Goal: Task Accomplishment & Management: Use online tool/utility

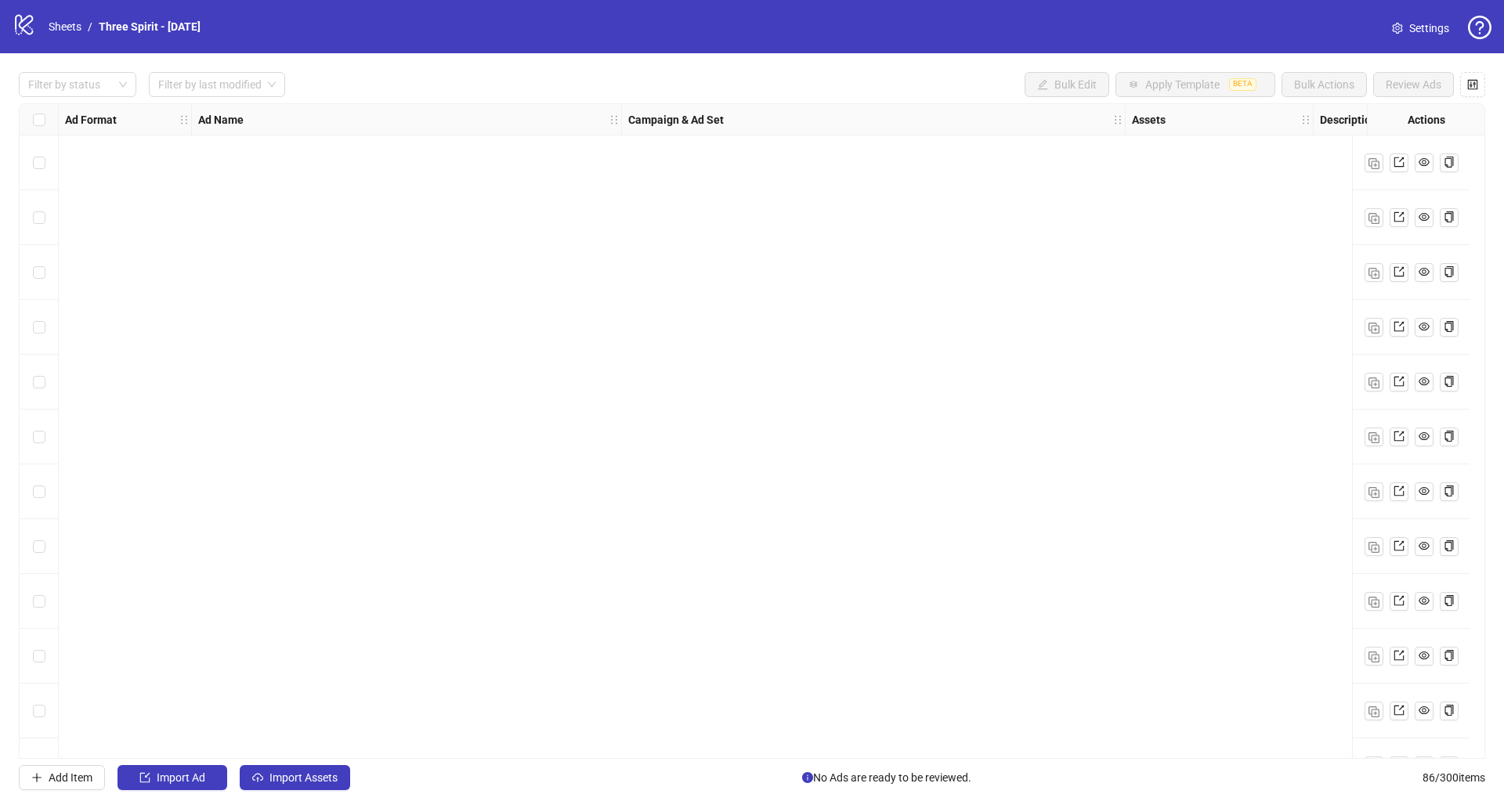
scroll to position [4097, 40]
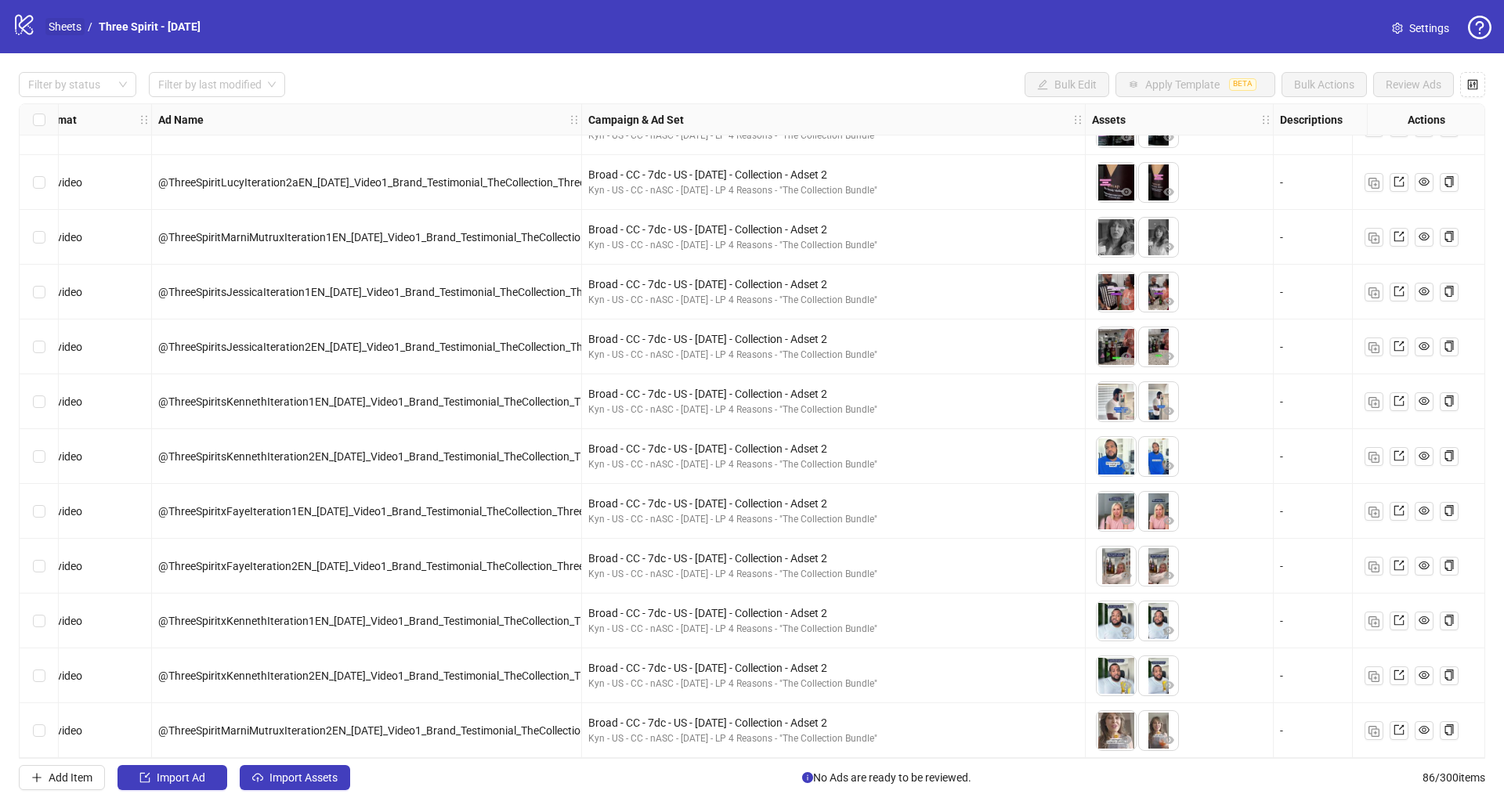
click at [74, 31] on link "Sheets" at bounding box center [65, 27] width 40 height 17
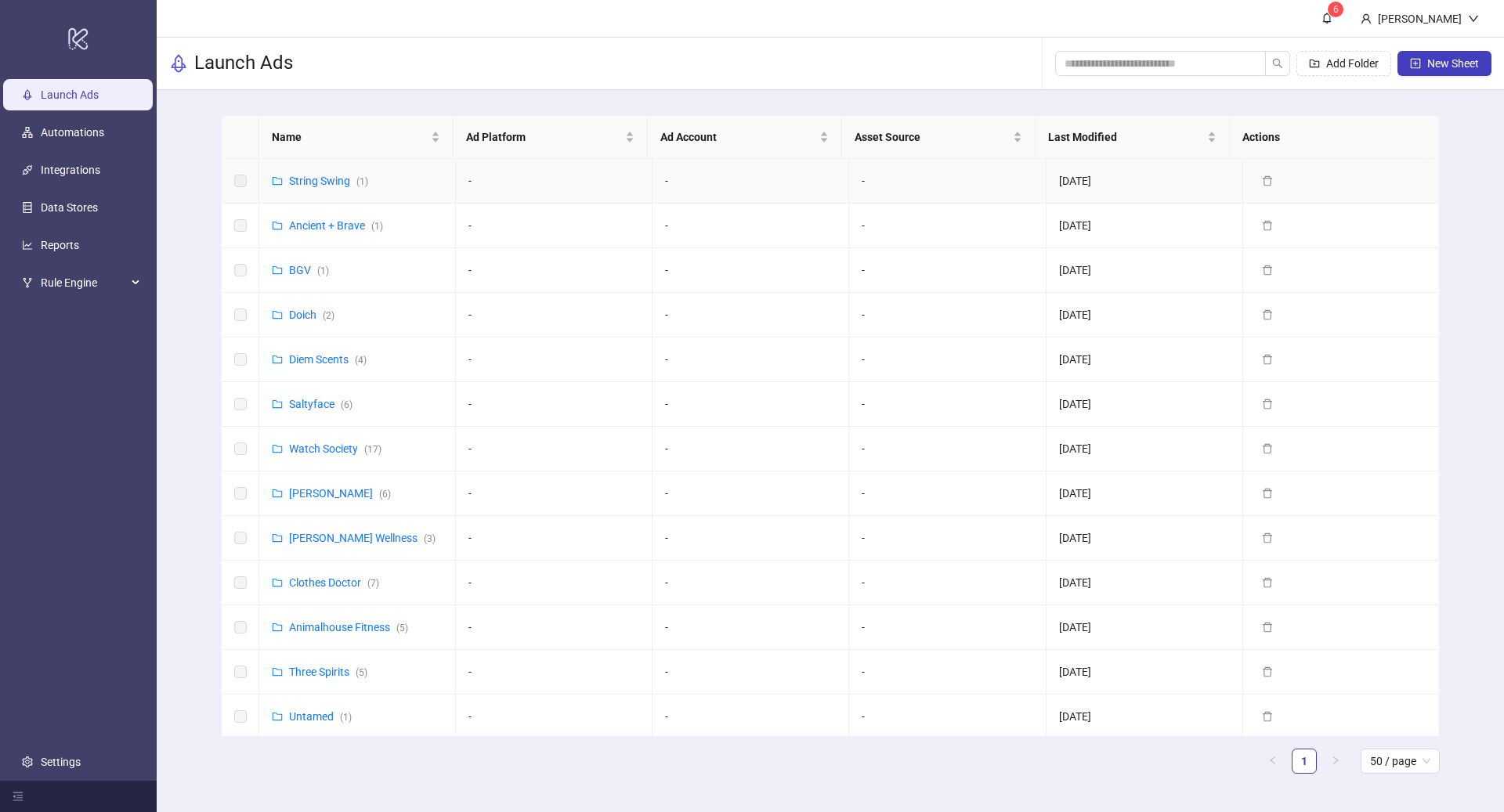
click at [328, 173] on div "String Swing ( 1 )" at bounding box center [328, 181] width 79 height 17
click at [329, 180] on link "String Swing ( 1 )" at bounding box center [328, 181] width 79 height 13
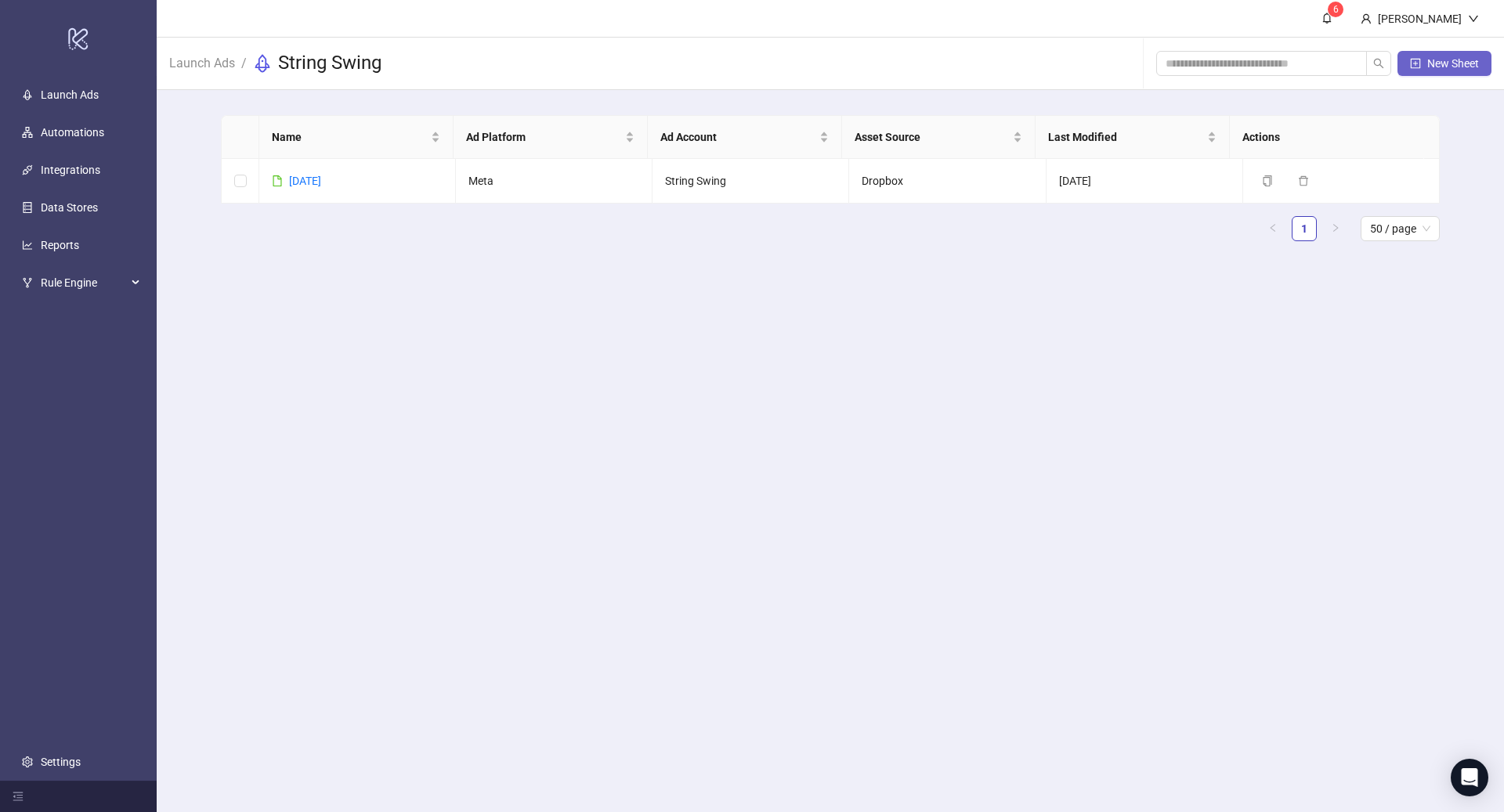
click at [1440, 66] on span "New Sheet" at bounding box center [1453, 63] width 51 height 13
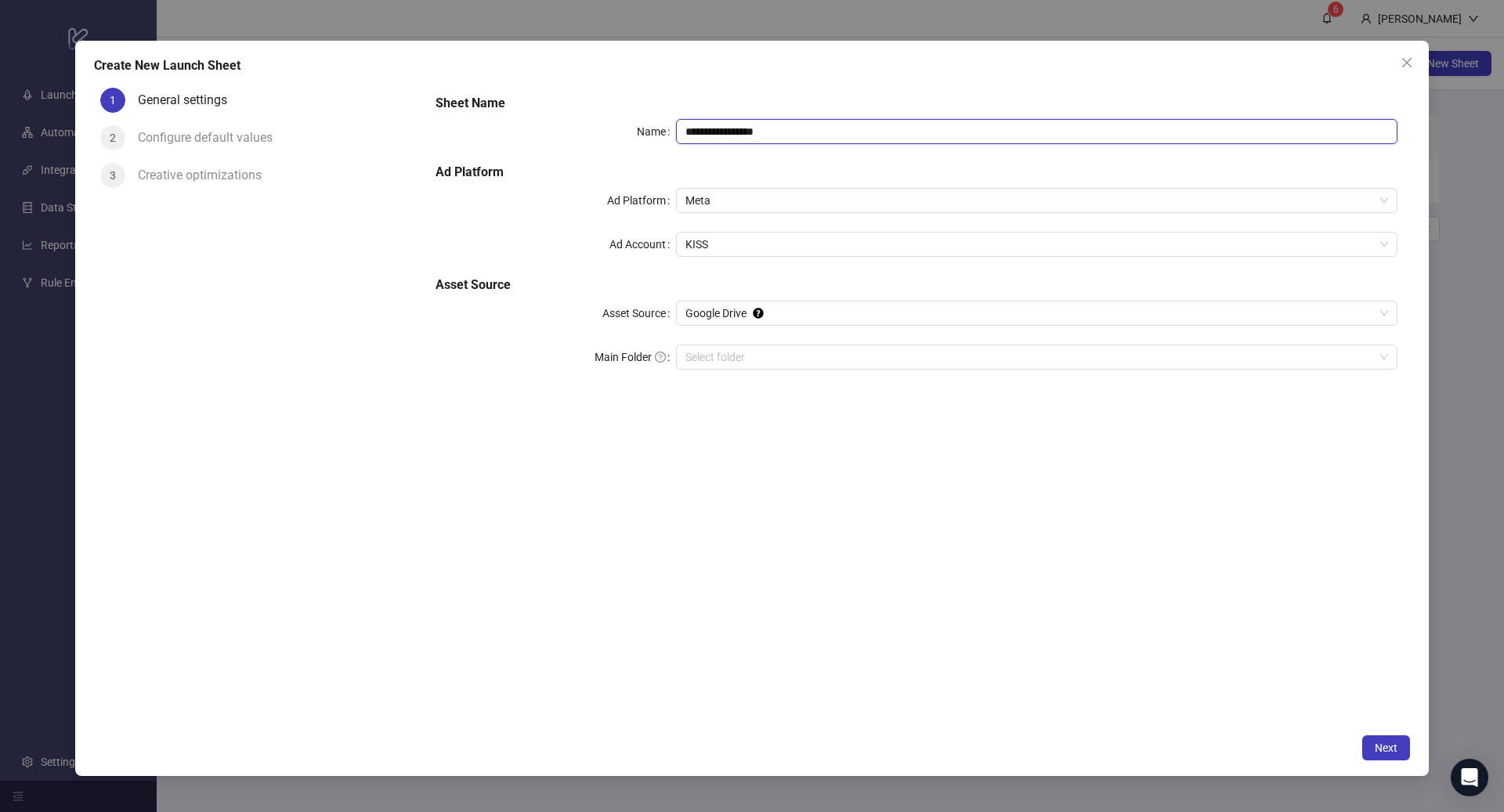
drag, startPoint x: 789, startPoint y: 132, endPoint x: 678, endPoint y: 123, distance: 111.4
click at [678, 123] on input "**********" at bounding box center [1037, 132] width 721 height 25
click at [740, 251] on span "KISS" at bounding box center [1037, 244] width 702 height 24
type input "**********"
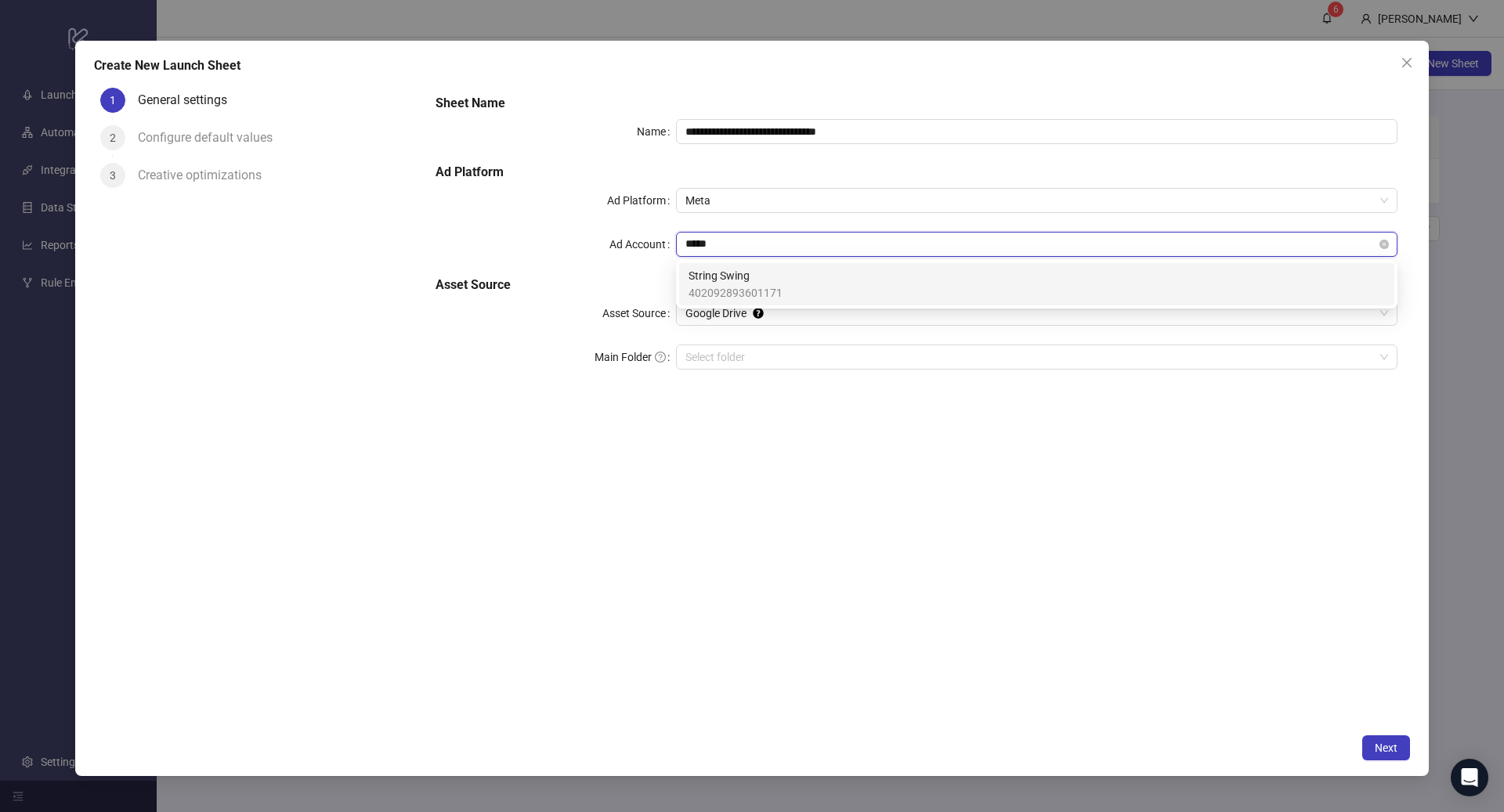
type input "******"
click at [718, 279] on span "String Swing" at bounding box center [735, 276] width 94 height 17
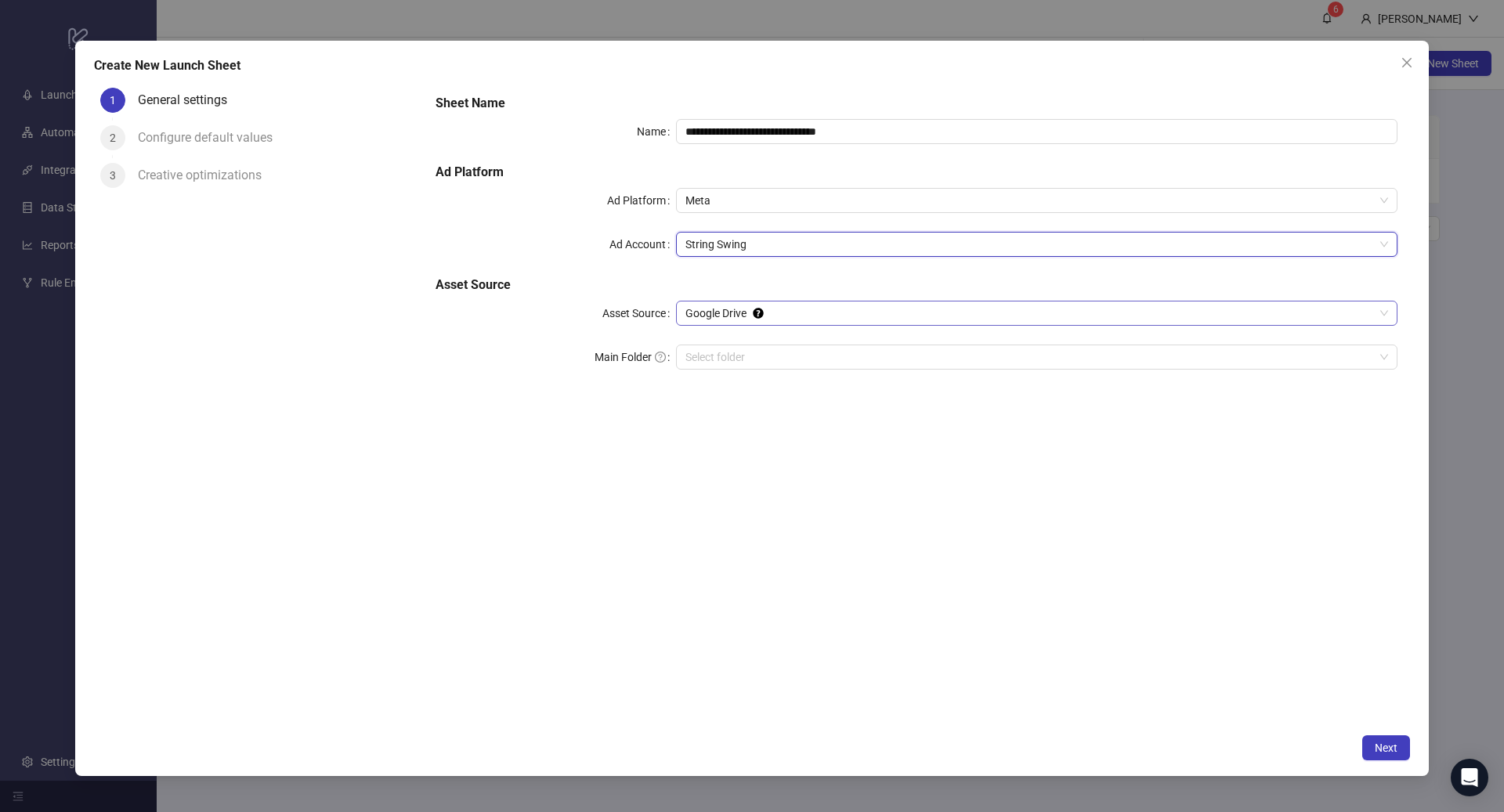
click at [742, 300] on div "Google Drive" at bounding box center [1037, 313] width 721 height 25
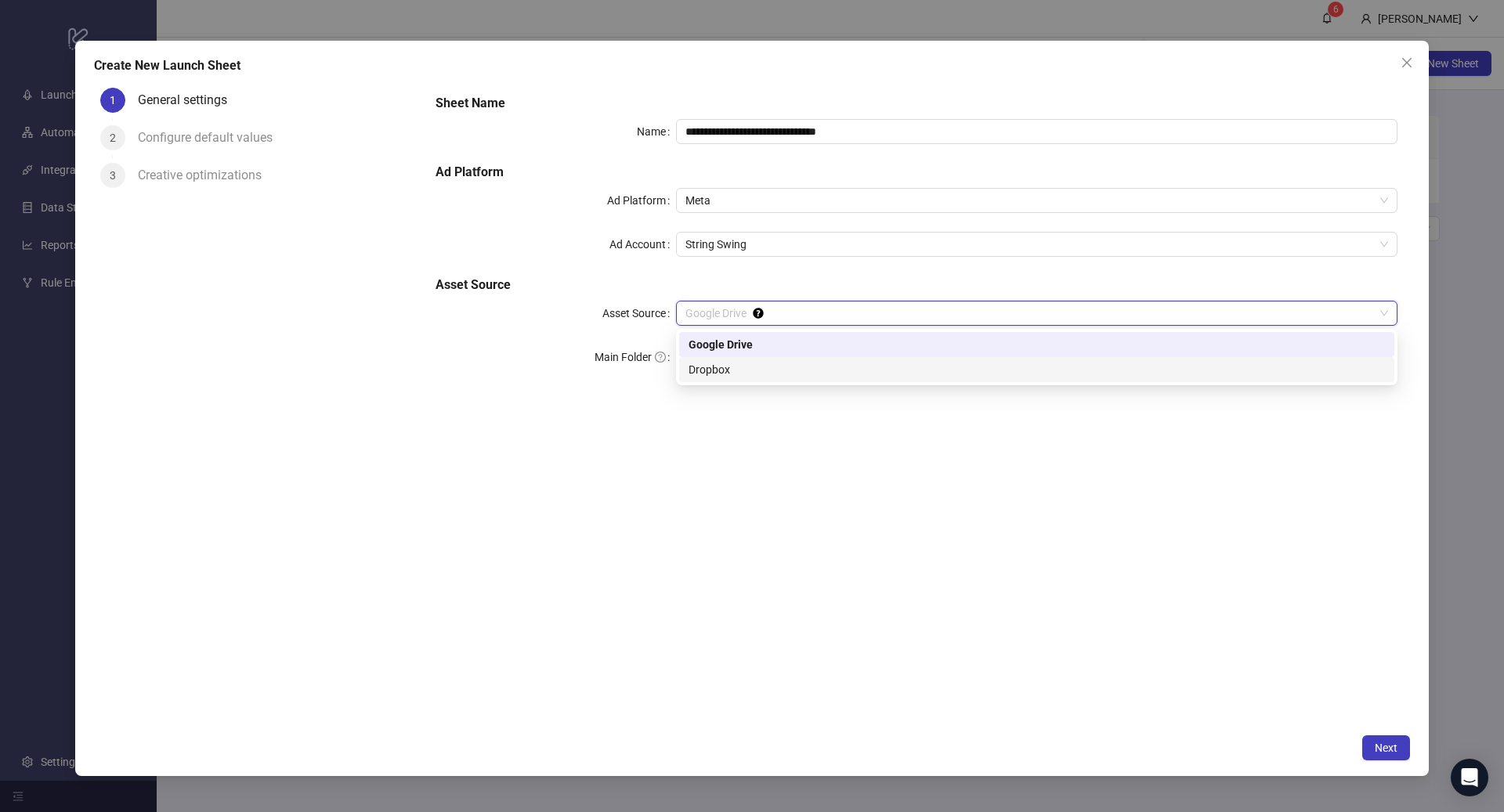
click at [731, 364] on div "Dropbox" at bounding box center [1037, 370] width 697 height 17
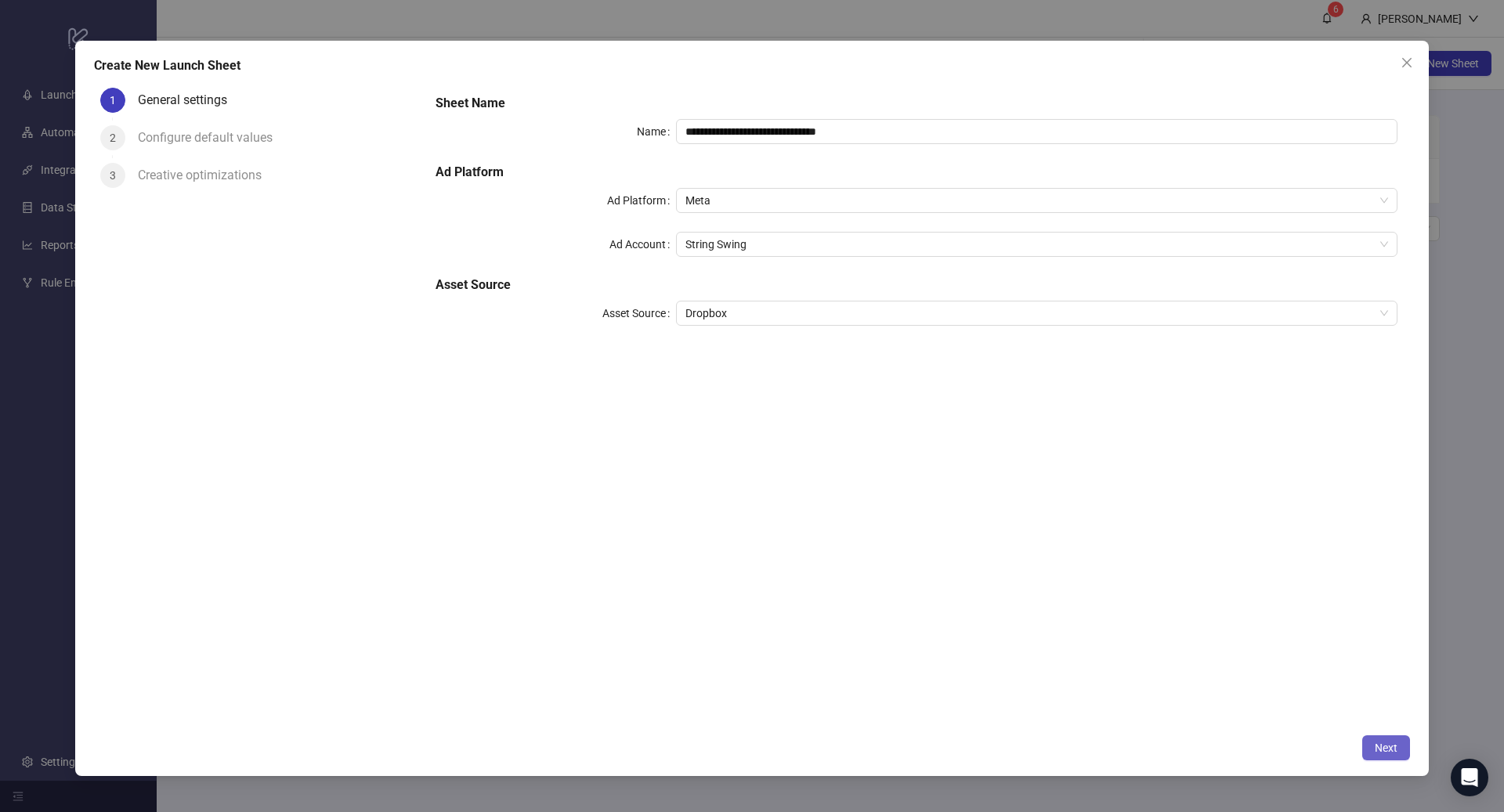
click at [1386, 749] on span "Next" at bounding box center [1385, 748] width 23 height 13
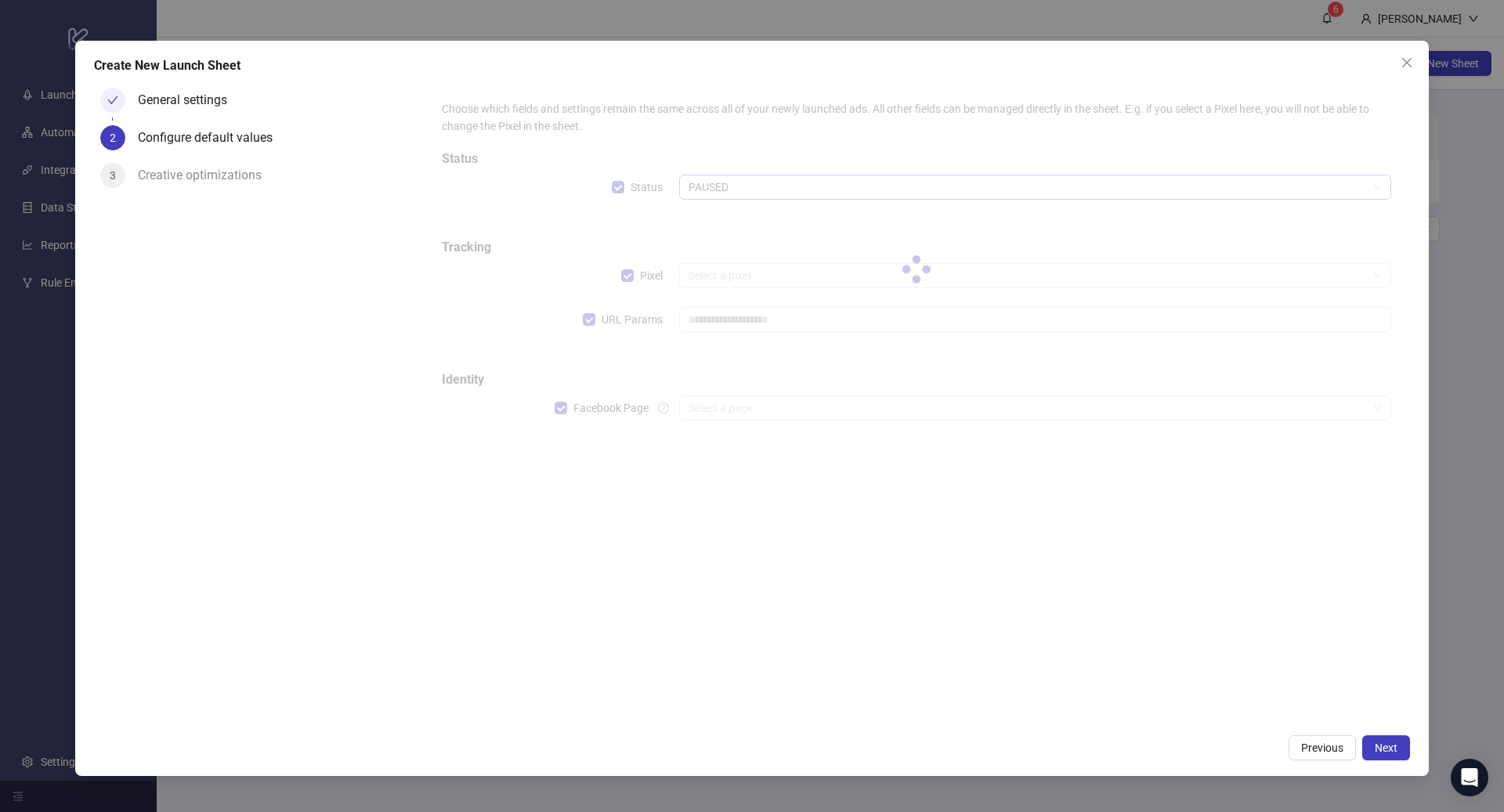
type input "**********"
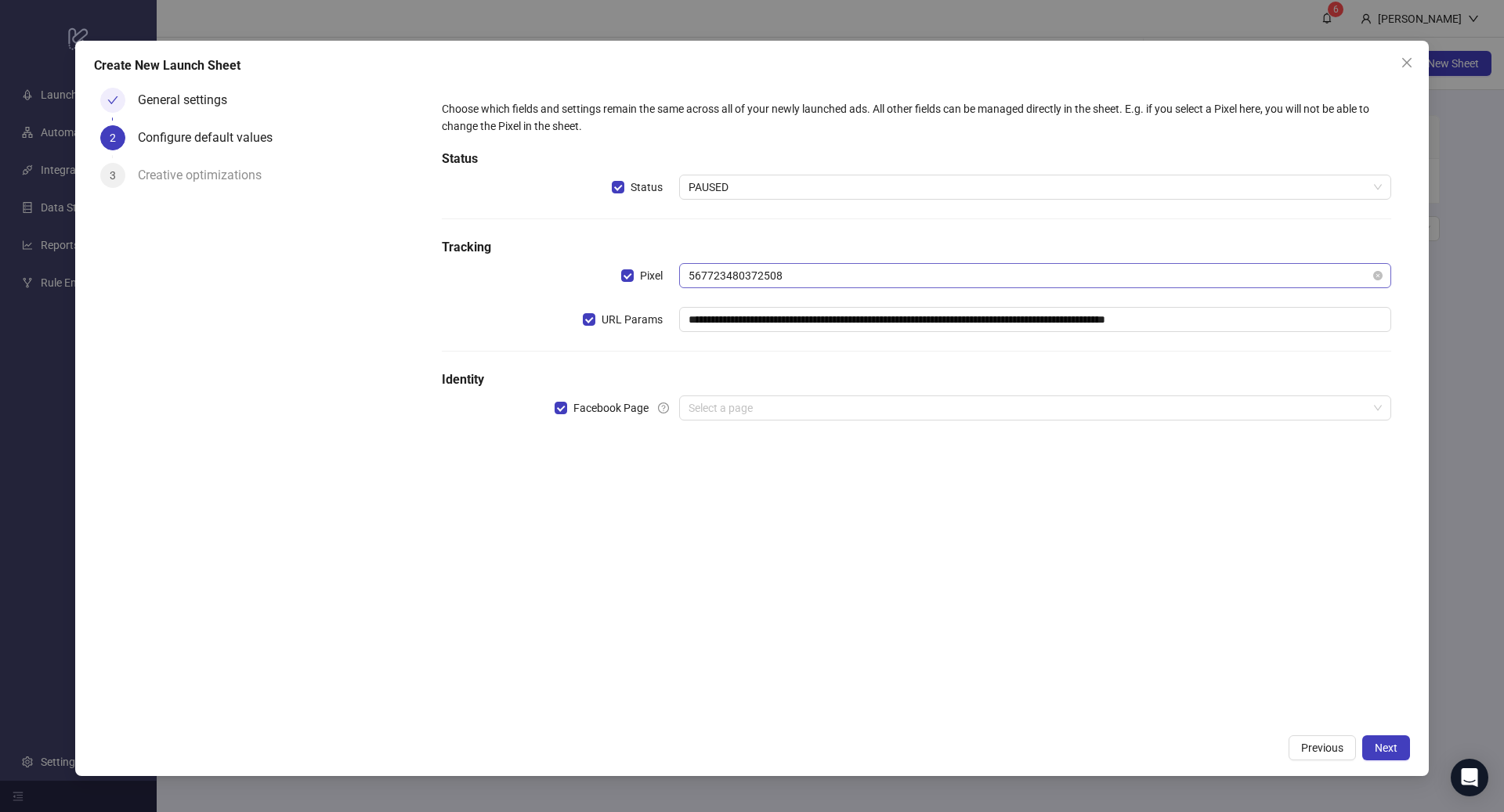
click at [777, 266] on span "567723480372508" at bounding box center [1035, 276] width 693 height 24
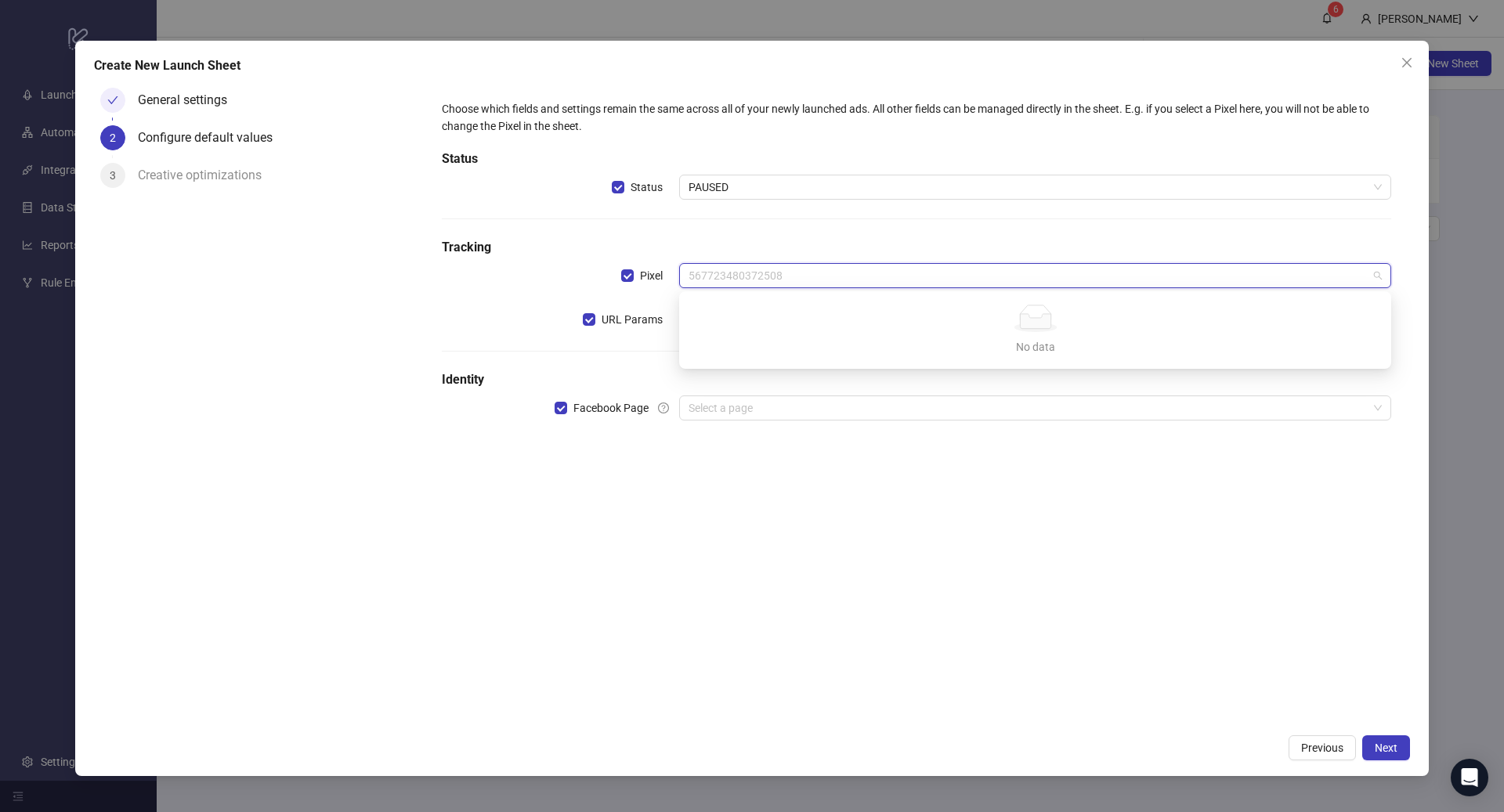
click at [793, 251] on h5 "Tracking" at bounding box center [916, 247] width 949 height 19
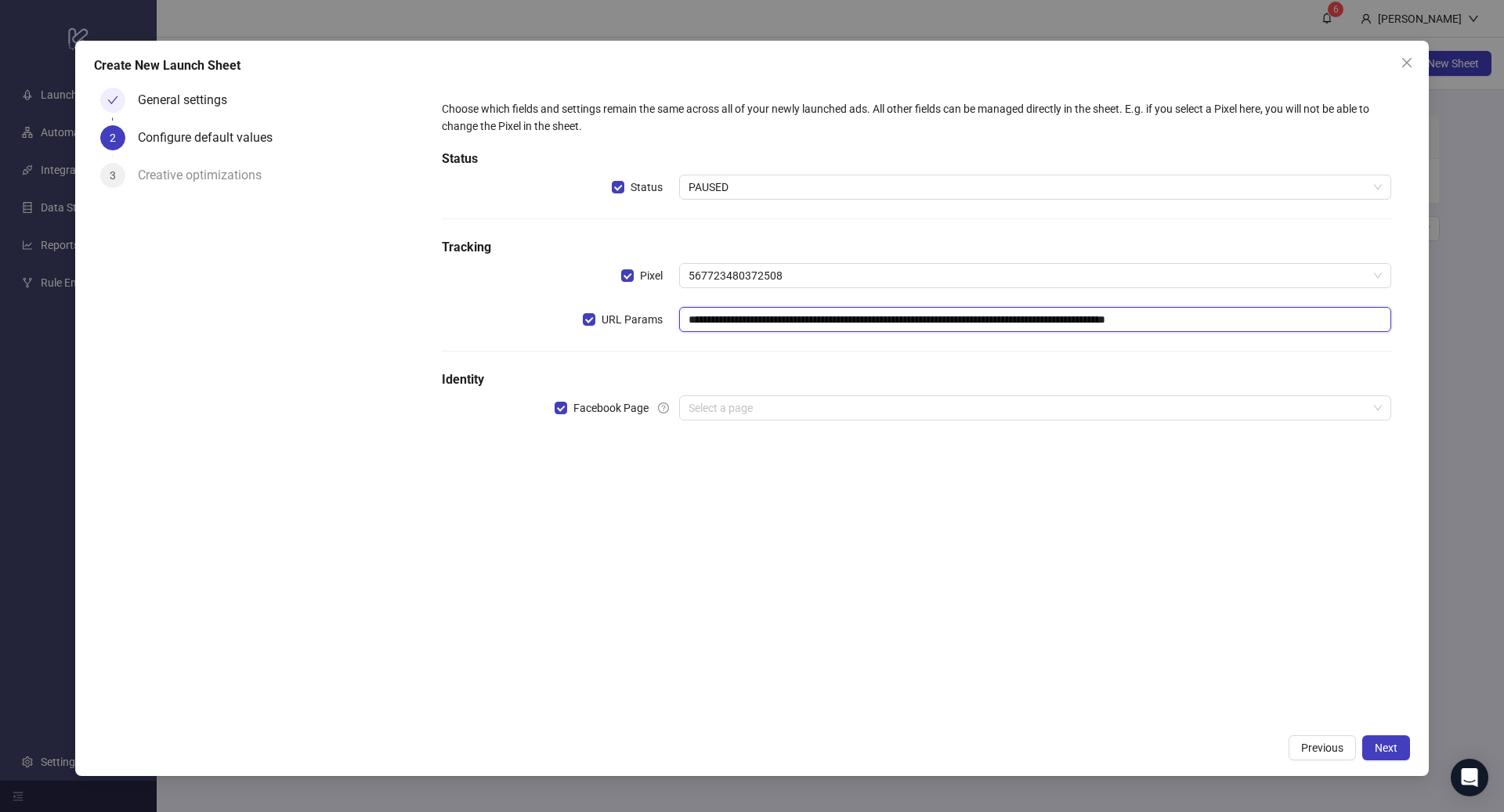
click at [778, 320] on input "**********" at bounding box center [1035, 319] width 712 height 25
click at [812, 225] on div "**********" at bounding box center [916, 270] width 962 height 352
click at [731, 397] on input "search" at bounding box center [1028, 408] width 679 height 24
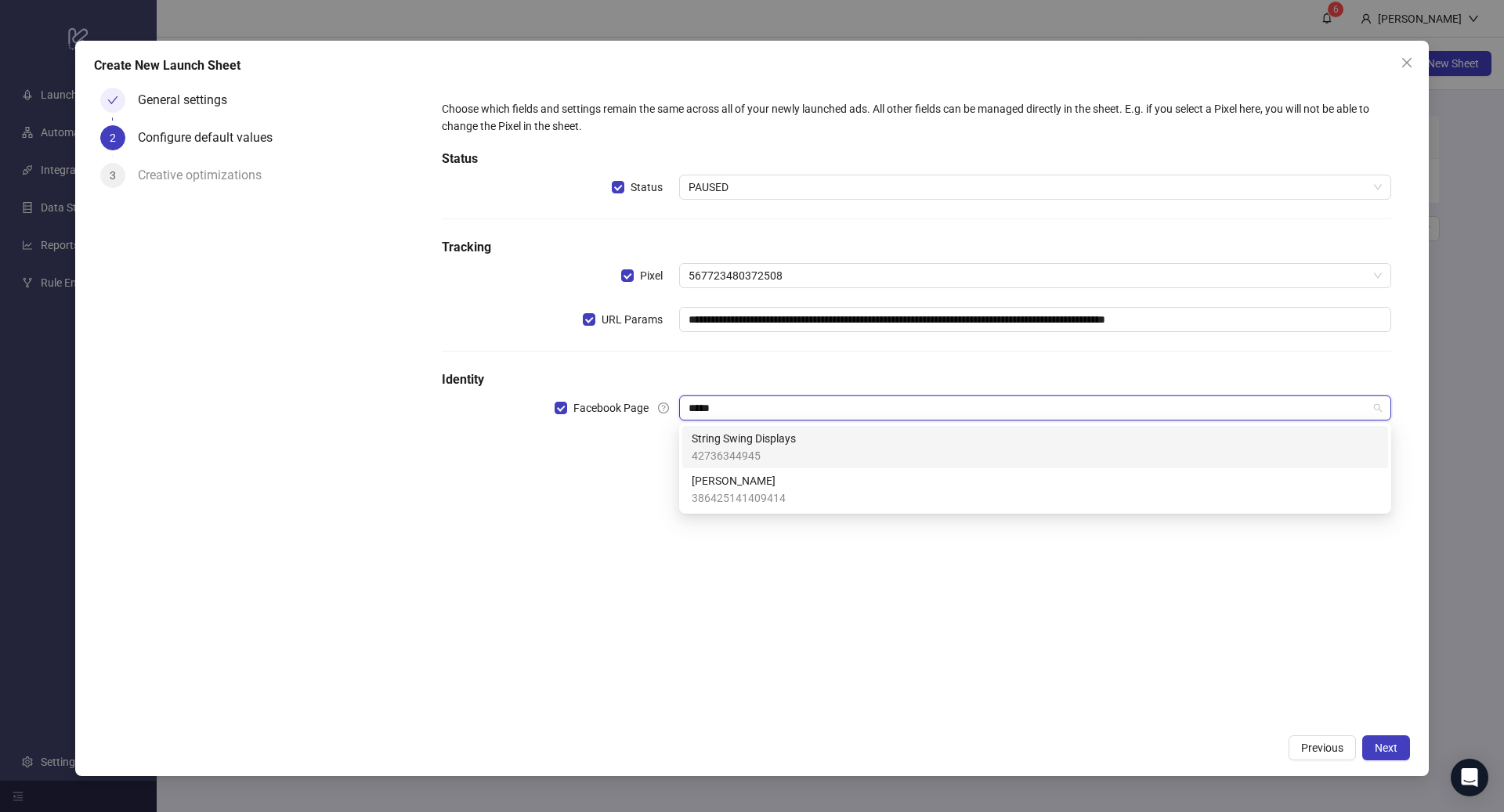
type input "******"
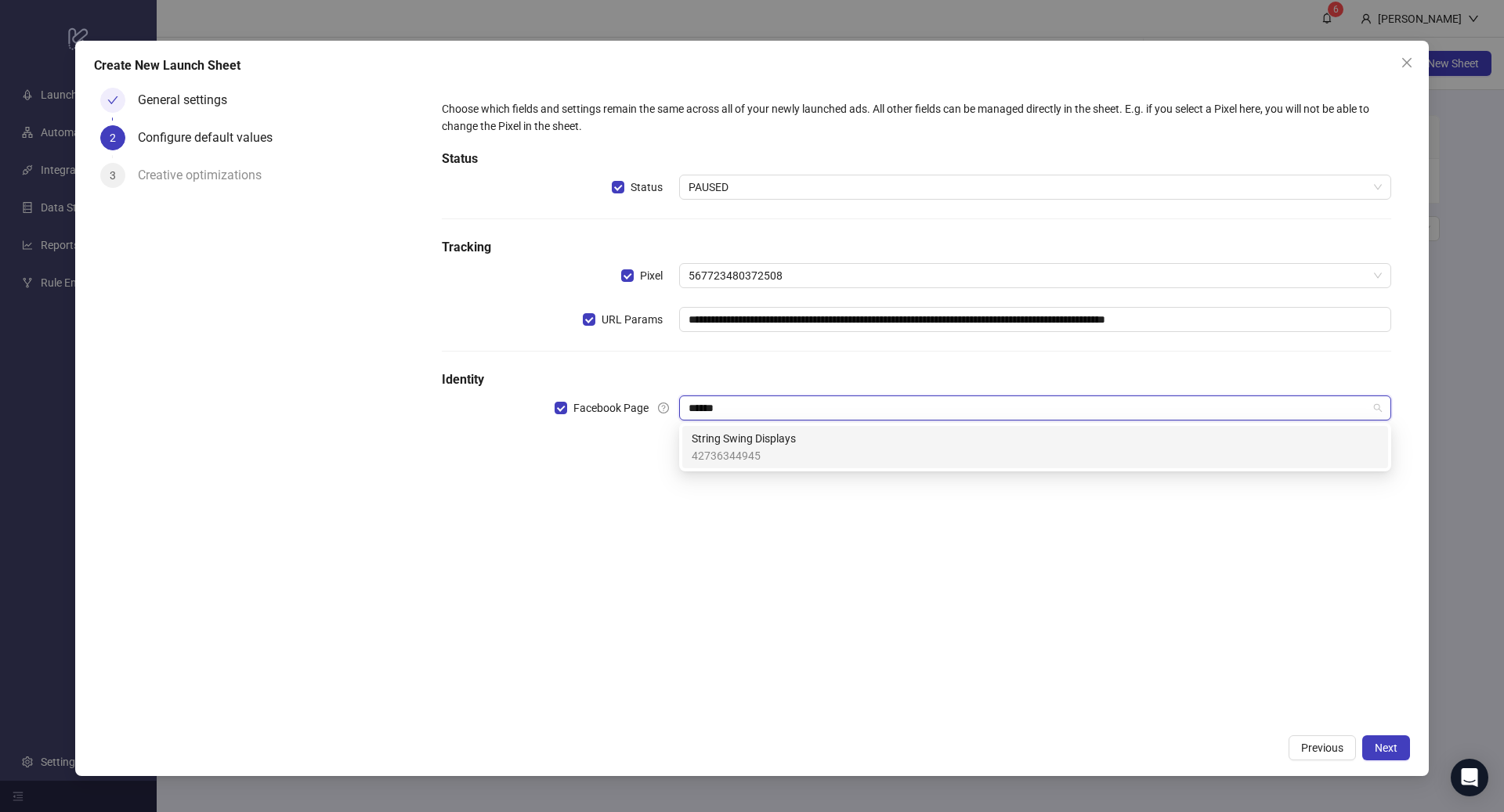
click at [789, 452] on span "42736344945" at bounding box center [744, 456] width 104 height 17
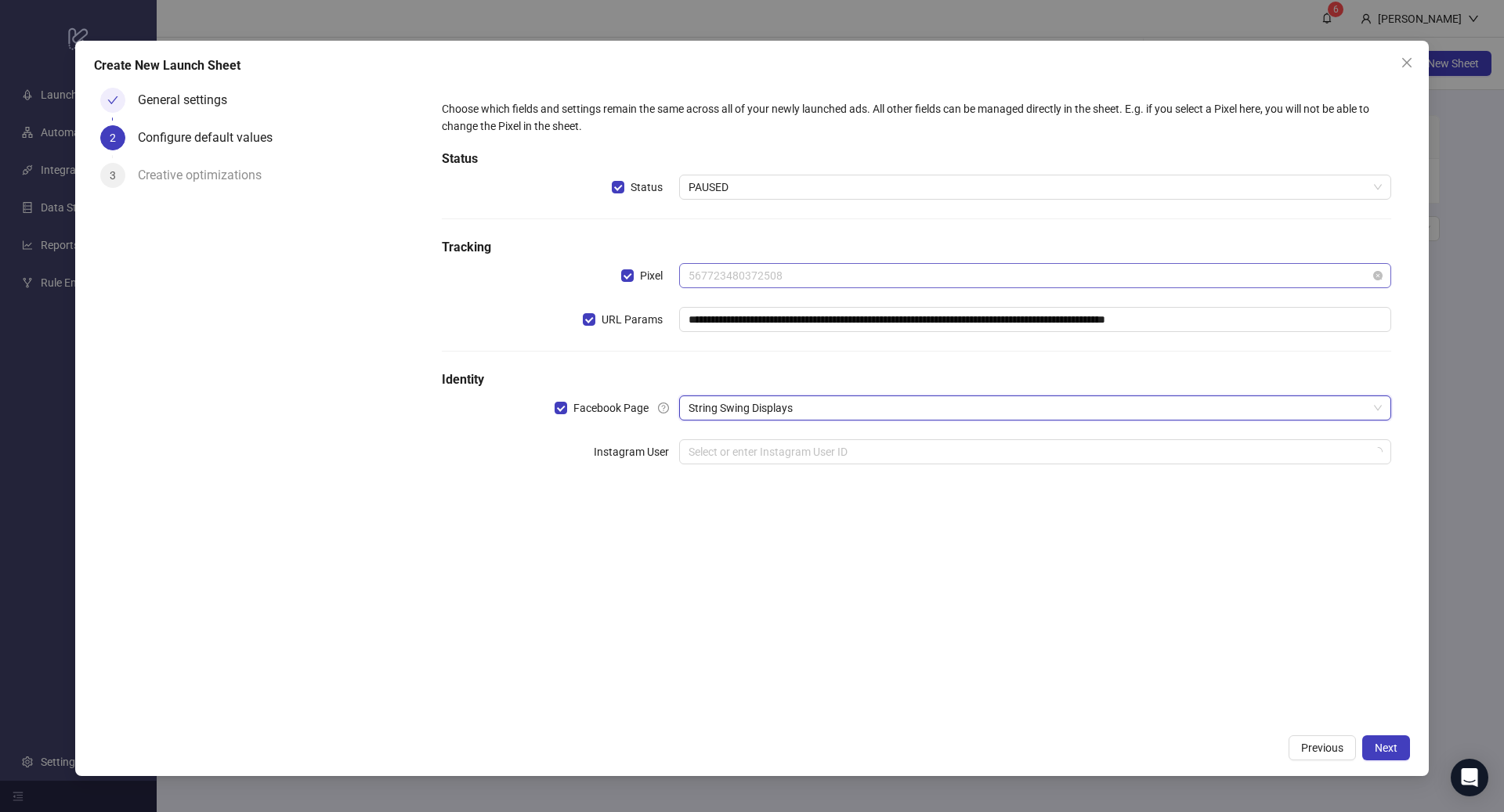
click at [824, 278] on span "567723480372508" at bounding box center [1035, 276] width 693 height 24
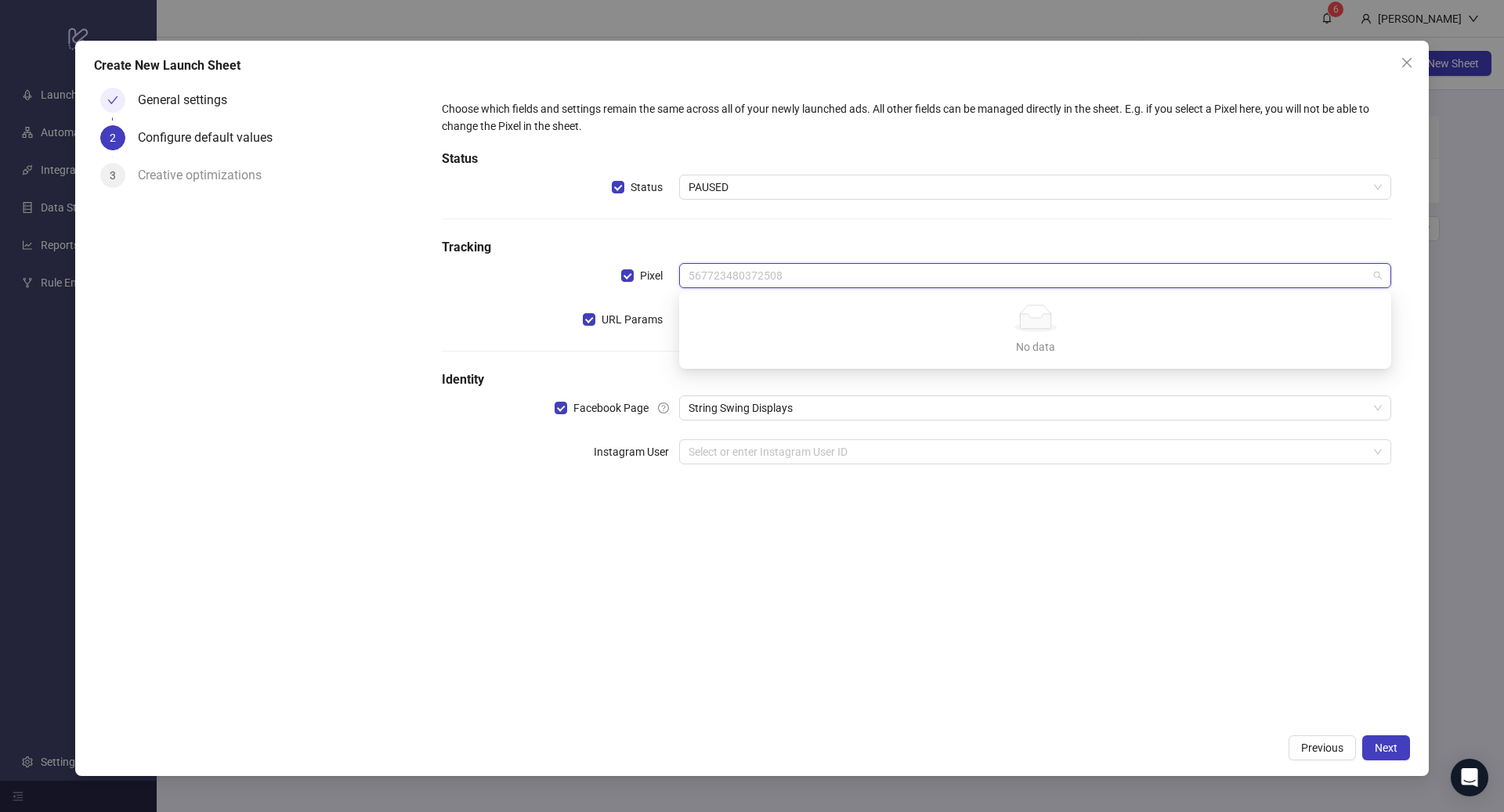
click at [668, 307] on label "URL Params" at bounding box center [631, 319] width 96 height 25
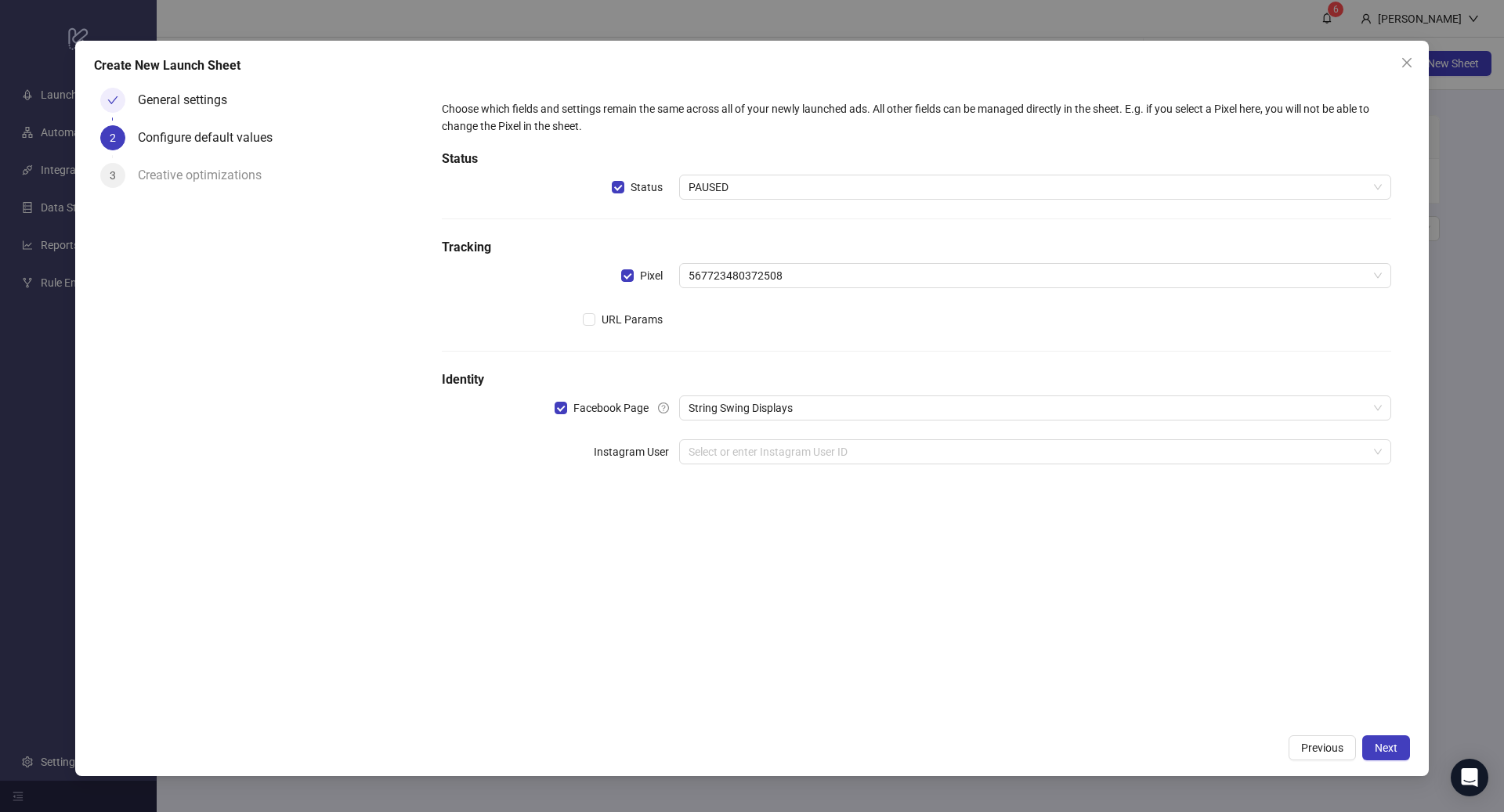
click at [580, 318] on div "URL Params" at bounding box center [561, 319] width 237 height 25
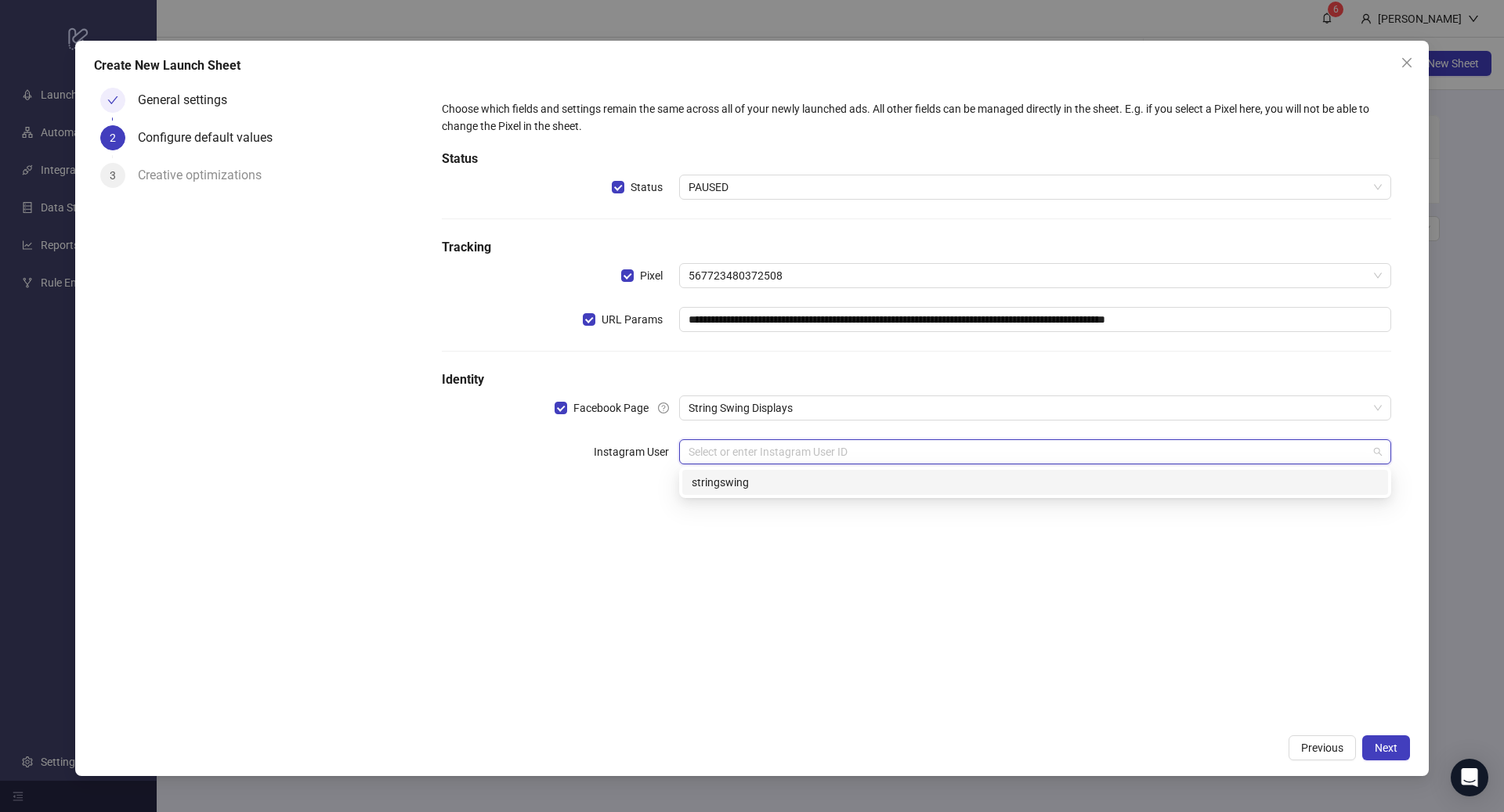
click at [919, 451] on input "search" at bounding box center [1028, 452] width 679 height 24
click at [882, 489] on div "stringswing" at bounding box center [1035, 482] width 687 height 17
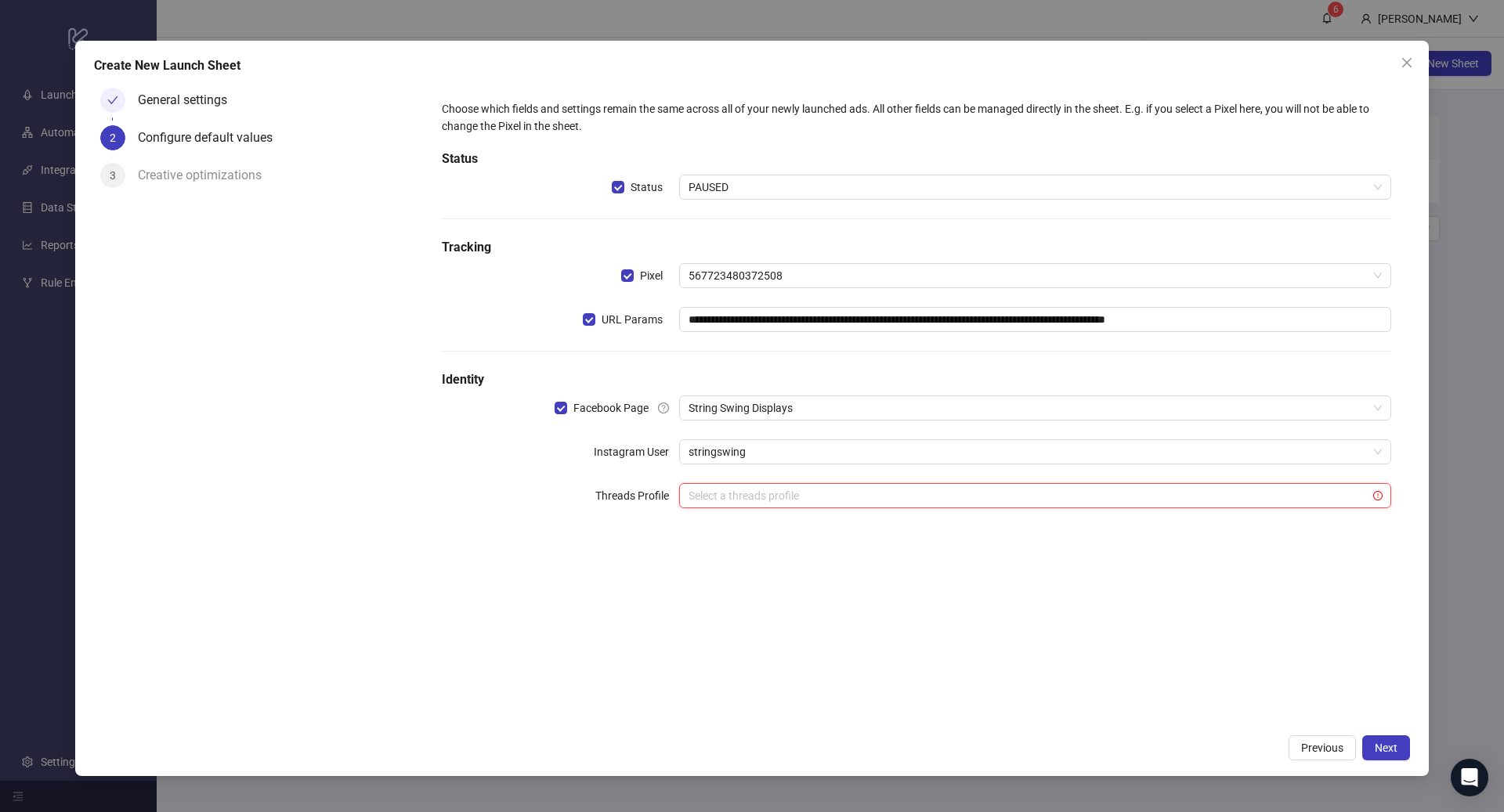
click at [818, 490] on input "search" at bounding box center [1028, 496] width 679 height 24
click at [607, 571] on div "**********" at bounding box center [916, 403] width 987 height 644
click at [1401, 744] on button "Next" at bounding box center [1385, 748] width 47 height 25
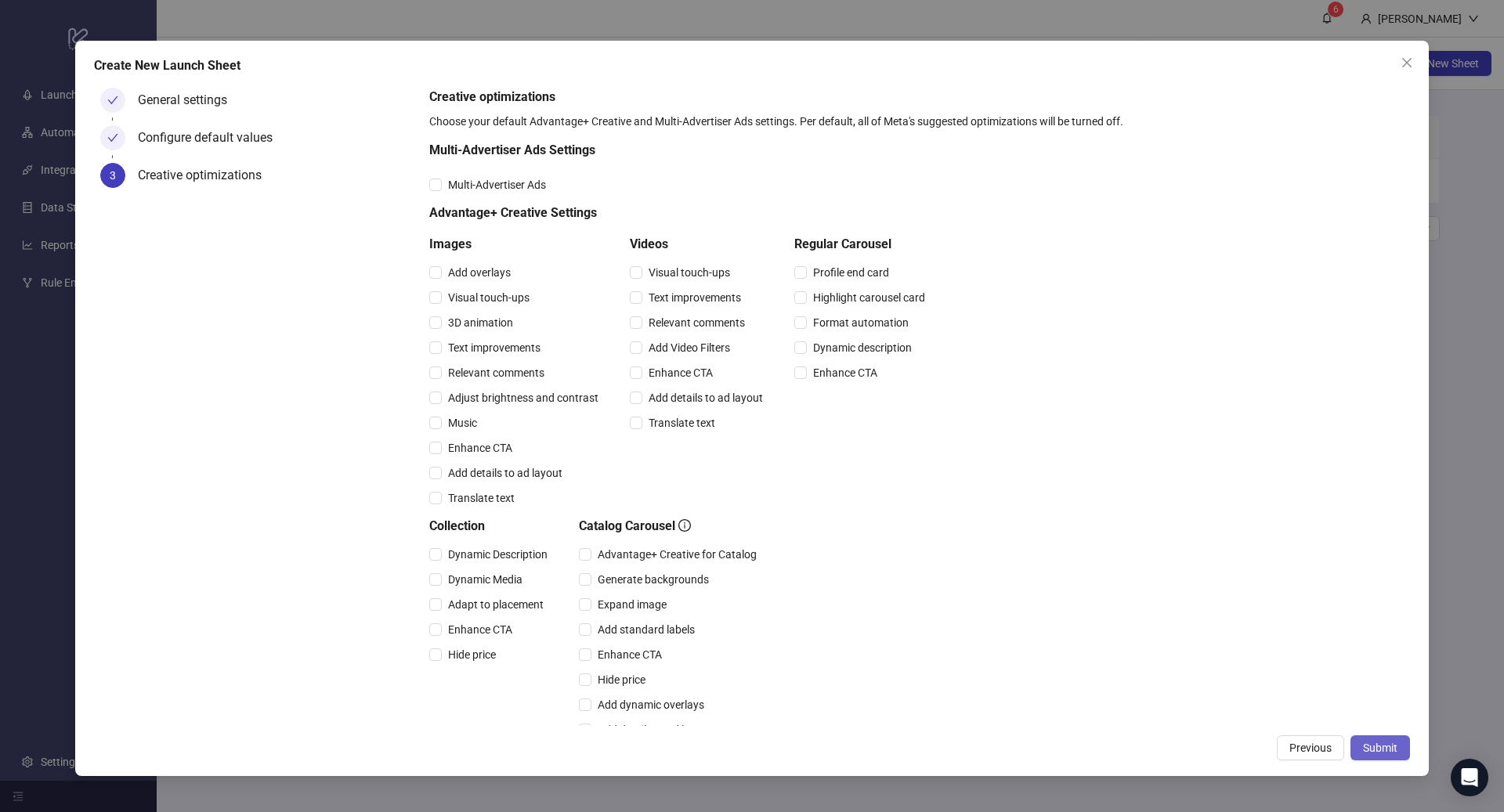
click at [1384, 746] on span "Submit" at bounding box center [1380, 748] width 35 height 13
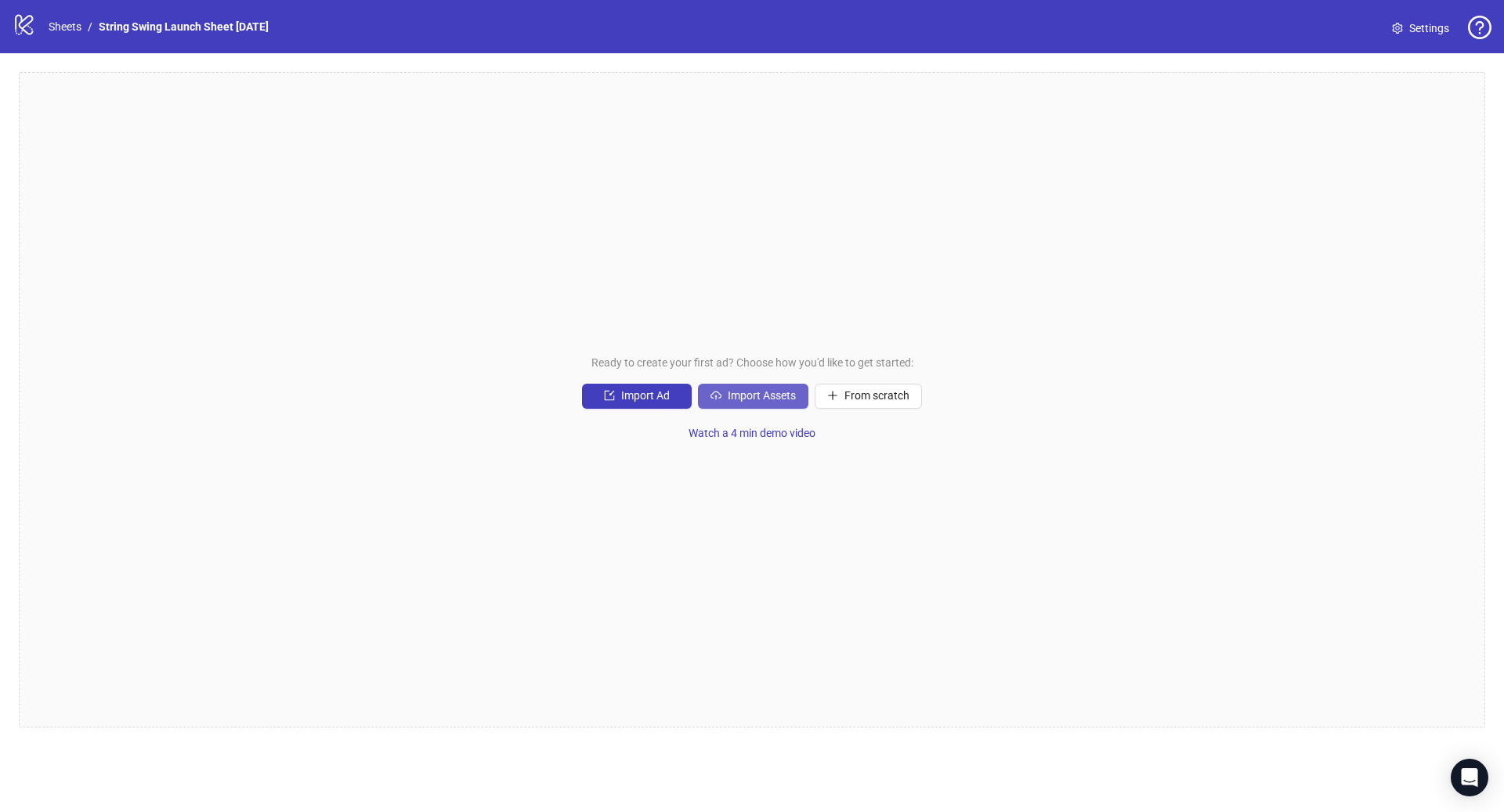
click at [743, 398] on span "Import Assets" at bounding box center [761, 395] width 68 height 13
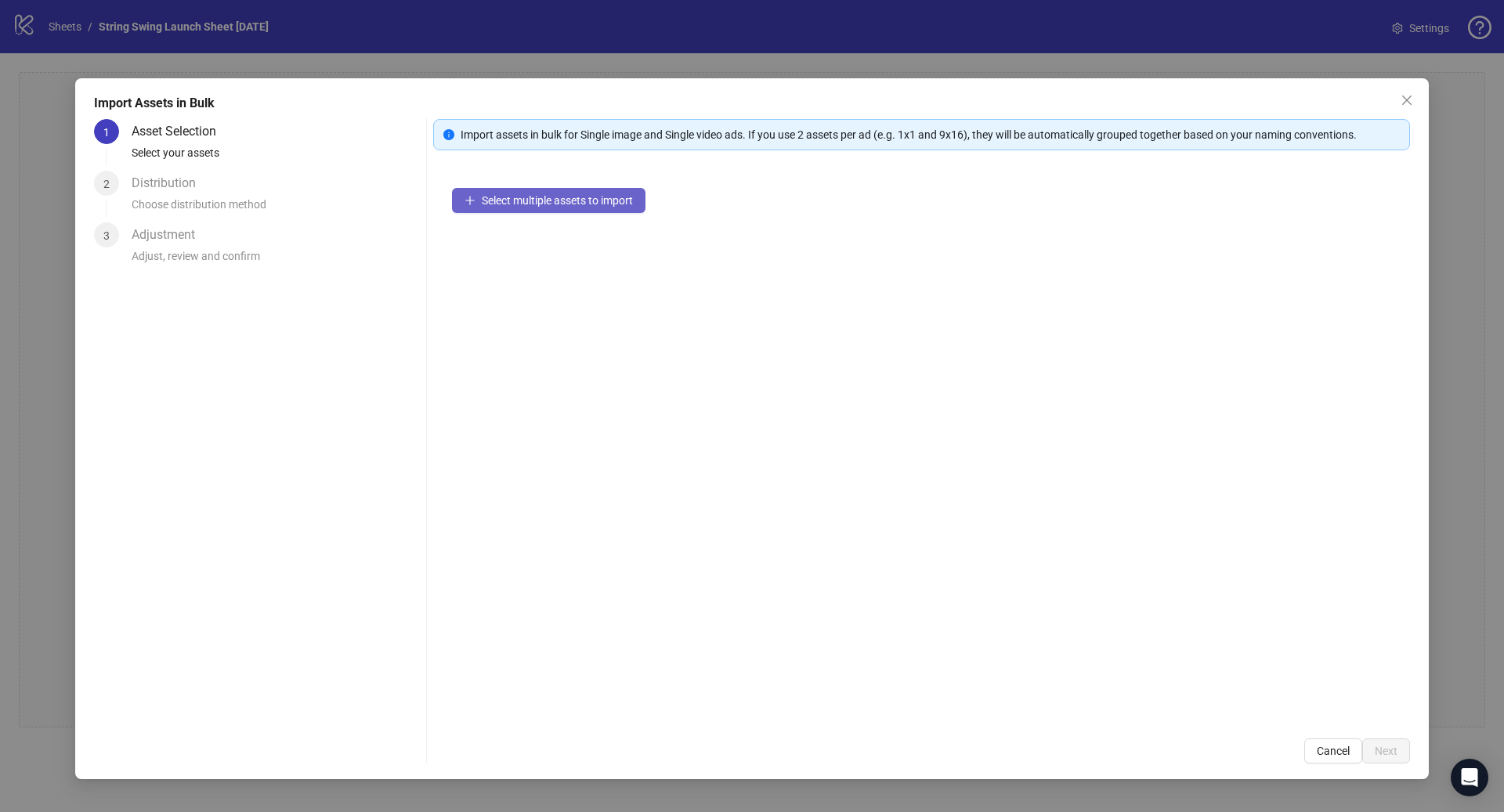
click at [560, 206] on span "Select multiple assets to import" at bounding box center [557, 201] width 151 height 13
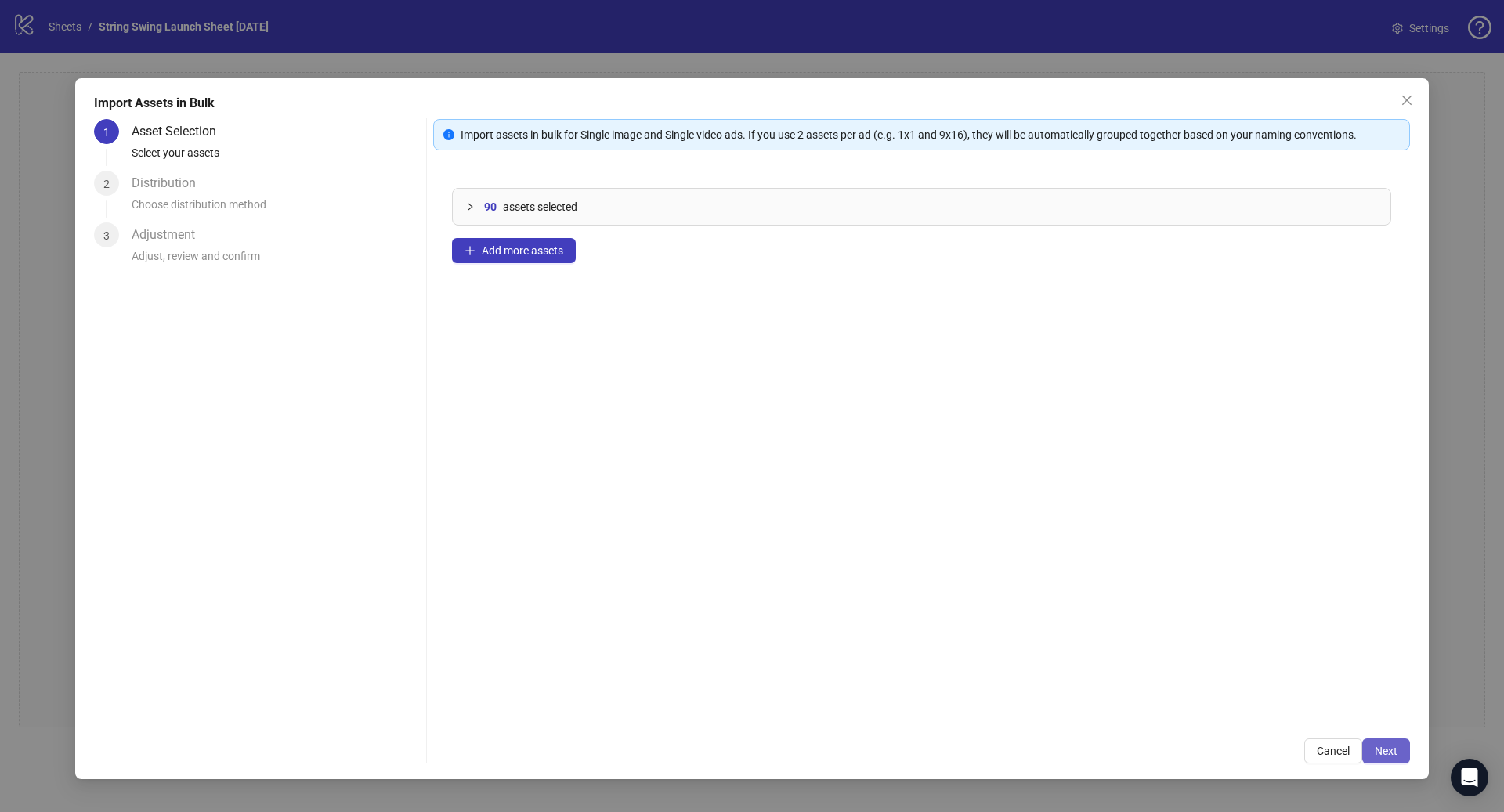
click at [1385, 745] on span "Next" at bounding box center [1385, 751] width 23 height 13
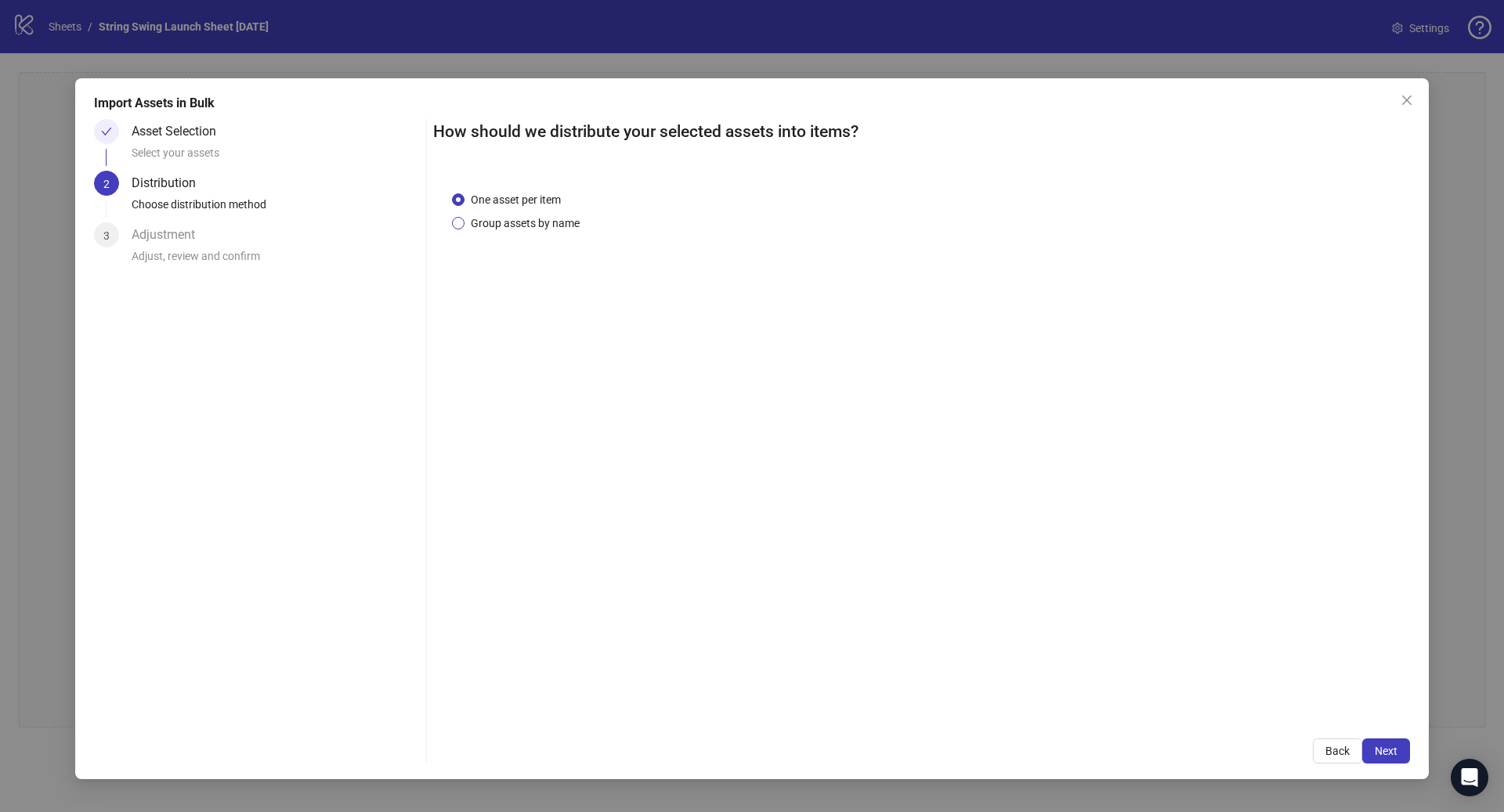
click at [514, 218] on span "Group assets by name" at bounding box center [525, 223] width 122 height 17
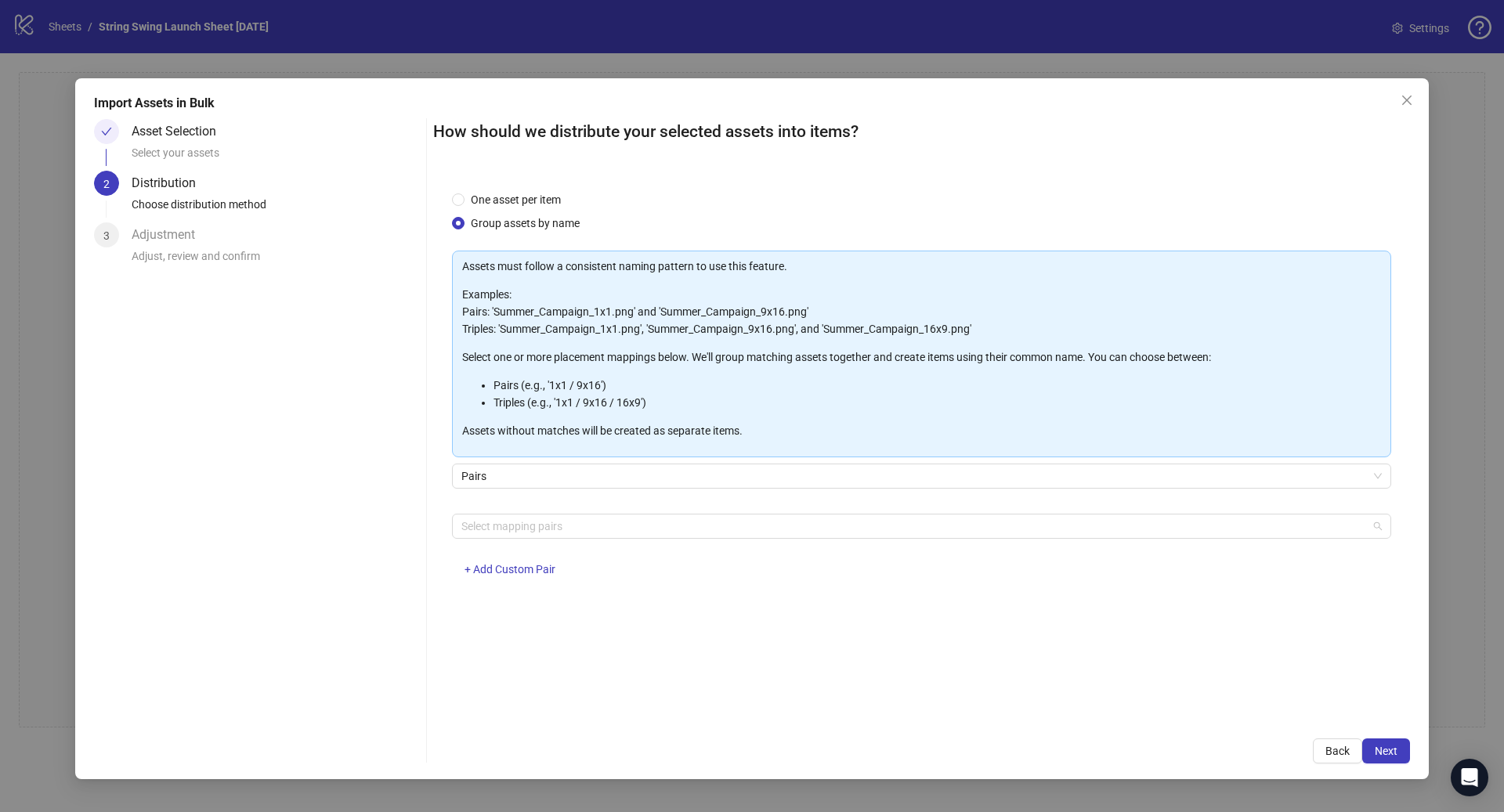
drag, startPoint x: 560, startPoint y: 535, endPoint x: 595, endPoint y: 541, distance: 35.5
click at [560, 536] on div "Select mapping pairs" at bounding box center [922, 527] width 939 height 25
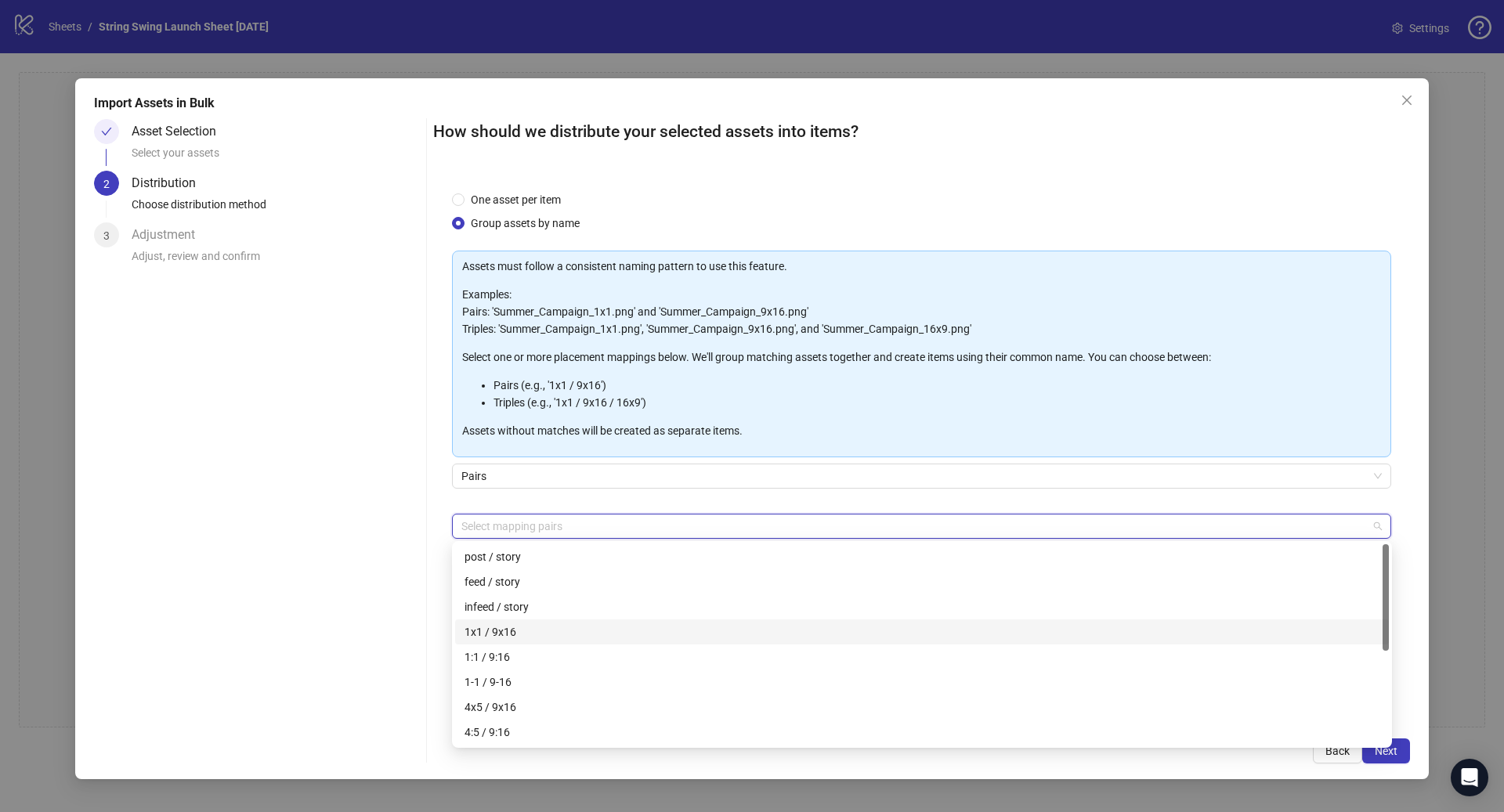
click at [520, 627] on div "1x1 / 9x16" at bounding box center [921, 632] width 915 height 17
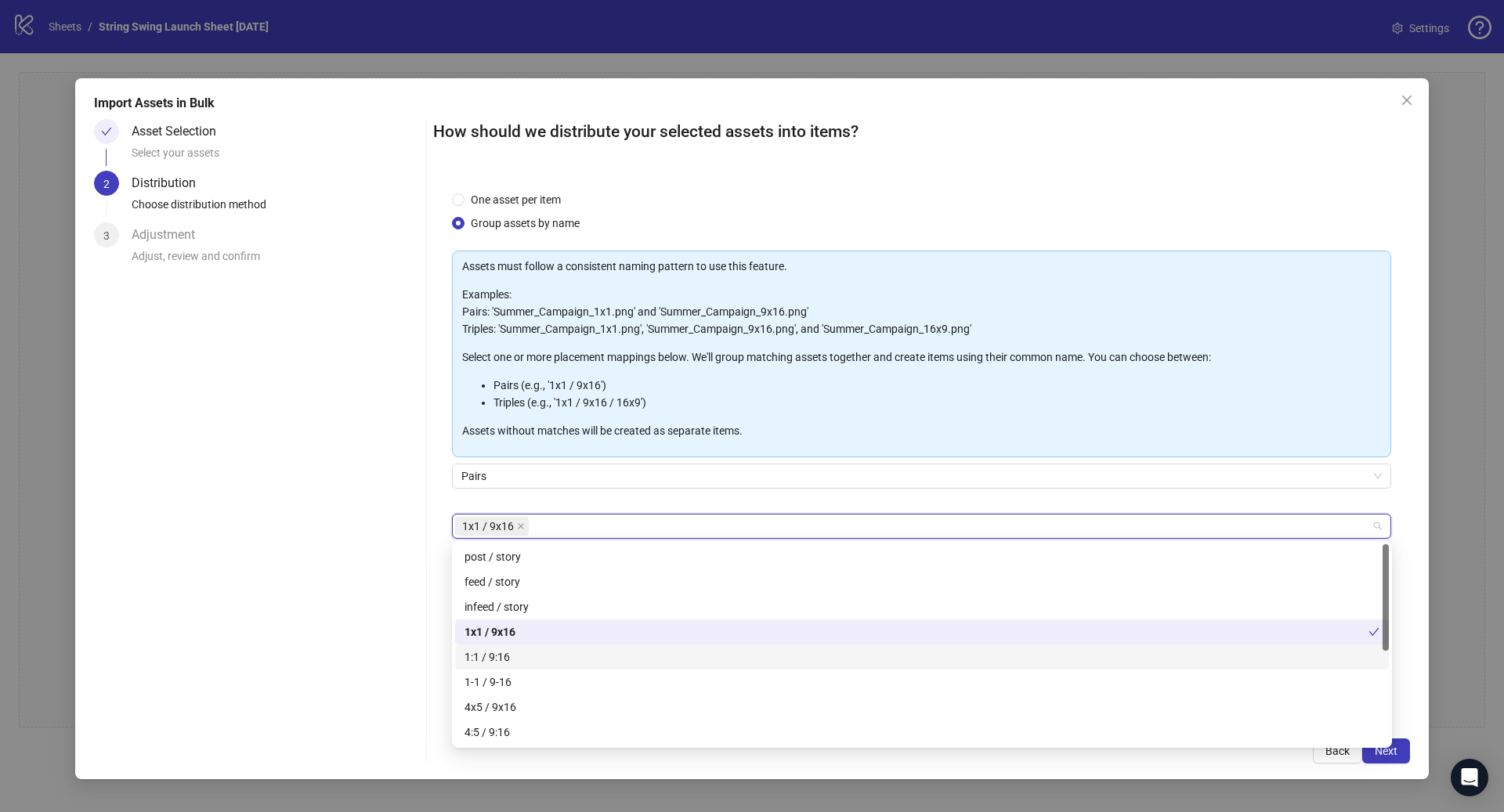
click at [520, 653] on div "1:1 / 9:16" at bounding box center [921, 657] width 915 height 17
drag, startPoint x: 520, startPoint y: 702, endPoint x: 520, endPoint y: 722, distance: 20.0
click at [520, 704] on div "4x5 / 9x16" at bounding box center [921, 708] width 915 height 17
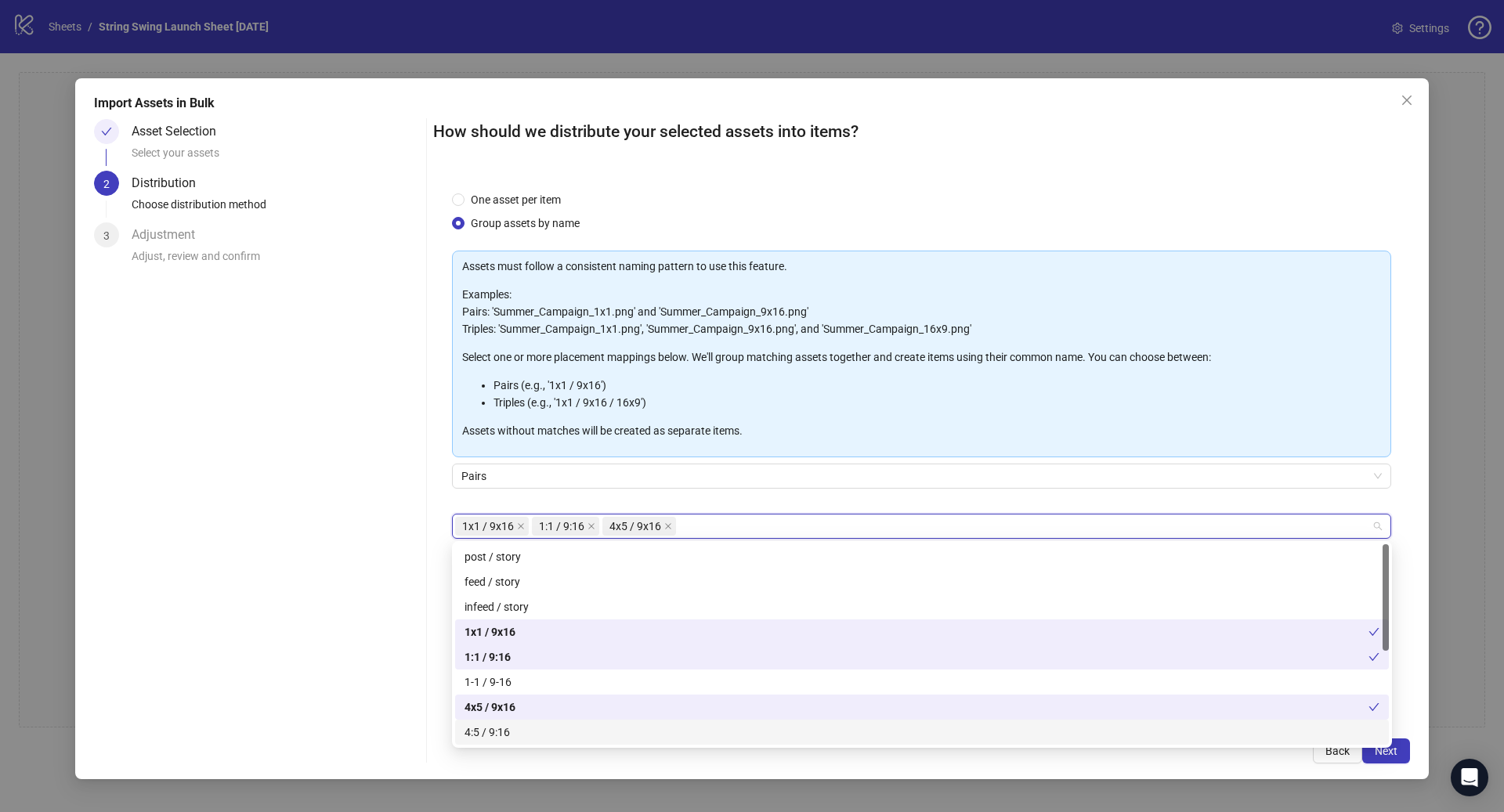
drag, startPoint x: 520, startPoint y: 730, endPoint x: 543, endPoint y: 735, distance: 23.5
click at [520, 731] on div "4:5 / 9:16" at bounding box center [921, 732] width 915 height 17
click at [1399, 754] on button "Next" at bounding box center [1385, 751] width 47 height 25
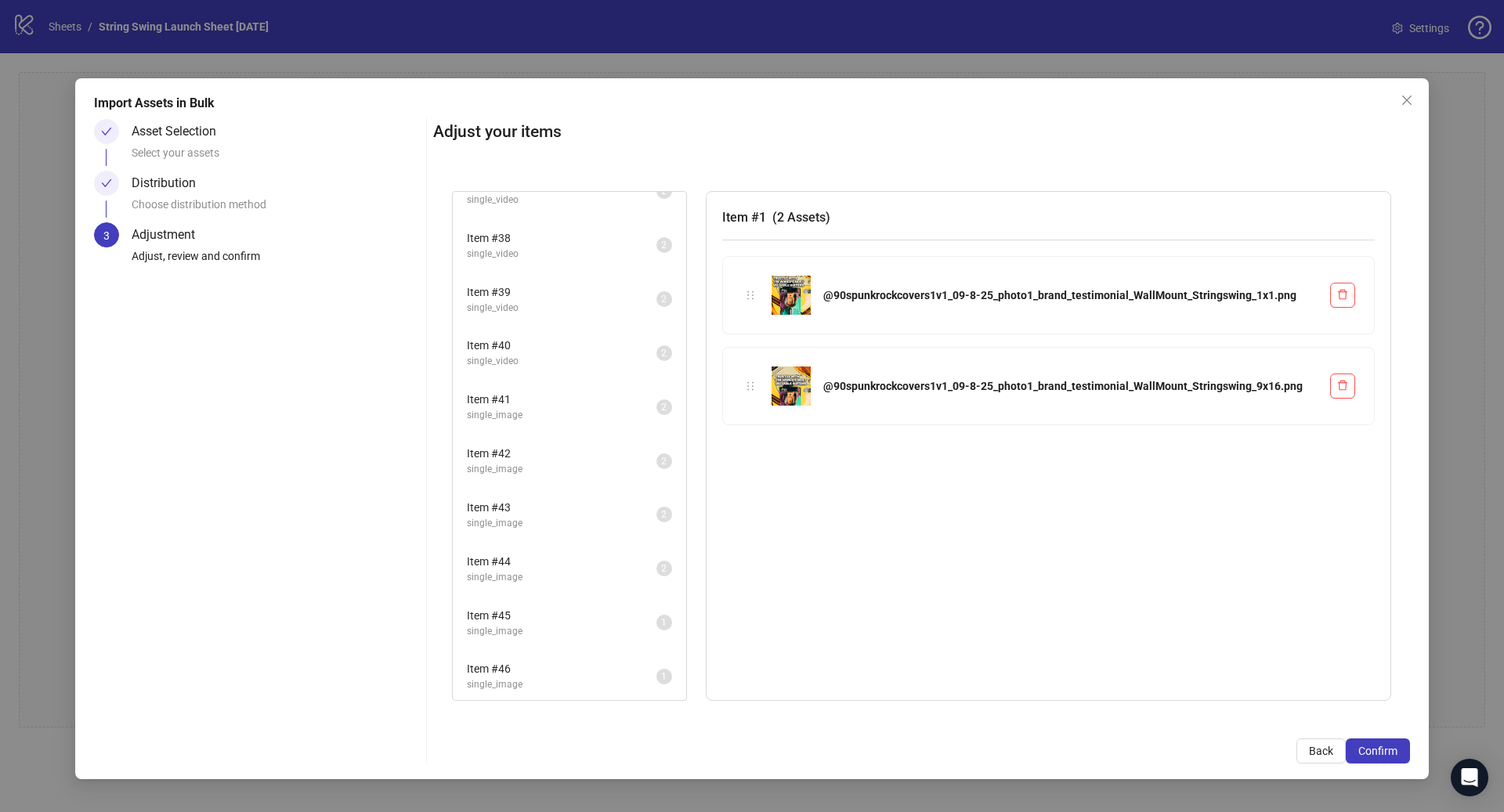
scroll to position [1970, 0]
click at [574, 677] on span "single_image" at bounding box center [561, 682] width 190 height 15
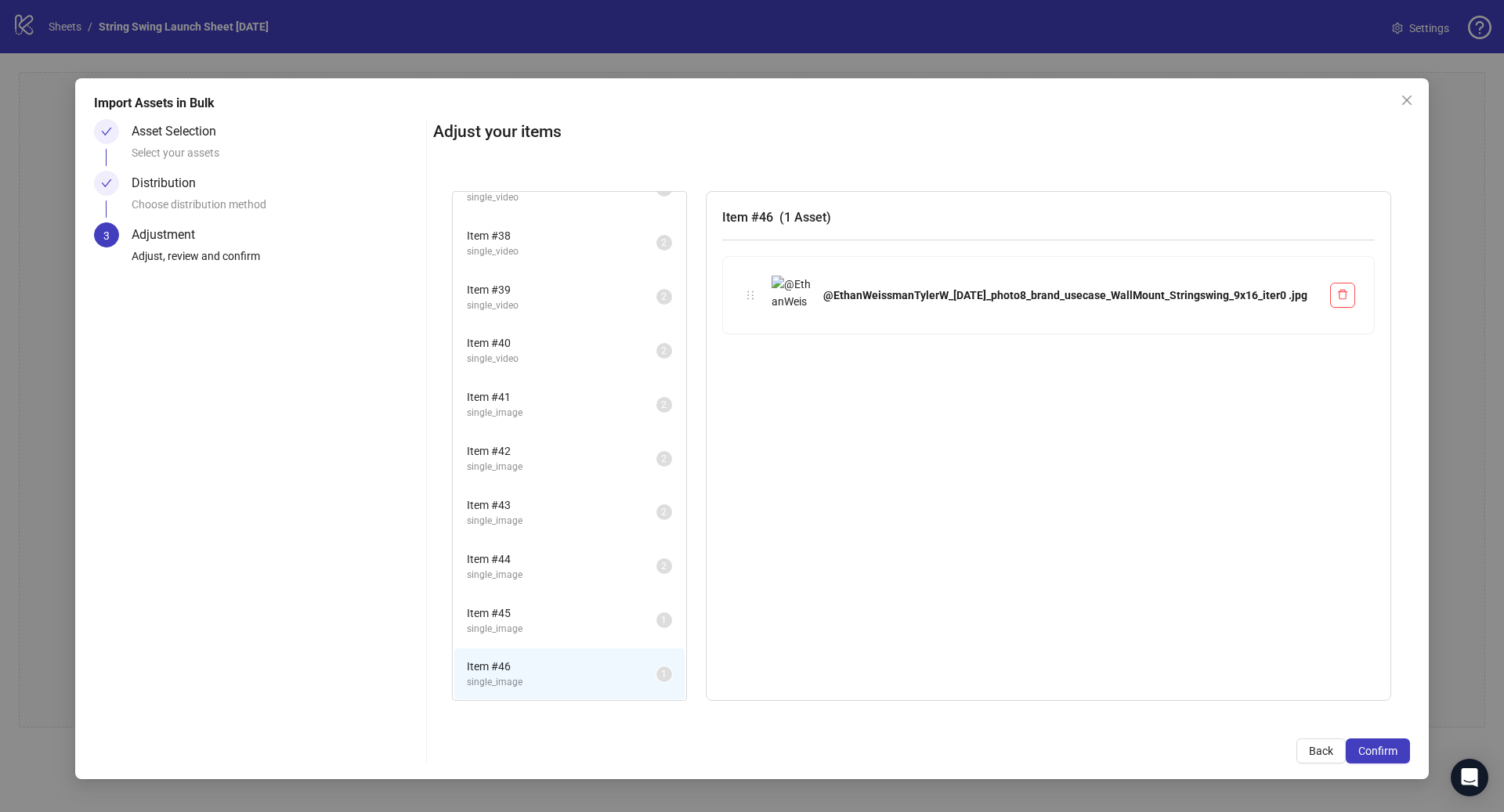
click at [564, 639] on li "Item # 45 single_image 1" at bounding box center [569, 621] width 230 height 51
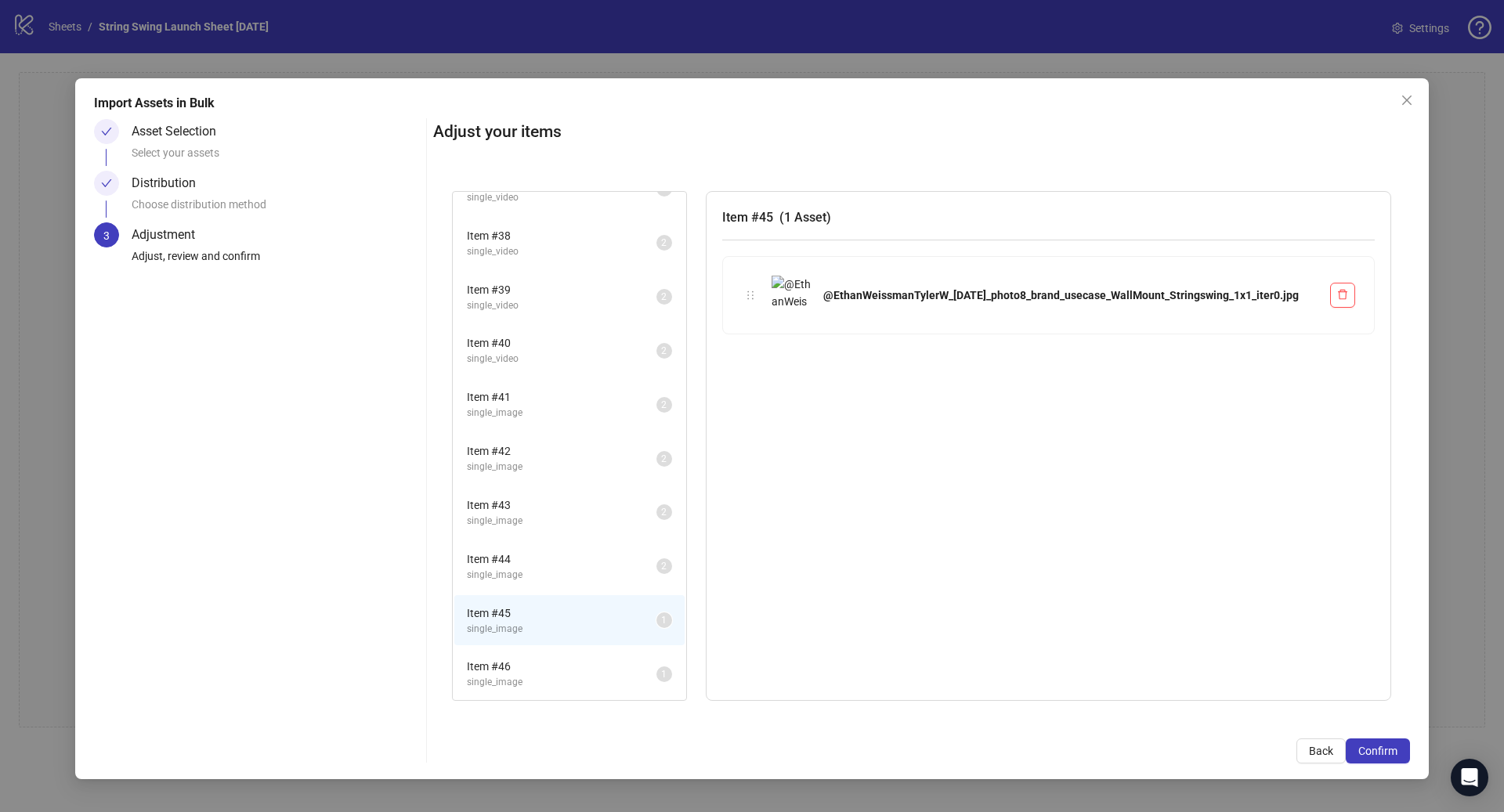
click at [560, 666] on span "Item # 46" at bounding box center [561, 667] width 190 height 17
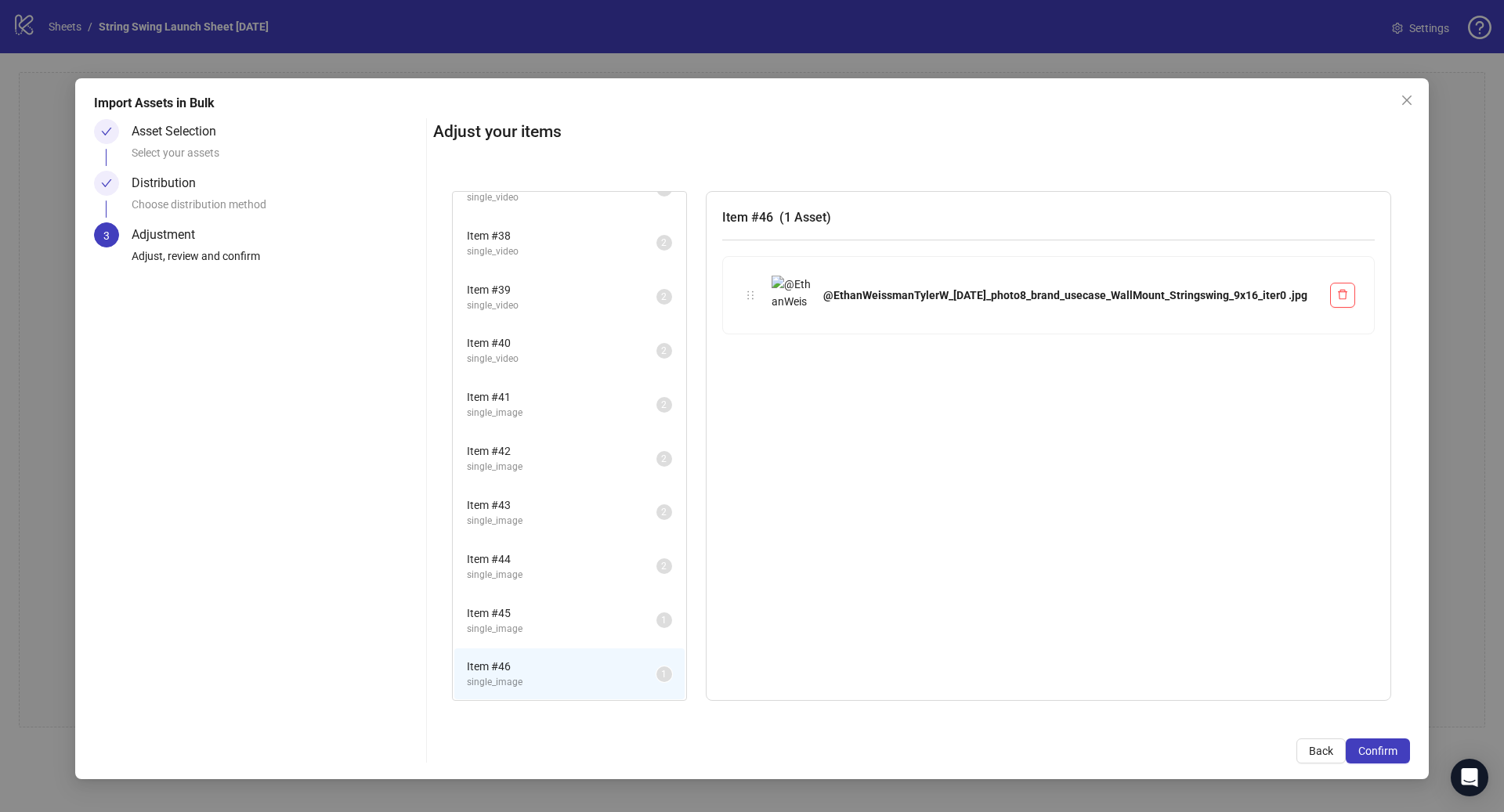
drag, startPoint x: 783, startPoint y: 289, endPoint x: 753, endPoint y: 281, distance: 31.0
click at [740, 321] on div "@EthanWeissmanTylerW_[DATE]_photo8_brand_usecase_WallMount_Stringswing_9x16_ite…" at bounding box center [1048, 295] width 651 height 77
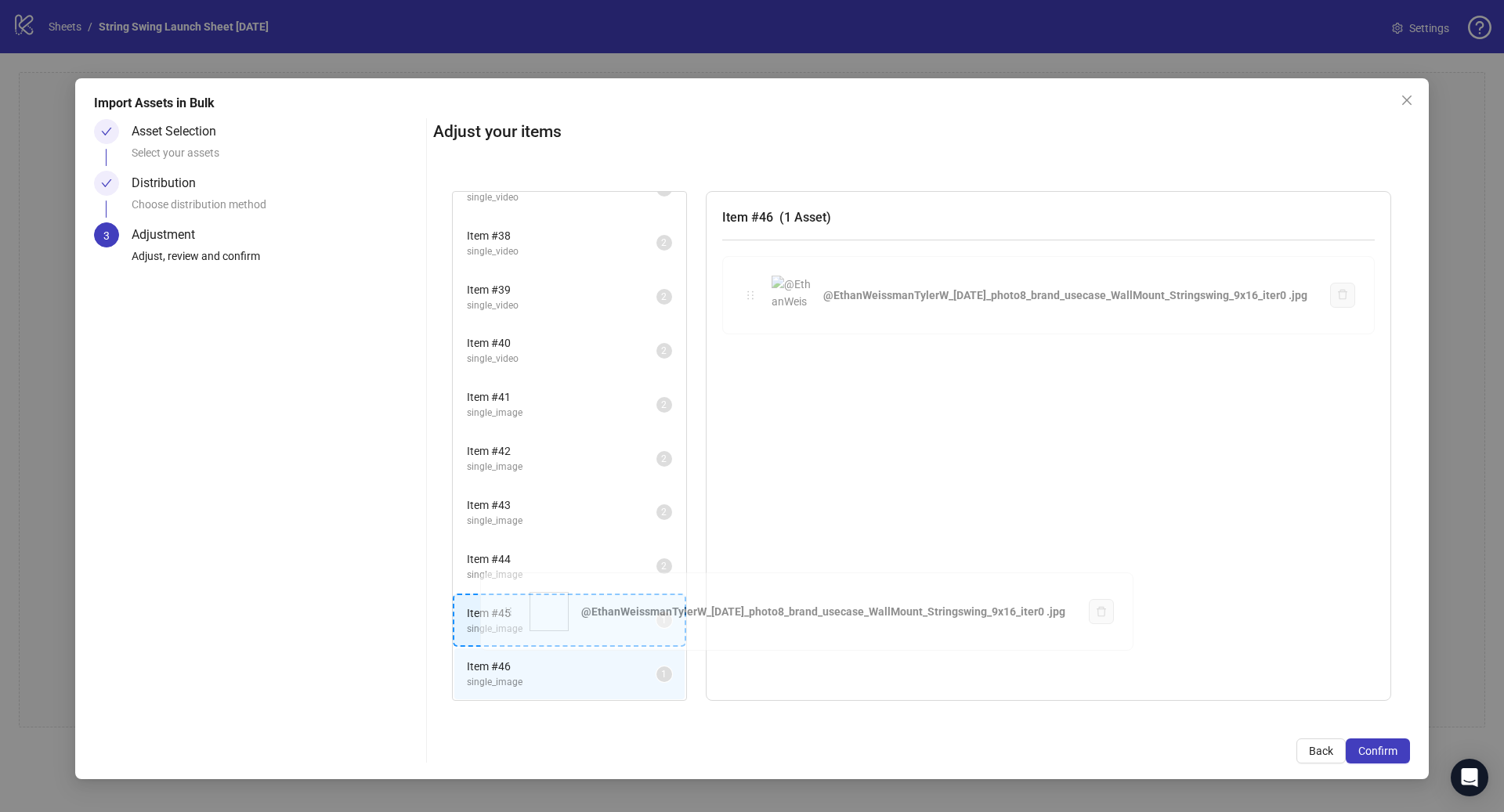
drag, startPoint x: 746, startPoint y: 294, endPoint x: 504, endPoint y: 613, distance: 400.4
click at [504, 613] on div "Item # 1 single_image 2 Item # 2 single_image 2 Item # 3 single_video 2 Item # …" at bounding box center [921, 446] width 977 height 548
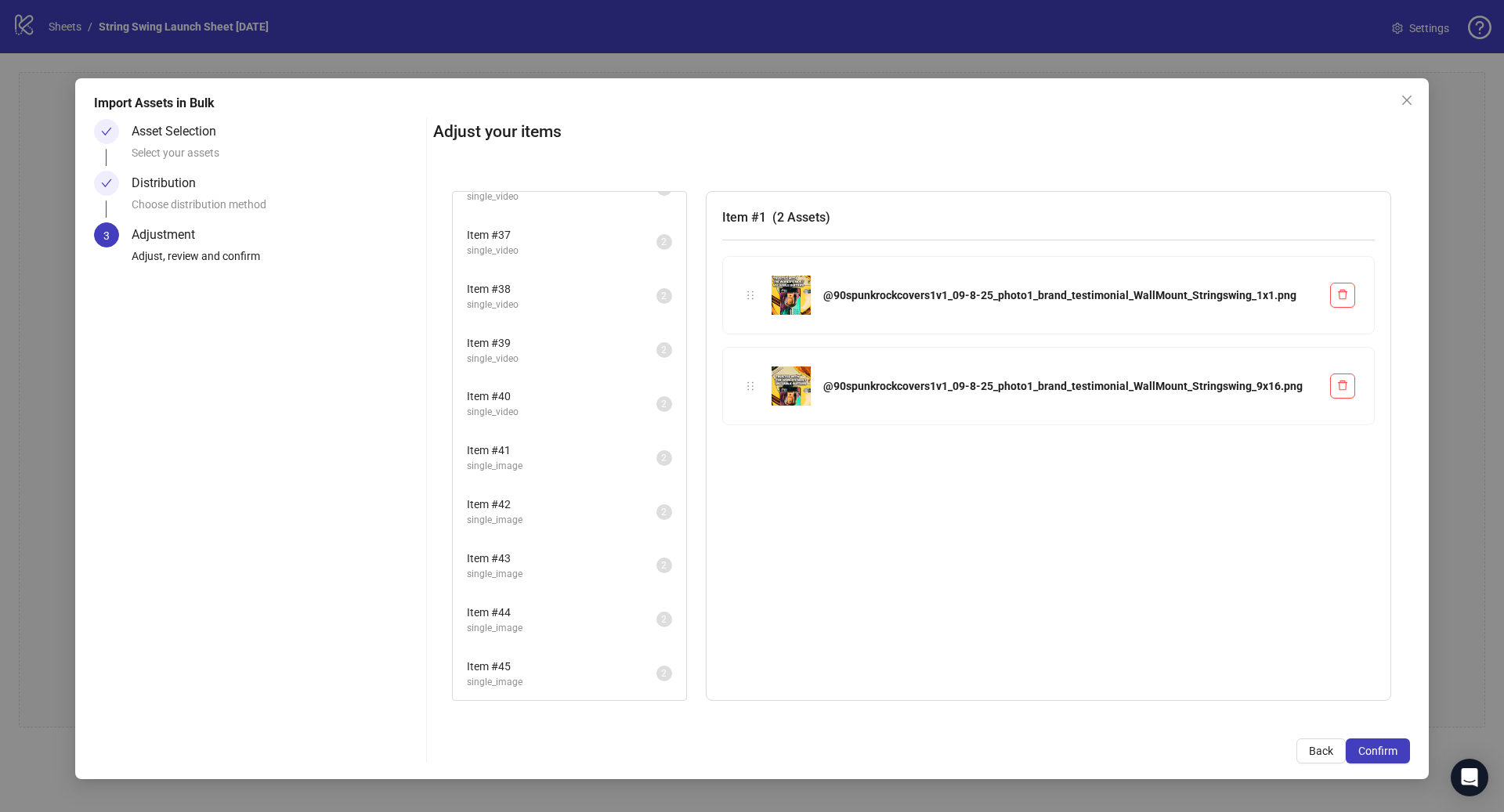
scroll to position [1917, 0]
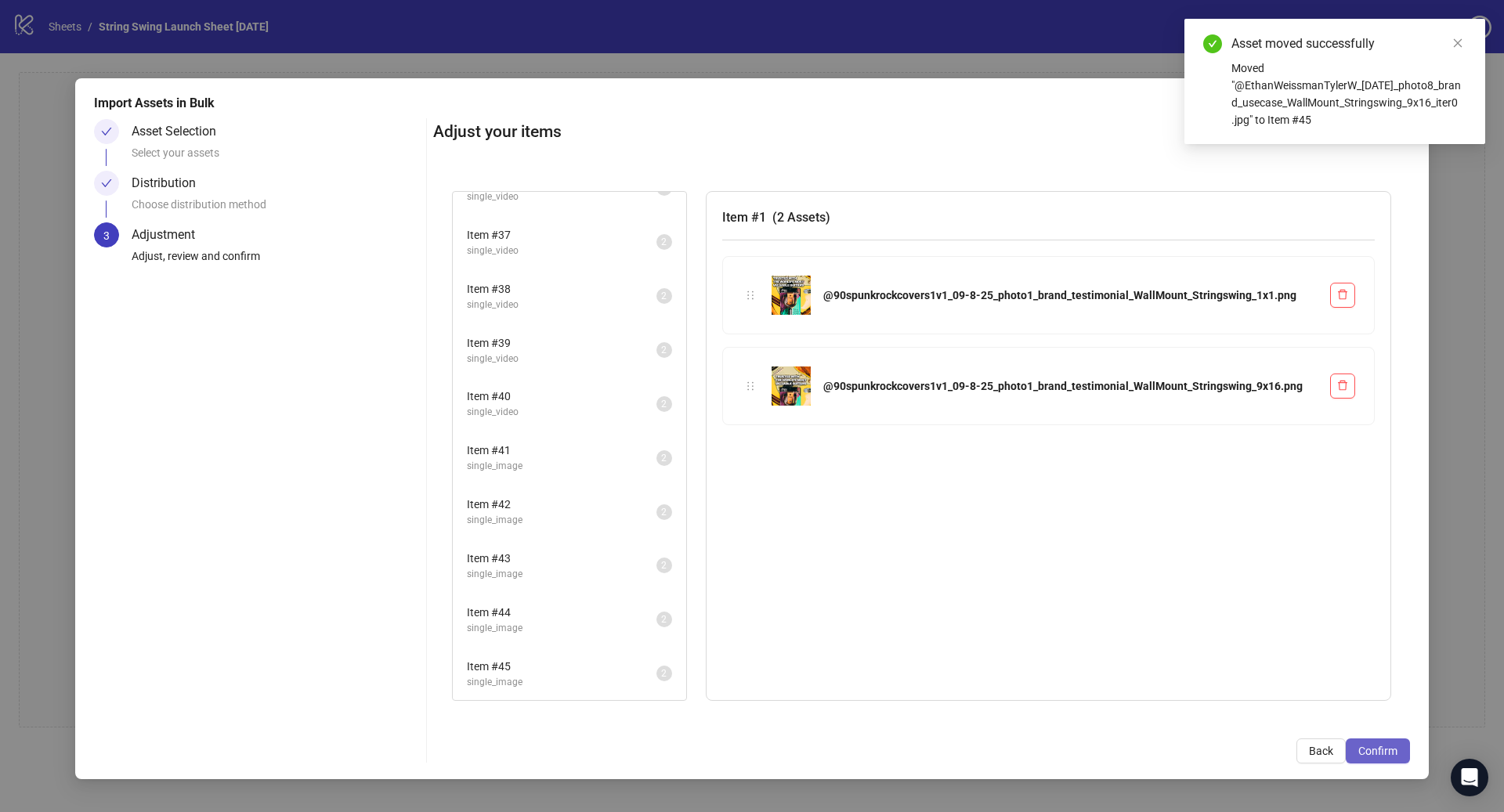
click at [1391, 750] on span "Confirm" at bounding box center [1377, 751] width 40 height 13
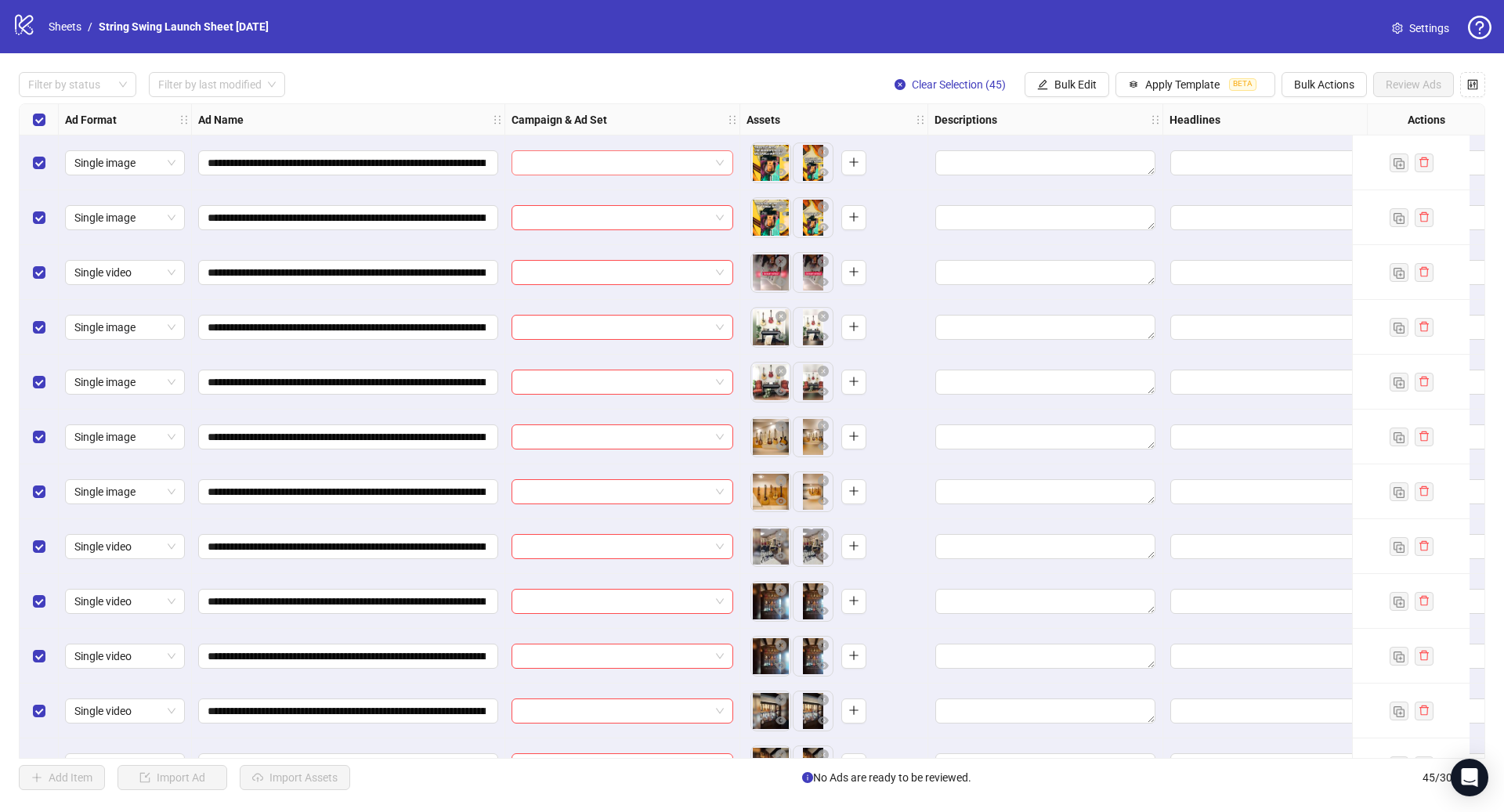
click at [614, 152] on input "search" at bounding box center [615, 163] width 189 height 24
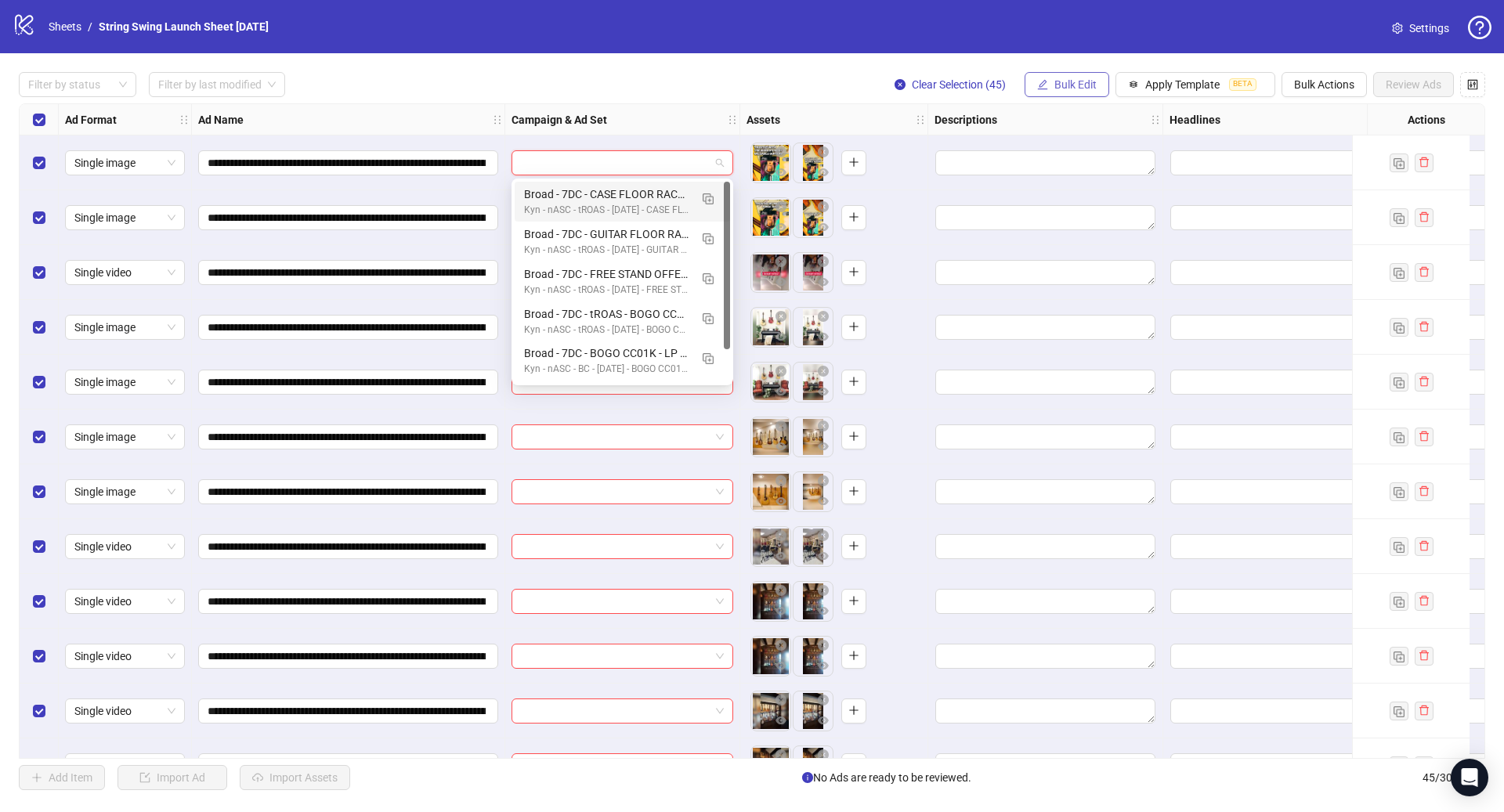
click at [1055, 81] on span "Bulk Edit" at bounding box center [1075, 85] width 42 height 13
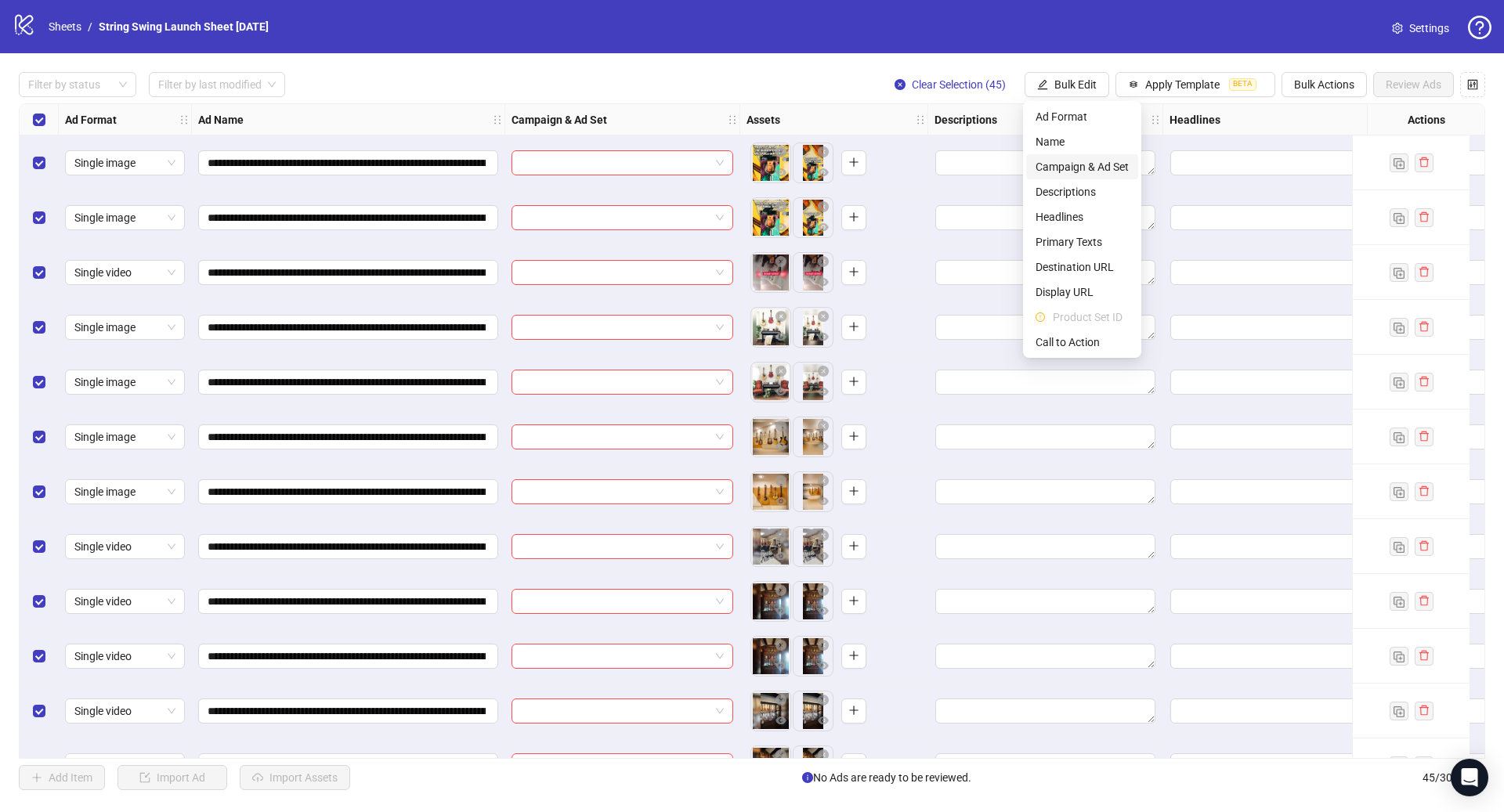
click at [1083, 172] on span "Campaign & Ad Set" at bounding box center [1082, 167] width 93 height 17
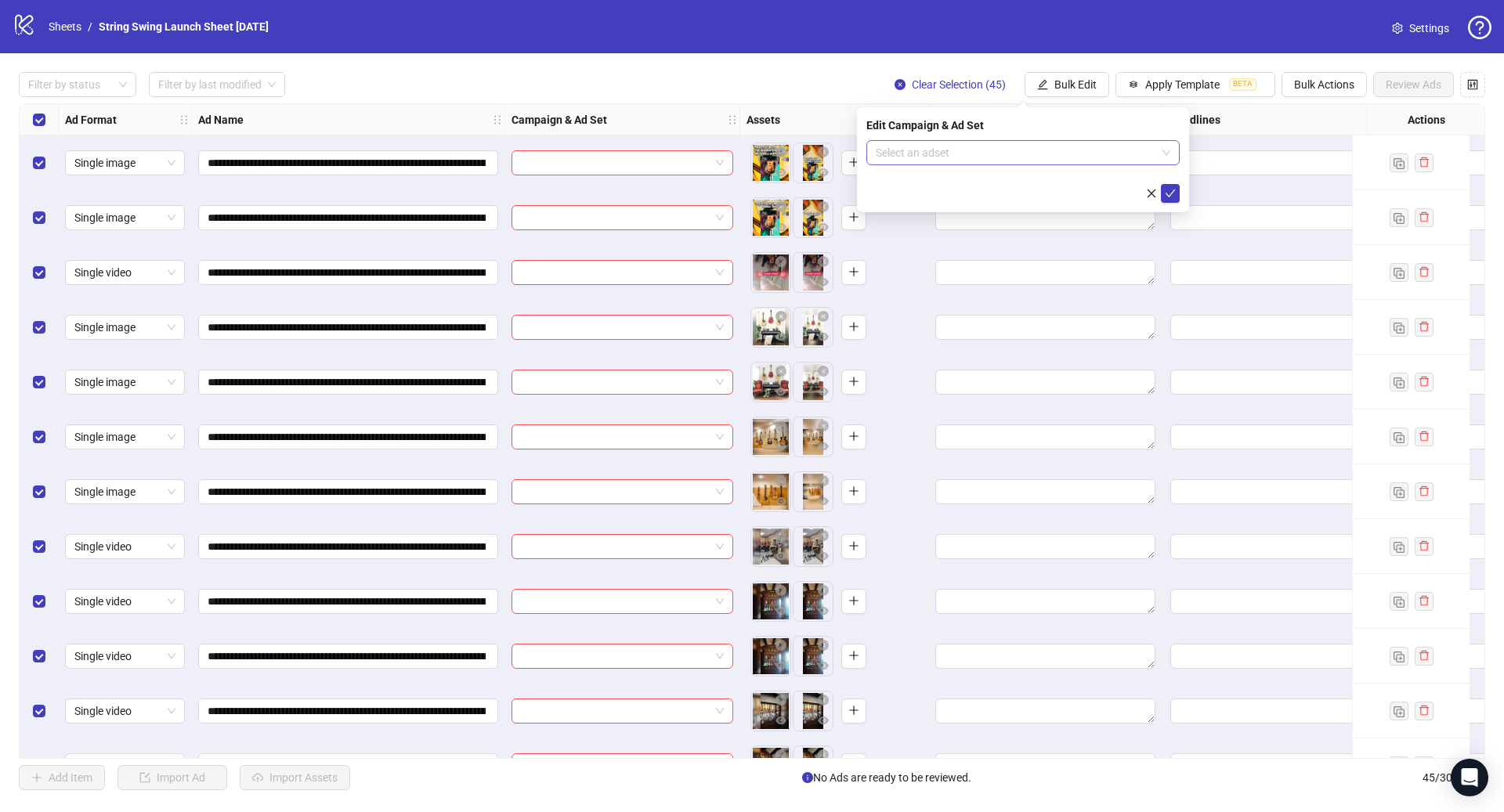
click at [981, 153] on input "search" at bounding box center [1015, 153] width 281 height 24
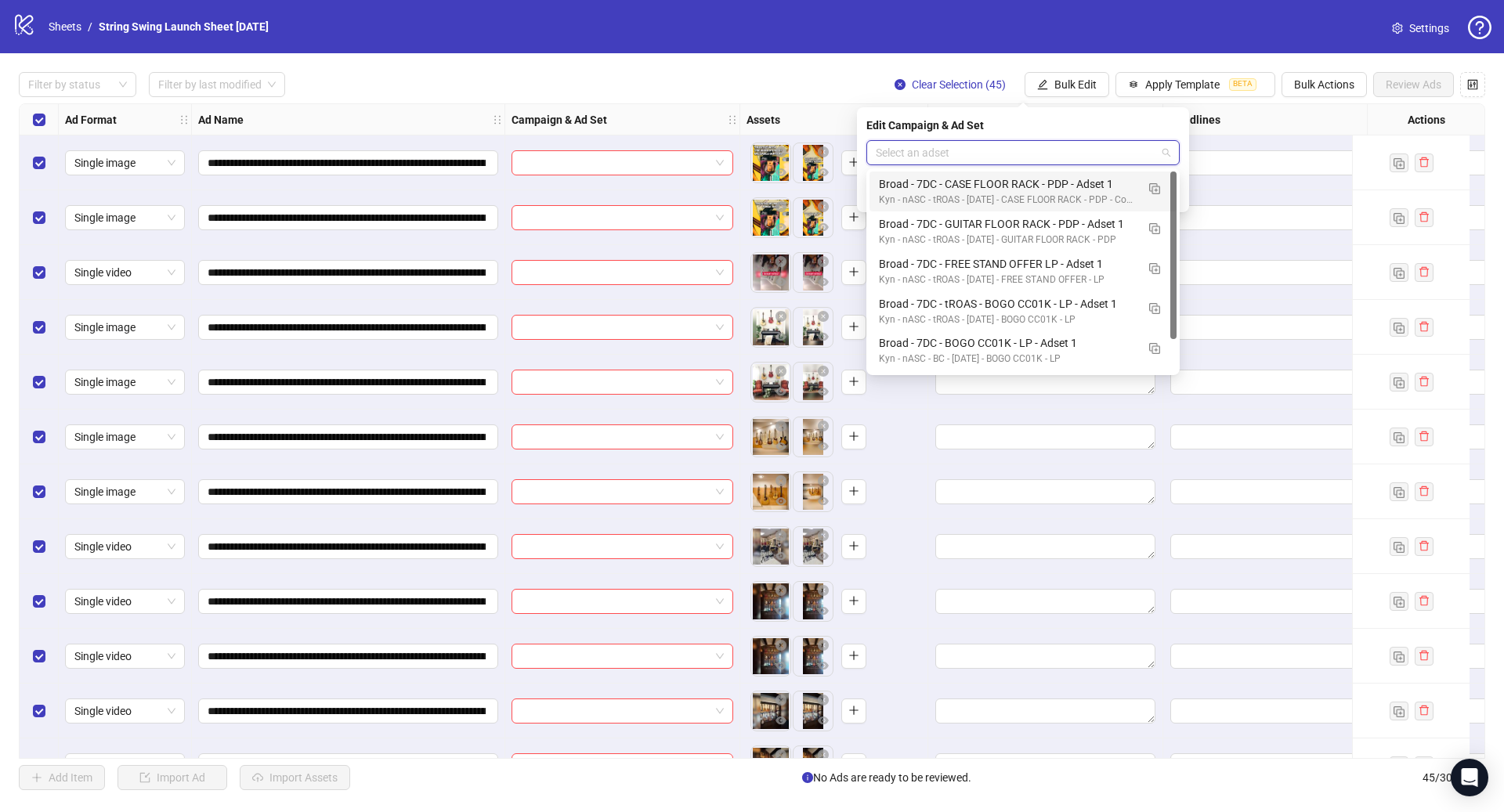
paste input "**********"
type input "**********"
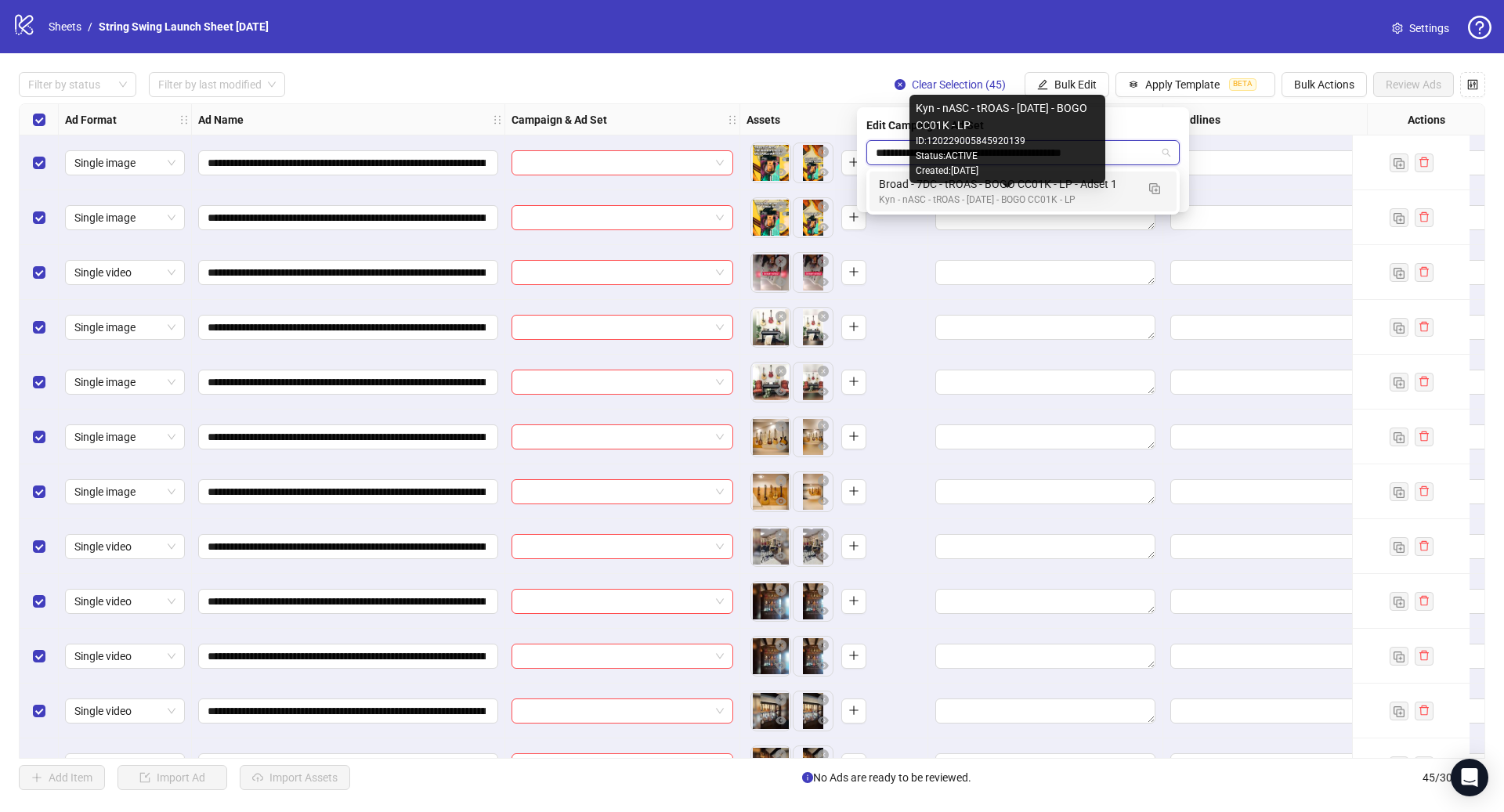
drag, startPoint x: 1053, startPoint y: 198, endPoint x: 1117, endPoint y: 192, distance: 64.3
click at [1054, 198] on div "Kyn - nASC - tROAS - [DATE] - BOGO CC01K - LP" at bounding box center [1007, 200] width 257 height 15
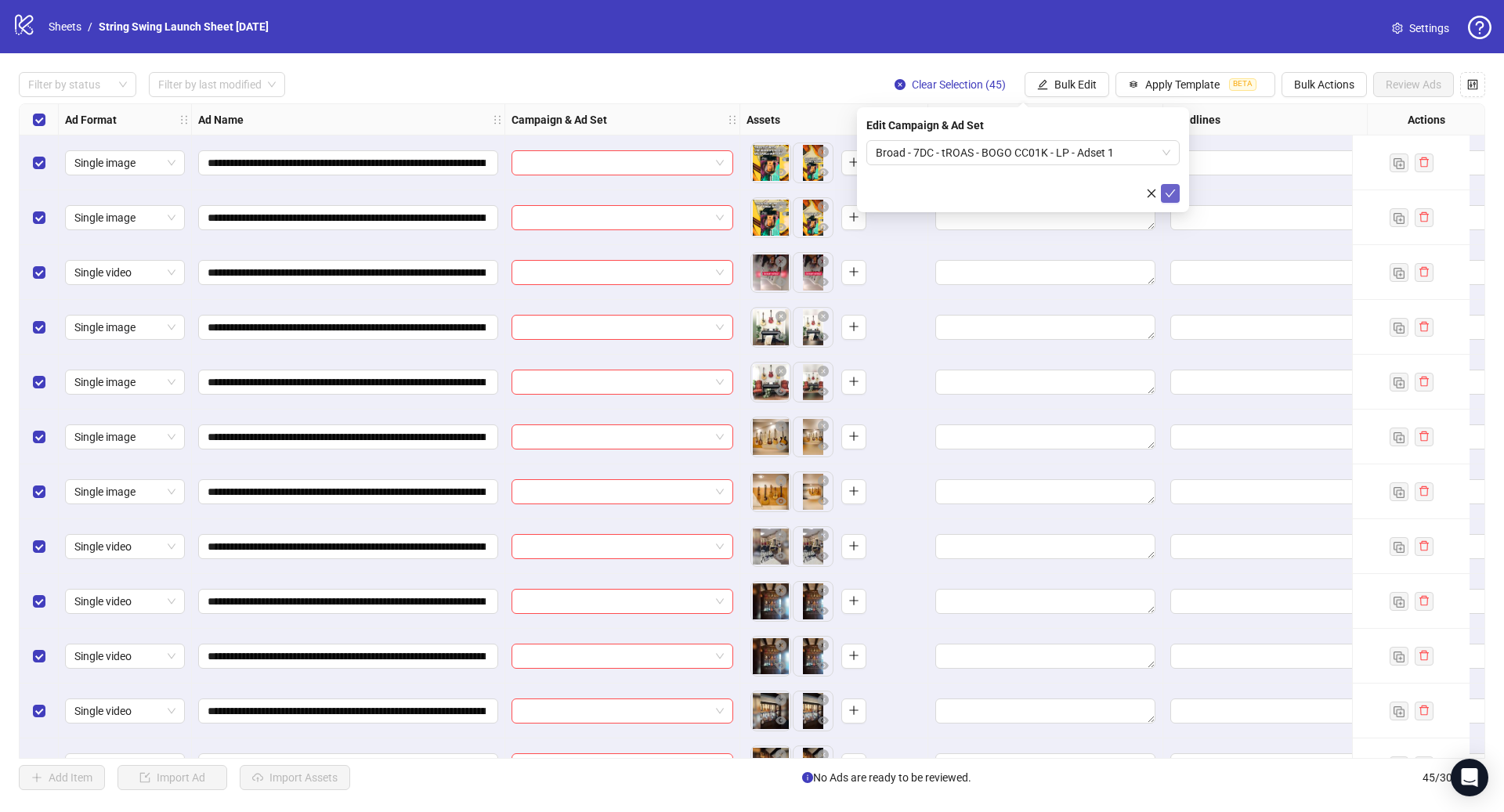
click at [1171, 195] on icon "check" at bounding box center [1170, 194] width 10 height 8
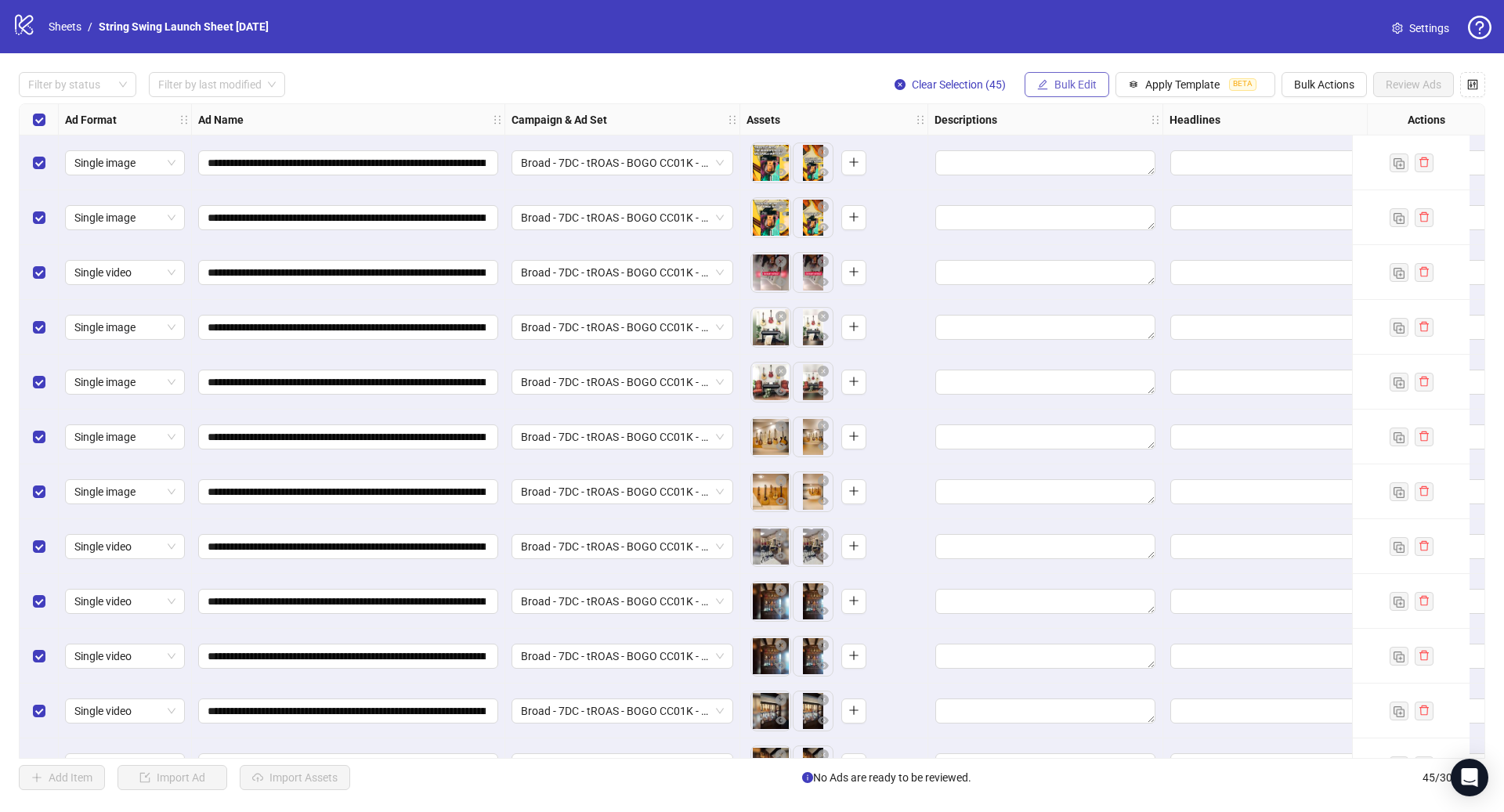
click at [1070, 82] on span "Bulk Edit" at bounding box center [1075, 85] width 42 height 13
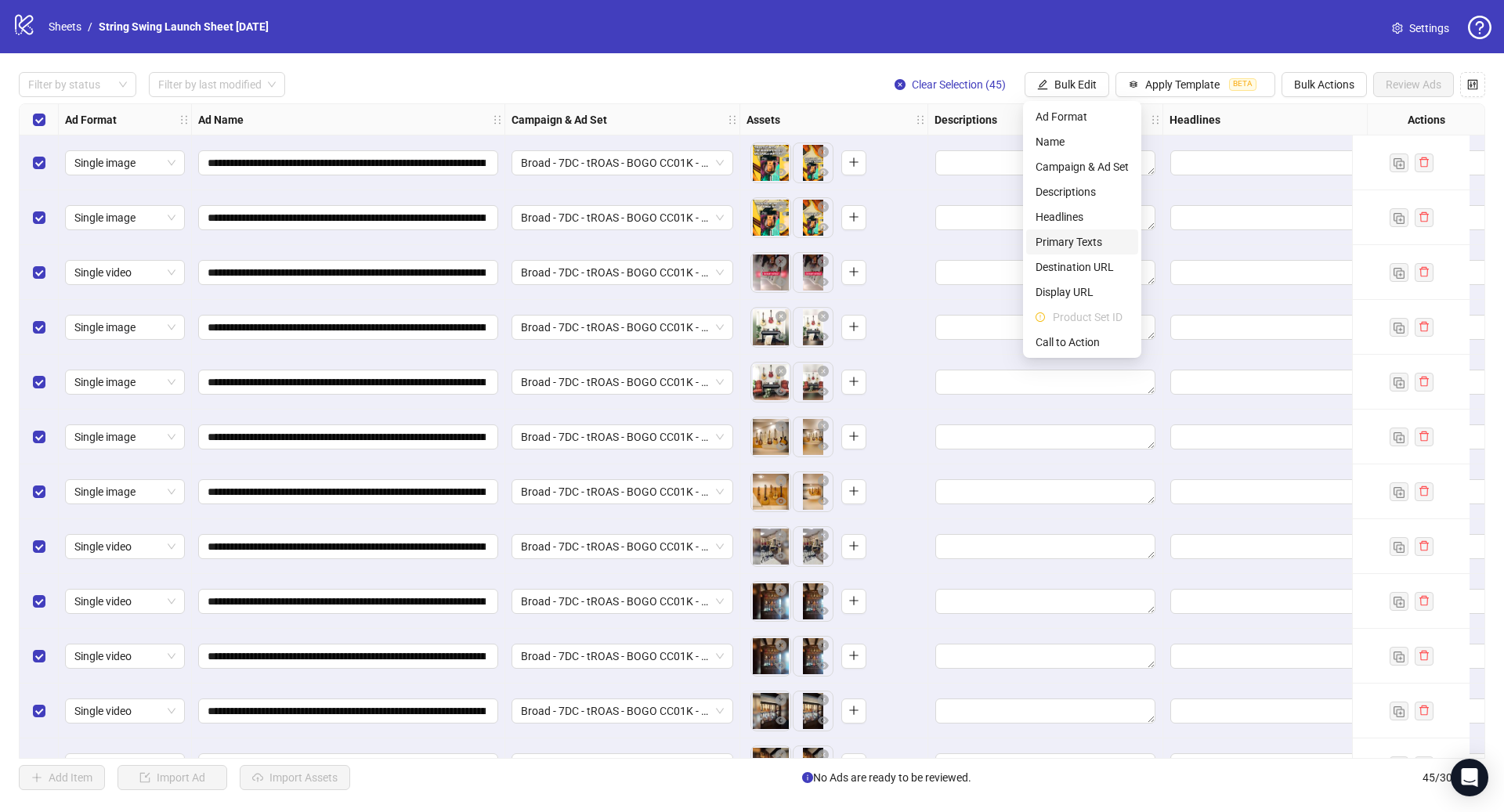
click at [1080, 236] on span "Primary Texts" at bounding box center [1082, 242] width 93 height 17
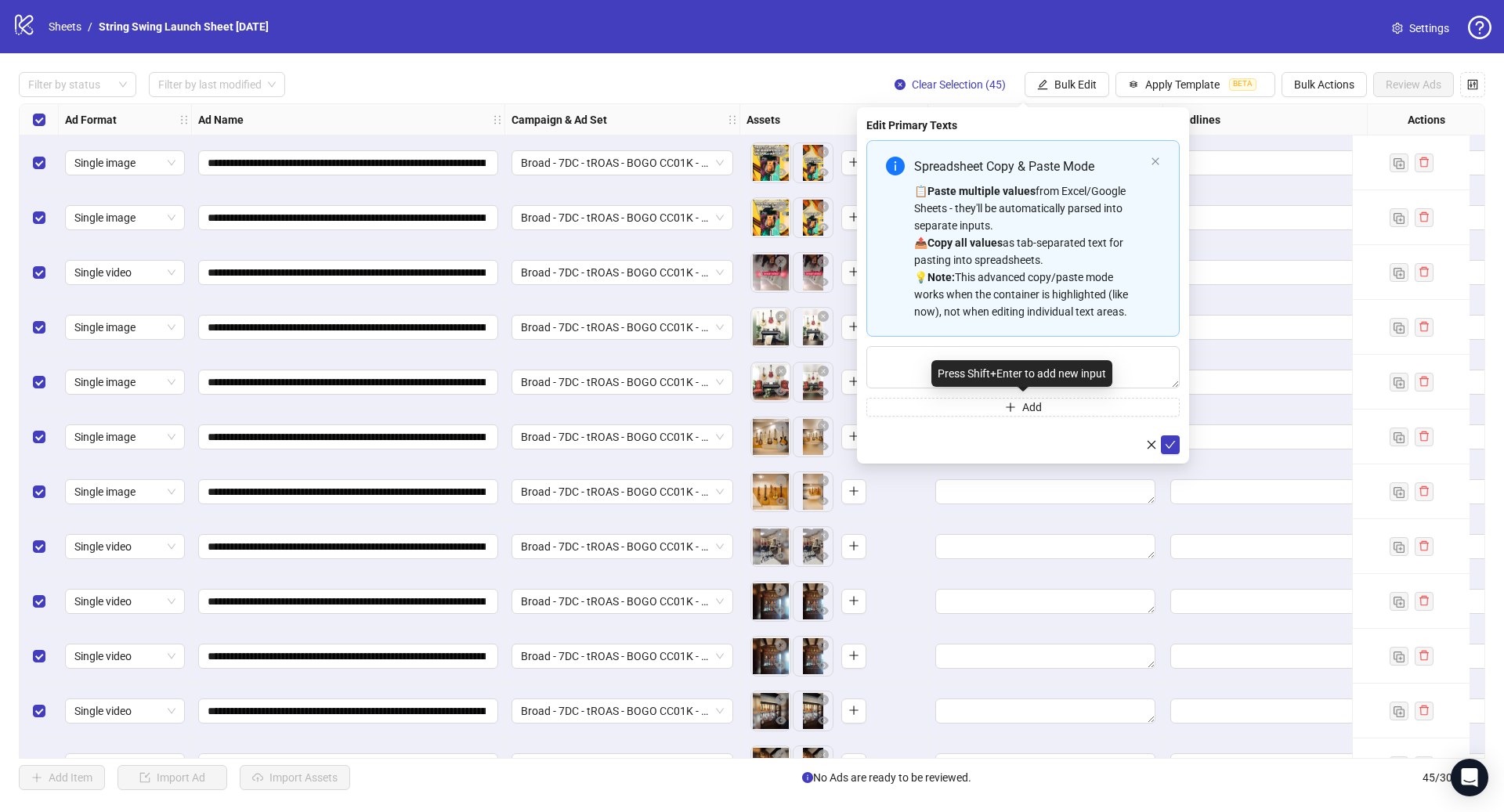
click at [1028, 370] on div "Press Shift+Enter to add new input" at bounding box center [1022, 374] width 181 height 27
click at [1067, 223] on div "📋 Paste multiple values from Excel/Google Sheets - they'll be automatically par…" at bounding box center [1029, 251] width 230 height 138
type textarea "**********"
click at [1166, 442] on icon "check" at bounding box center [1170, 444] width 11 height 11
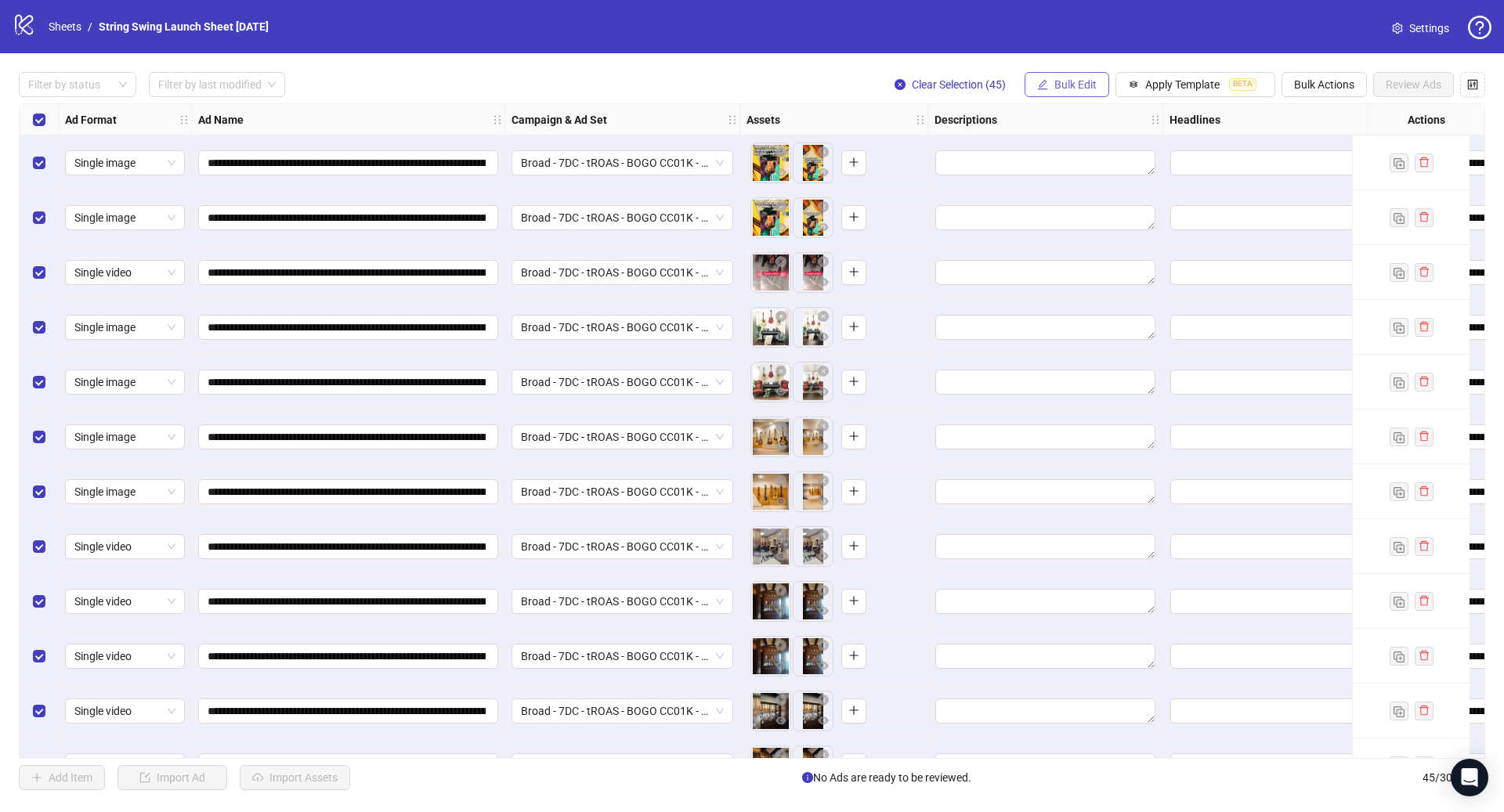
click at [1056, 91] on button "Bulk Edit" at bounding box center [1067, 85] width 85 height 25
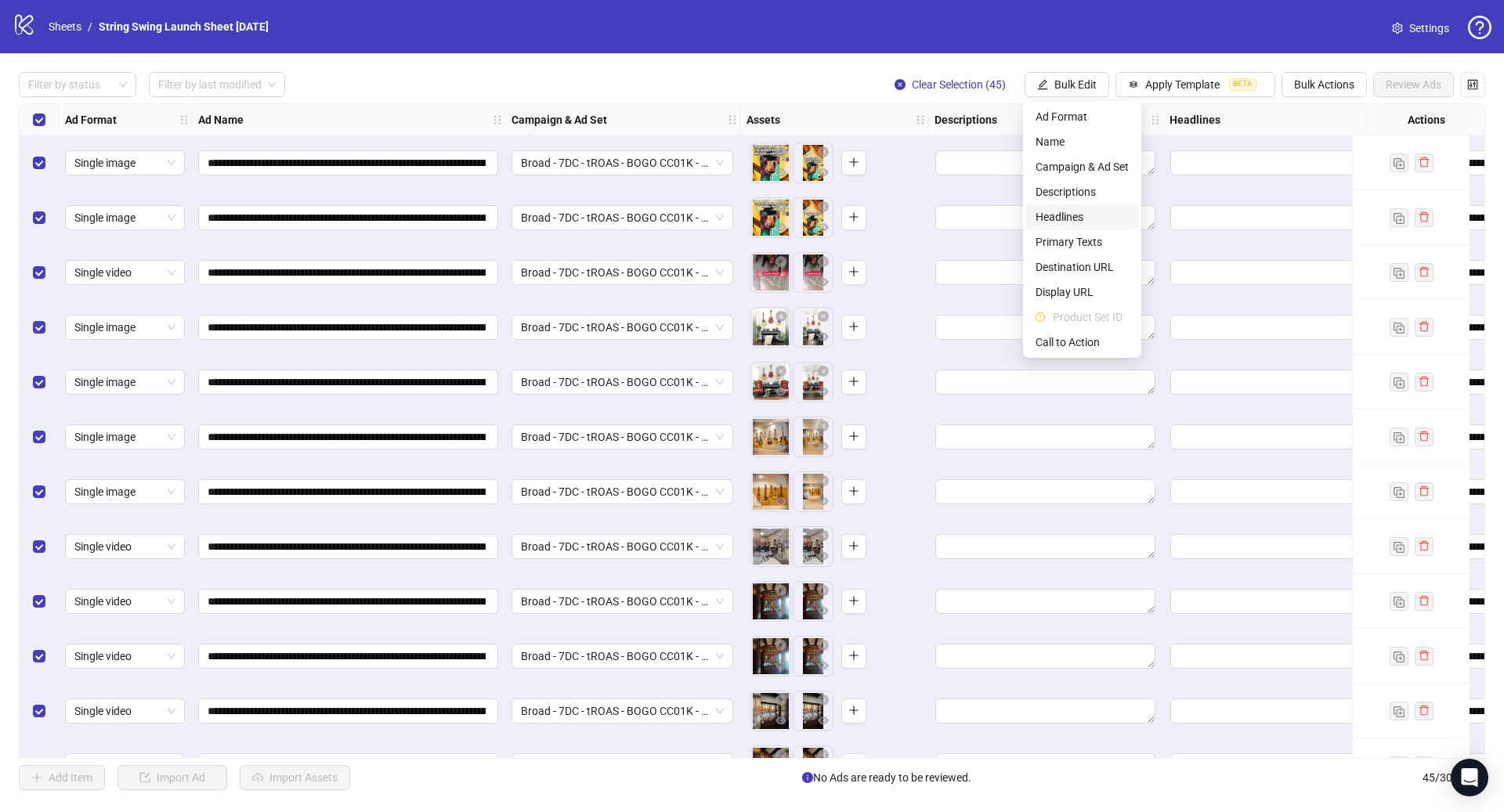
click at [1079, 210] on span "Headlines" at bounding box center [1082, 217] width 93 height 17
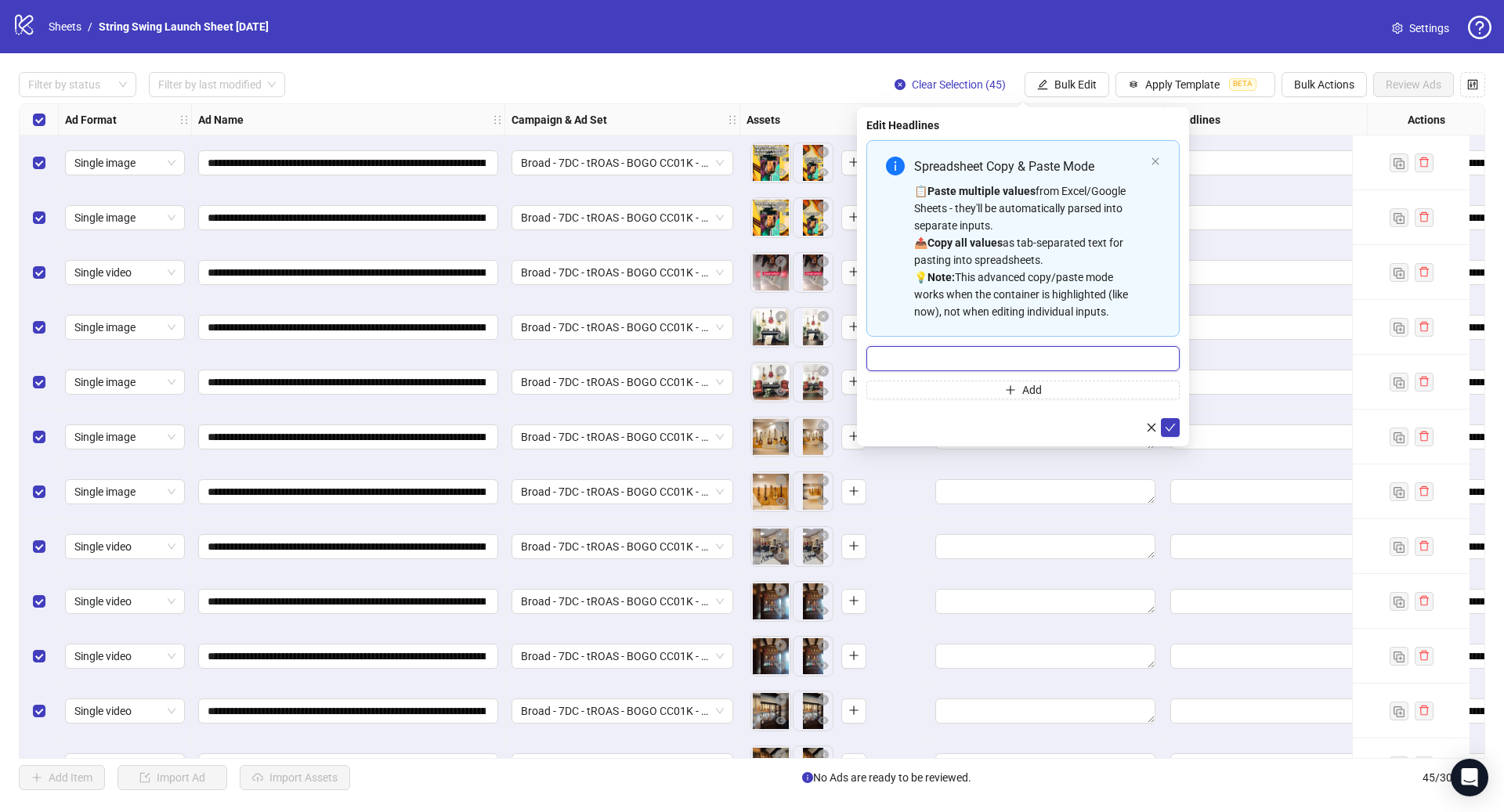
click at [1041, 359] on input "Multi-input container - paste or copy values" at bounding box center [1022, 359] width 313 height 25
paste input "**********"
type input "**********"
click at [1167, 422] on icon "check" at bounding box center [1170, 428] width 11 height 11
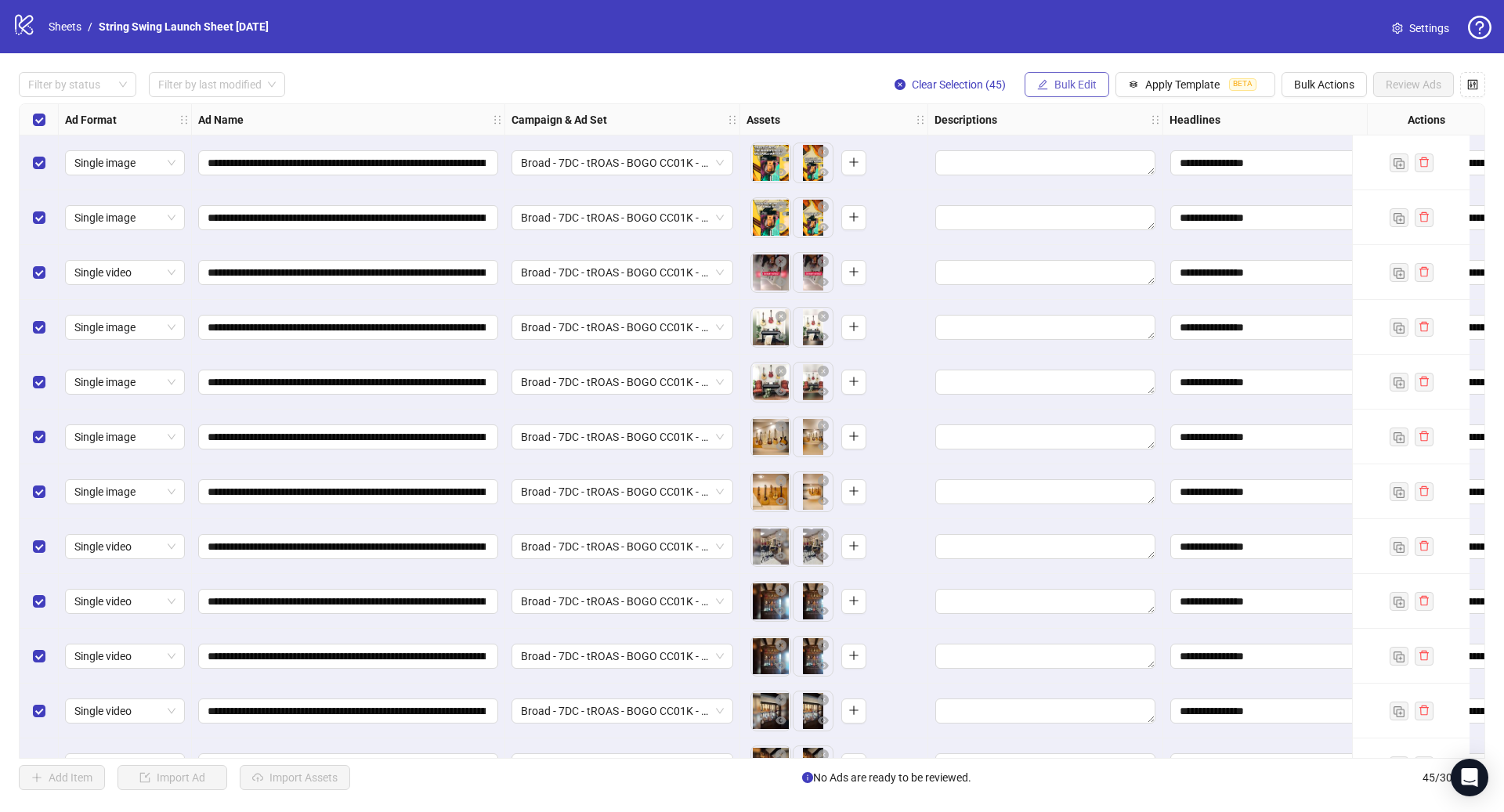
click at [1083, 87] on span "Bulk Edit" at bounding box center [1075, 85] width 42 height 13
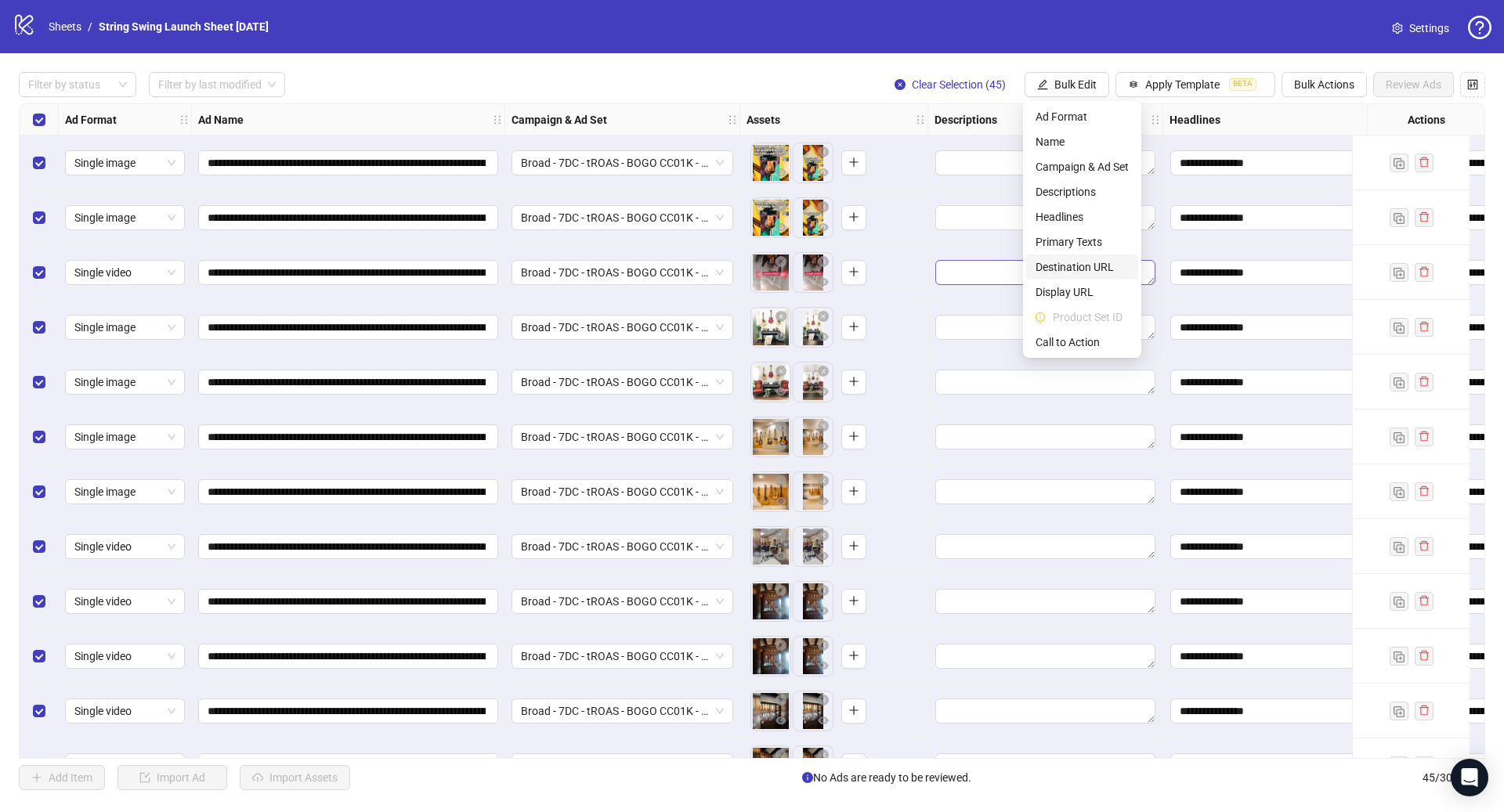
click at [1098, 266] on span "Destination URL" at bounding box center [1082, 267] width 93 height 17
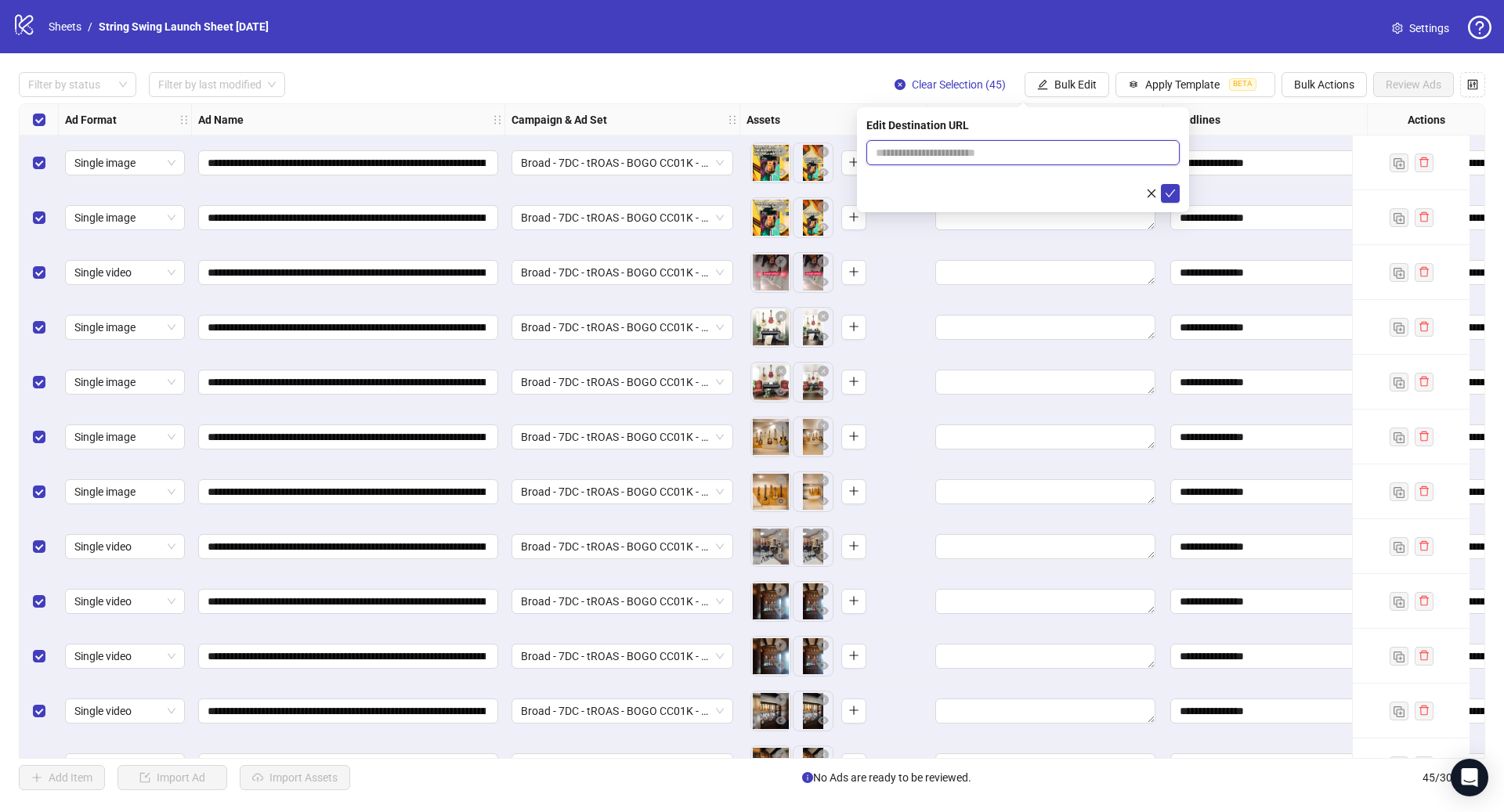
click at [986, 149] on input "text" at bounding box center [1016, 153] width 282 height 17
paste input "**********"
type input "**********"
click at [1168, 188] on icon "check" at bounding box center [1170, 194] width 11 height 11
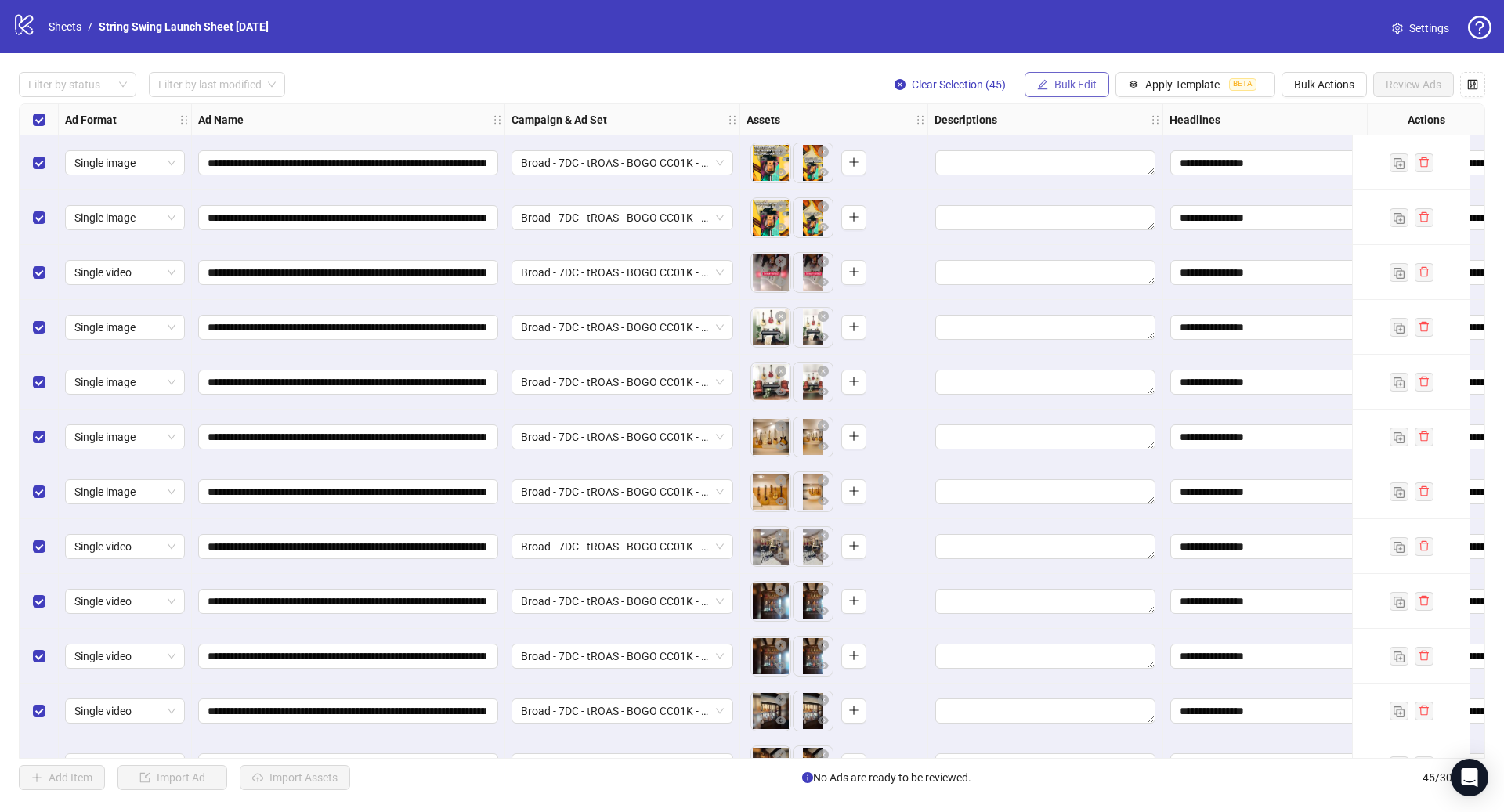
click at [1063, 81] on span "Bulk Edit" at bounding box center [1075, 85] width 42 height 13
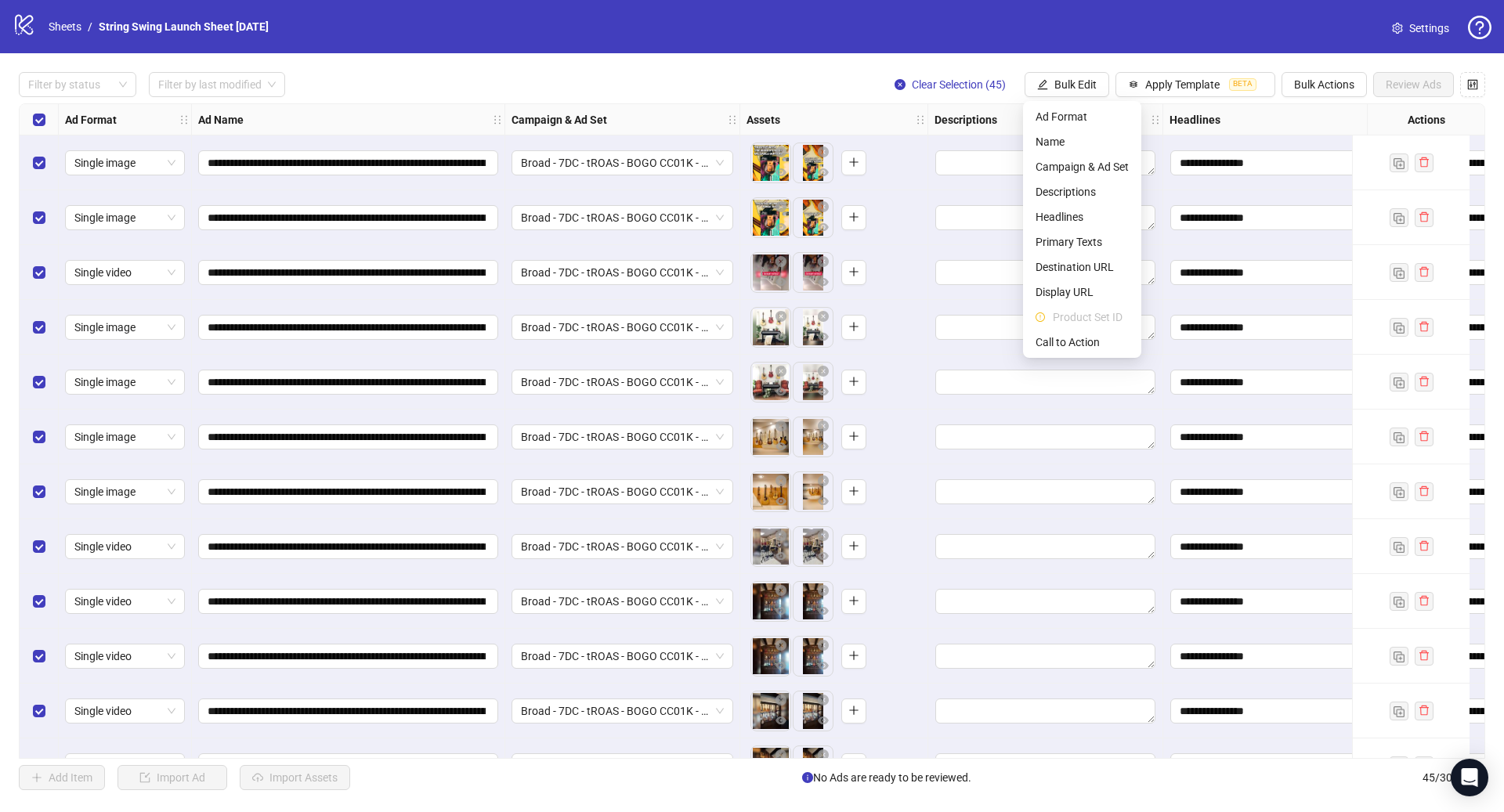
click at [1082, 327] on li "Product Set ID" at bounding box center [1083, 317] width 112 height 25
click at [1079, 332] on li "Call to Action" at bounding box center [1083, 342] width 112 height 25
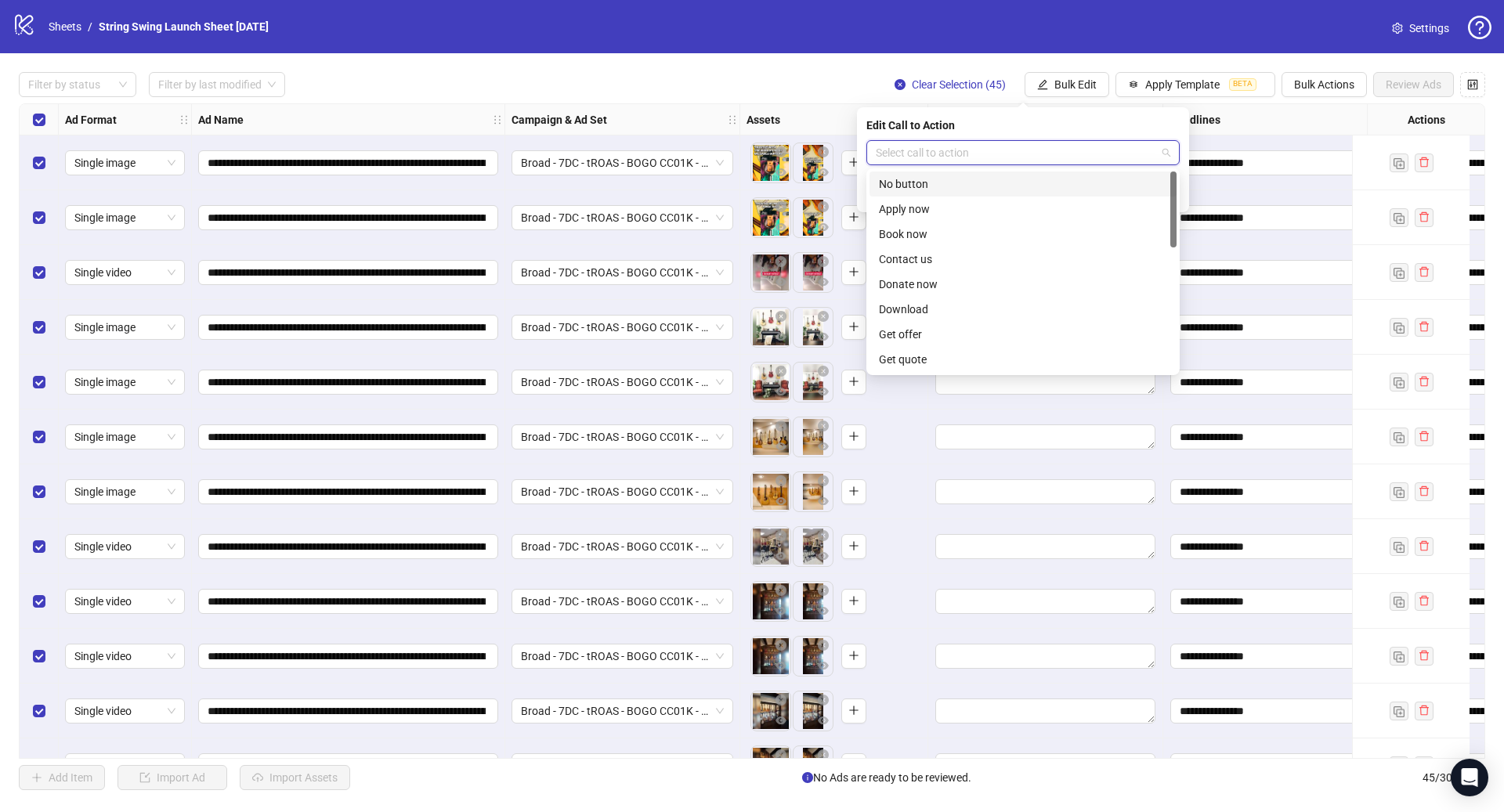
click at [946, 155] on input "search" at bounding box center [1015, 153] width 281 height 24
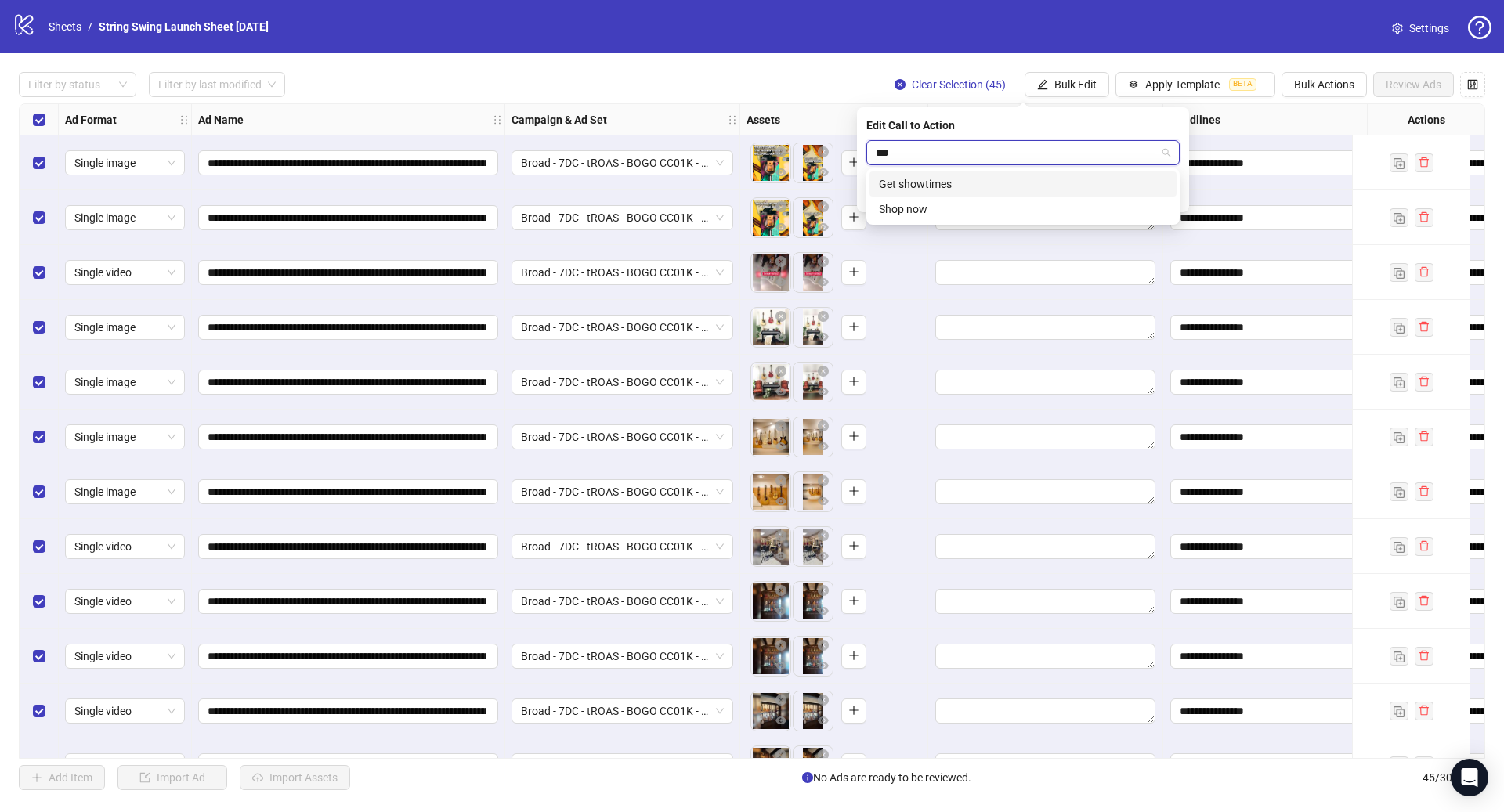
type input "****"
click at [950, 195] on div "Shop now" at bounding box center [1022, 184] width 307 height 25
click at [1173, 193] on icon "check" at bounding box center [1170, 194] width 11 height 11
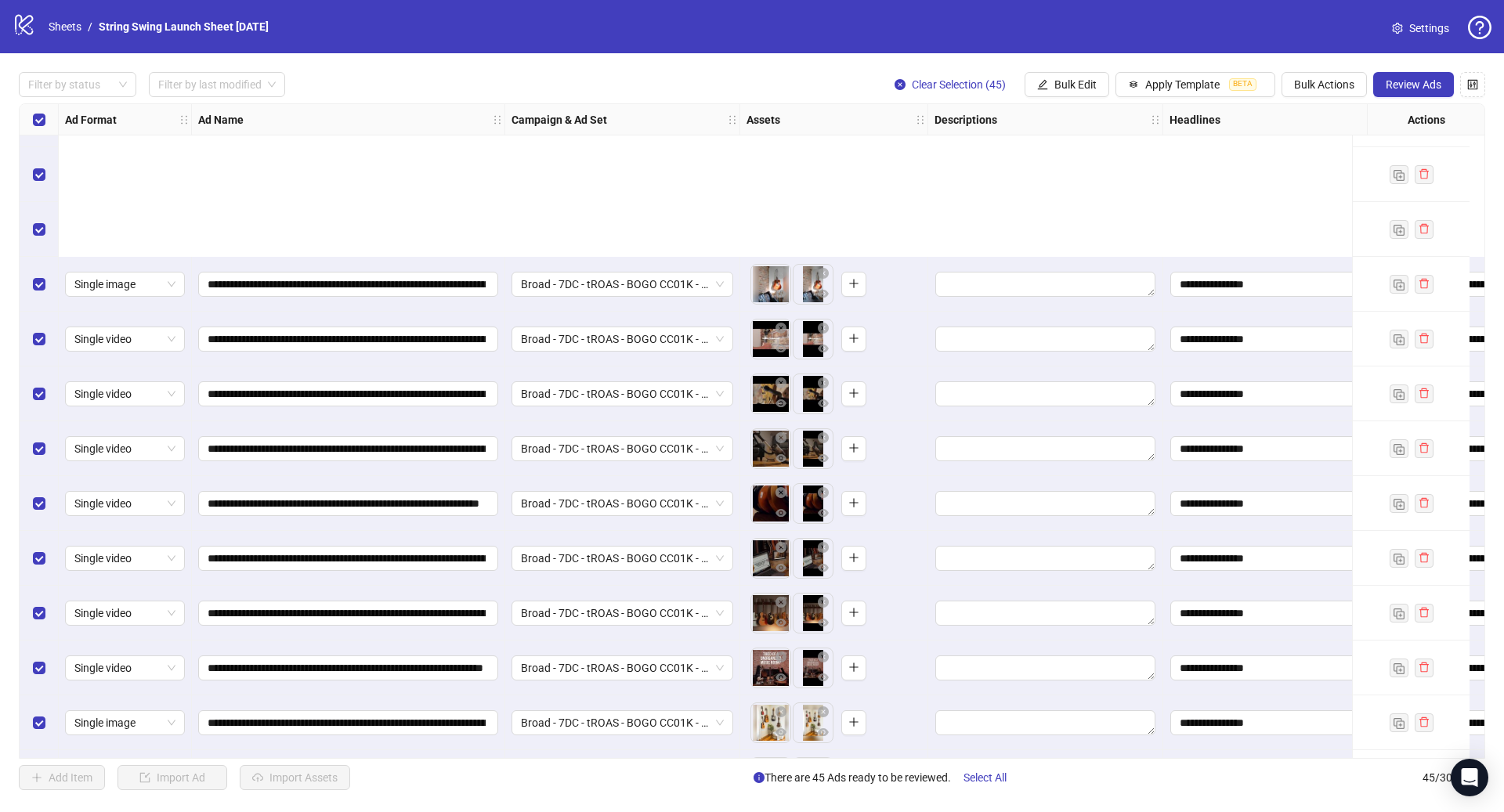
scroll to position [1850, 0]
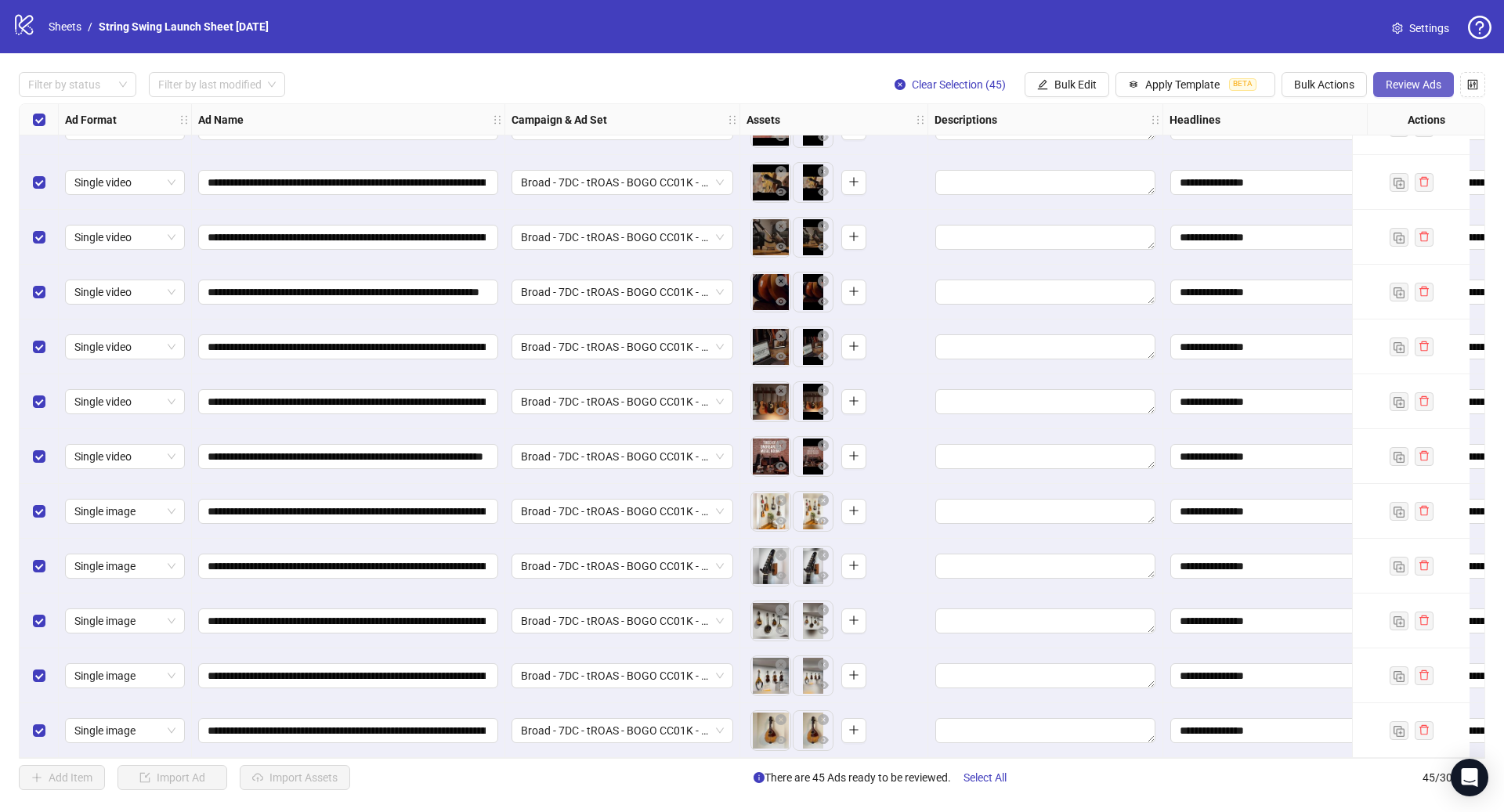
click at [1419, 91] on span "Review Ads" at bounding box center [1413, 85] width 55 height 13
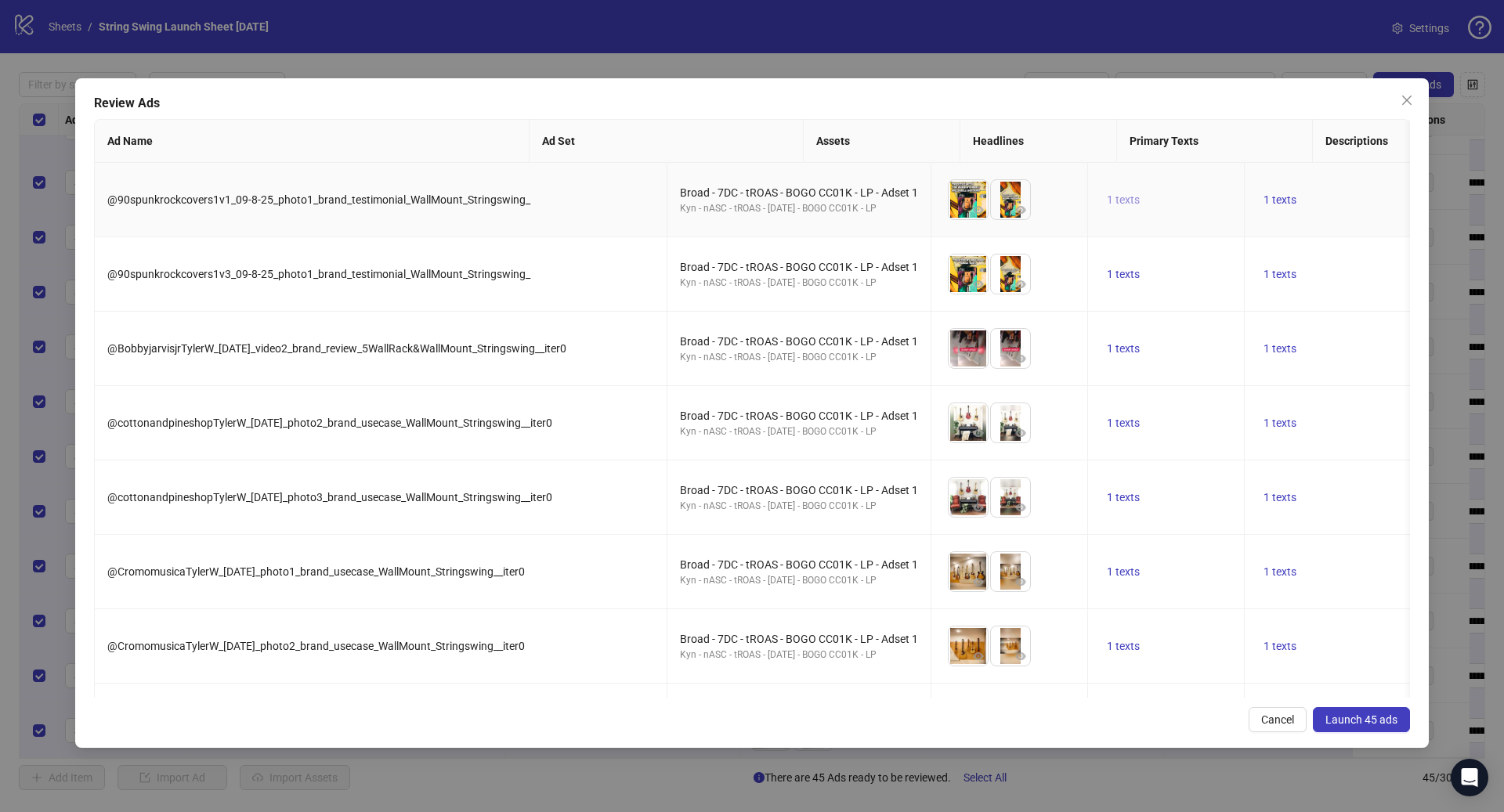
click at [1107, 197] on span "1 texts" at bounding box center [1124, 200] width 33 height 13
click at [1245, 271] on td "1 texts" at bounding box center [1343, 274] width 196 height 74
click at [1264, 204] on span "1 texts" at bounding box center [1280, 200] width 33 height 13
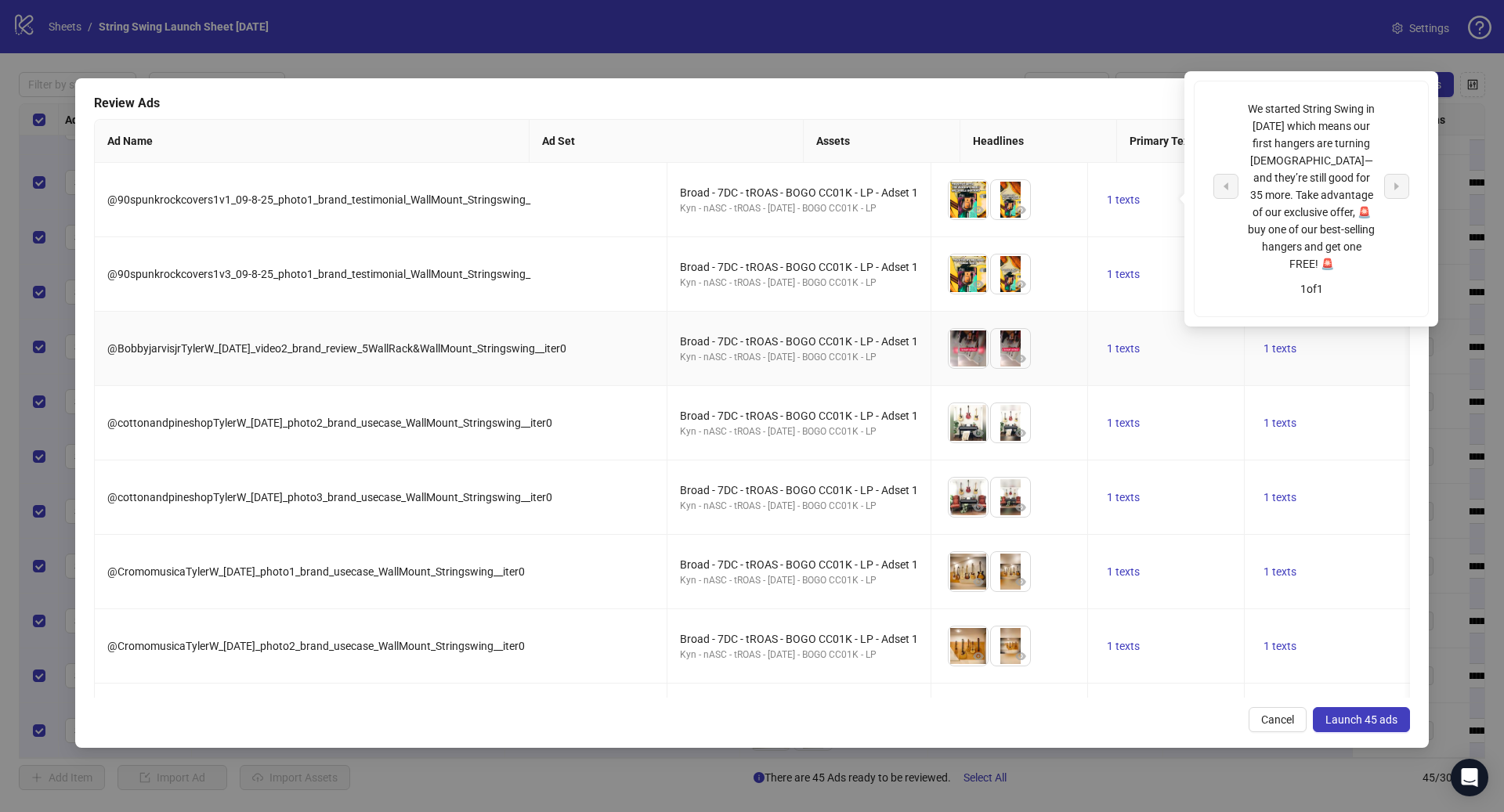
click at [1245, 371] on td "1 texts" at bounding box center [1343, 349] width 196 height 74
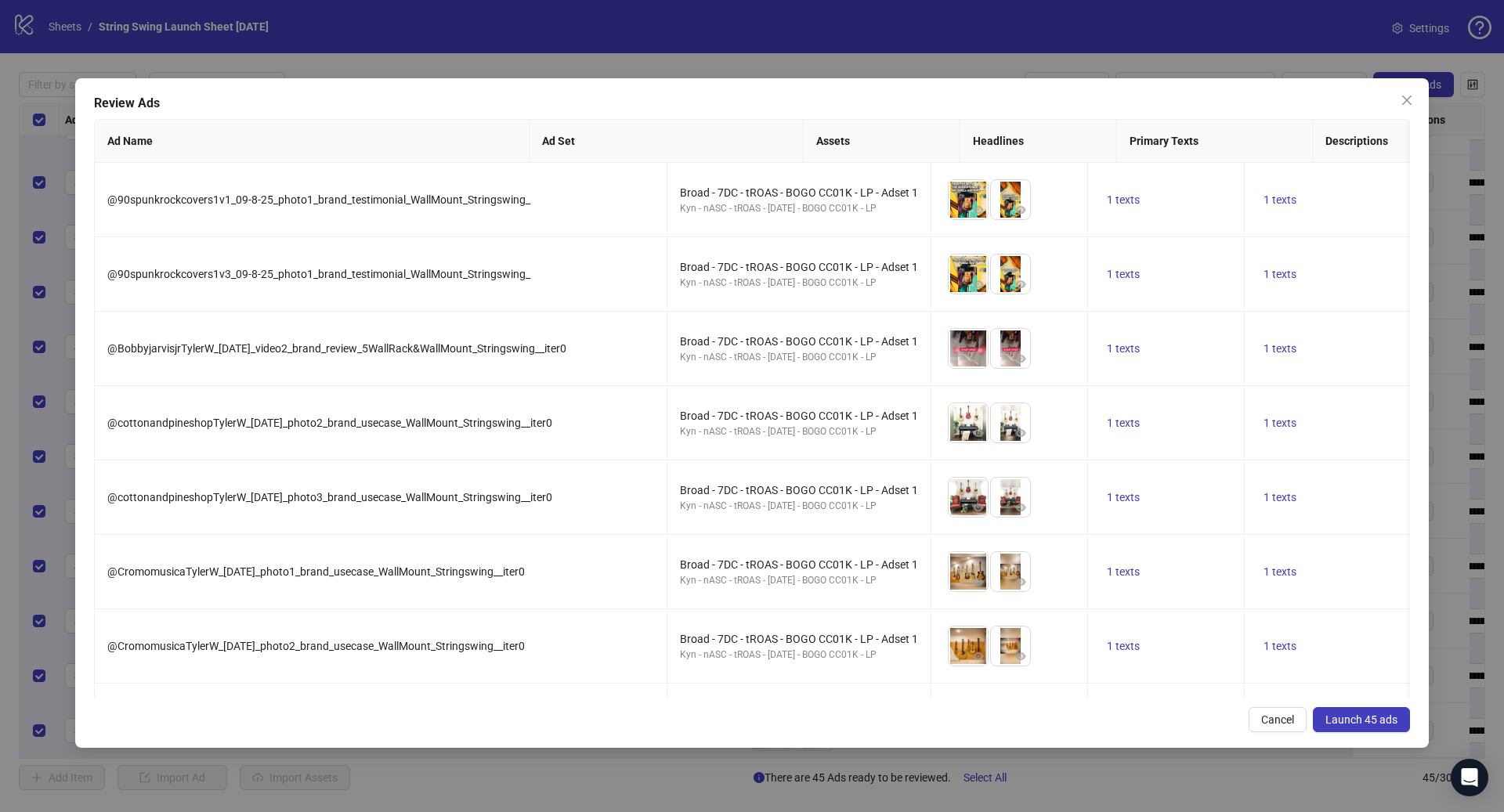
click at [1362, 713] on span "Launch 45 ads" at bounding box center [1361, 719] width 72 height 13
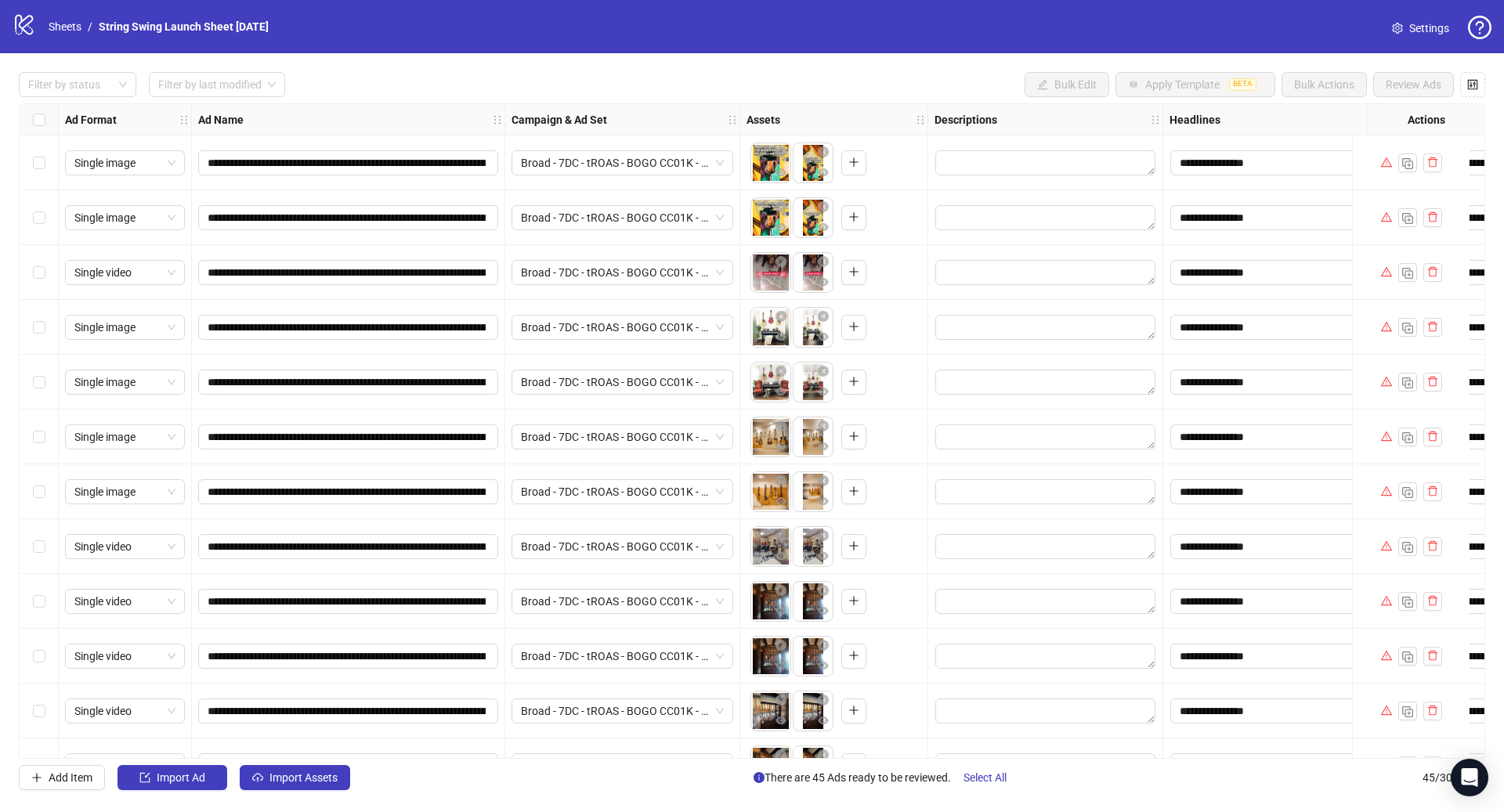
scroll to position [0, 0]
click at [1421, 29] on span "Settings" at bounding box center [1429, 28] width 40 height 17
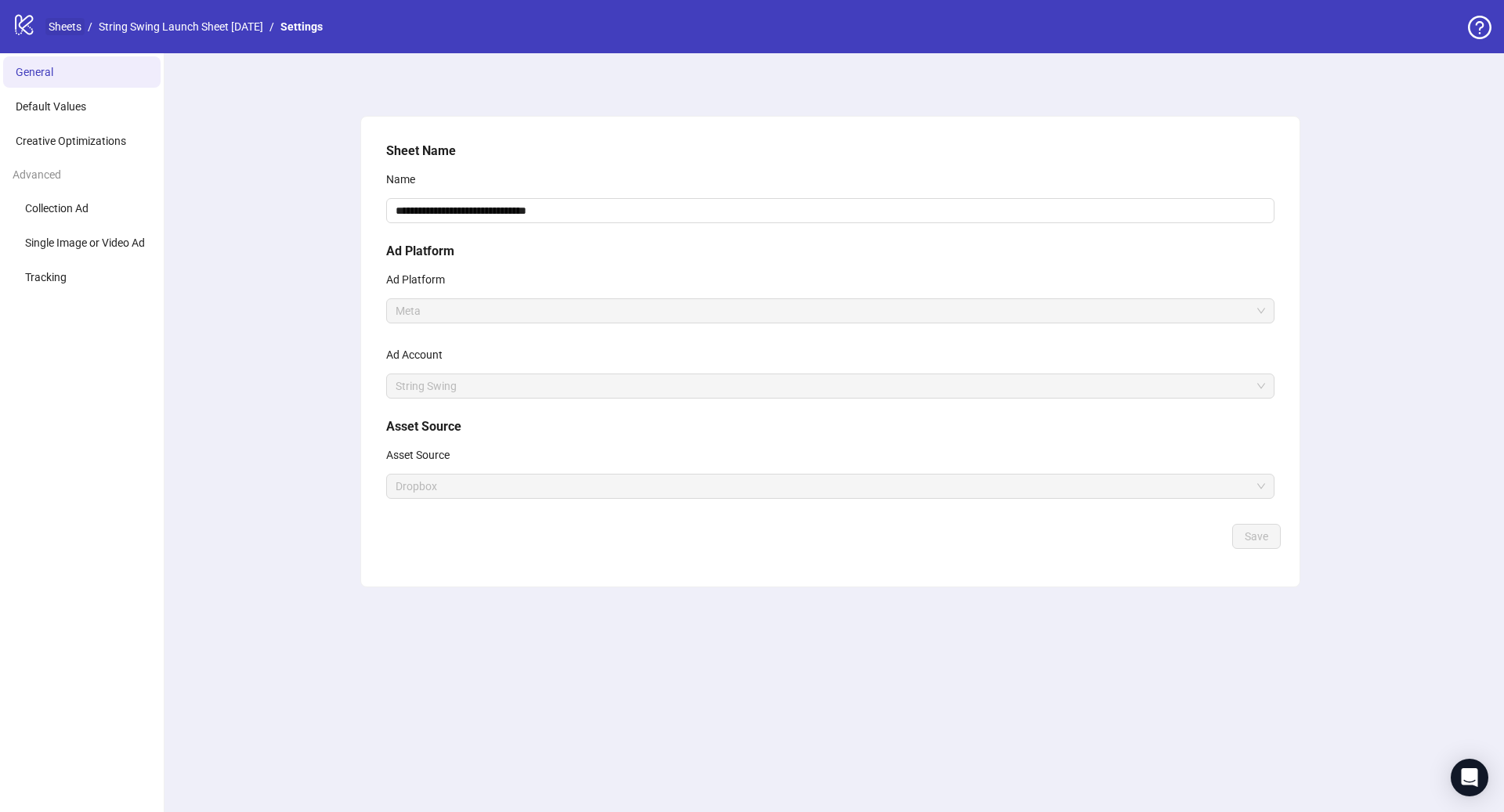
click at [65, 20] on link "Sheets" at bounding box center [65, 27] width 40 height 17
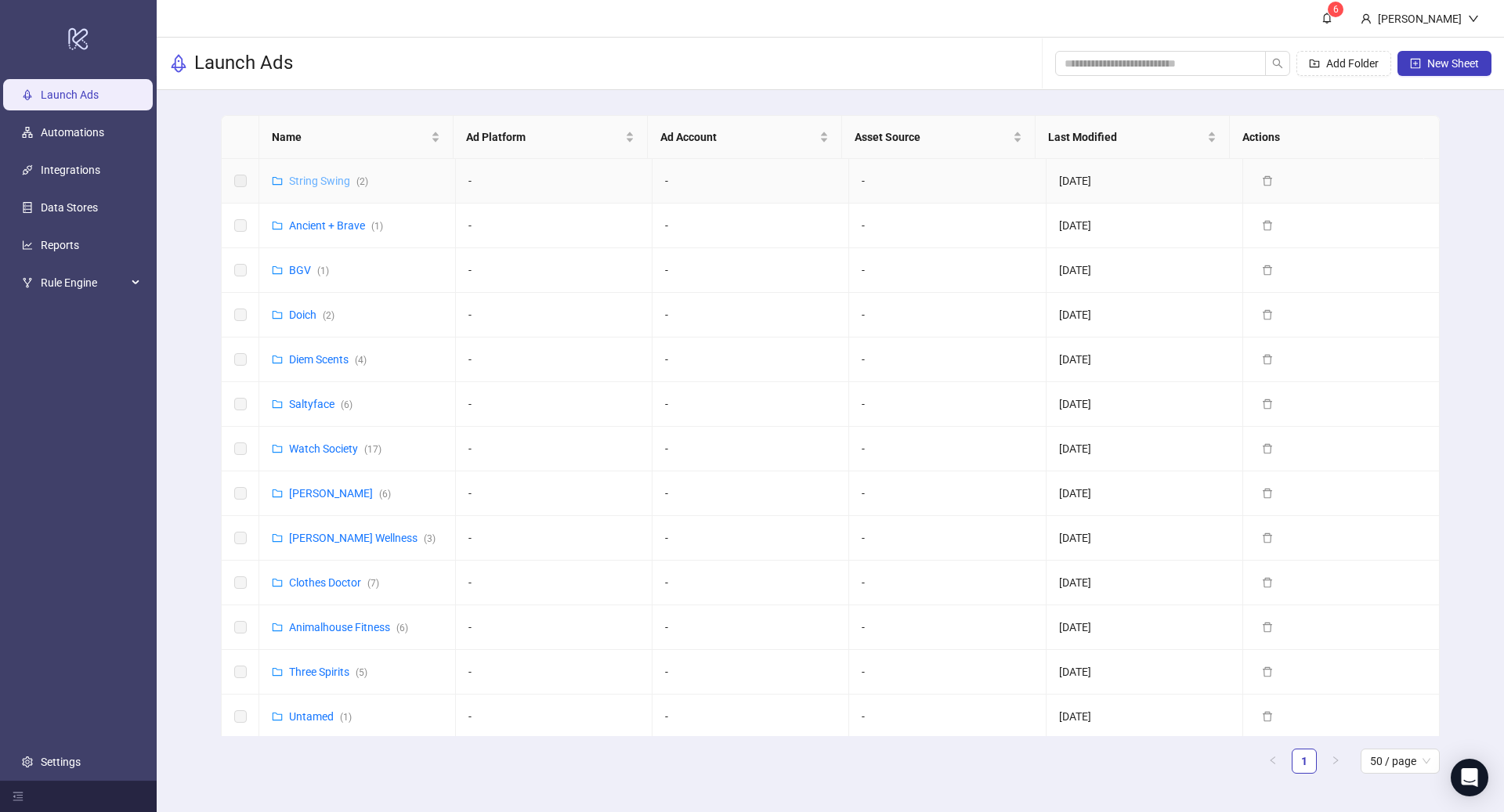
click at [350, 177] on link "String Swing ( 2 )" at bounding box center [328, 181] width 79 height 13
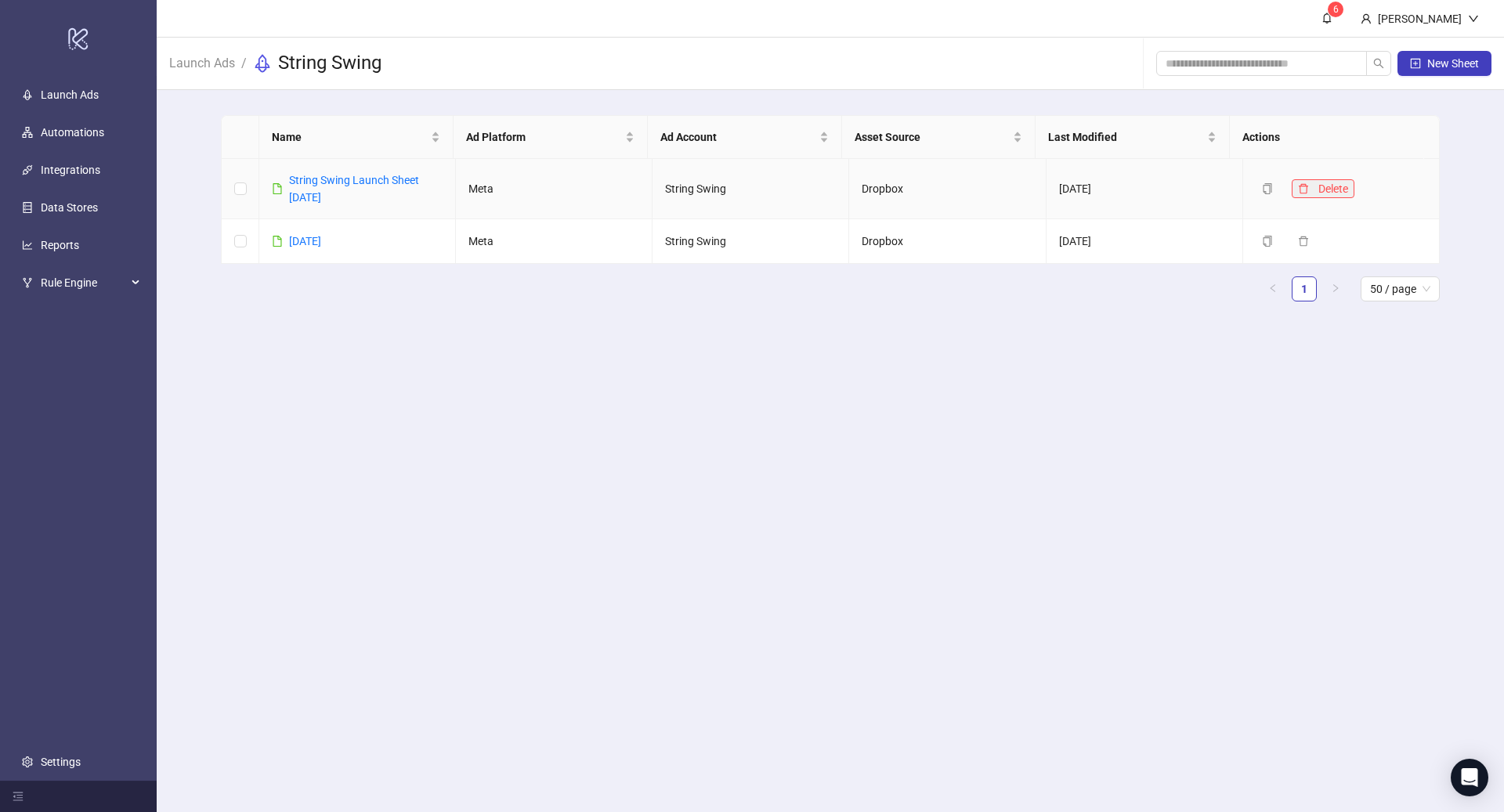
click at [1298, 185] on icon "delete" at bounding box center [1303, 188] width 9 height 10
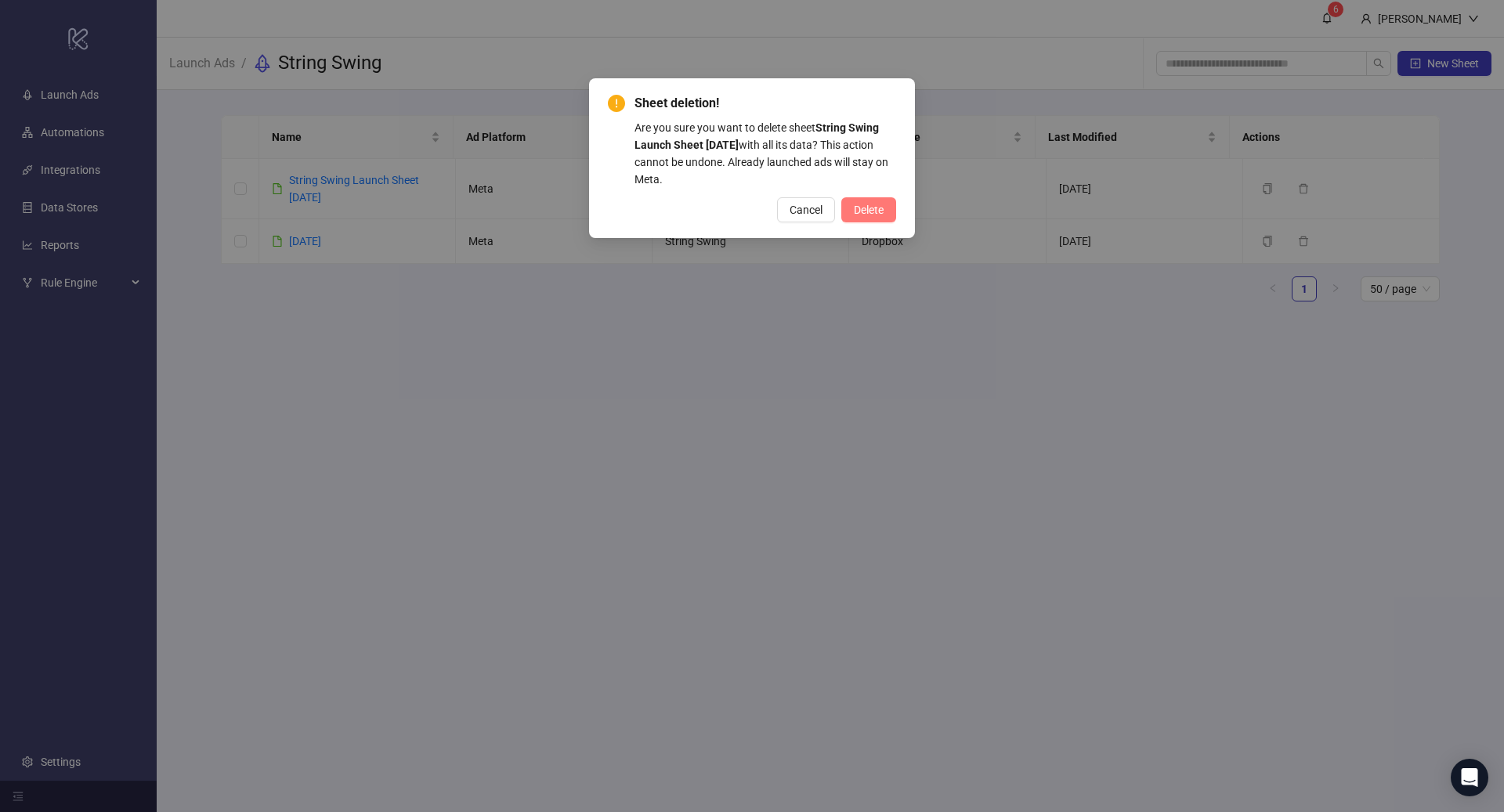
click at [879, 206] on span "Delete" at bounding box center [869, 210] width 30 height 13
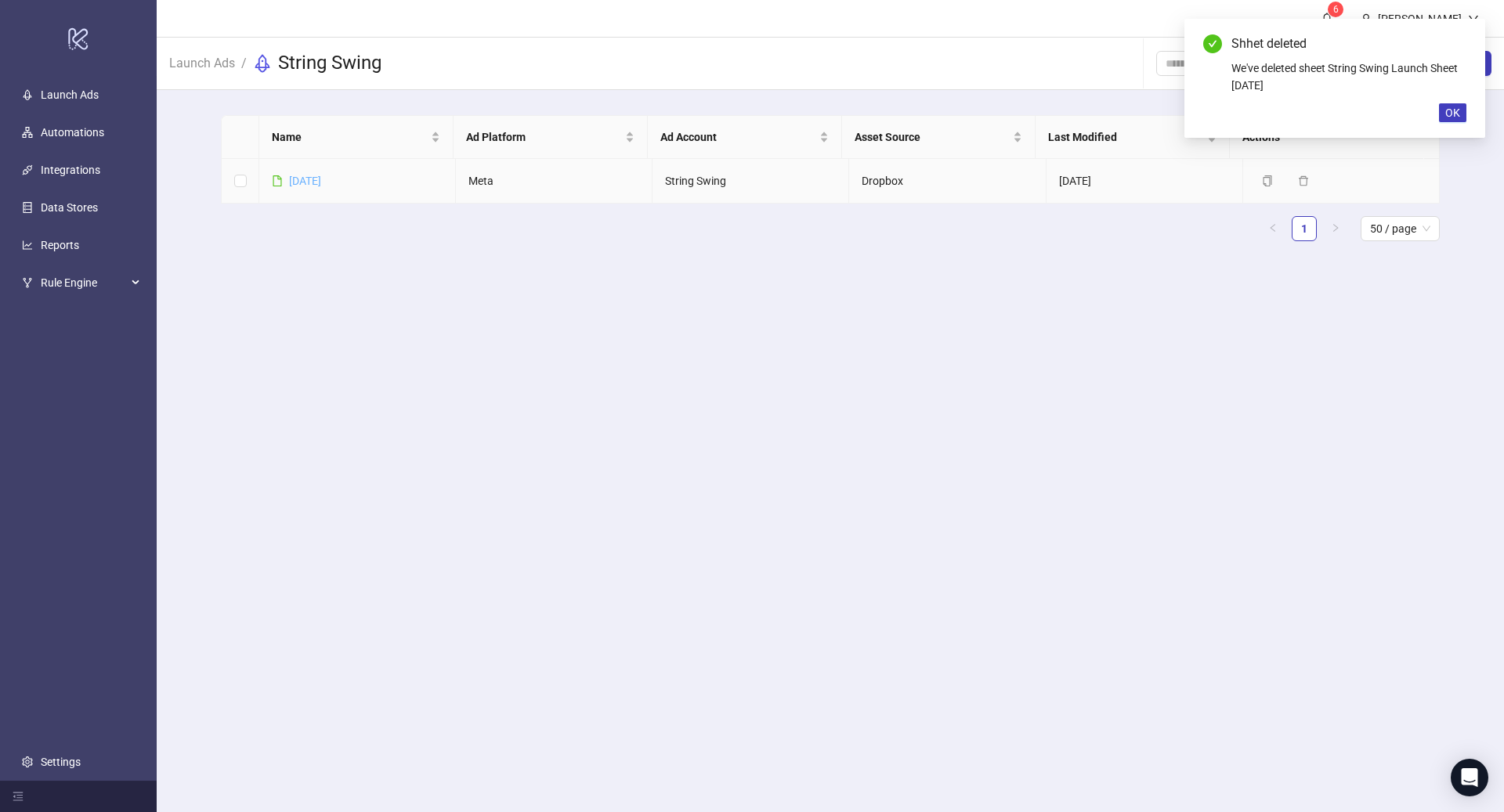
click at [320, 179] on link "[DATE]" at bounding box center [304, 181] width 32 height 13
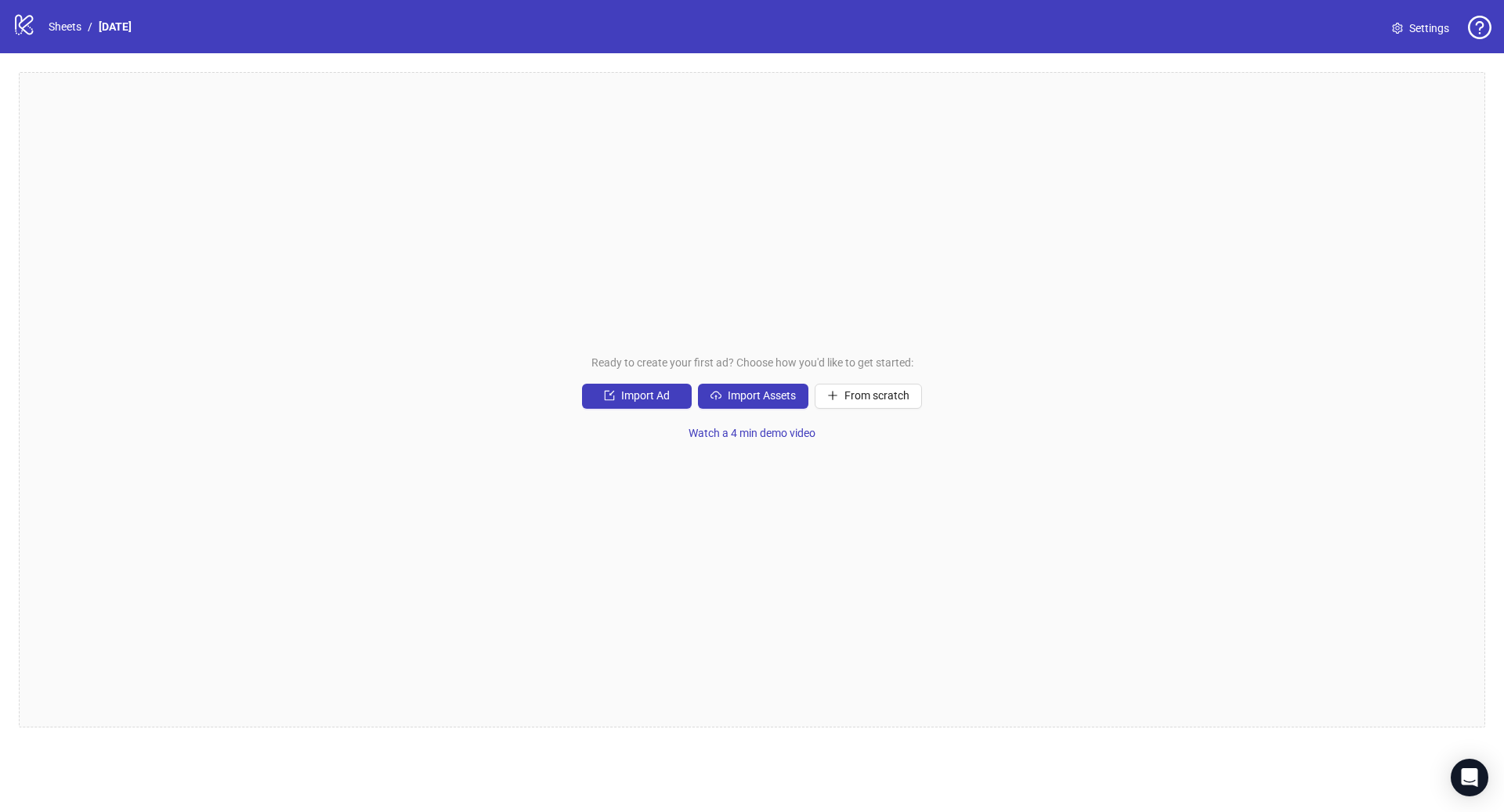
click at [1413, 28] on span "Settings" at bounding box center [1429, 28] width 40 height 17
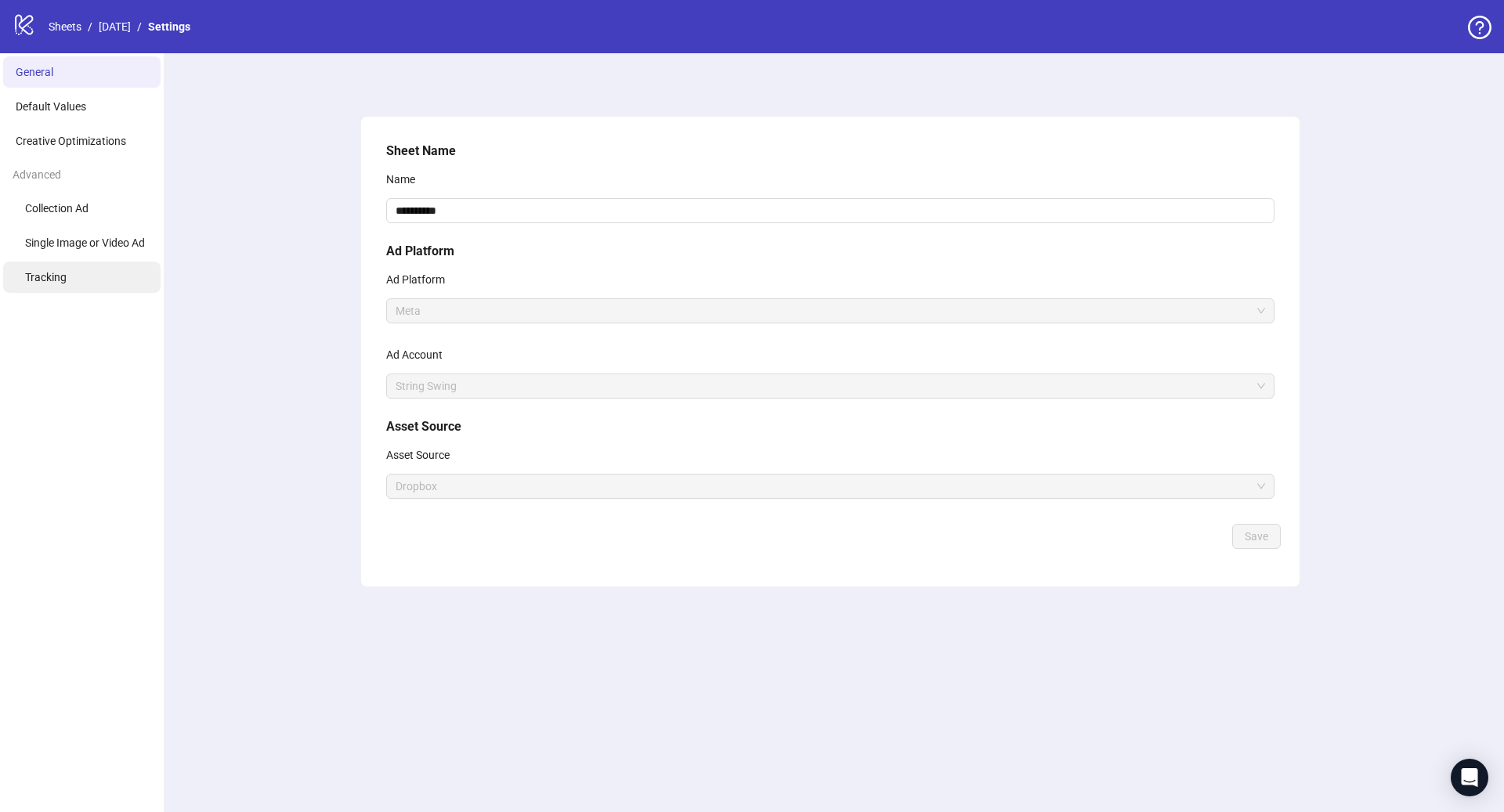
click at [83, 277] on li "Tracking" at bounding box center [81, 278] width 157 height 32
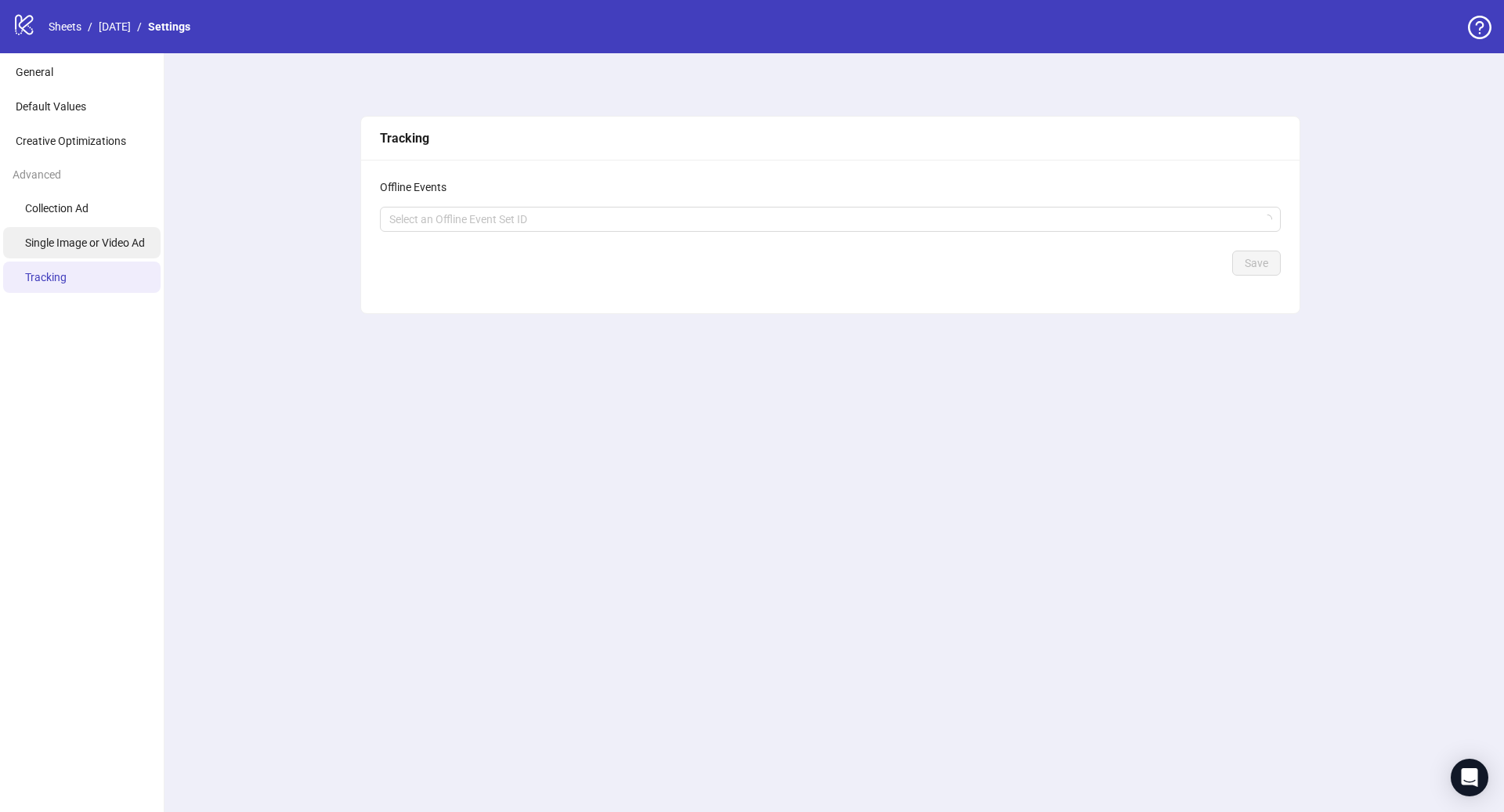
click at [93, 247] on span "Single Image or Video Ad" at bounding box center [85, 243] width 120 height 13
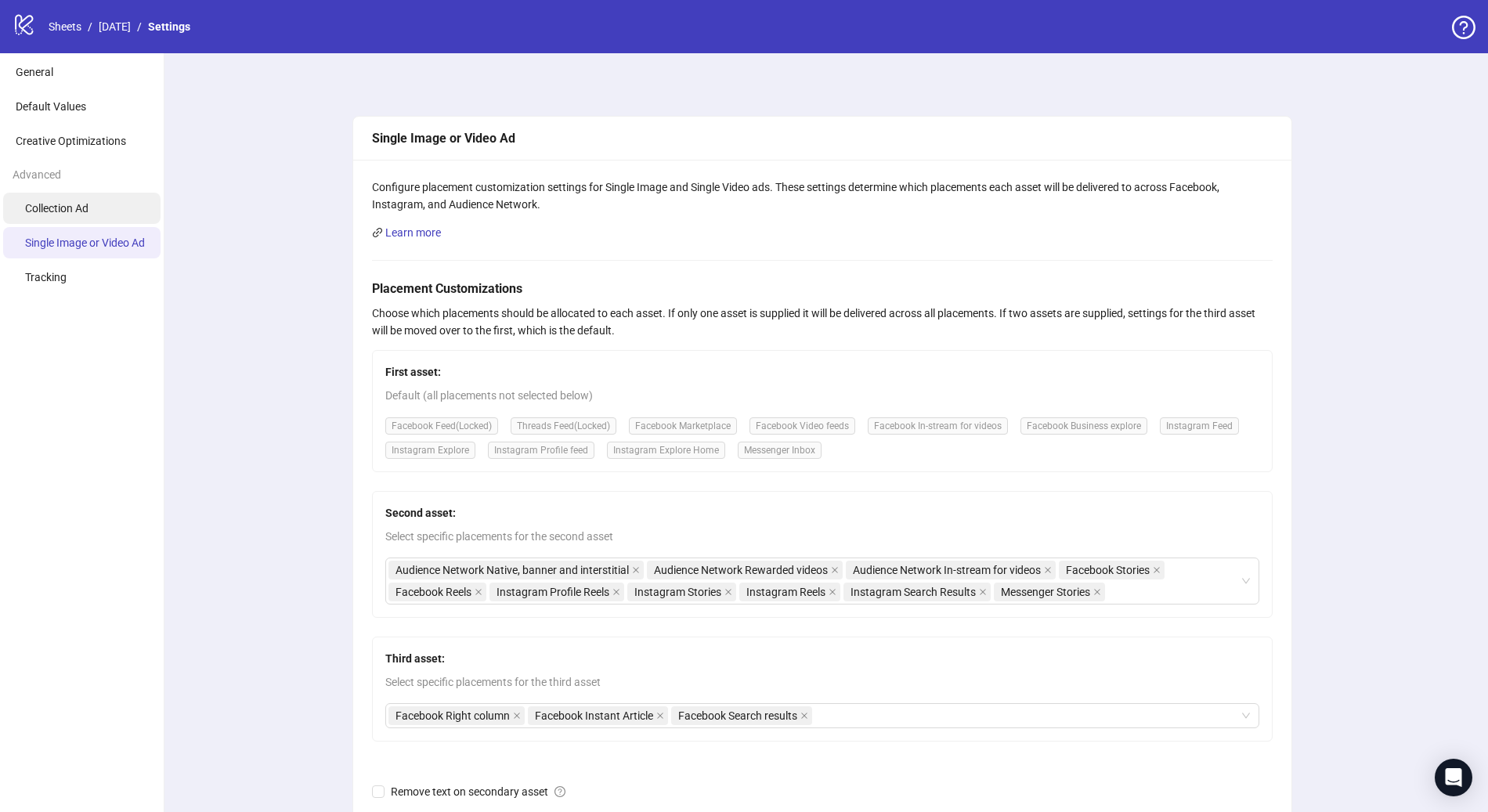
click at [89, 206] on span "Collection Ad" at bounding box center [57, 209] width 63 height 13
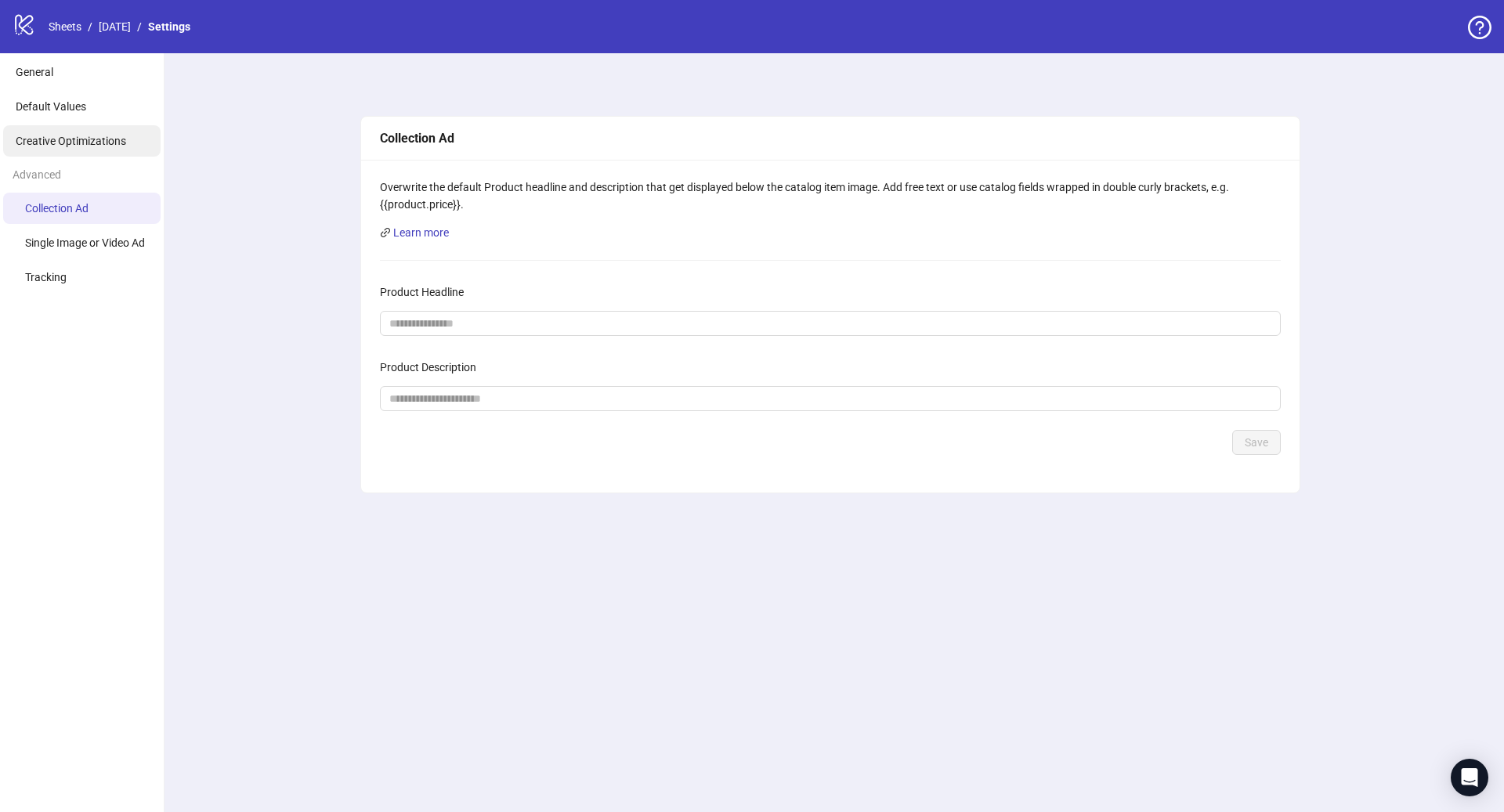
click at [103, 146] on span "Creative Optimizations" at bounding box center [71, 141] width 111 height 13
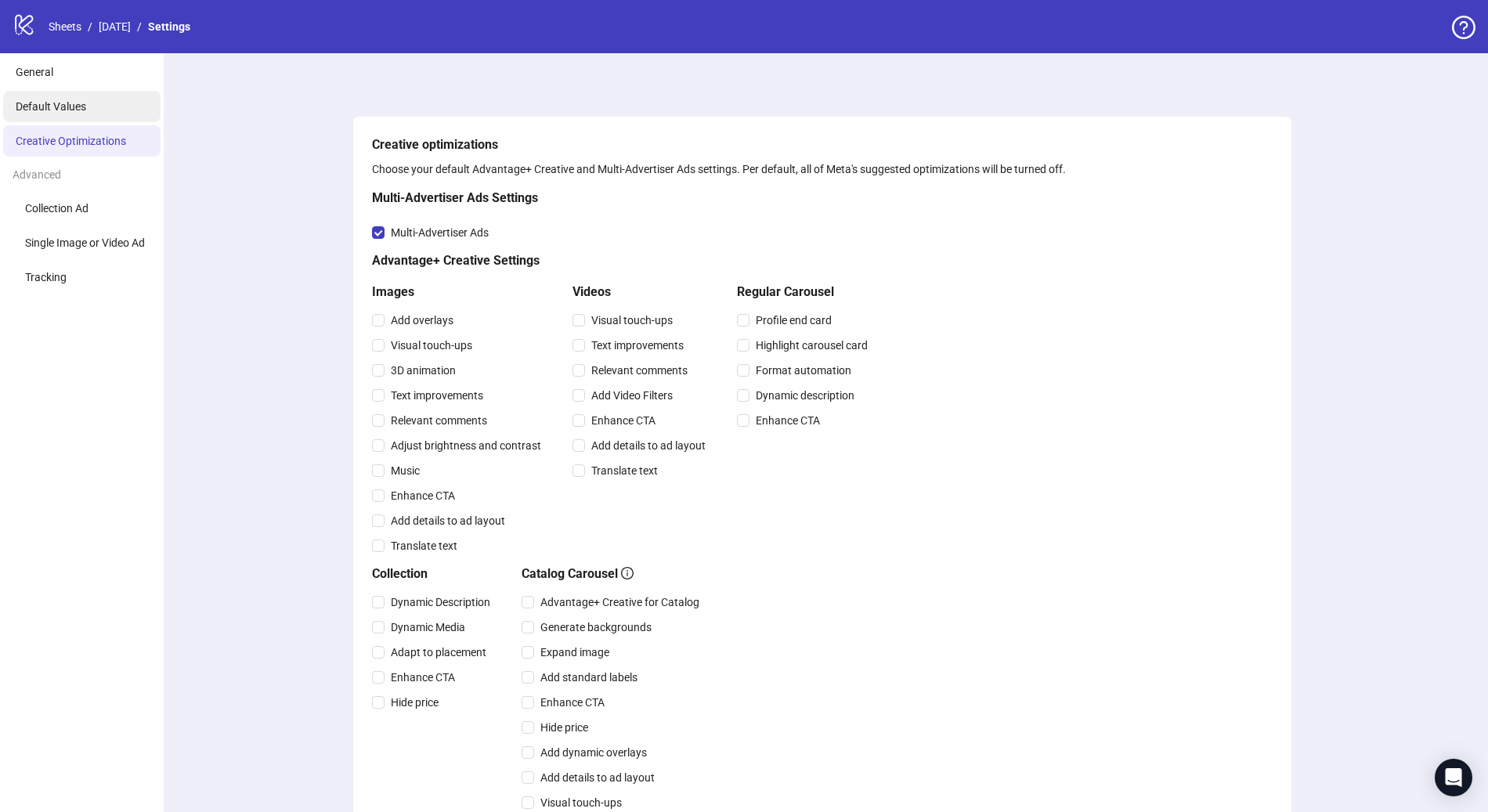
click at [103, 108] on li "Default Values" at bounding box center [81, 107] width 157 height 32
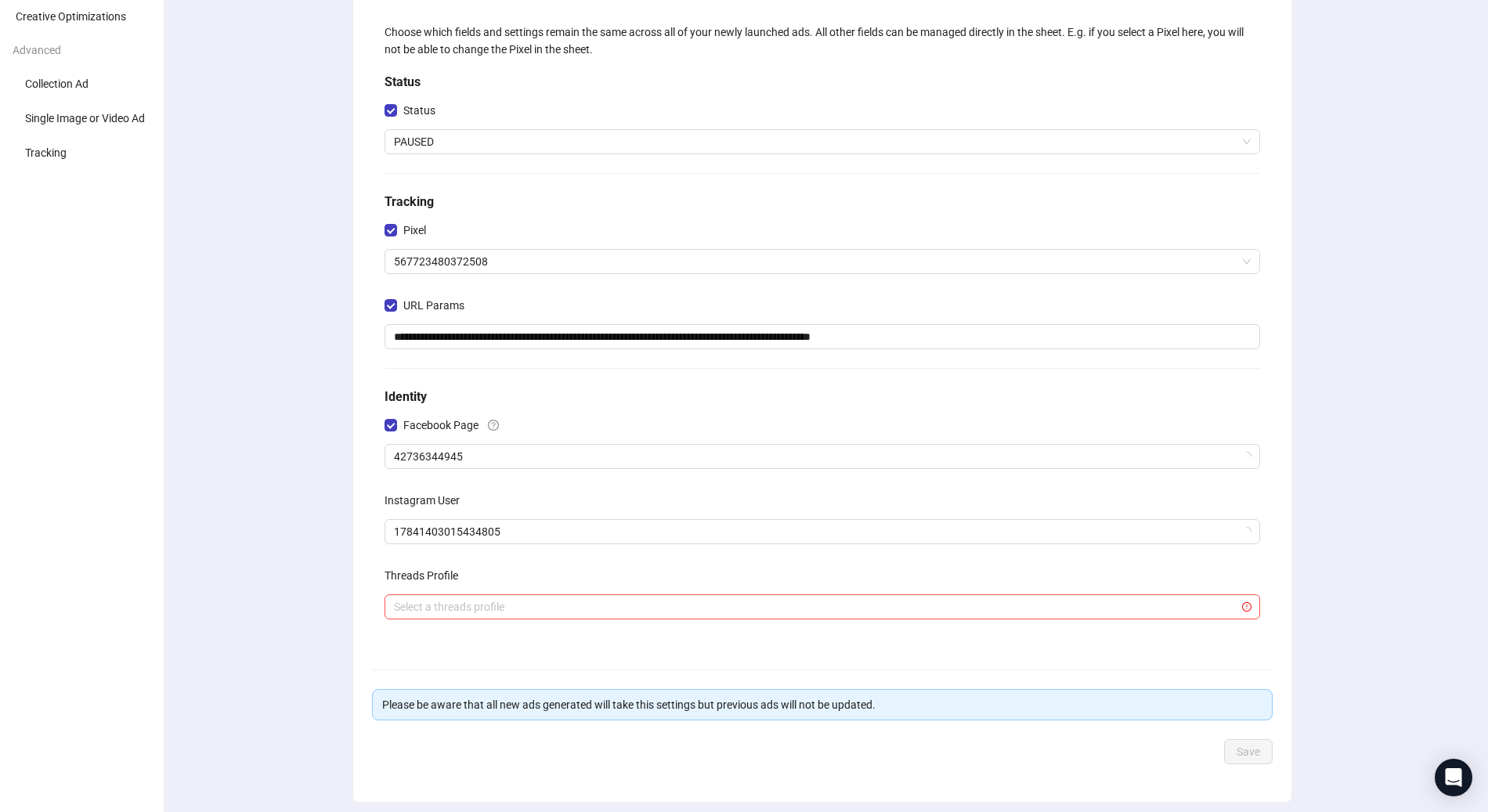
scroll to position [130, 0]
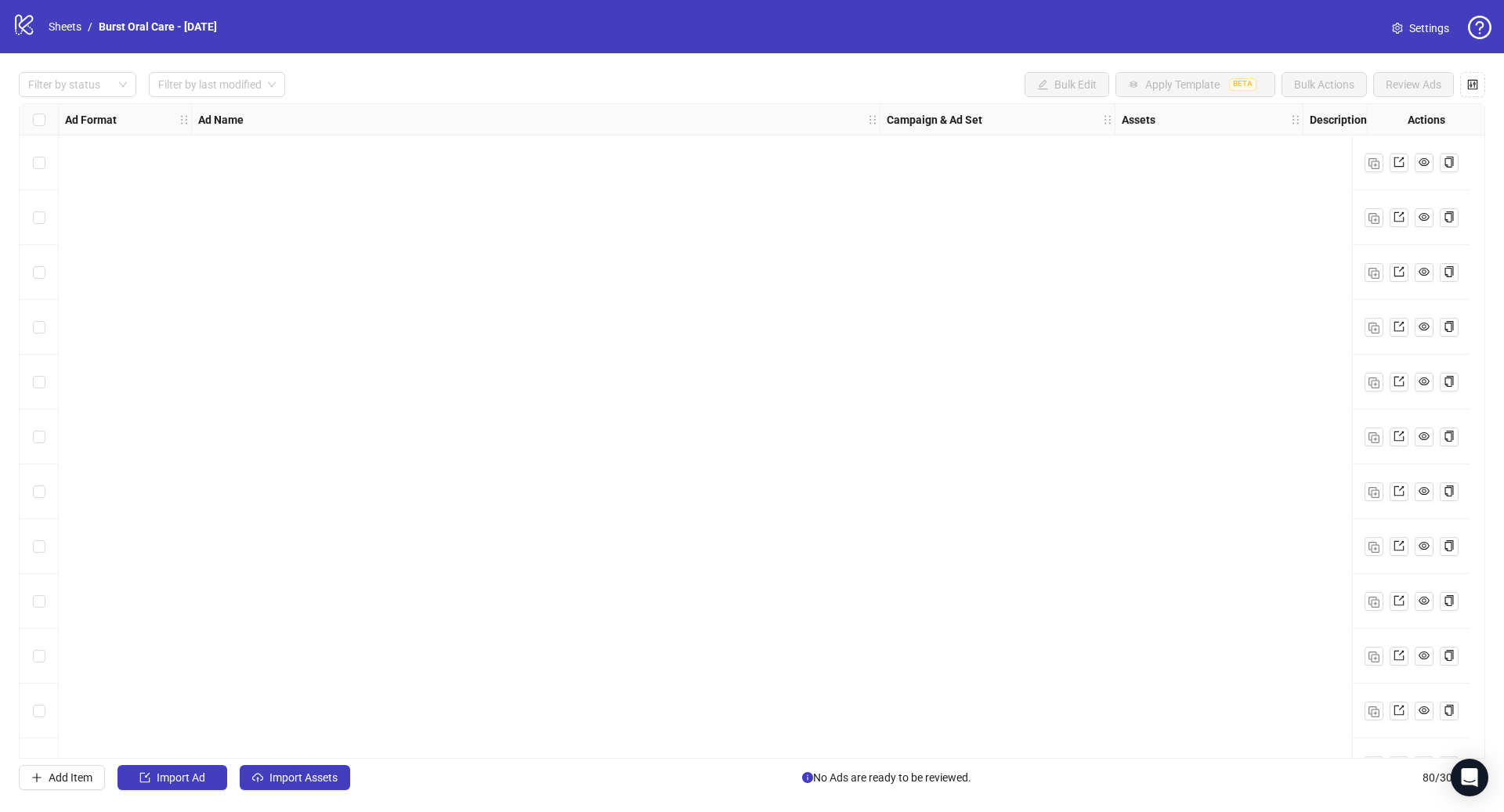
scroll to position [1714, 0]
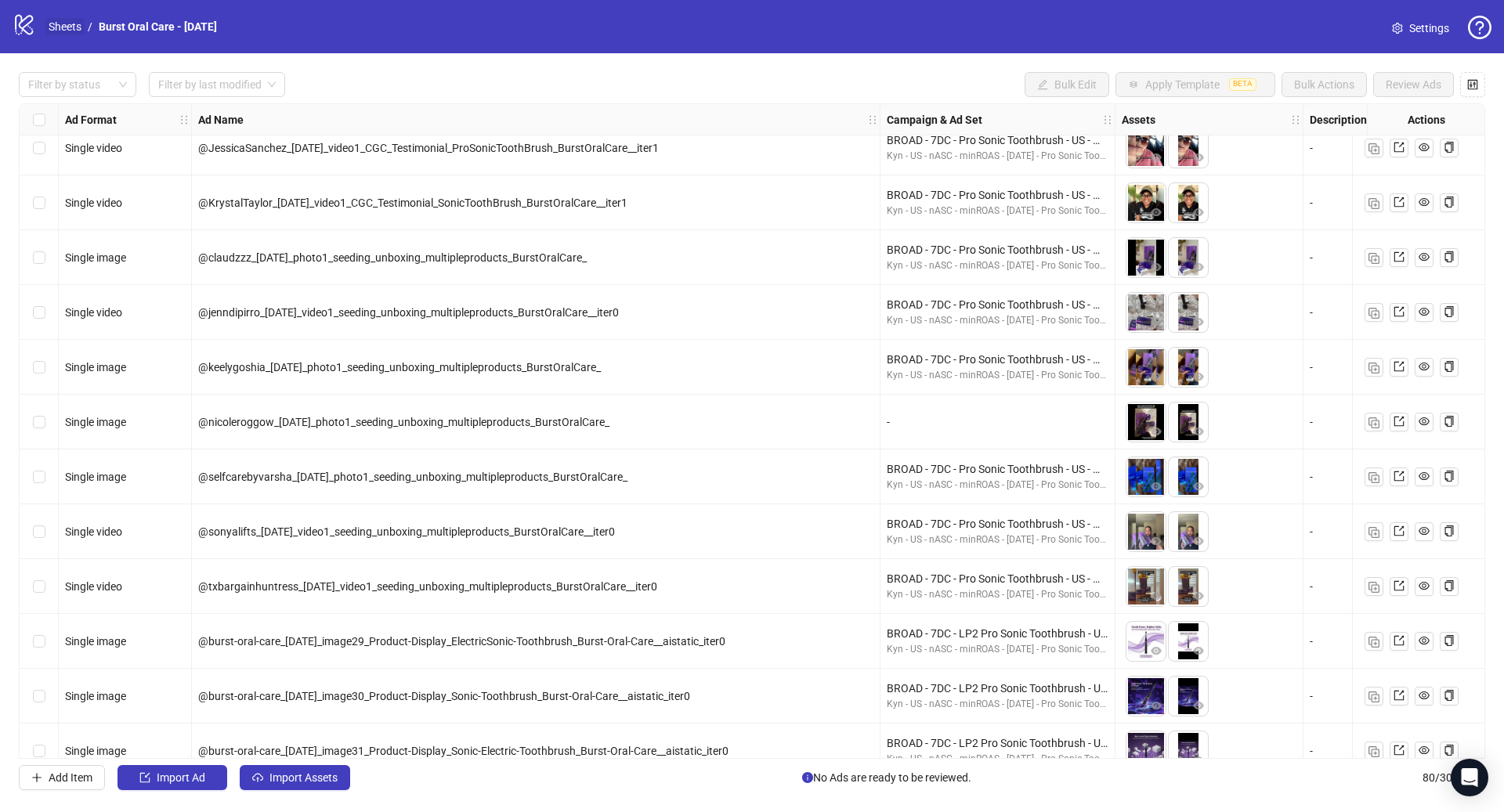
click at [71, 26] on link "Sheets" at bounding box center [65, 27] width 40 height 17
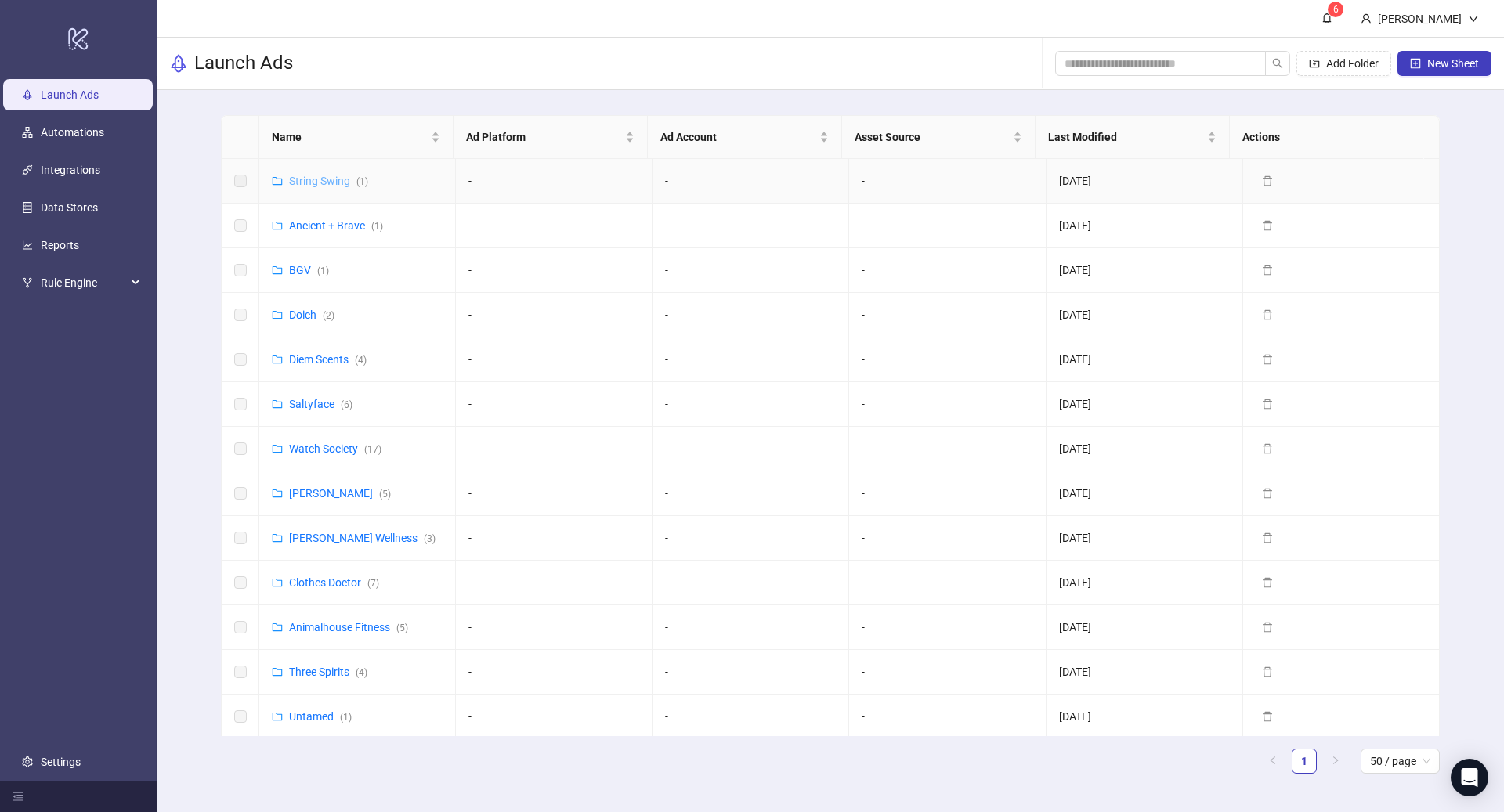
click at [332, 176] on link "String Swing ( 1 )" at bounding box center [328, 181] width 79 height 13
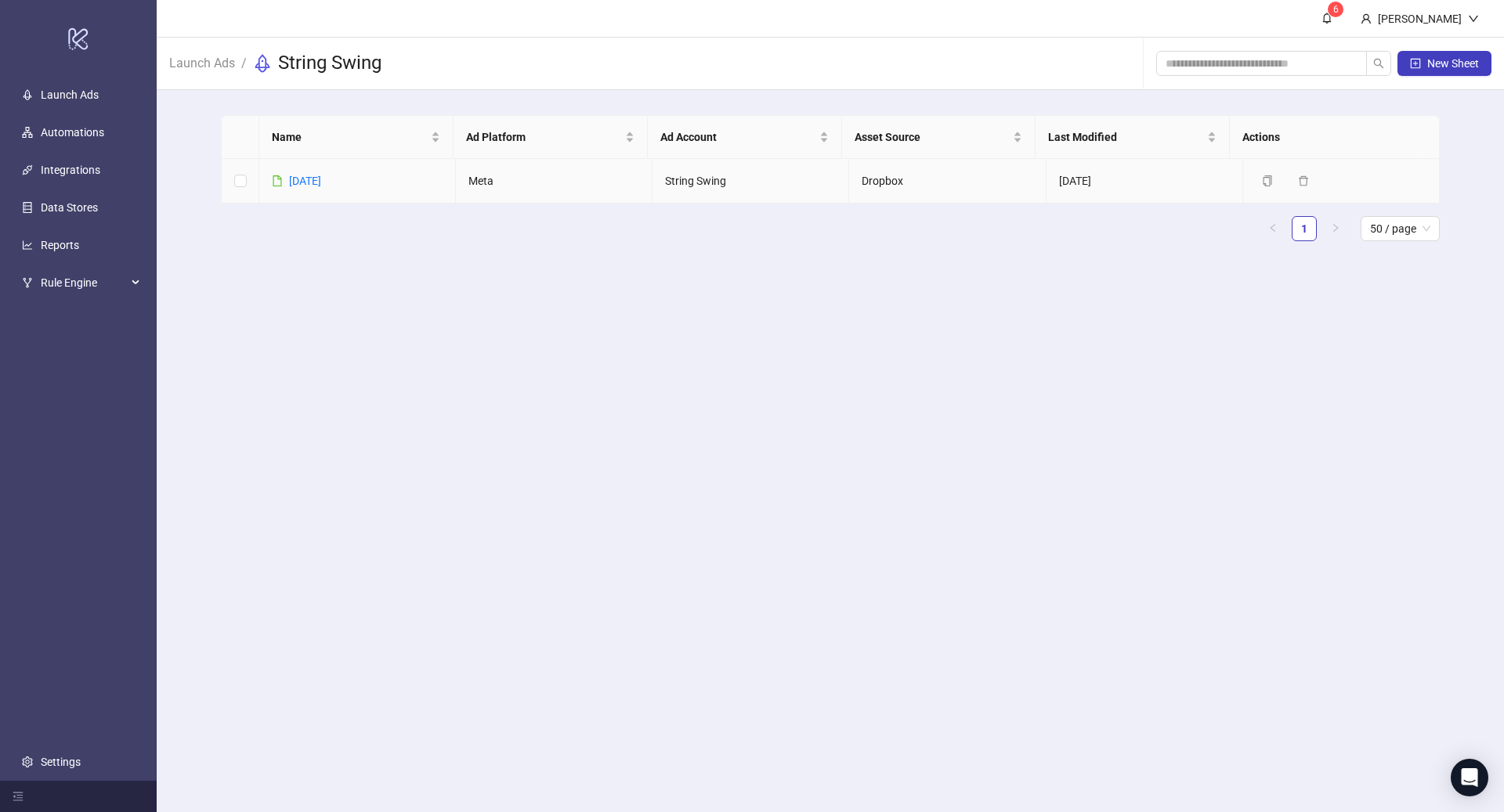
click at [321, 176] on link "[DATE]" at bounding box center [304, 181] width 32 height 13
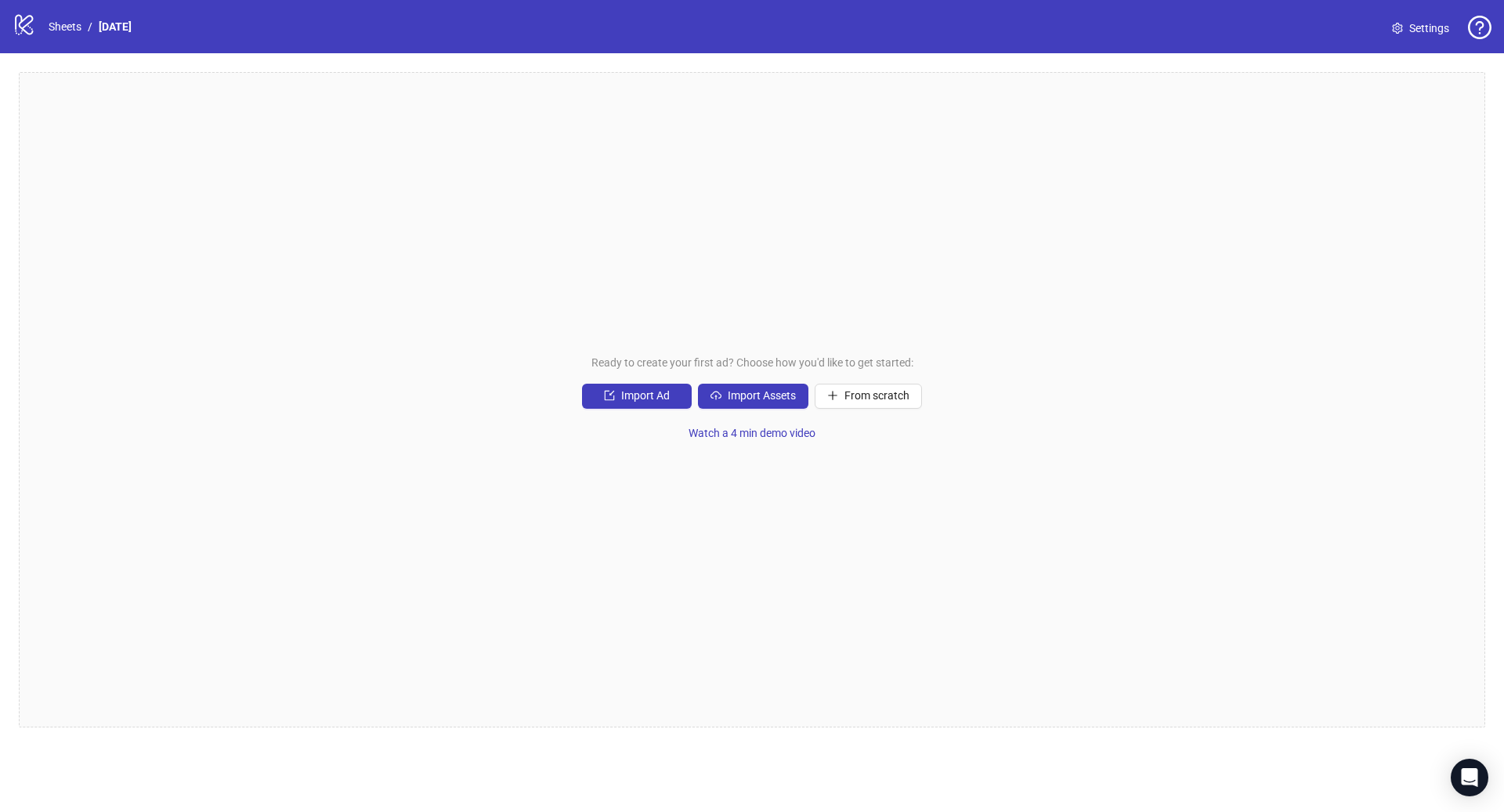
click at [1419, 25] on span "Settings" at bounding box center [1429, 28] width 40 height 17
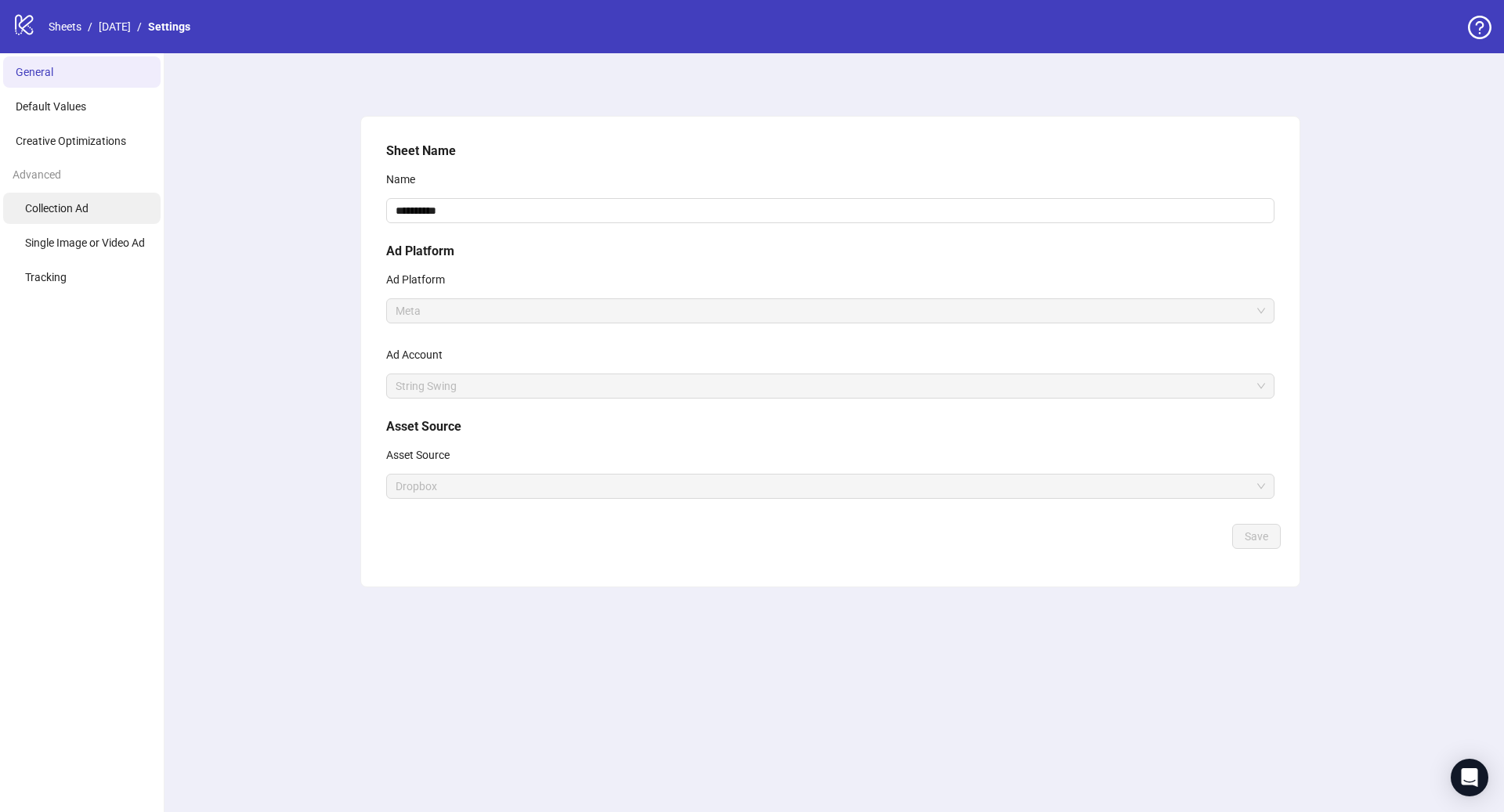
click at [66, 203] on span "Collection Ad" at bounding box center [57, 209] width 63 height 13
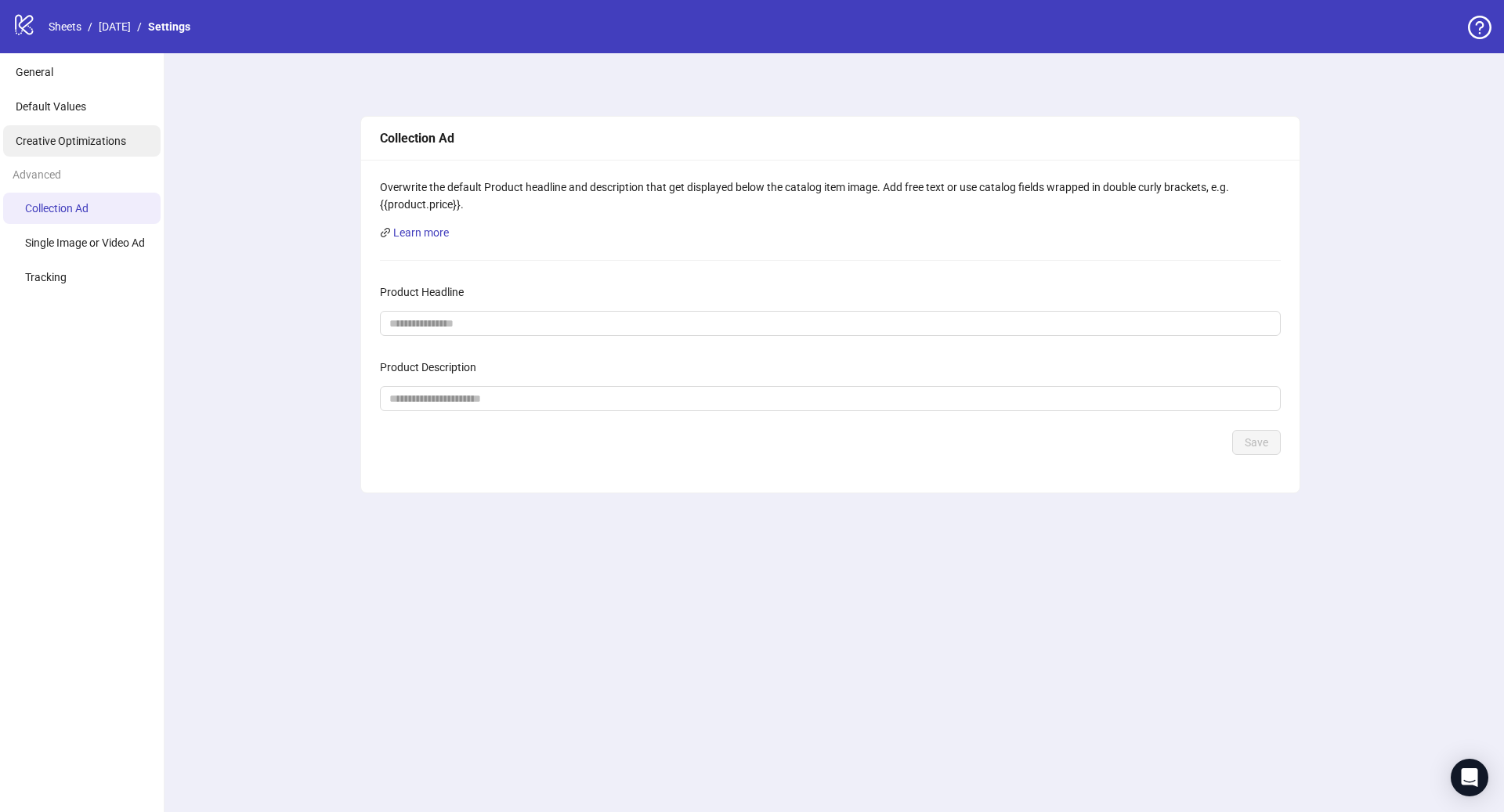
click at [64, 143] on span "Creative Optimizations" at bounding box center [71, 141] width 111 height 13
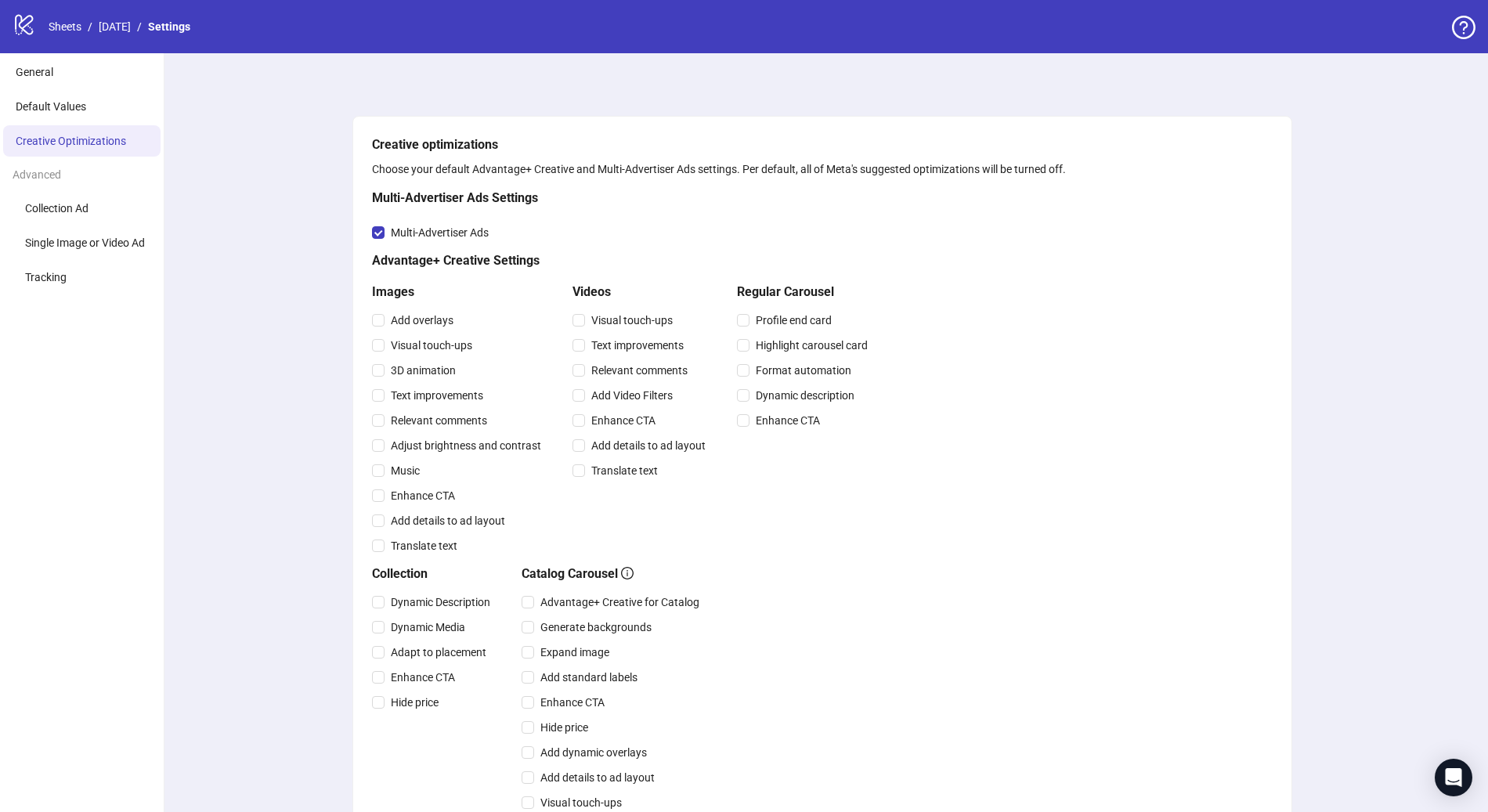
click at [76, 90] on ul "General Default Values Creative Optimizations Advanced Collection Ad Single Ima…" at bounding box center [82, 595] width 164 height 1083
click at [73, 120] on li "Default Values" at bounding box center [81, 107] width 157 height 32
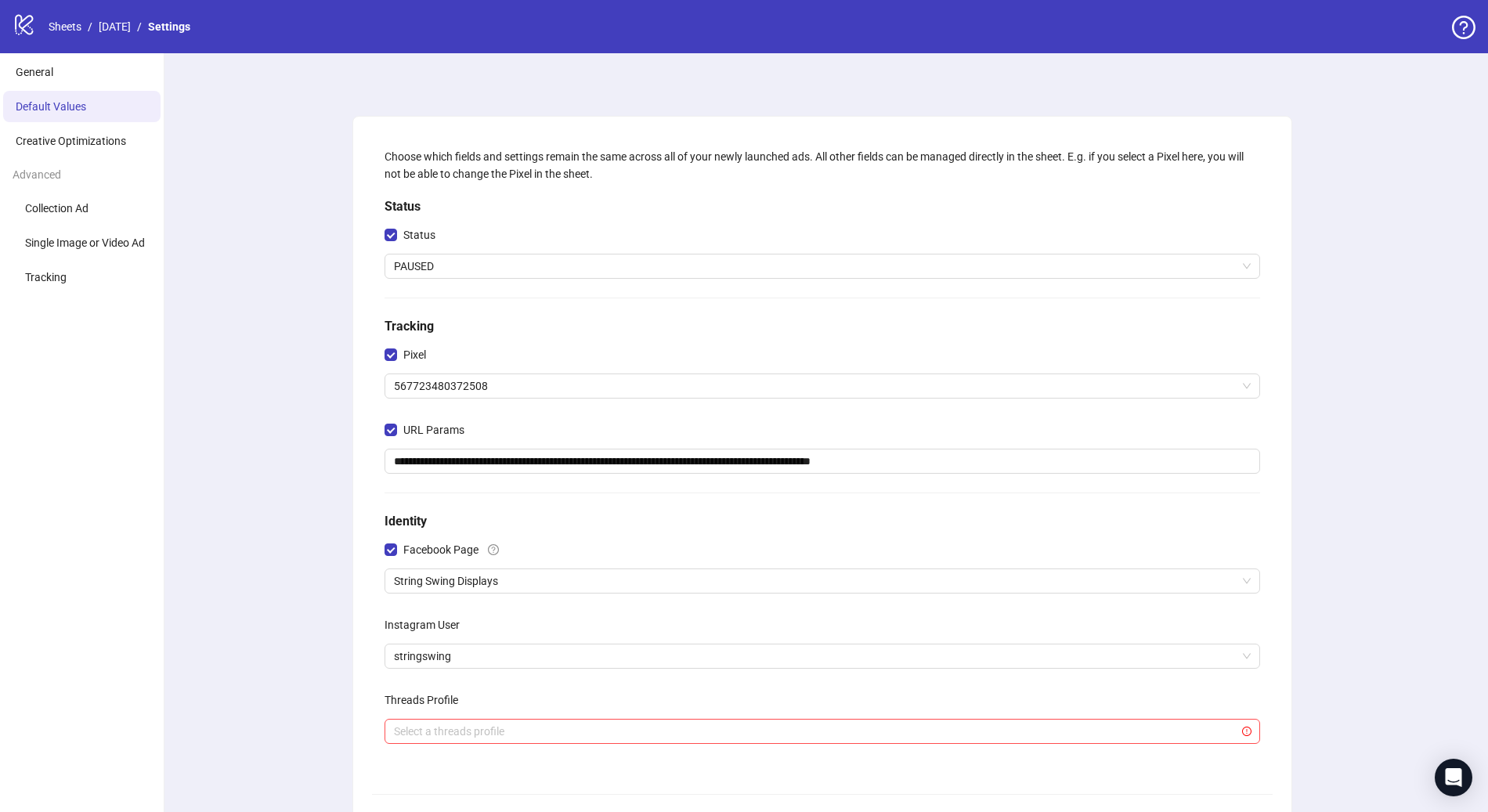
click at [67, 17] on div "logo/logo-mobile Sheets / [DATE] / Settings" at bounding box center [104, 27] width 184 height 28
click at [68, 28] on link "Sheets" at bounding box center [65, 27] width 40 height 17
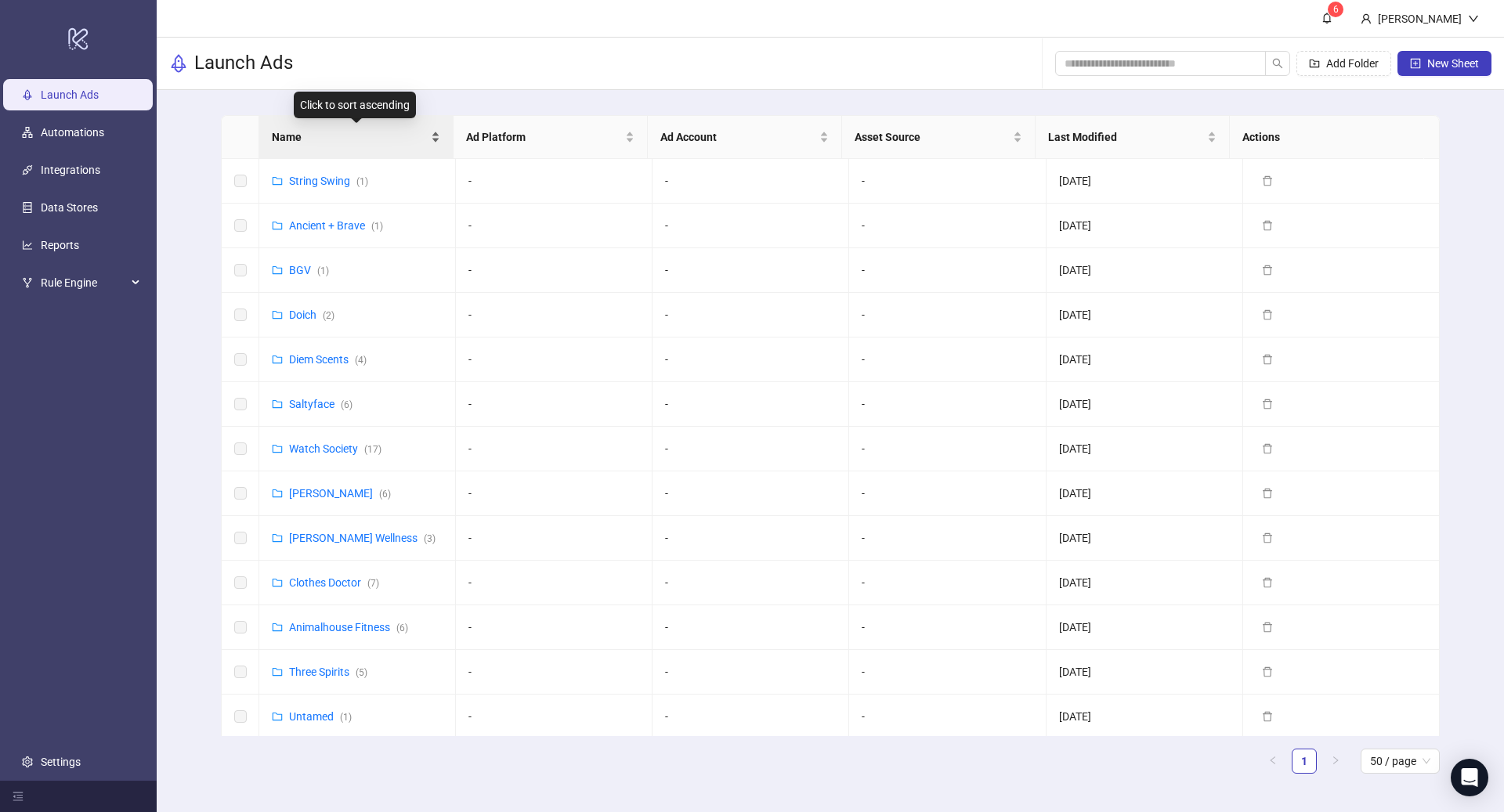
click at [313, 138] on span "Name" at bounding box center [350, 137] width 156 height 17
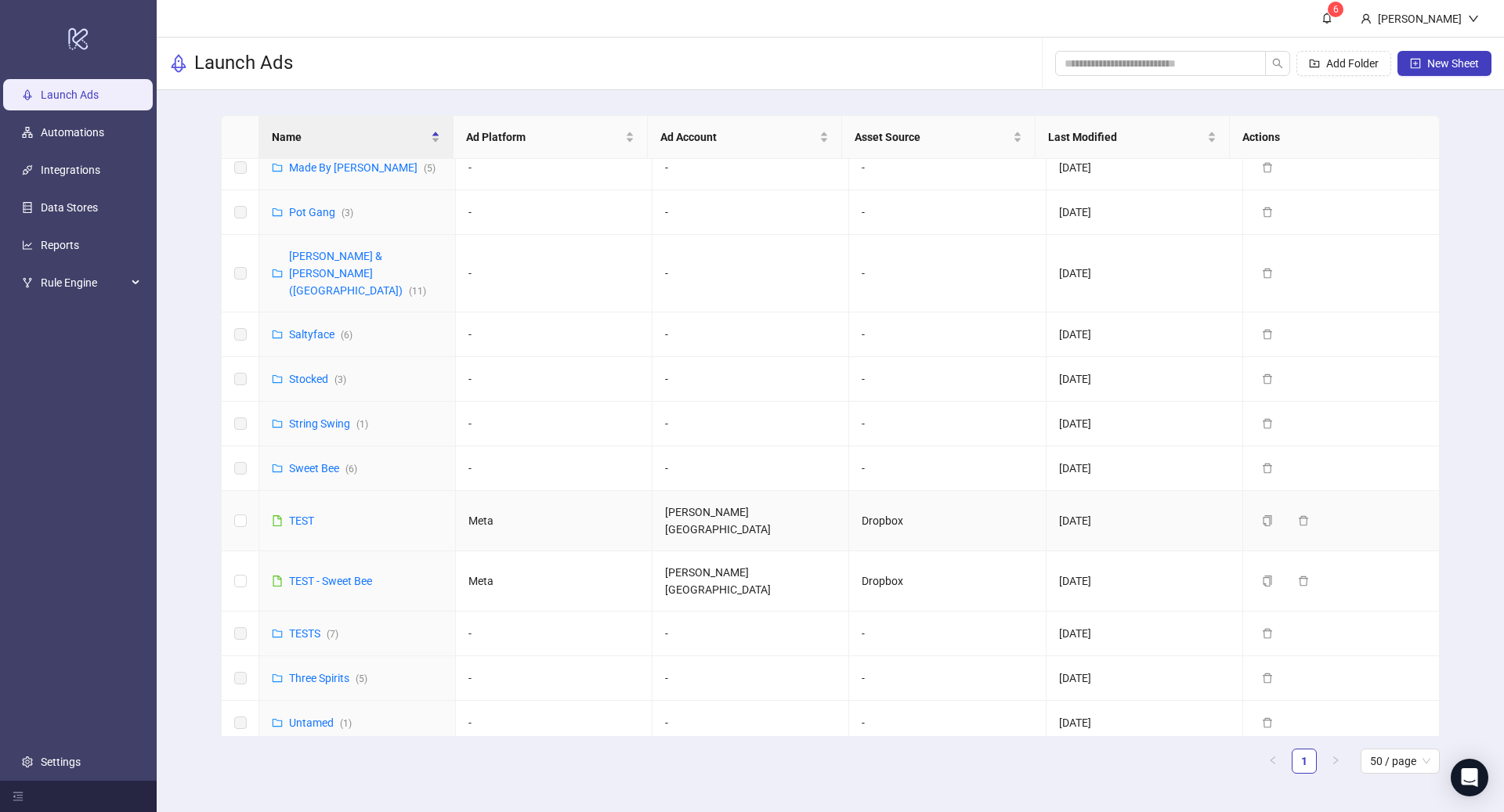
scroll to position [620, 0]
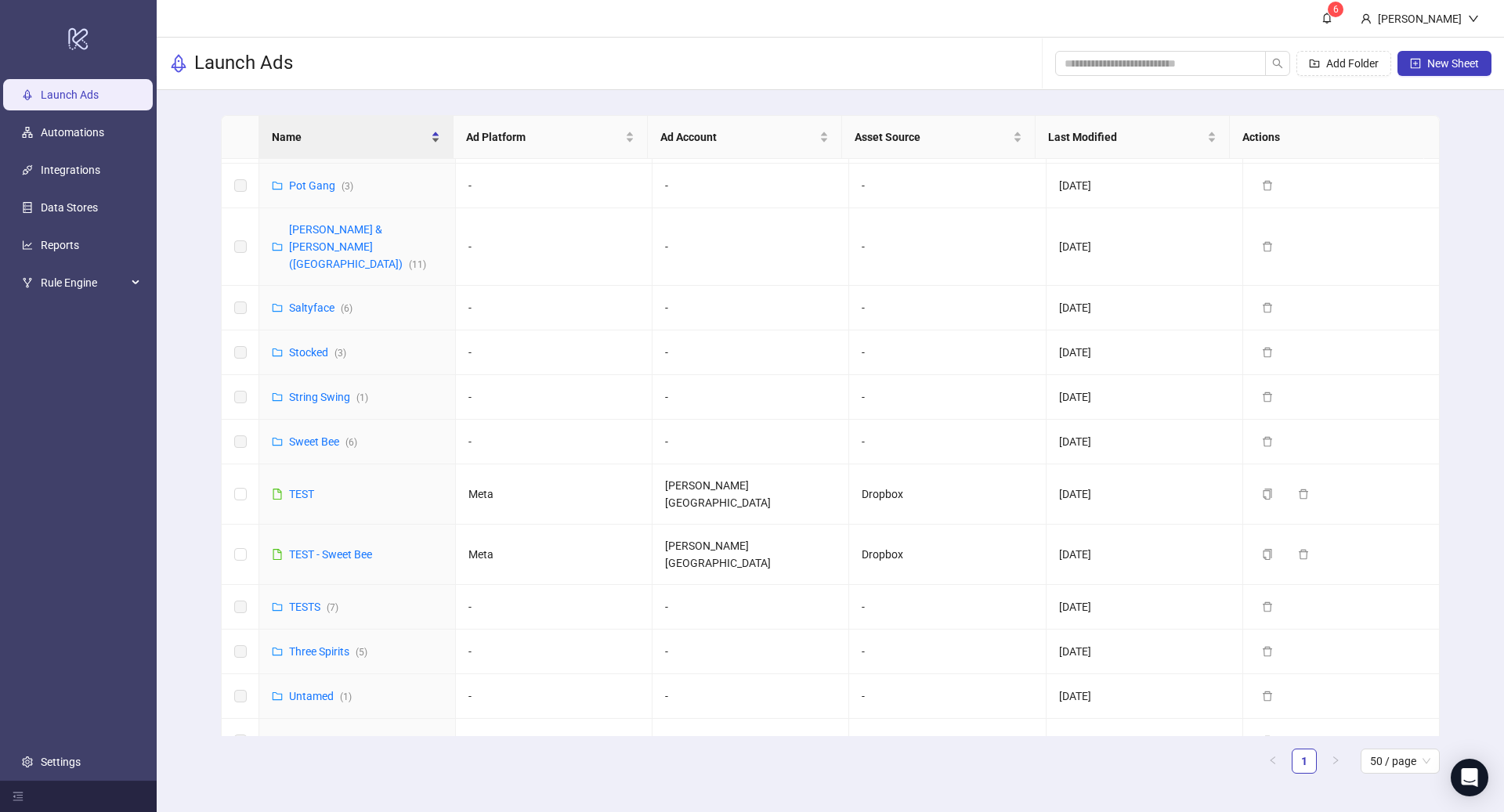
click at [343, 138] on span "Name" at bounding box center [350, 137] width 156 height 17
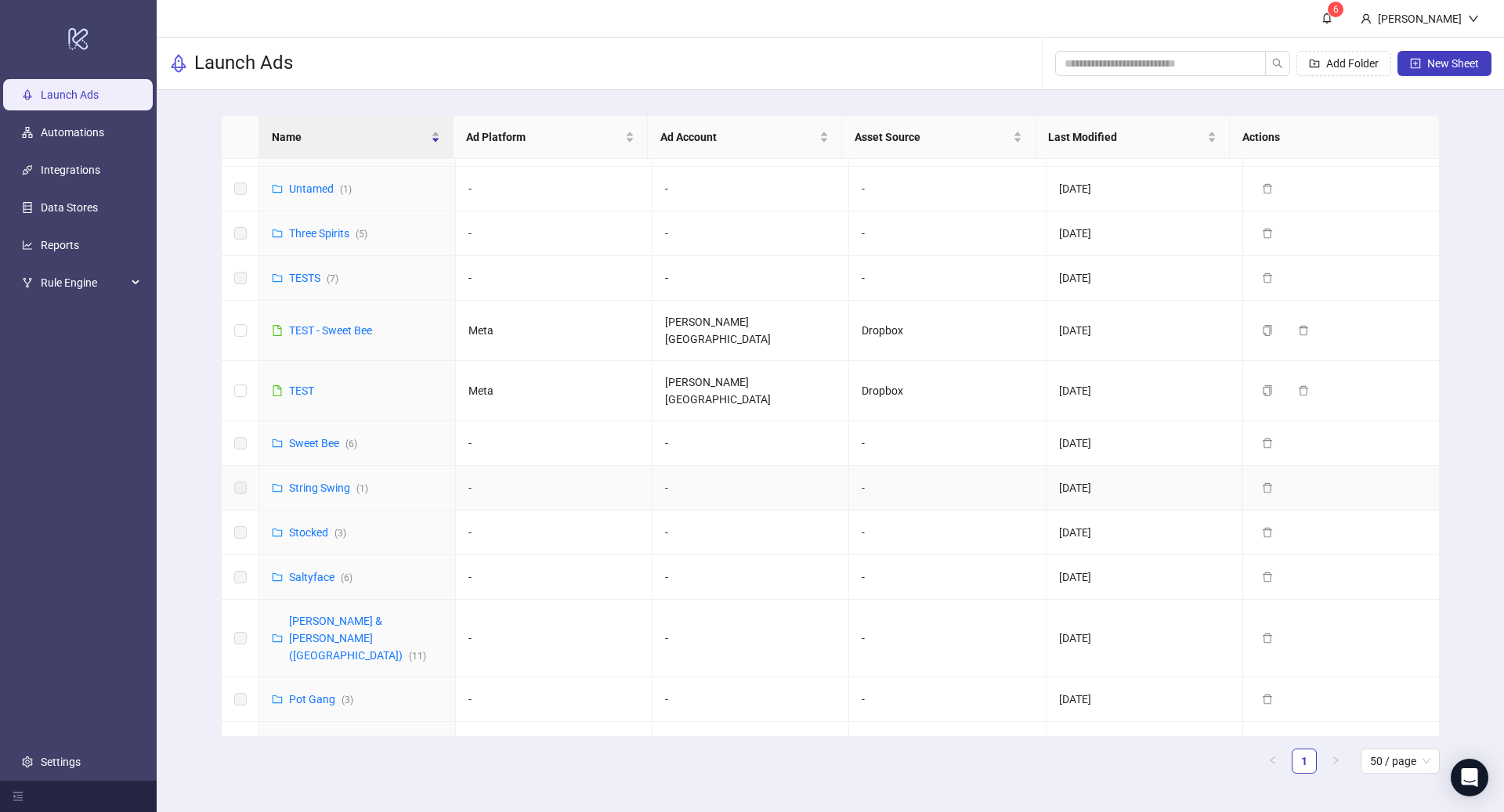
scroll to position [83, 0]
click at [328, 480] on link "String Swing ( 1 )" at bounding box center [328, 486] width 79 height 13
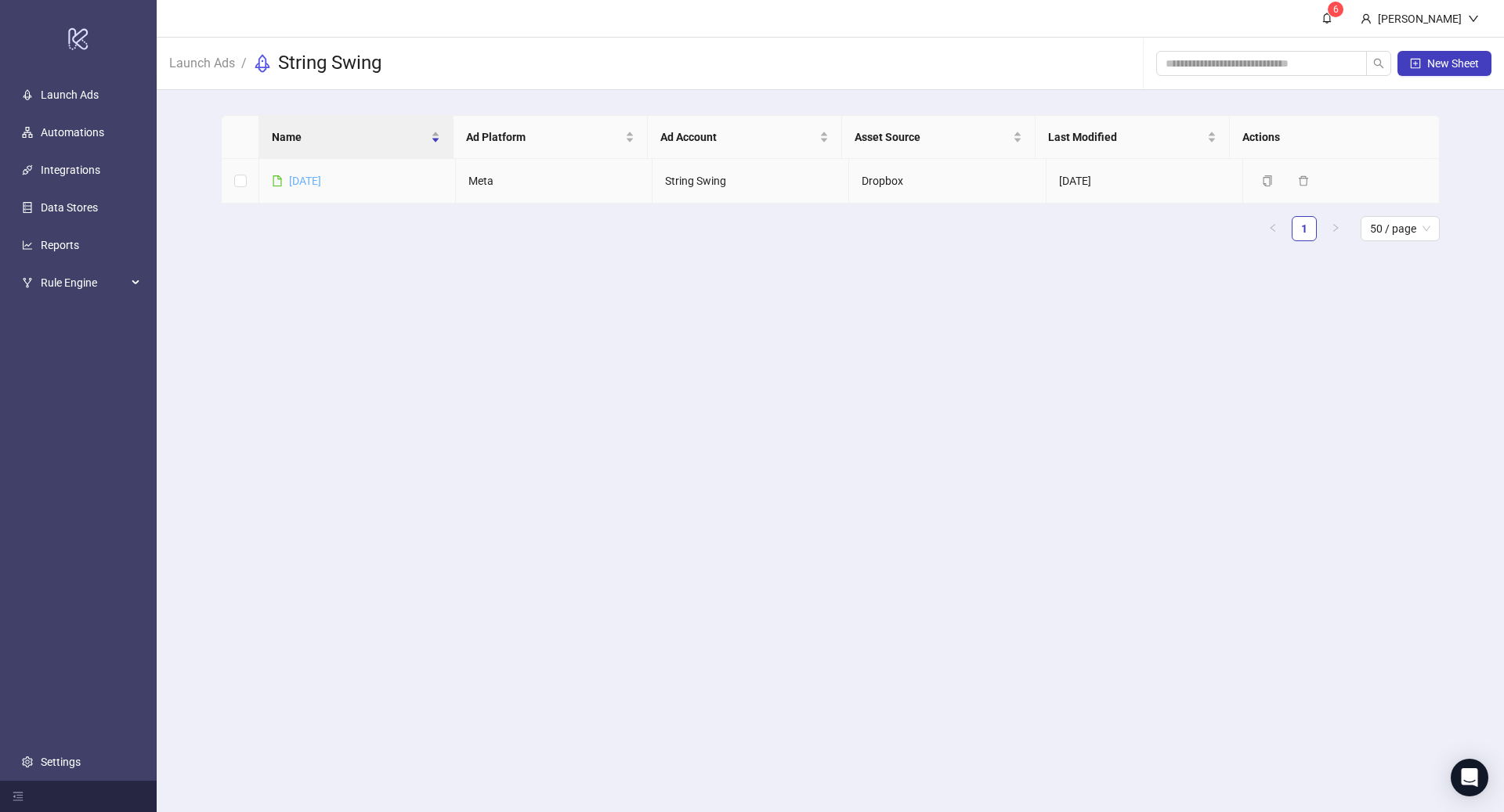
click at [316, 179] on link "[DATE]" at bounding box center [304, 181] width 32 height 13
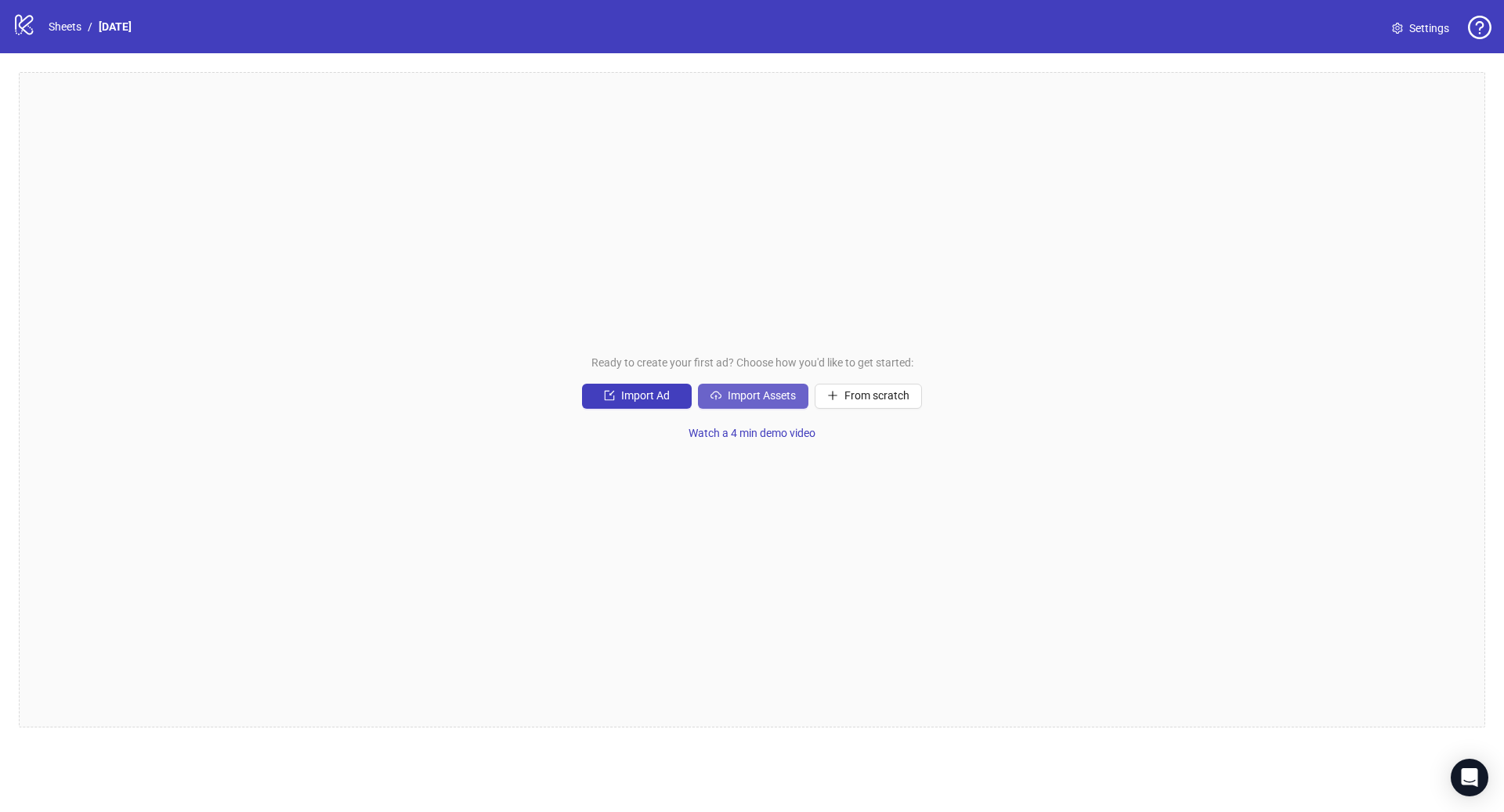
click at [758, 398] on span "Import Assets" at bounding box center [761, 395] width 68 height 13
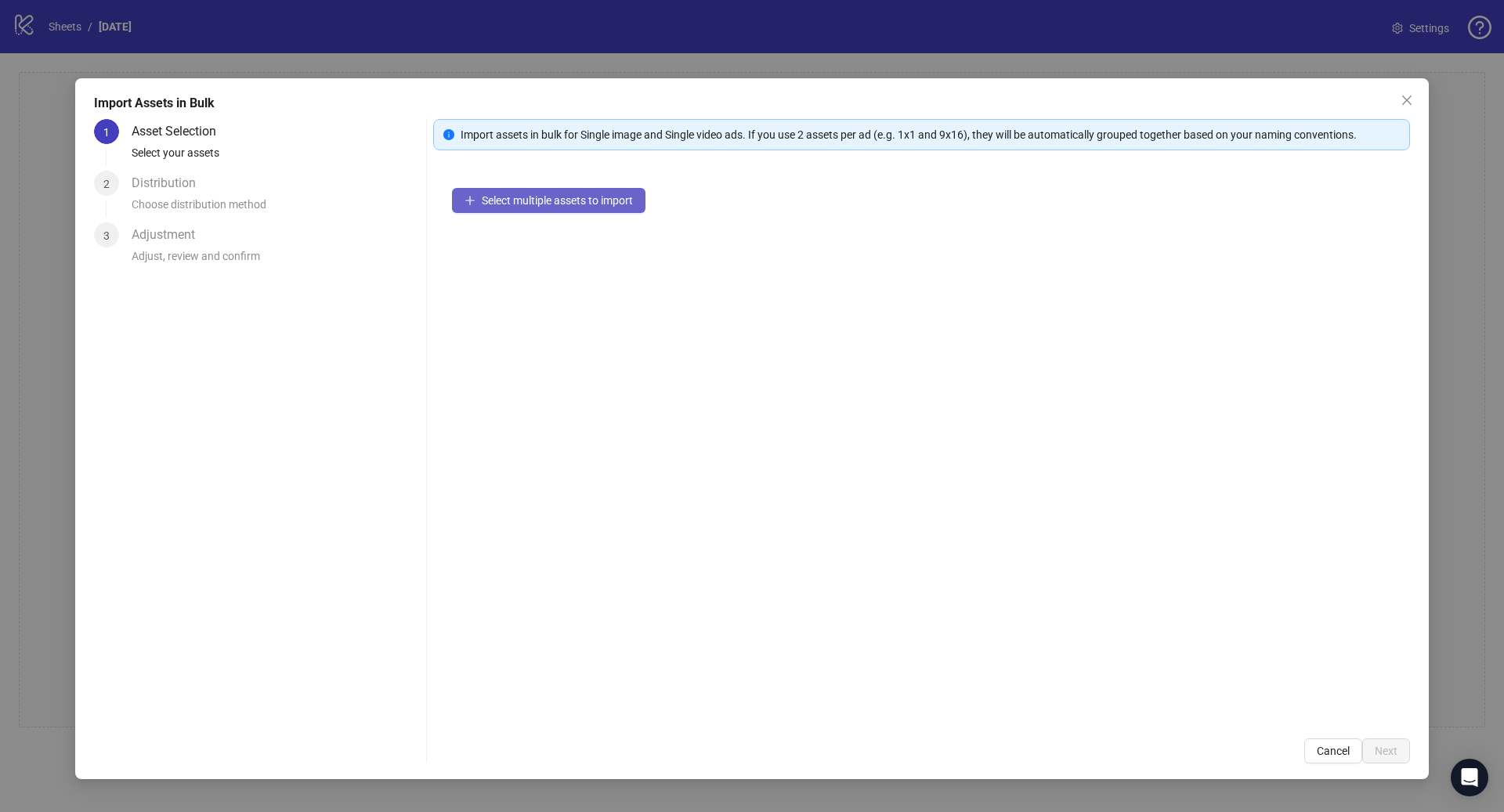
click at [583, 205] on span "Select multiple assets to import" at bounding box center [557, 201] width 151 height 13
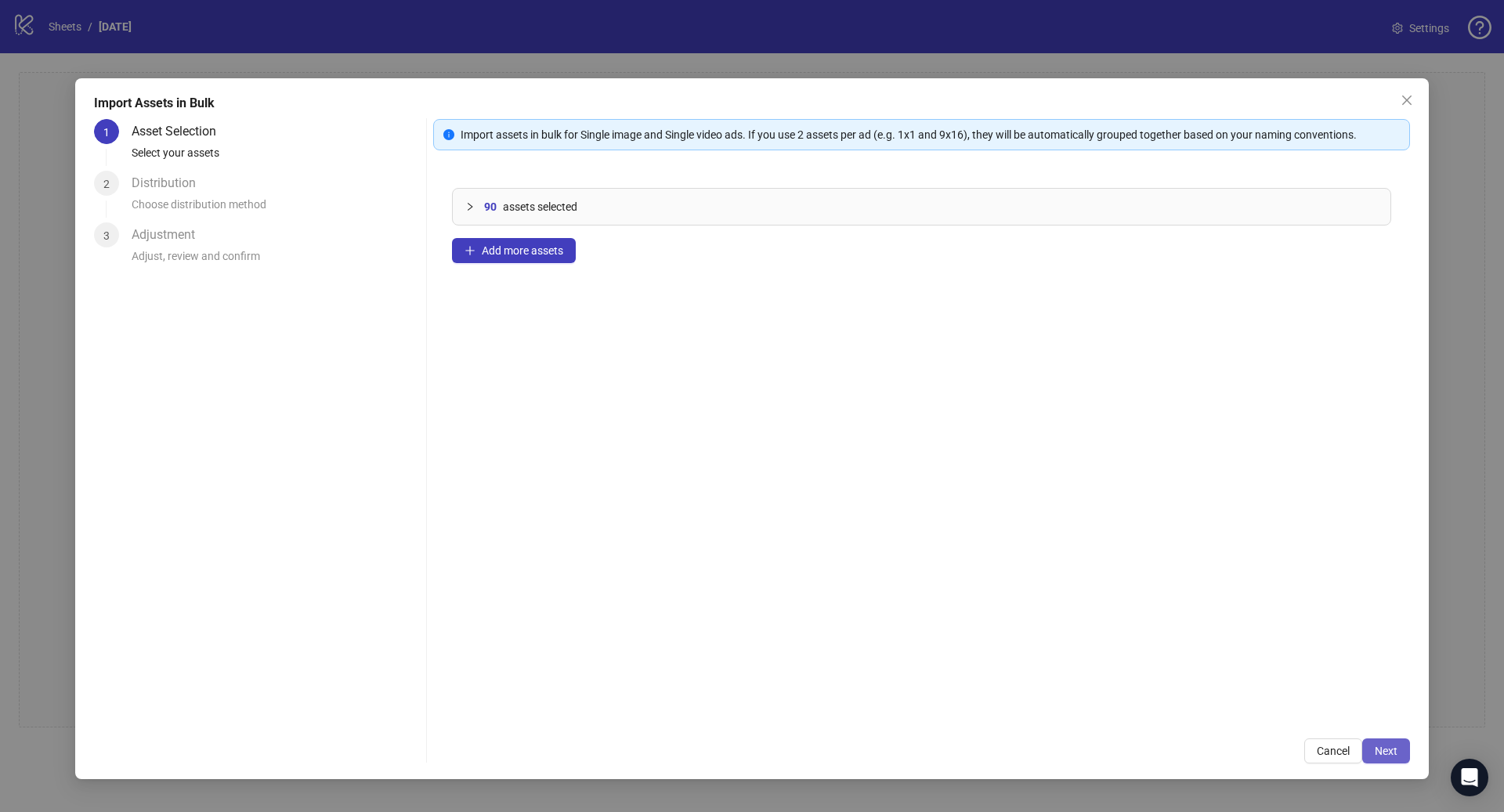
click at [1384, 746] on span "Next" at bounding box center [1385, 751] width 23 height 13
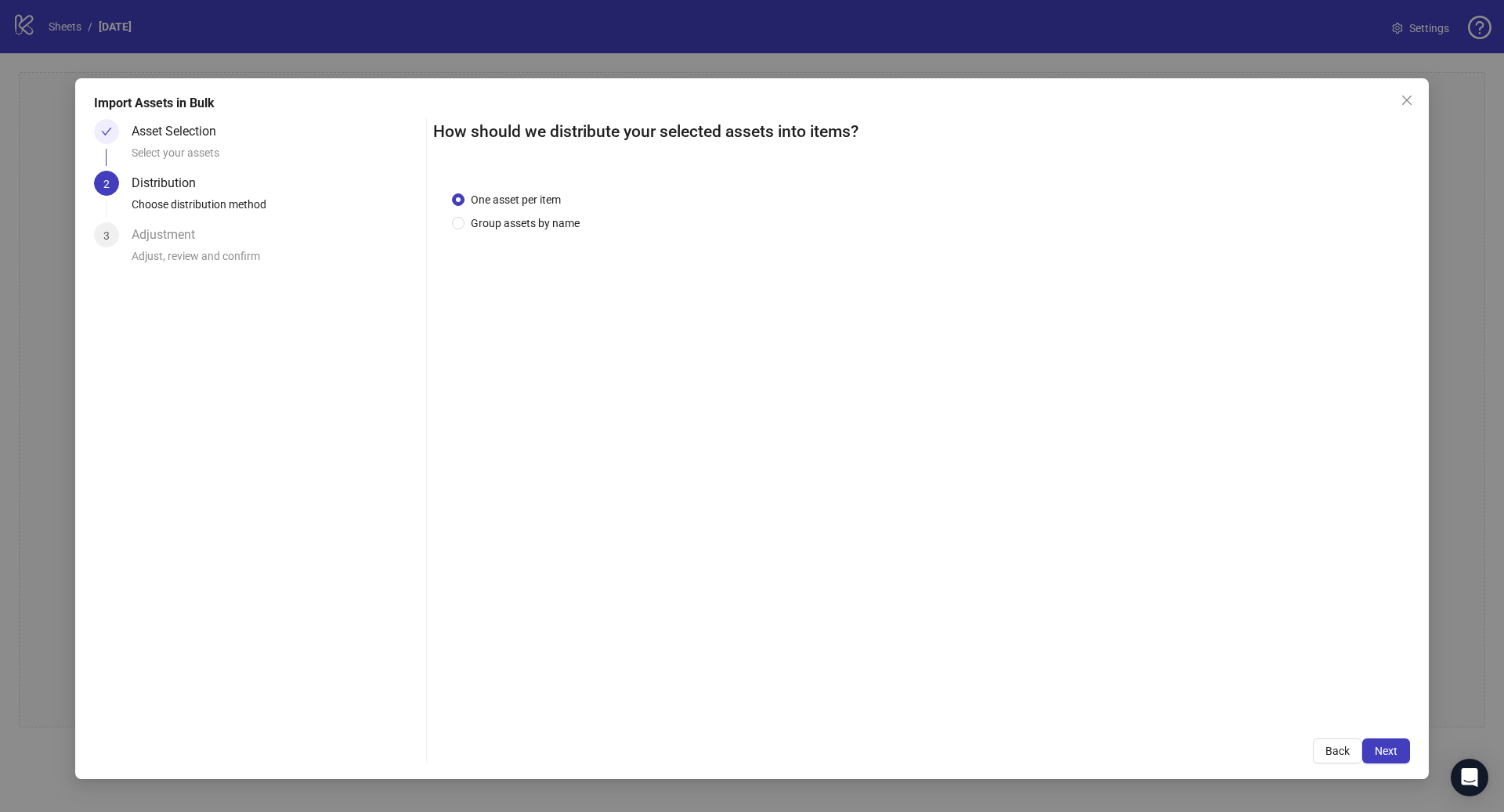
click at [529, 213] on div "One asset per item Group assets by name" at bounding box center [519, 212] width 134 height 41
click at [527, 217] on span "Group assets by name" at bounding box center [525, 223] width 122 height 17
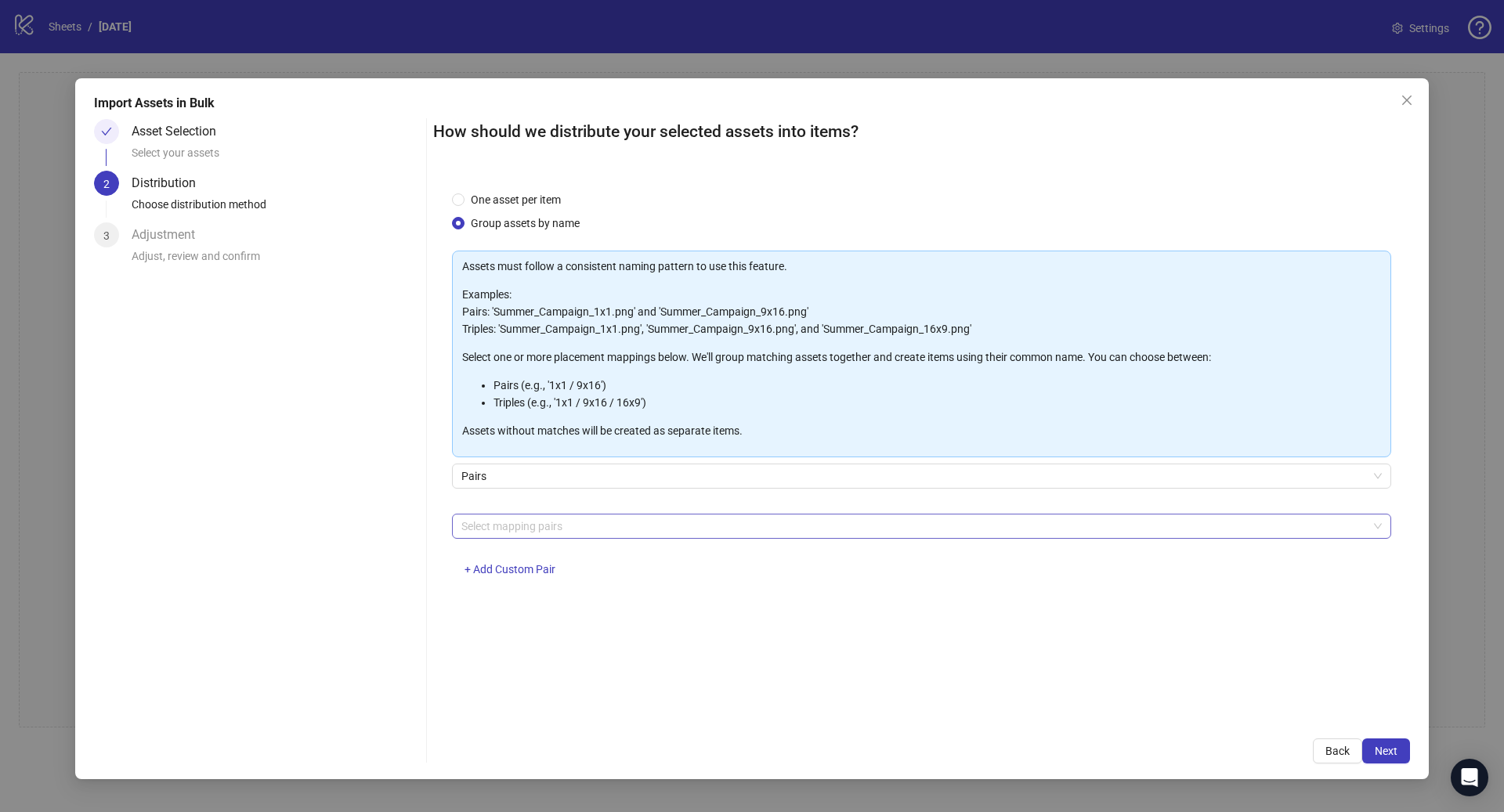
click at [552, 518] on div at bounding box center [913, 527] width 916 height 22
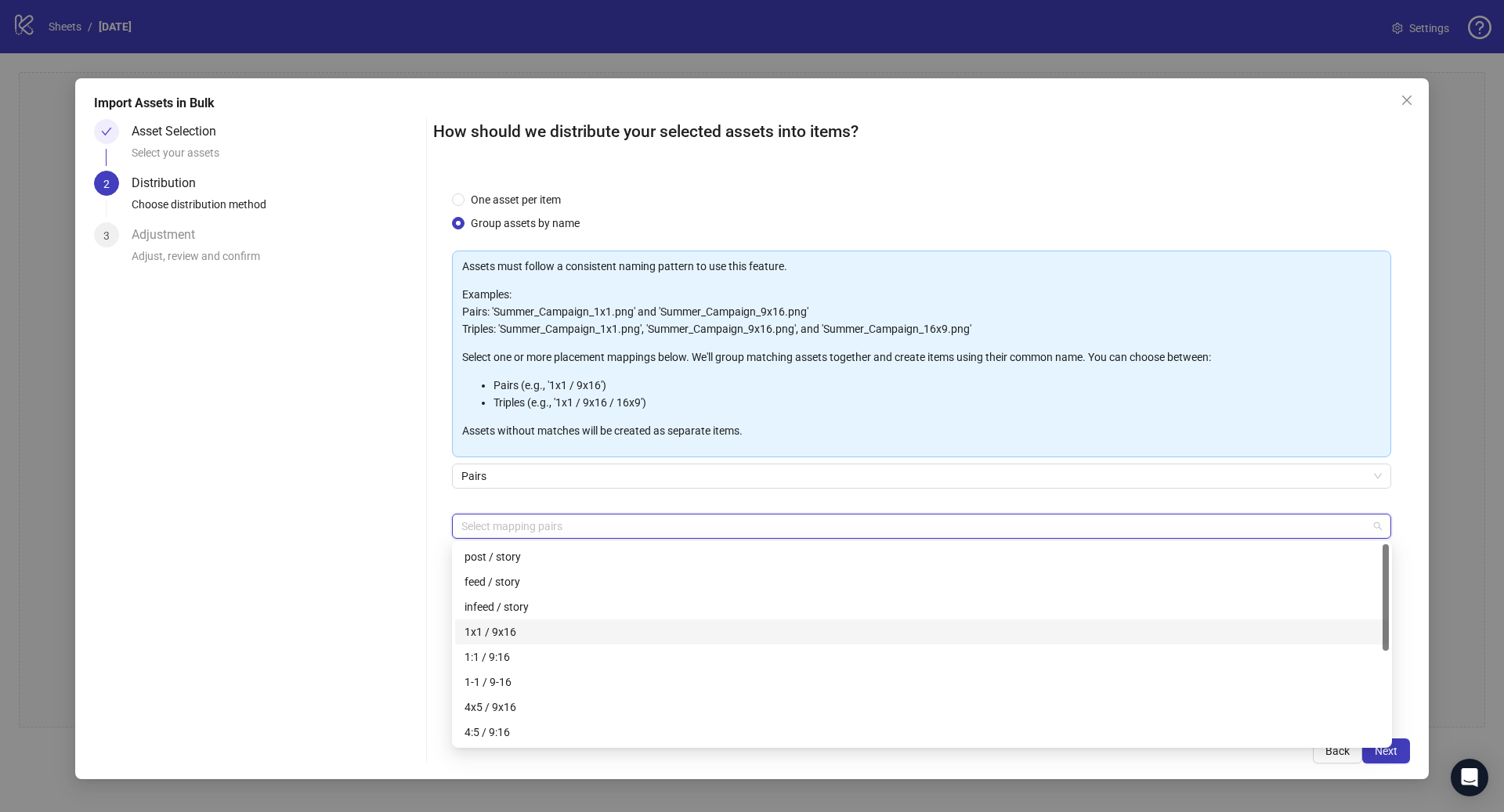
click at [535, 633] on div "1x1 / 9x16" at bounding box center [921, 632] width 915 height 17
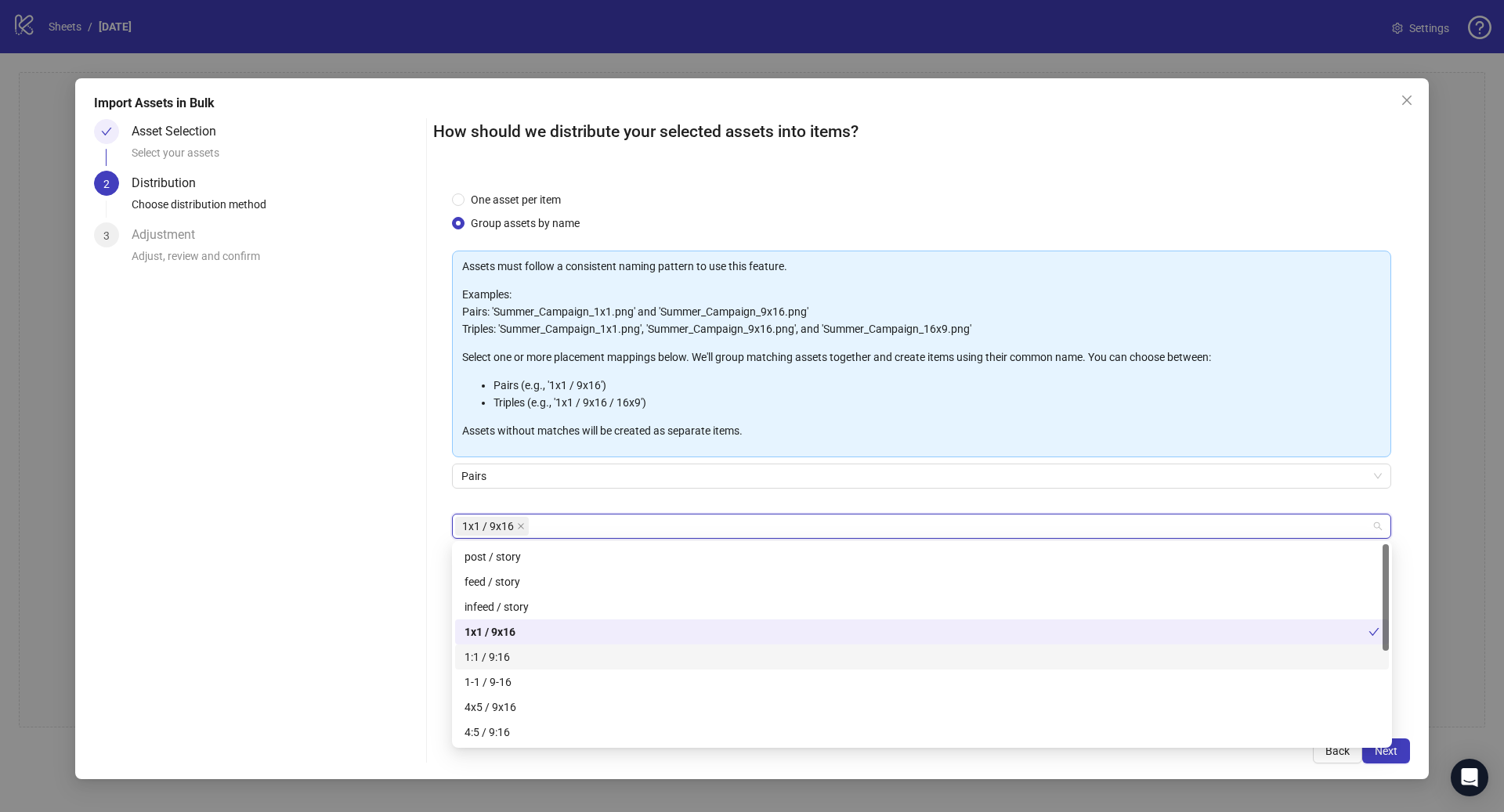
click at [532, 665] on div "1:1 / 9:16" at bounding box center [921, 657] width 915 height 17
click at [527, 713] on div "4x5 / 9x16" at bounding box center [921, 708] width 915 height 17
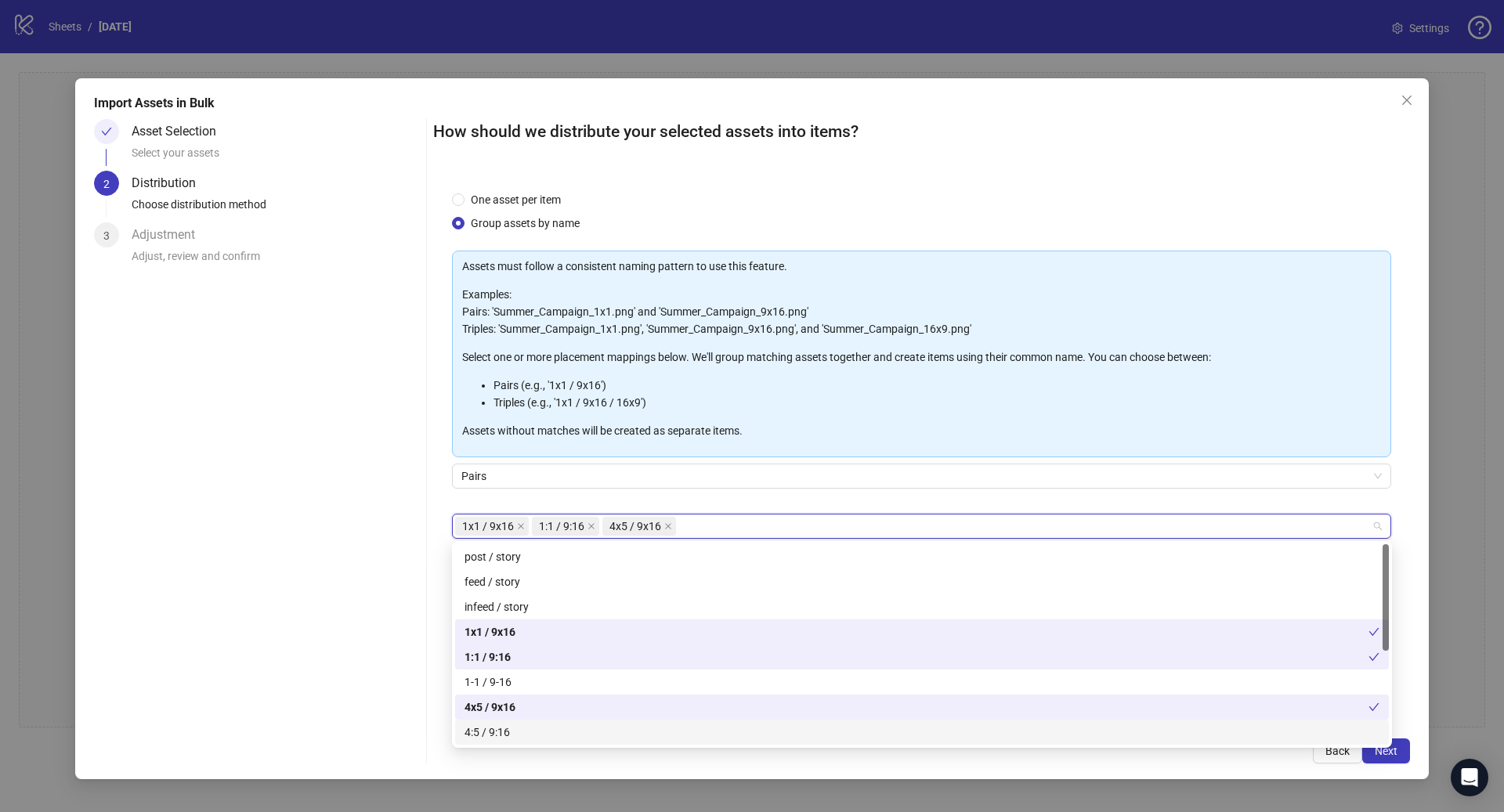
click at [527, 723] on div "4:5 / 9:16" at bounding box center [921, 732] width 915 height 17
click at [1399, 752] on button "Next" at bounding box center [1385, 751] width 47 height 25
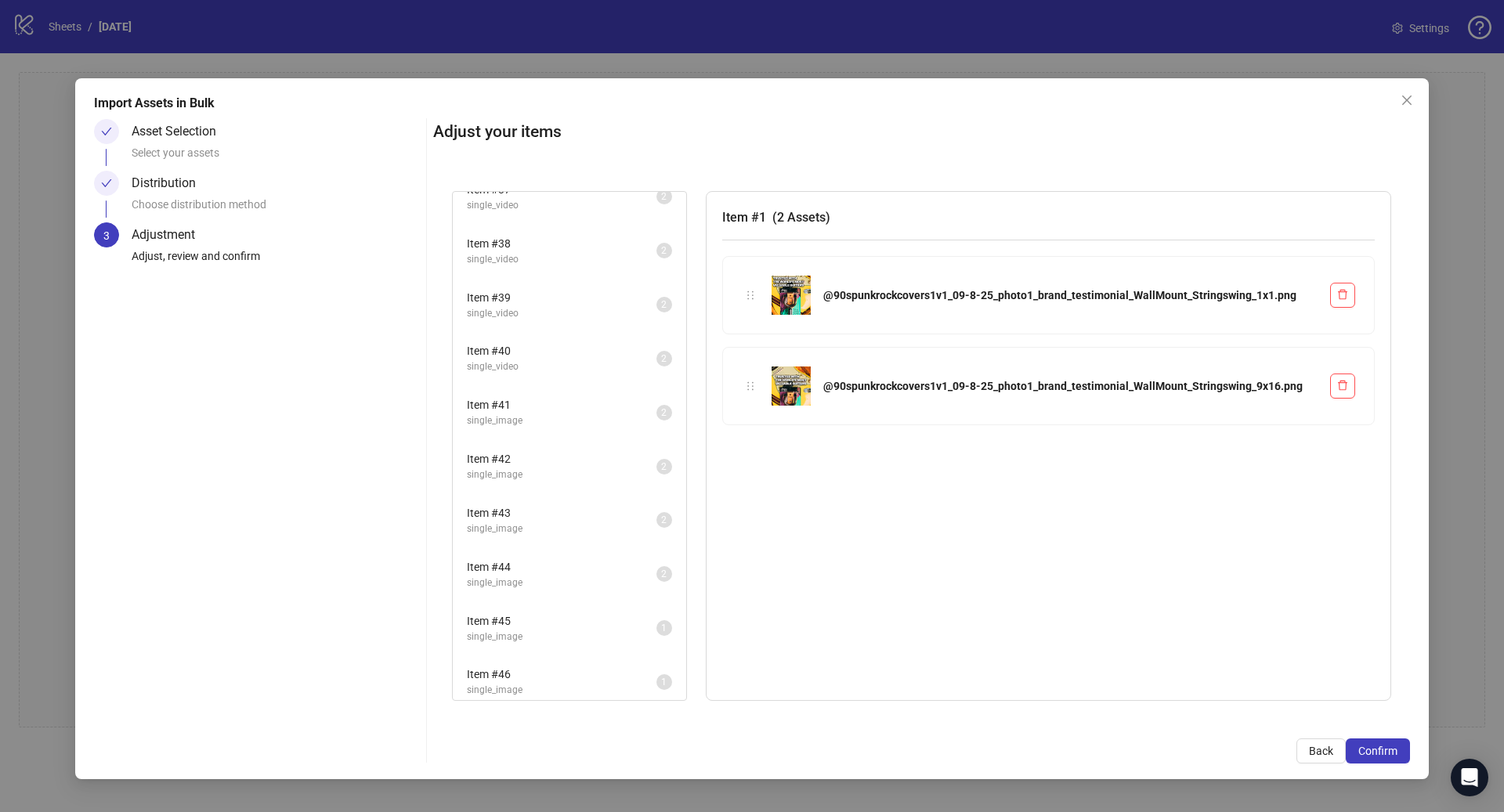
scroll to position [1970, 0]
click at [534, 667] on span "Item # 46" at bounding box center [561, 667] width 190 height 17
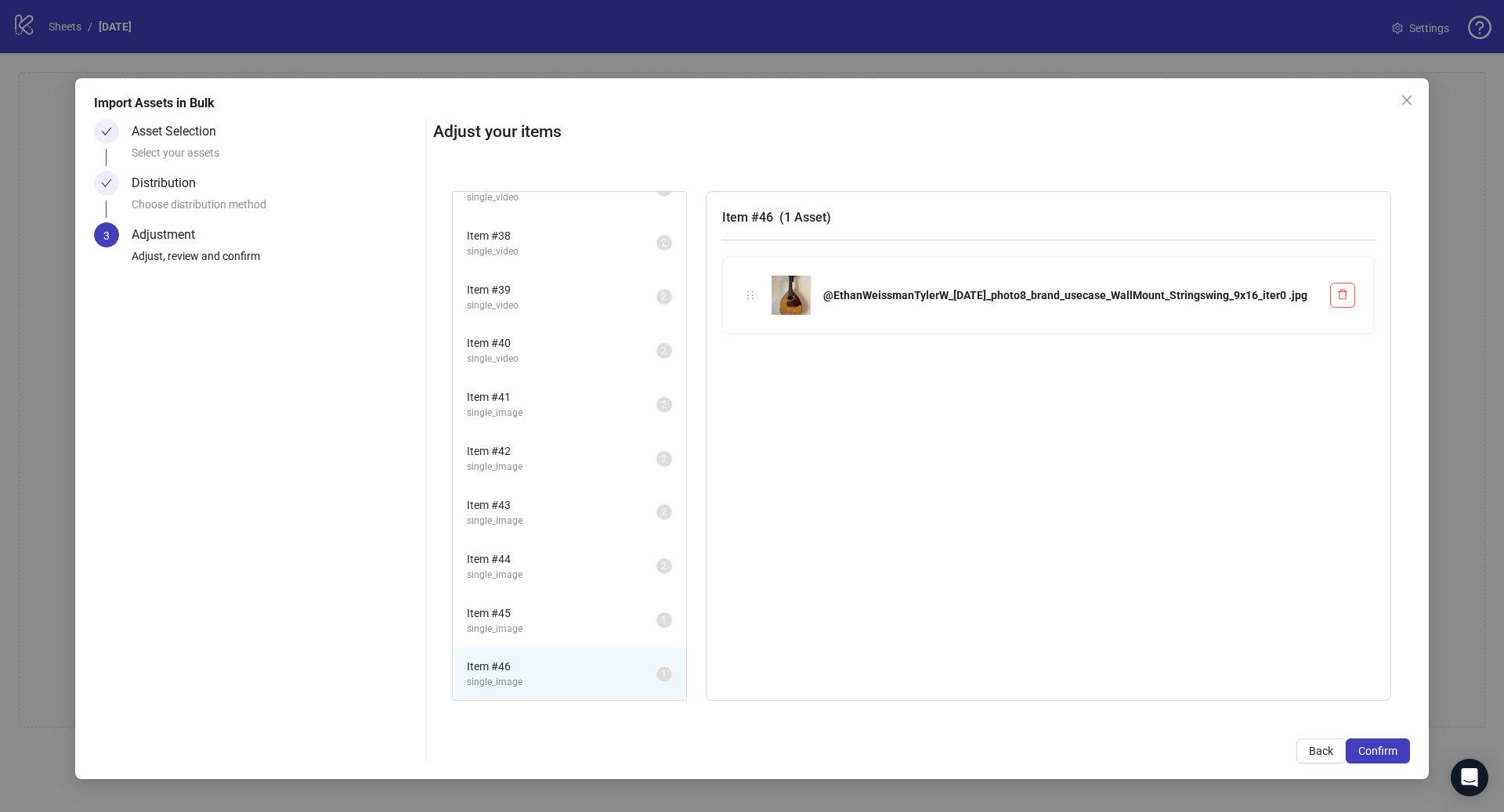
click at [545, 631] on span "single_image" at bounding box center [561, 629] width 190 height 15
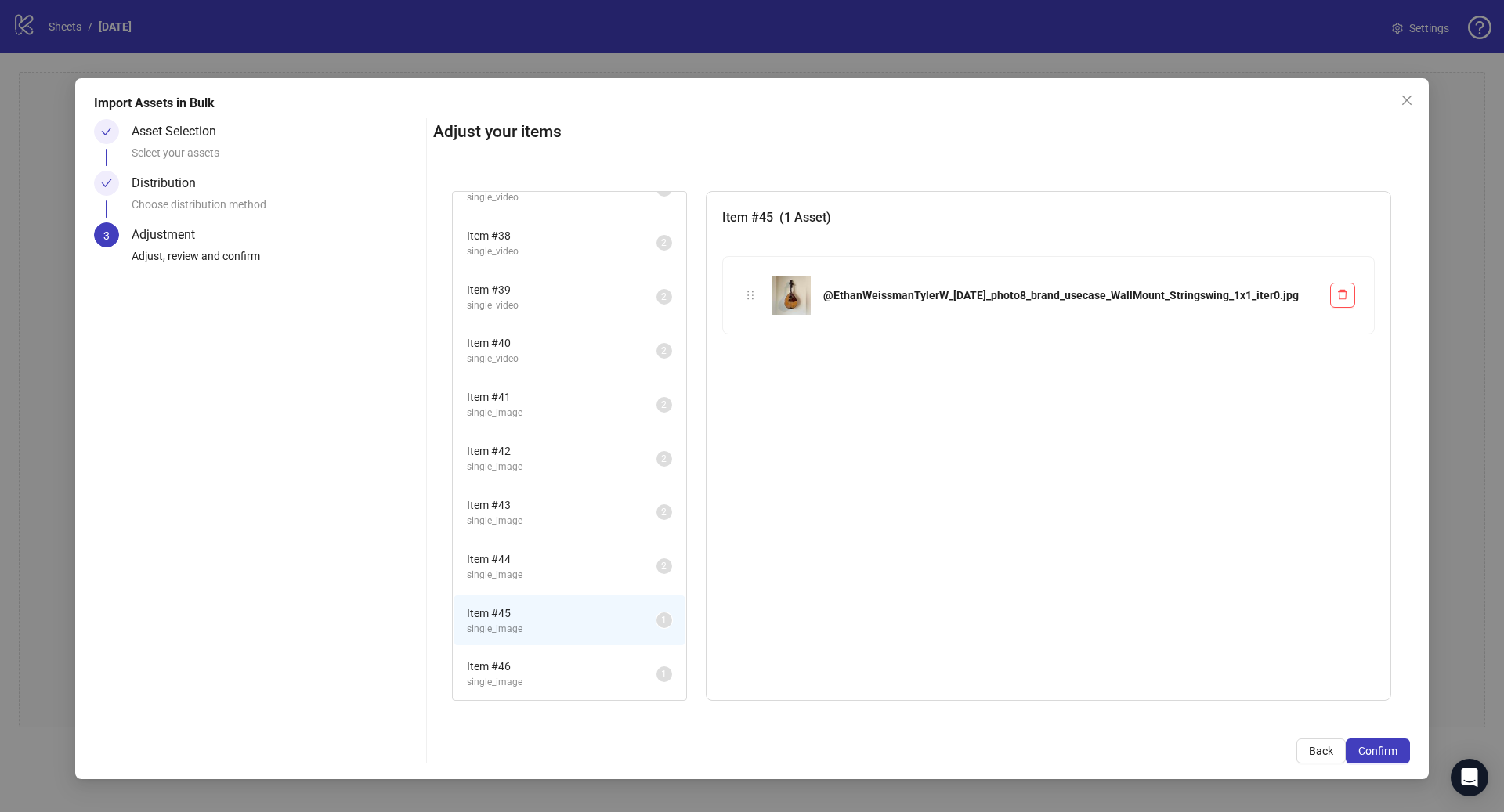
click at [528, 680] on span "single_image" at bounding box center [561, 682] width 190 height 15
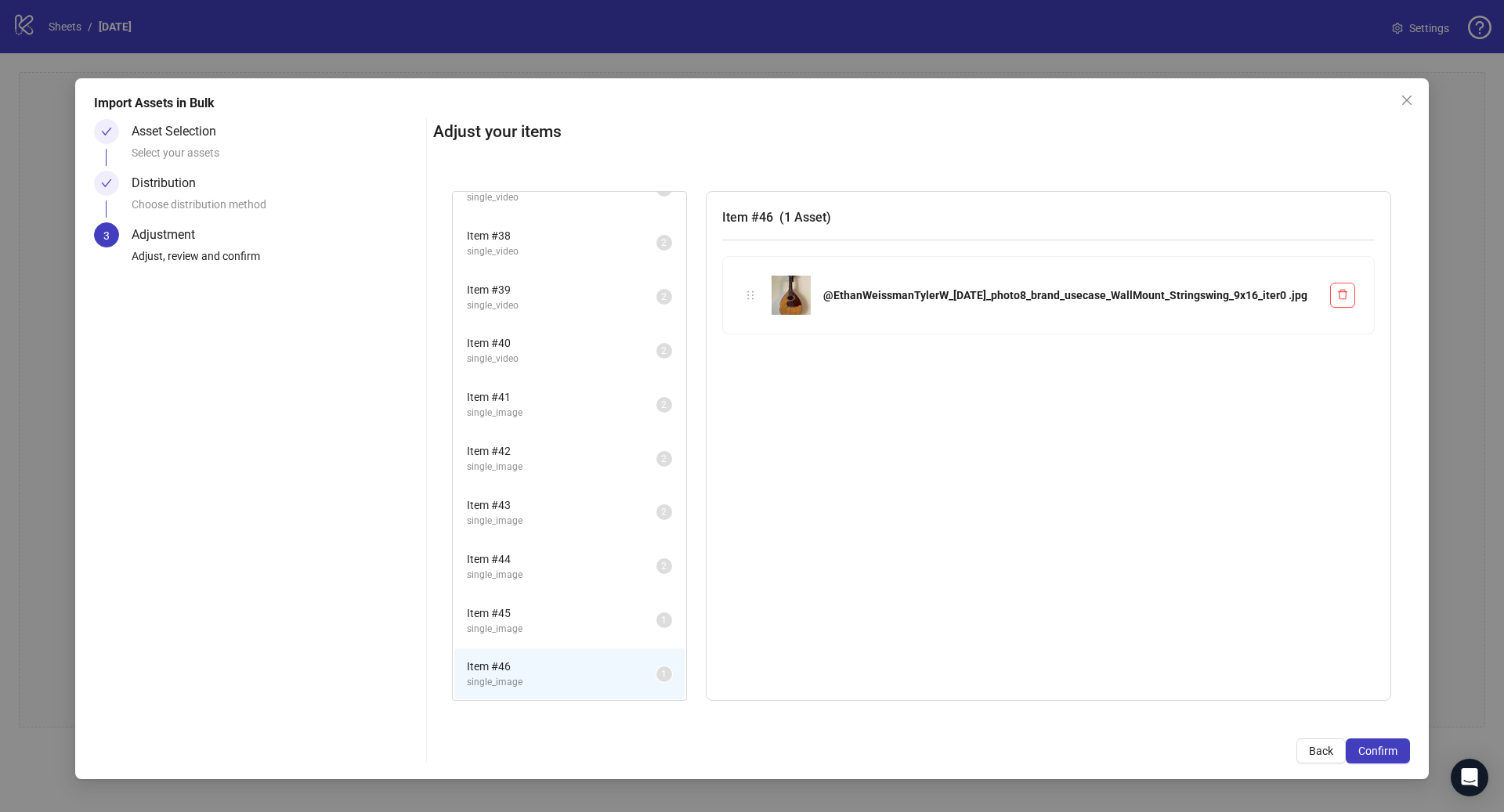
click at [569, 670] on span "Item # 46" at bounding box center [561, 667] width 190 height 17
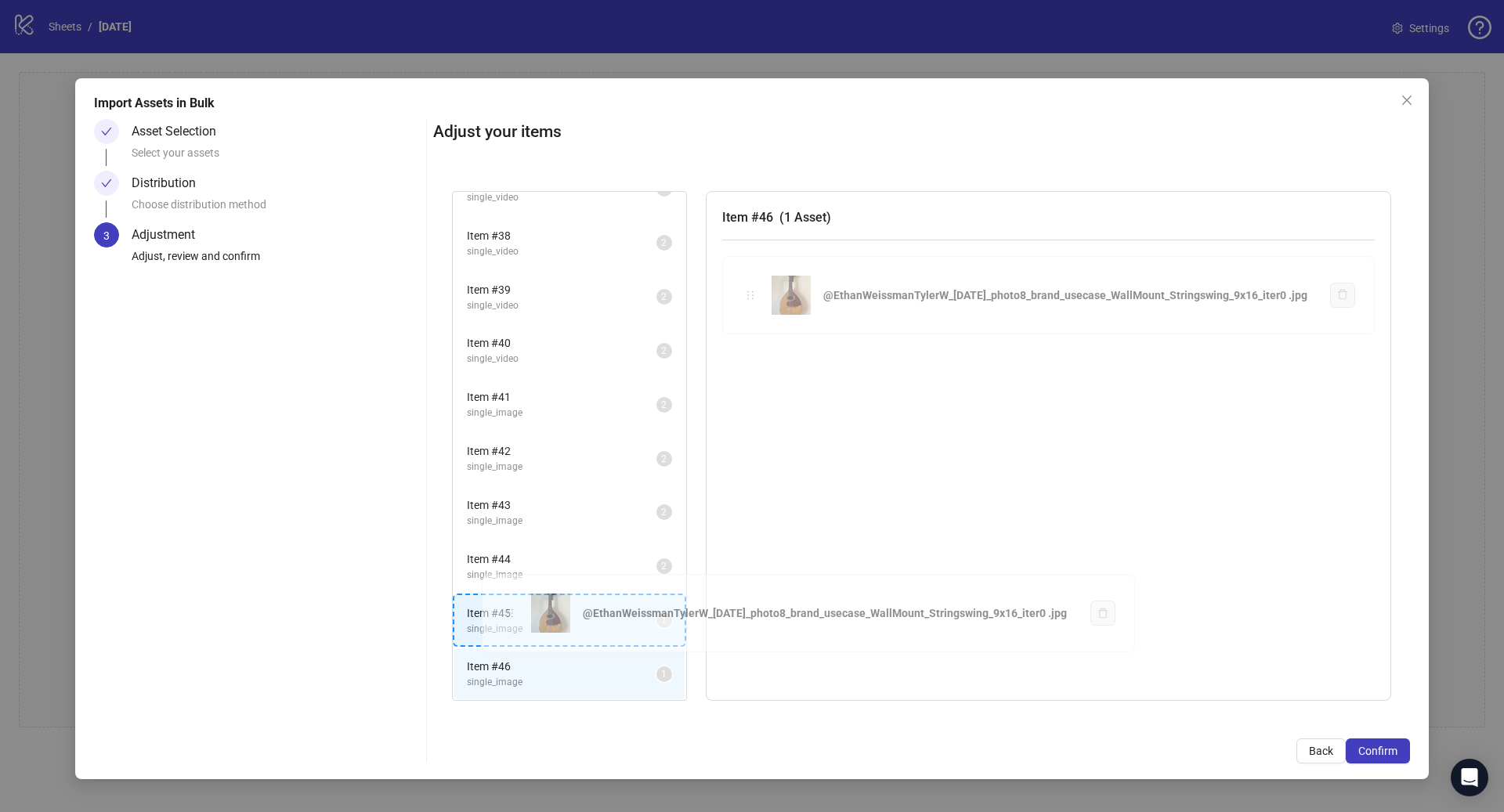
drag, startPoint x: 747, startPoint y: 288, endPoint x: 508, endPoint y: 606, distance: 397.8
click at [508, 606] on div "Item # 1 single_image 2 Item # 2 single_image 2 Item # 3 single_video 2 Item # …" at bounding box center [921, 446] width 977 height 548
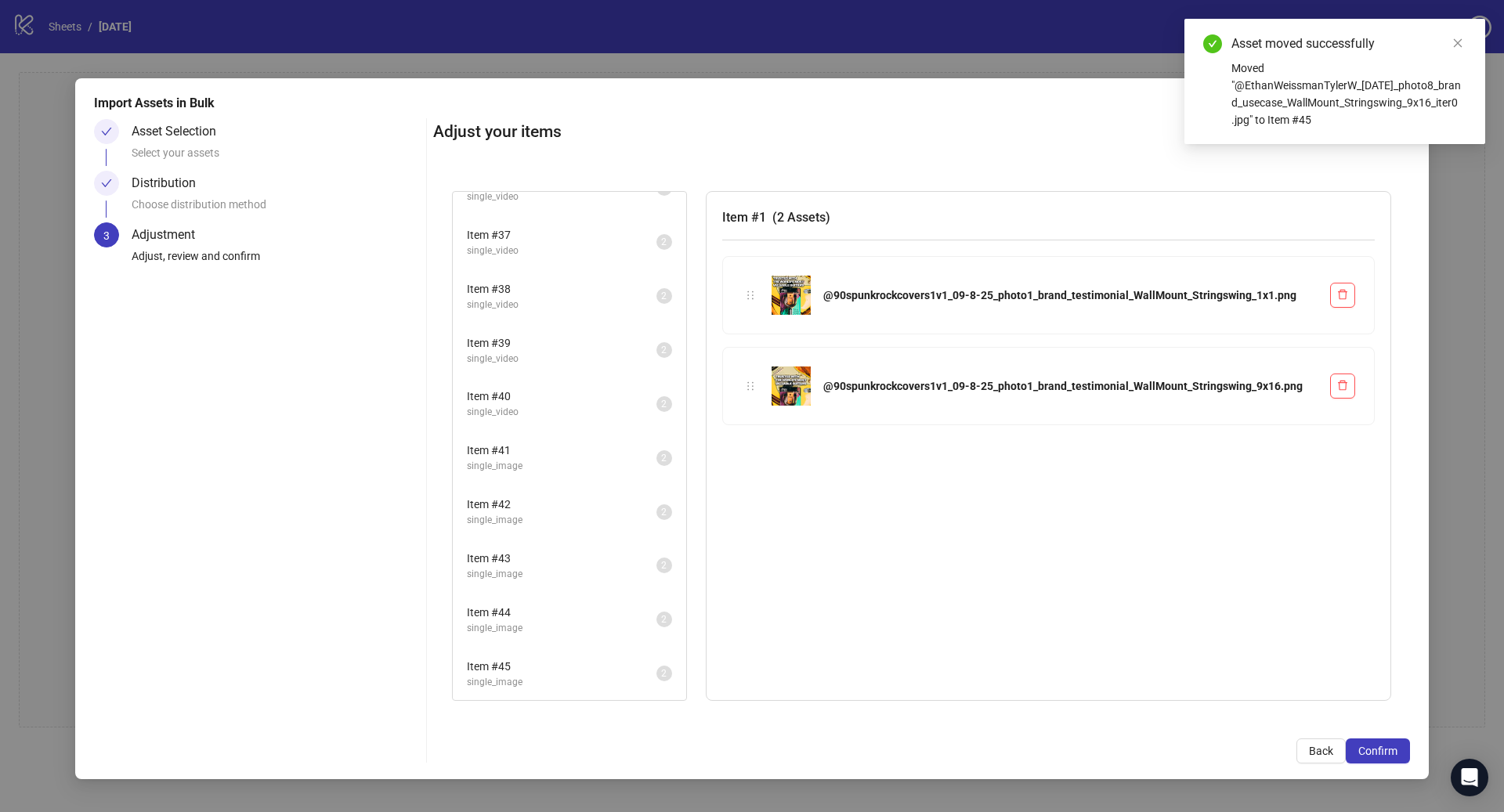
click at [572, 642] on li "Item # 44 single_image 2" at bounding box center [569, 620] width 230 height 51
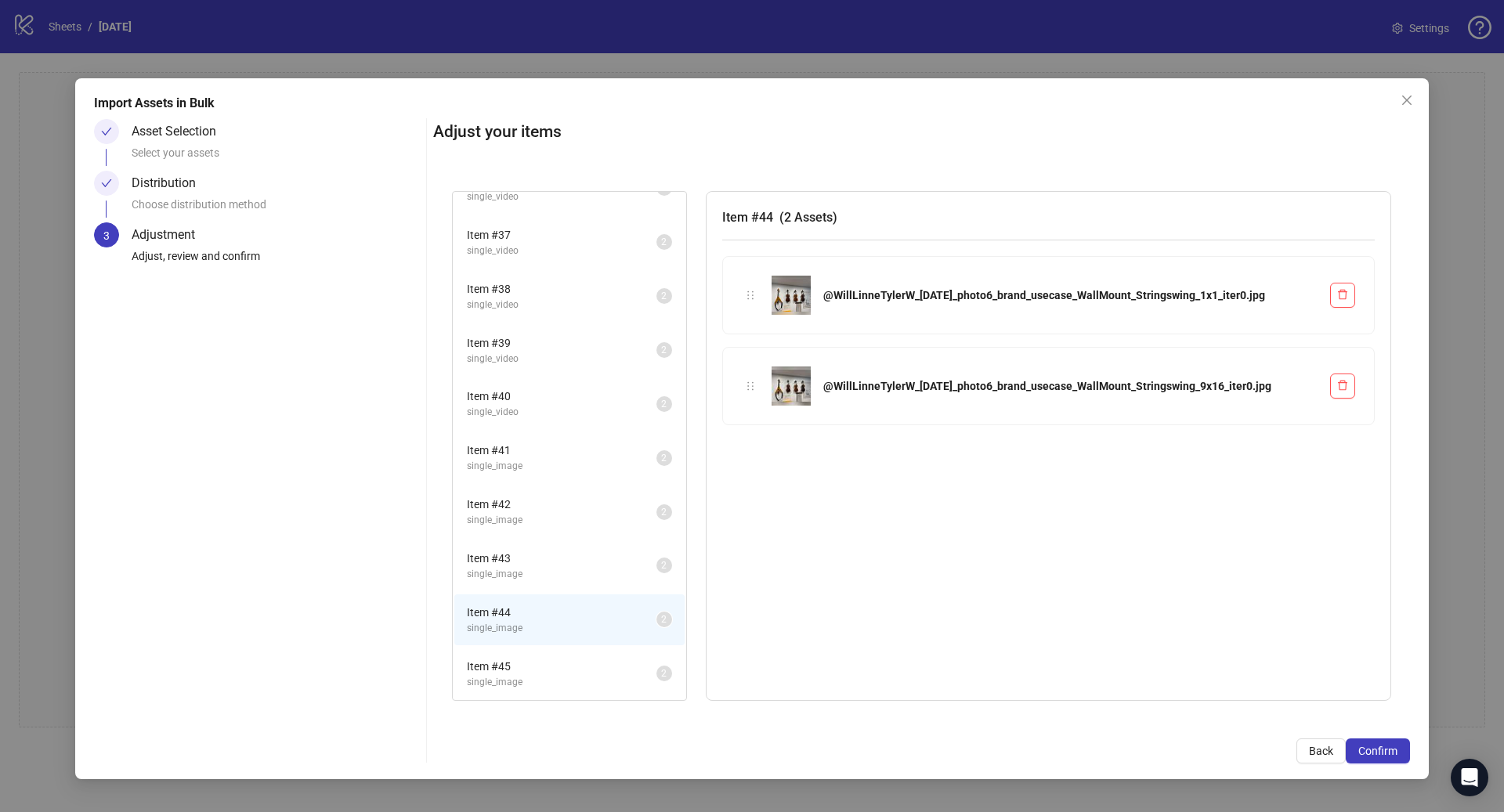
click at [572, 678] on span "single_image" at bounding box center [561, 682] width 190 height 15
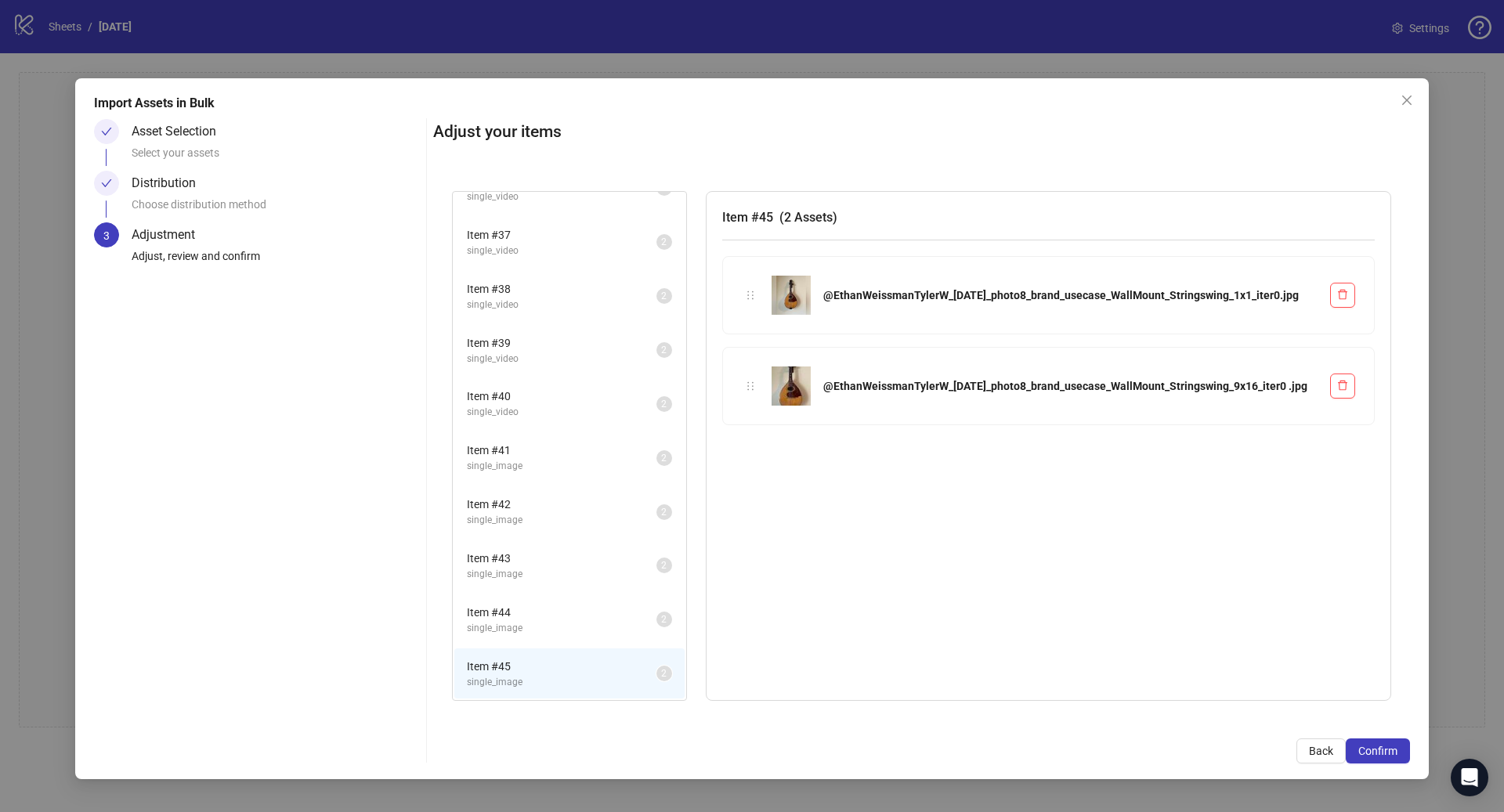
click at [575, 626] on span "single_image" at bounding box center [561, 628] width 190 height 15
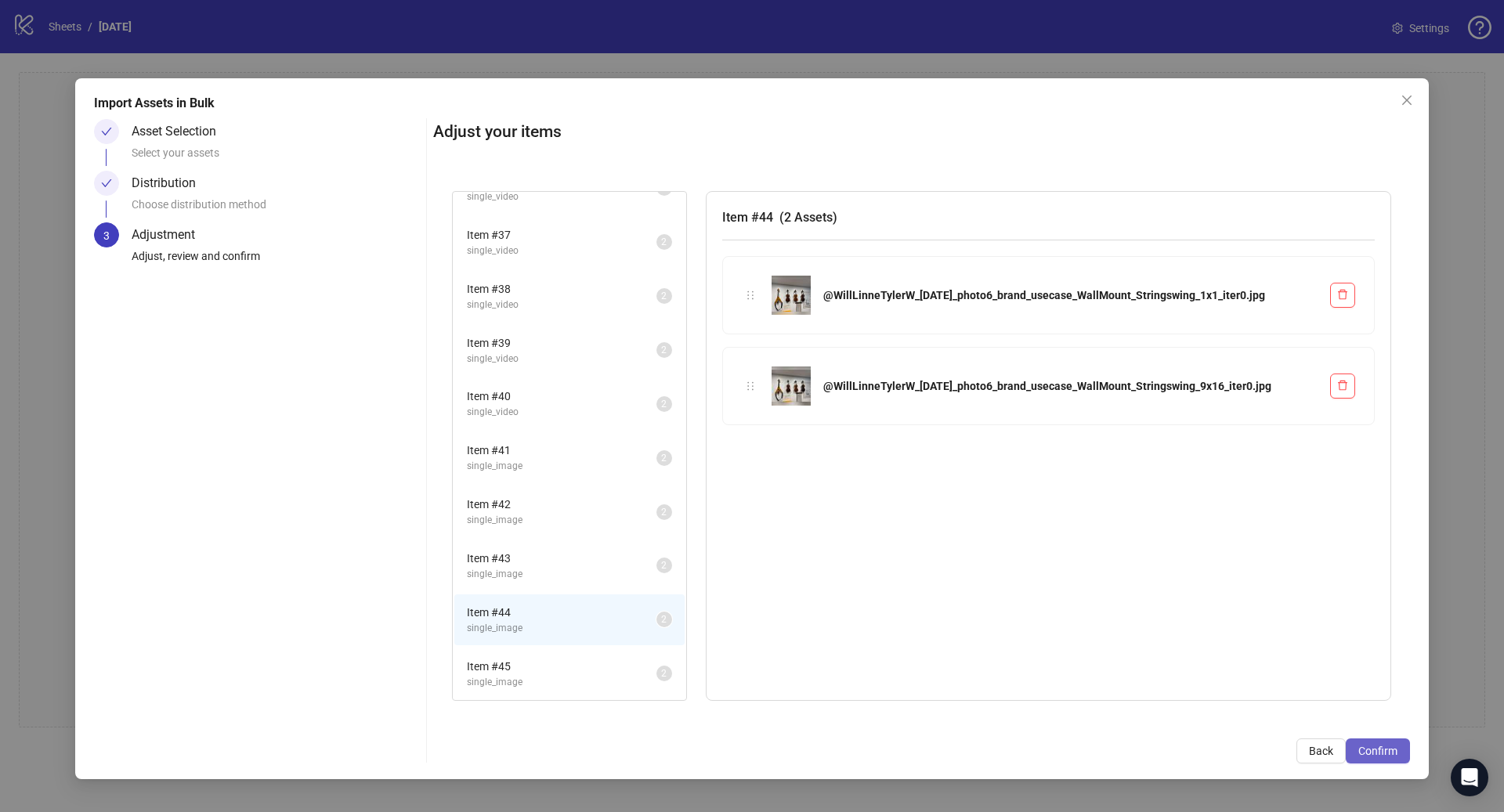
click at [1384, 755] on span "Confirm" at bounding box center [1377, 751] width 40 height 13
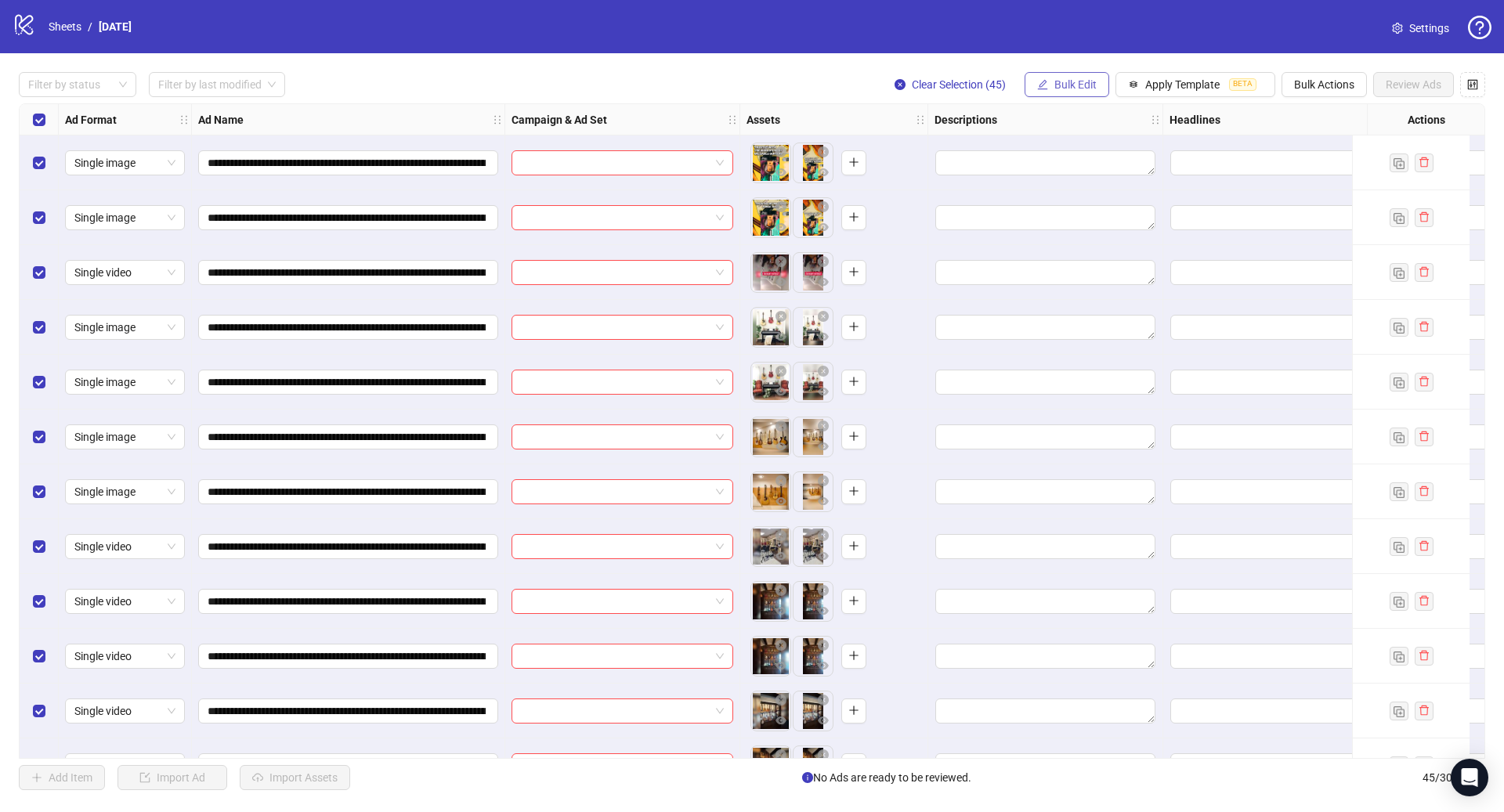
click at [1086, 86] on span "Bulk Edit" at bounding box center [1075, 85] width 42 height 13
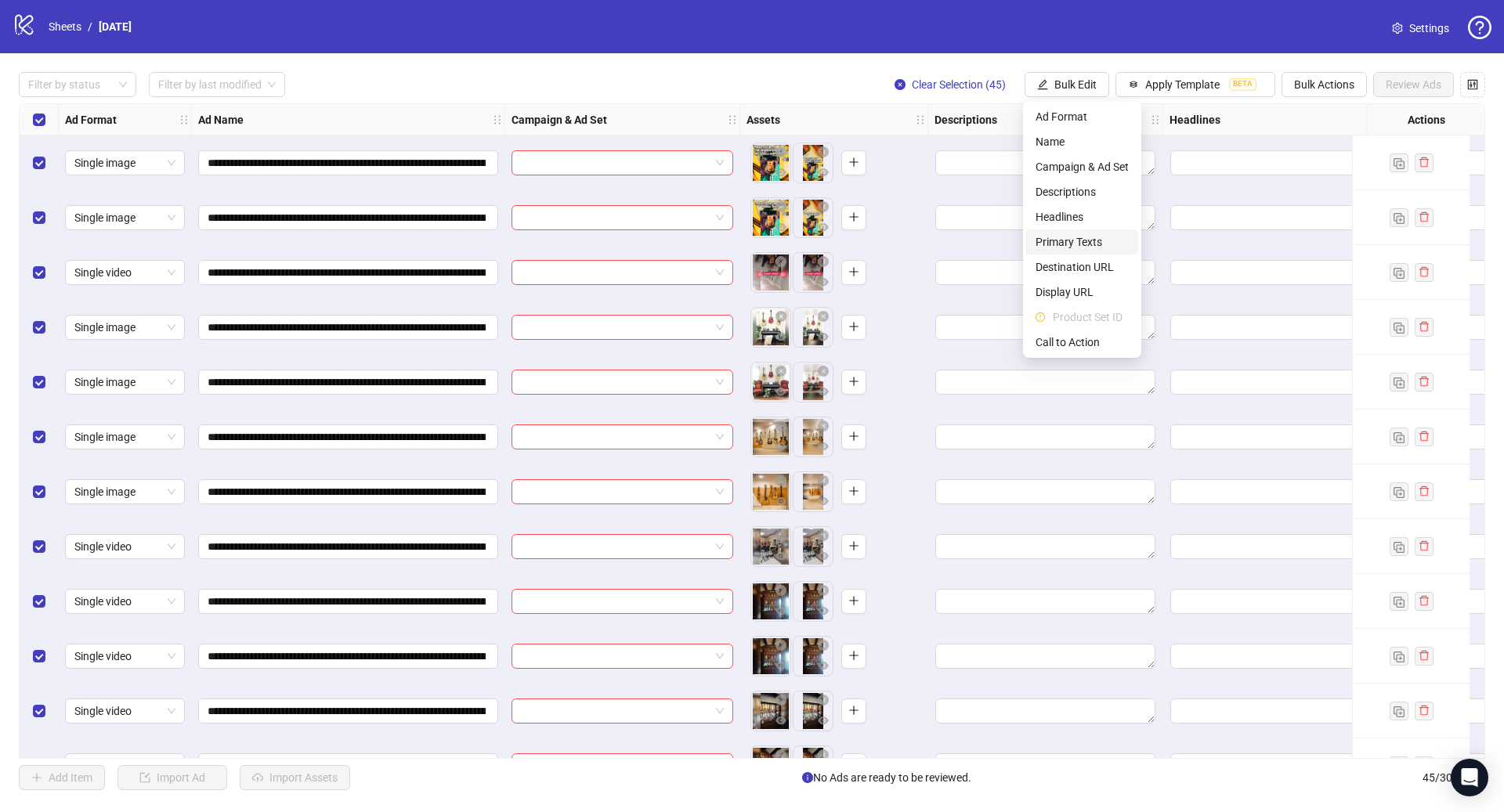
click at [1095, 238] on span "Primary Texts" at bounding box center [1082, 242] width 93 height 17
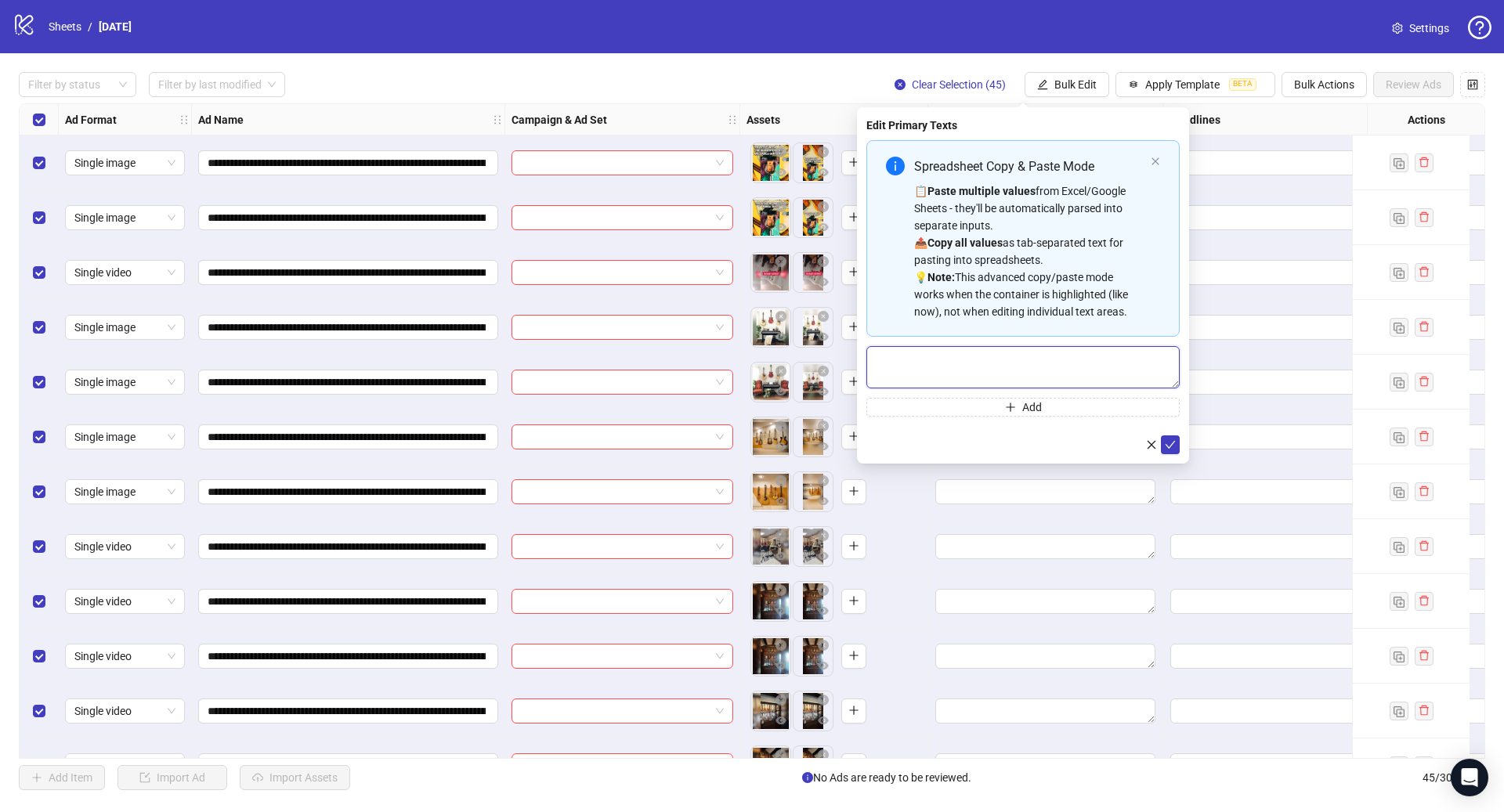
click at [1000, 350] on textarea "Multi-text input container - paste or copy values" at bounding box center [1022, 367] width 313 height 42
click at [1018, 271] on div "📋 Paste multiple values from Excel/Google Sheets - they'll be automatically par…" at bounding box center [1029, 251] width 230 height 138
type textarea "**********"
click at [1162, 444] on button "submit" at bounding box center [1170, 444] width 19 height 19
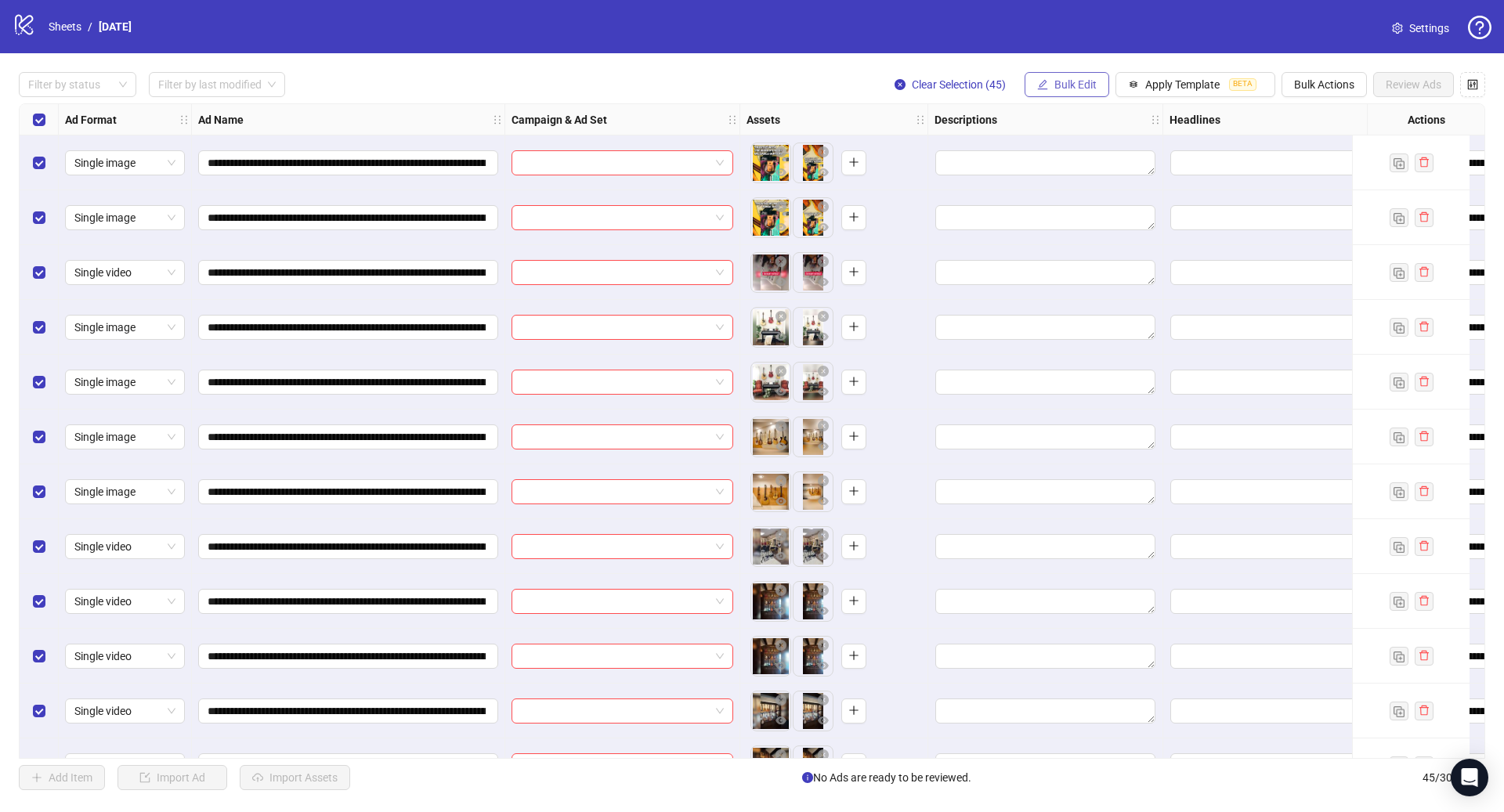
click at [1065, 87] on span "Bulk Edit" at bounding box center [1075, 85] width 42 height 13
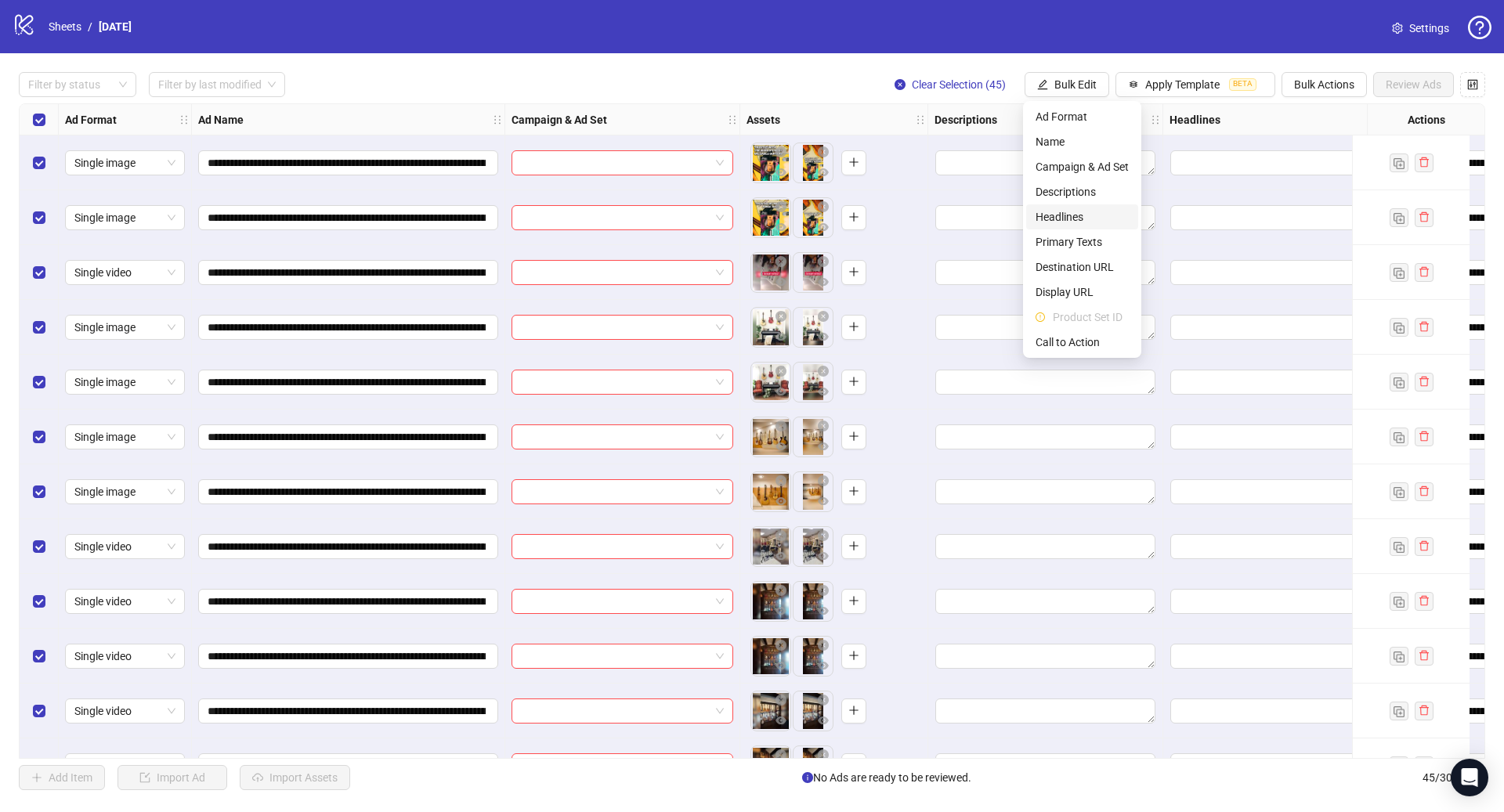
click at [1080, 224] on span "Headlines" at bounding box center [1082, 217] width 93 height 17
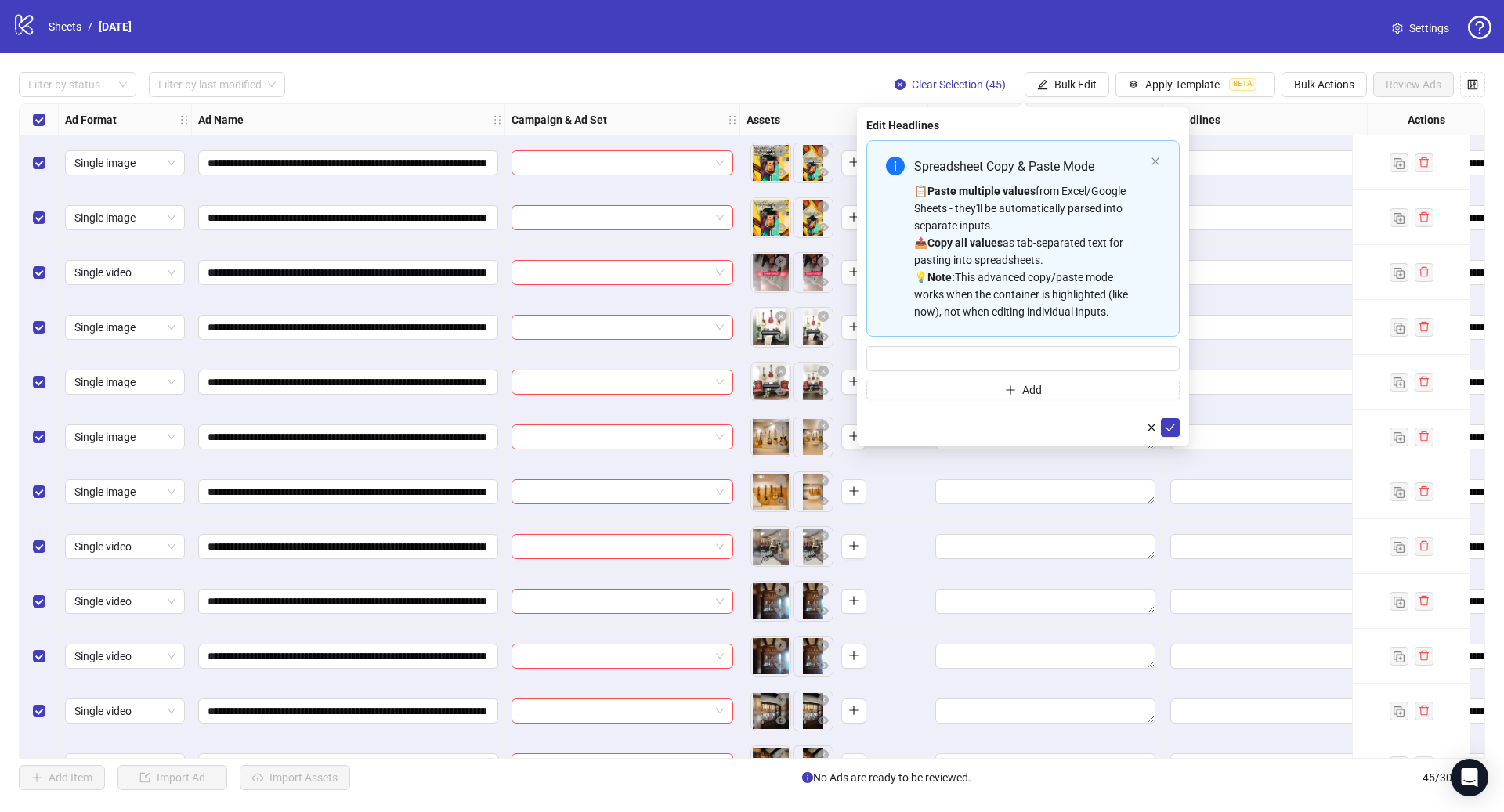
click at [1072, 250] on div "📋 Paste multiple values from Excel/Google Sheets - they'll be automatically par…" at bounding box center [1029, 251] width 230 height 138
type input "**********"
click at [1171, 425] on icon "check" at bounding box center [1170, 428] width 11 height 11
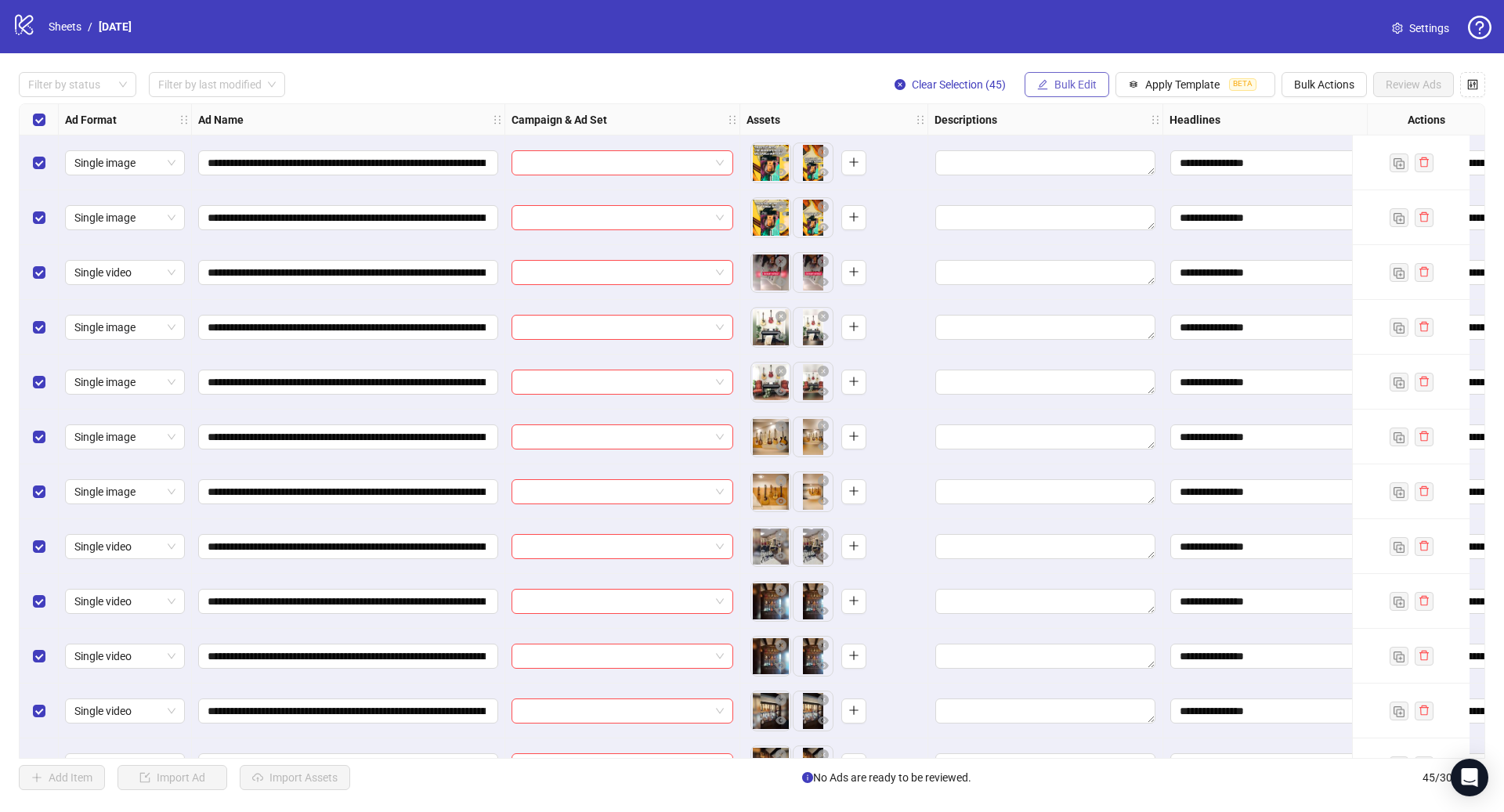
click at [1076, 86] on span "Bulk Edit" at bounding box center [1075, 85] width 42 height 13
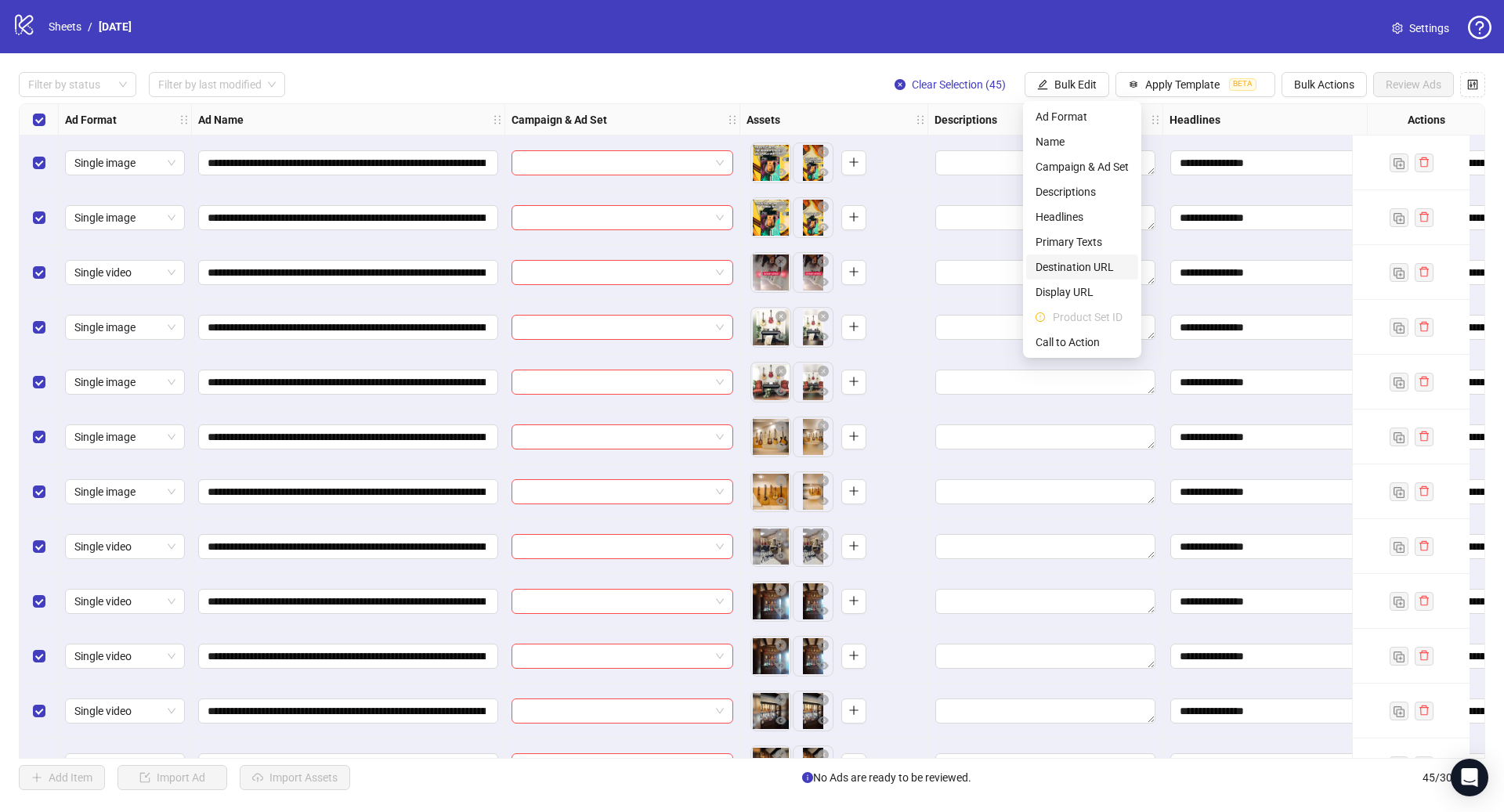
click at [1090, 261] on span "Destination URL" at bounding box center [1082, 267] width 93 height 17
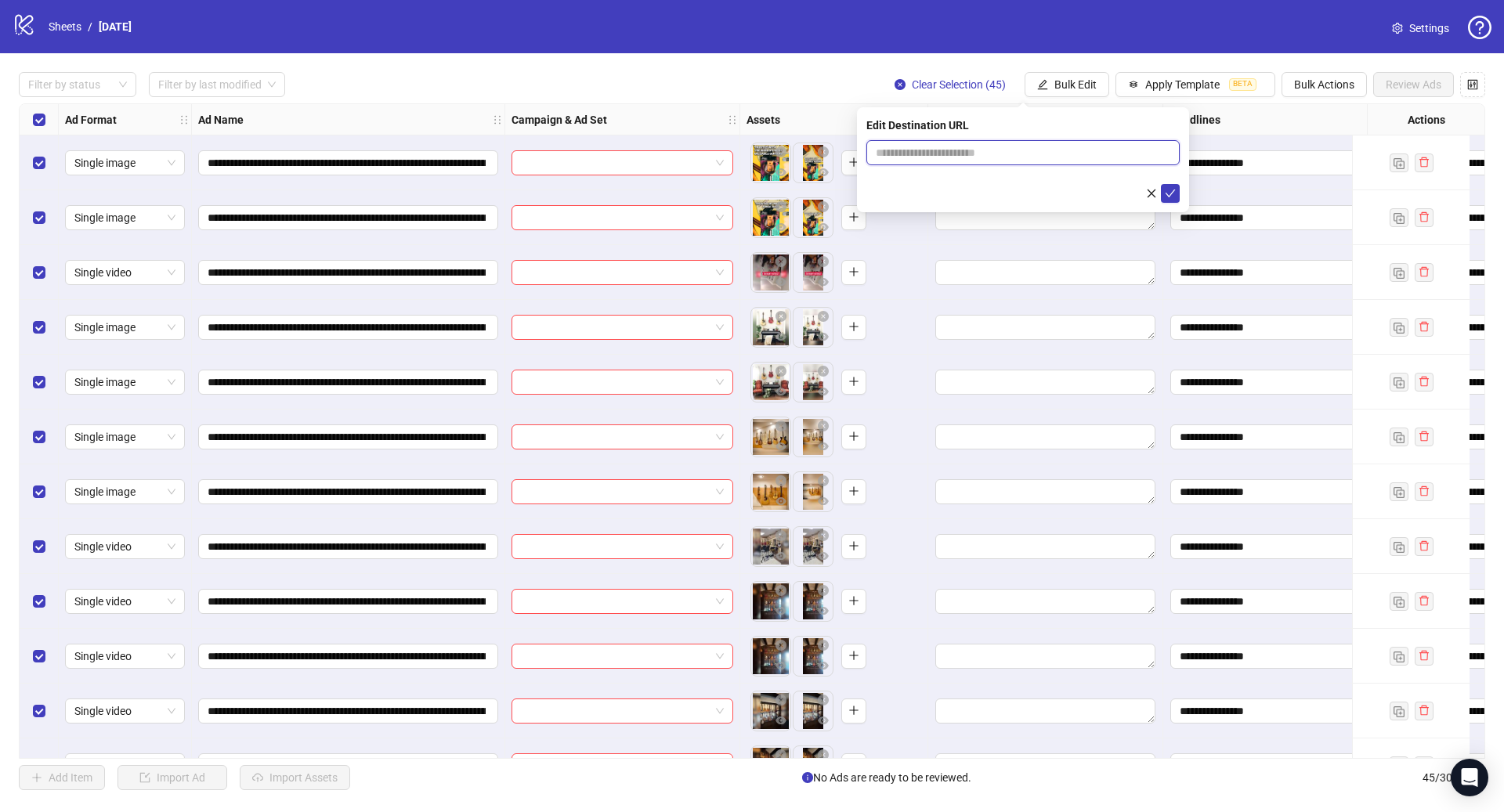
click at [1007, 150] on input "text" at bounding box center [1016, 153] width 282 height 17
paste input "**********"
type input "**********"
click at [1173, 191] on icon "check" at bounding box center [1170, 194] width 11 height 11
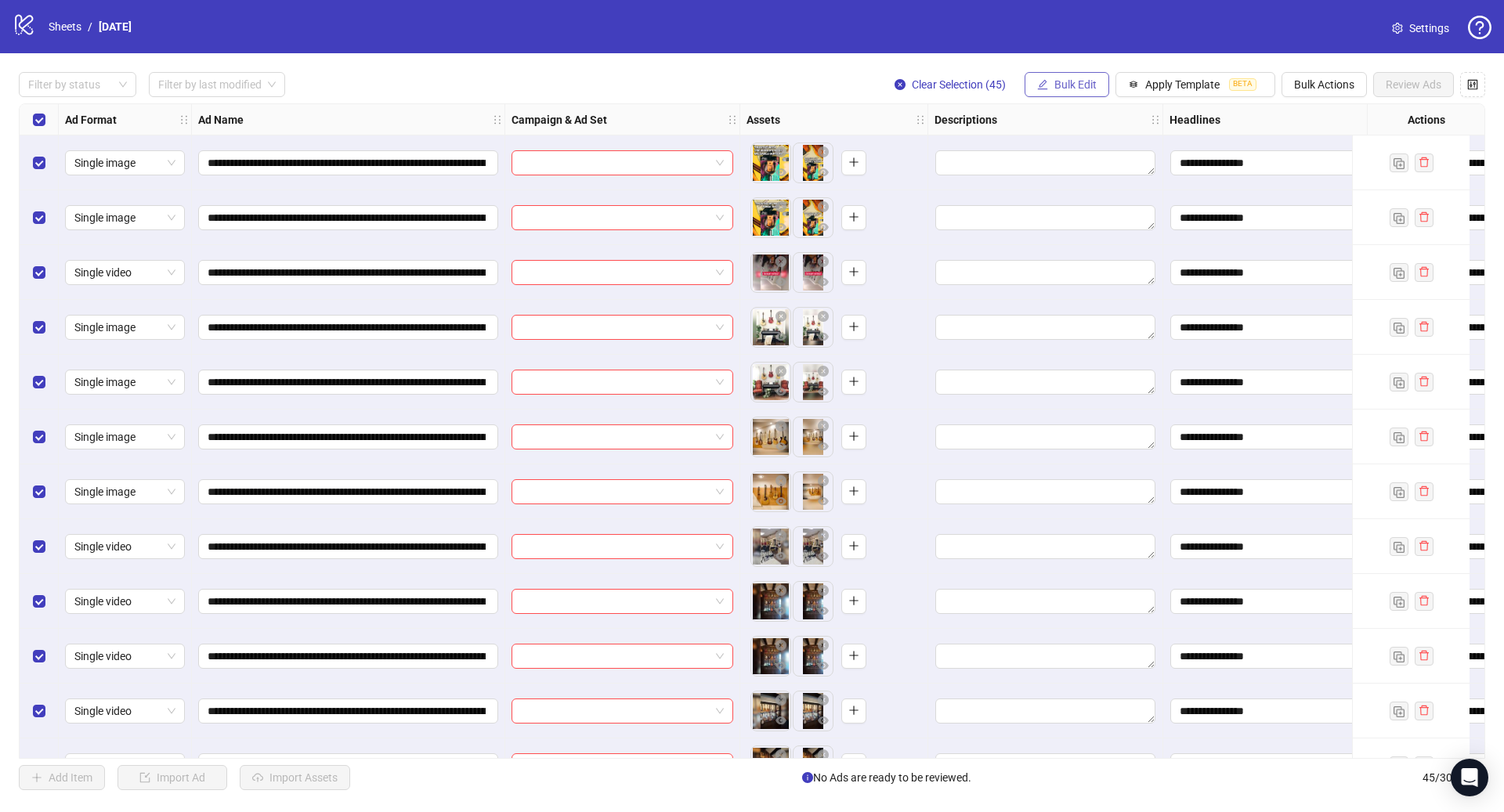
click at [1068, 88] on span "Bulk Edit" at bounding box center [1075, 85] width 42 height 13
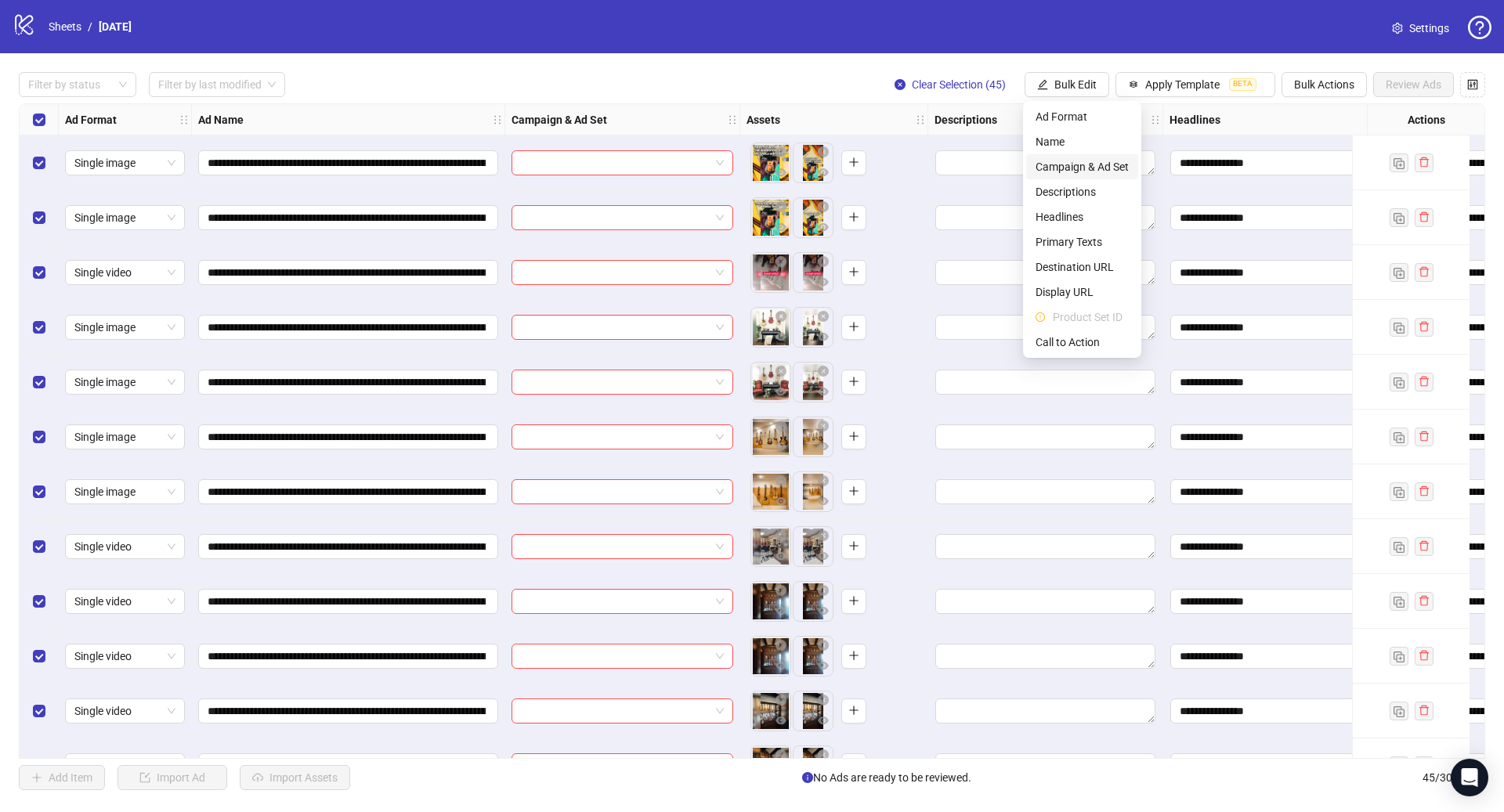
click at [1076, 166] on span "Campaign & Ad Set" at bounding box center [1082, 167] width 93 height 17
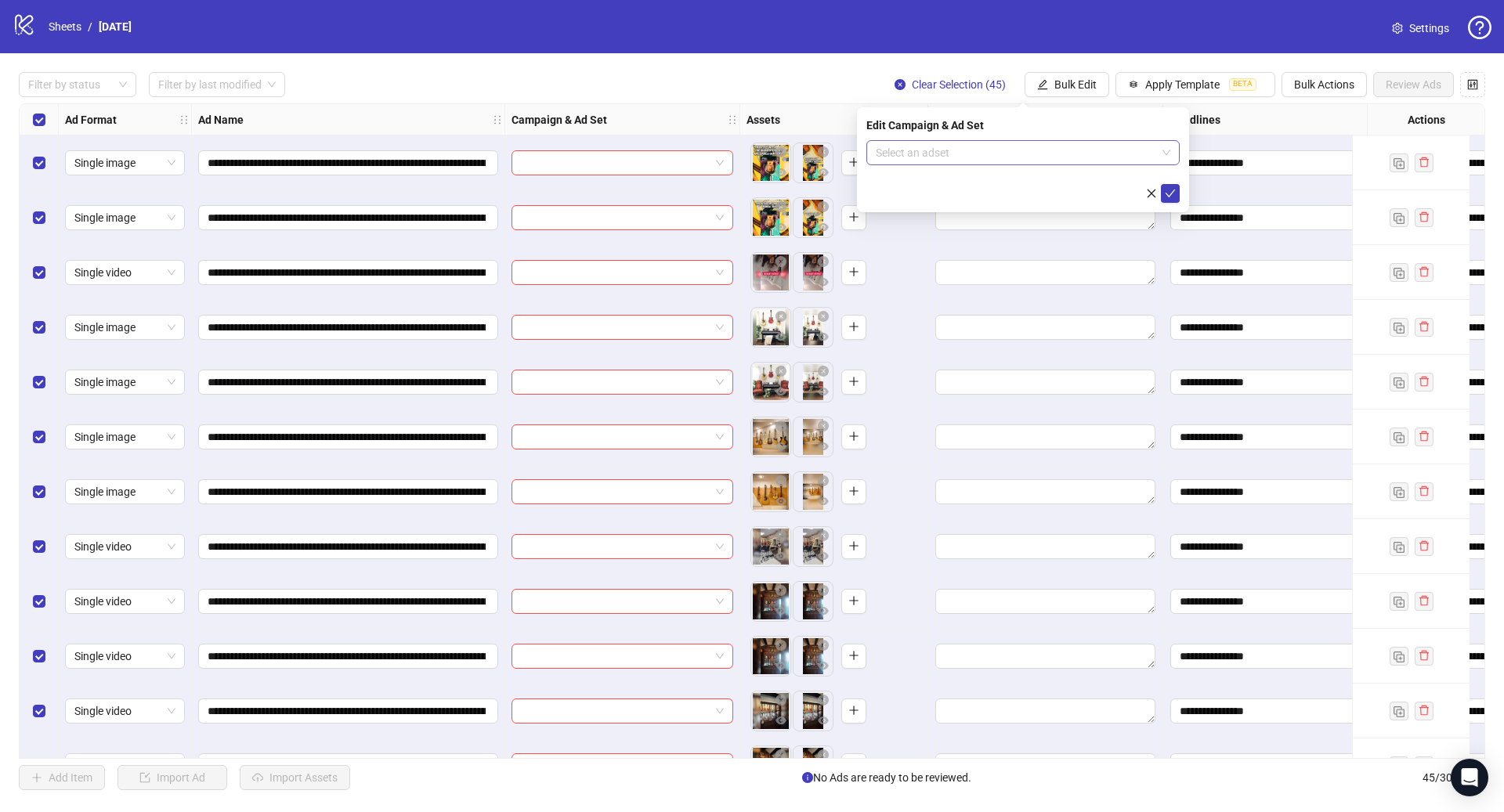
click at [981, 157] on input "search" at bounding box center [1015, 153] width 281 height 24
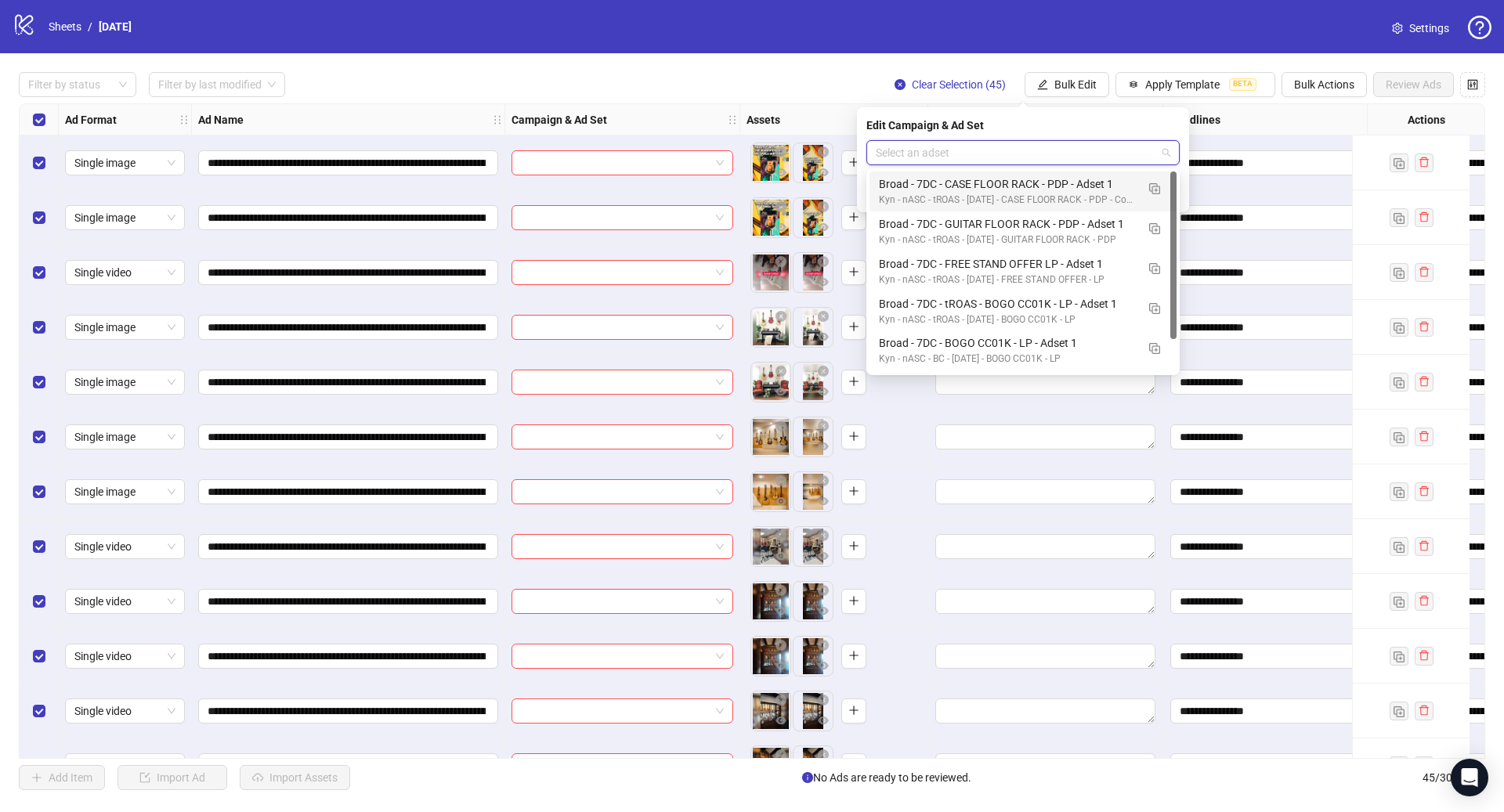
paste input "**********"
type input "**********"
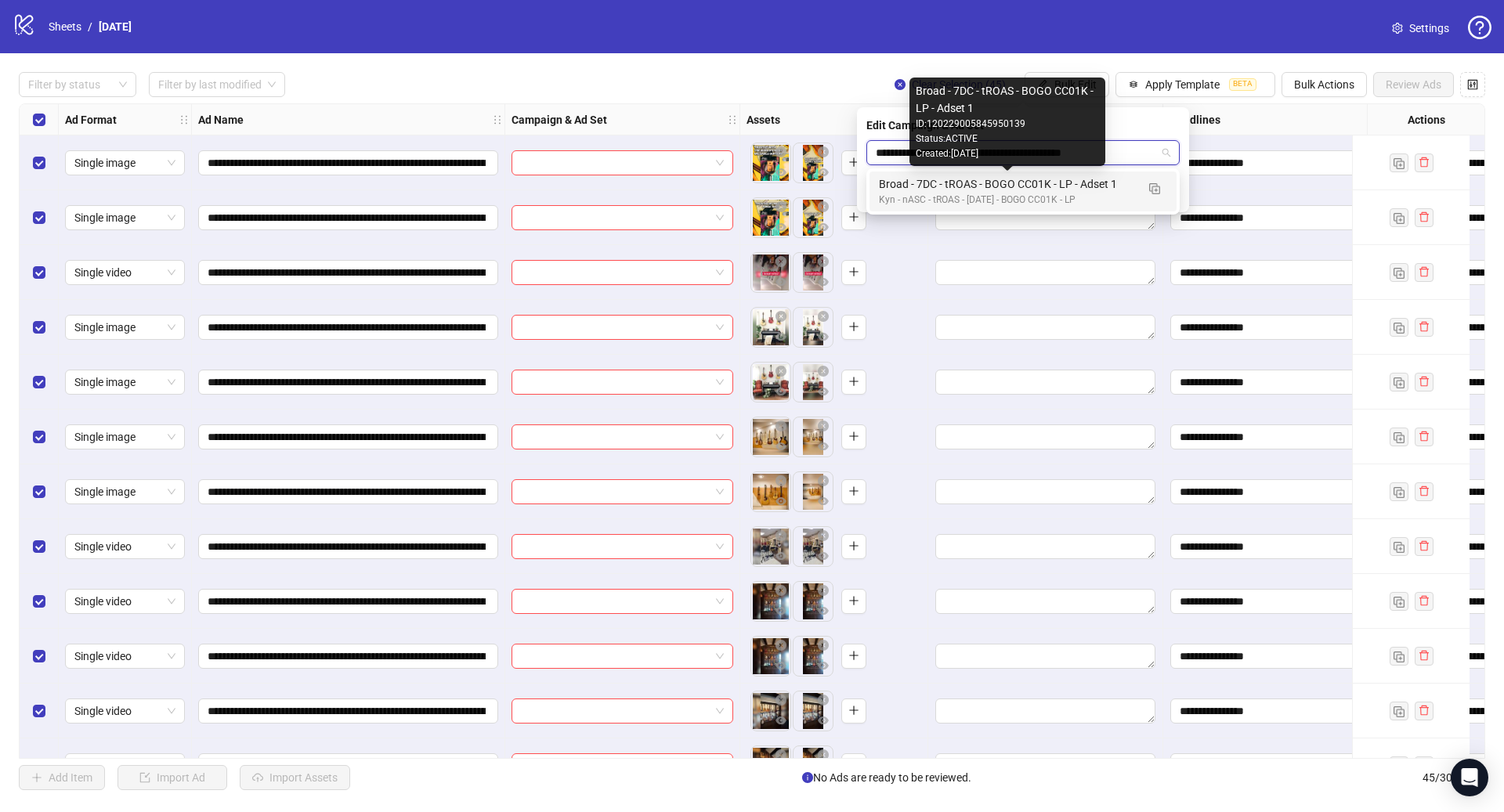
click at [1088, 188] on div "Broad - 7DC - tROAS - BOGO CC01K - LP - Adset 1" at bounding box center [1007, 184] width 257 height 17
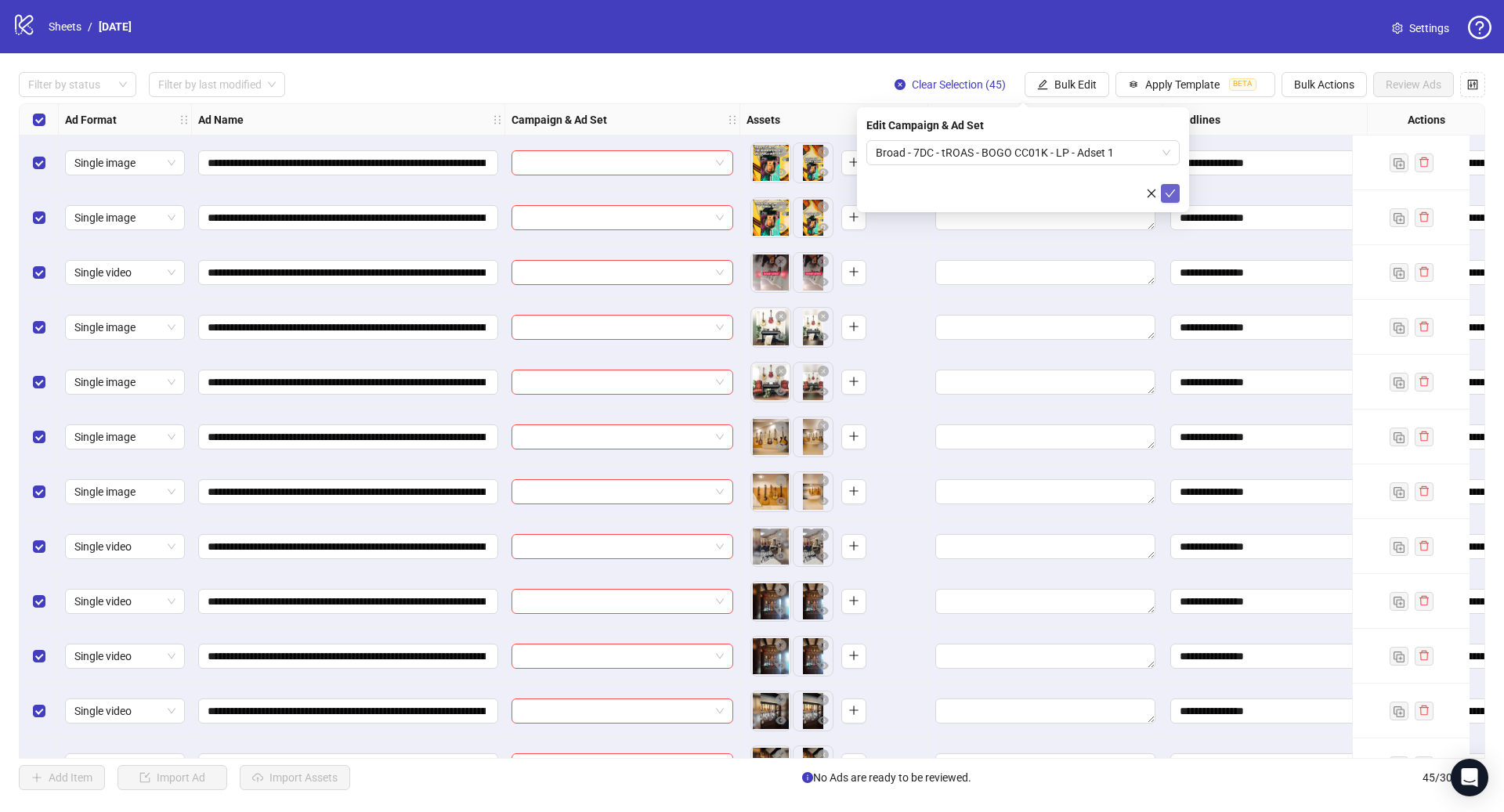
click at [1172, 193] on icon "check" at bounding box center [1170, 194] width 11 height 11
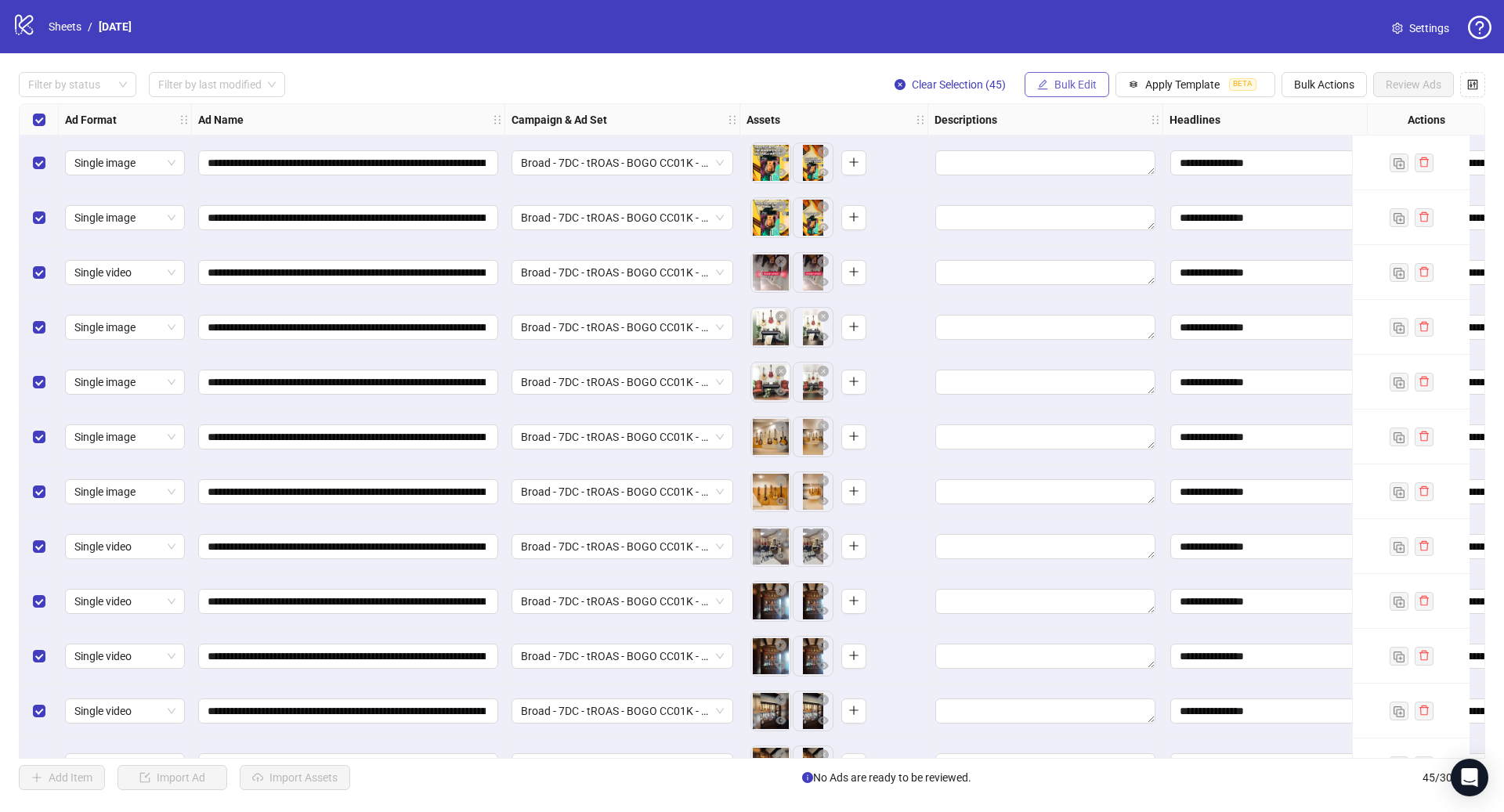
click at [1086, 85] on span "Bulk Edit" at bounding box center [1075, 85] width 42 height 13
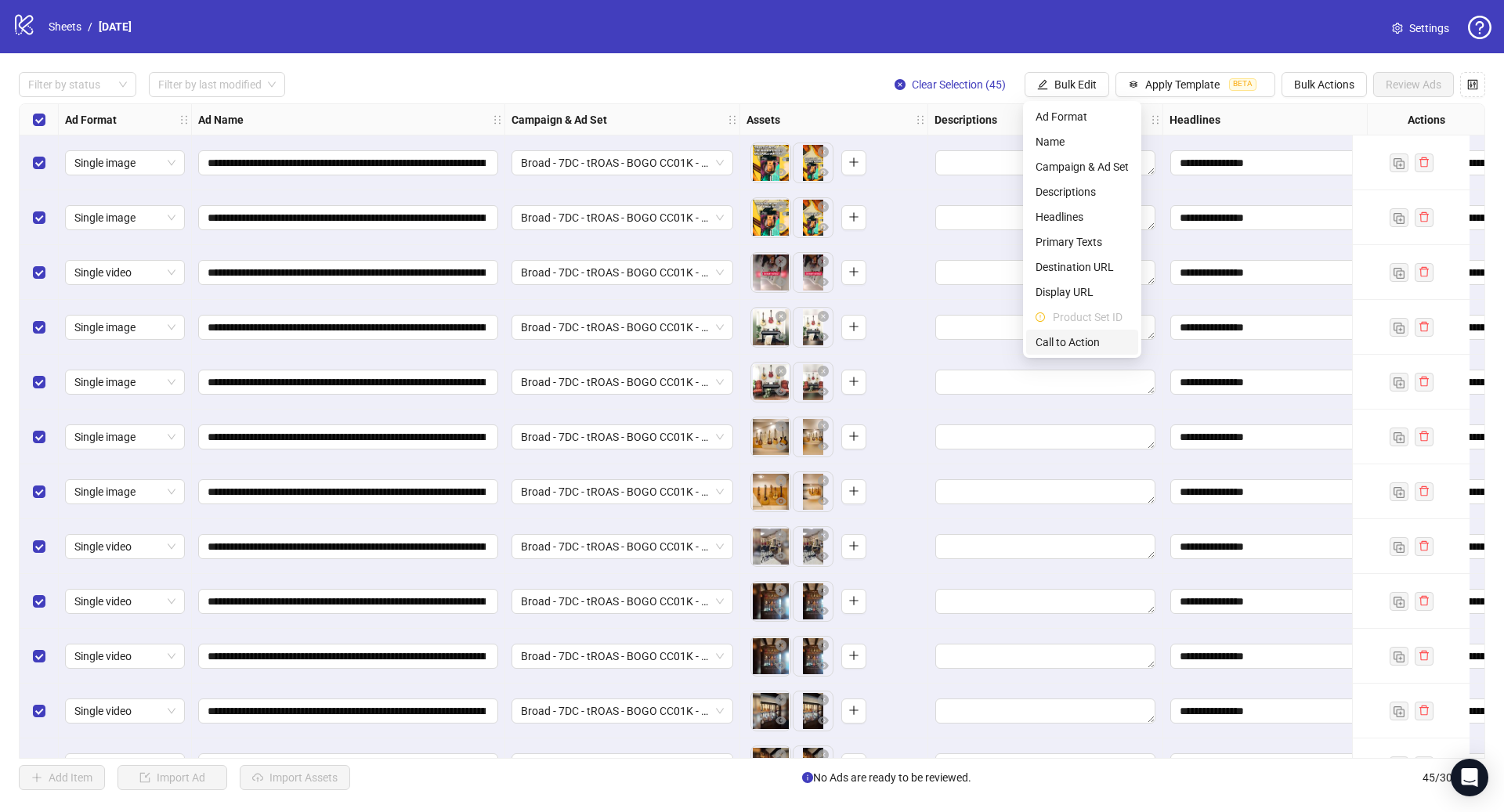
click at [1097, 346] on span "Call to Action" at bounding box center [1082, 342] width 93 height 17
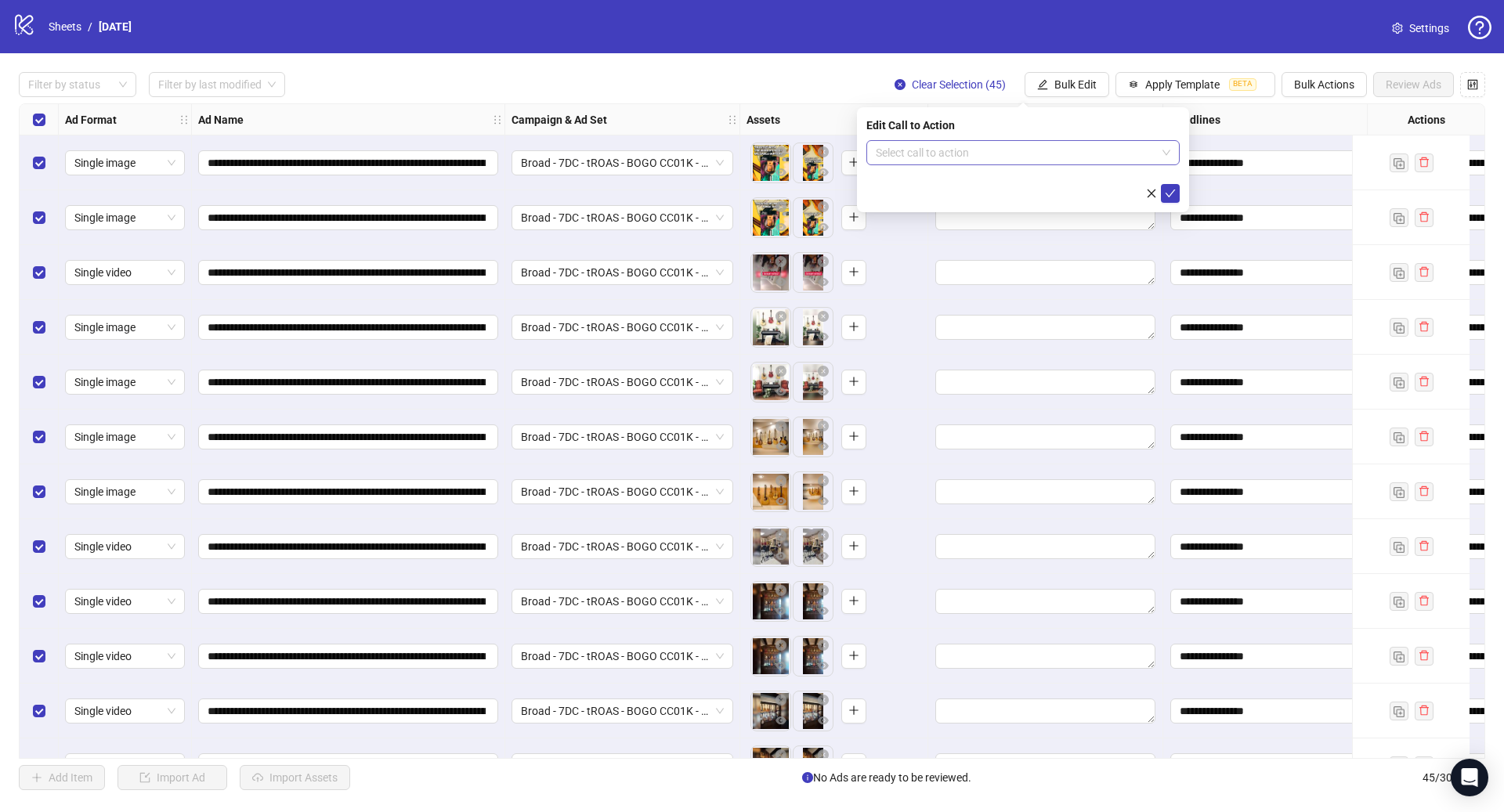
click at [983, 152] on input "search" at bounding box center [1015, 153] width 281 height 24
type input "****"
click at [1014, 176] on div "Shop now" at bounding box center [1022, 184] width 288 height 17
click at [1168, 187] on span "submit" at bounding box center [1170, 194] width 11 height 13
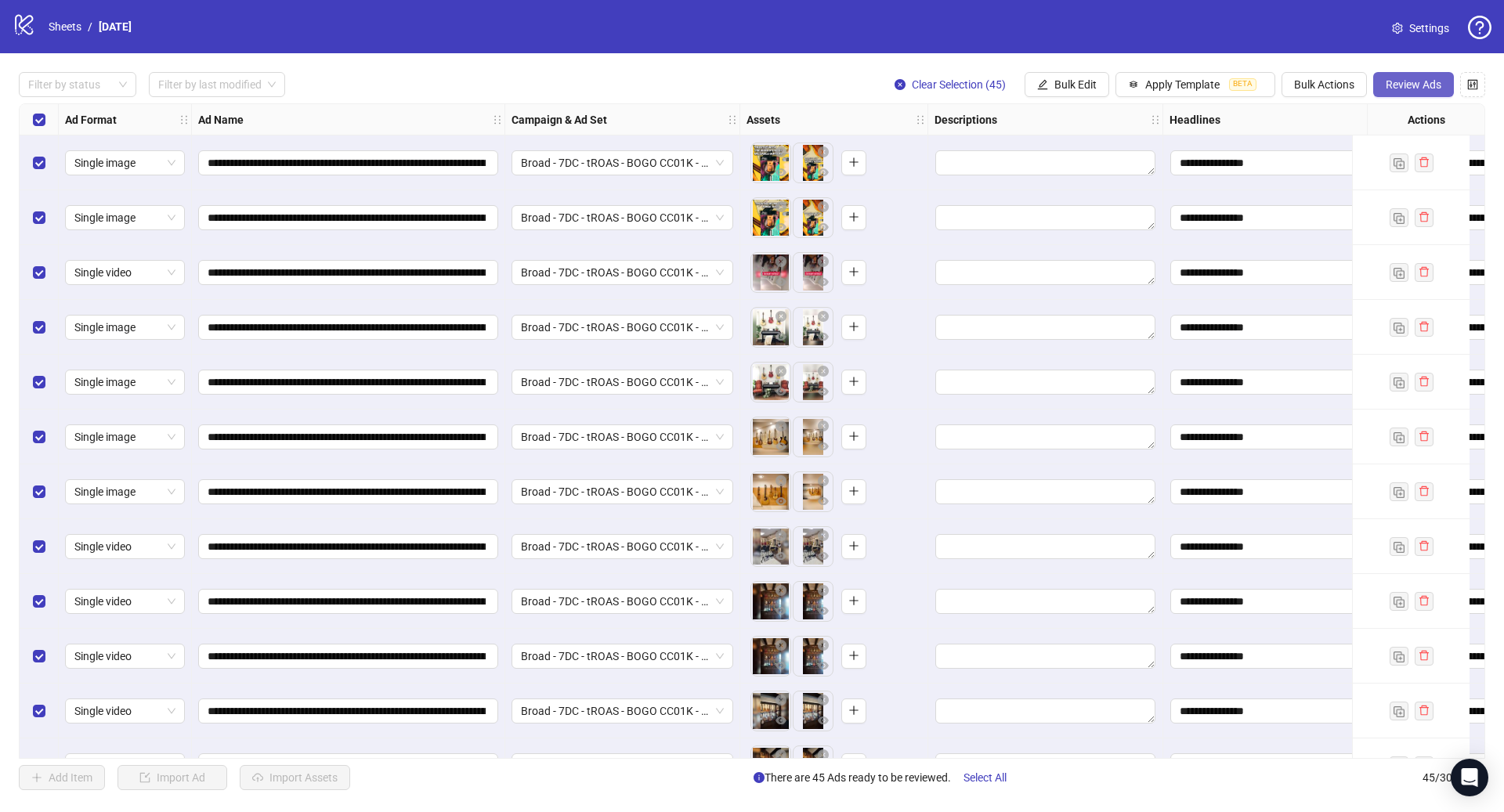
click at [1407, 85] on span "Review Ads" at bounding box center [1413, 85] width 55 height 13
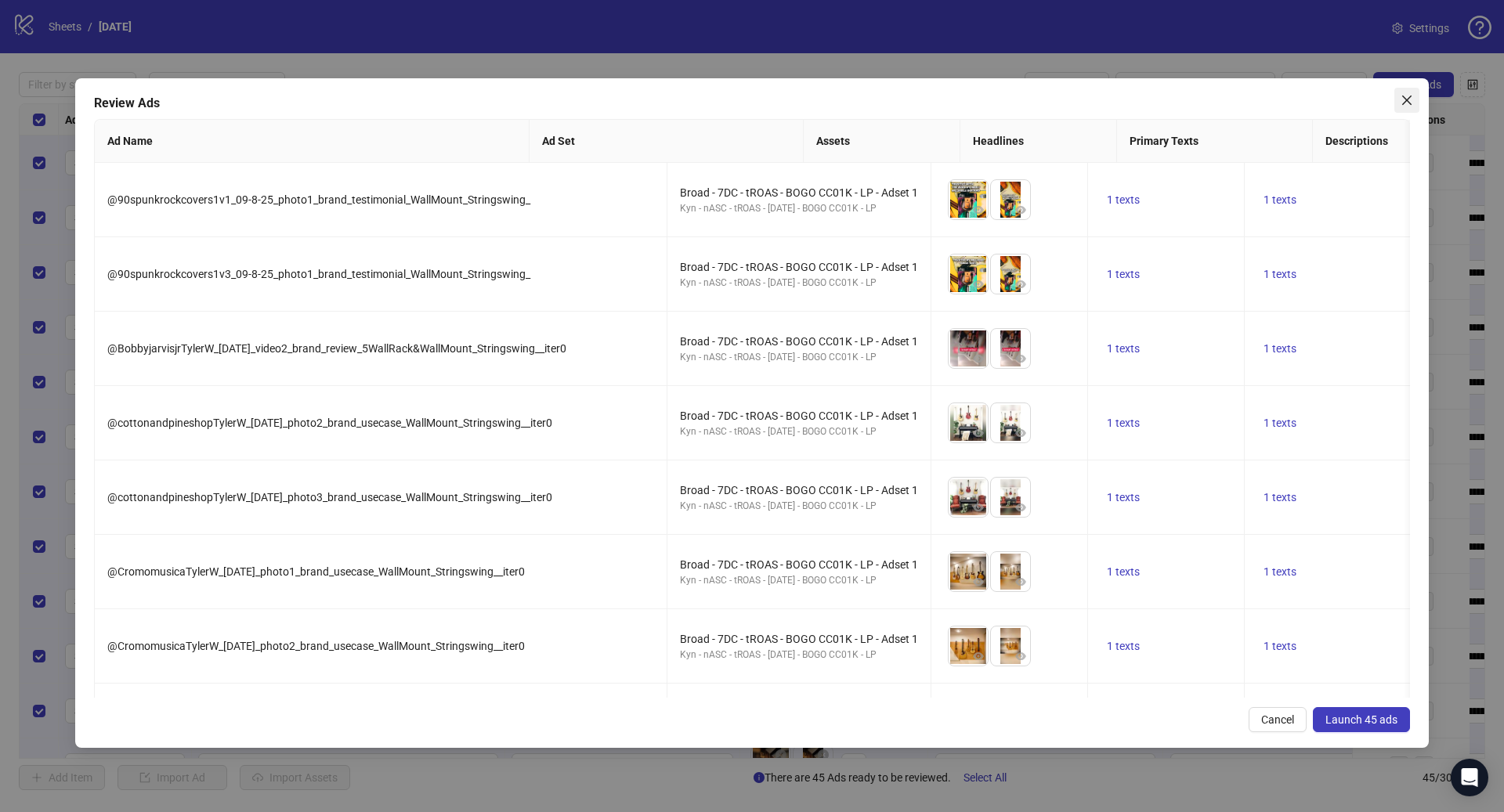
click at [1394, 102] on span "Close" at bounding box center [1407, 100] width 25 height 13
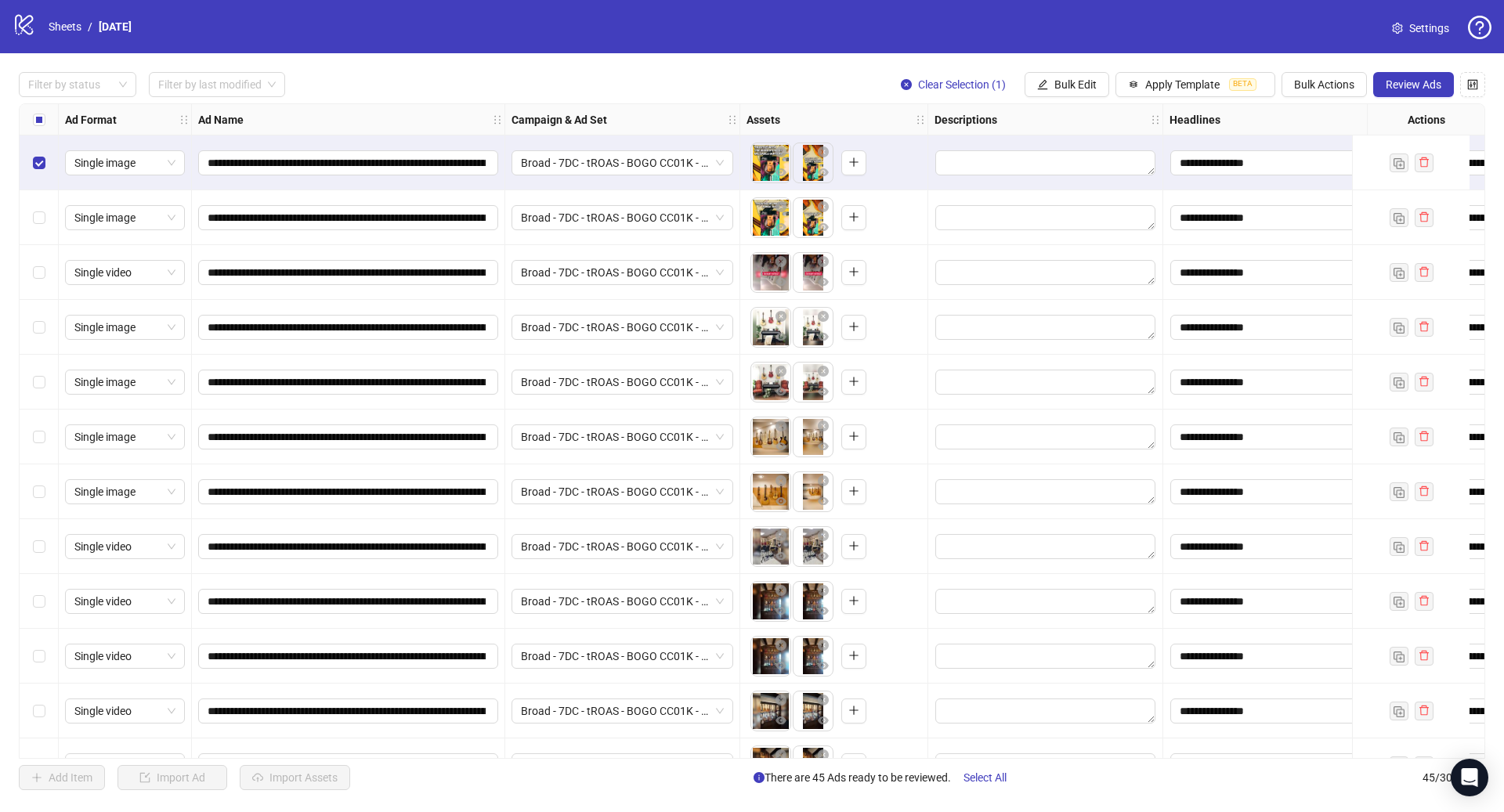
click at [1428, 100] on div "**********" at bounding box center [752, 431] width 1504 height 756
click at [1430, 89] on span "Review Ads" at bounding box center [1413, 85] width 55 height 13
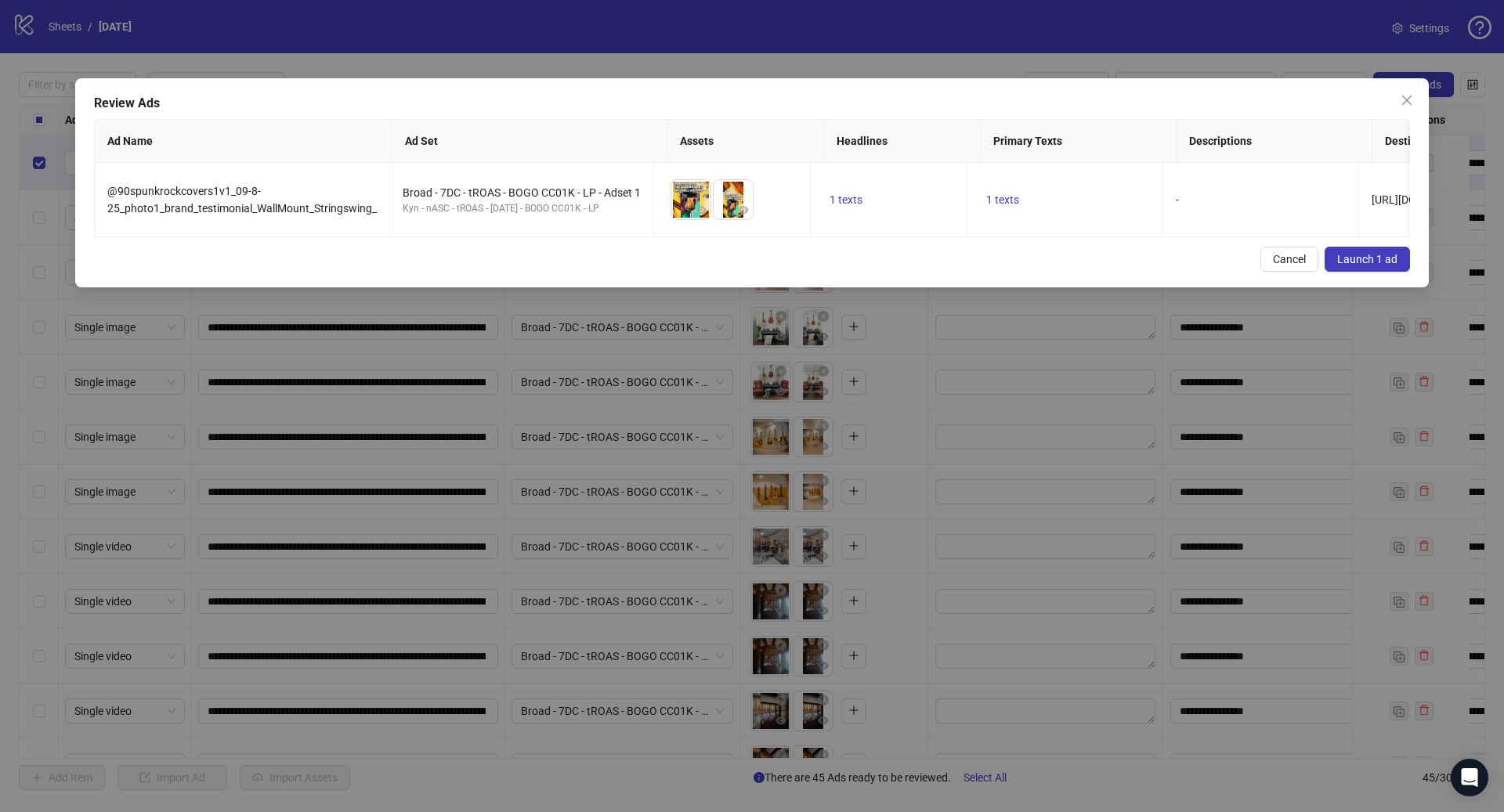
click at [1352, 266] on button "Launch 1 ad" at bounding box center [1367, 259] width 85 height 25
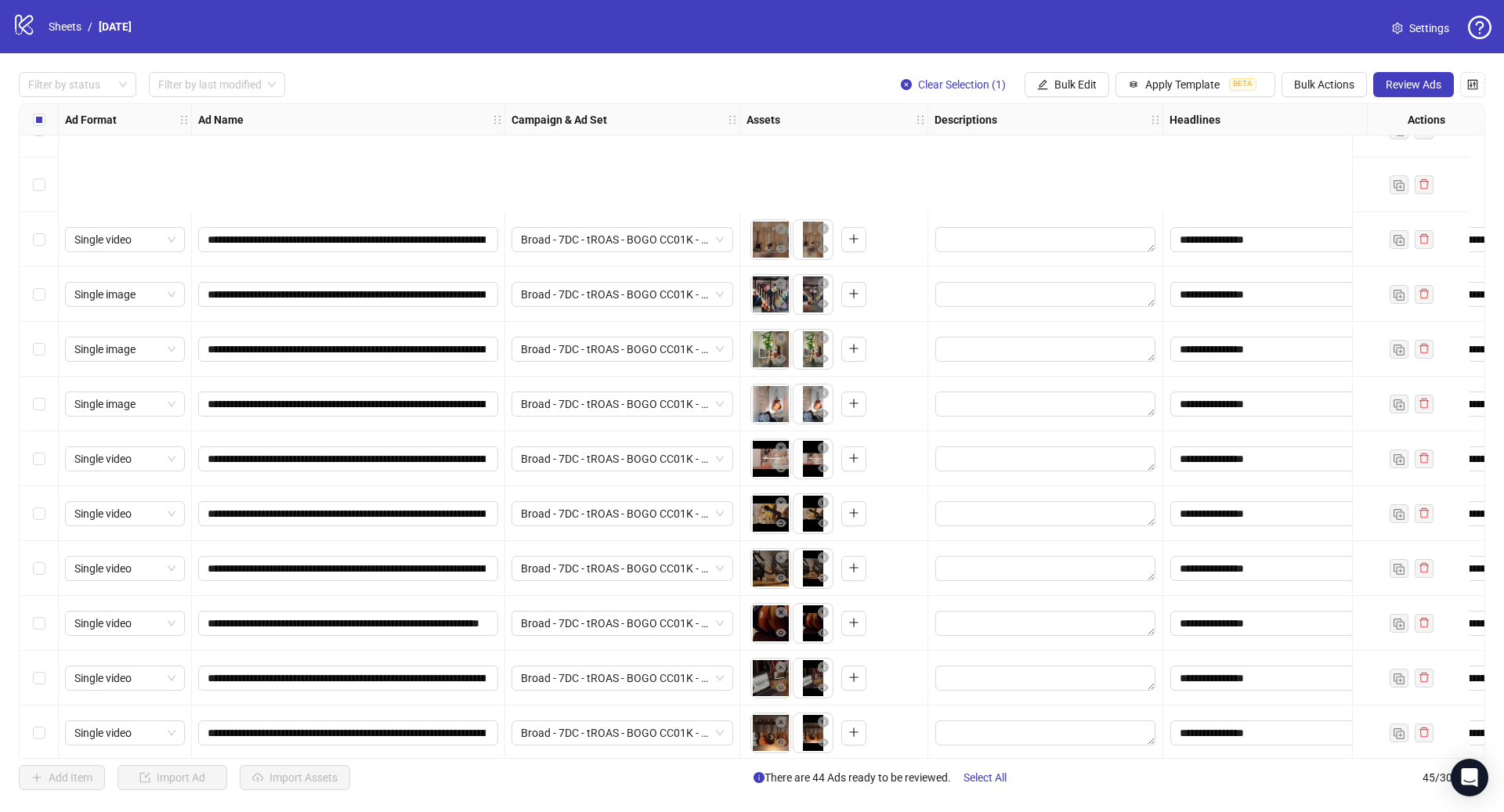
scroll to position [1850, 0]
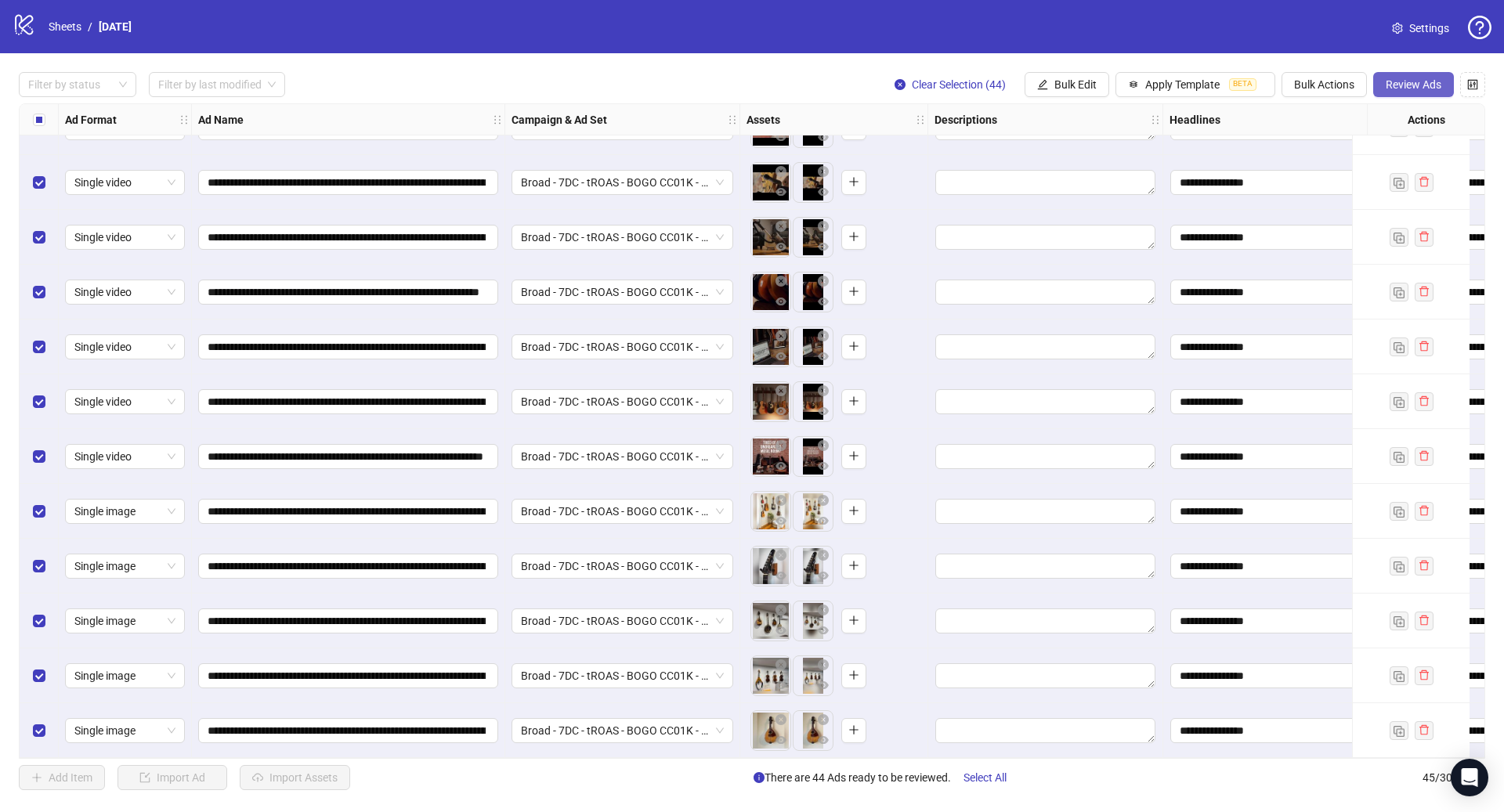
click at [1422, 85] on span "Review Ads" at bounding box center [1413, 85] width 55 height 13
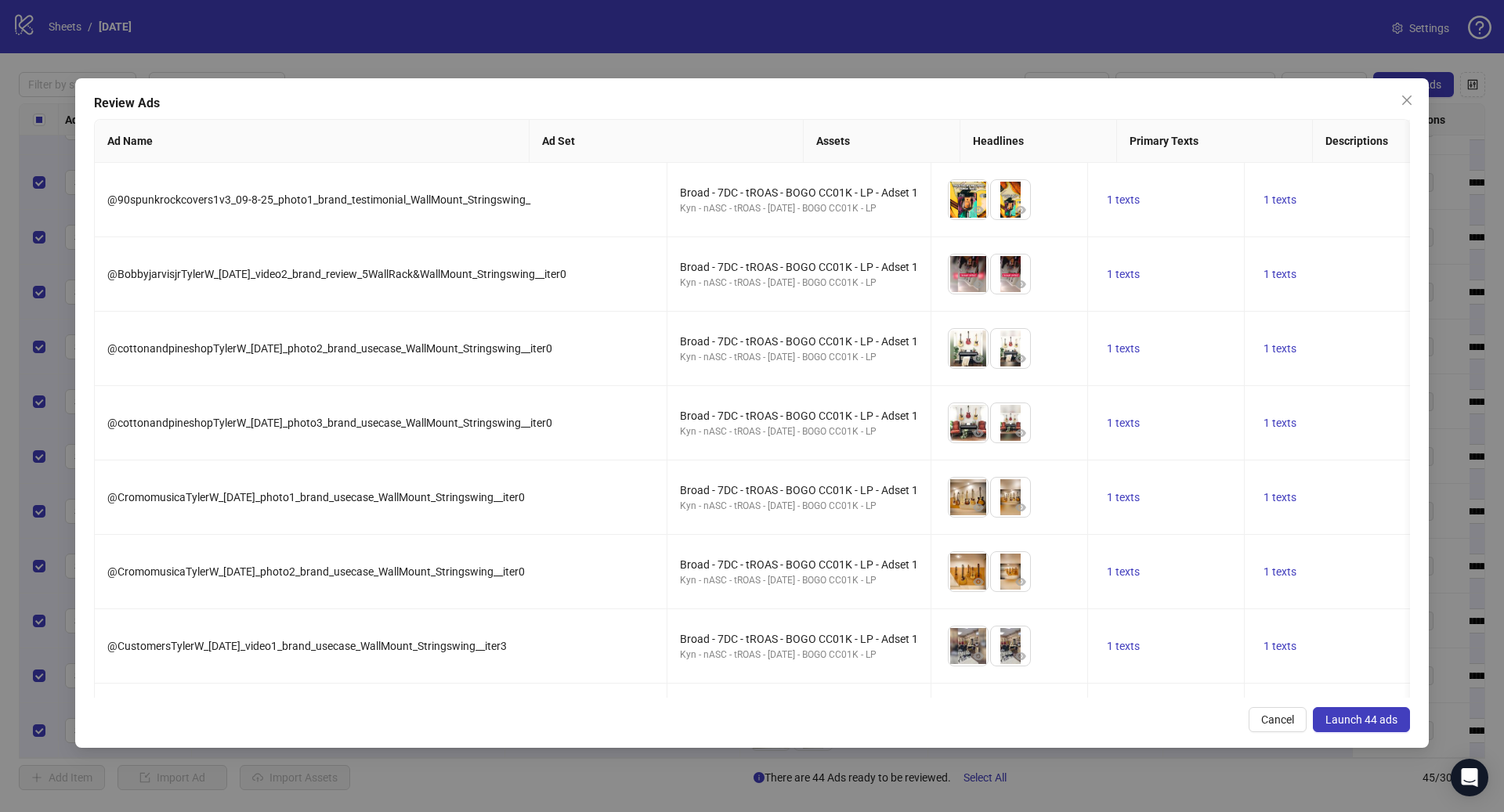
click at [1346, 714] on span "Launch 44 ads" at bounding box center [1361, 719] width 72 height 13
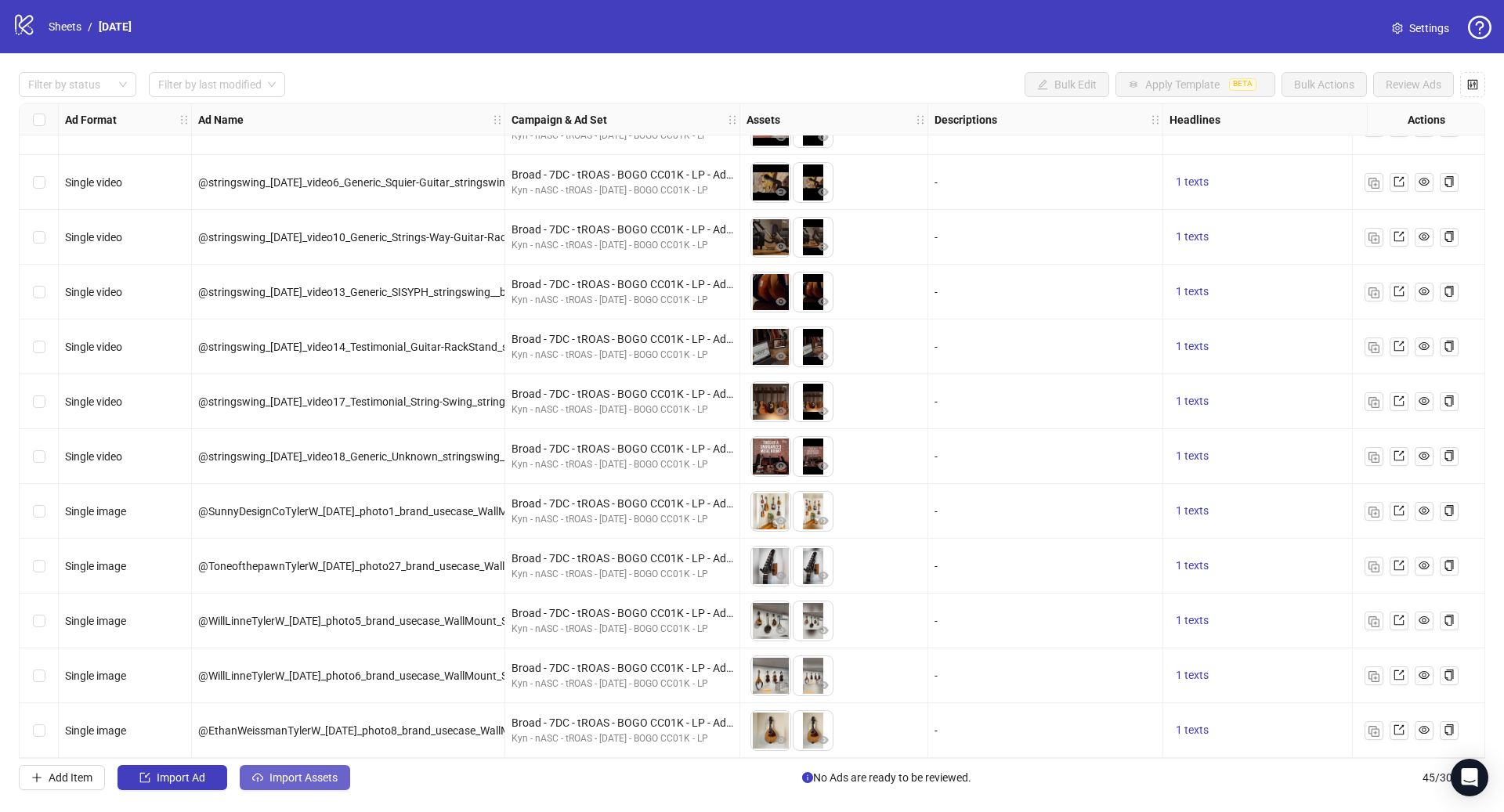
click at [282, 780] on span "Import Assets" at bounding box center [304, 778] width 68 height 13
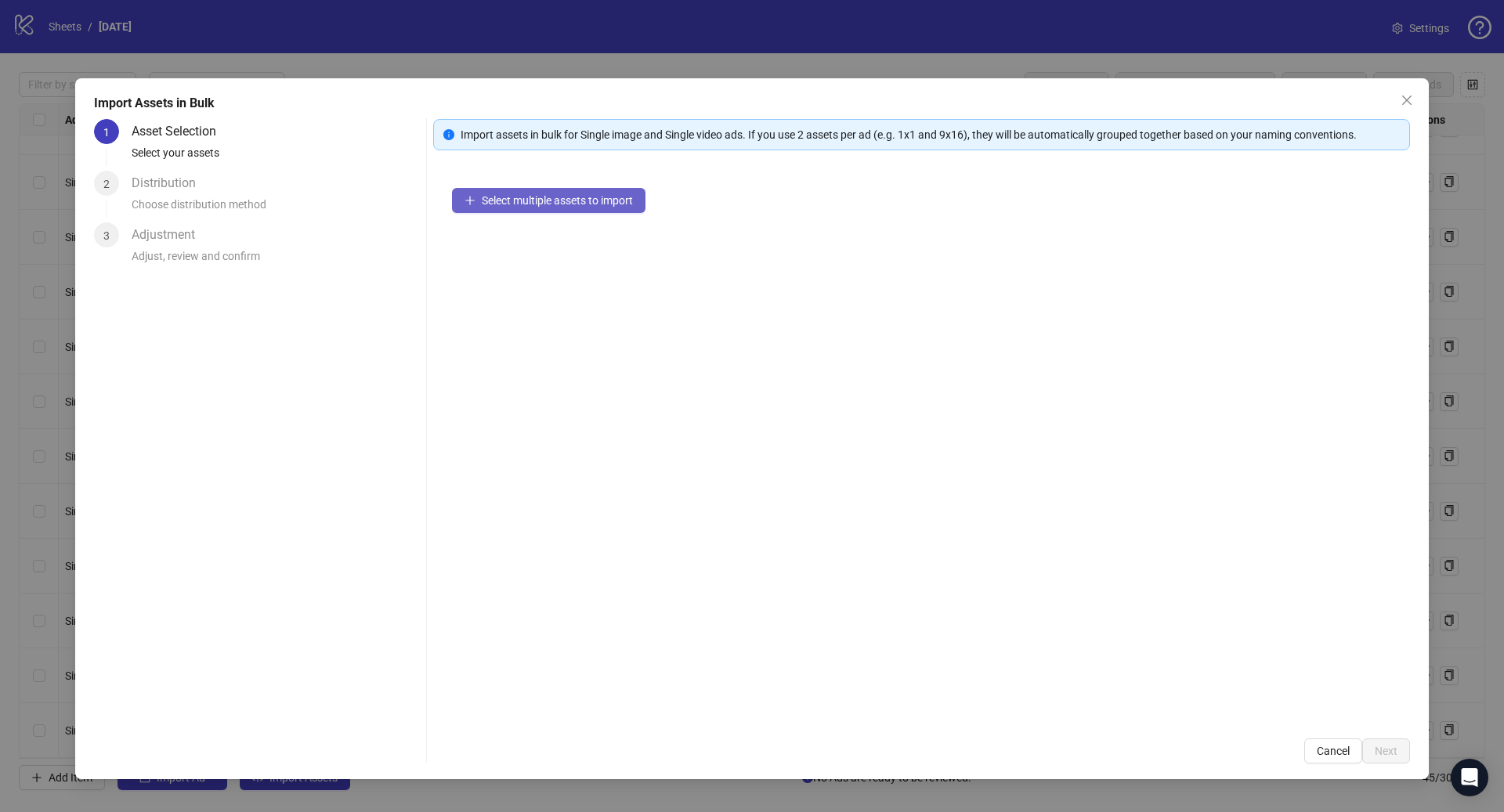
click at [554, 202] on span "Select multiple assets to import" at bounding box center [557, 201] width 151 height 13
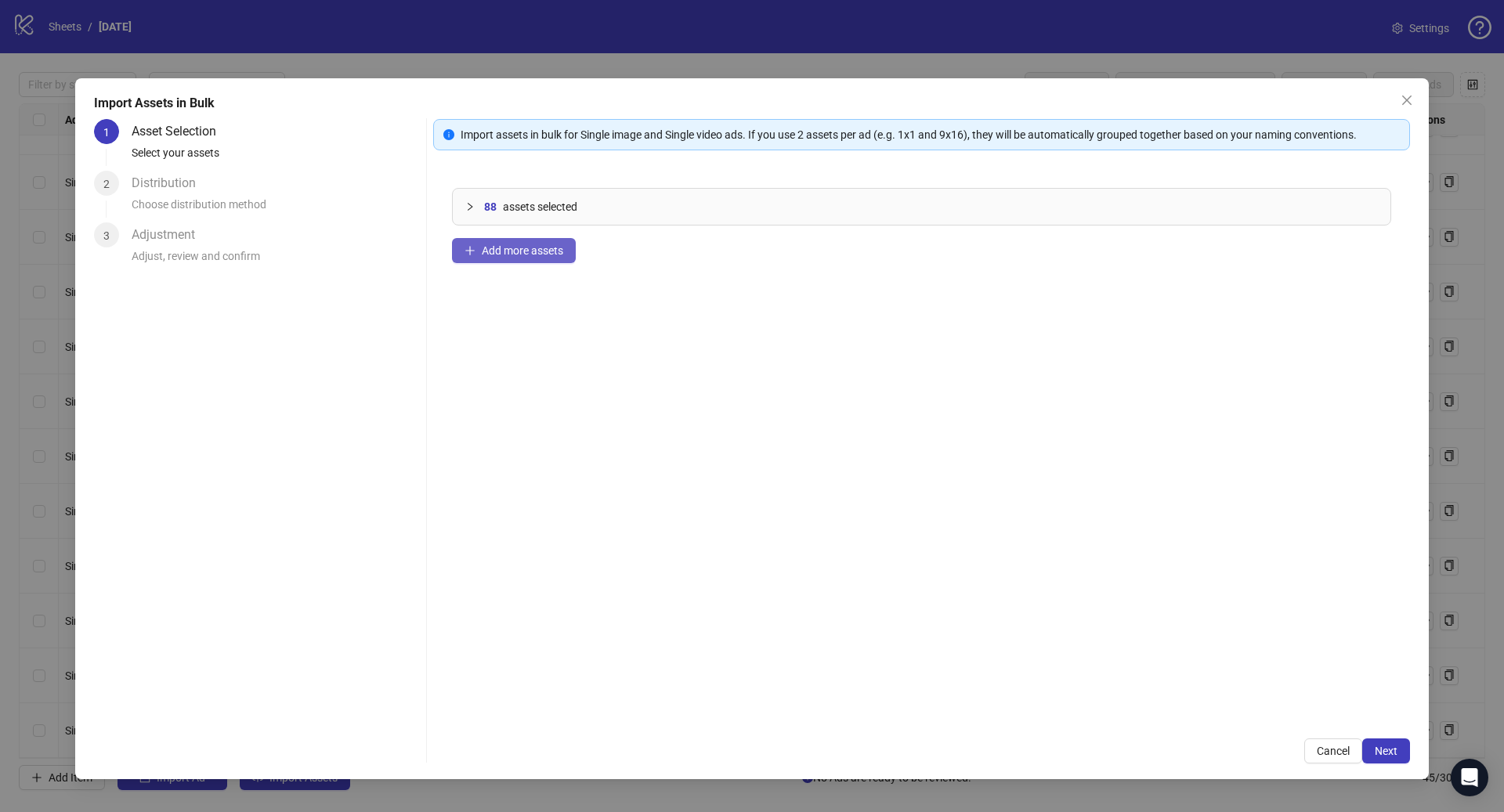
click at [500, 244] on span "Add more assets" at bounding box center [522, 251] width 81 height 13
click at [1400, 742] on button "Next" at bounding box center [1385, 751] width 47 height 25
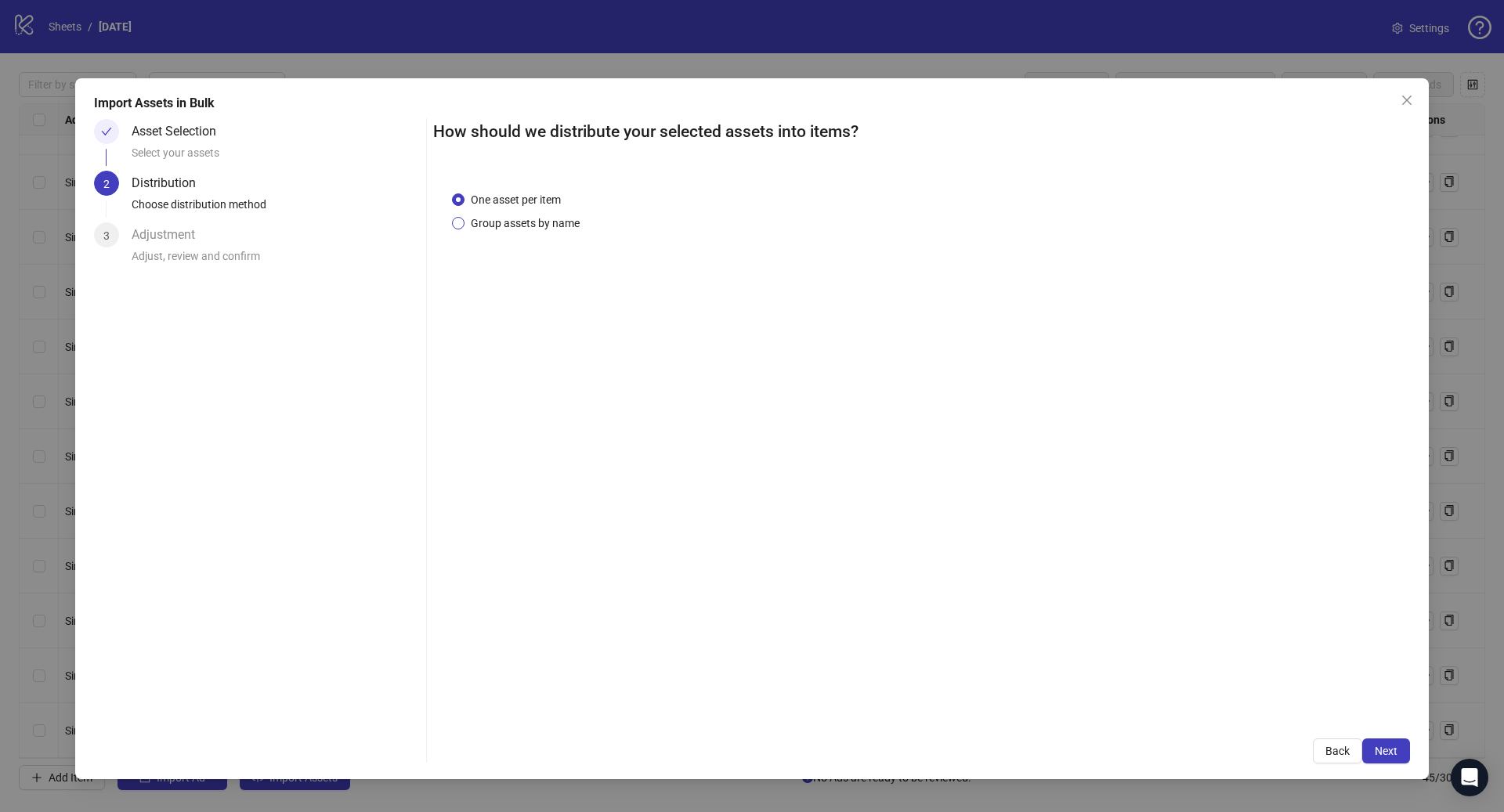
click at [519, 221] on span "Group assets by name" at bounding box center [525, 223] width 122 height 17
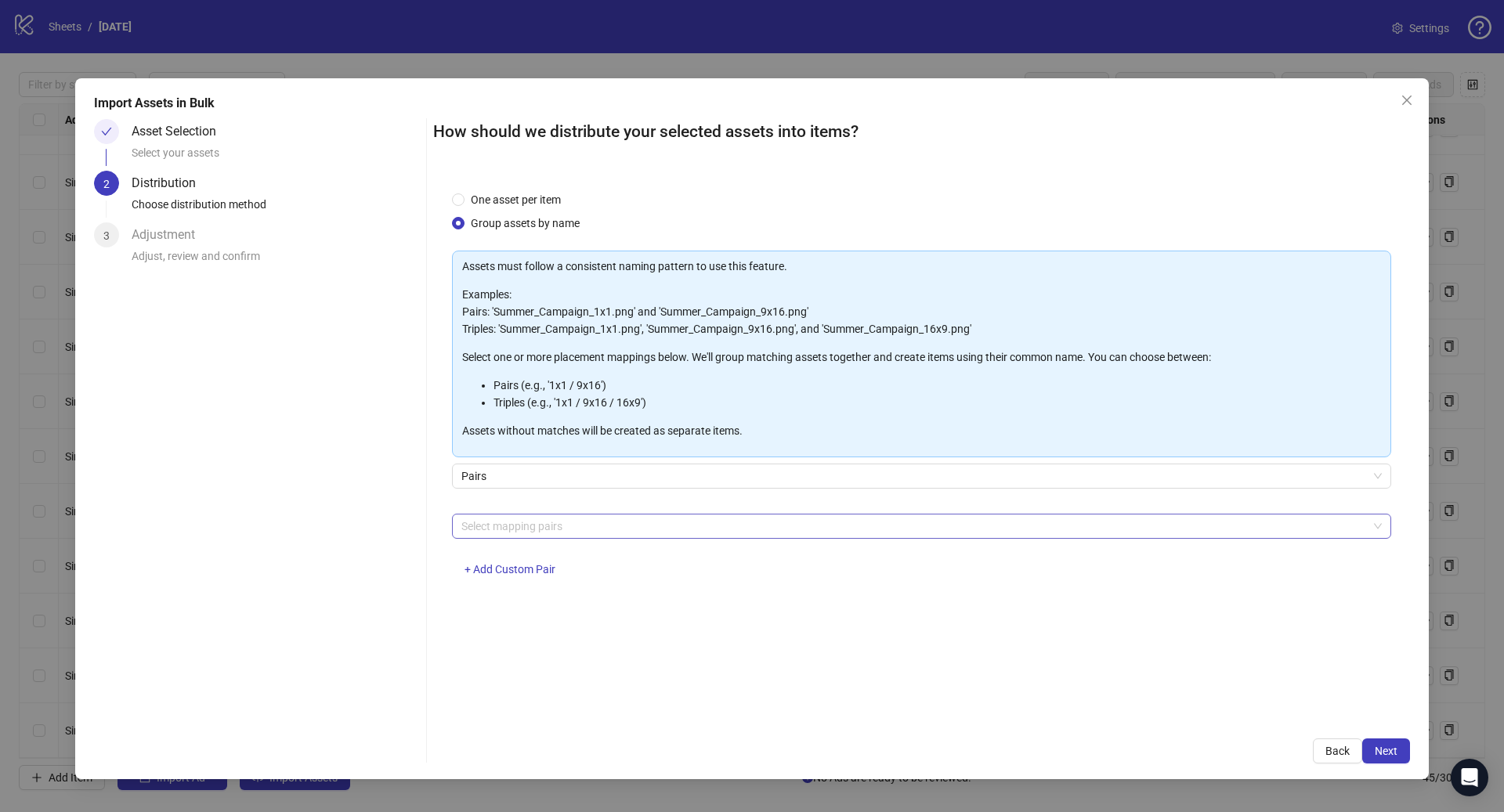
click at [544, 527] on div at bounding box center [913, 527] width 916 height 22
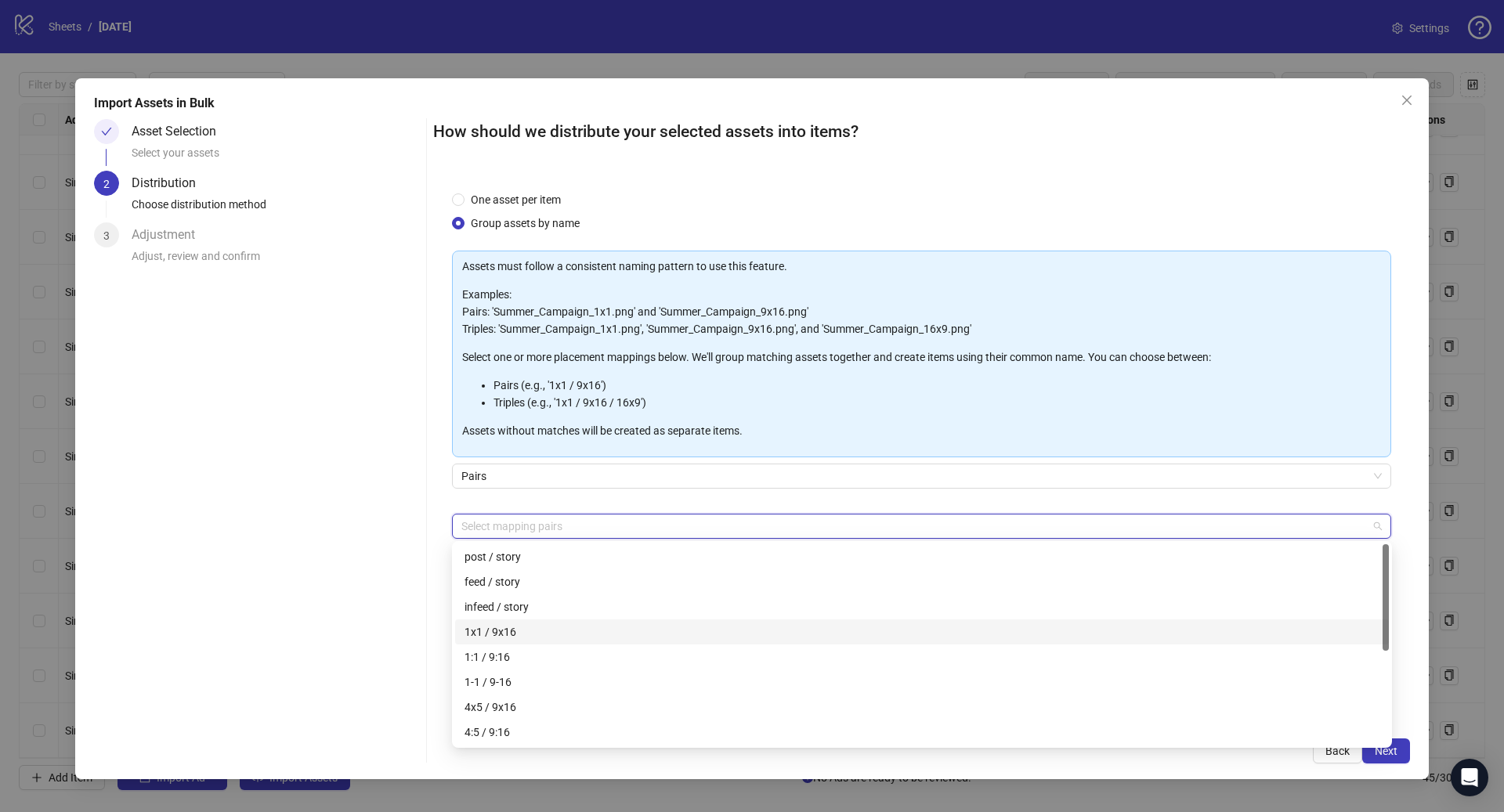
click at [530, 633] on div "1x1 / 9x16" at bounding box center [921, 632] width 915 height 17
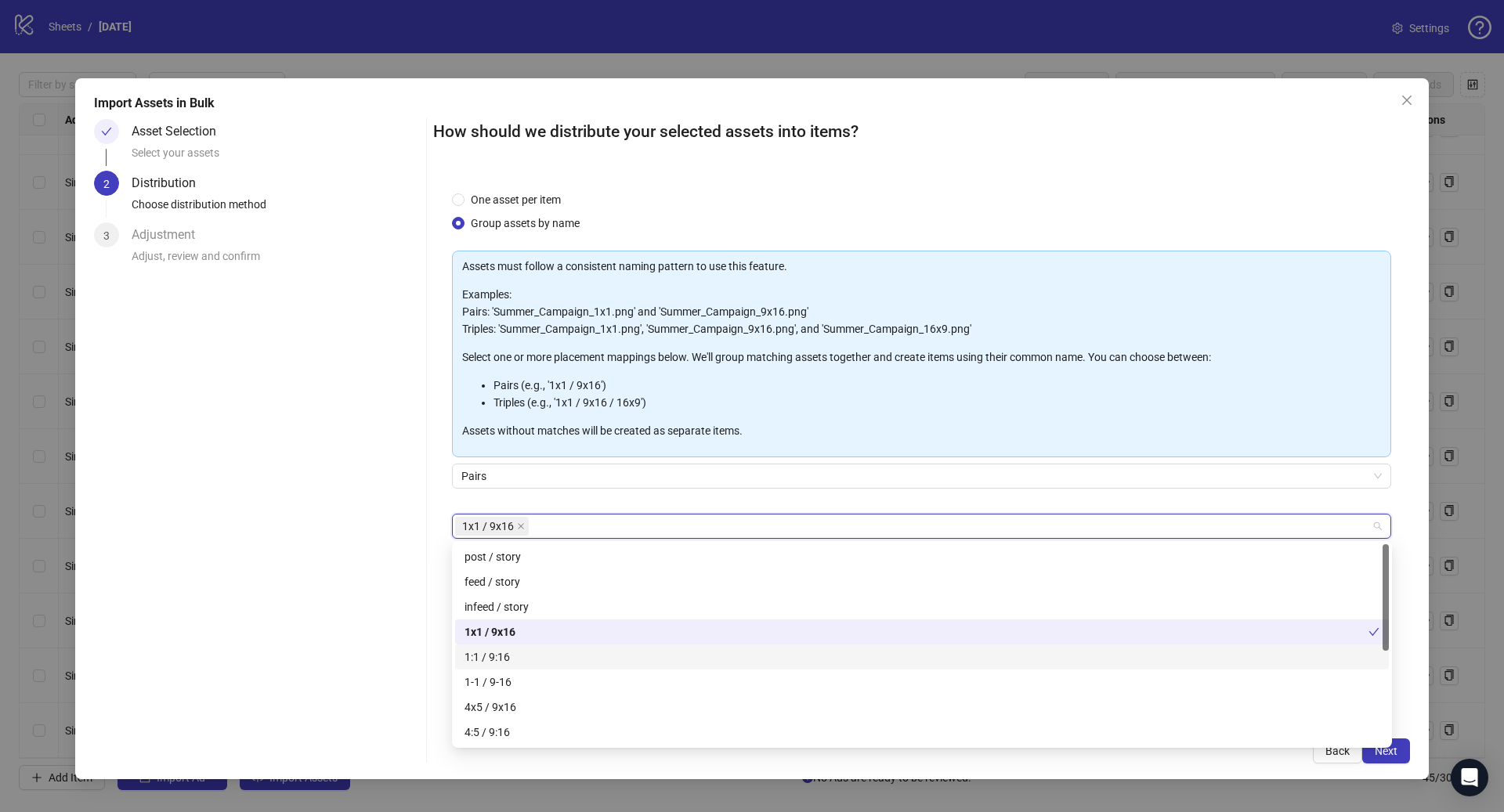
drag, startPoint x: 527, startPoint y: 655, endPoint x: 531, endPoint y: 718, distance: 63.1
click at [527, 655] on div "1:1 / 9:16" at bounding box center [921, 657] width 915 height 17
click at [531, 713] on div "4x5 / 9x16" at bounding box center [921, 708] width 915 height 17
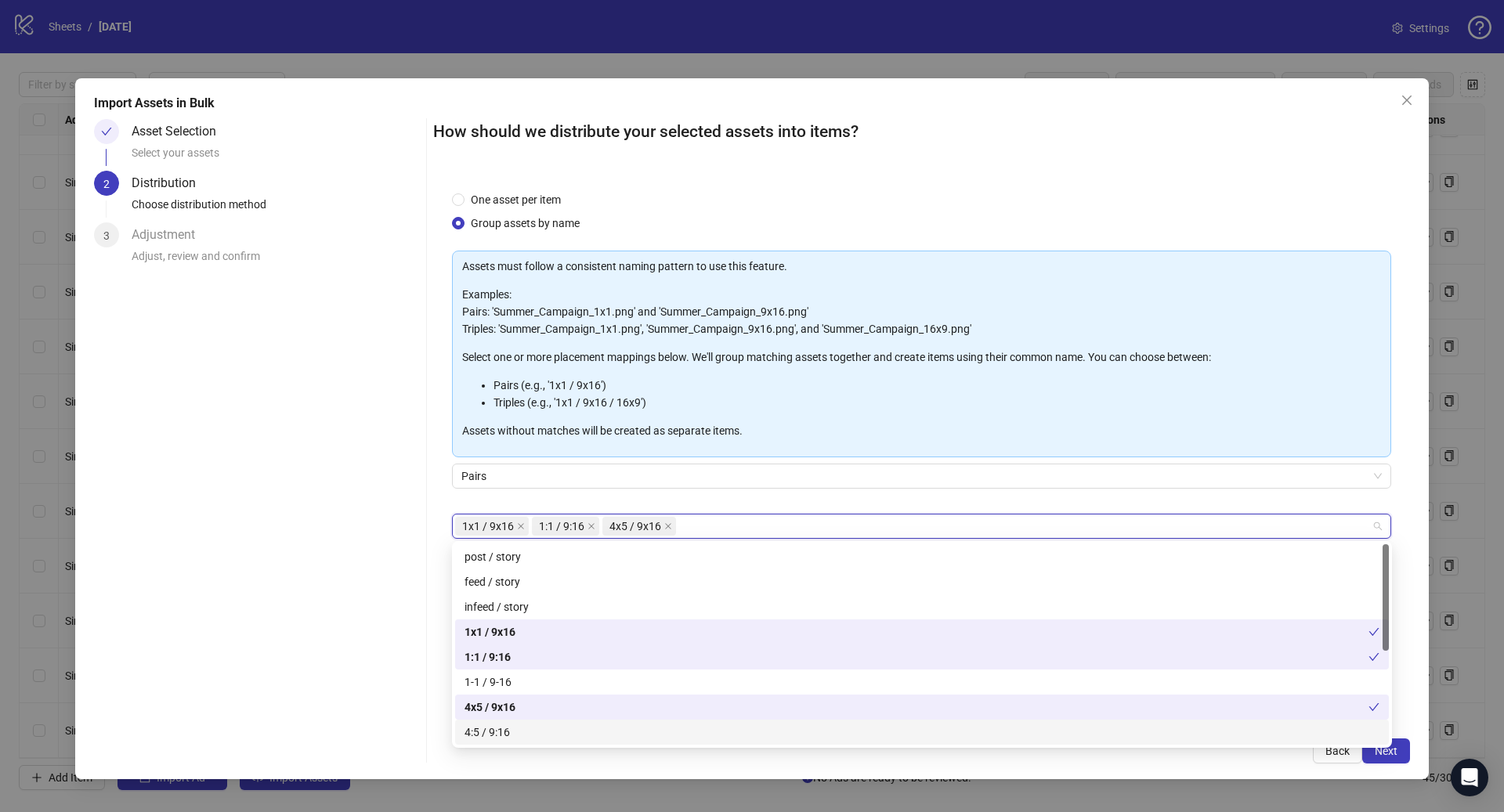
click at [532, 724] on div "4:5 / 9:16" at bounding box center [921, 732] width 915 height 17
click at [1378, 751] on span "Next" at bounding box center [1385, 751] width 23 height 13
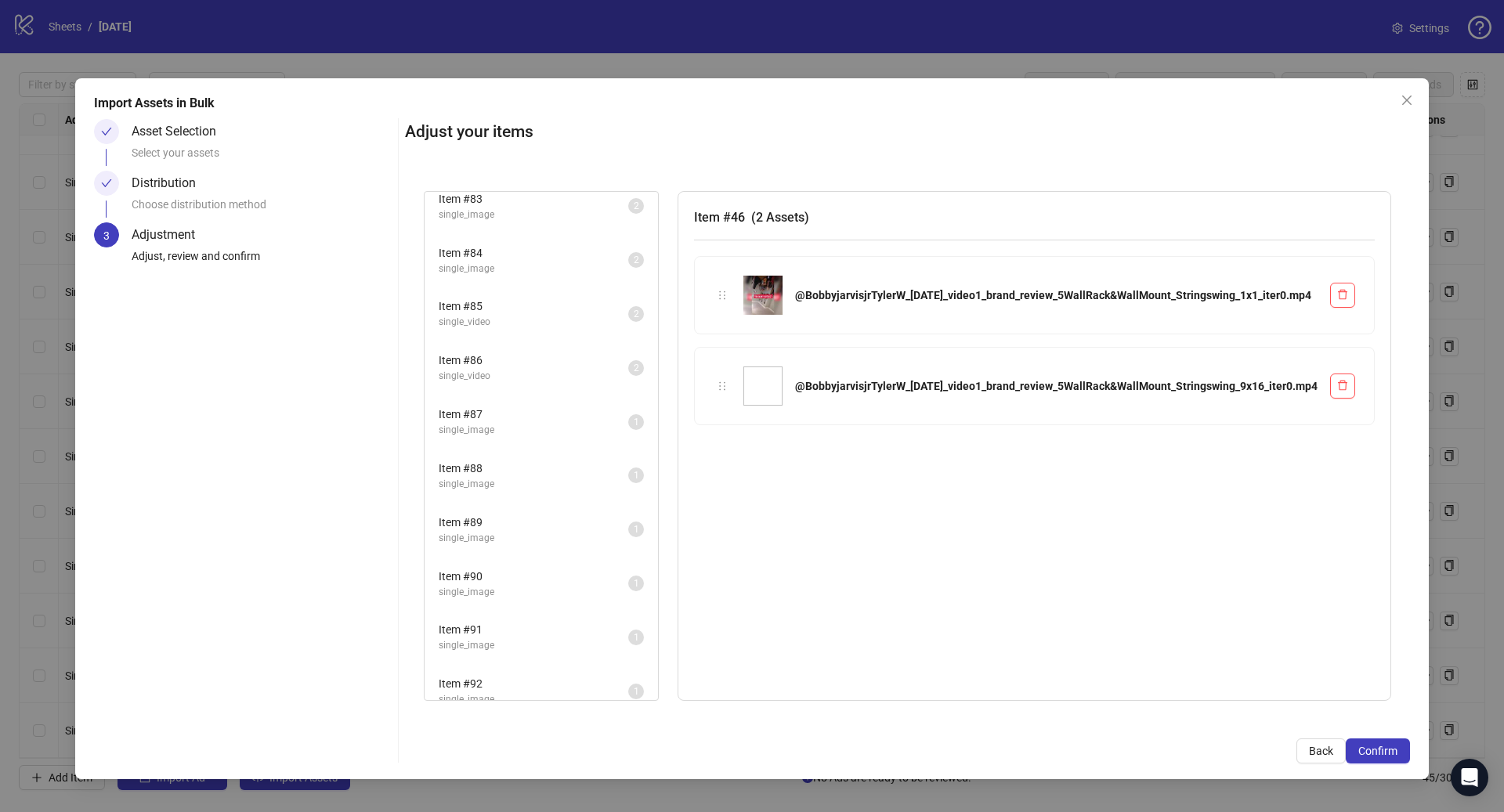
scroll to position [2024, 0]
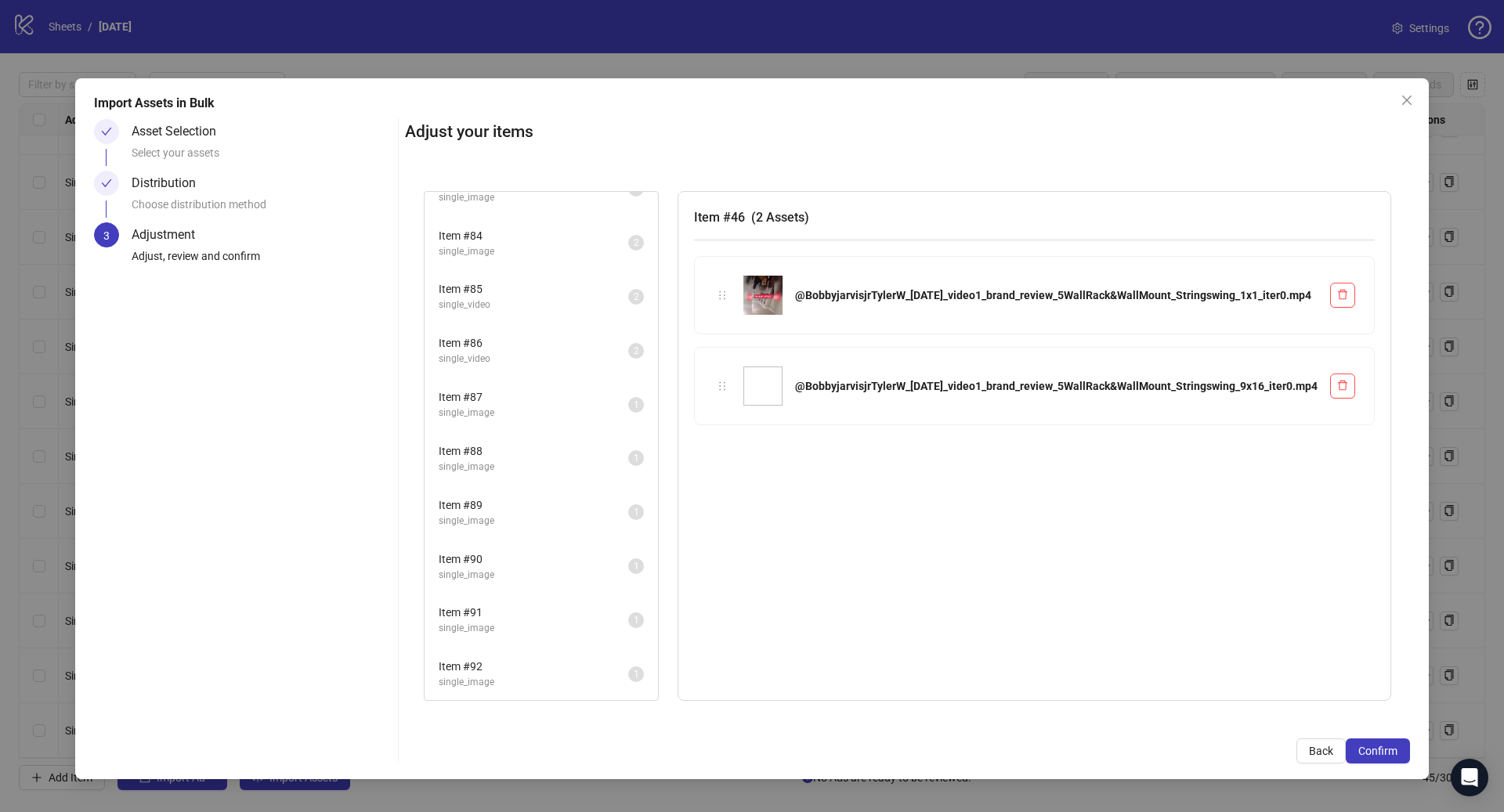
click at [535, 676] on span "single_image" at bounding box center [534, 682] width 190 height 15
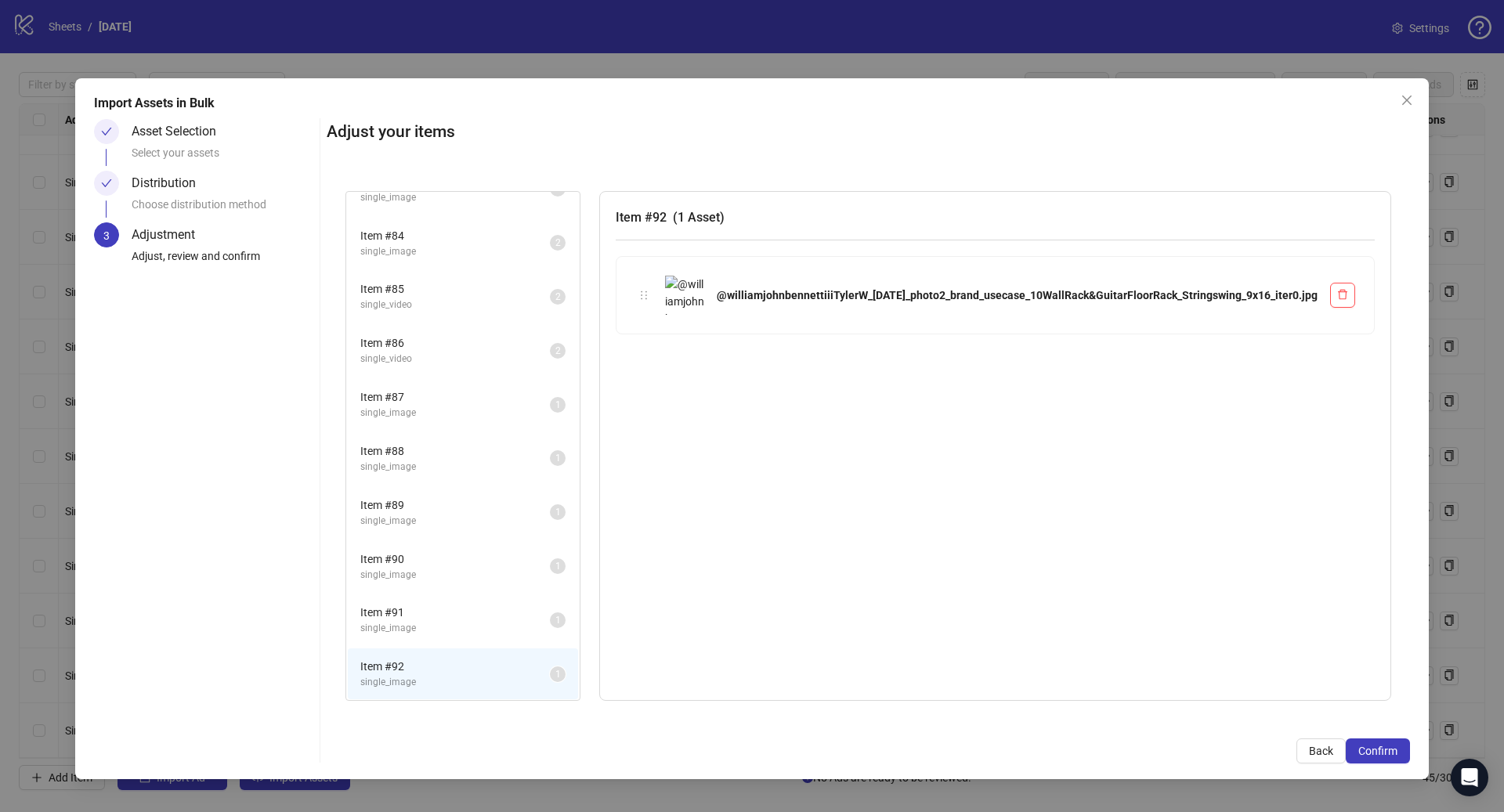
click at [539, 630] on span "single_image" at bounding box center [455, 628] width 190 height 15
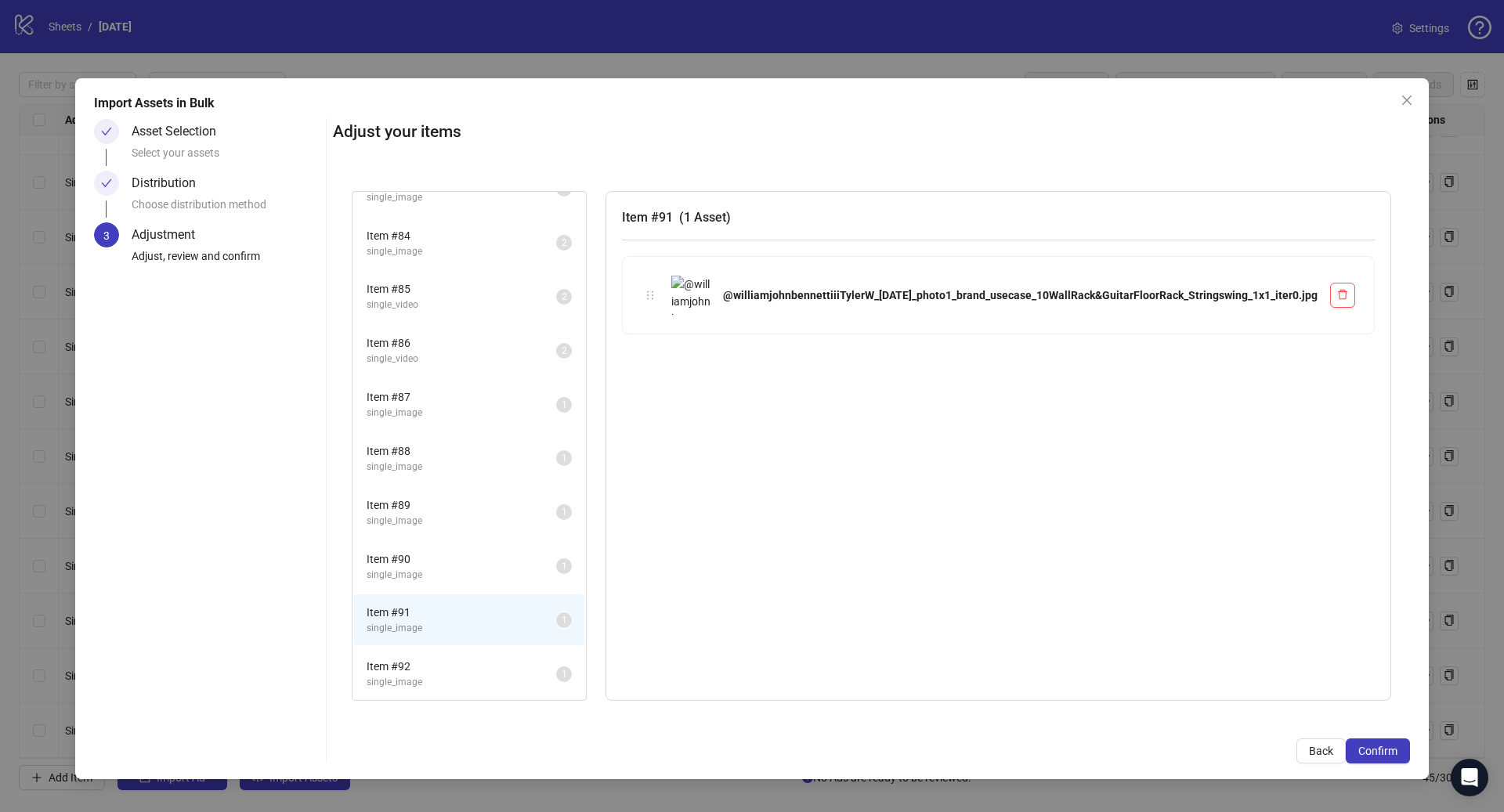
click at [546, 667] on span "Item # 92" at bounding box center [462, 667] width 190 height 17
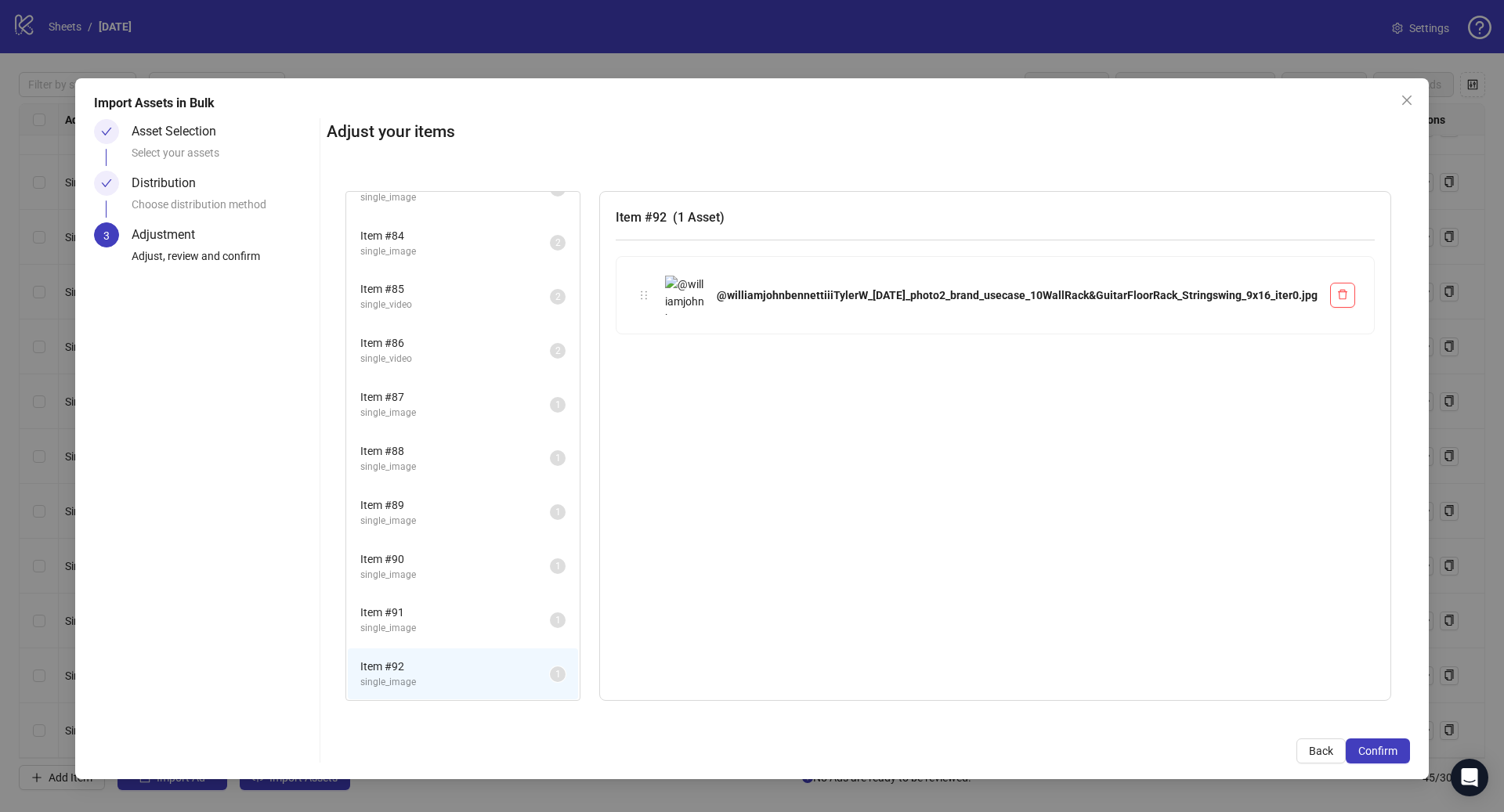
click at [550, 615] on span "Item # 91" at bounding box center [455, 613] width 190 height 17
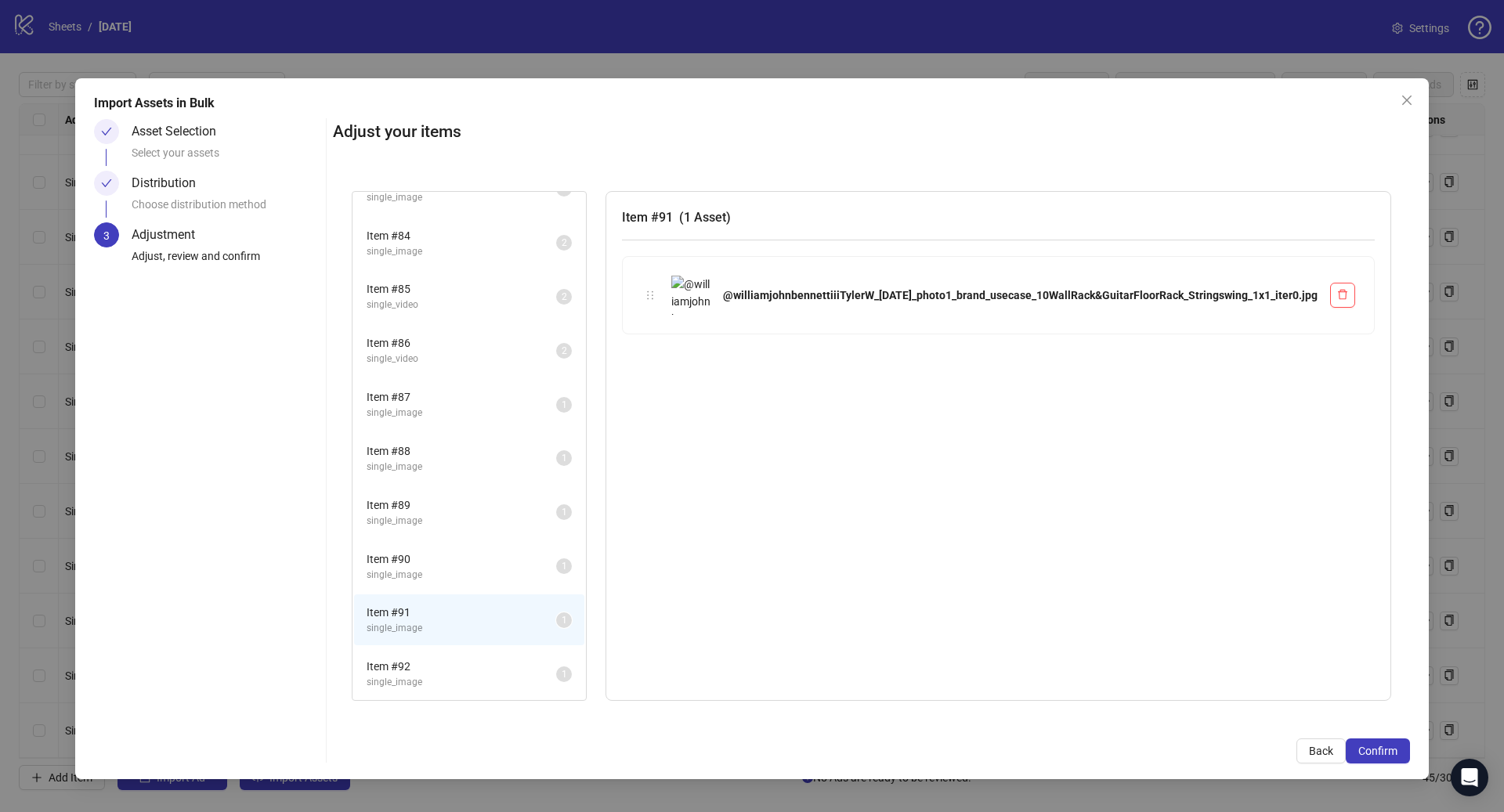
click at [550, 640] on li "Item # 91 single_image 1" at bounding box center [469, 620] width 230 height 51
click at [656, 292] on icon "holder" at bounding box center [650, 295] width 11 height 11
click at [556, 674] on span "Item # 92" at bounding box center [462, 667] width 190 height 17
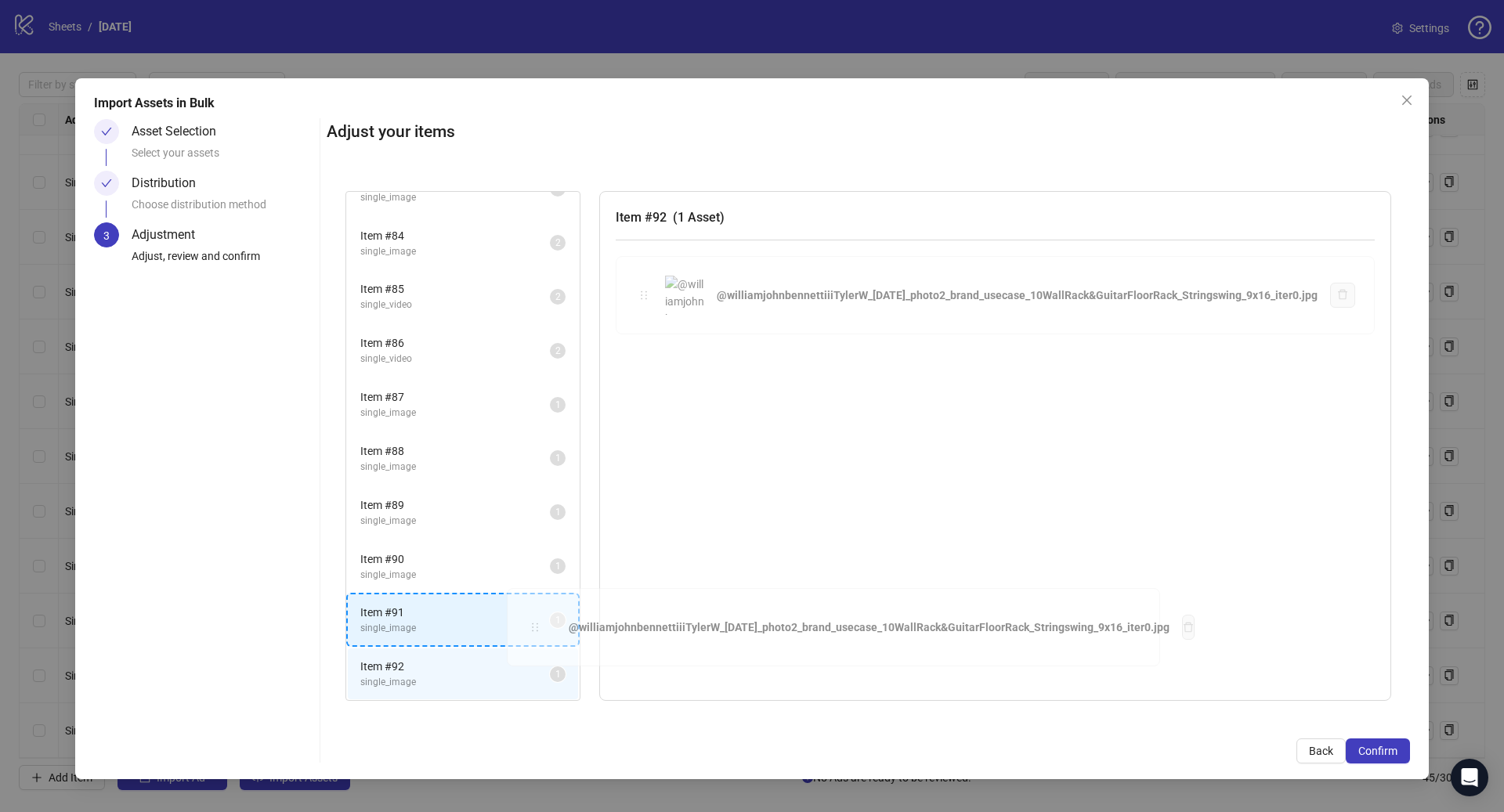
drag, startPoint x: 757, startPoint y: 293, endPoint x: 541, endPoint y: 625, distance: 396.1
click at [541, 625] on div "Item # 46 single_video 2 Item # 47 single_video 2 Item # 48 single_video 2 Item…" at bounding box center [868, 446] width 1083 height 548
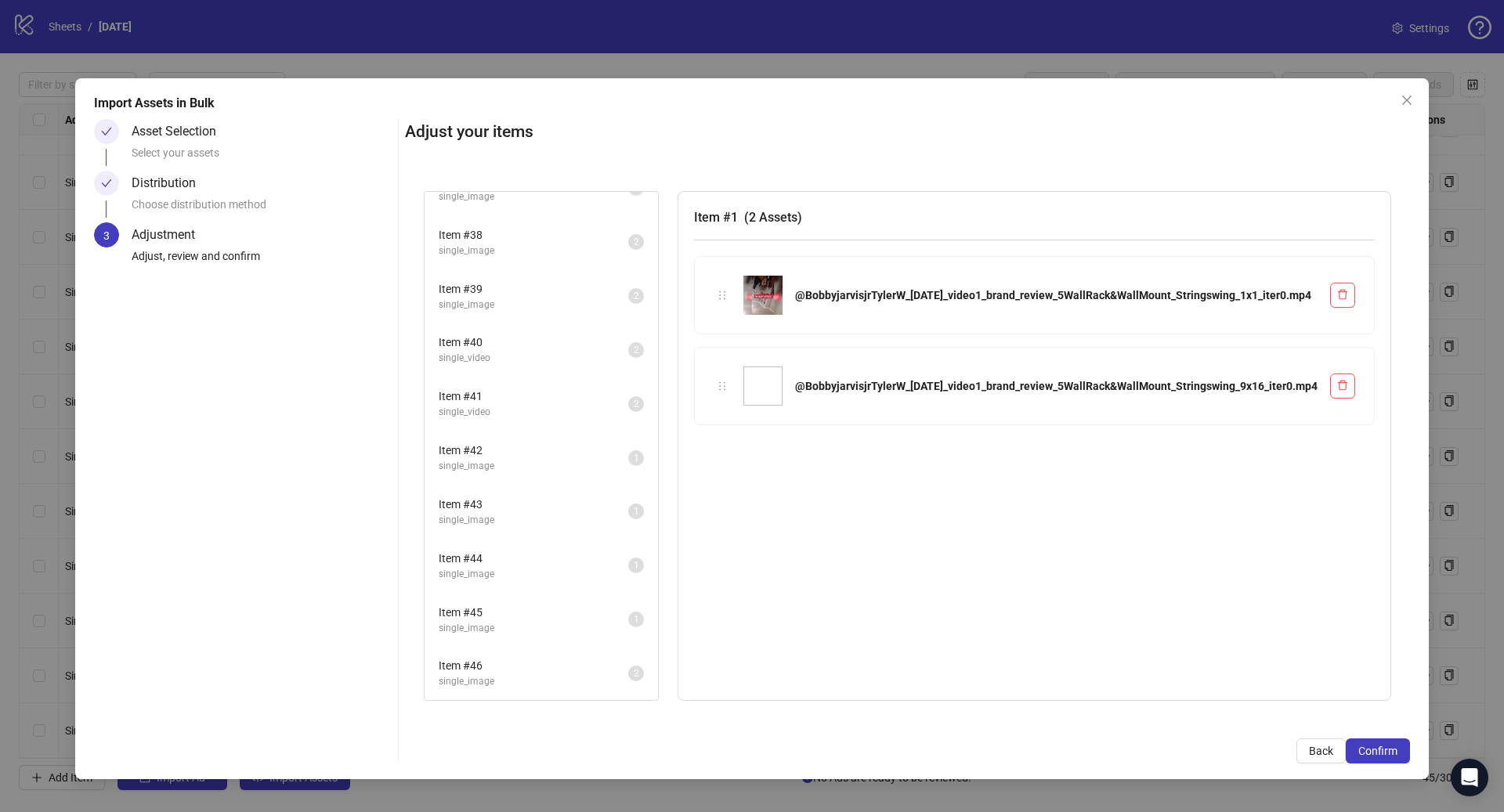
scroll to position [1970, 0]
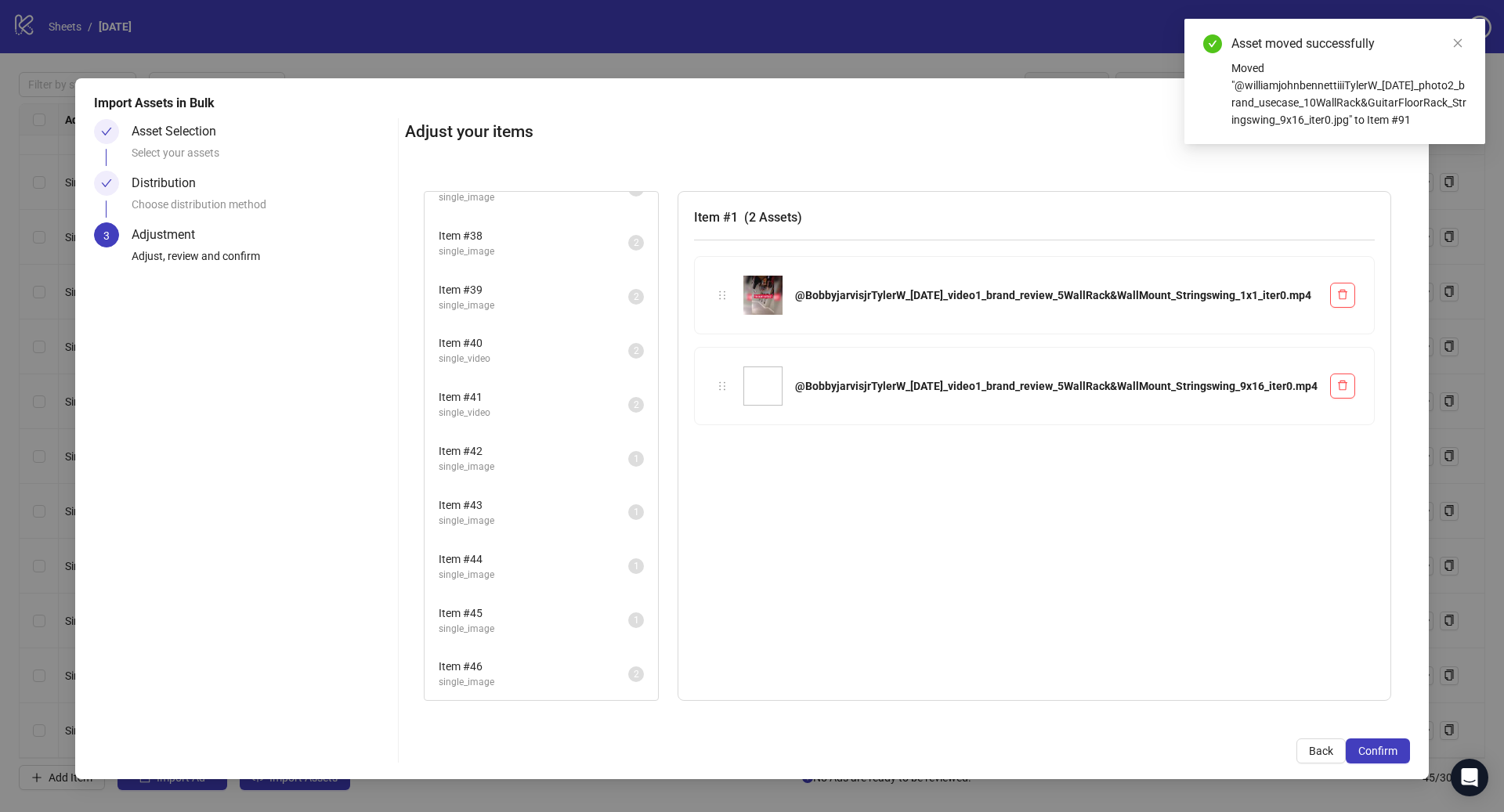
click at [546, 670] on span "Item # 46" at bounding box center [534, 667] width 190 height 17
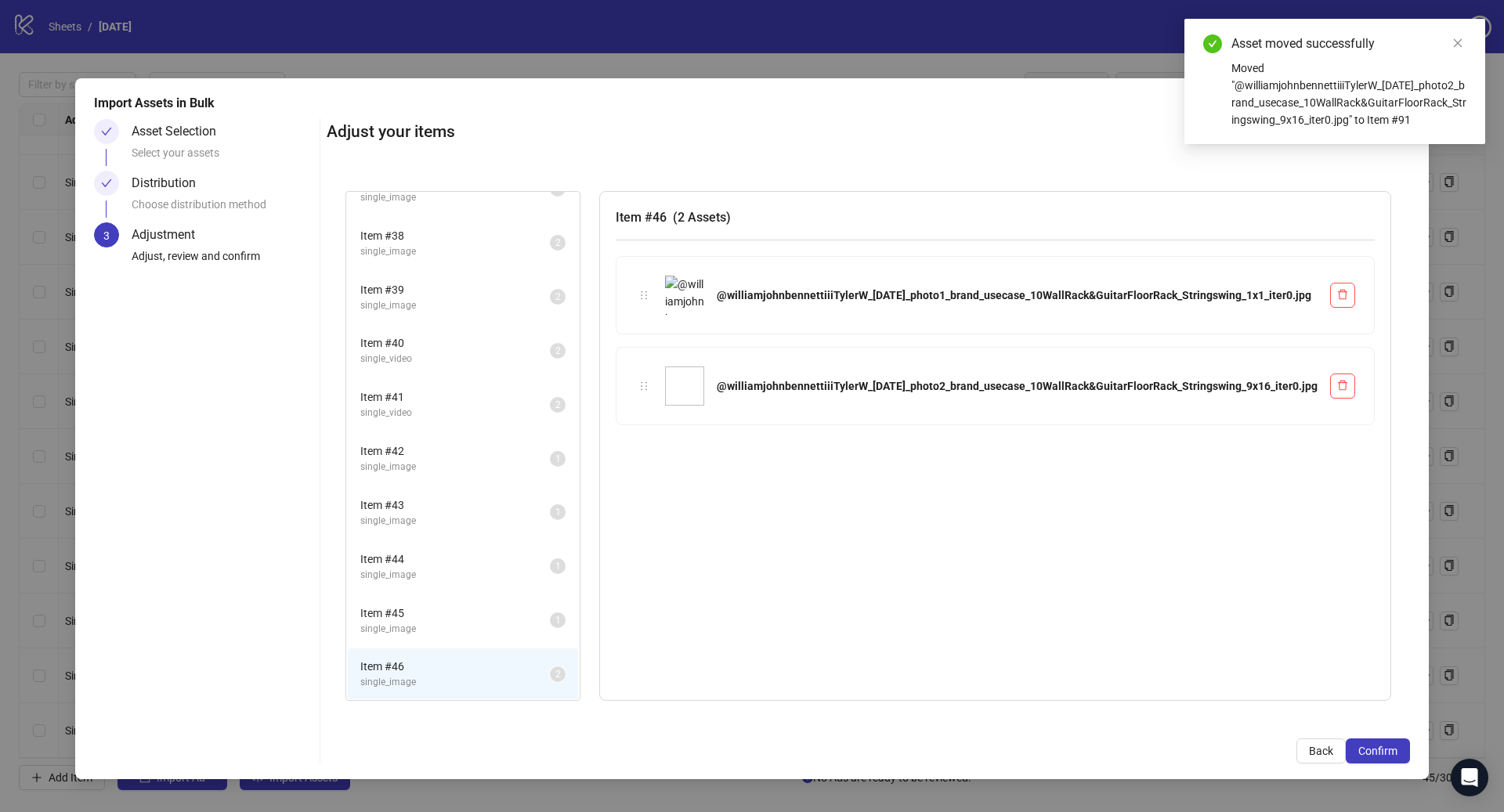
click at [550, 633] on span "single_image" at bounding box center [455, 629] width 190 height 15
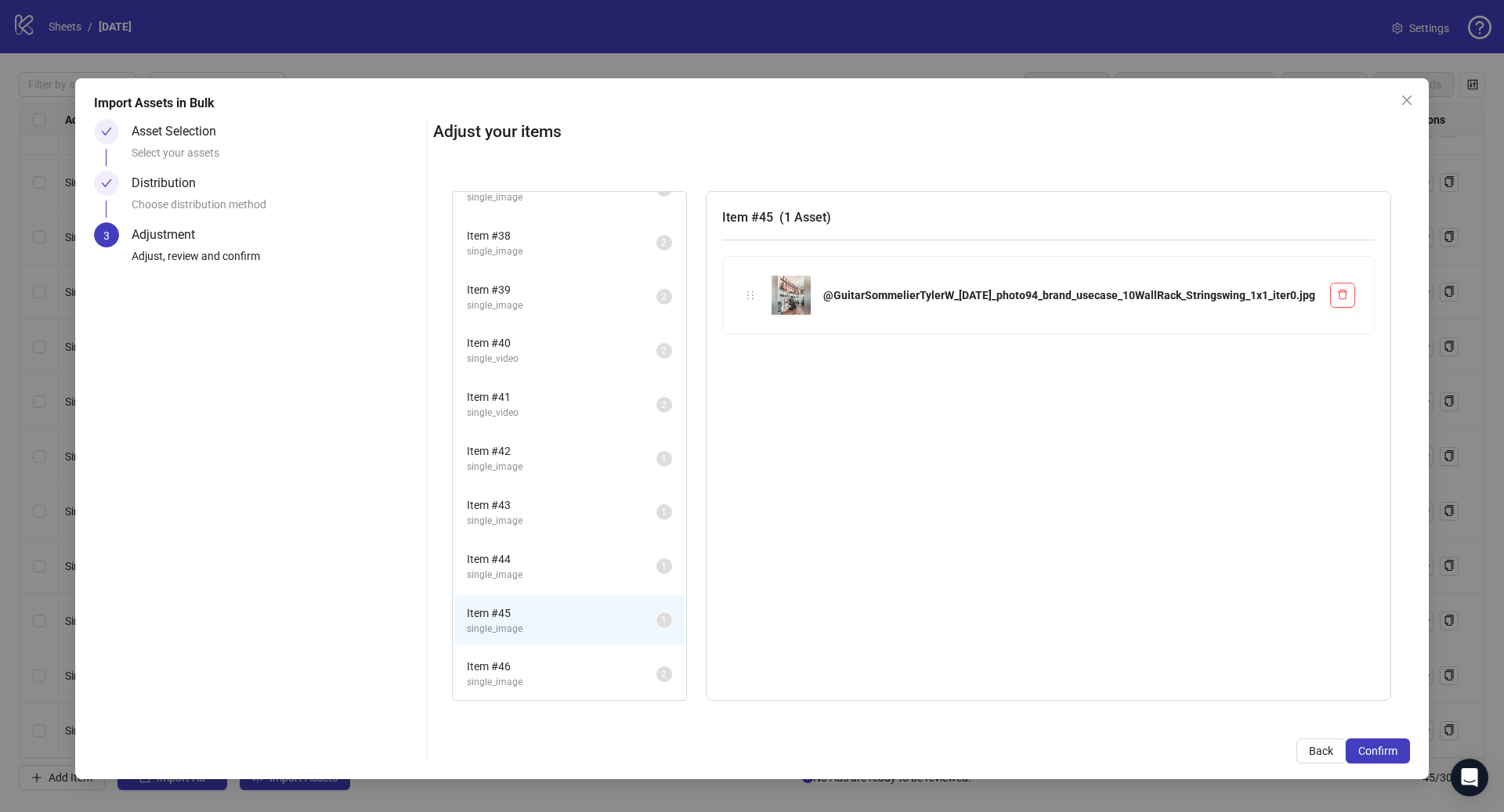
click at [554, 572] on span "single_image" at bounding box center [561, 575] width 190 height 15
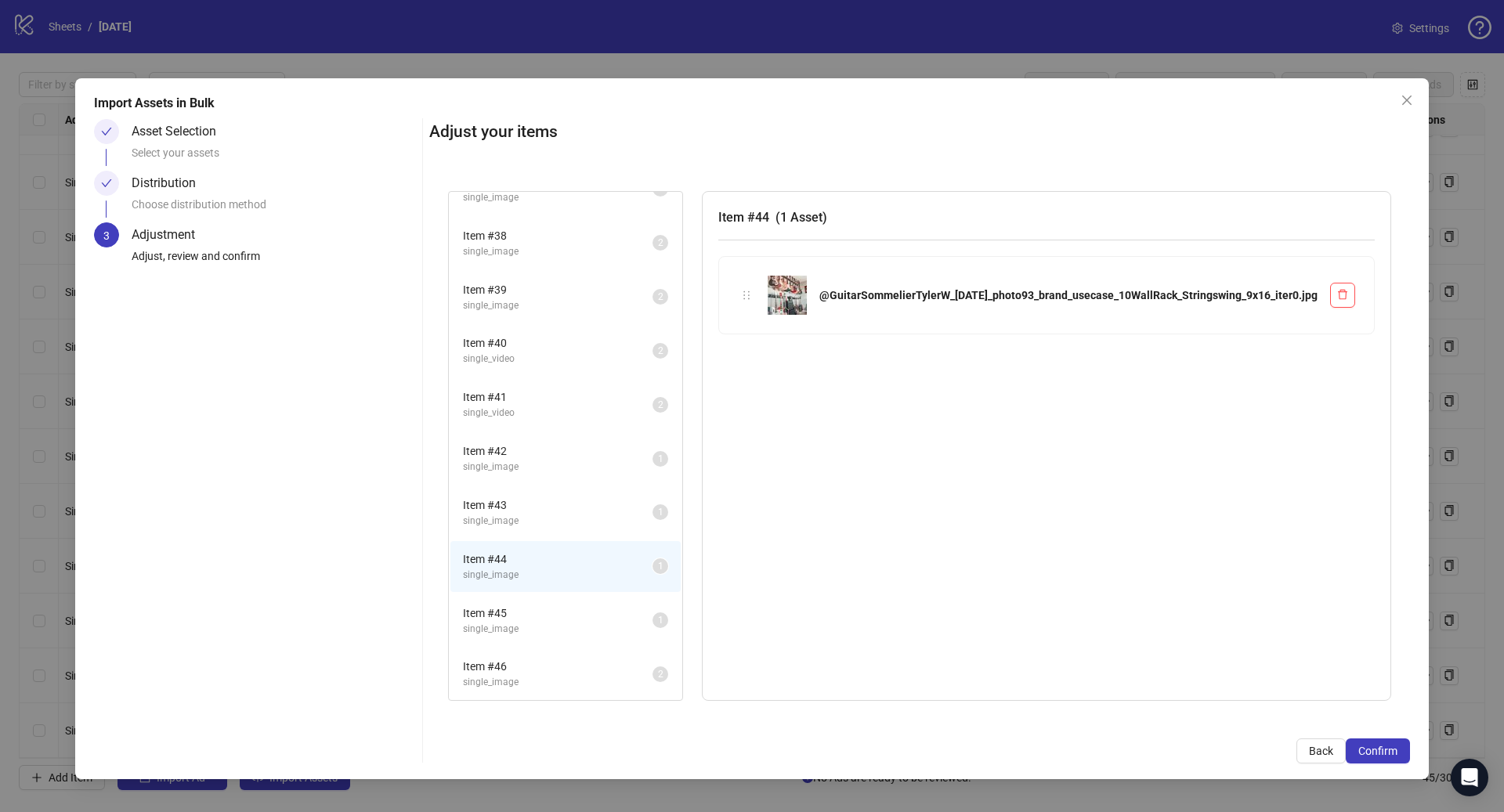
click at [556, 610] on span "Item # 45" at bounding box center [557, 614] width 190 height 17
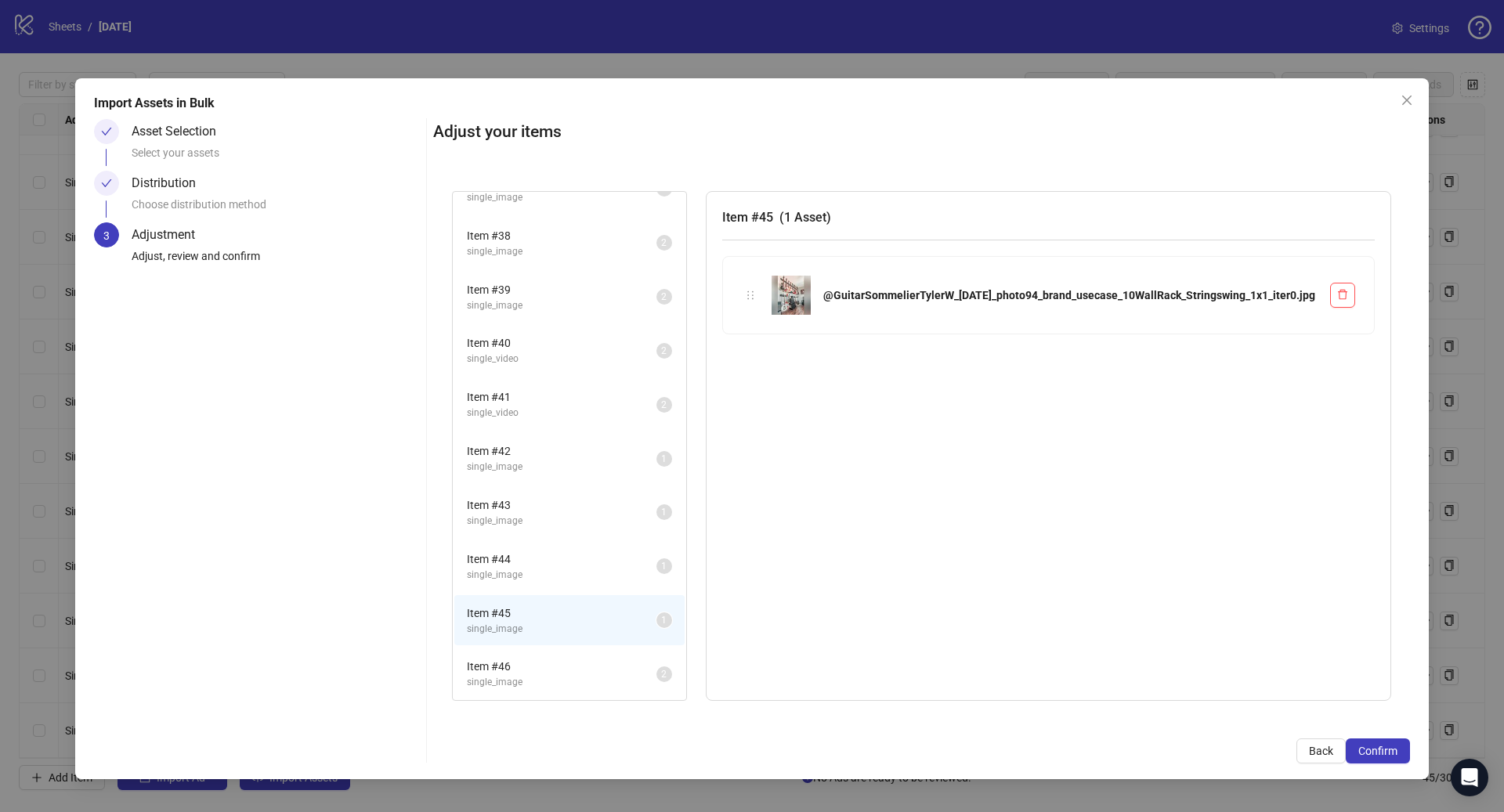
click at [561, 568] on span "single_image" at bounding box center [561, 575] width 190 height 15
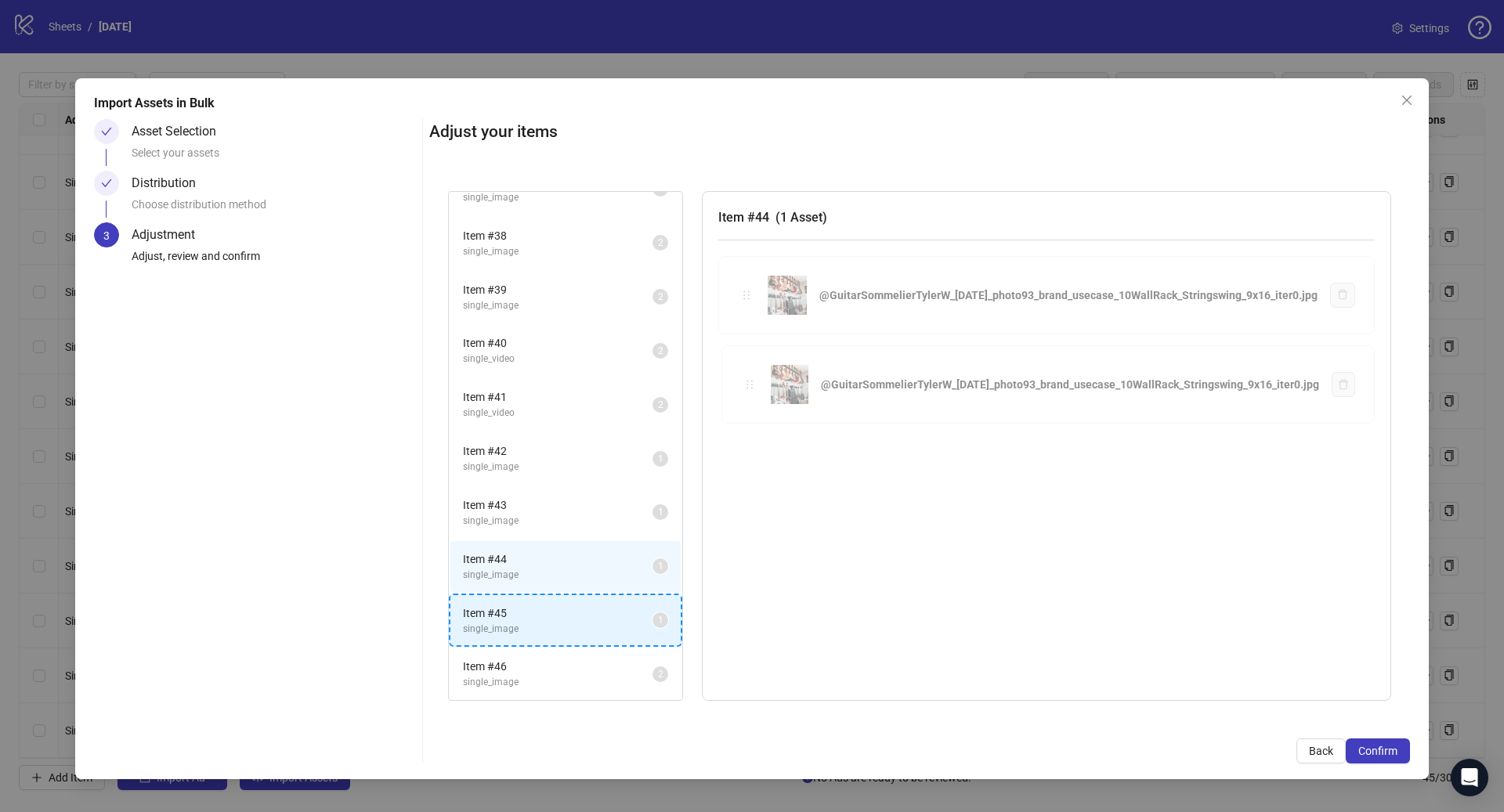
drag, startPoint x: 753, startPoint y: 302, endPoint x: 515, endPoint y: 623, distance: 399.6
click at [515, 623] on div "Item # 1 single_video 2 Item # 2 single_video 2 Item # 3 single_video 2 Item # …" at bounding box center [920, 446] width 981 height 548
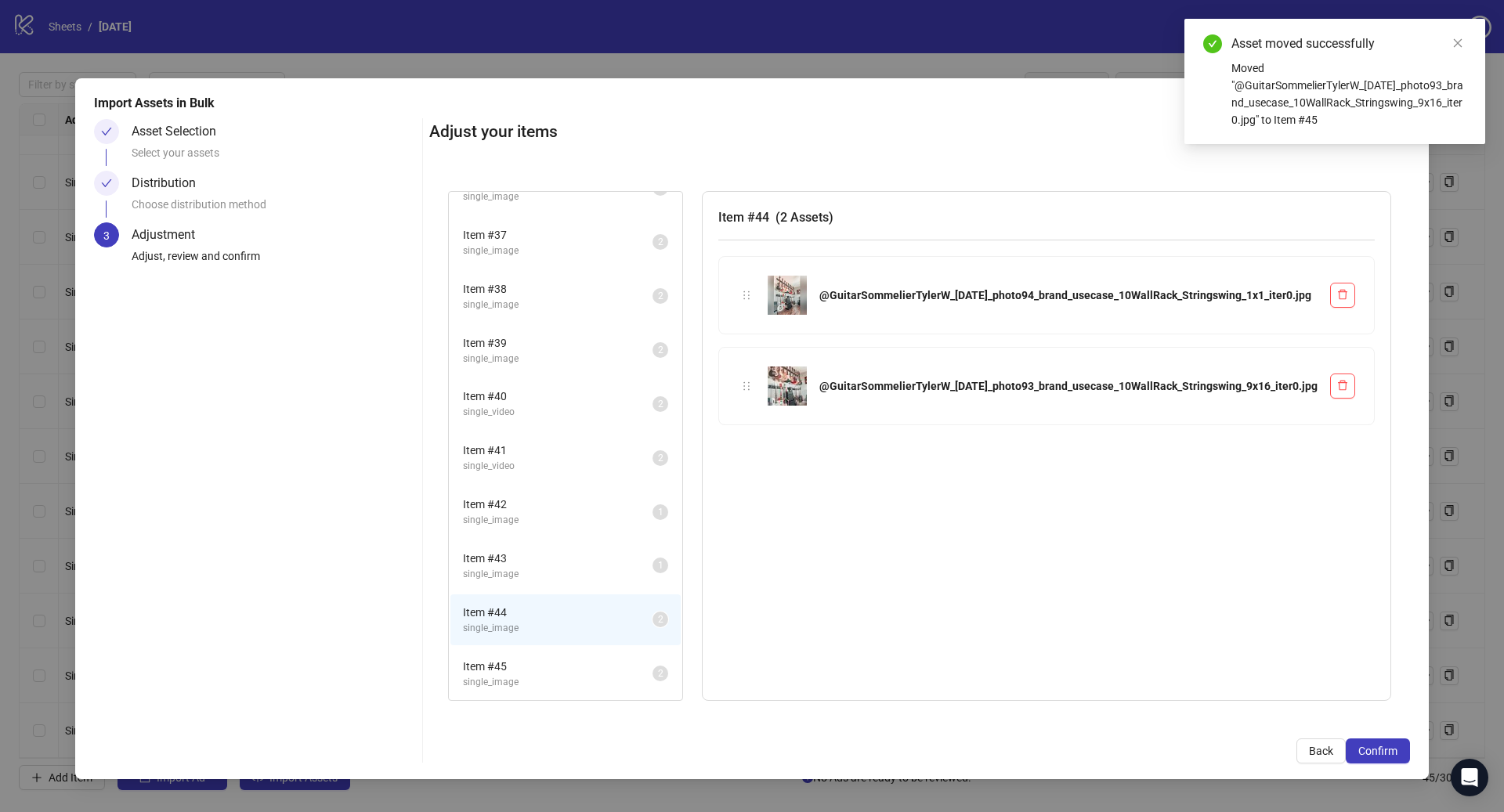
click at [519, 610] on span "Item # 44" at bounding box center [557, 613] width 190 height 17
click at [539, 573] on span "single_image" at bounding box center [557, 574] width 190 height 15
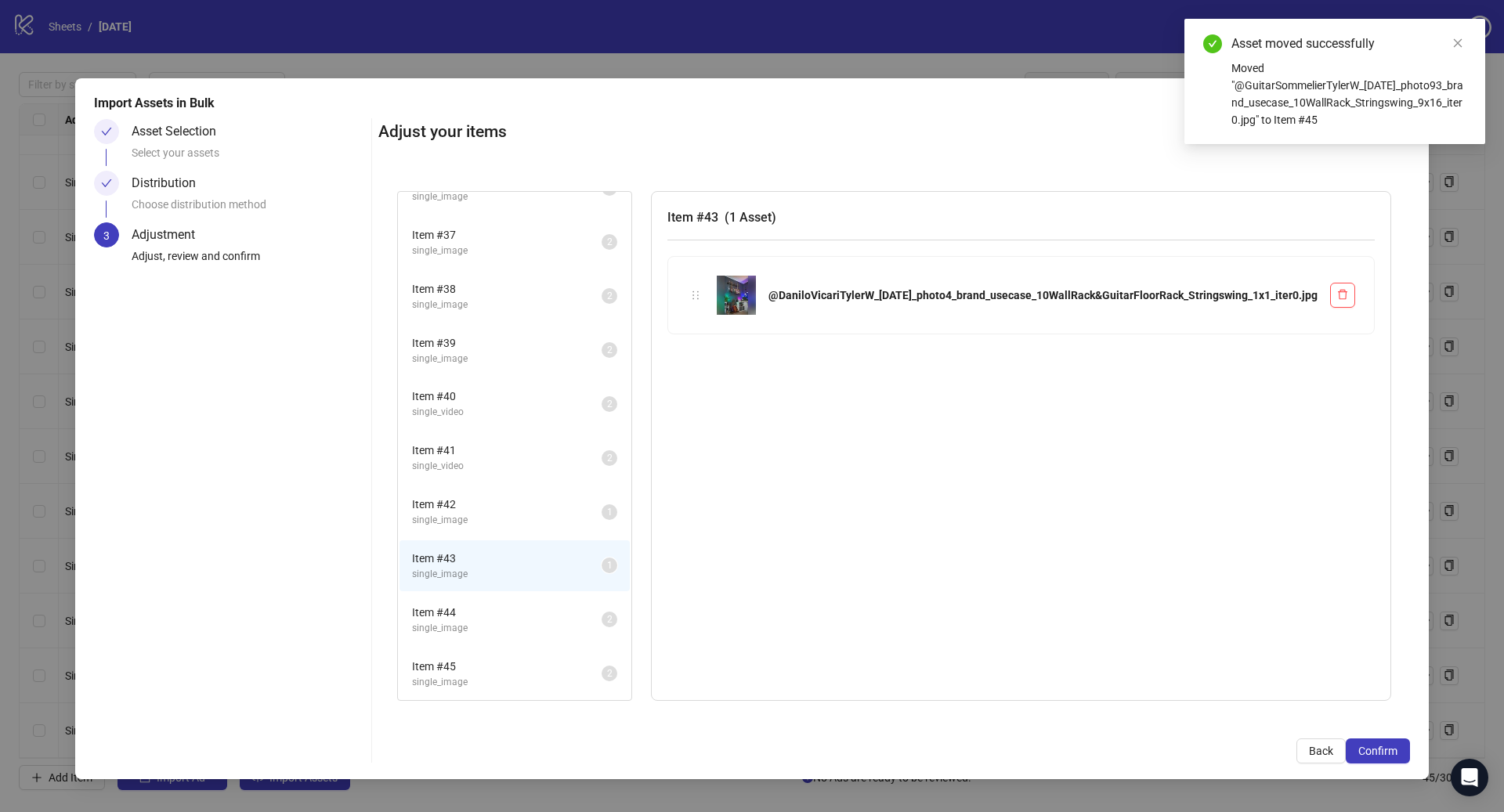
click at [551, 521] on span "single_image" at bounding box center [507, 520] width 190 height 15
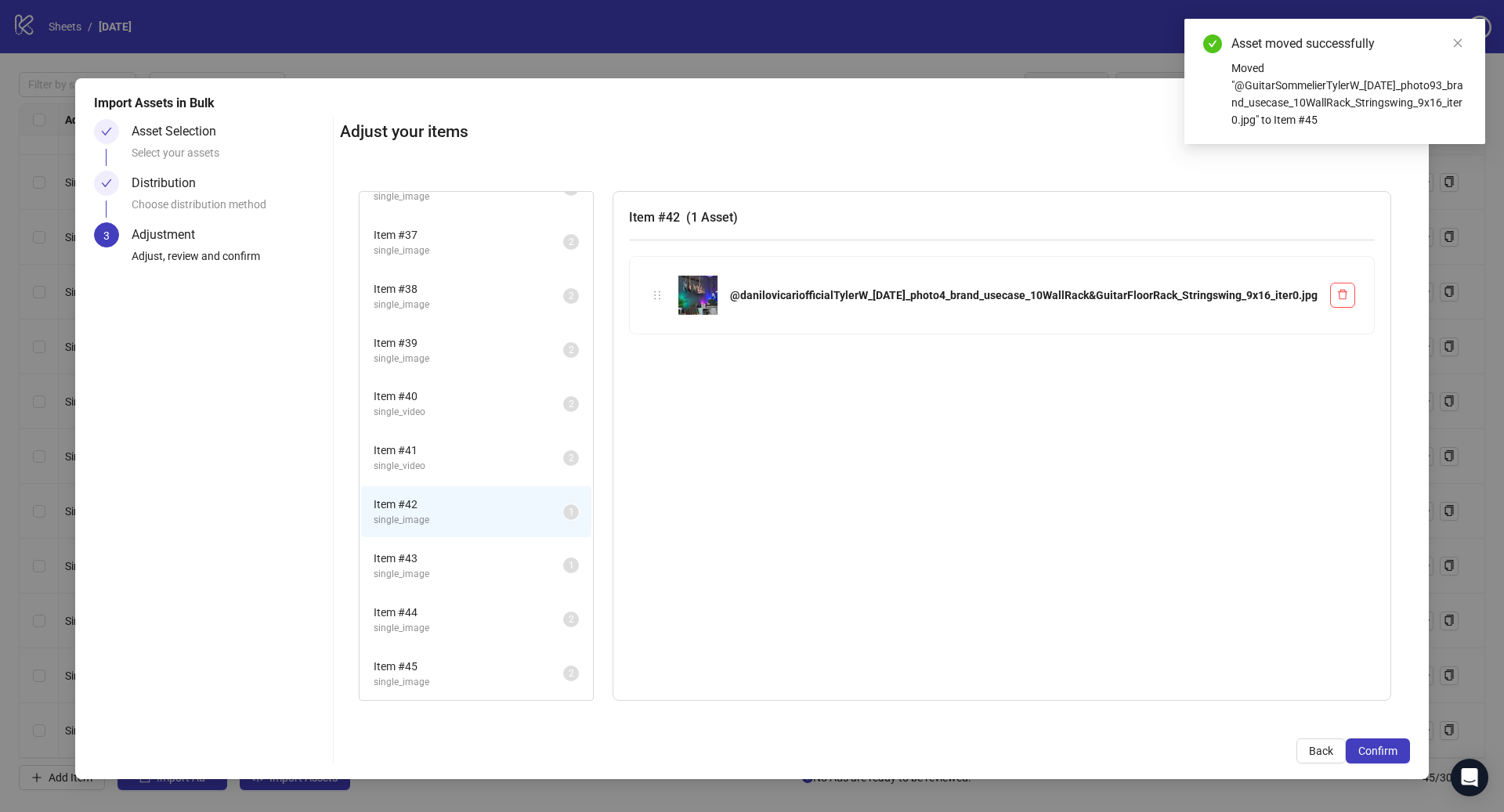
click at [554, 548] on li "Item # 43 single_image 1" at bounding box center [476, 565] width 230 height 51
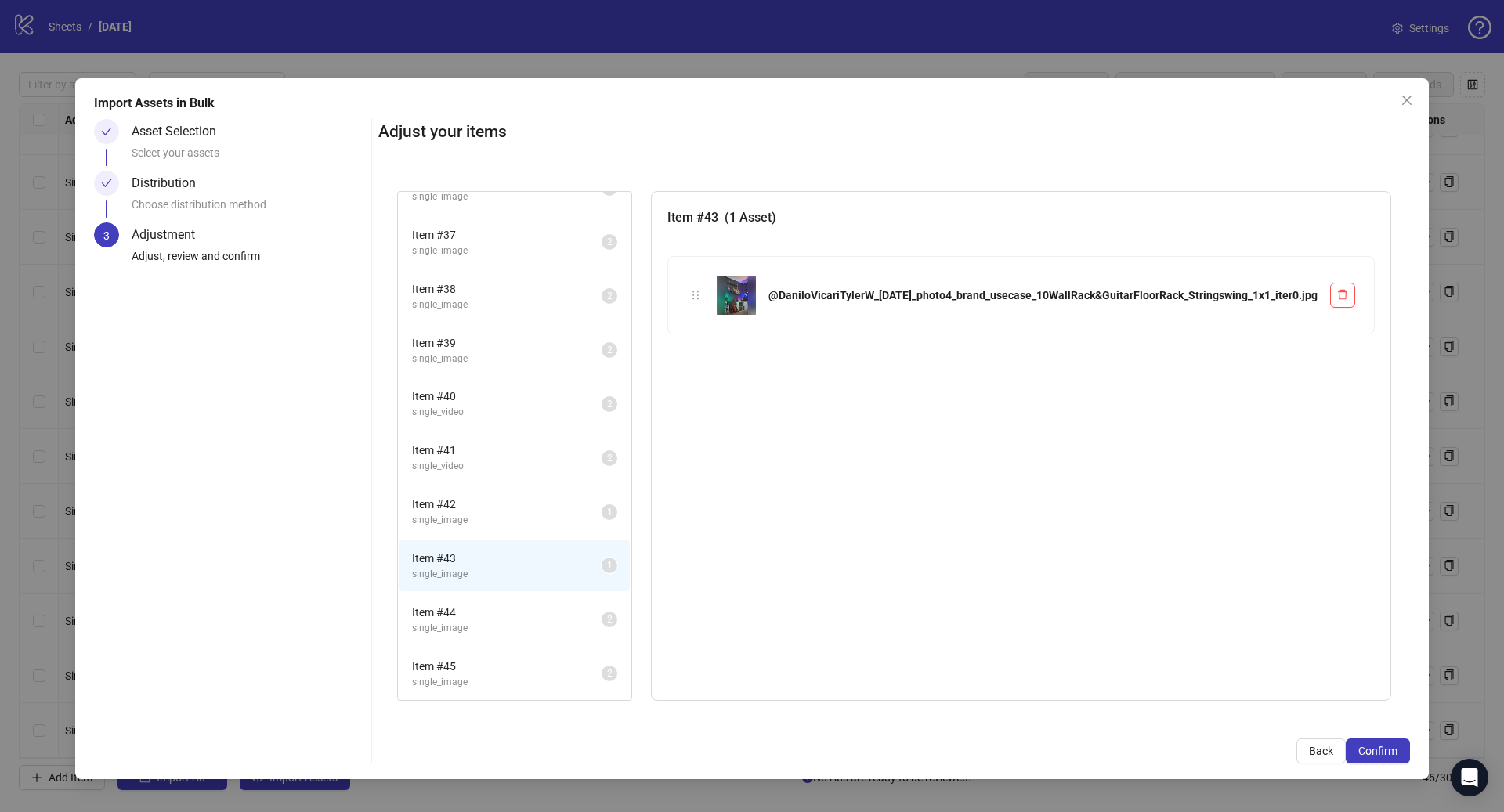
click at [559, 510] on span "Item # 42" at bounding box center [507, 504] width 190 height 17
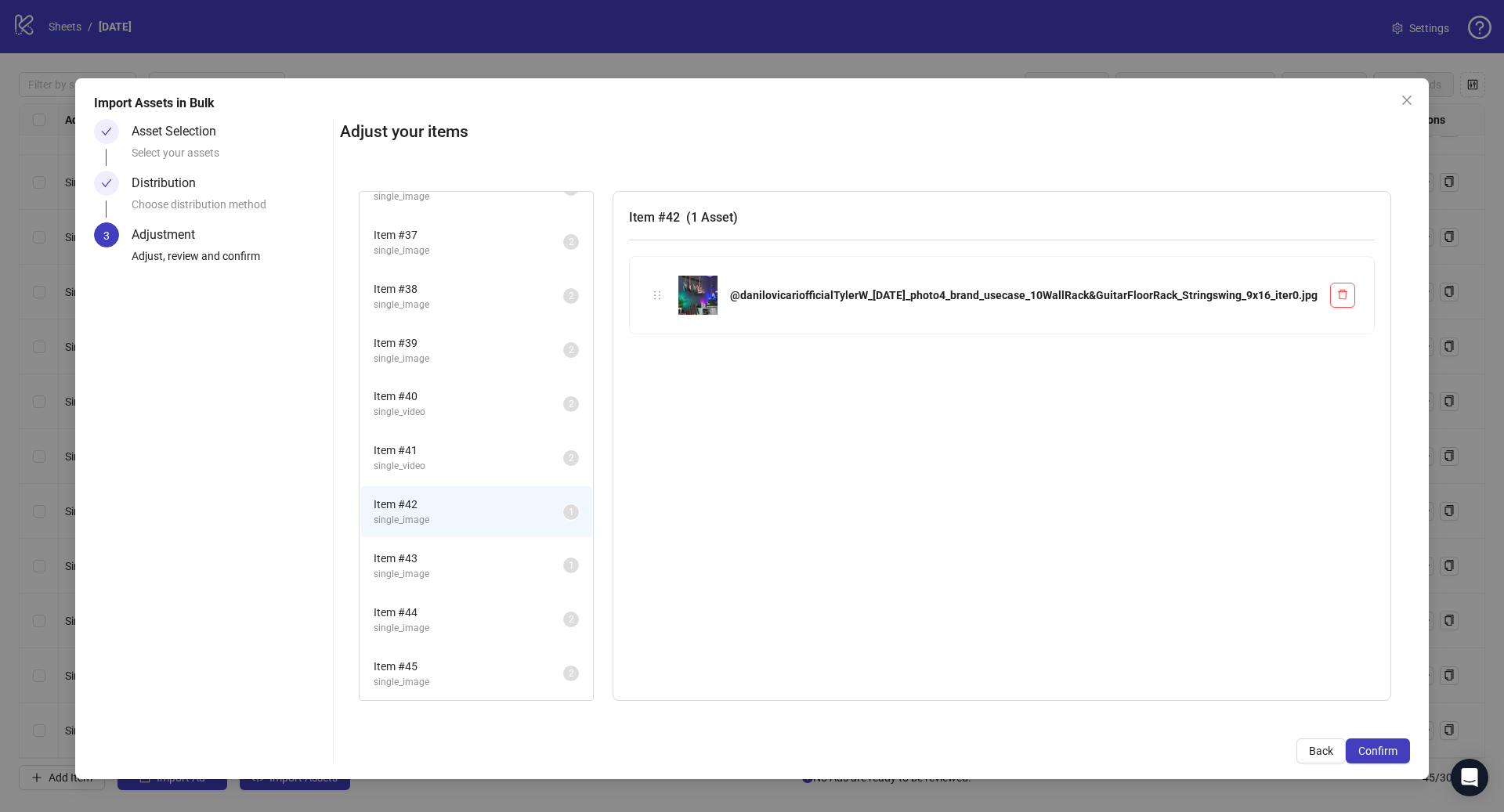
click at [559, 538] on div "Item # 42 single_image 1" at bounding box center [476, 512] width 233 height 54
click at [561, 558] on span "Item # 43" at bounding box center [468, 558] width 190 height 17
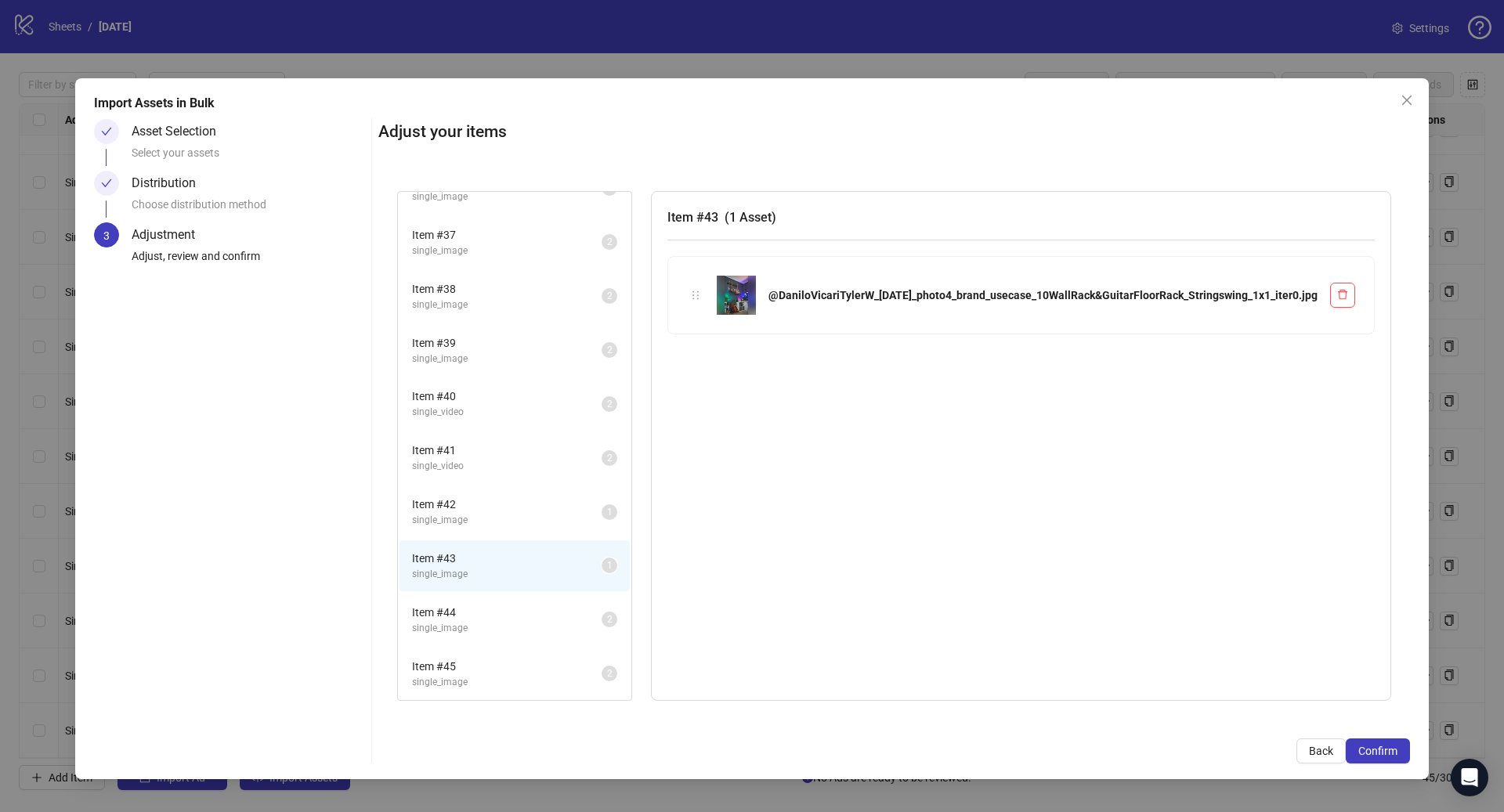
click at [571, 506] on span "Item # 42" at bounding box center [507, 504] width 190 height 17
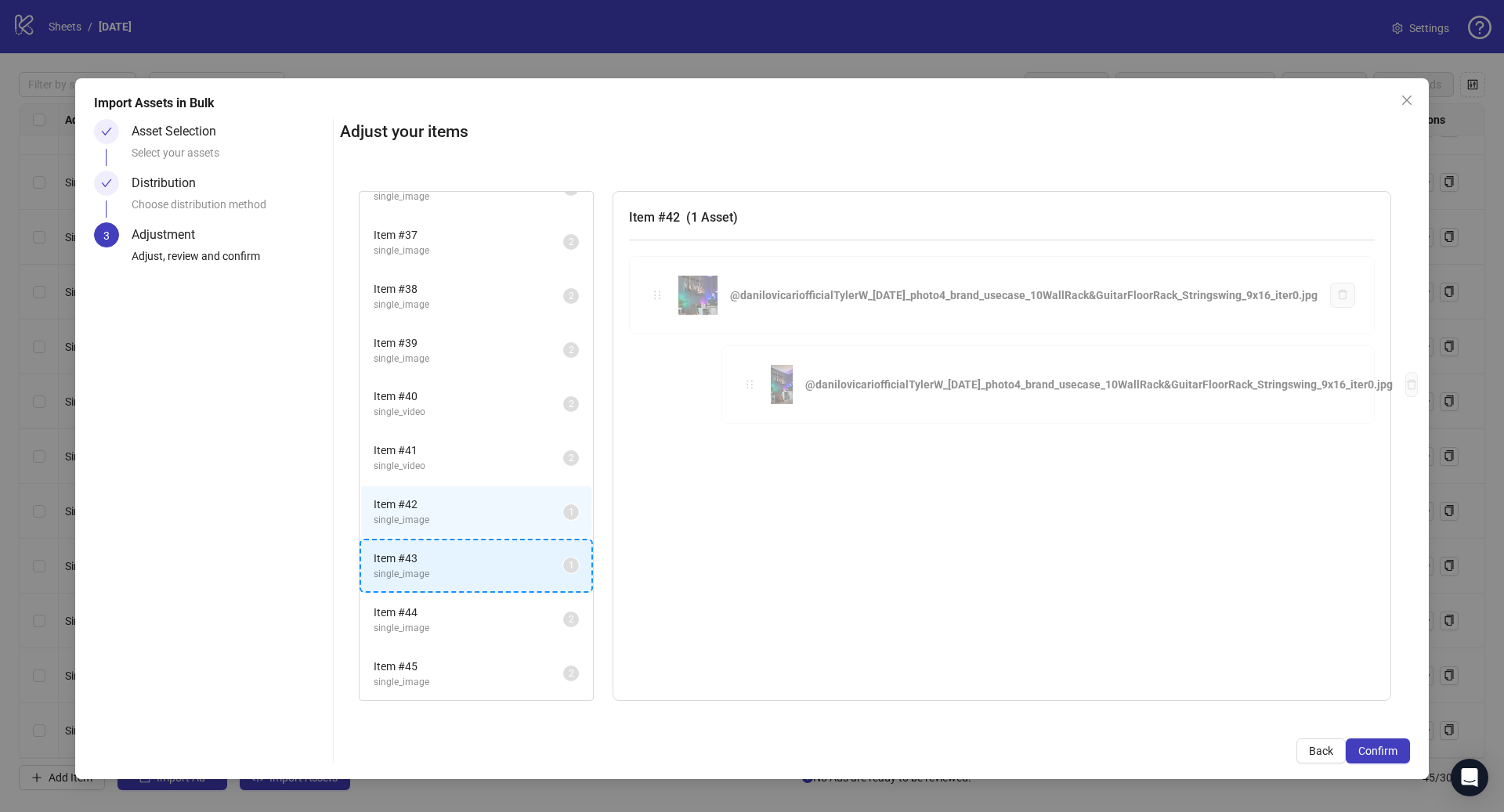
drag, startPoint x: 754, startPoint y: 291, endPoint x: 554, endPoint y: 576, distance: 348.2
click at [554, 576] on div "Item # 1 single_video 2 Item # 2 single_video 2 Item # 3 single_video 2 Item # …" at bounding box center [875, 446] width 1070 height 548
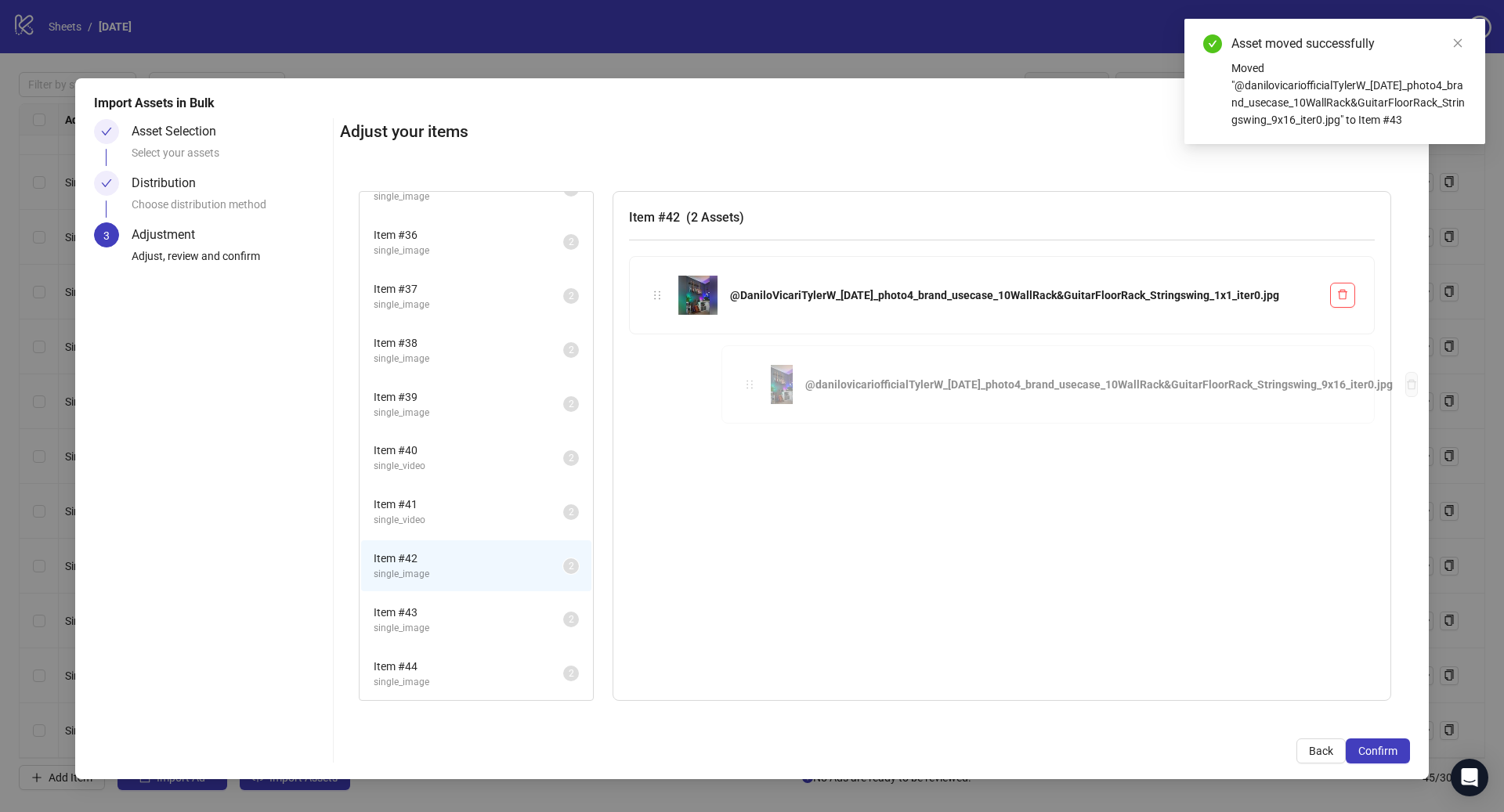
scroll to position [1862, 0]
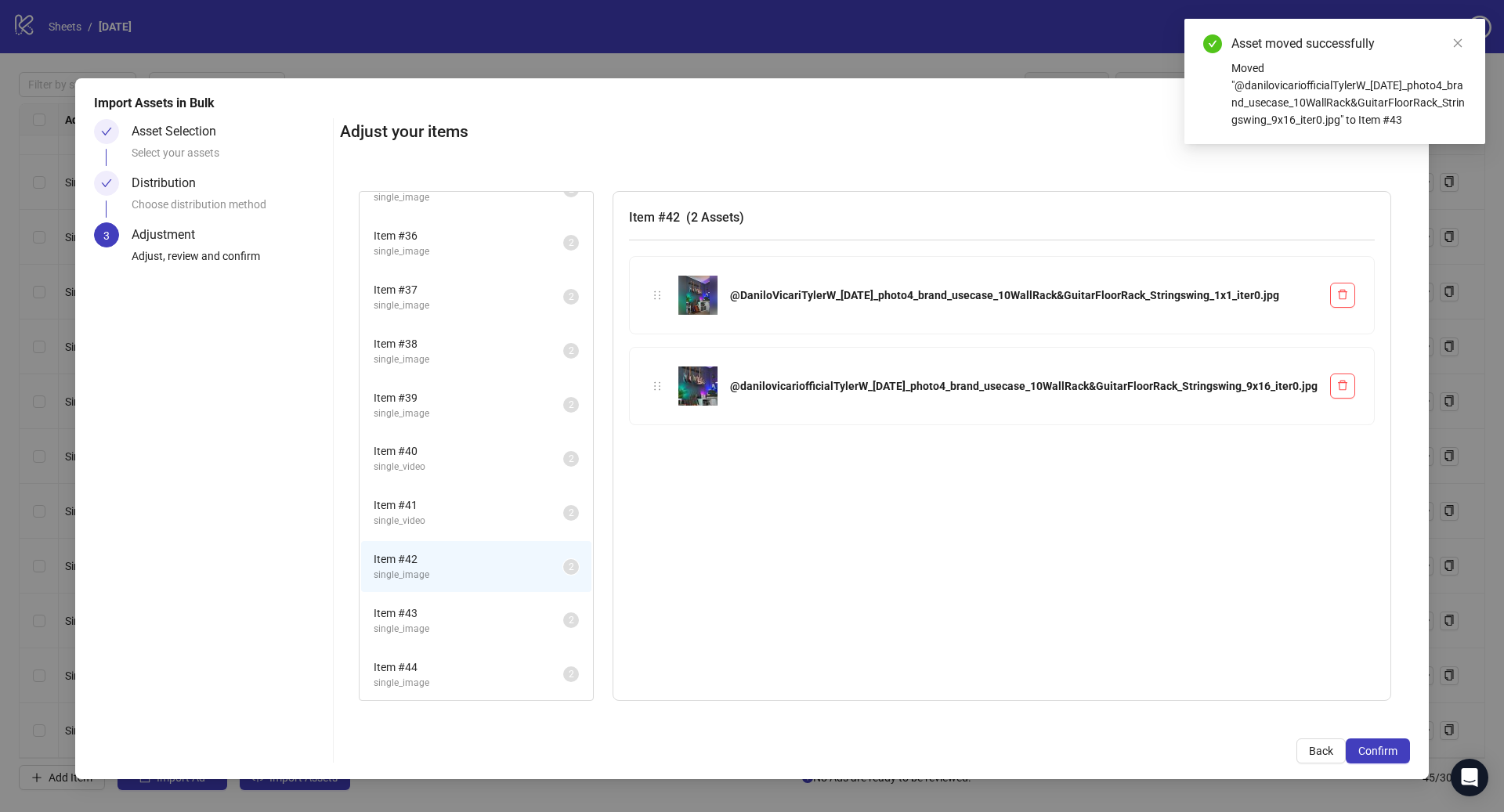
click at [563, 507] on span "Item # 41" at bounding box center [468, 505] width 190 height 17
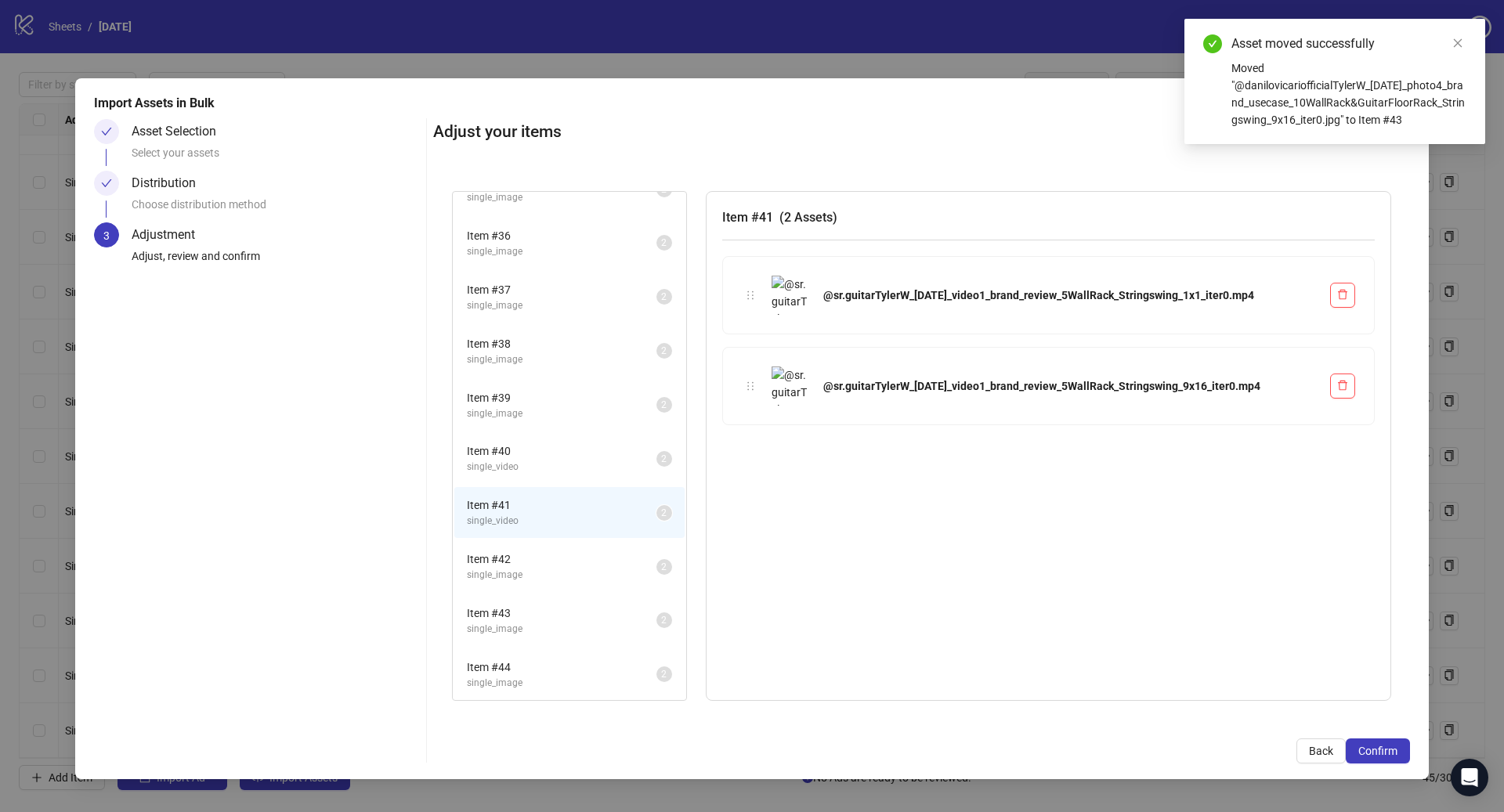
click at [554, 460] on span "single_video" at bounding box center [561, 466] width 190 height 15
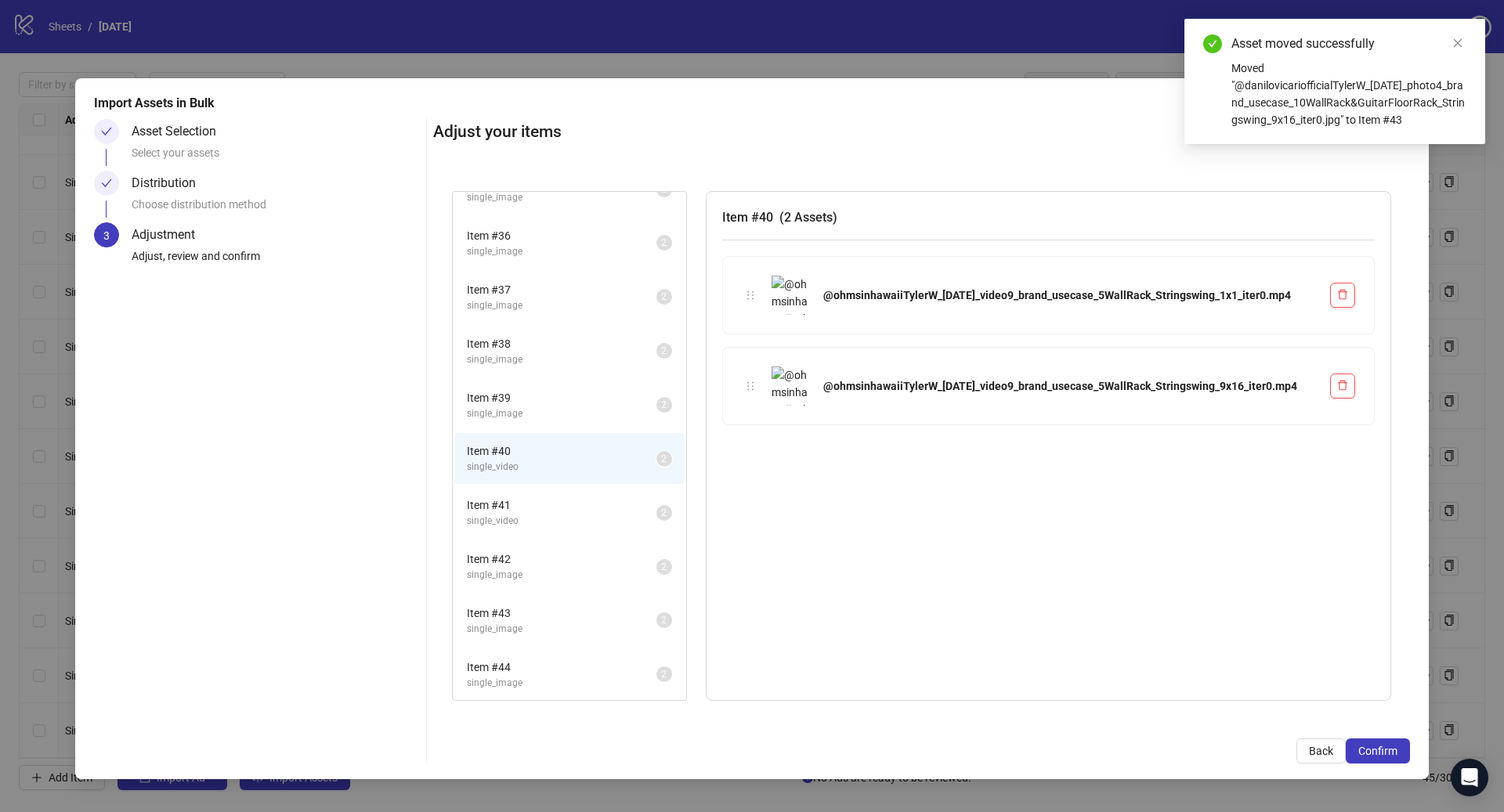
click at [563, 414] on span "single_image" at bounding box center [561, 414] width 190 height 15
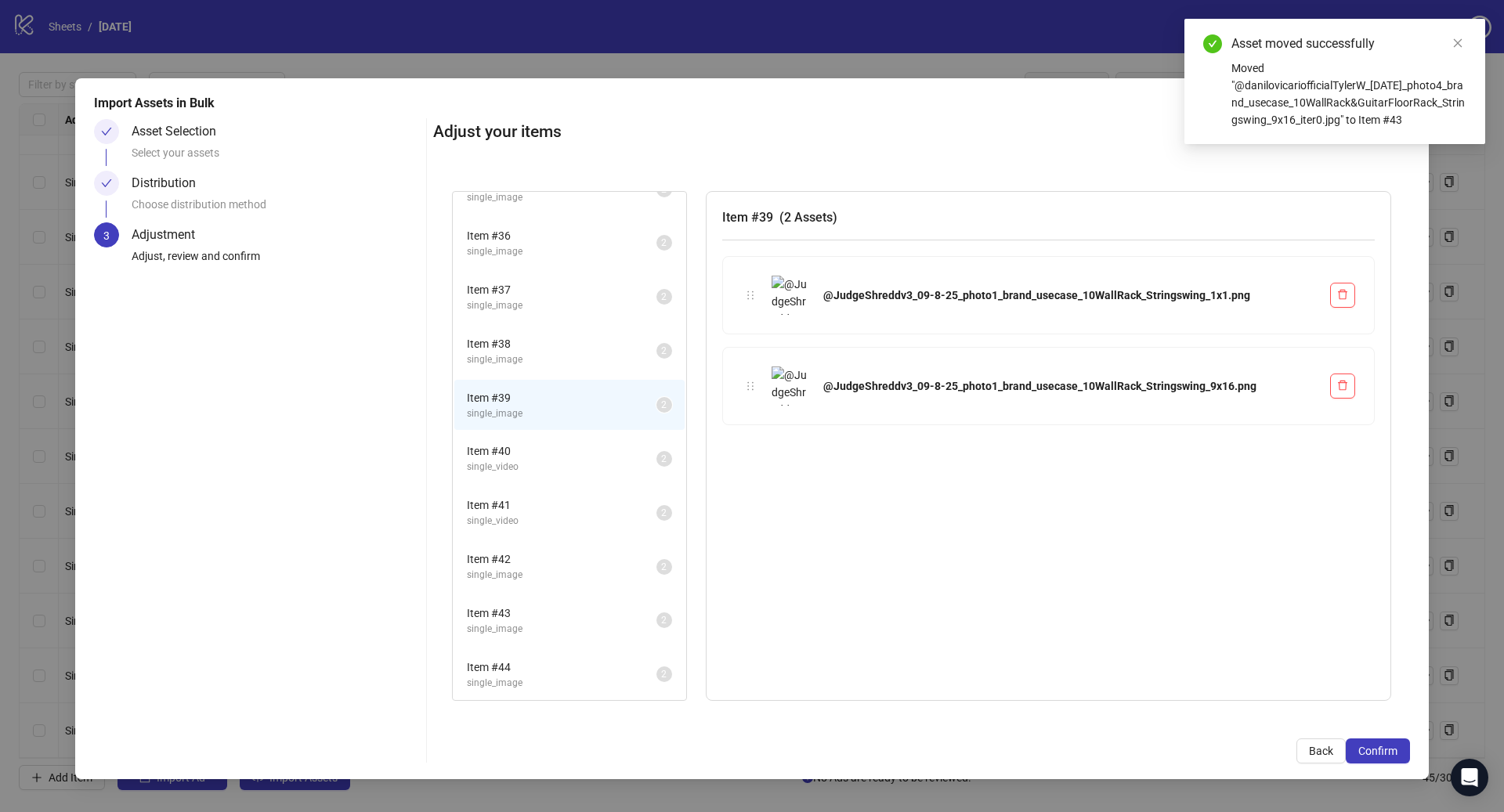
click at [549, 346] on span "Item # 38" at bounding box center [561, 344] width 190 height 17
click at [538, 288] on span "Item # 37" at bounding box center [561, 290] width 190 height 17
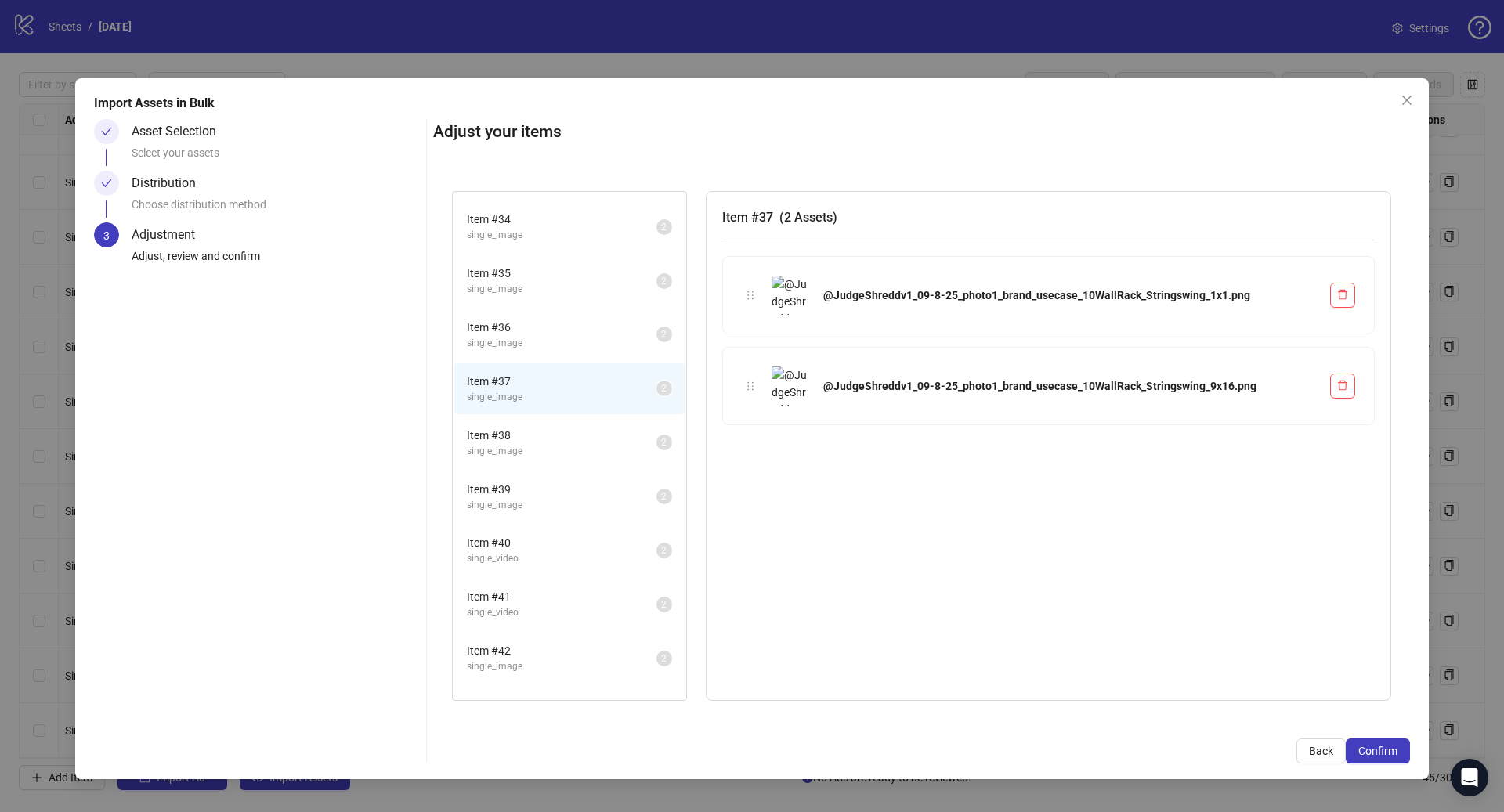
scroll to position [1758, 0]
click at [532, 356] on span "single_image" at bounding box center [561, 356] width 190 height 15
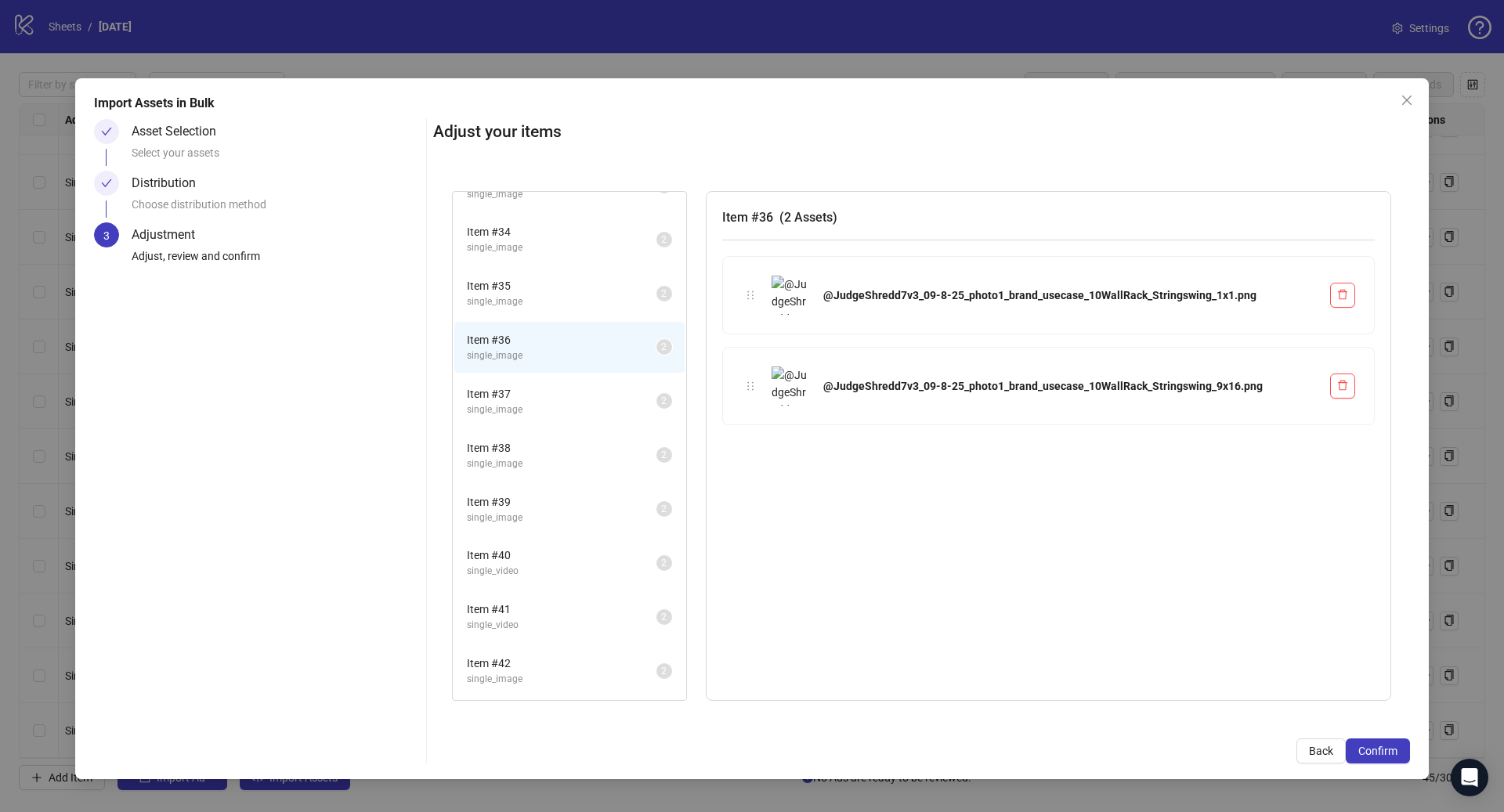
click at [539, 296] on span "single_image" at bounding box center [561, 301] width 190 height 15
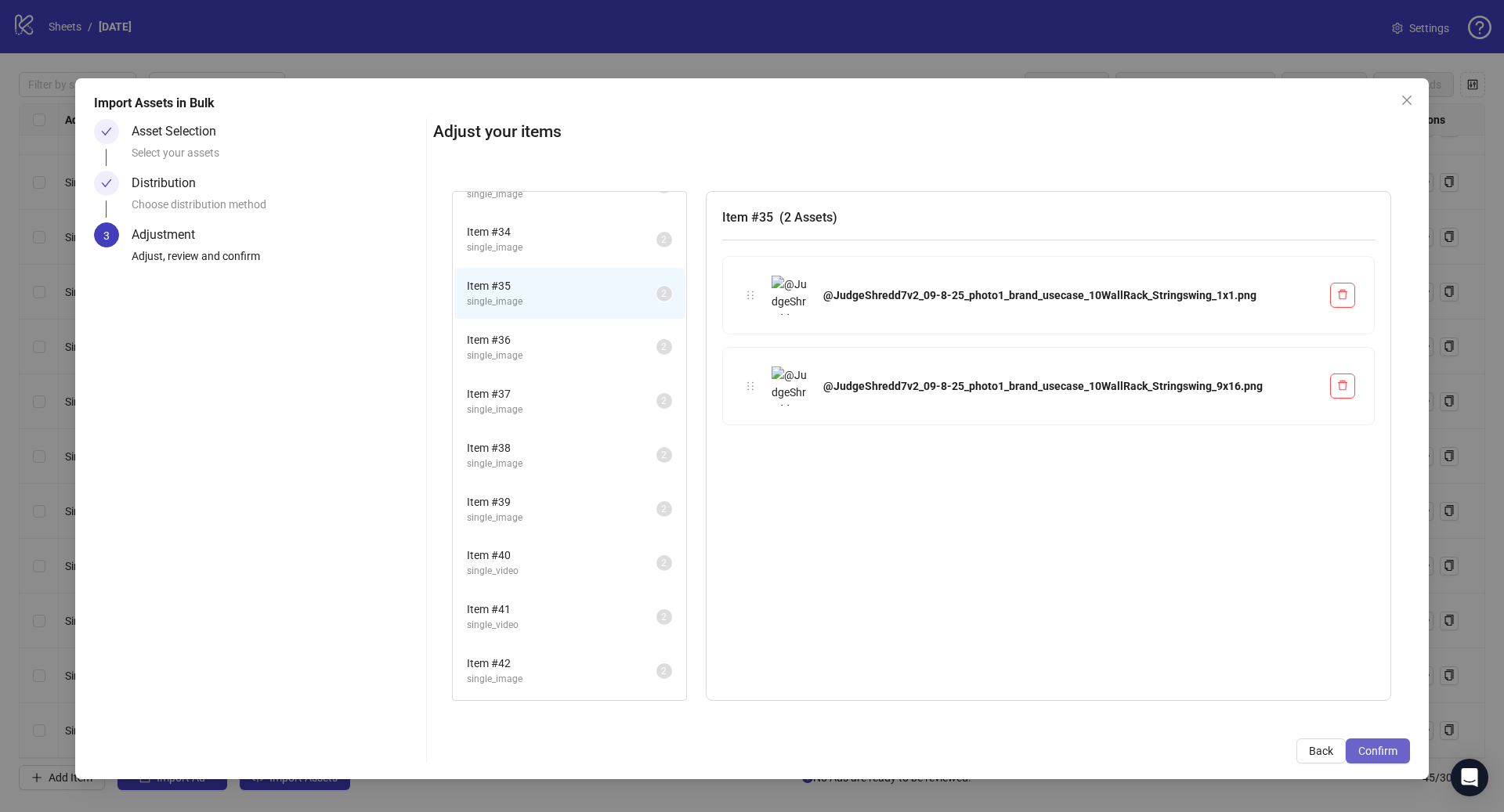
click at [1374, 752] on span "Confirm" at bounding box center [1377, 751] width 40 height 13
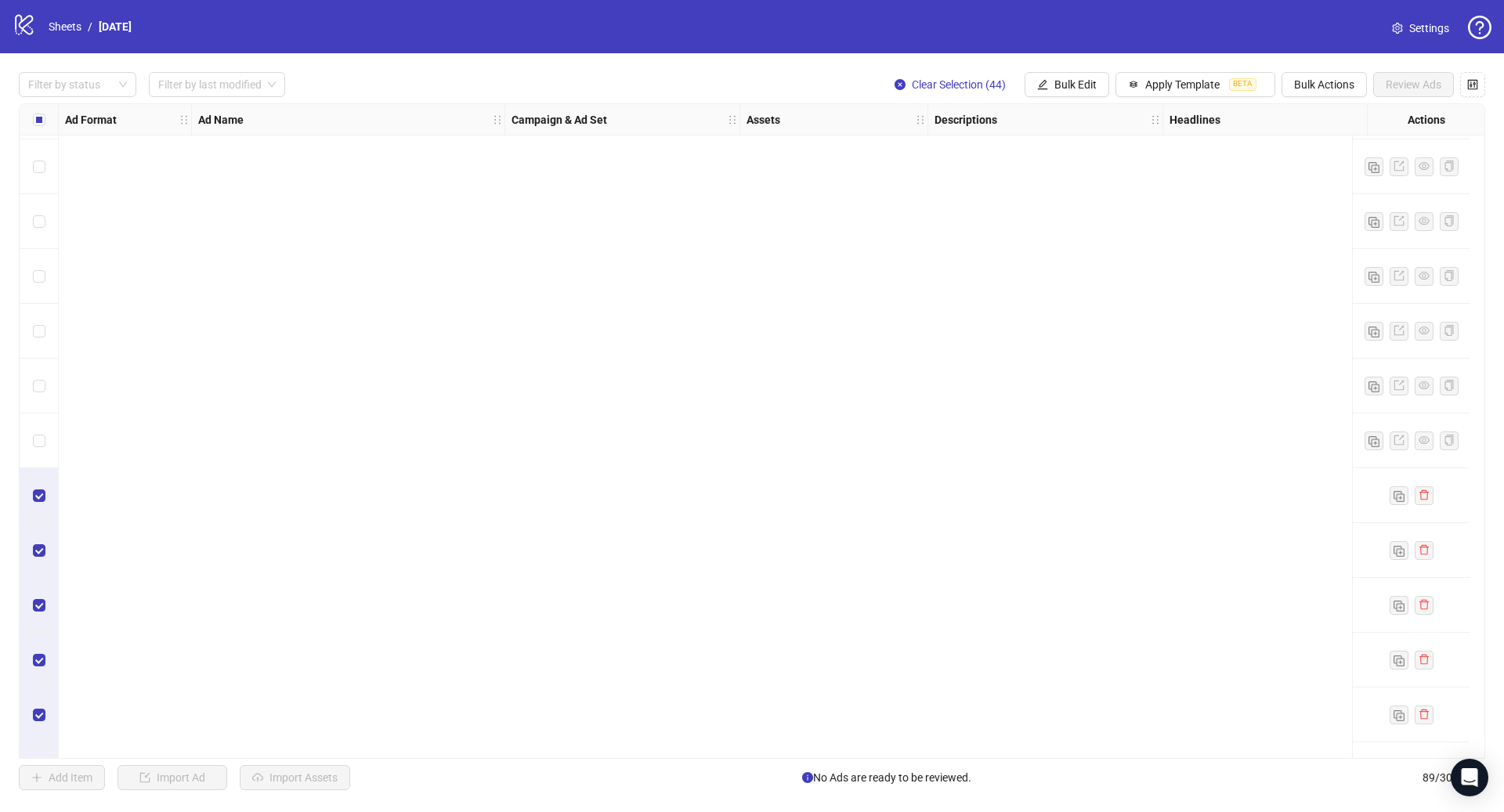
scroll to position [4262, 0]
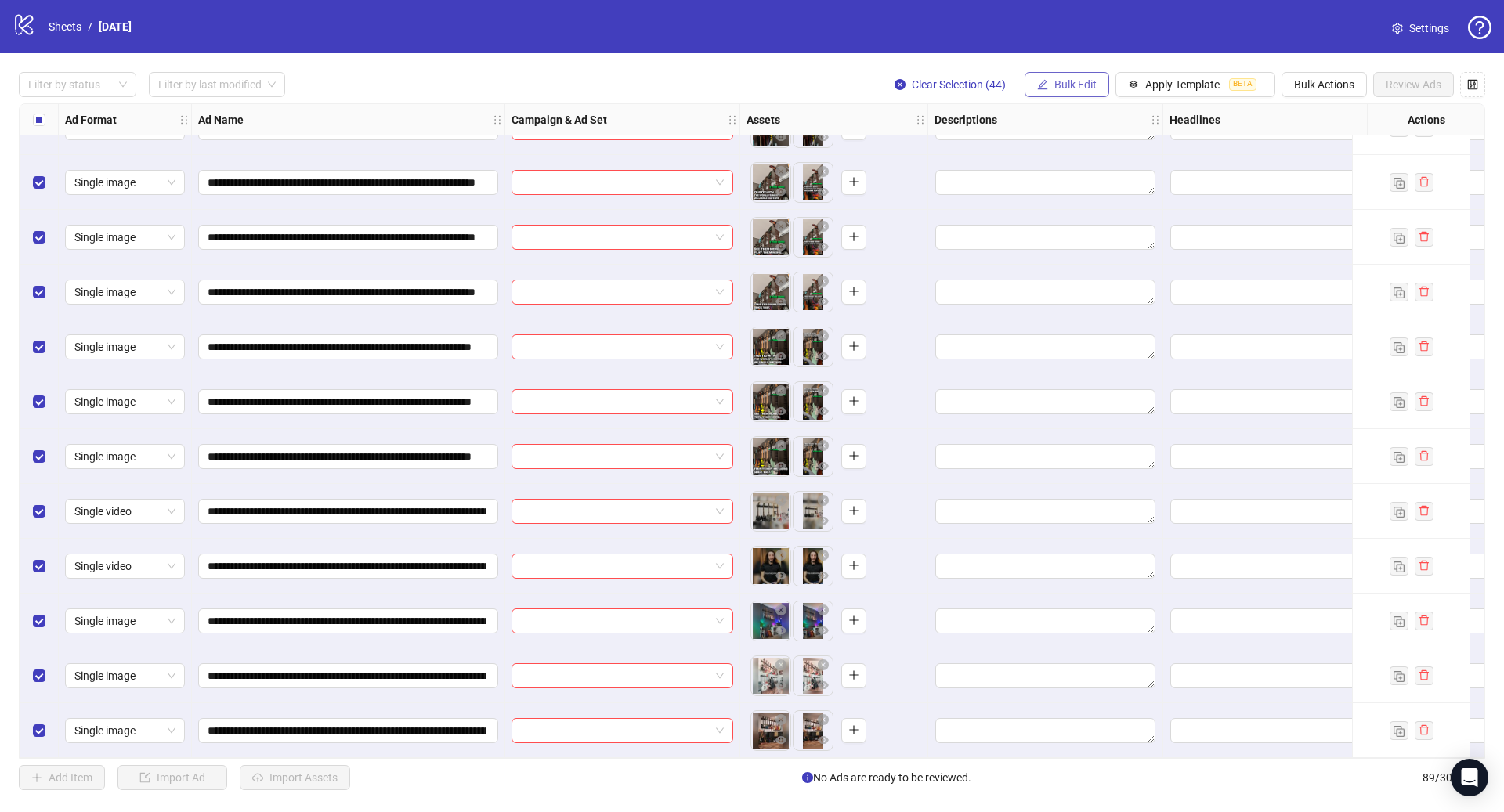
click at [1054, 87] on span "Bulk Edit" at bounding box center [1075, 85] width 42 height 13
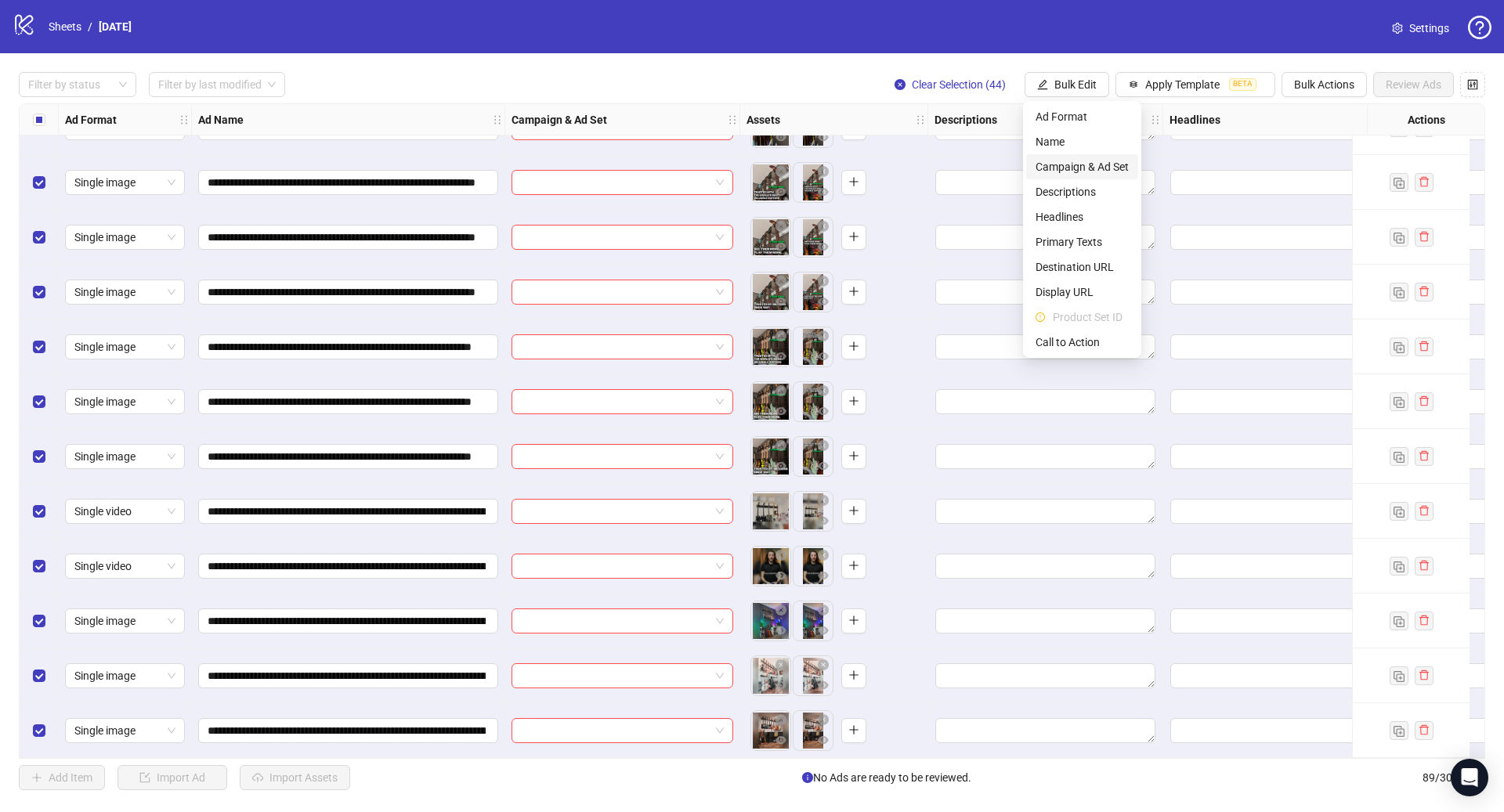
click at [1106, 163] on span "Campaign & Ad Set" at bounding box center [1082, 167] width 93 height 17
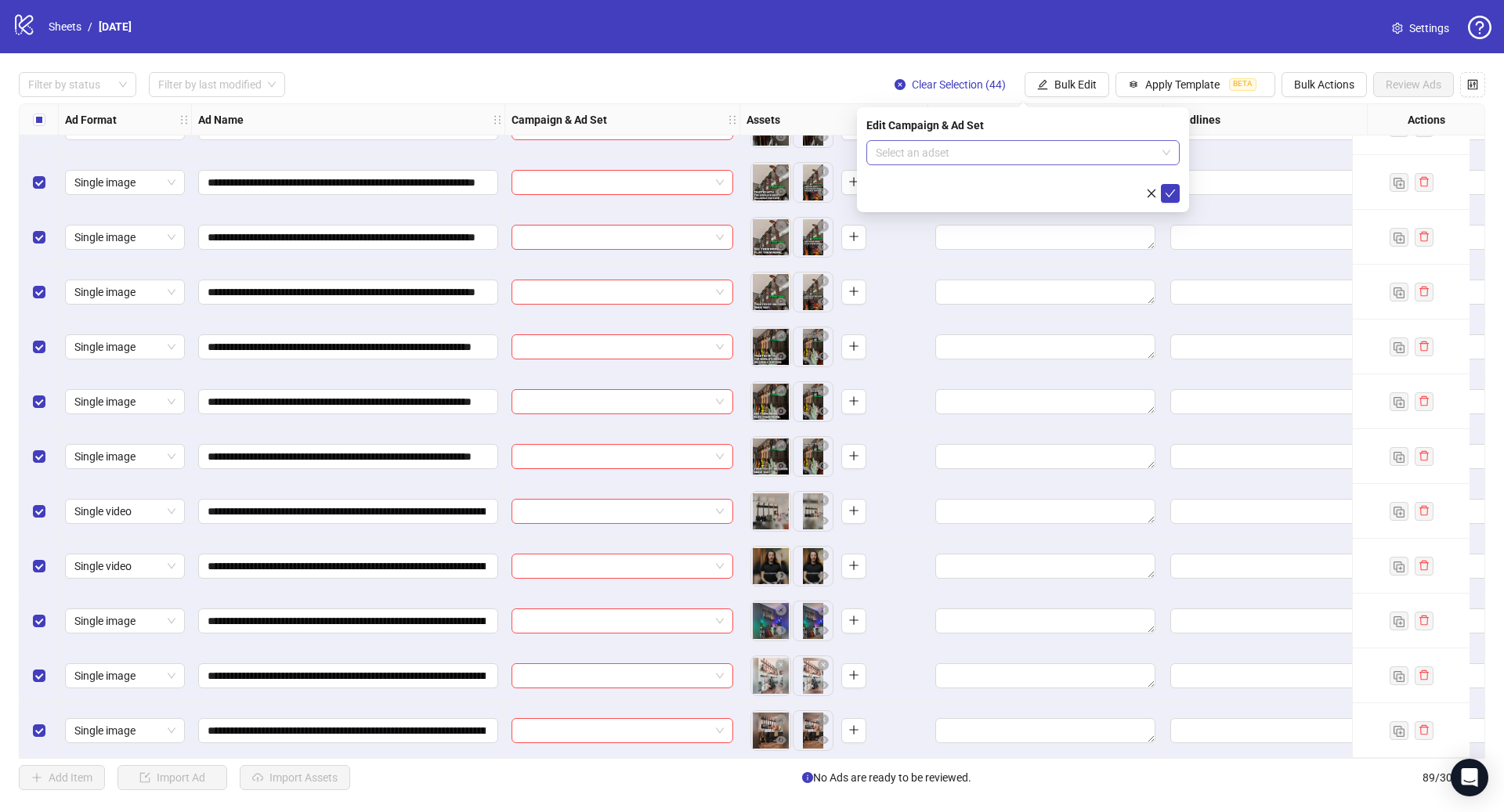
click at [910, 158] on input "search" at bounding box center [1015, 153] width 281 height 24
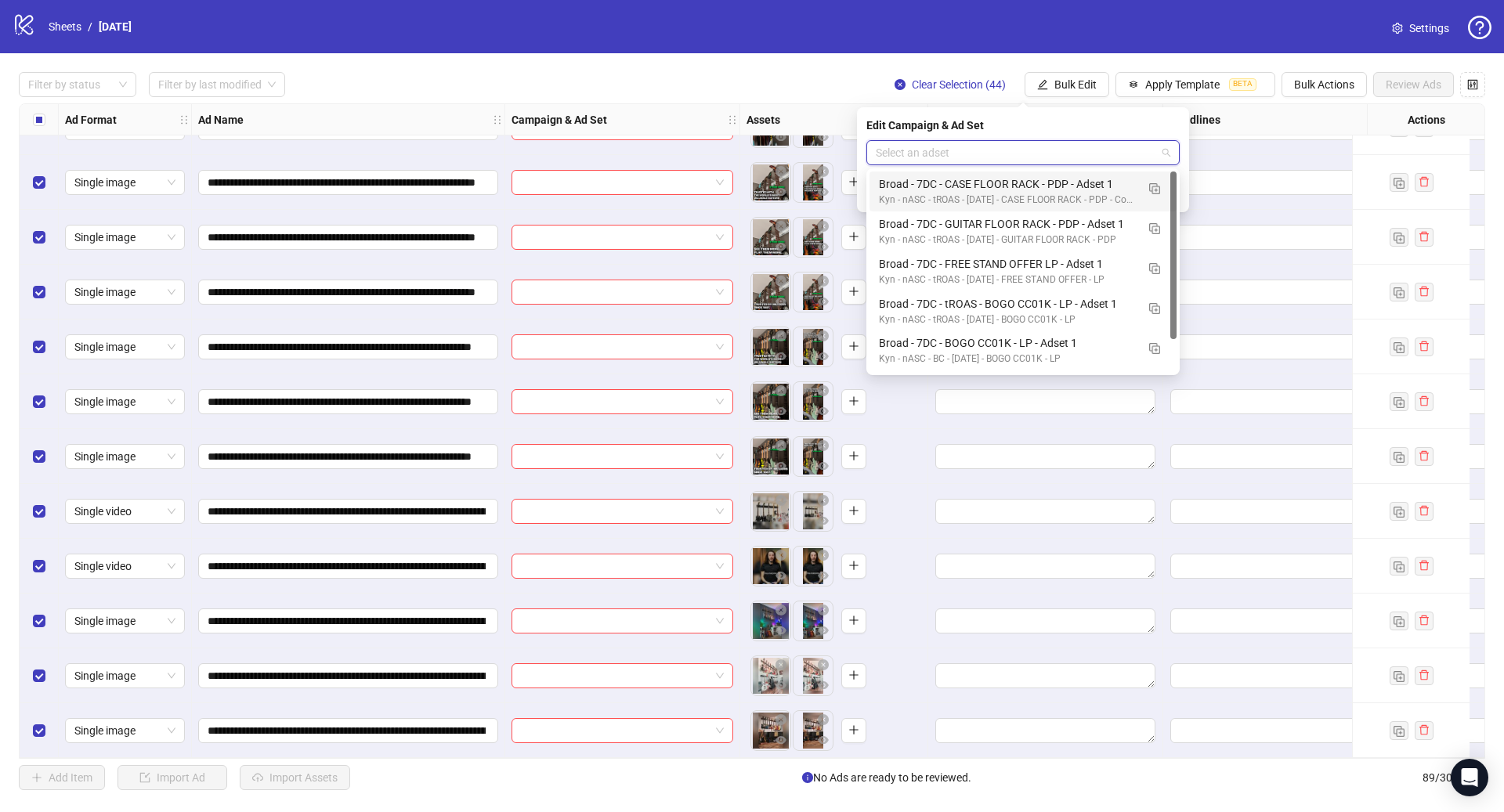
paste input "**********"
type input "**********"
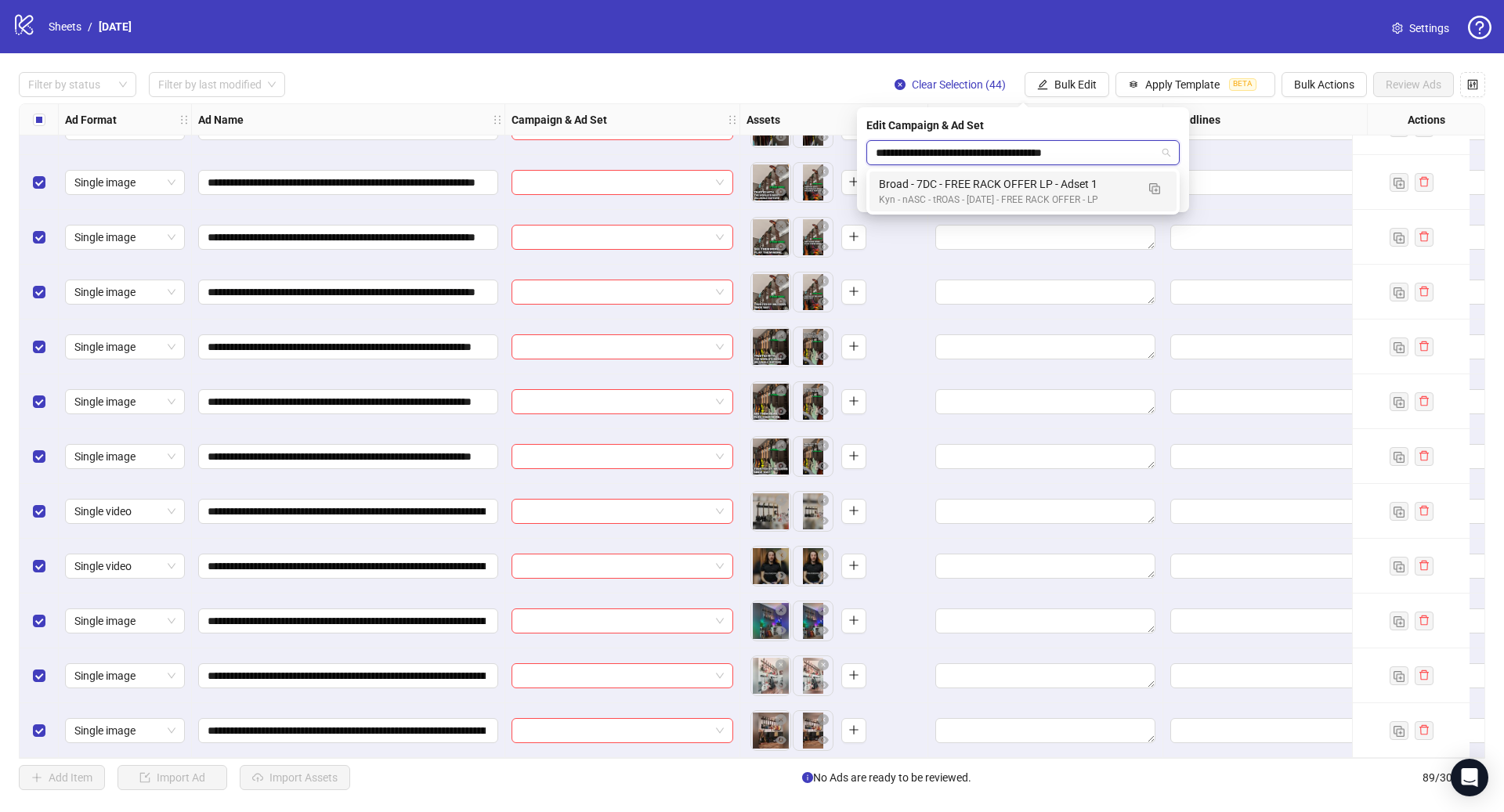
click at [991, 181] on div "Broad - 7DC - FREE RACK OFFER LP - Adset 1" at bounding box center [1007, 184] width 257 height 17
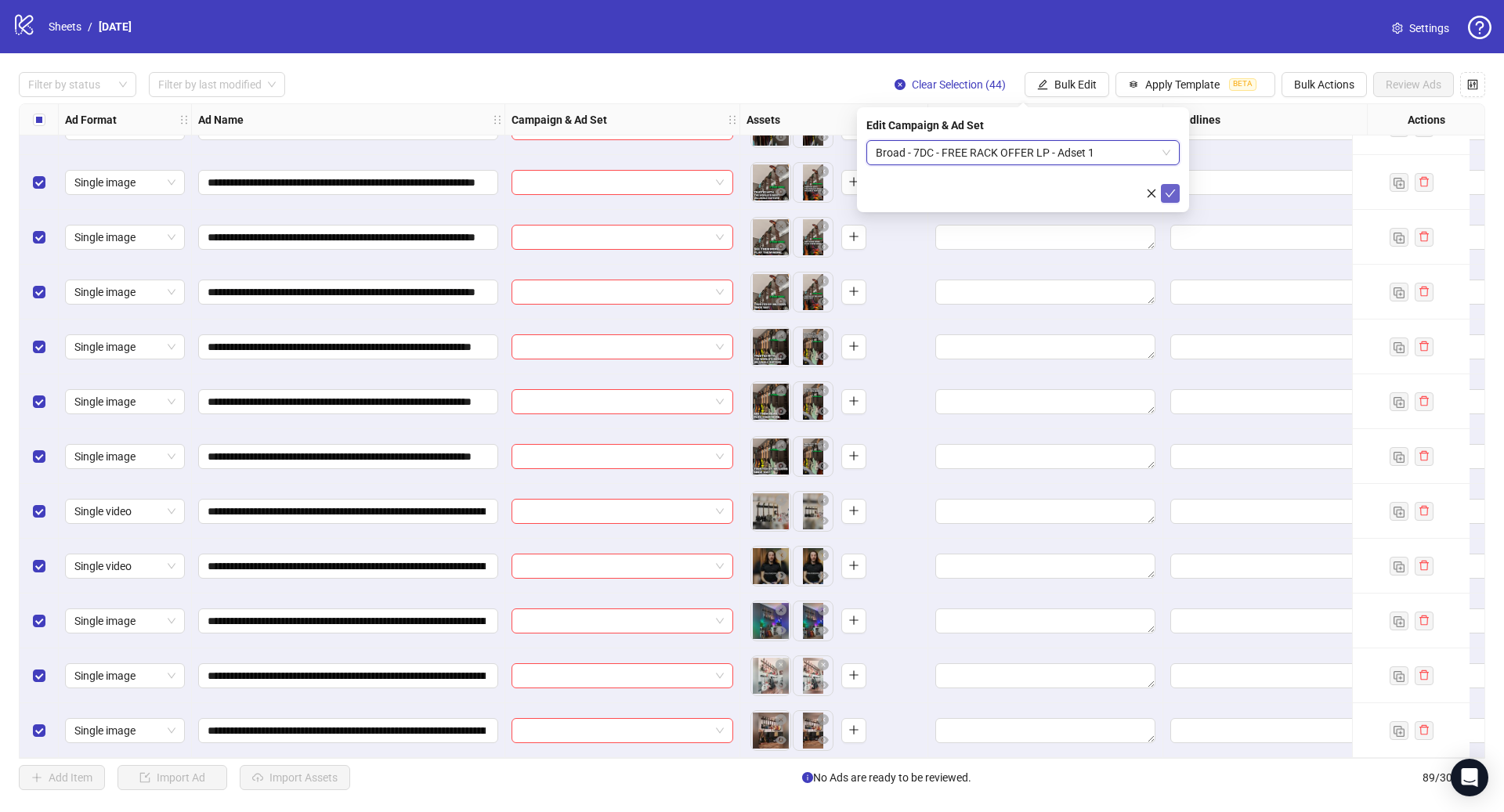
click at [1165, 194] on icon "check" at bounding box center [1170, 194] width 11 height 11
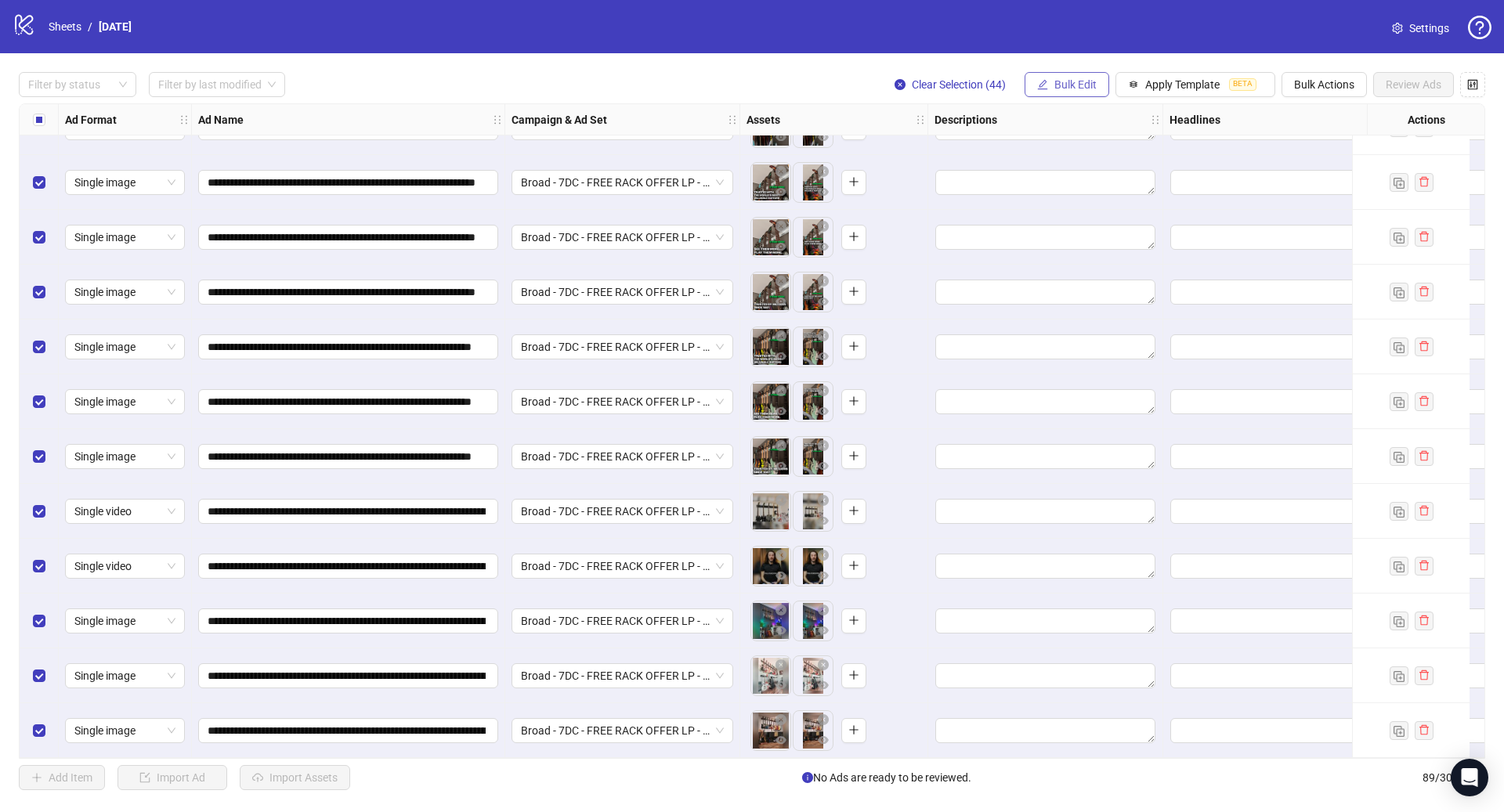
click at [1073, 76] on button "Bulk Edit" at bounding box center [1067, 85] width 85 height 25
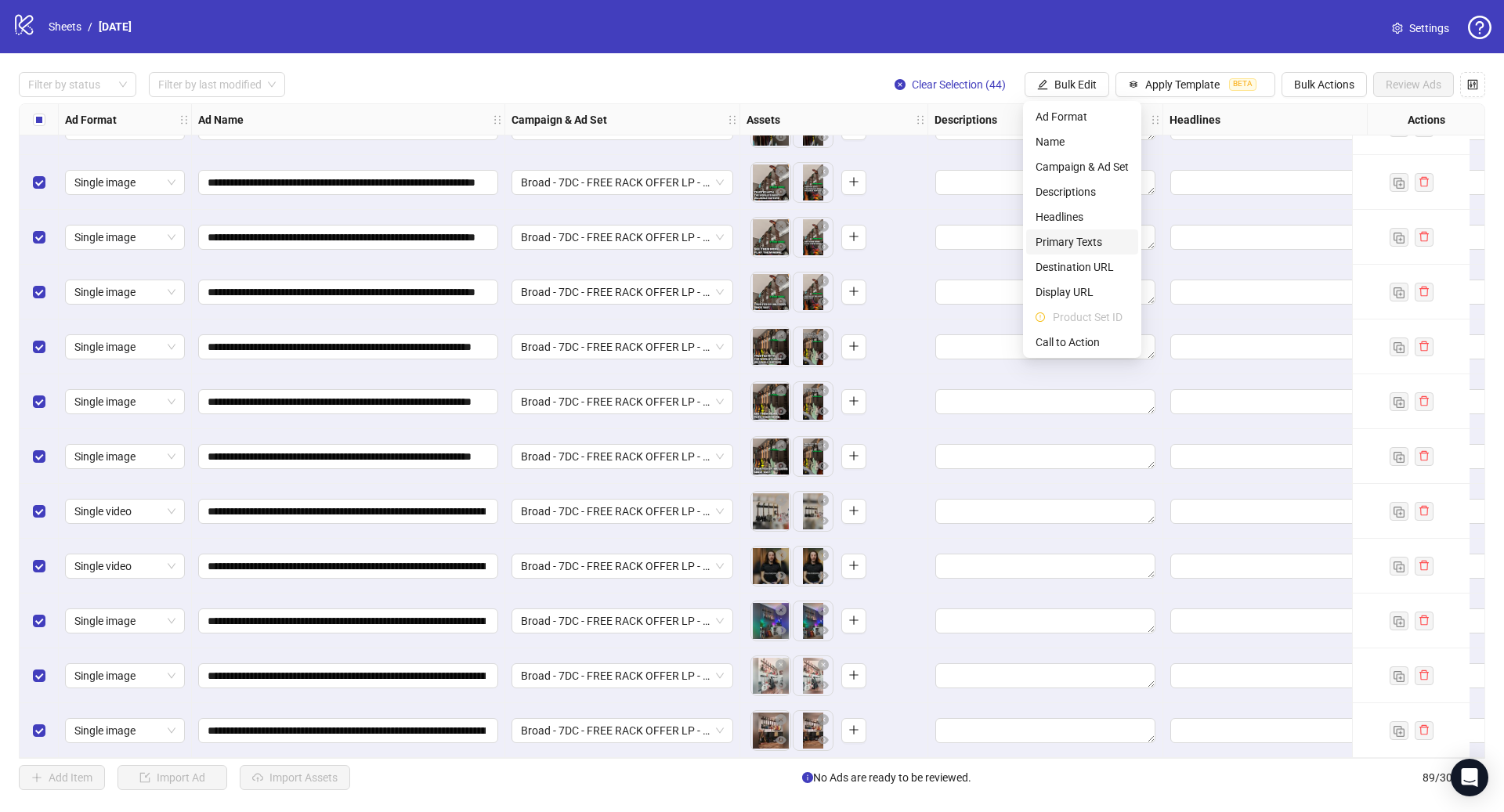
click at [1087, 243] on span "Primary Texts" at bounding box center [1082, 242] width 93 height 17
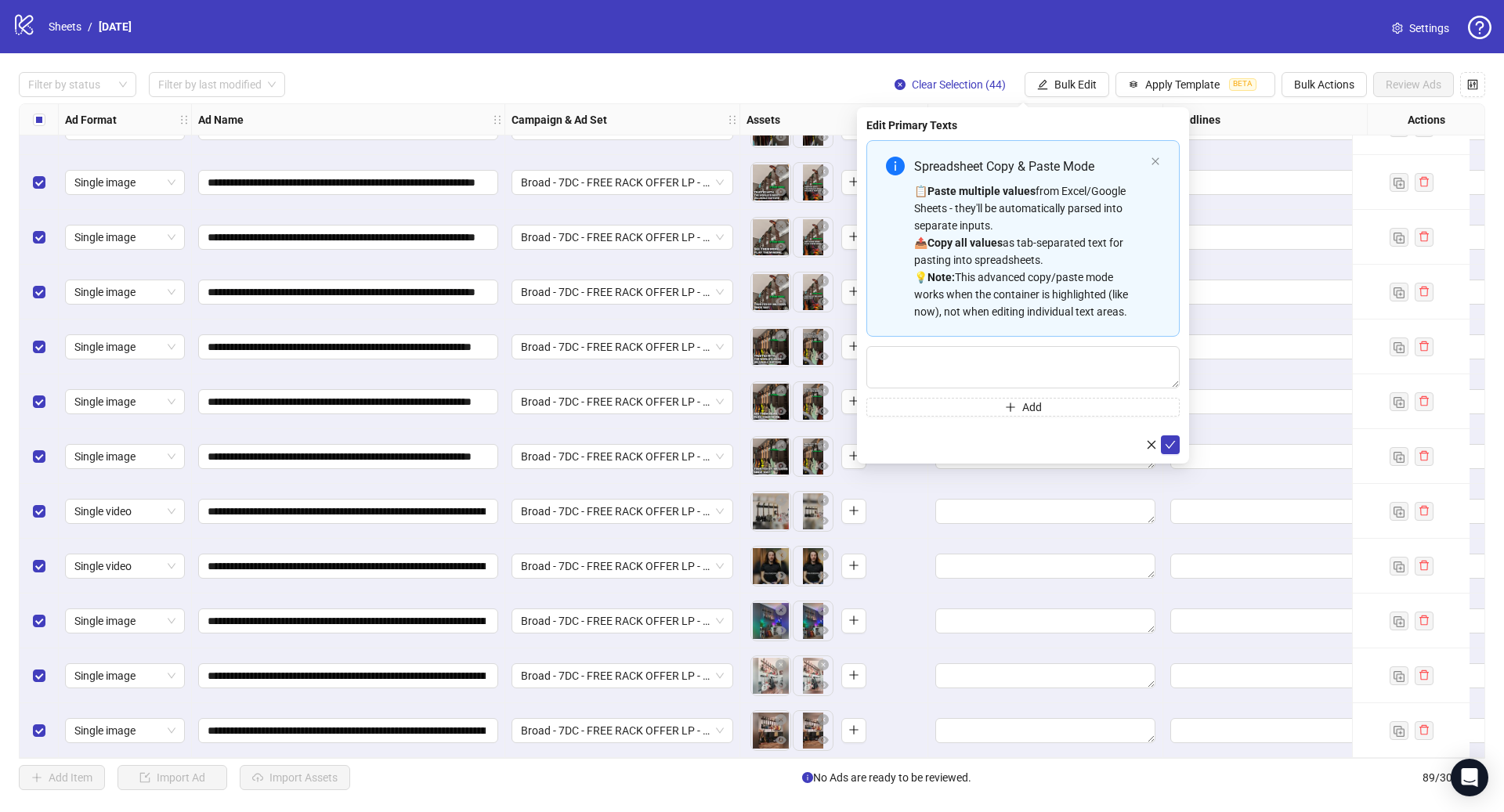
click at [945, 192] on strong "Paste multiple values" at bounding box center [981, 191] width 108 height 13
type textarea "**********"
click at [1166, 439] on icon "check" at bounding box center [1170, 444] width 11 height 11
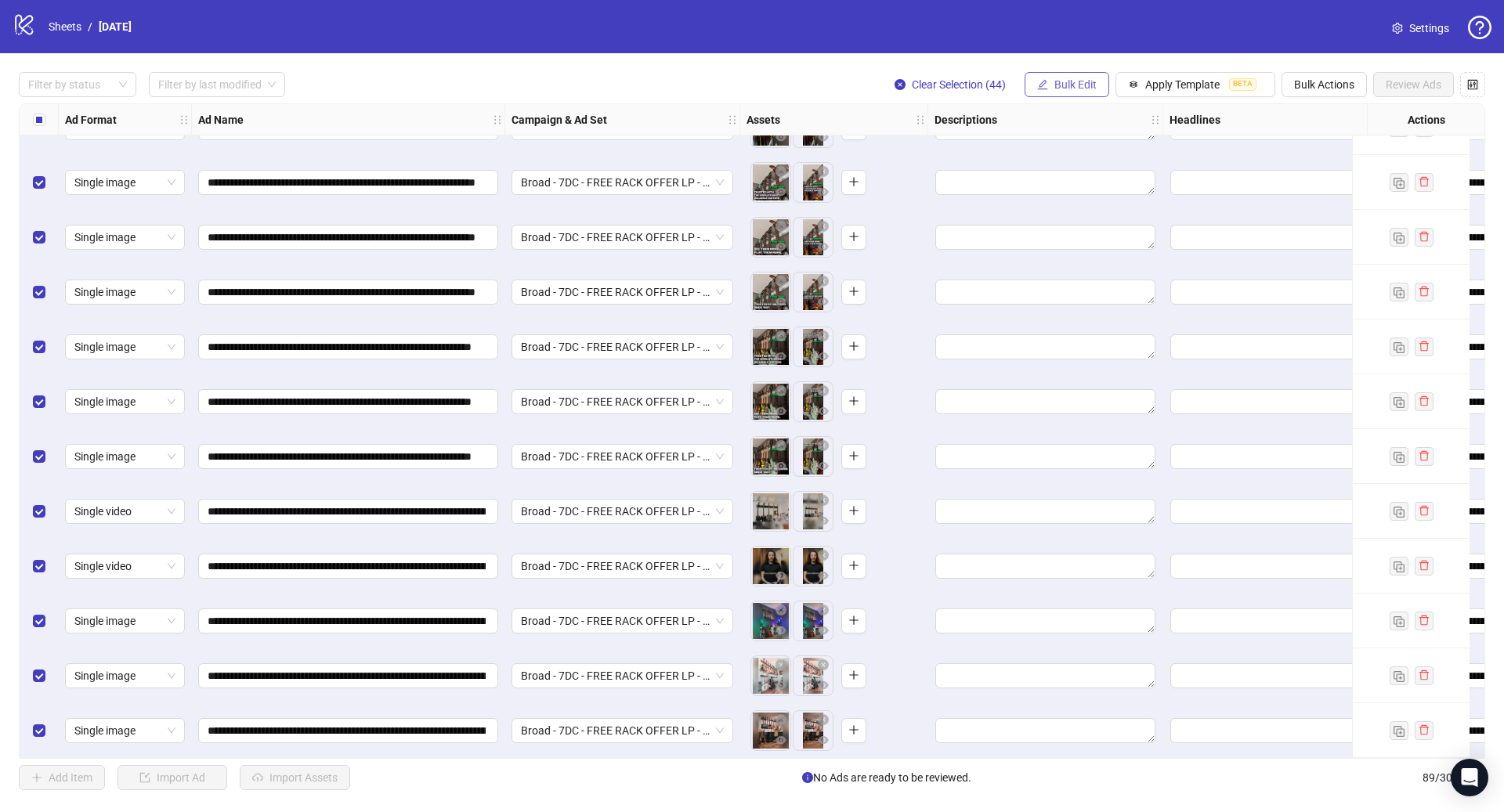
click at [1073, 86] on span "Bulk Edit" at bounding box center [1075, 85] width 42 height 13
click at [1089, 218] on span "Headlines" at bounding box center [1082, 217] width 93 height 17
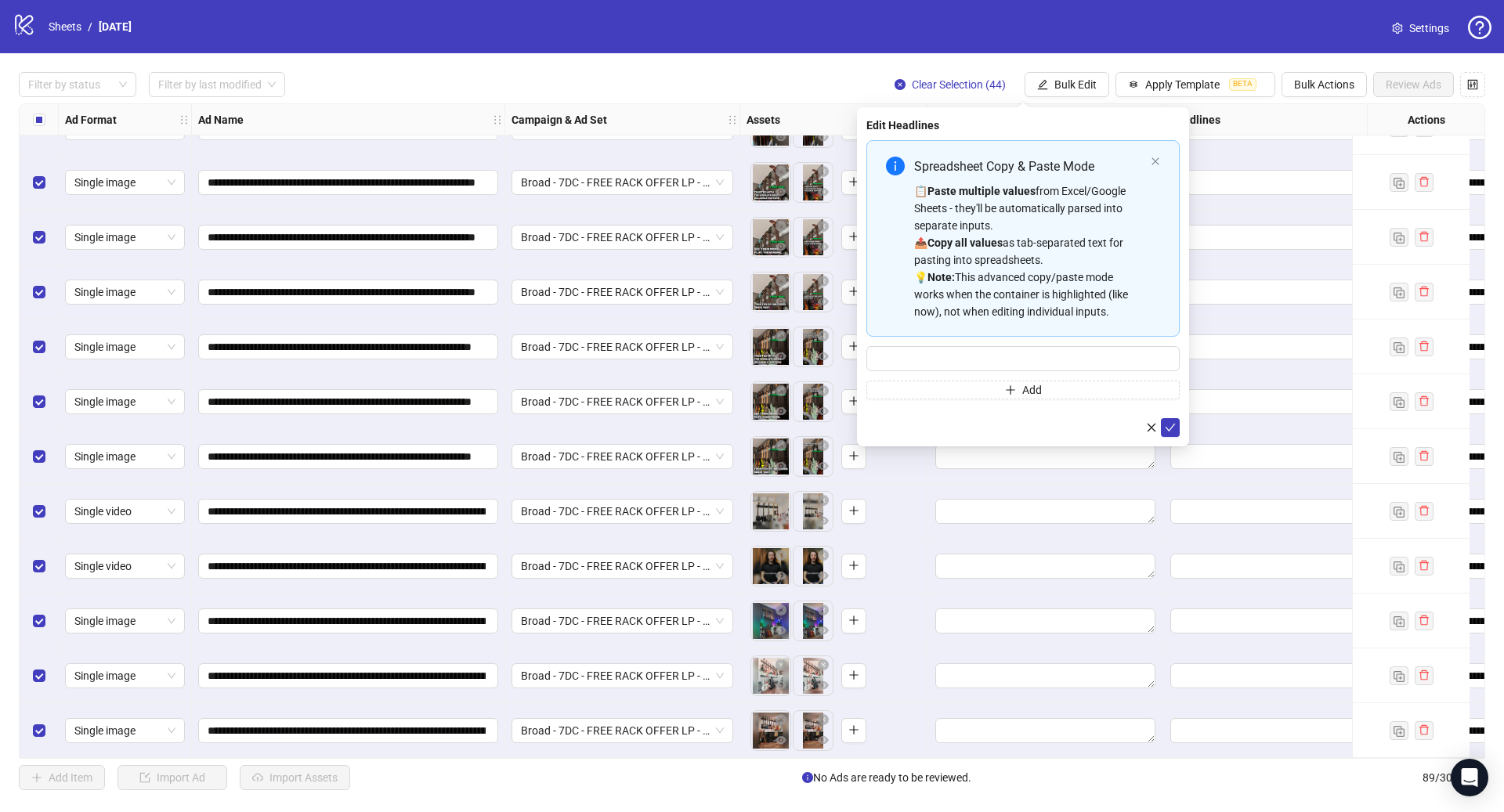
click at [1032, 266] on div "📋 Paste multiple values from Excel/Google Sheets - they'll be automatically par…" at bounding box center [1029, 251] width 230 height 138
type input "**********"
click at [1173, 426] on icon "check" at bounding box center [1170, 428] width 11 height 11
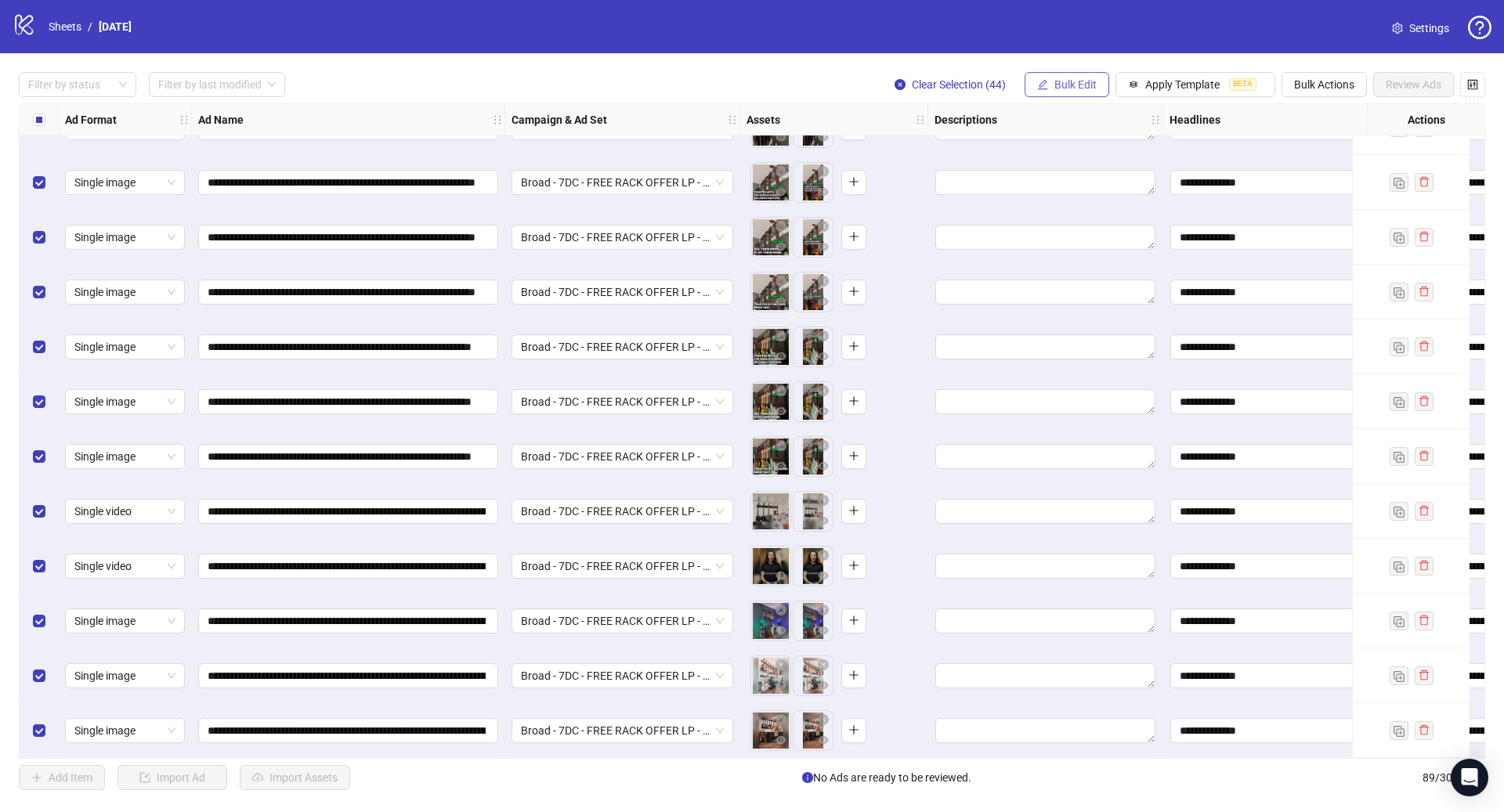
click at [1068, 89] on span "Bulk Edit" at bounding box center [1075, 85] width 42 height 13
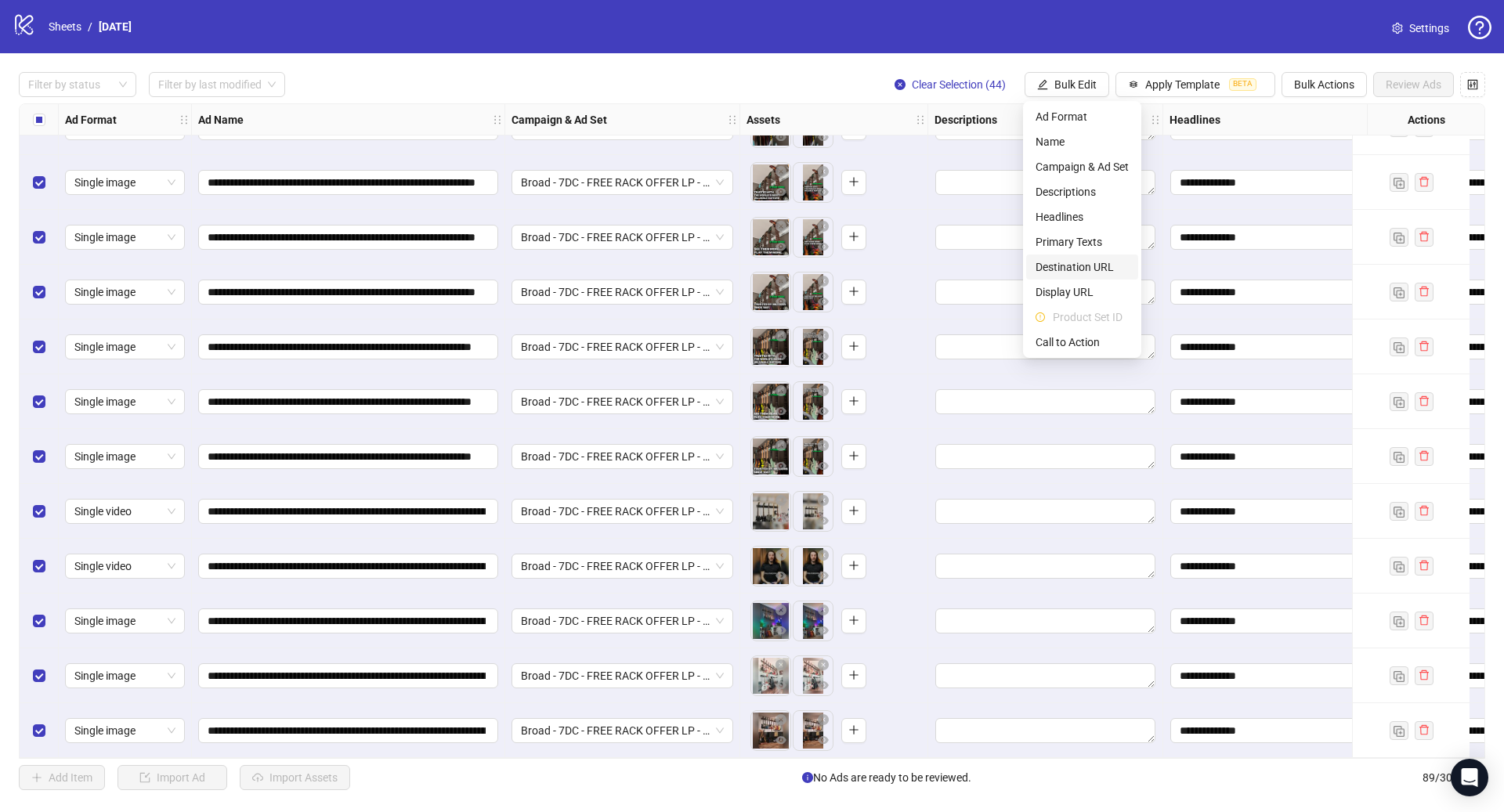
click at [1093, 266] on span "Destination URL" at bounding box center [1082, 267] width 93 height 17
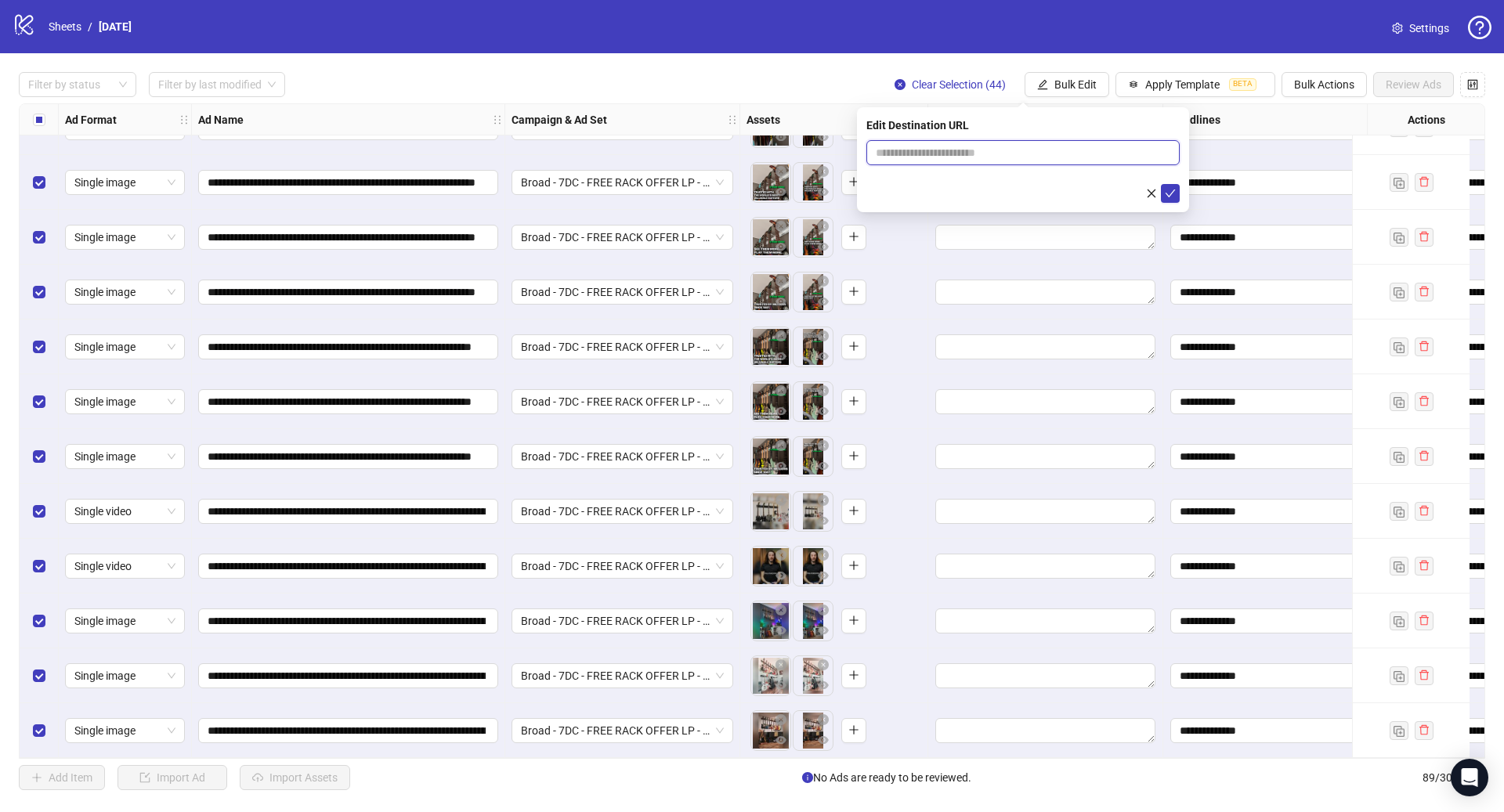
click at [980, 153] on input "text" at bounding box center [1016, 153] width 282 height 17
paste input "**********"
type input "**********"
click at [1174, 195] on icon "check" at bounding box center [1170, 194] width 11 height 11
click at [1067, 88] on span "Bulk Edit" at bounding box center [1075, 85] width 42 height 13
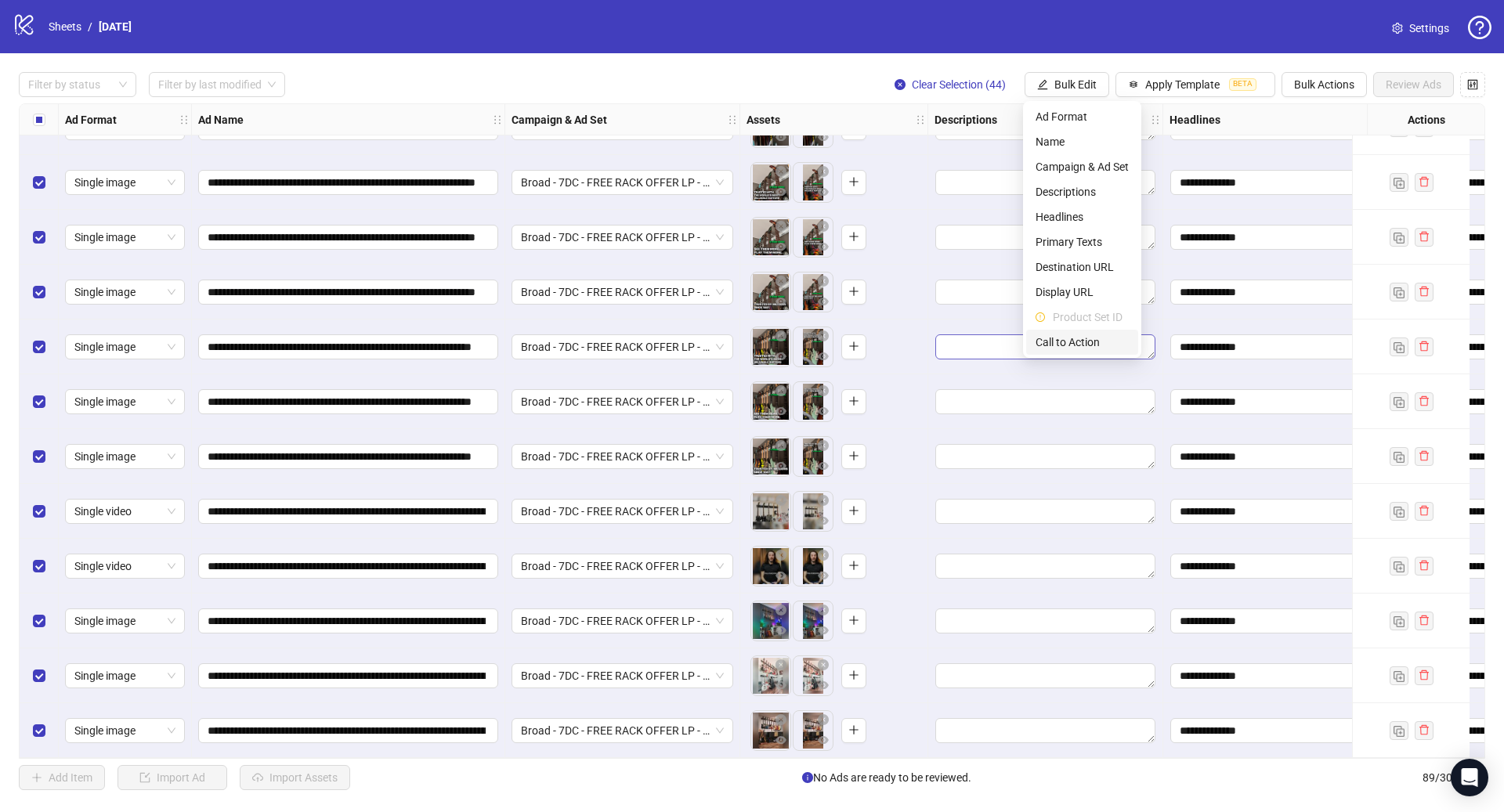
drag, startPoint x: 1096, startPoint y: 345, endPoint x: 1088, endPoint y: 346, distance: 8.1
click at [1096, 345] on span "Call to Action" at bounding box center [1082, 342] width 93 height 17
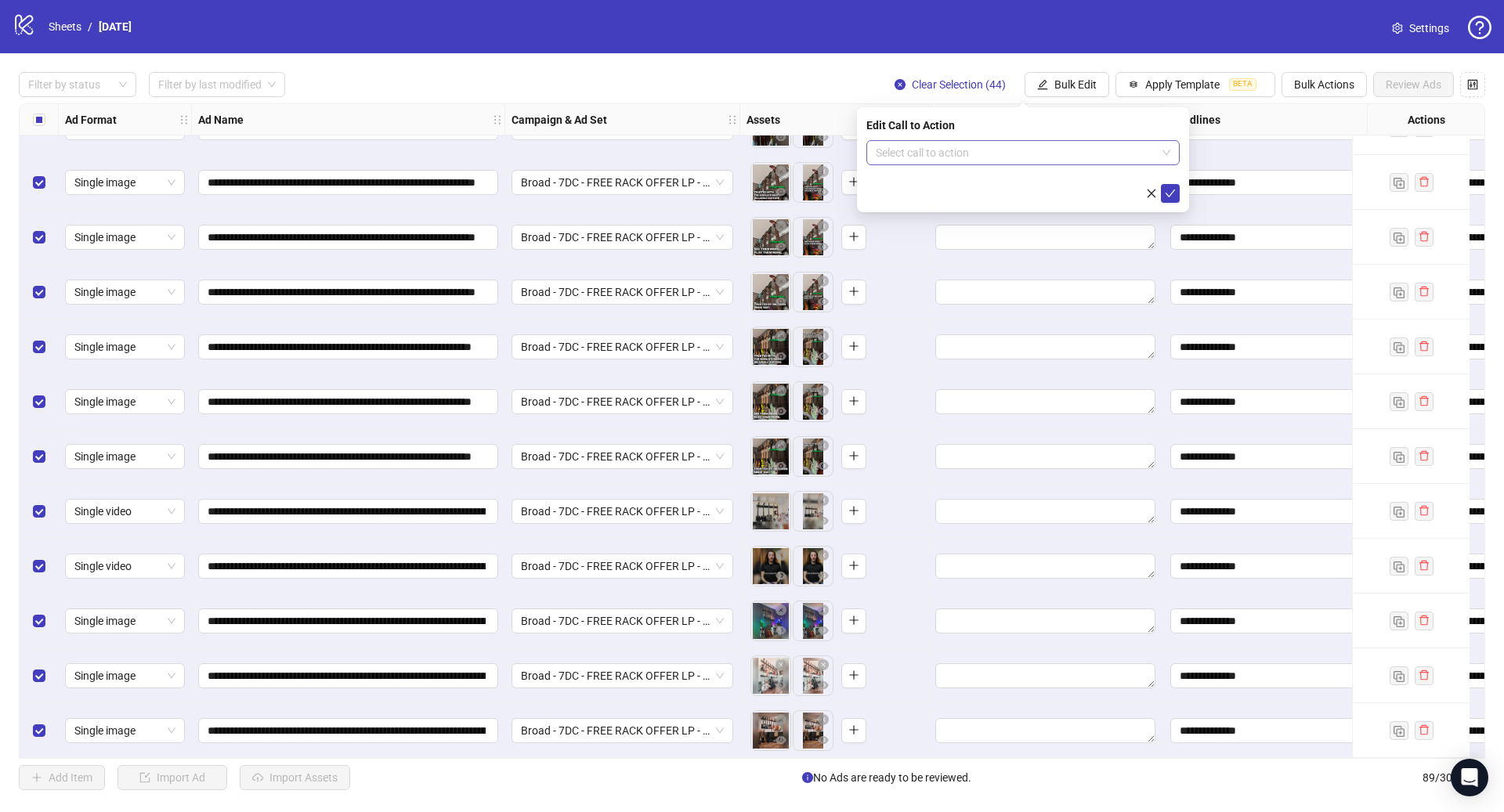
click at [1100, 148] on input "search" at bounding box center [1015, 153] width 281 height 24
type input "****"
click at [1096, 172] on div "Shop now" at bounding box center [1022, 184] width 307 height 25
click at [1169, 192] on icon "check" at bounding box center [1170, 194] width 11 height 11
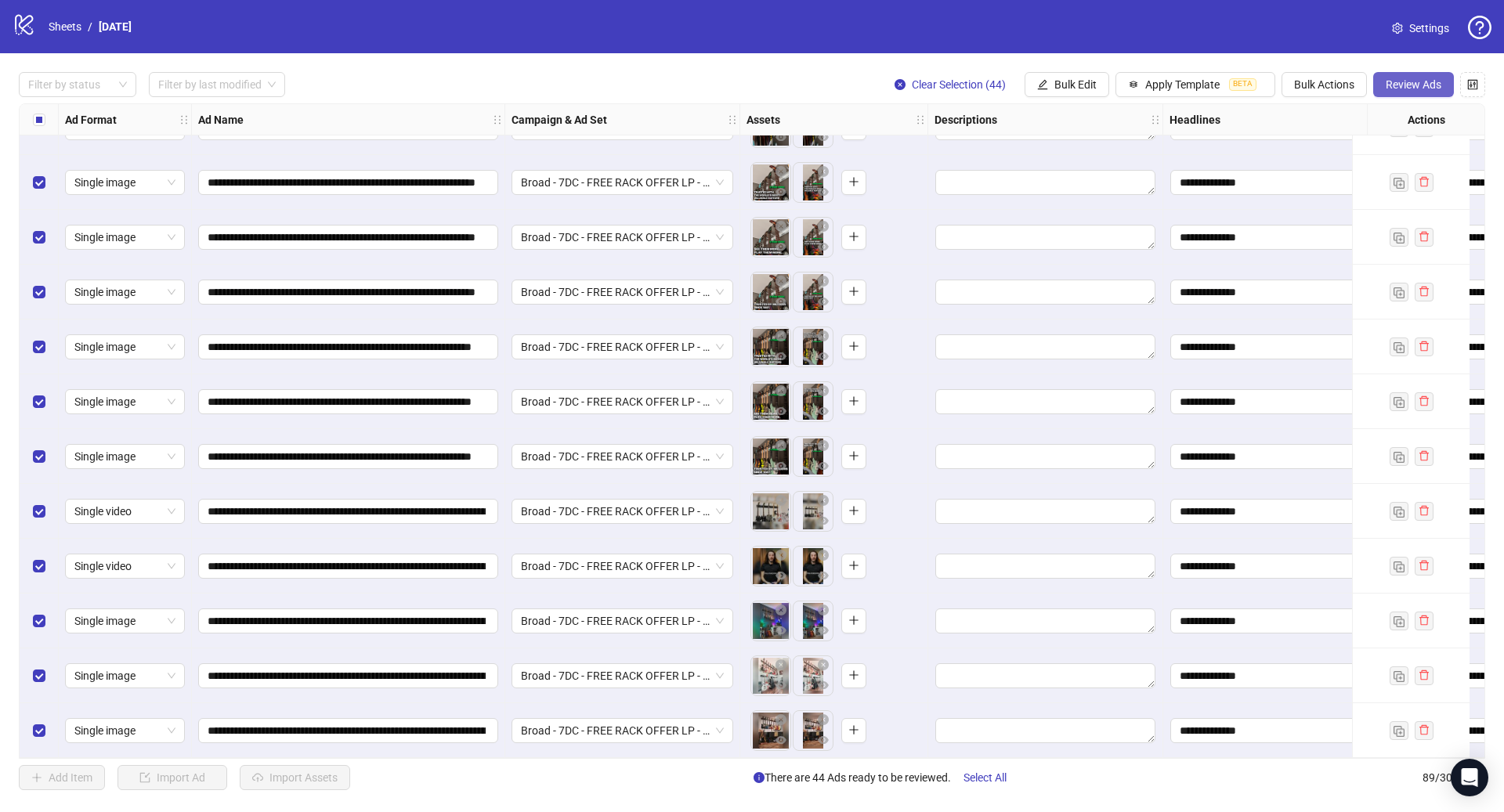
click at [1390, 84] on span "Review Ads" at bounding box center [1413, 85] width 55 height 13
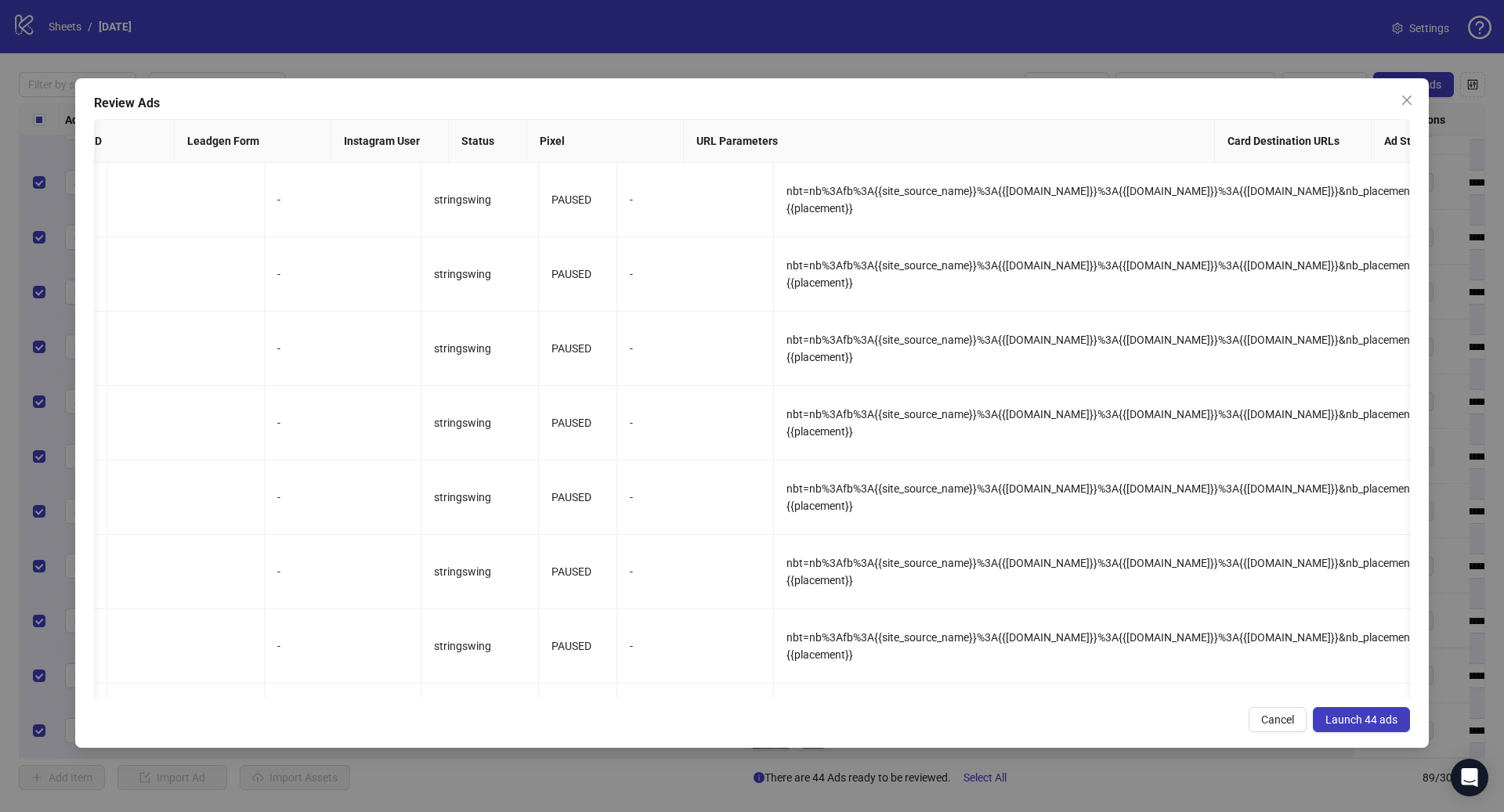
scroll to position [0, 0]
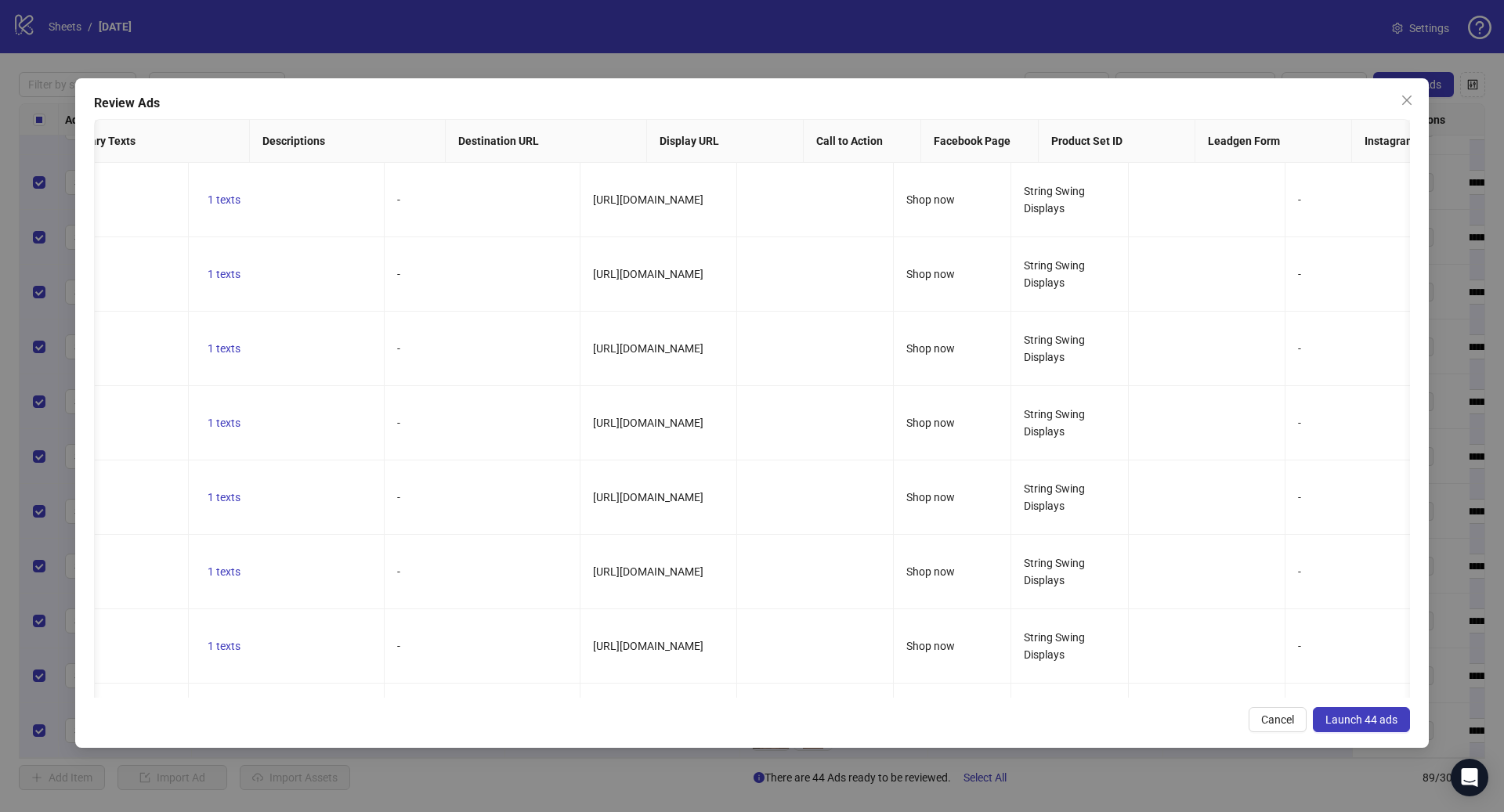
click at [1348, 722] on span "Launch 44 ads" at bounding box center [1361, 719] width 72 height 13
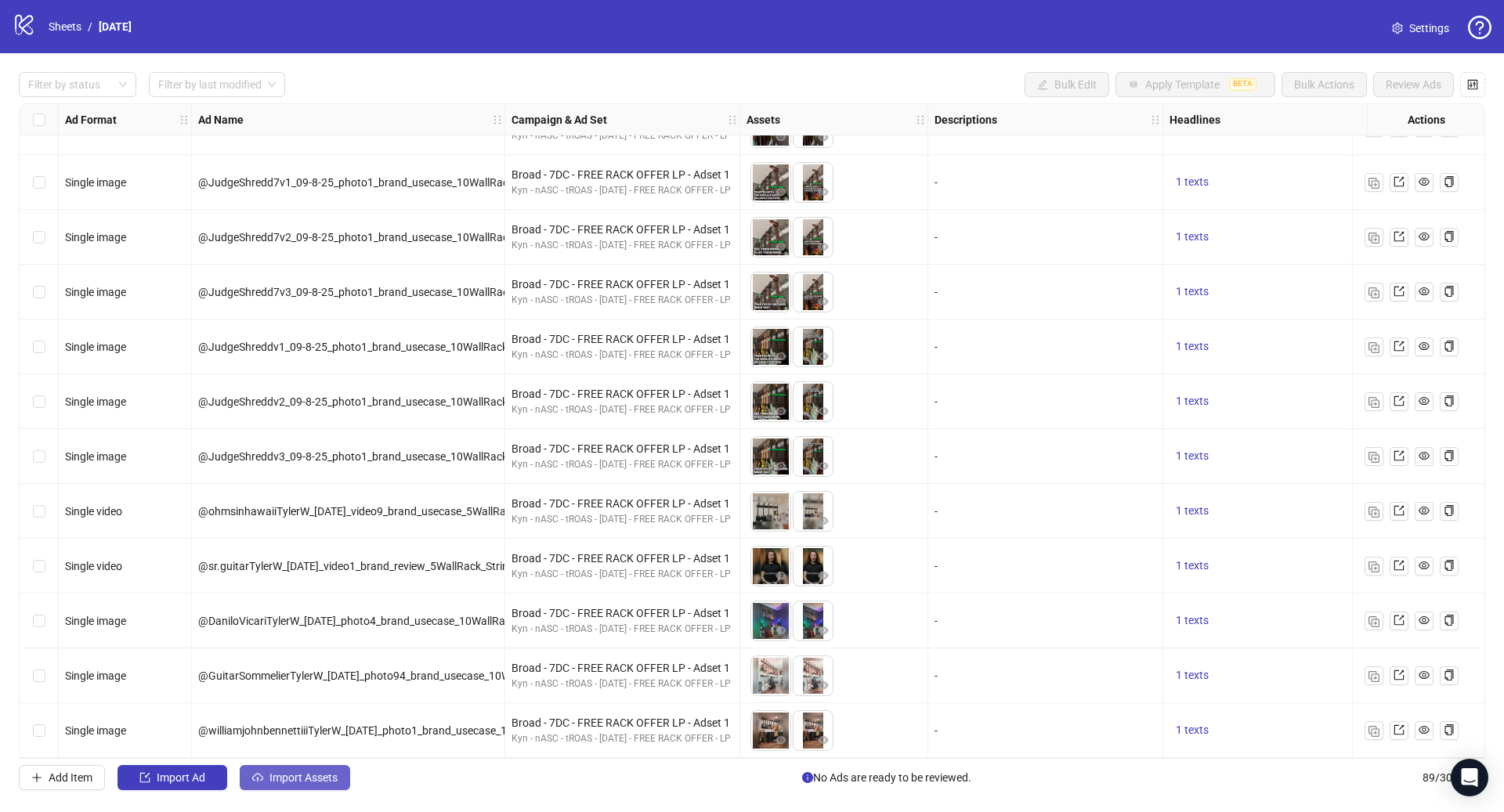
click at [308, 780] on span "Import Assets" at bounding box center [304, 778] width 68 height 13
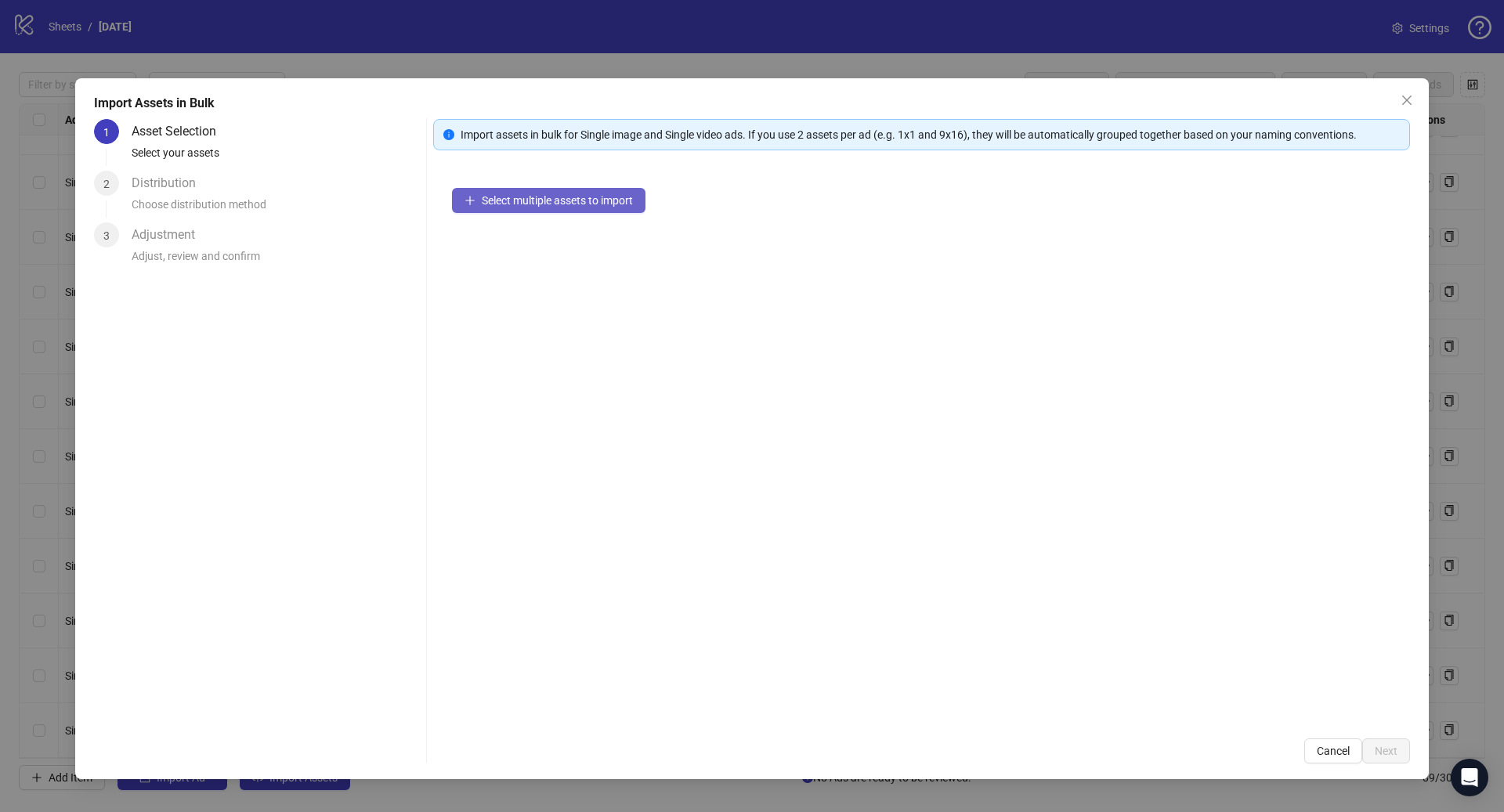
click at [586, 201] on span "Select multiple assets to import" at bounding box center [557, 201] width 151 height 13
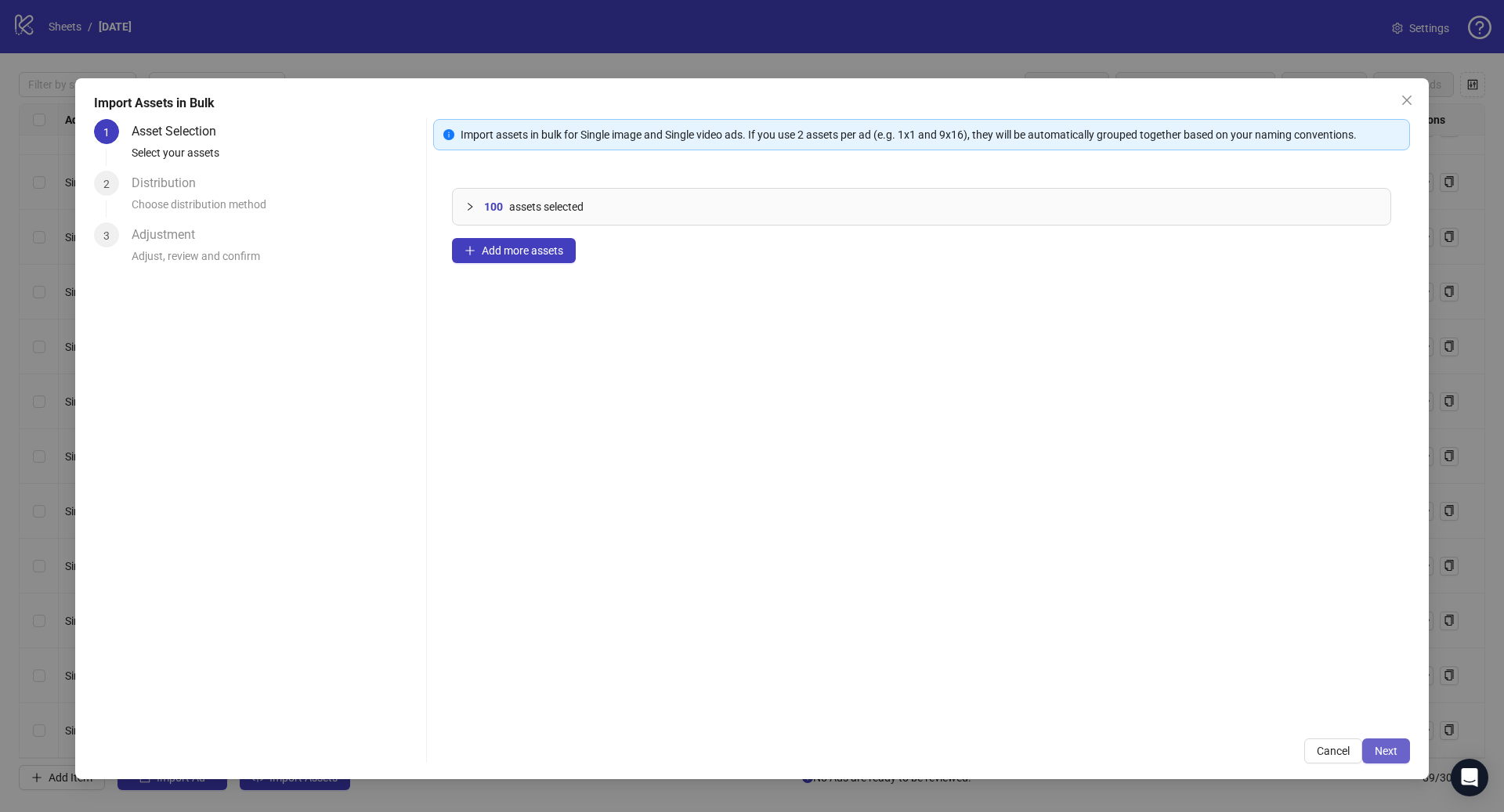
click at [1384, 750] on span "Next" at bounding box center [1385, 751] width 23 height 13
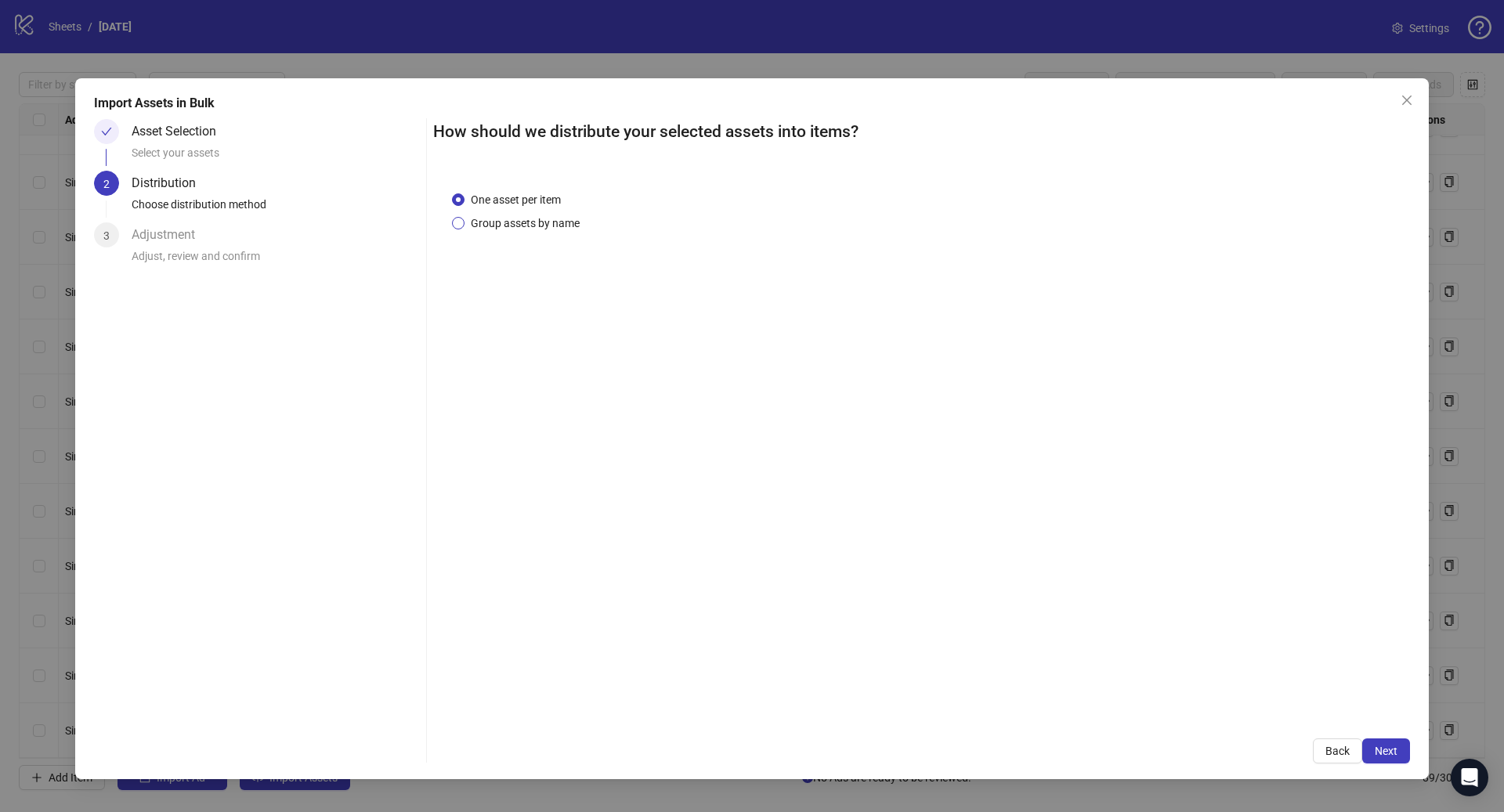
click at [538, 221] on span "Group assets by name" at bounding box center [525, 223] width 122 height 17
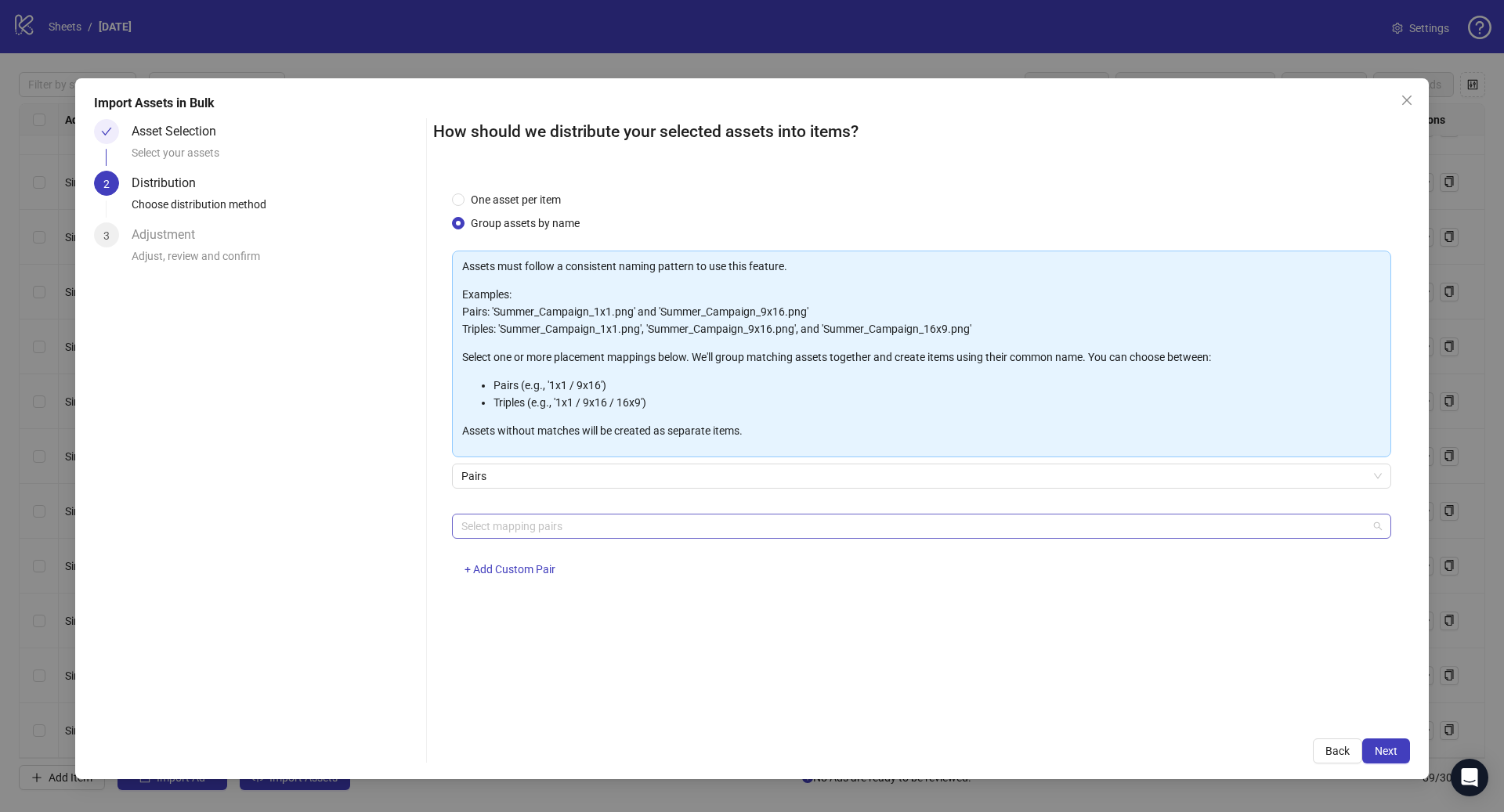
click at [512, 532] on div at bounding box center [913, 527] width 916 height 22
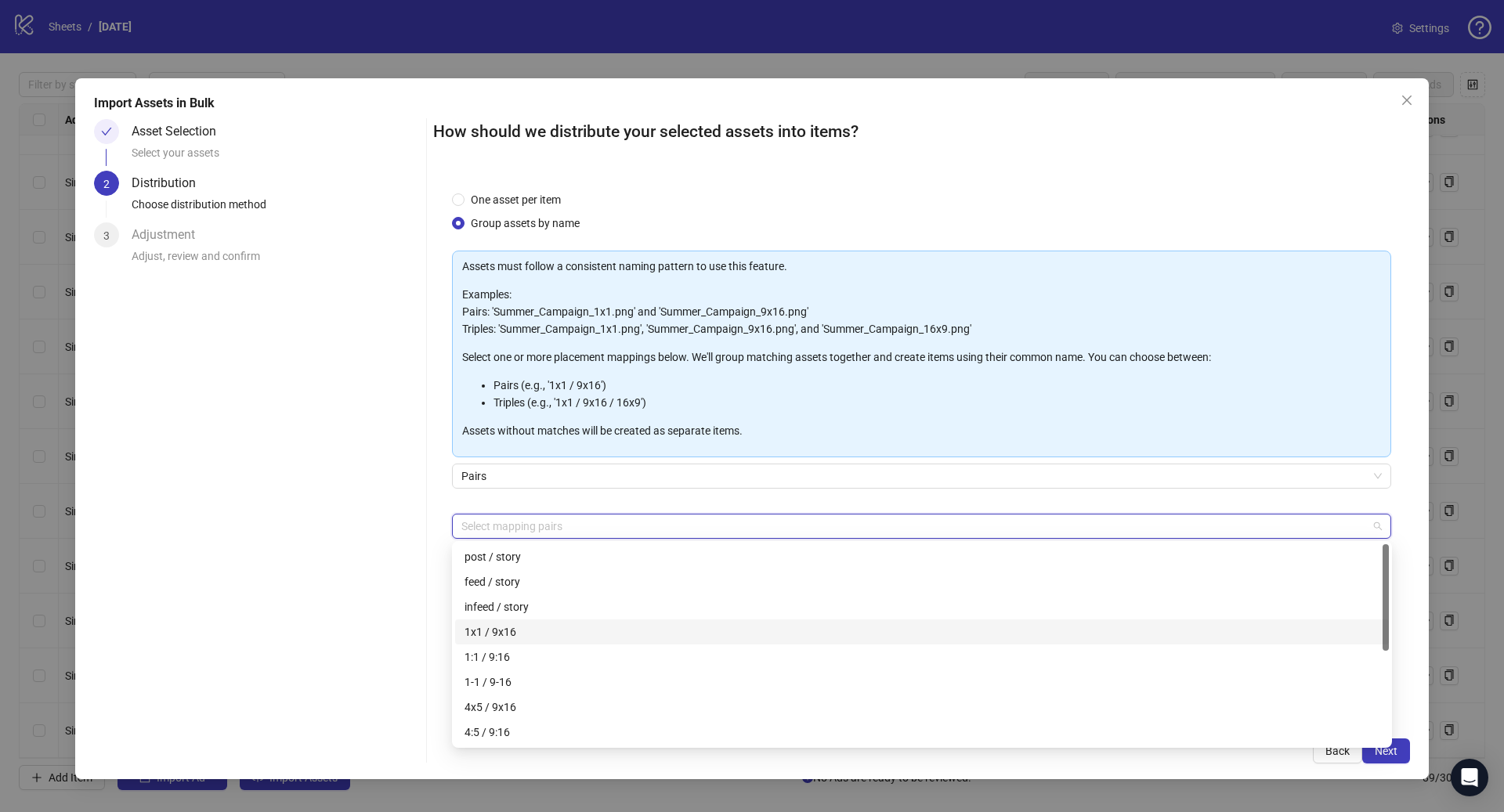
click at [508, 632] on div "1x1 / 9x16" at bounding box center [921, 632] width 915 height 17
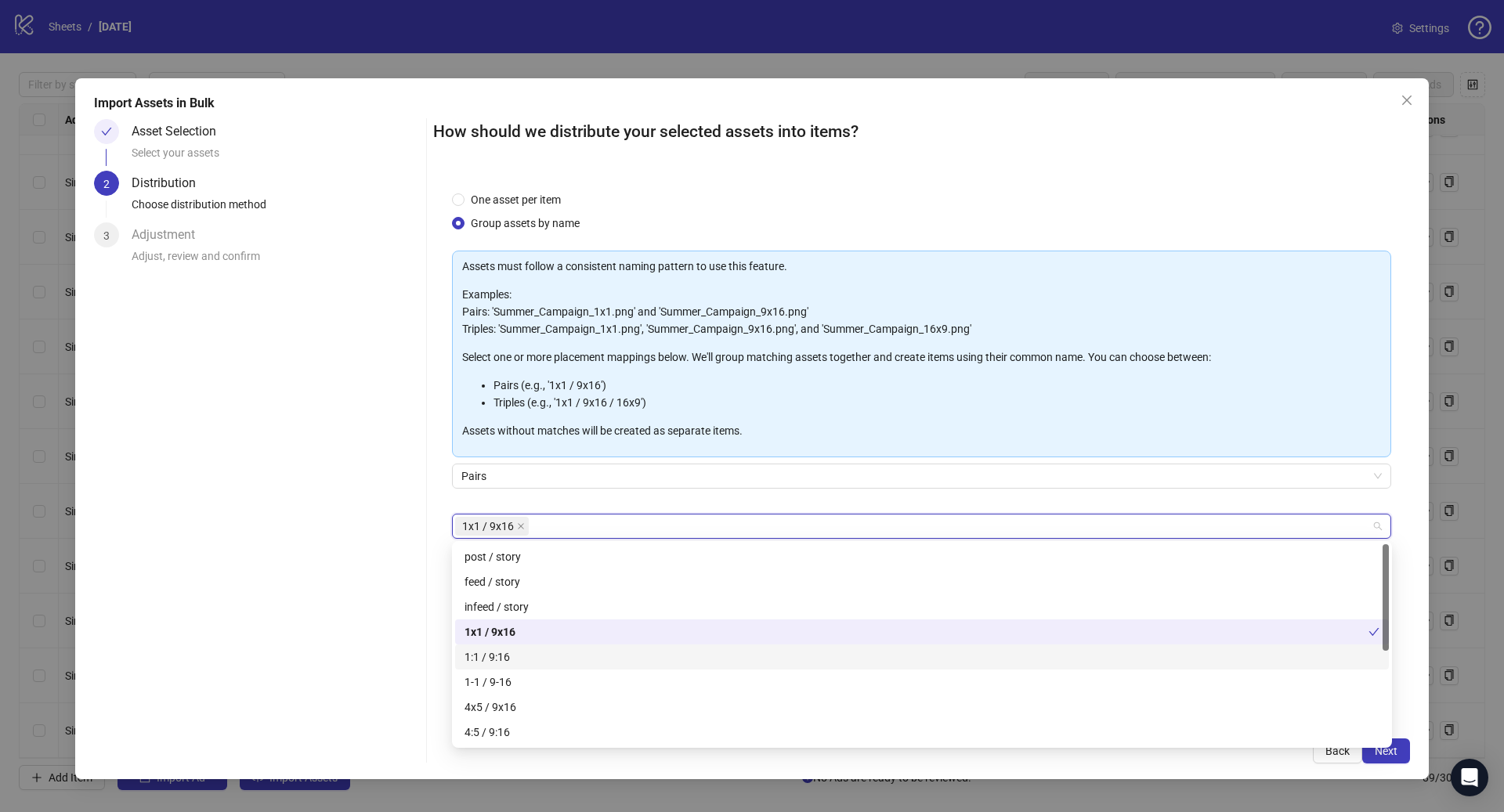
click at [510, 653] on div "1:1 / 9:16" at bounding box center [921, 657] width 915 height 17
drag, startPoint x: 517, startPoint y: 702, endPoint x: 514, endPoint y: 725, distance: 23.2
click at [517, 702] on div "4x5 / 9x16" at bounding box center [921, 708] width 915 height 17
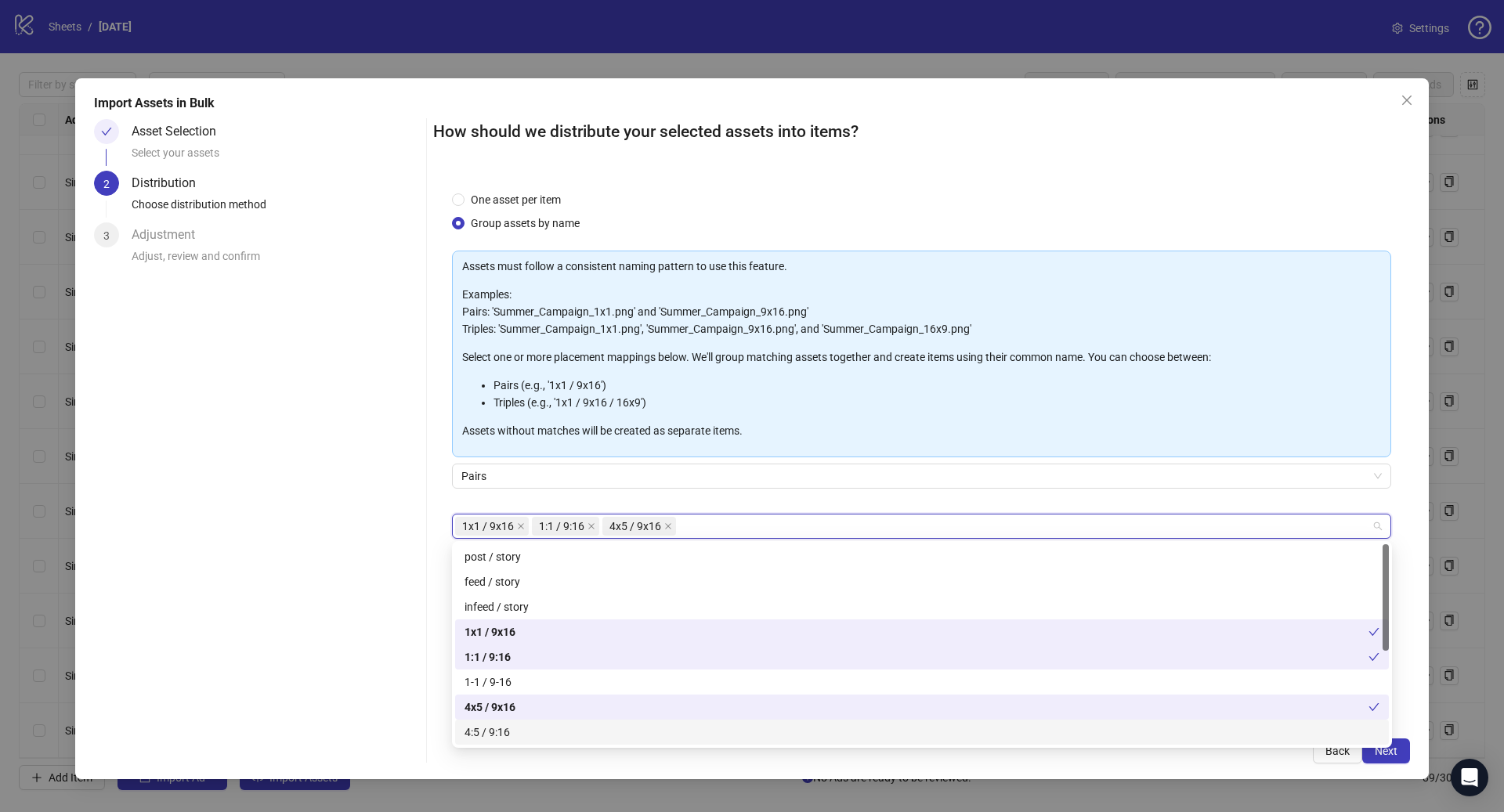
click at [510, 735] on div "4:5 / 9:16" at bounding box center [921, 732] width 915 height 17
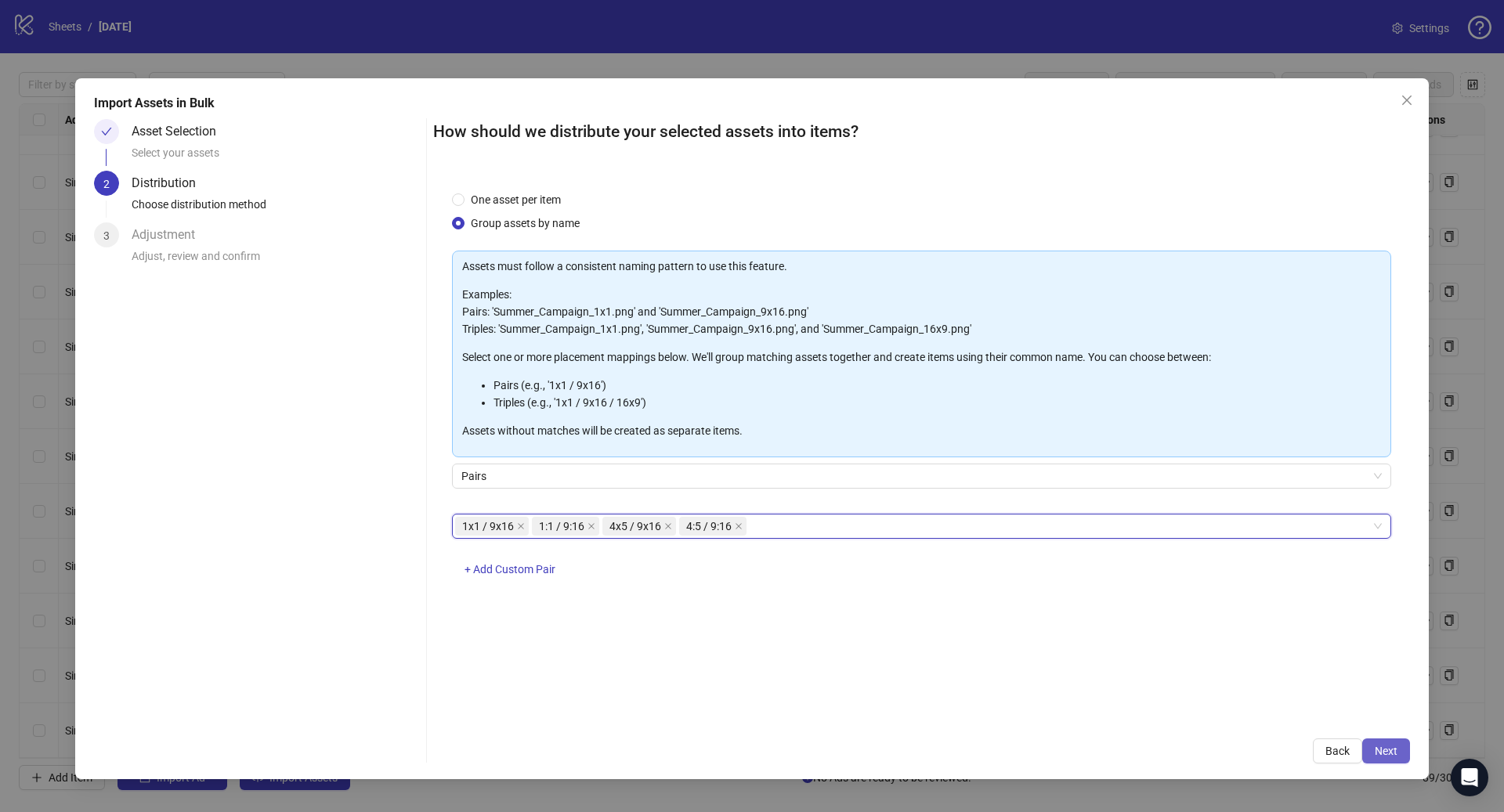
click at [1387, 757] on span "Next" at bounding box center [1385, 751] width 23 height 13
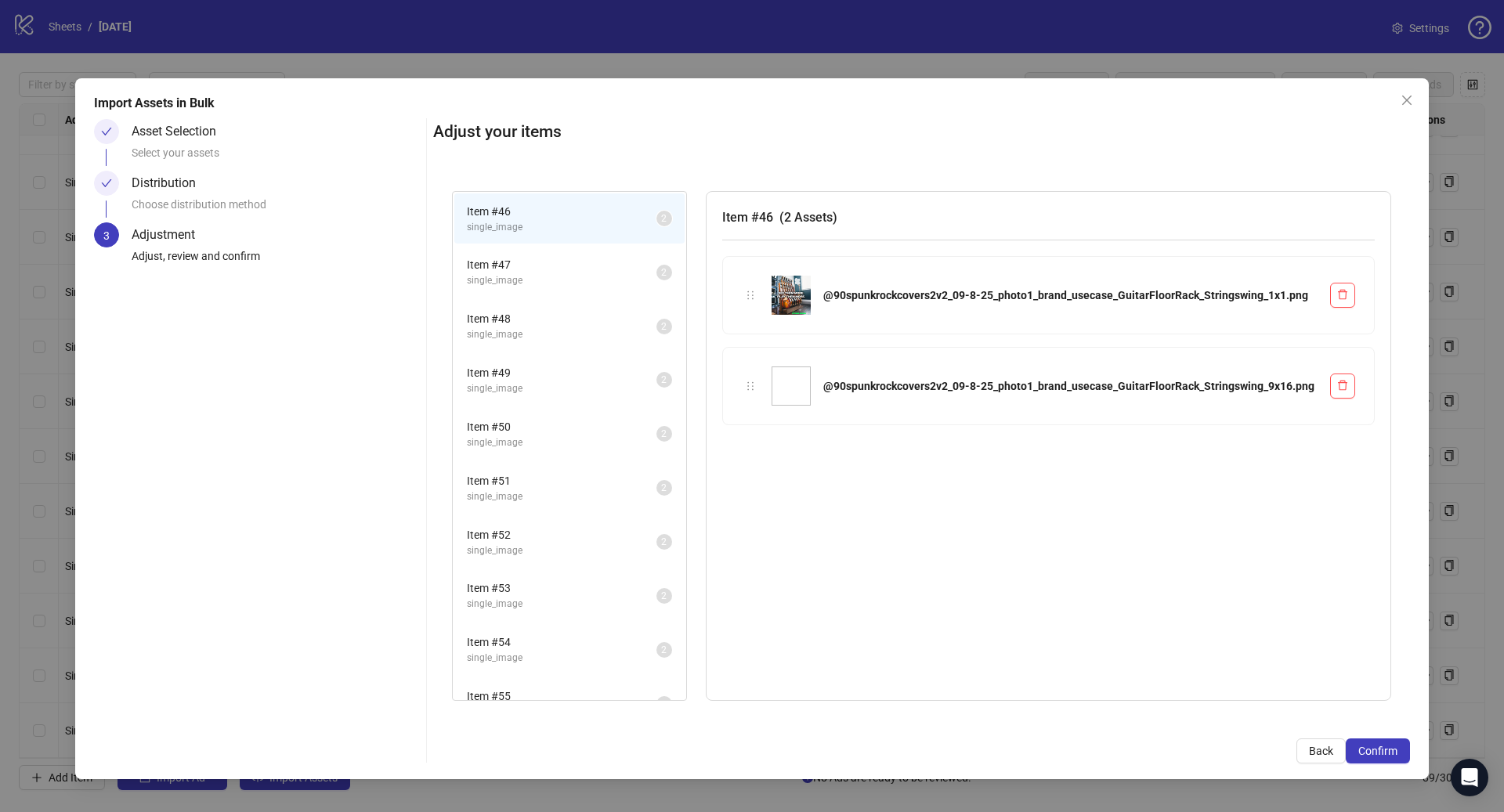
click at [527, 274] on span "single_image" at bounding box center [561, 281] width 190 height 15
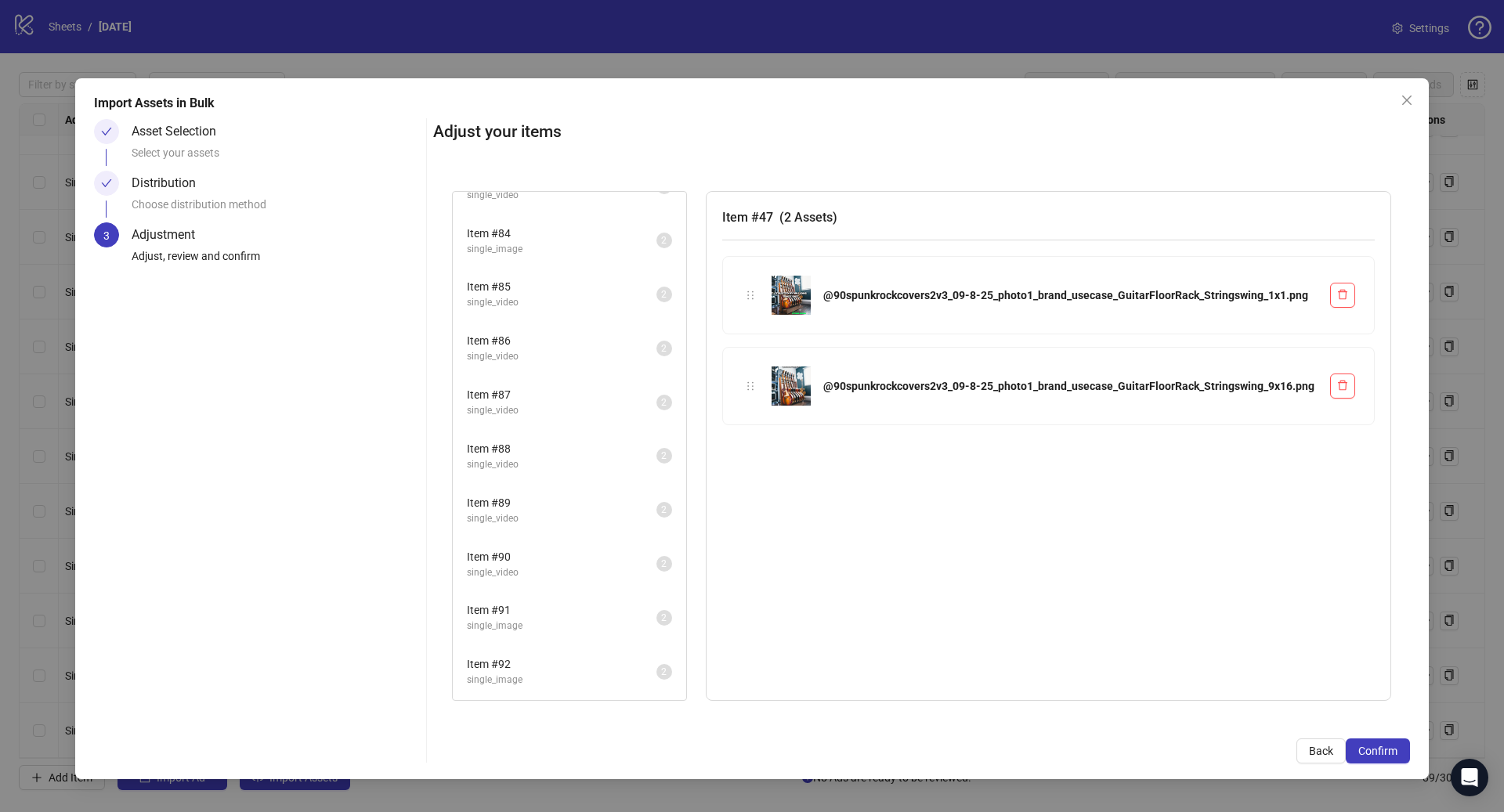
scroll to position [2240, 0]
click at [560, 686] on span "single_video" at bounding box center [561, 683] width 190 height 15
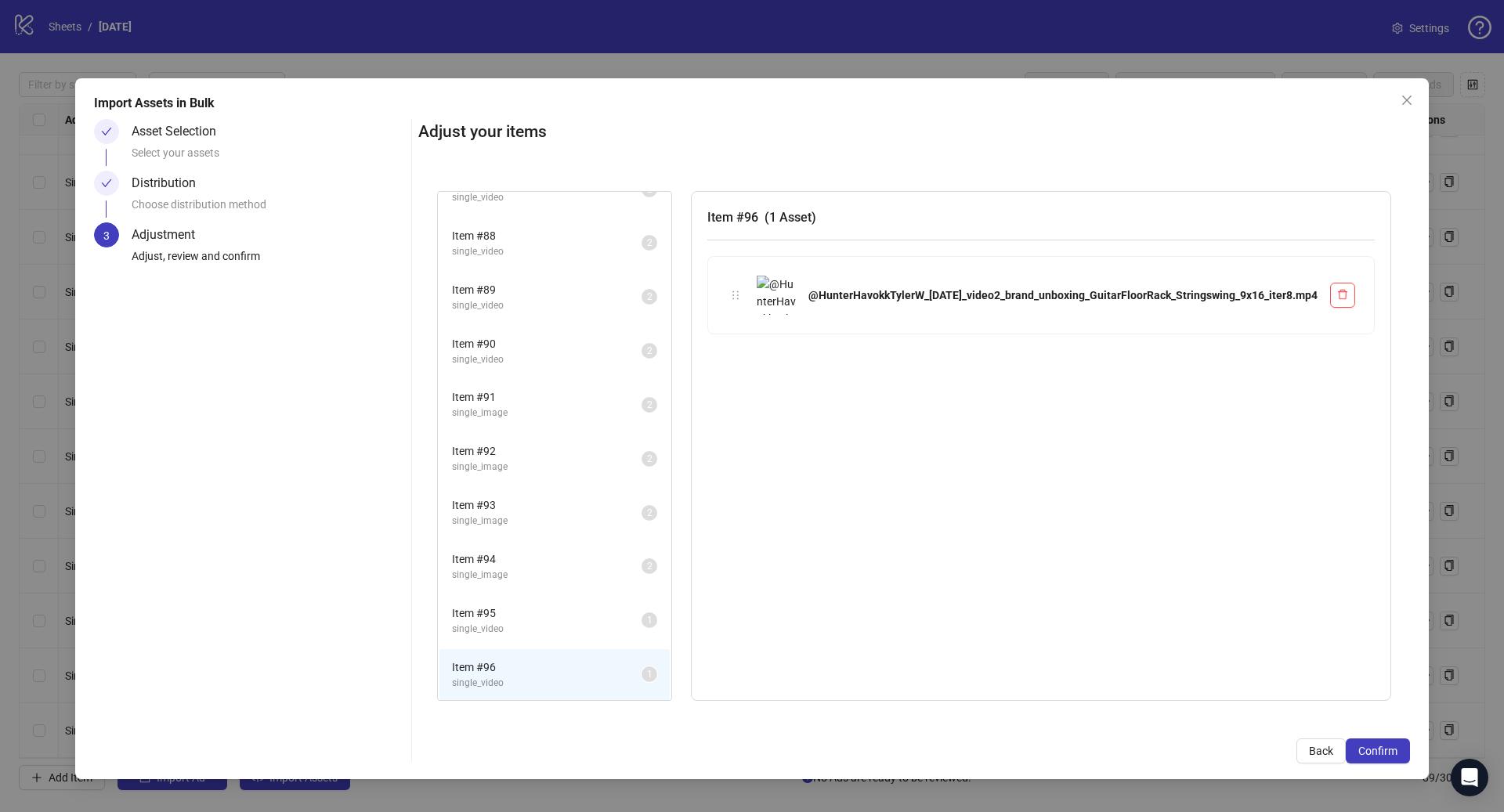
click at [559, 627] on span "single_video" at bounding box center [547, 629] width 190 height 15
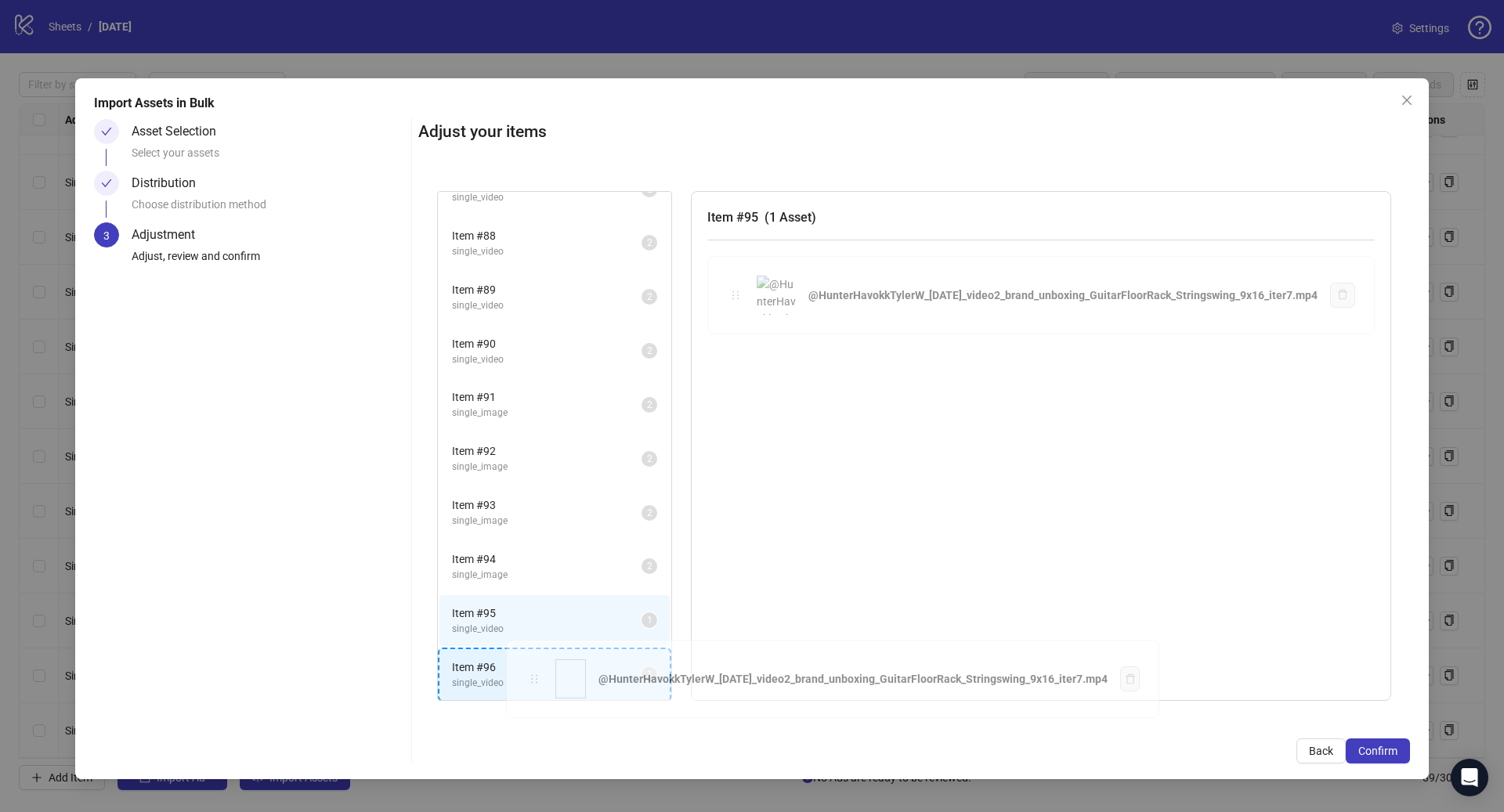
drag, startPoint x: 745, startPoint y: 288, endPoint x: 529, endPoint y: 668, distance: 437.1
click at [529, 672] on div "Item # 46 single_image 2 Item # 47 single_image 2 Item # 48 single_image 2 Item…" at bounding box center [914, 446] width 992 height 548
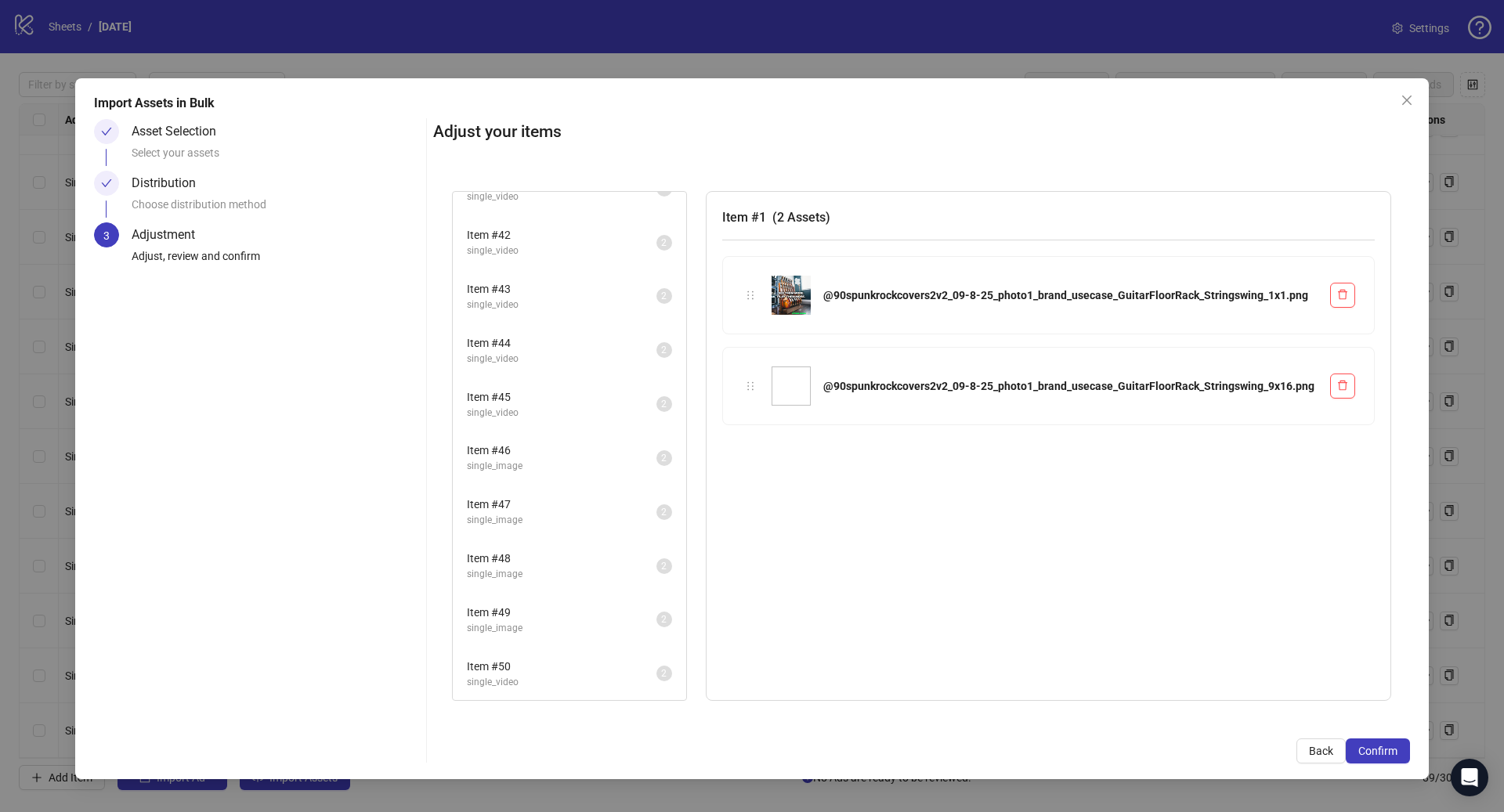
scroll to position [2186, 0]
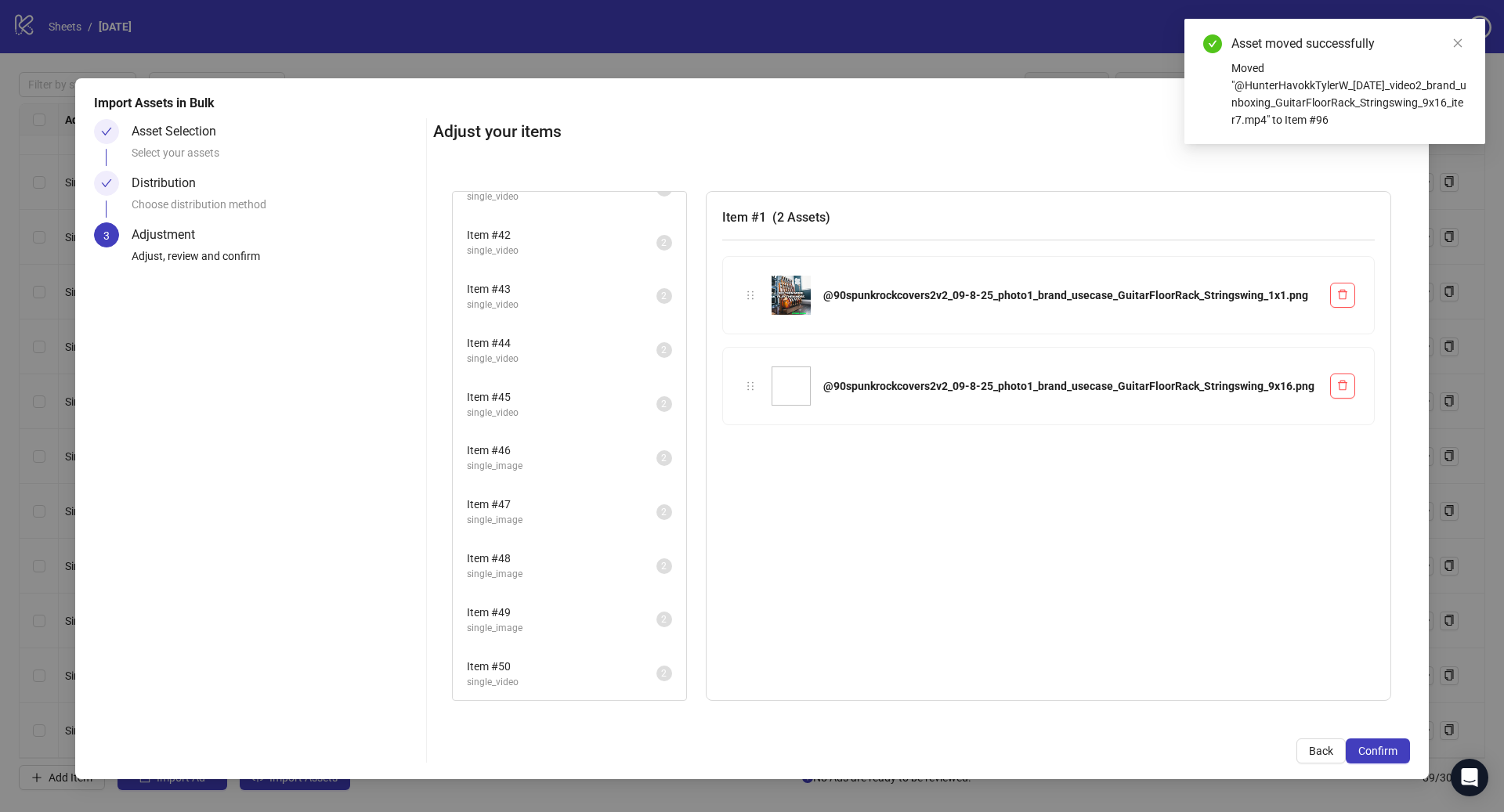
click at [535, 669] on span "Item # 50" at bounding box center [561, 667] width 190 height 17
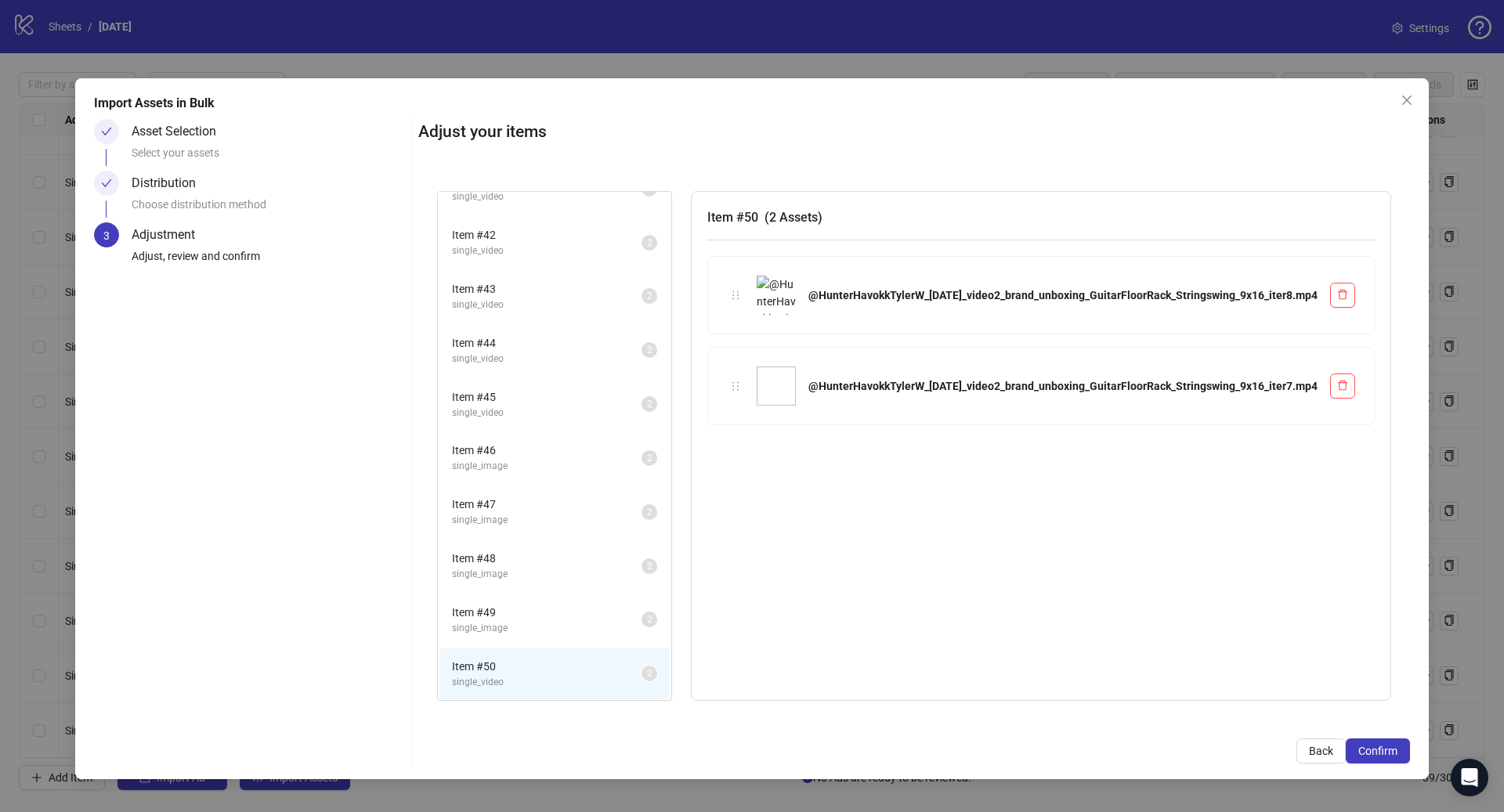
click at [524, 621] on span "single_image" at bounding box center [547, 628] width 190 height 15
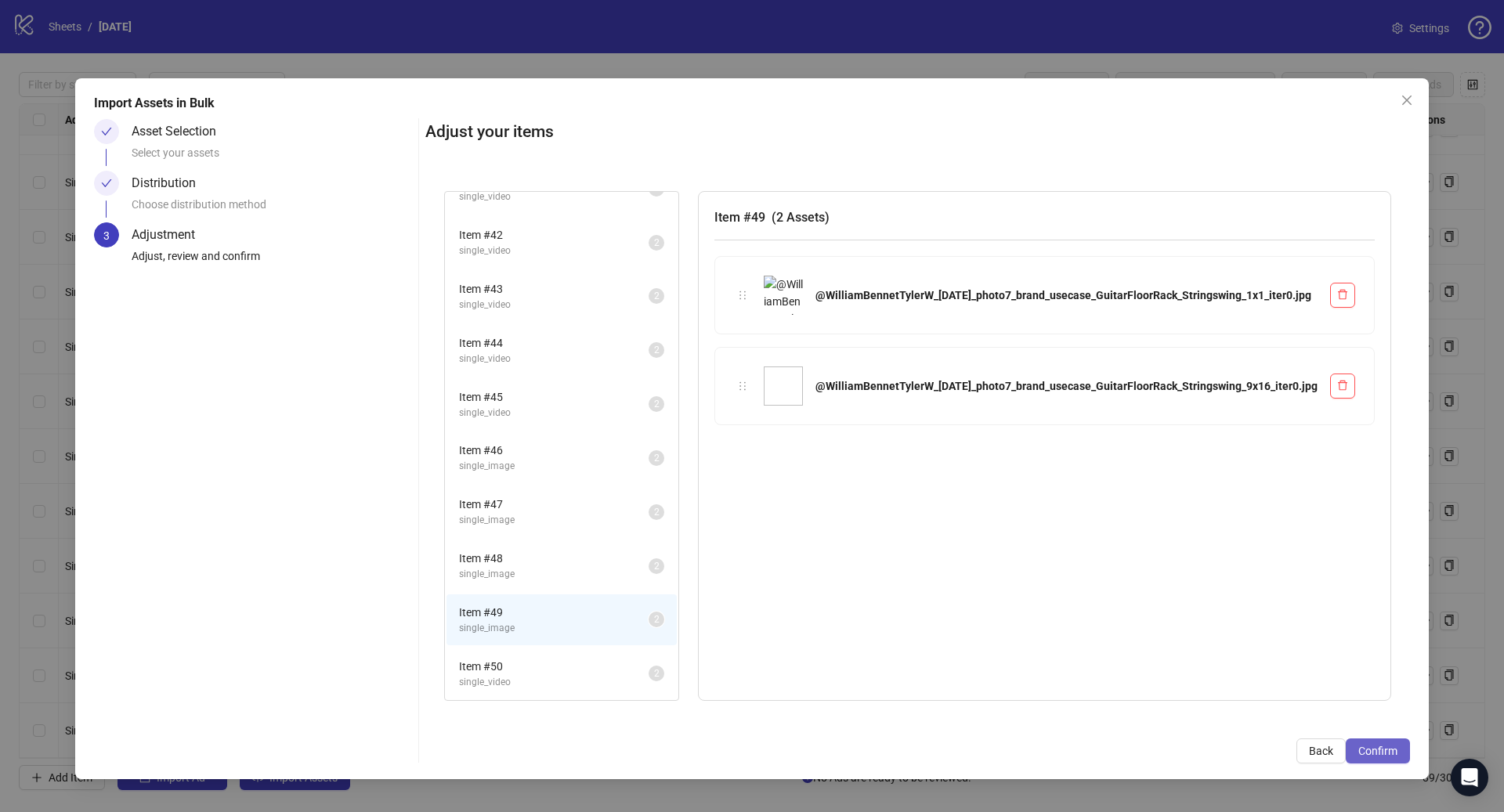
click at [1366, 748] on span "Confirm" at bounding box center [1377, 751] width 40 height 13
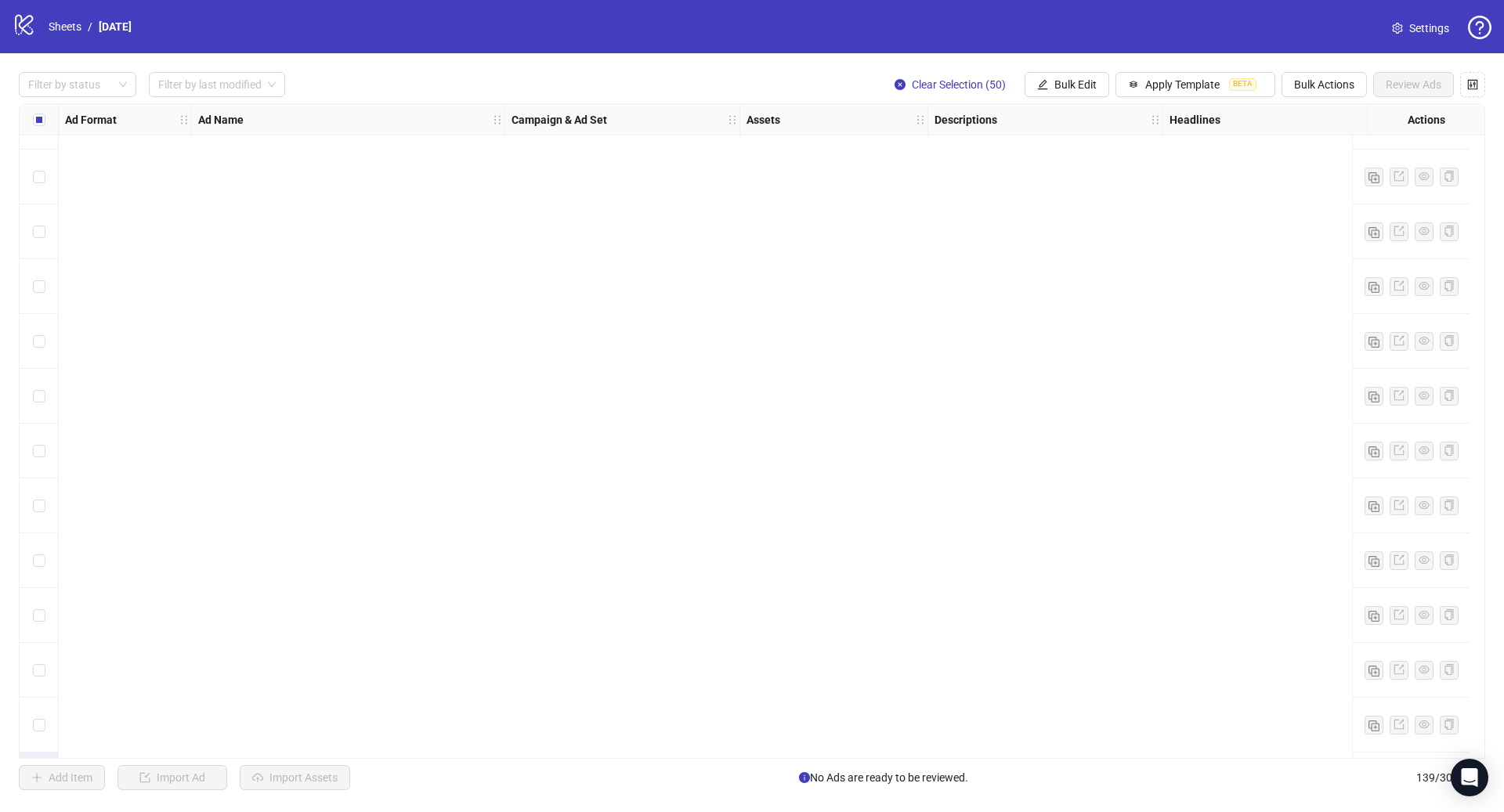
scroll to position [7003, 0]
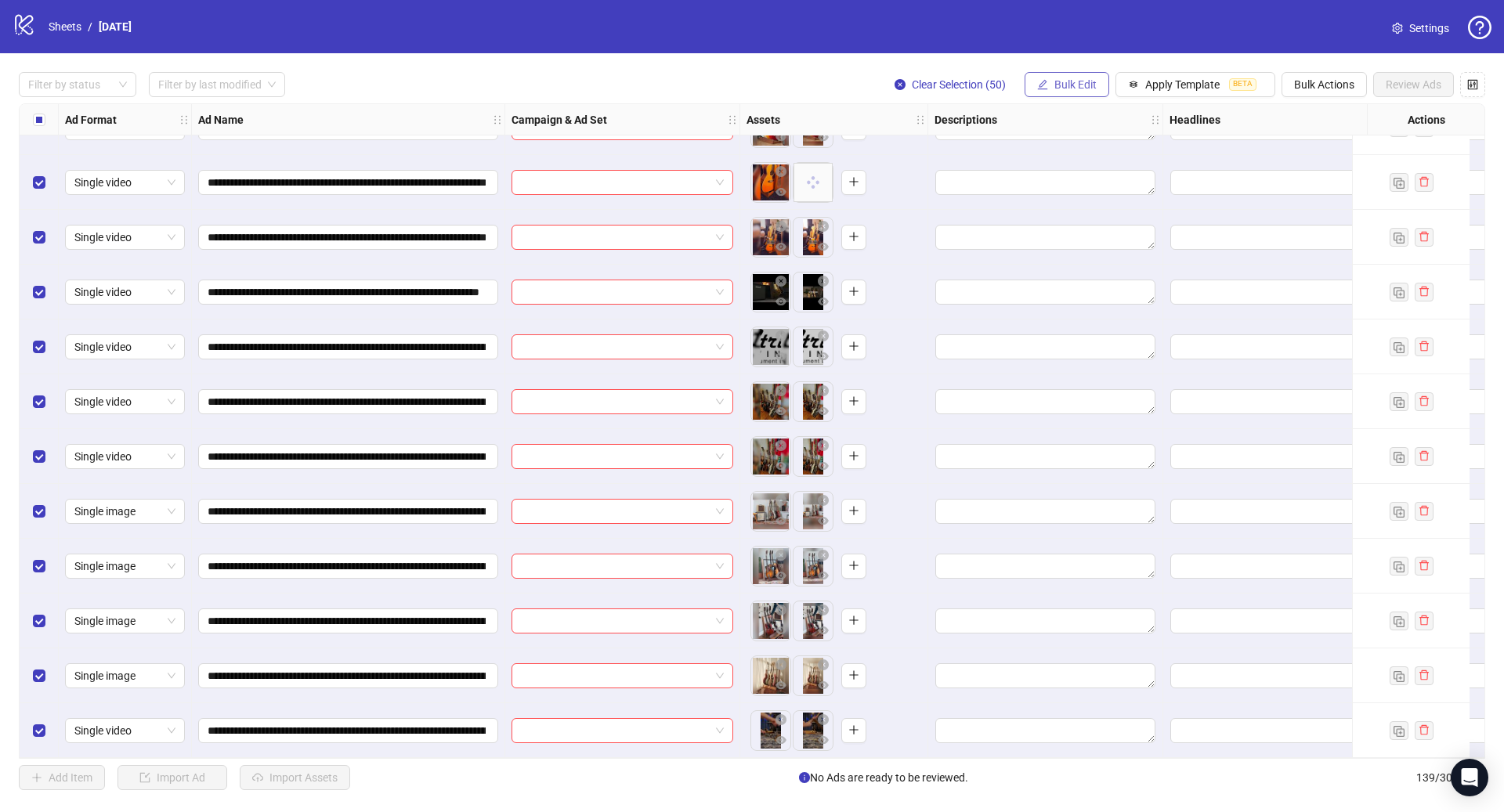
click at [1076, 85] on span "Bulk Edit" at bounding box center [1075, 85] width 42 height 13
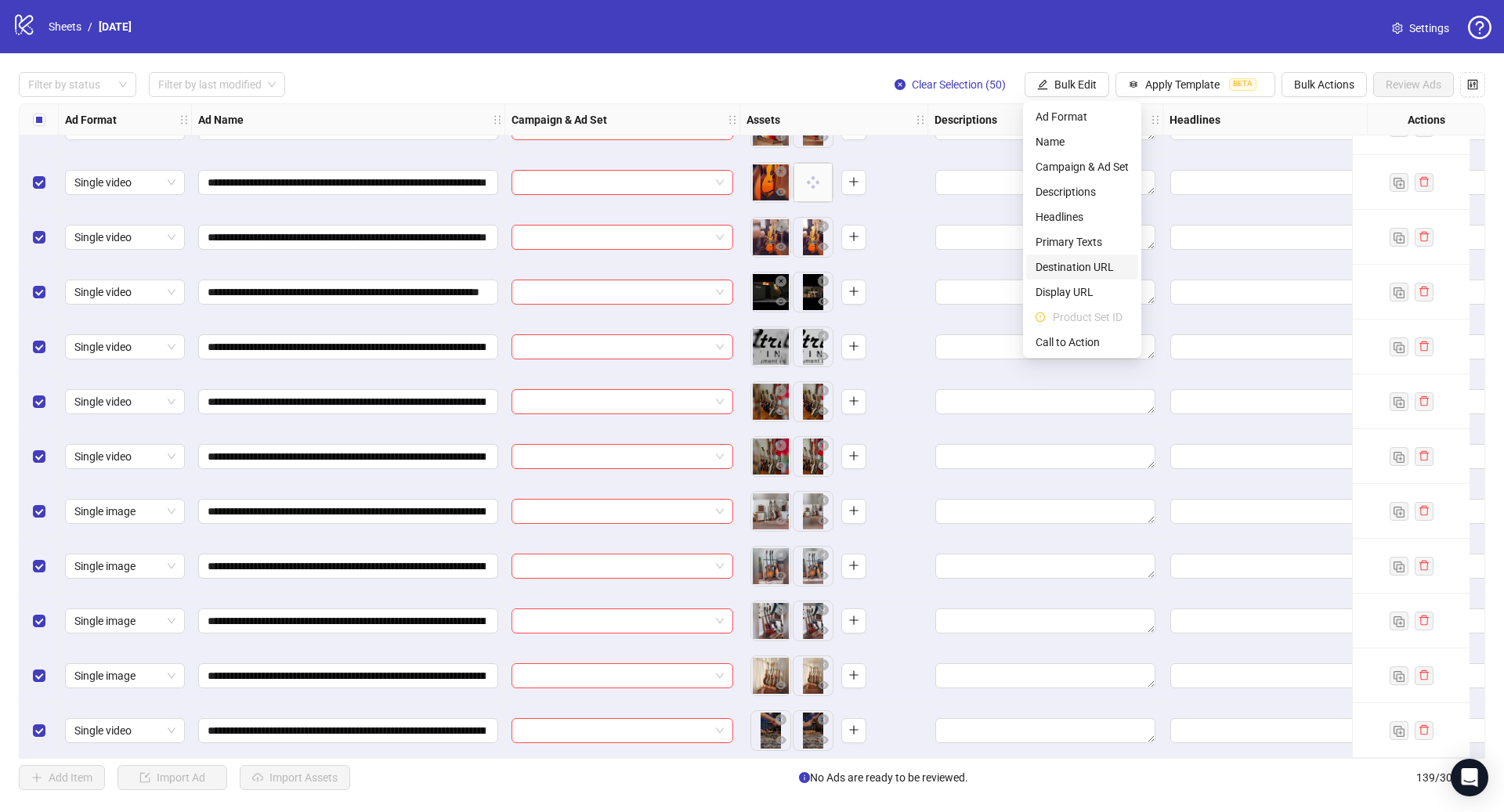
click at [1081, 265] on span "Destination URL" at bounding box center [1082, 267] width 93 height 17
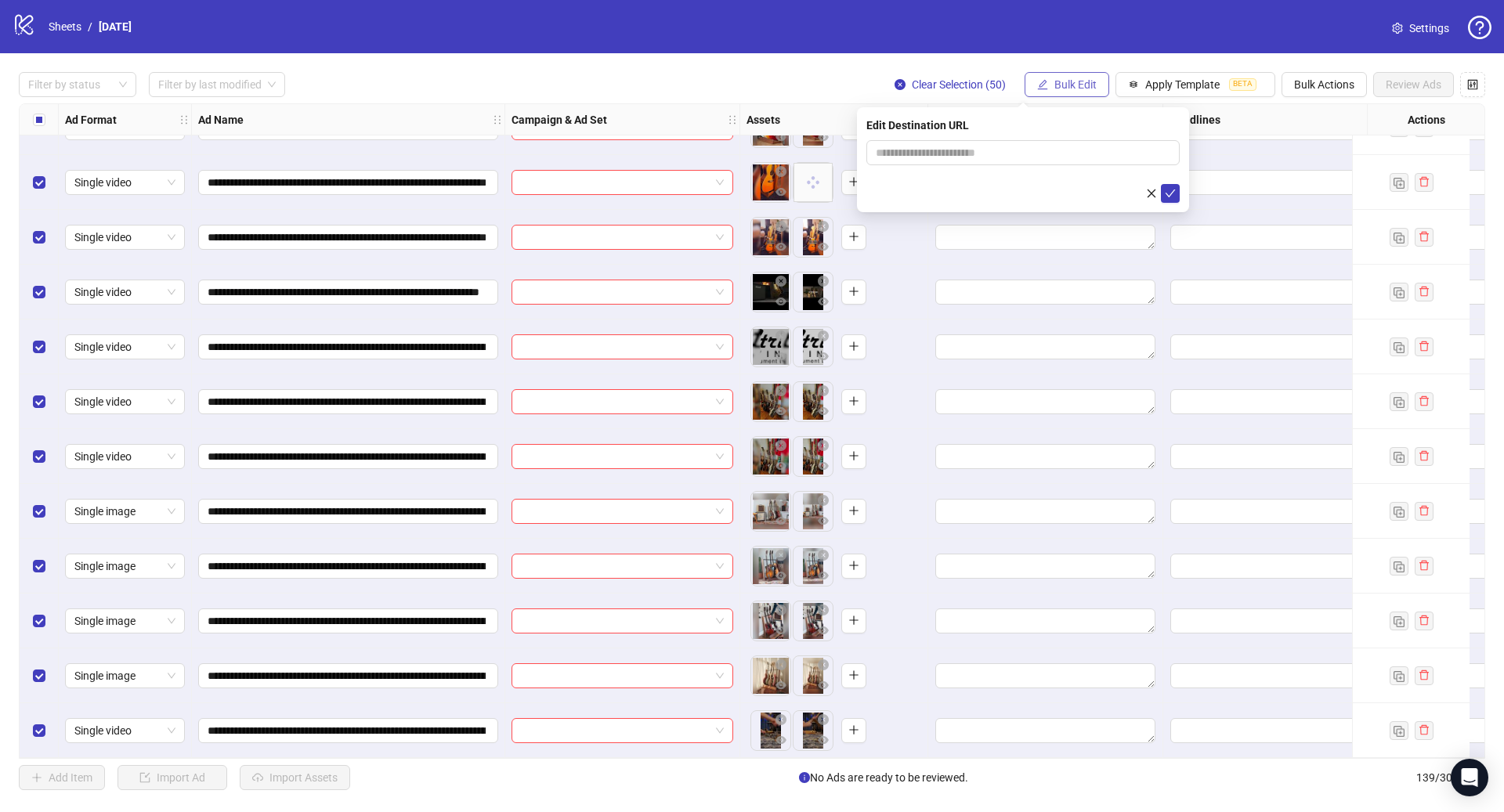
click at [1082, 86] on span "Bulk Edit" at bounding box center [1075, 85] width 42 height 13
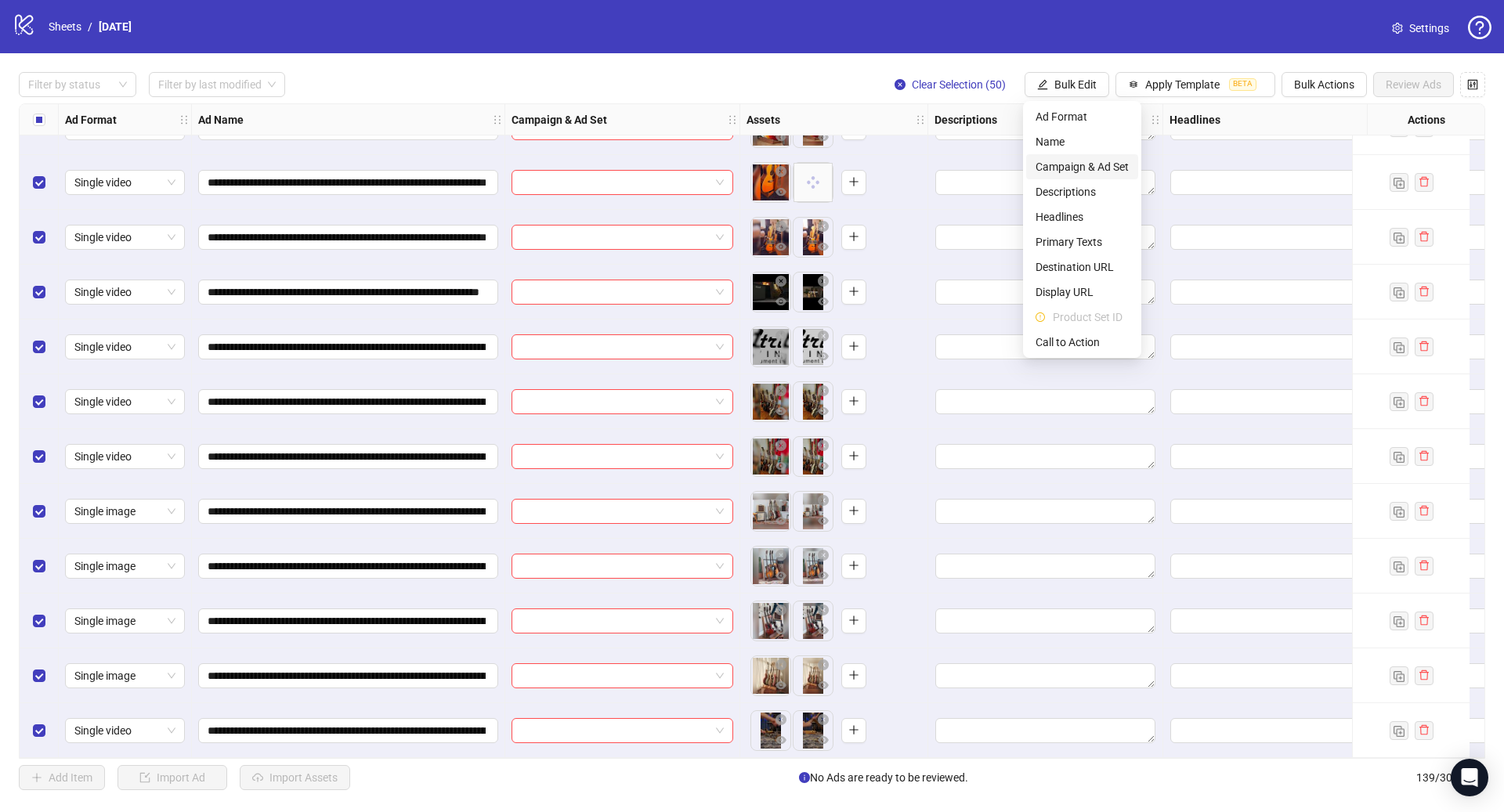
click at [1073, 161] on span "Campaign & Ad Set" at bounding box center [1082, 167] width 93 height 17
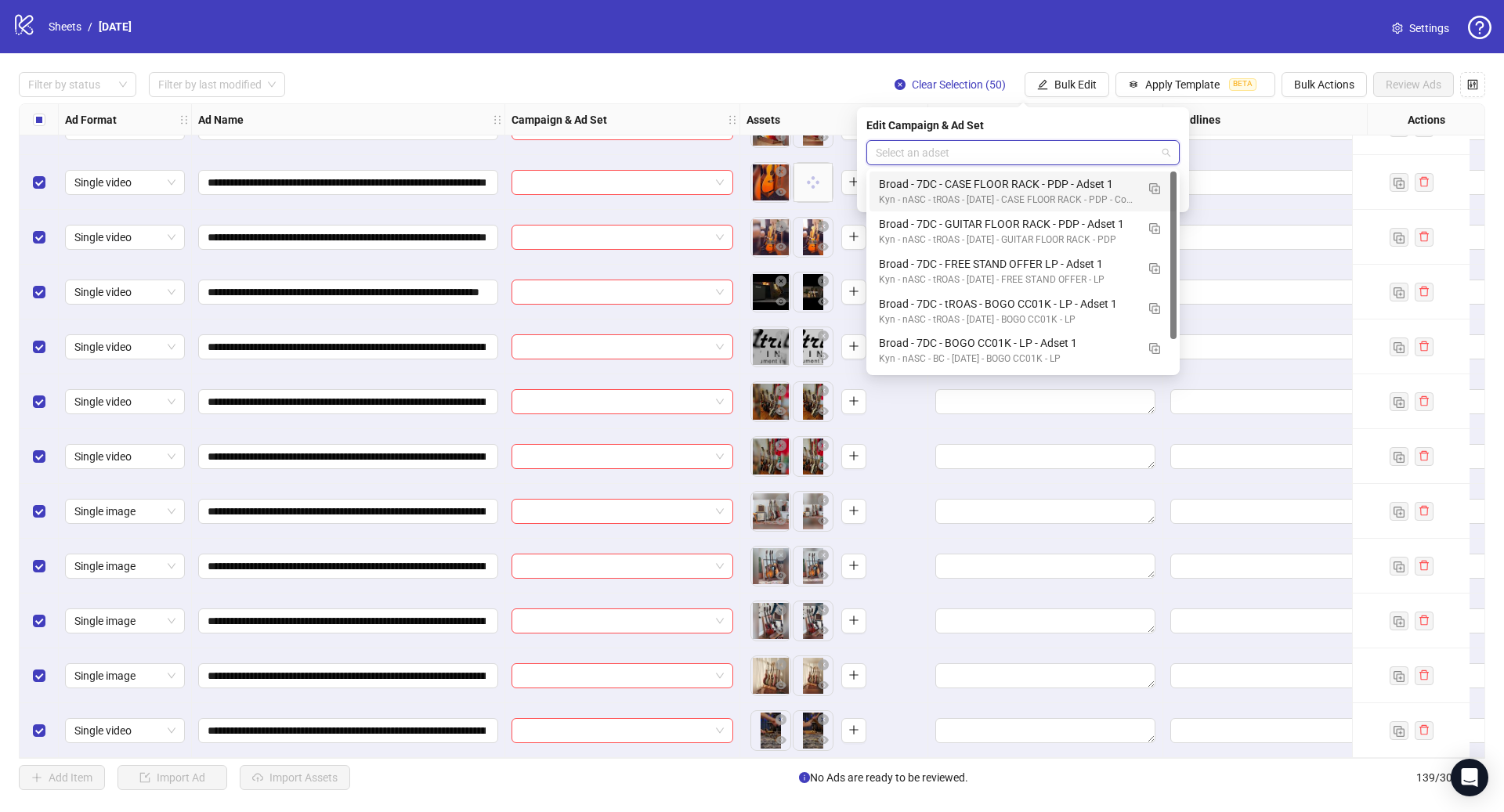
click at [1007, 157] on input "search" at bounding box center [1015, 153] width 281 height 24
paste input "**********"
type input "**********"
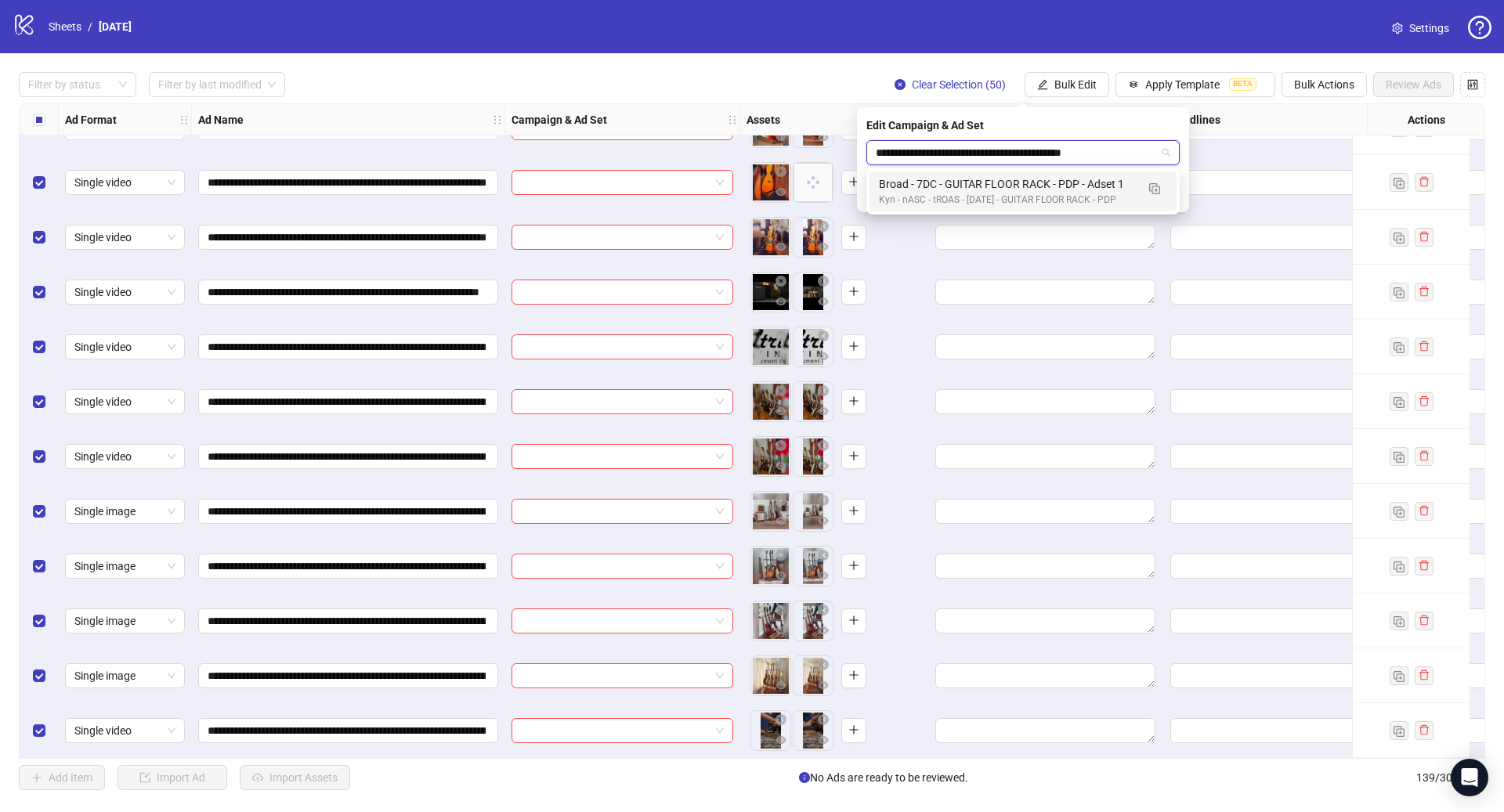
drag, startPoint x: 1012, startPoint y: 177, endPoint x: 1050, endPoint y: 186, distance: 39.1
click at [1012, 177] on div "Broad - 7DC - GUITAR FLOOR RACK - PDP - Adset 1" at bounding box center [1007, 184] width 257 height 17
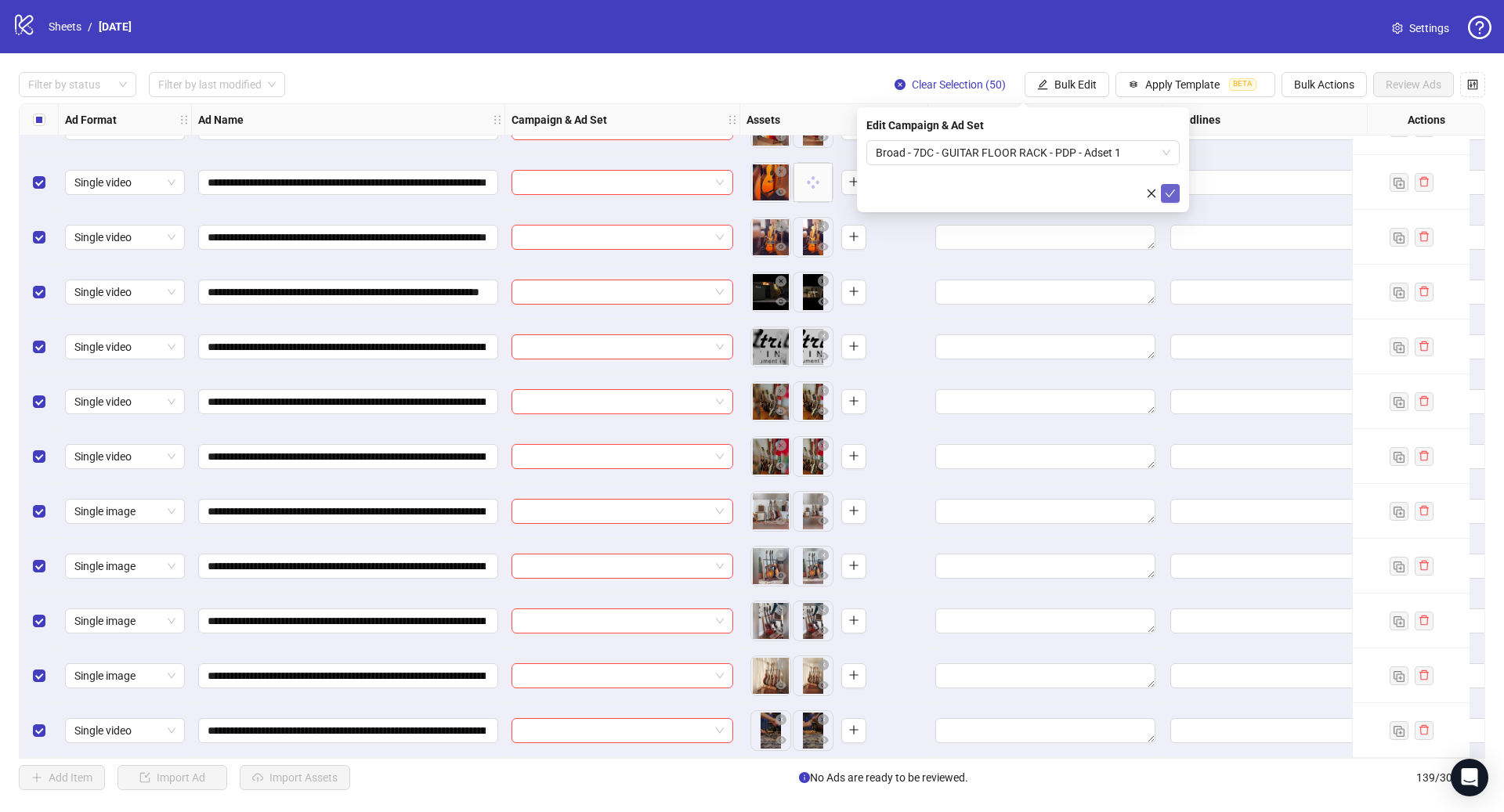
click at [1171, 189] on icon "check" at bounding box center [1170, 194] width 11 height 11
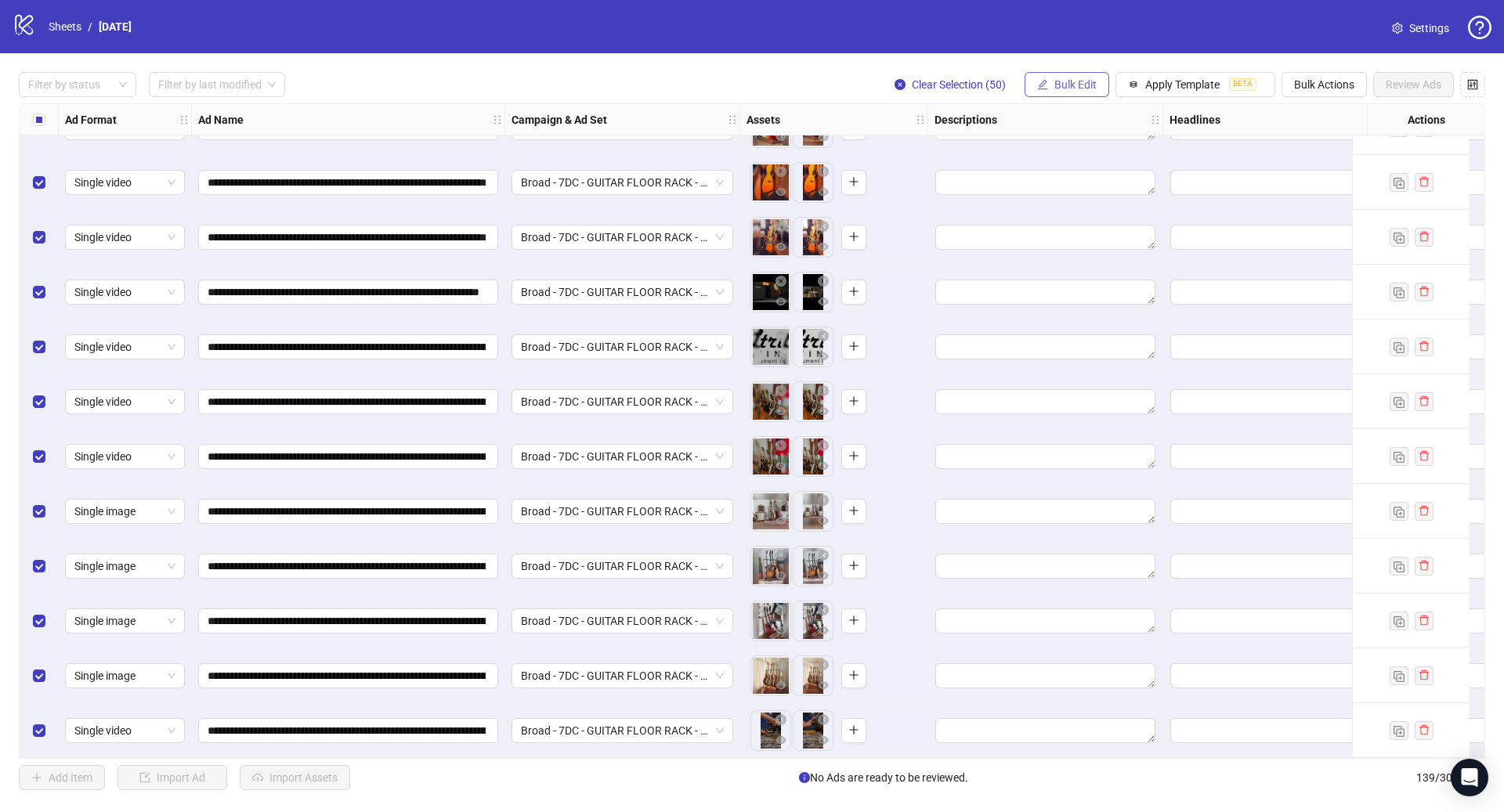
click at [1081, 82] on span "Bulk Edit" at bounding box center [1075, 85] width 42 height 13
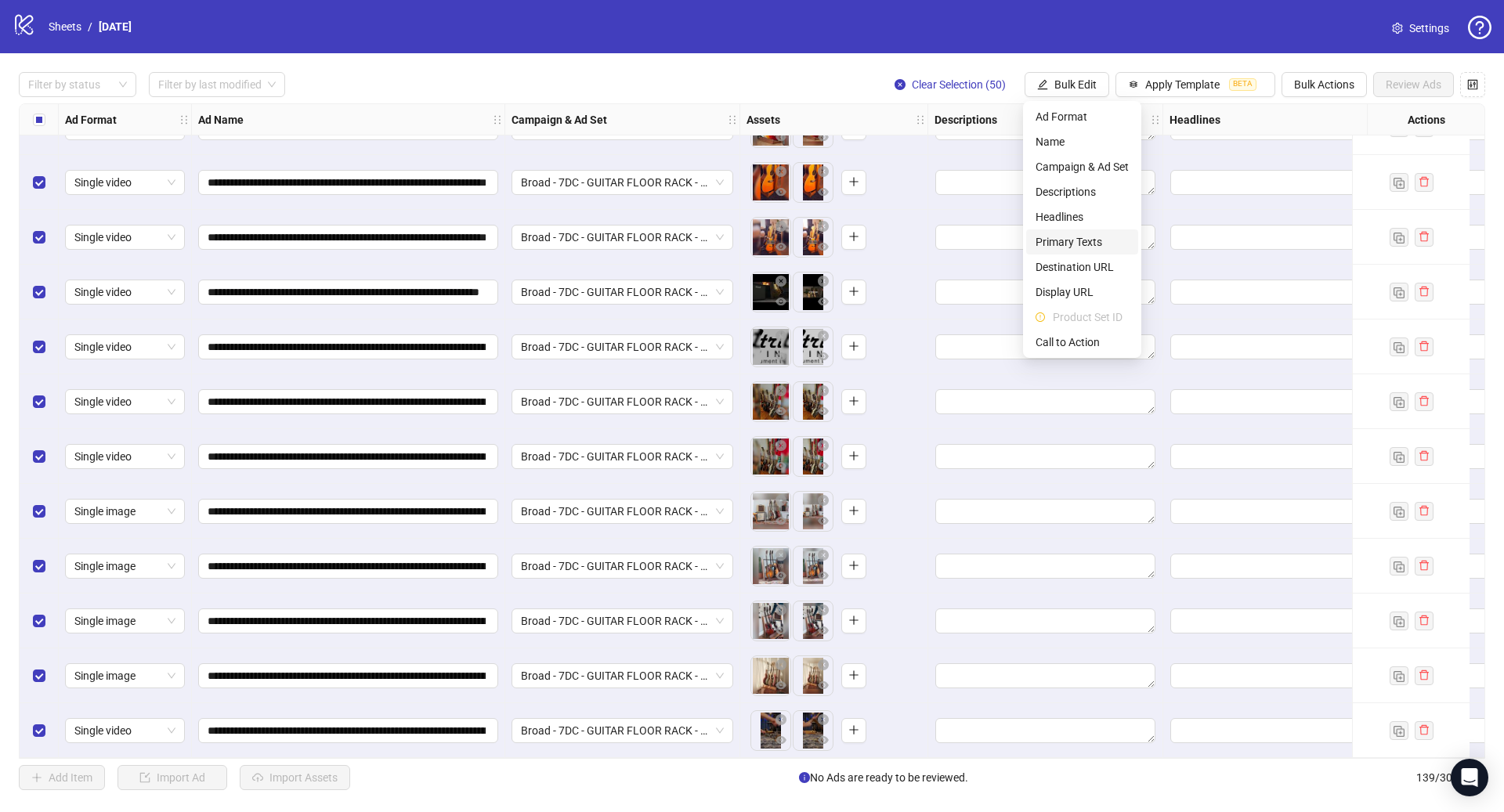
click at [1081, 238] on span "Primary Texts" at bounding box center [1082, 242] width 93 height 17
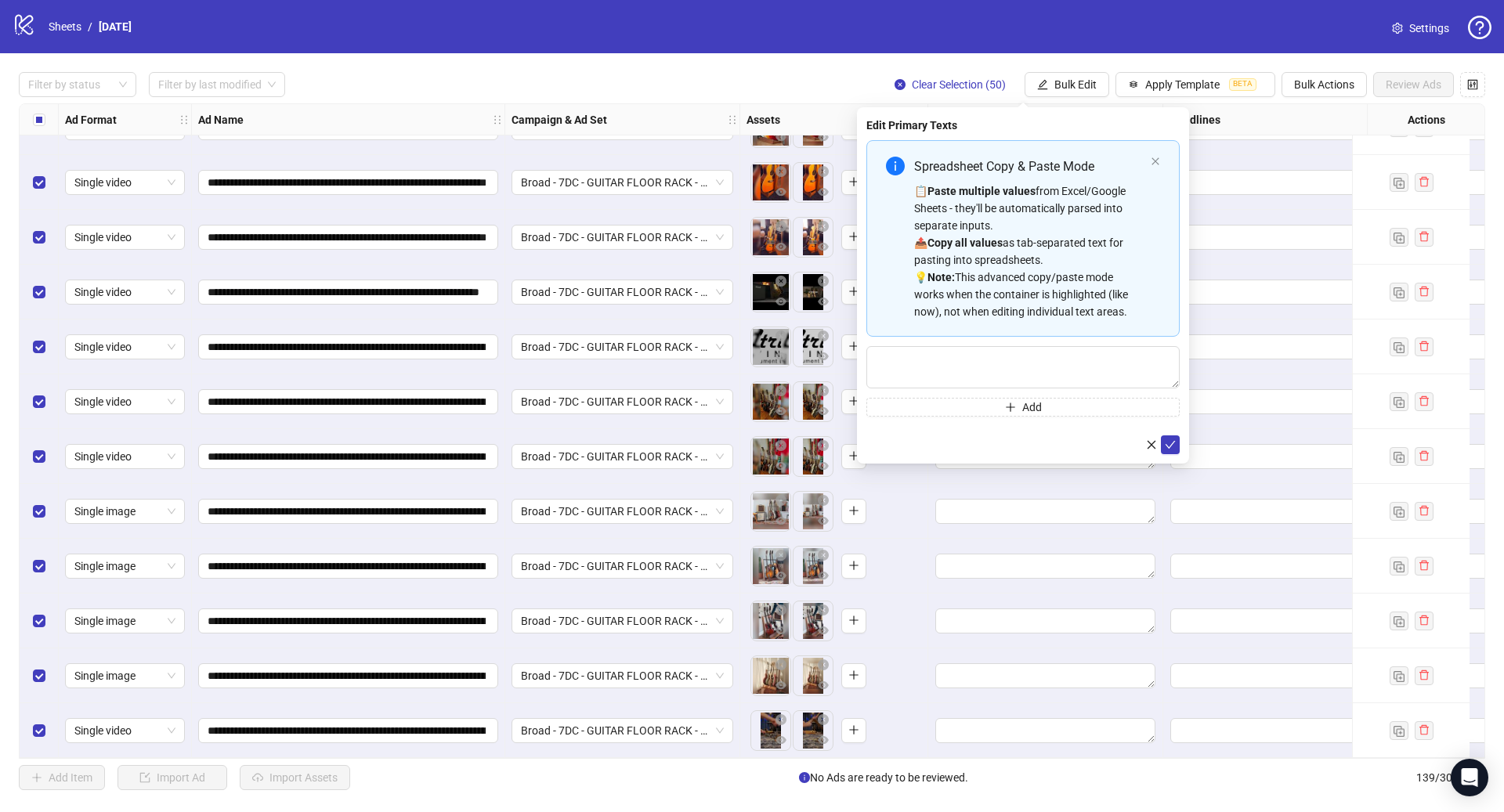
click at [1036, 188] on div "📋 Paste multiple values from Excel/Google Sheets - they'll be automatically par…" at bounding box center [1029, 251] width 230 height 138
type textarea "**********"
click at [1171, 442] on icon "check" at bounding box center [1170, 444] width 11 height 11
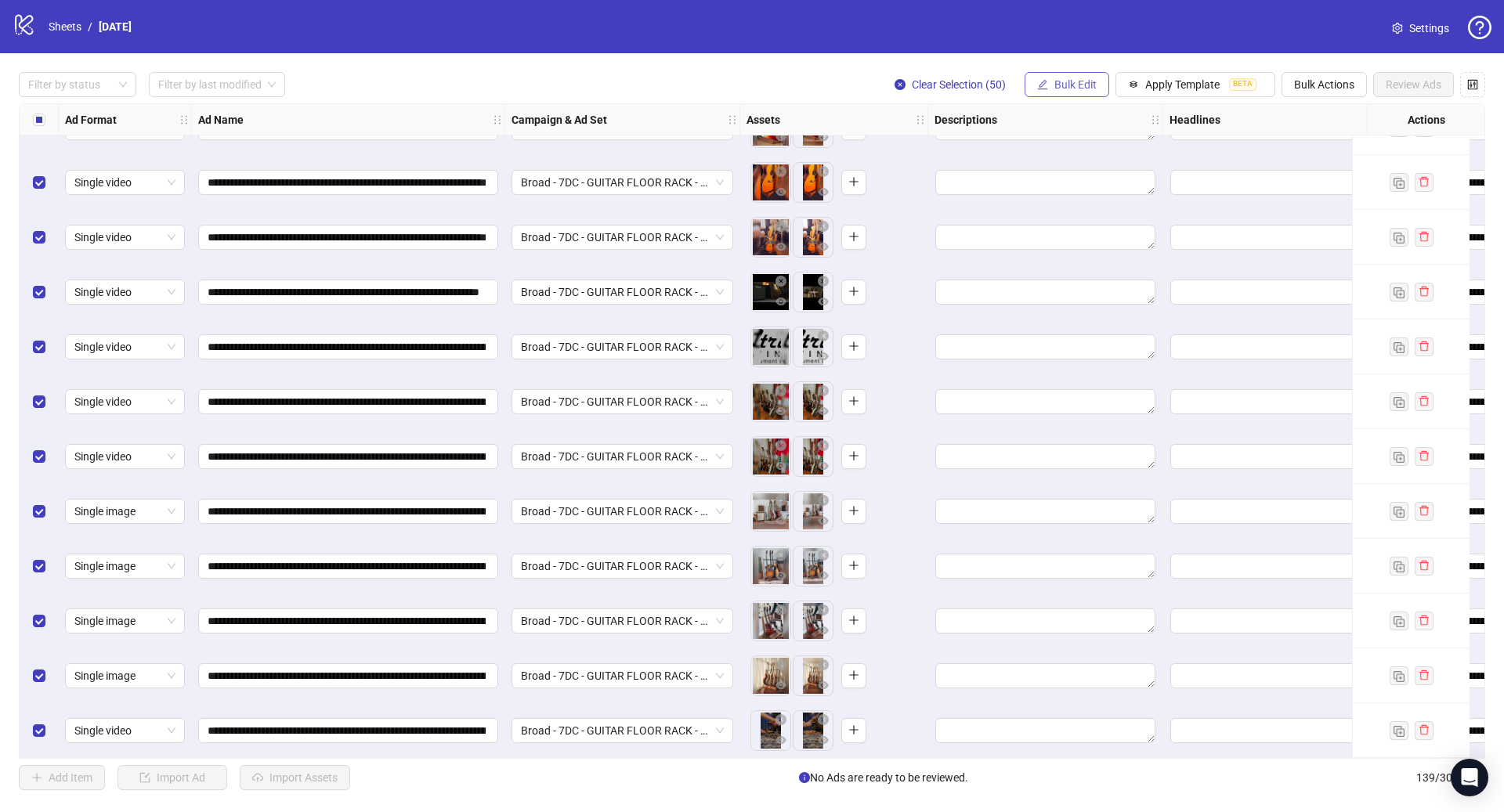
click at [1075, 82] on span "Bulk Edit" at bounding box center [1075, 85] width 42 height 13
click at [1082, 215] on span "Headlines" at bounding box center [1082, 217] width 93 height 17
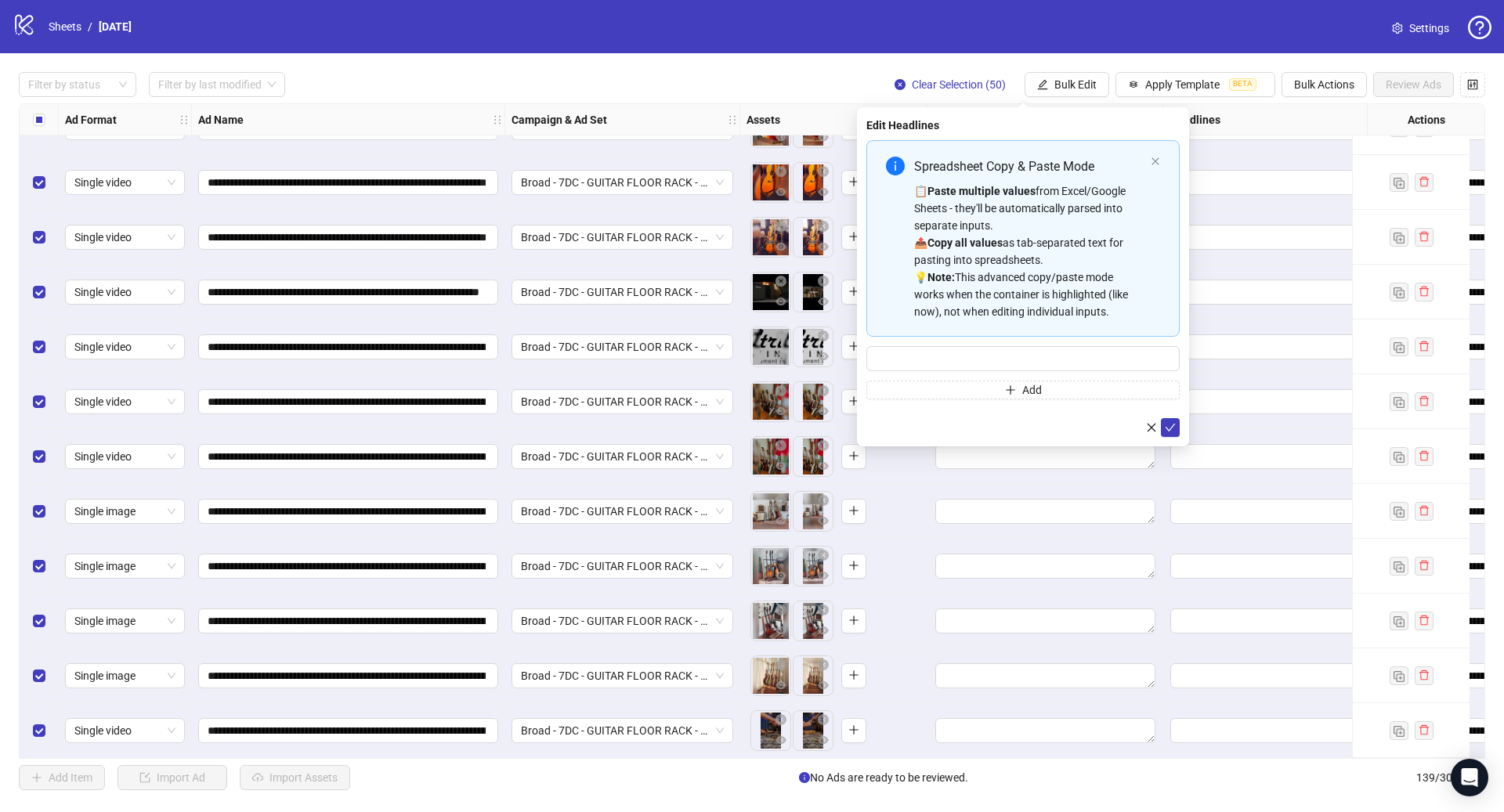
click at [1030, 343] on div "Spreadsheet Copy & Paste Mode 📋 Paste multiple values from Excel/Google Sheets …" at bounding box center [1022, 270] width 313 height 259
drag, startPoint x: 1022, startPoint y: 353, endPoint x: 1022, endPoint y: 368, distance: 15.0
click at [1022, 354] on input "Multi-input container - paste or copy values" at bounding box center [1022, 359] width 313 height 25
type input "**********"
click at [1170, 425] on icon "check" at bounding box center [1170, 428] width 11 height 11
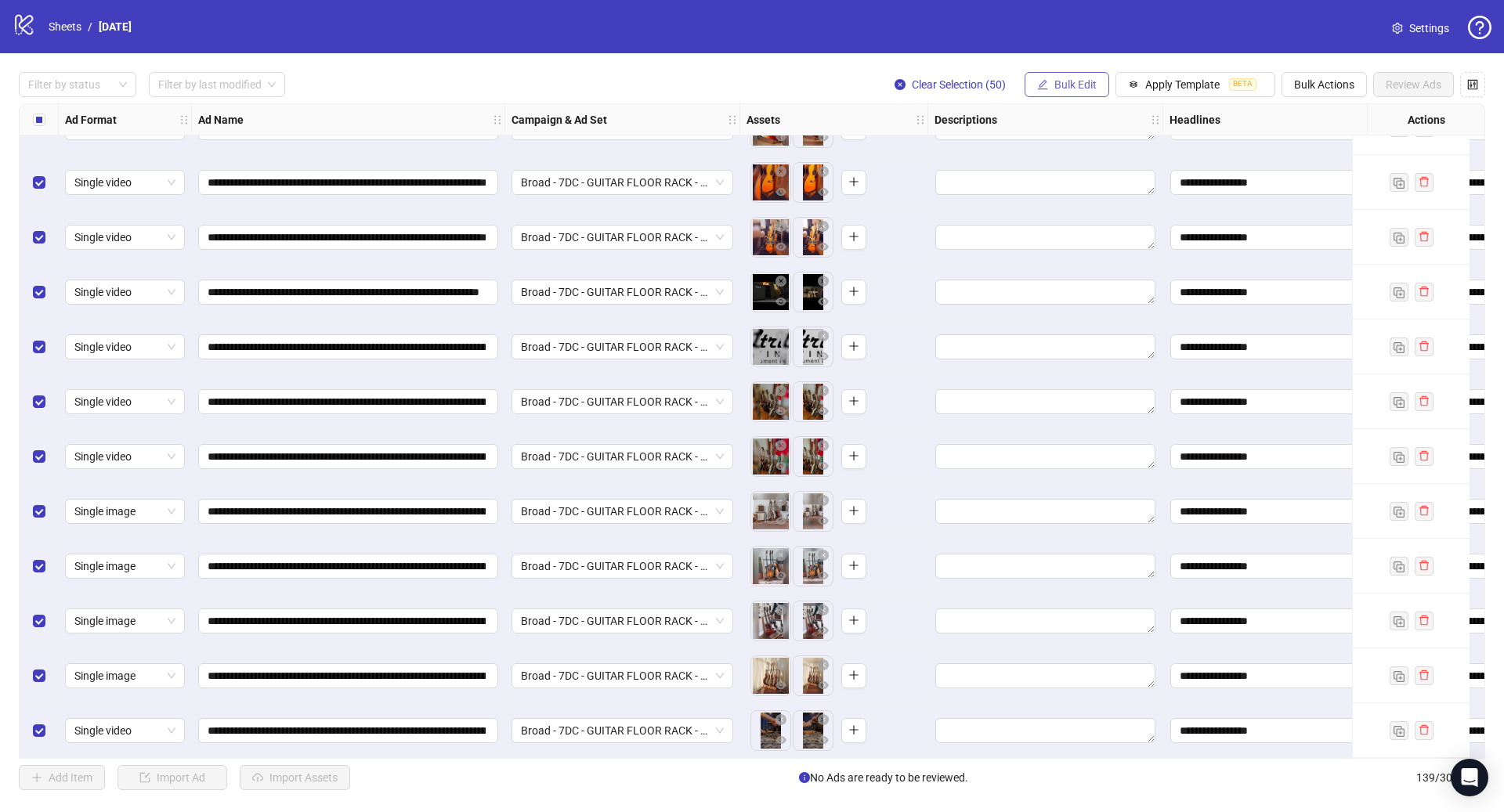
click at [1073, 85] on span "Bulk Edit" at bounding box center [1075, 85] width 42 height 13
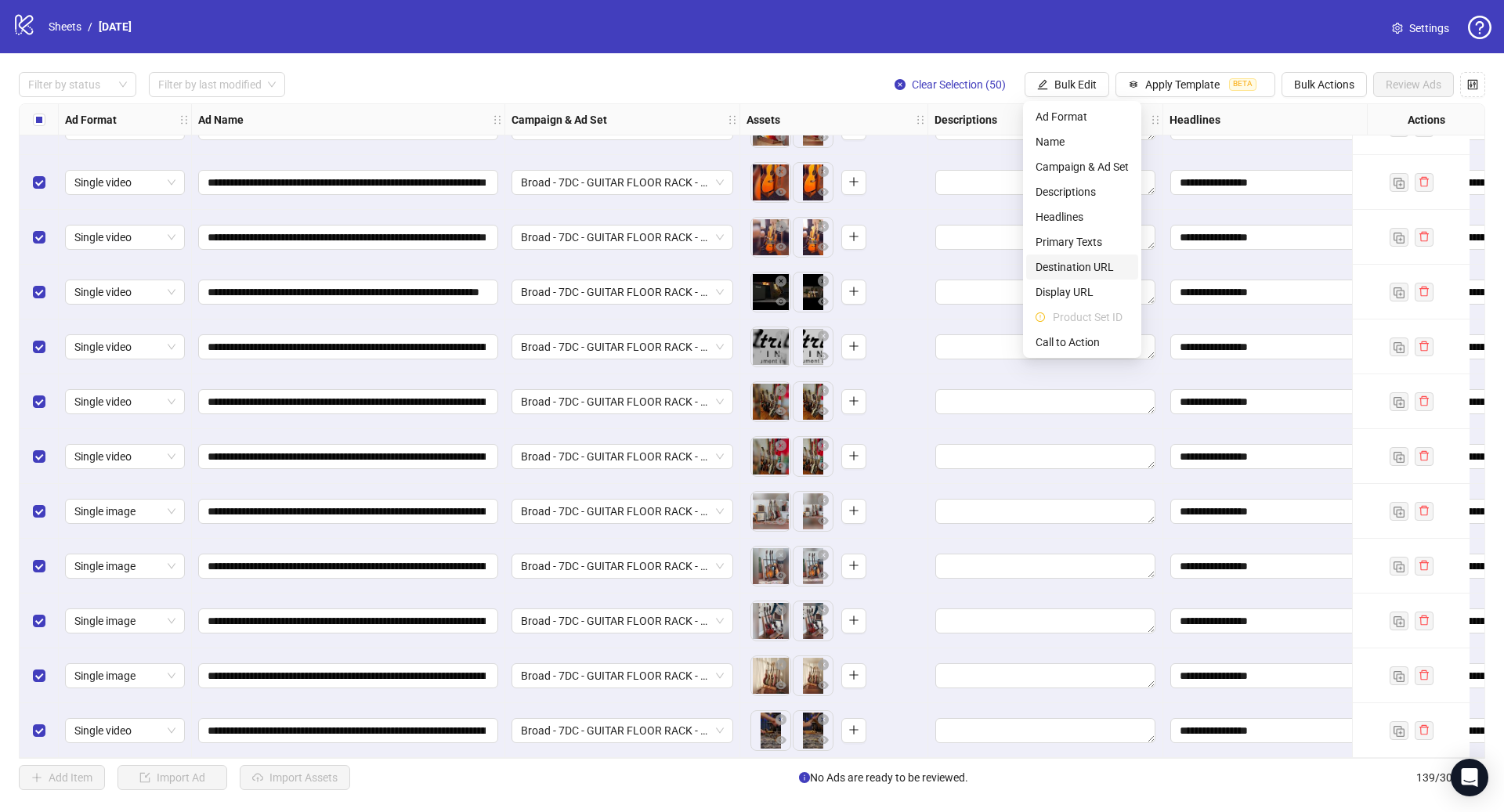
click at [1092, 270] on span "Destination URL" at bounding box center [1082, 267] width 93 height 17
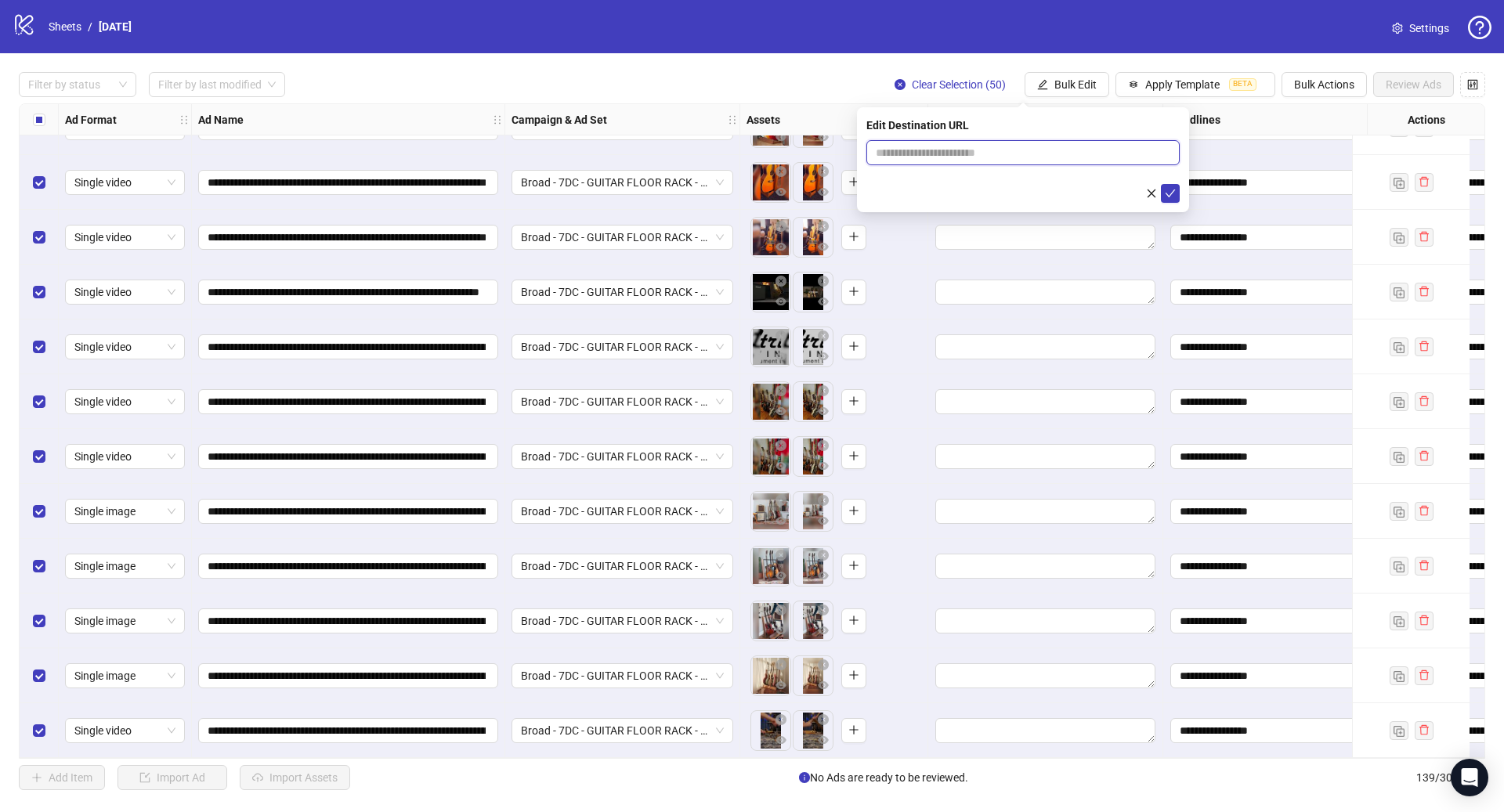
click at [965, 153] on input "text" at bounding box center [1016, 153] width 282 height 17
paste input "**********"
type input "**********"
click at [1164, 194] on button "submit" at bounding box center [1170, 194] width 19 height 19
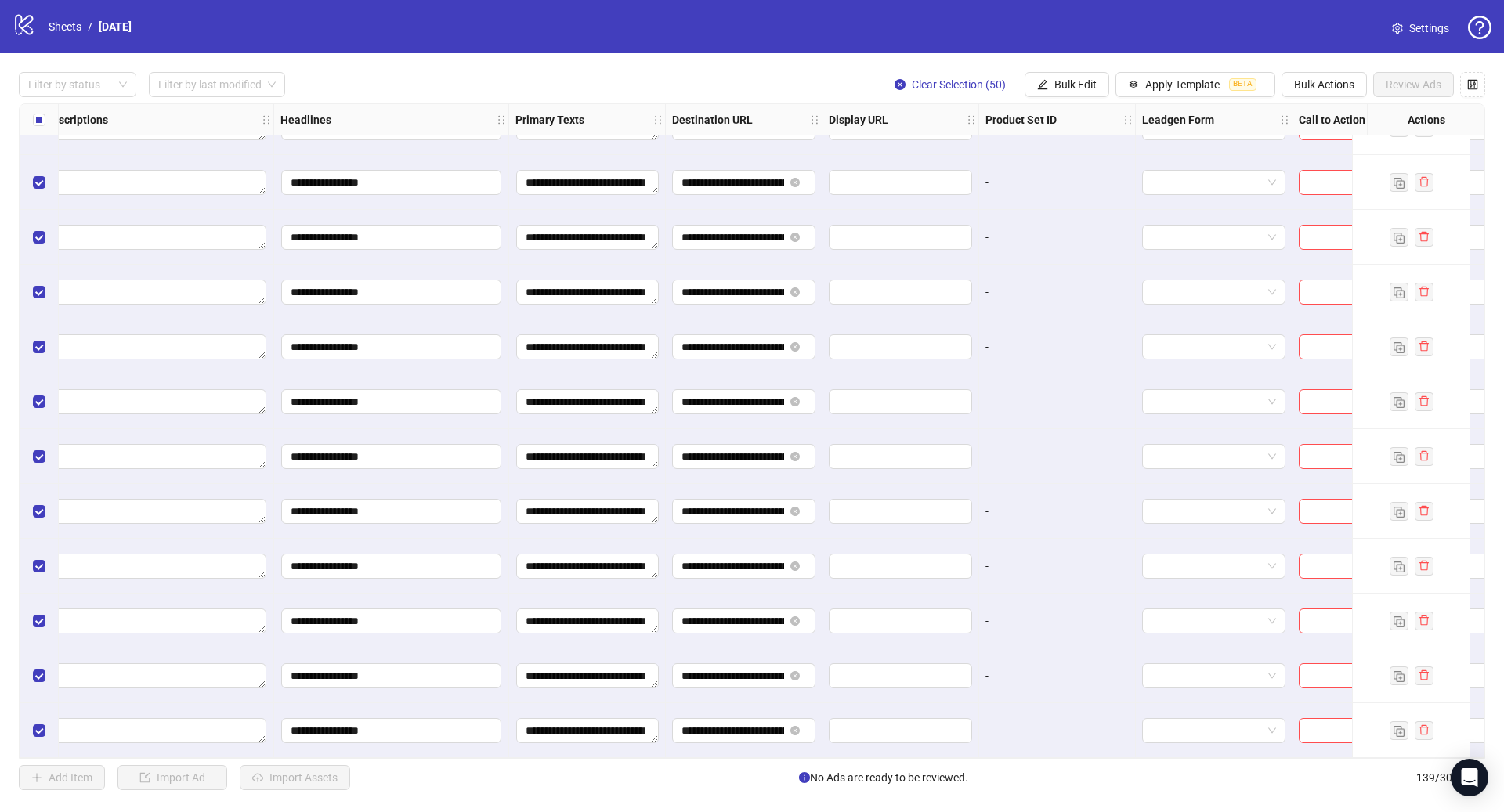
scroll to position [7003, 1111]
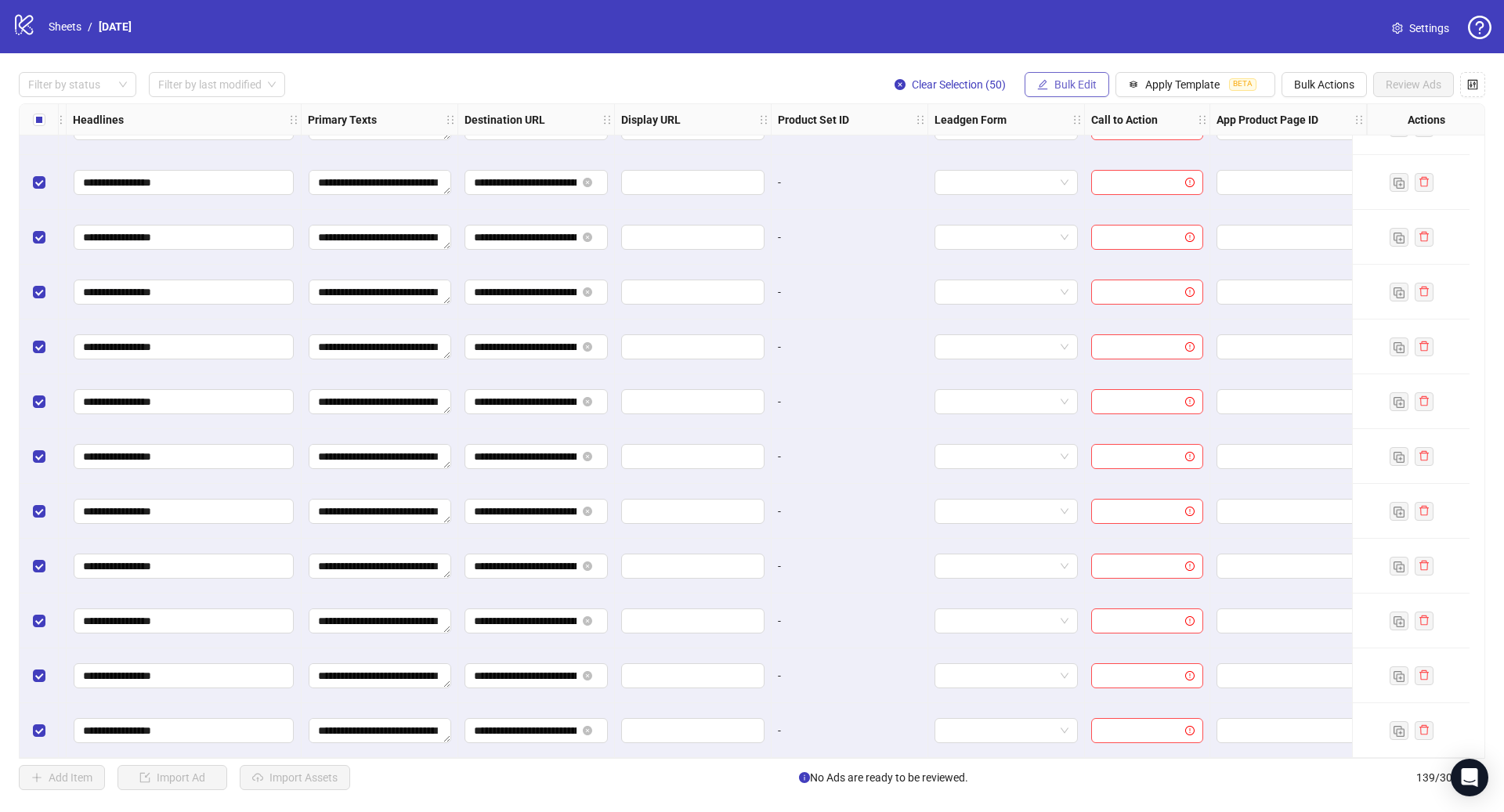
click at [1075, 84] on span "Bulk Edit" at bounding box center [1075, 85] width 42 height 13
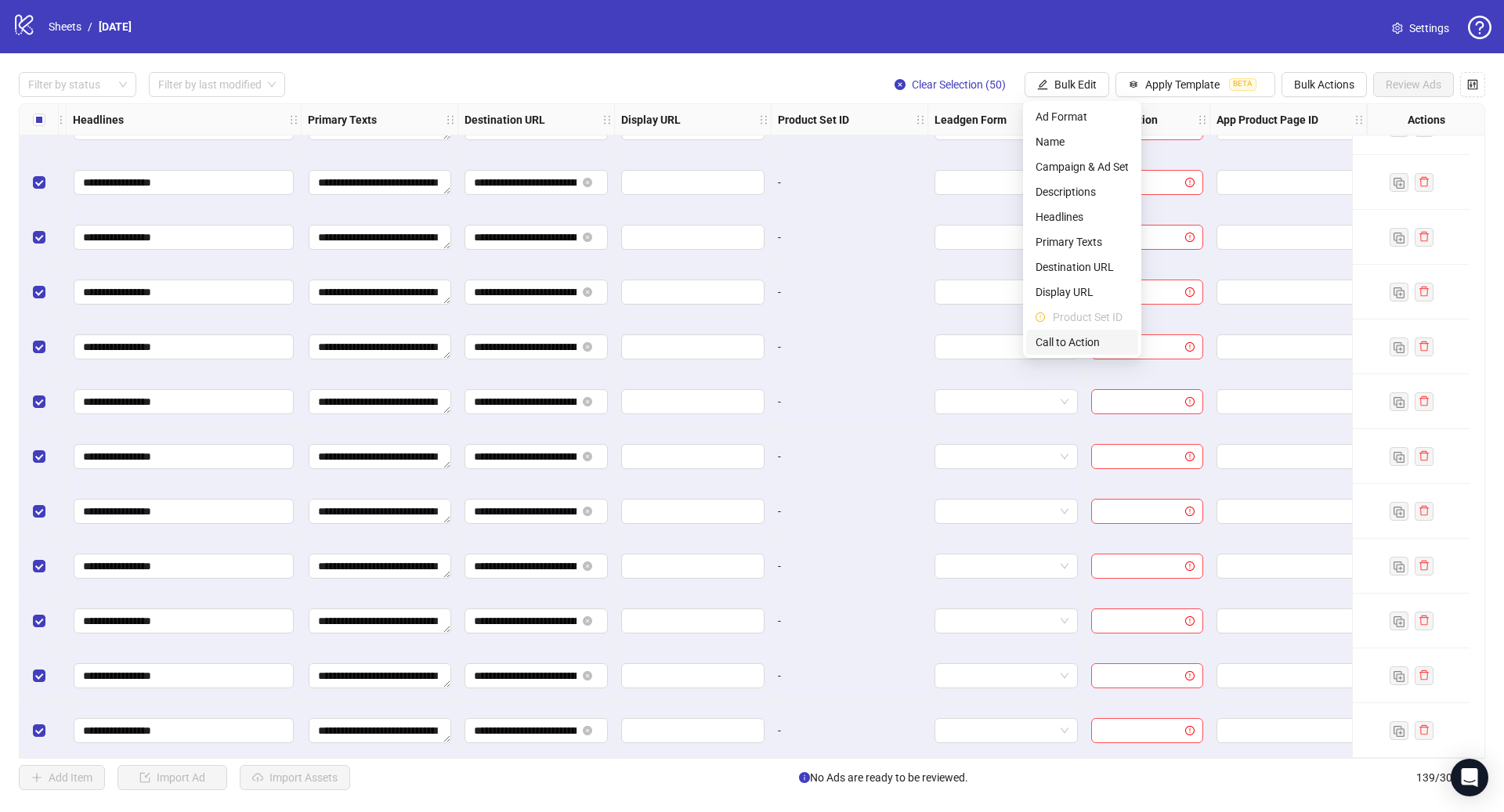
click at [1091, 339] on span "Call to Action" at bounding box center [1082, 342] width 93 height 17
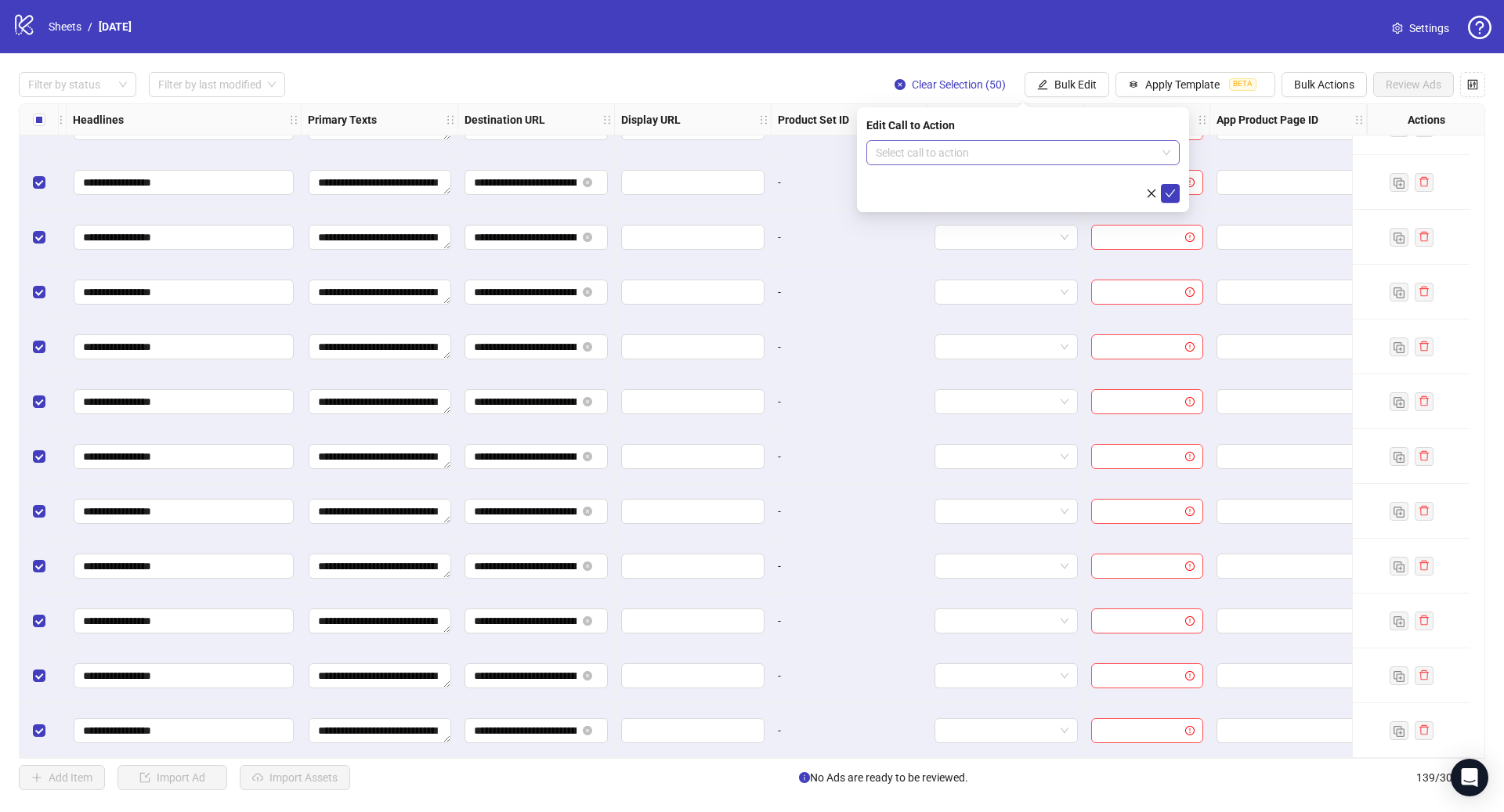
click at [1051, 153] on input "search" at bounding box center [1015, 153] width 281 height 24
type input "****"
click at [1049, 172] on div "Shop now" at bounding box center [1022, 184] width 307 height 25
click at [1166, 196] on icon "check" at bounding box center [1170, 194] width 11 height 11
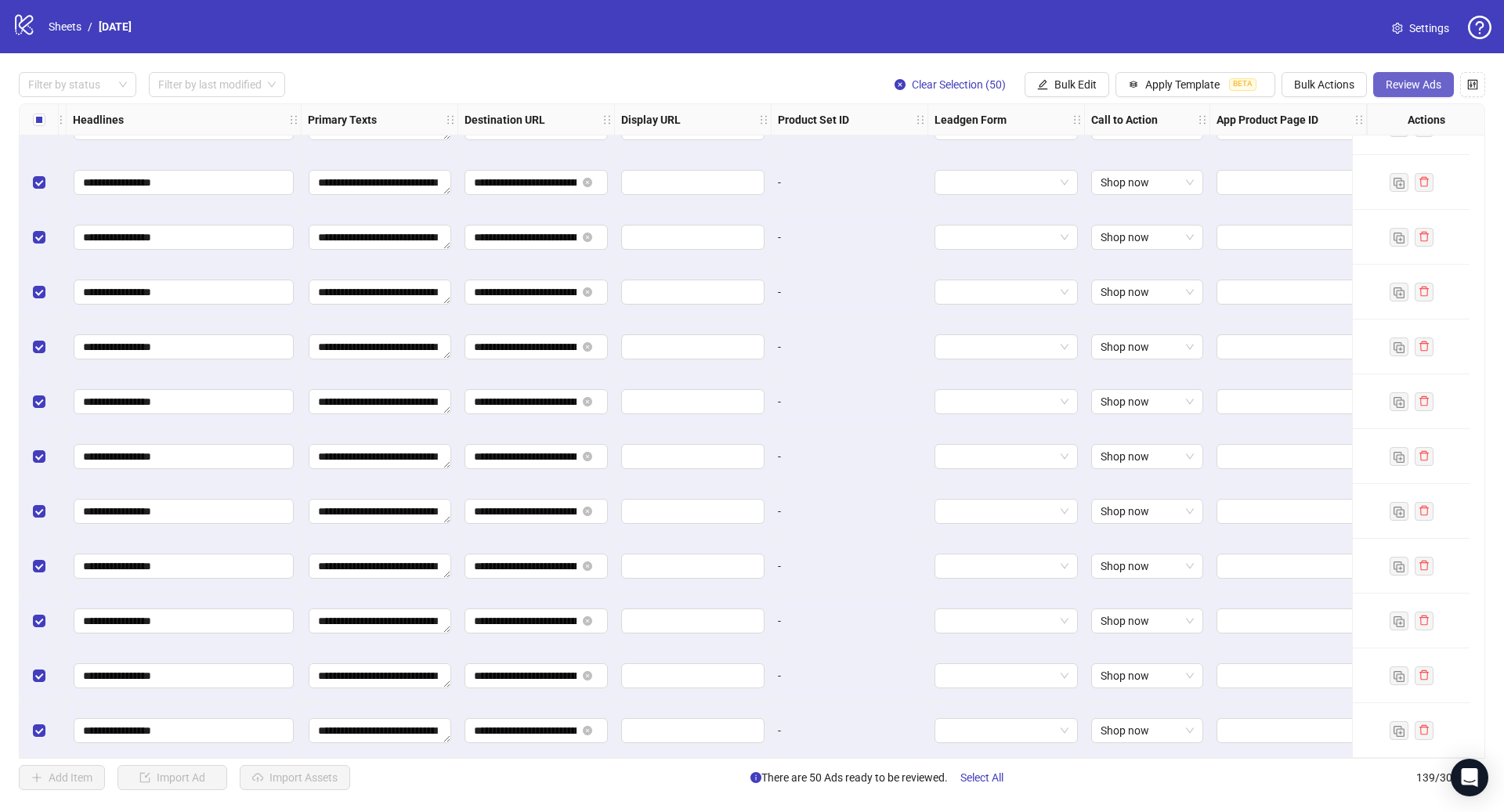
click at [1430, 81] on span "Review Ads" at bounding box center [1413, 85] width 55 height 13
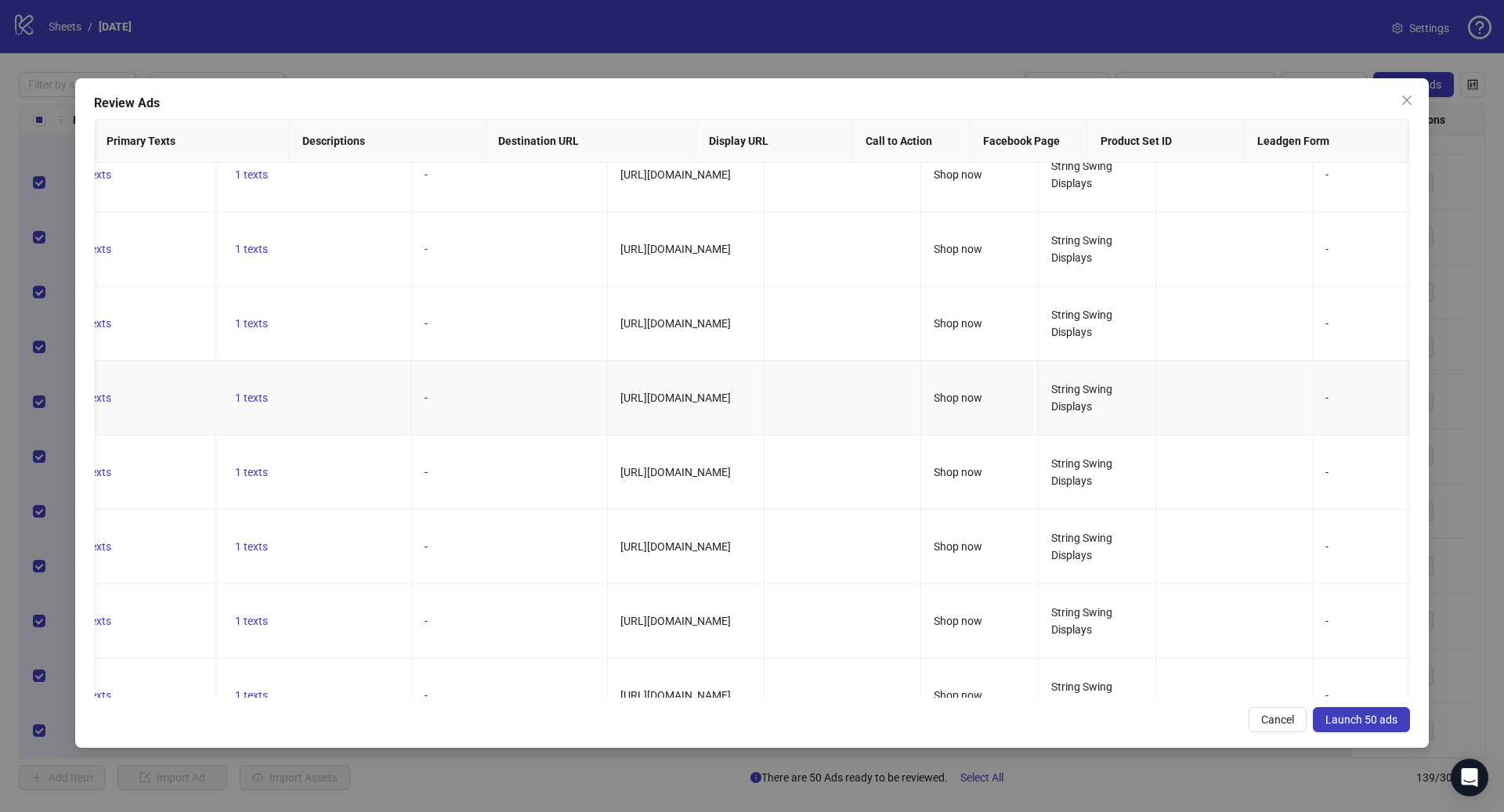
scroll to position [278, 973]
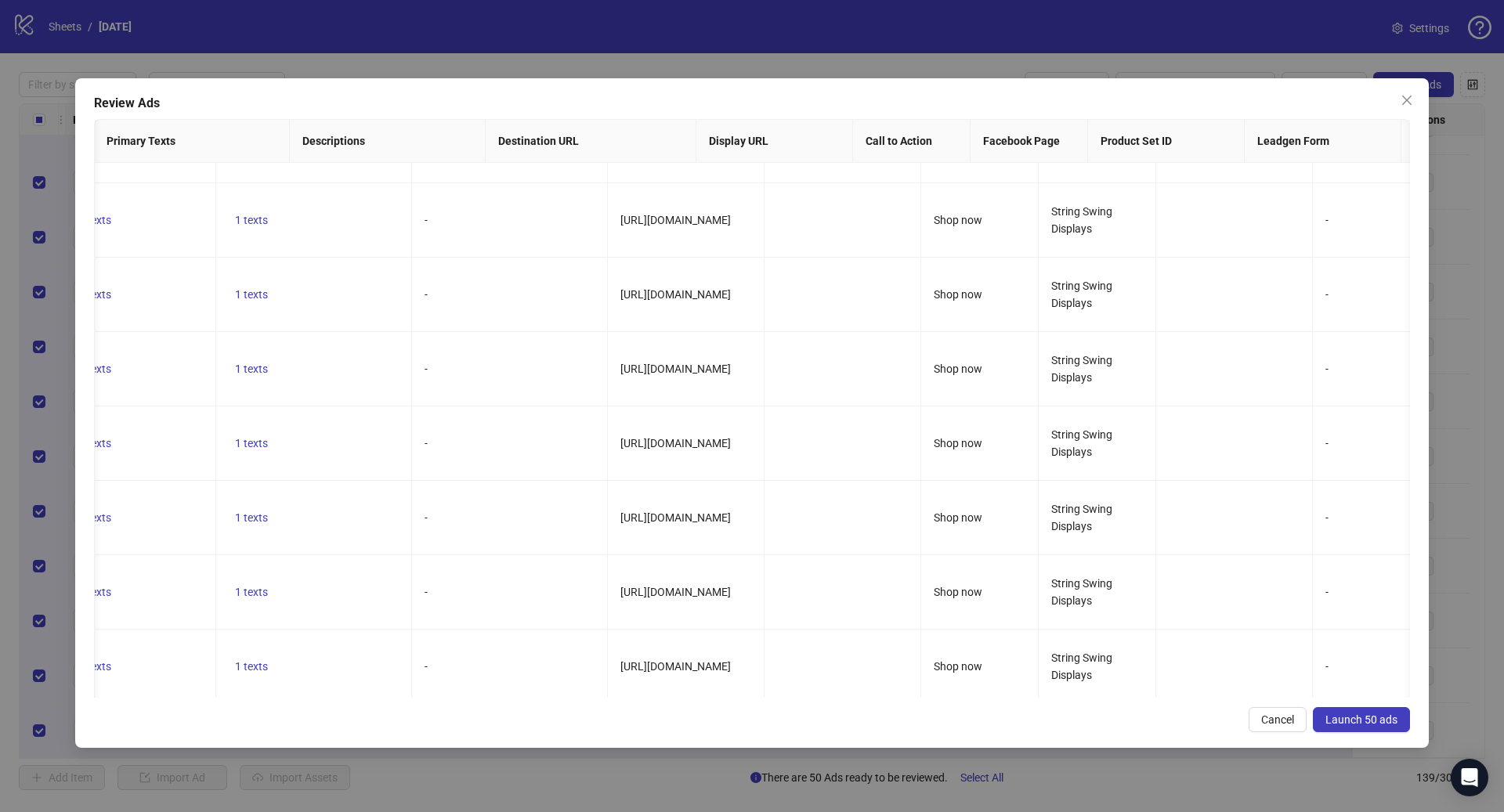
click at [1356, 722] on span "Launch 50 ads" at bounding box center [1361, 719] width 72 height 13
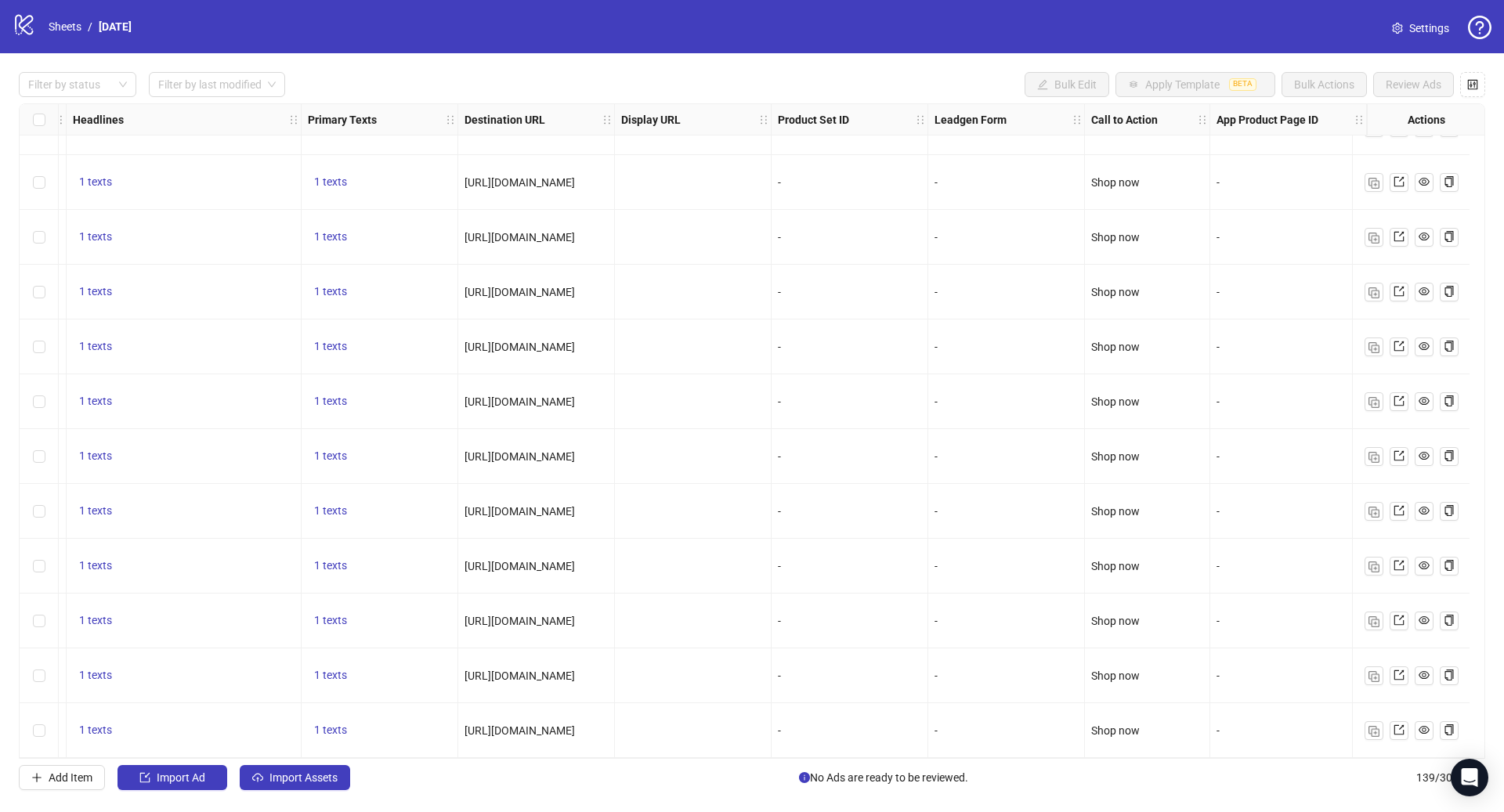
scroll to position [6994, 1111]
click at [314, 781] on span "Import Assets" at bounding box center [304, 778] width 68 height 13
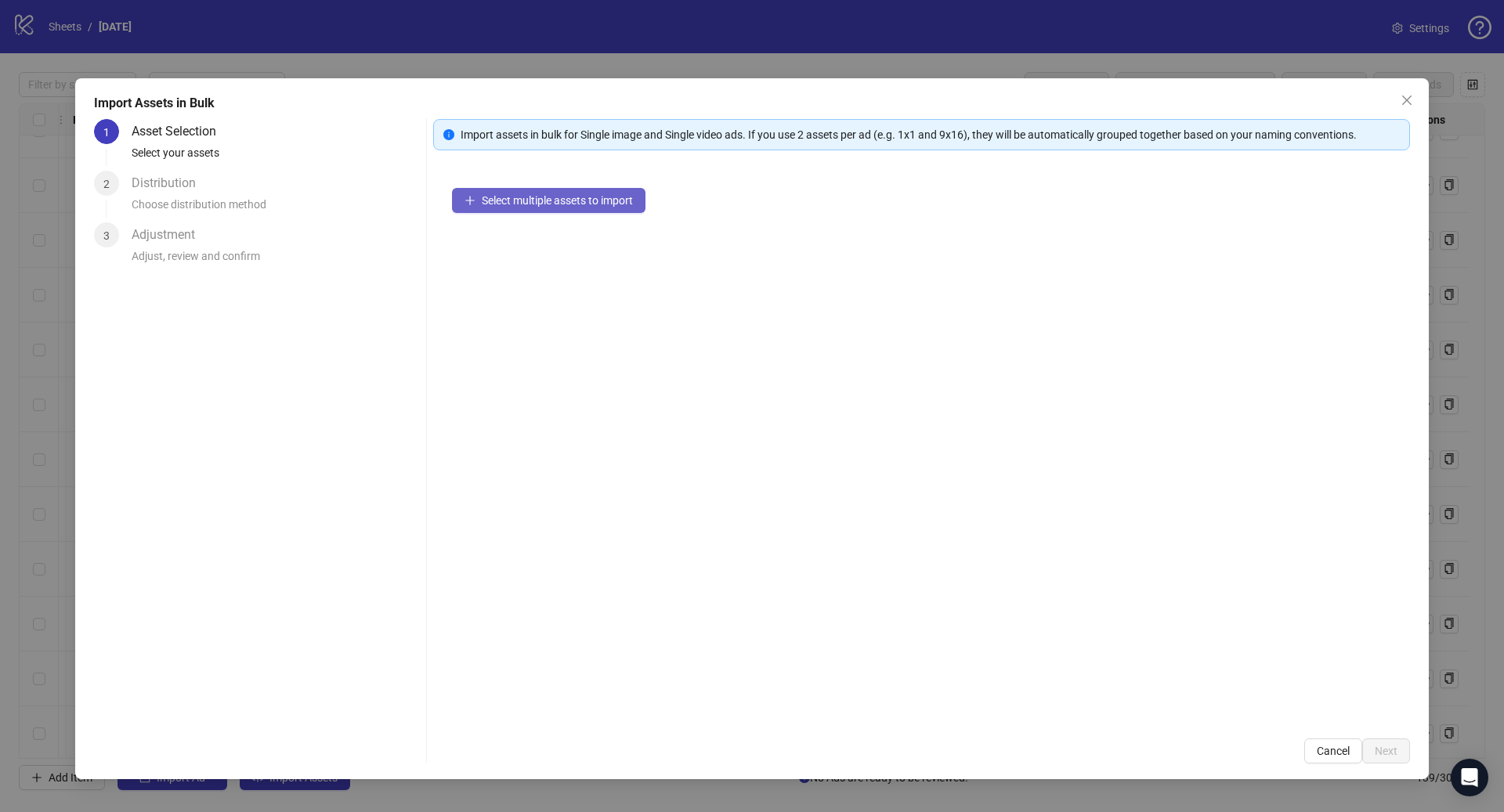
click at [515, 200] on span "Select multiple assets to import" at bounding box center [557, 201] width 151 height 13
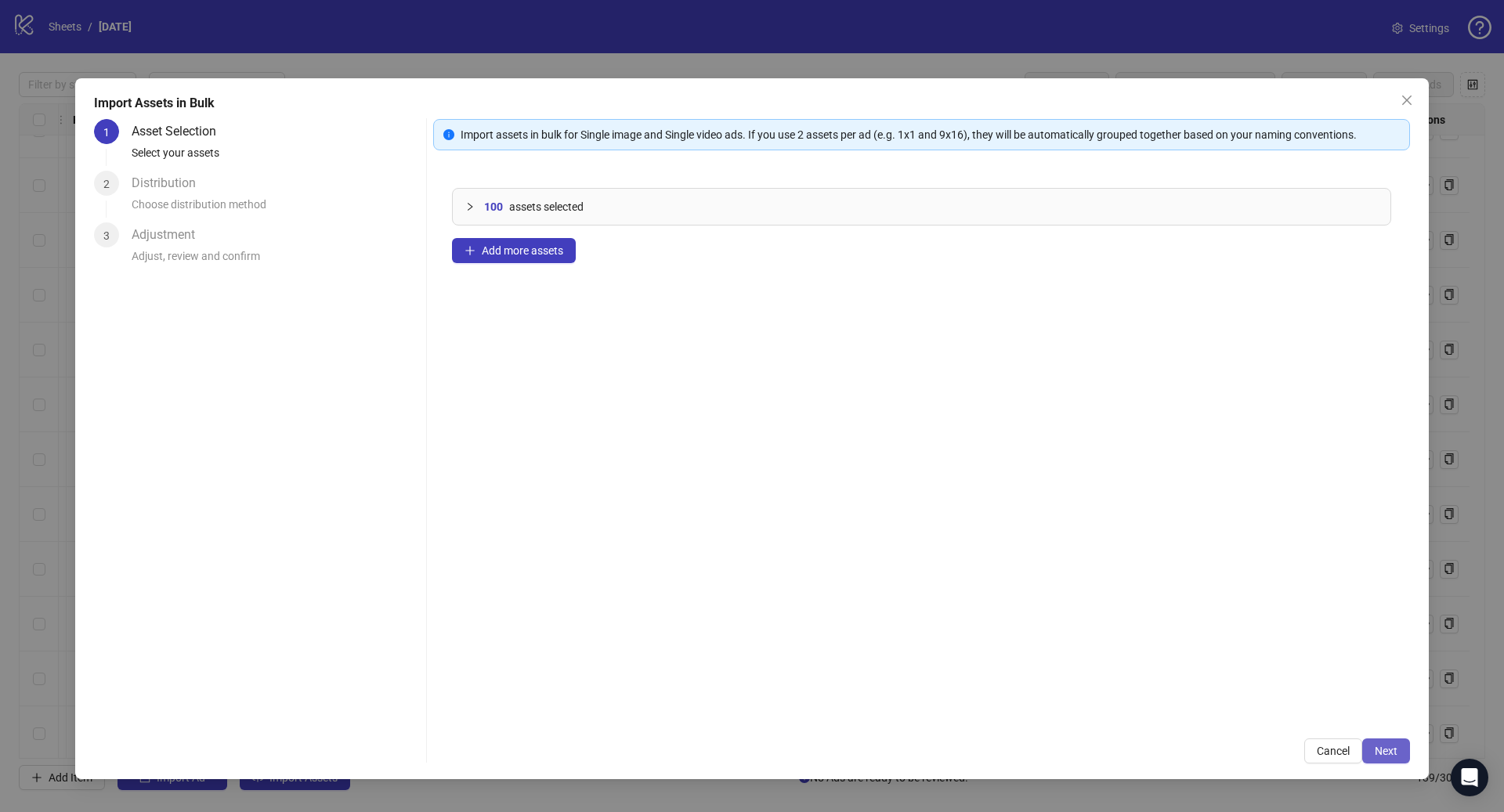
click at [1381, 753] on span "Next" at bounding box center [1385, 751] width 23 height 13
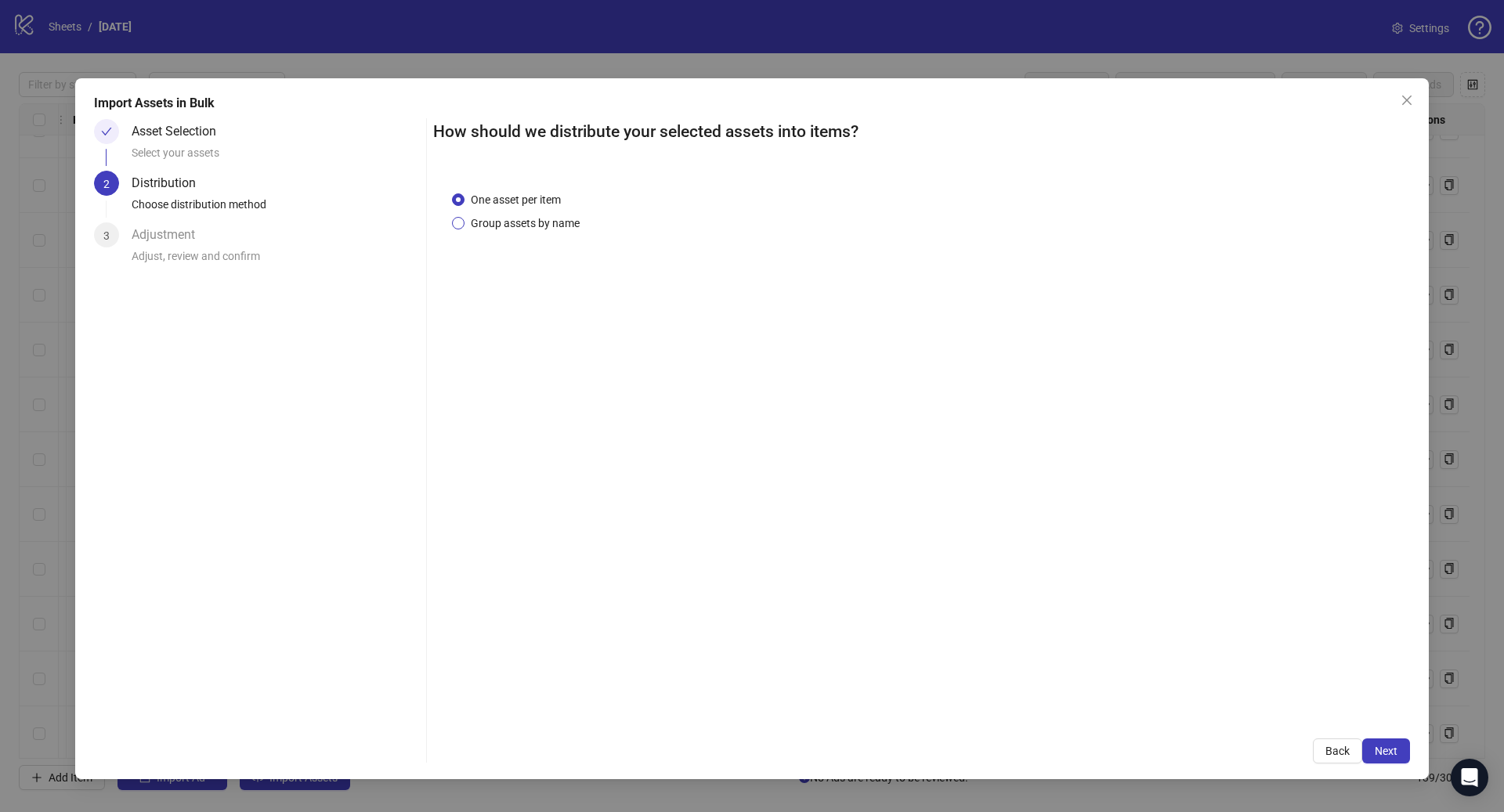
click at [580, 227] on span "Group assets by name" at bounding box center [525, 223] width 122 height 17
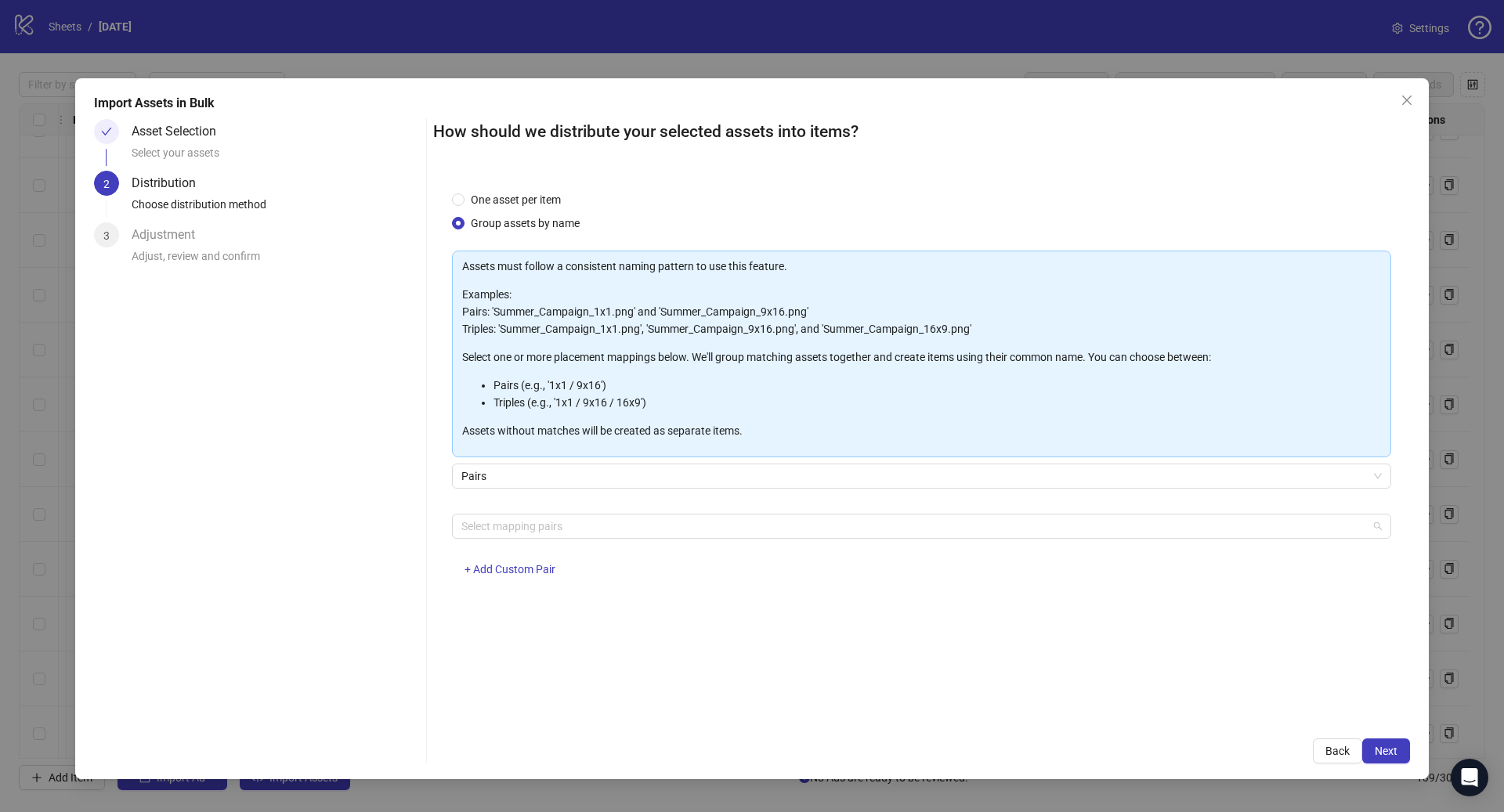
drag, startPoint x: 539, startPoint y: 531, endPoint x: 595, endPoint y: 571, distance: 68.8
click at [540, 531] on div at bounding box center [913, 527] width 916 height 22
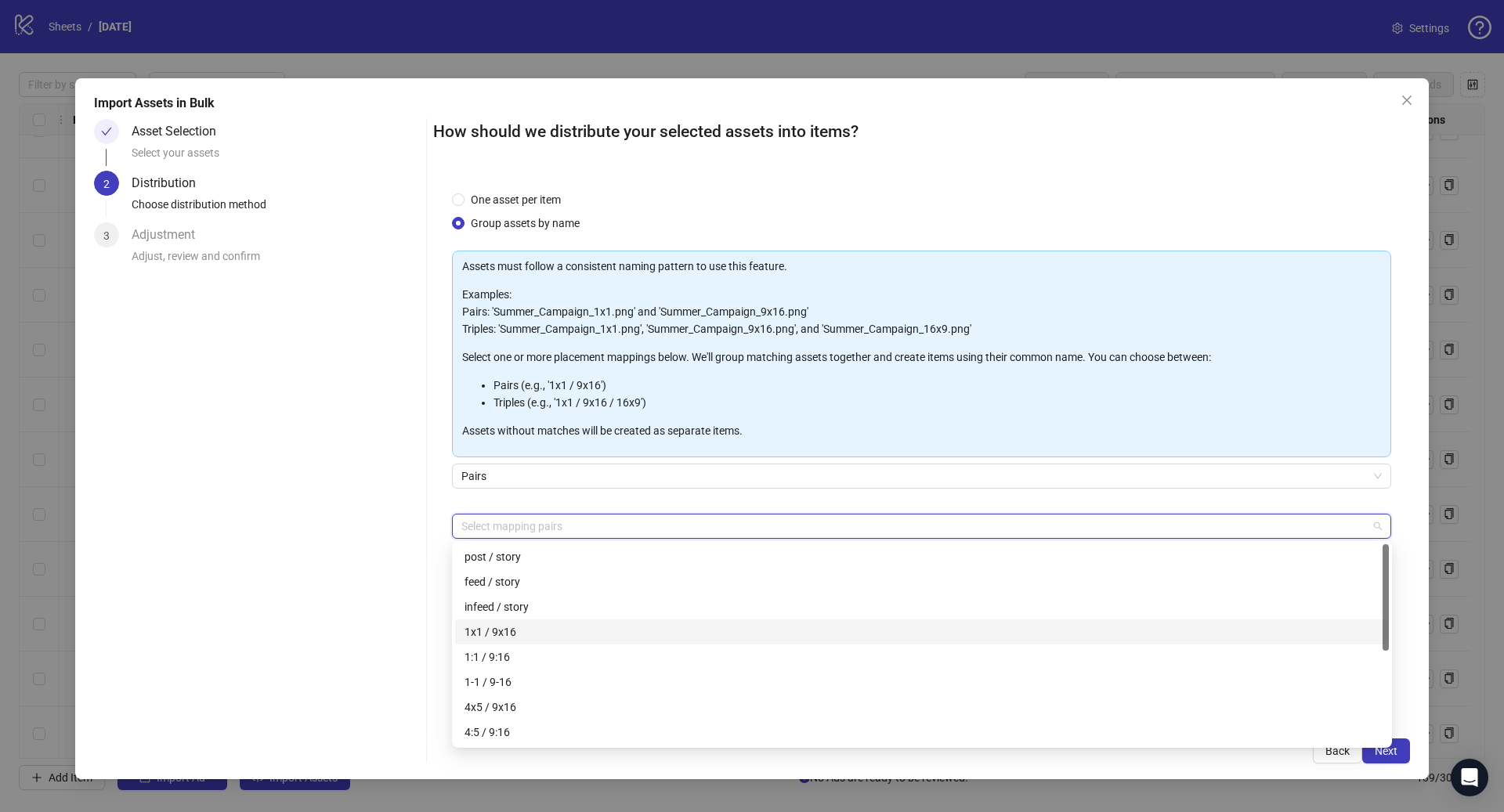
click at [554, 621] on div "1x1 / 9x16" at bounding box center [921, 632] width 934 height 25
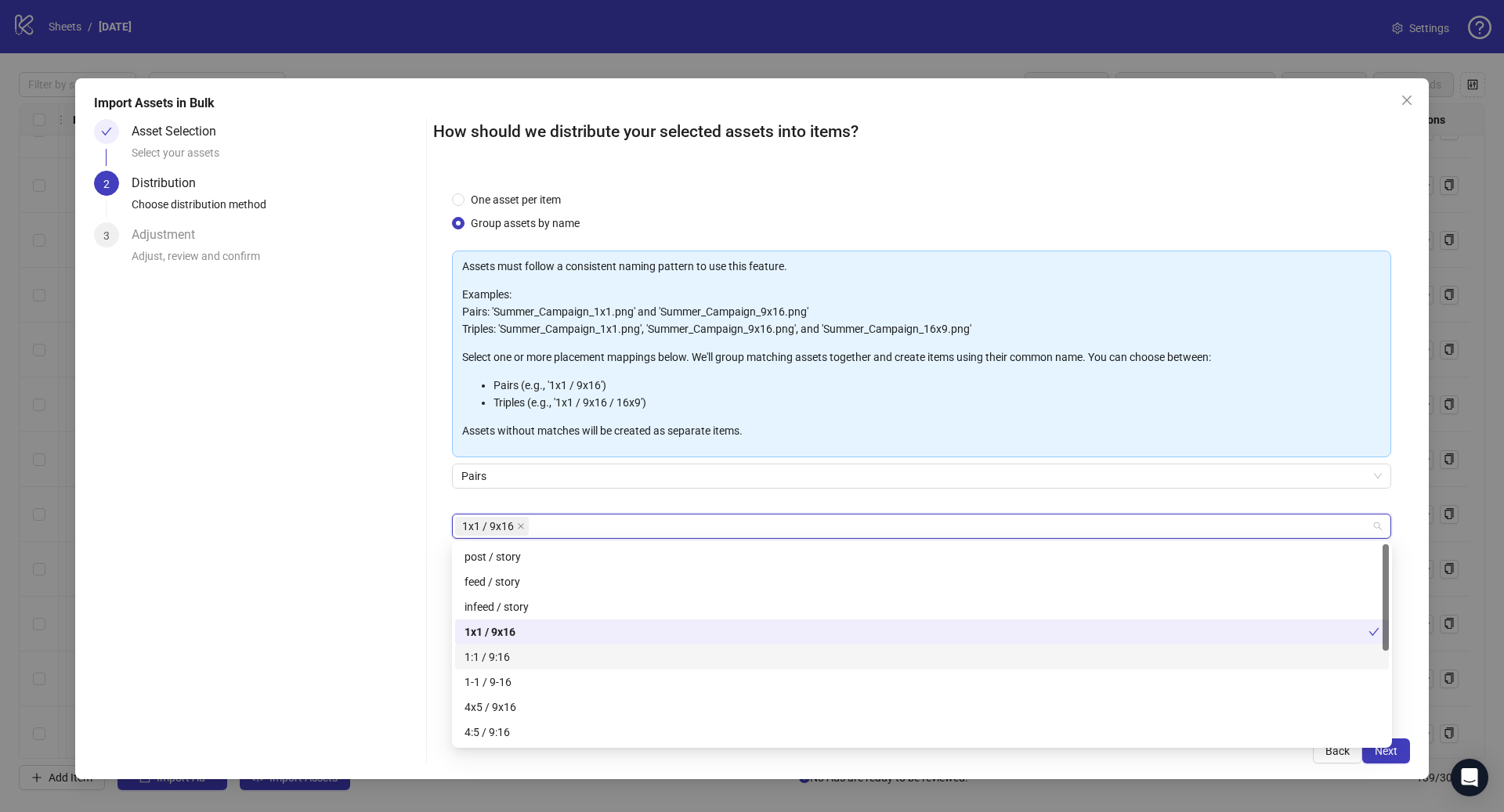
click at [545, 653] on div "1:1 / 9:16" at bounding box center [921, 657] width 915 height 17
click at [535, 704] on div "4x5 / 9x16" at bounding box center [921, 708] width 915 height 17
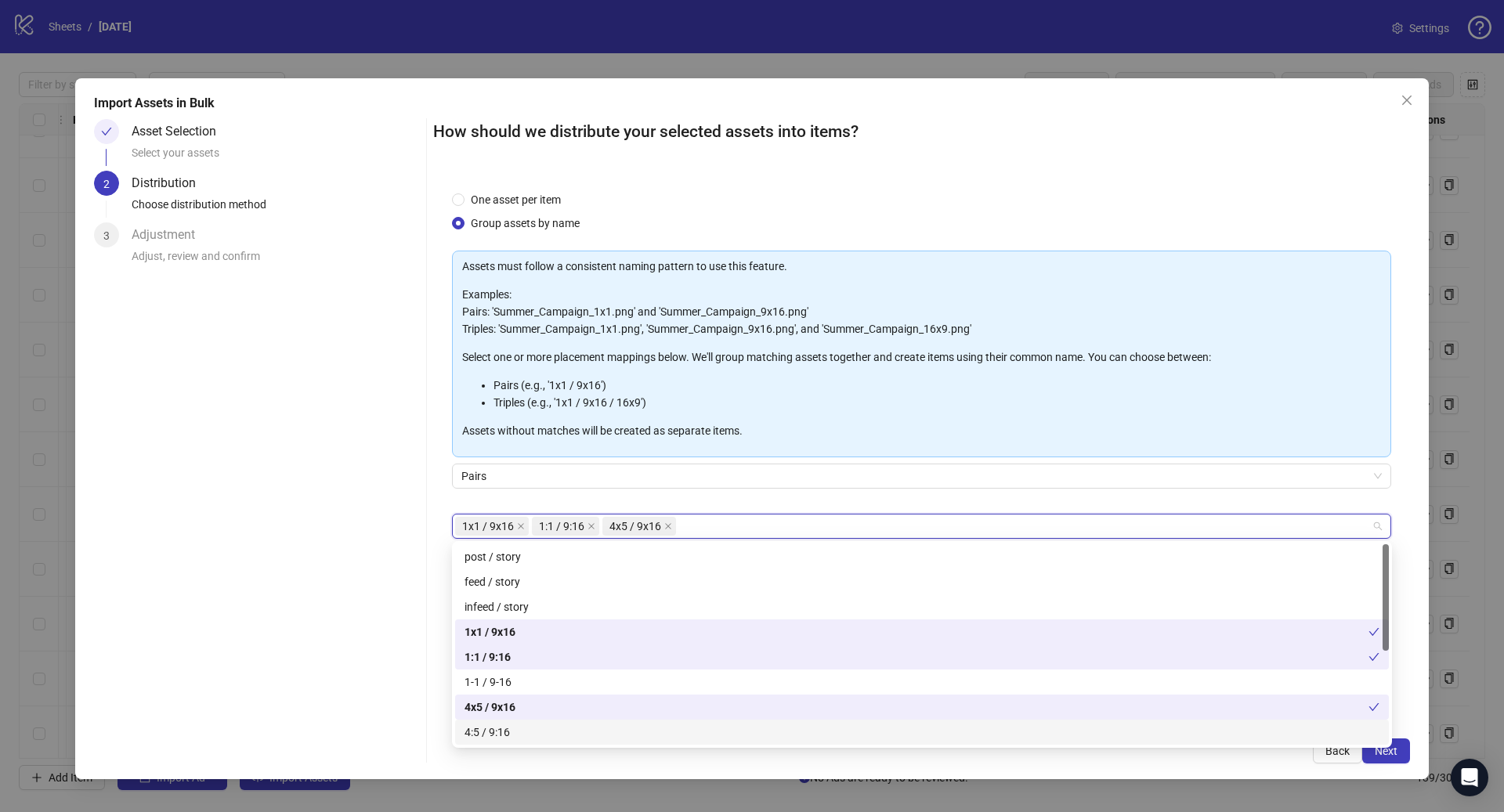
drag, startPoint x: 533, startPoint y: 739, endPoint x: 567, endPoint y: 737, distance: 34.1
click at [535, 738] on div "4:5 / 9:16" at bounding box center [921, 732] width 915 height 17
click at [1401, 756] on button "Next" at bounding box center [1385, 751] width 47 height 25
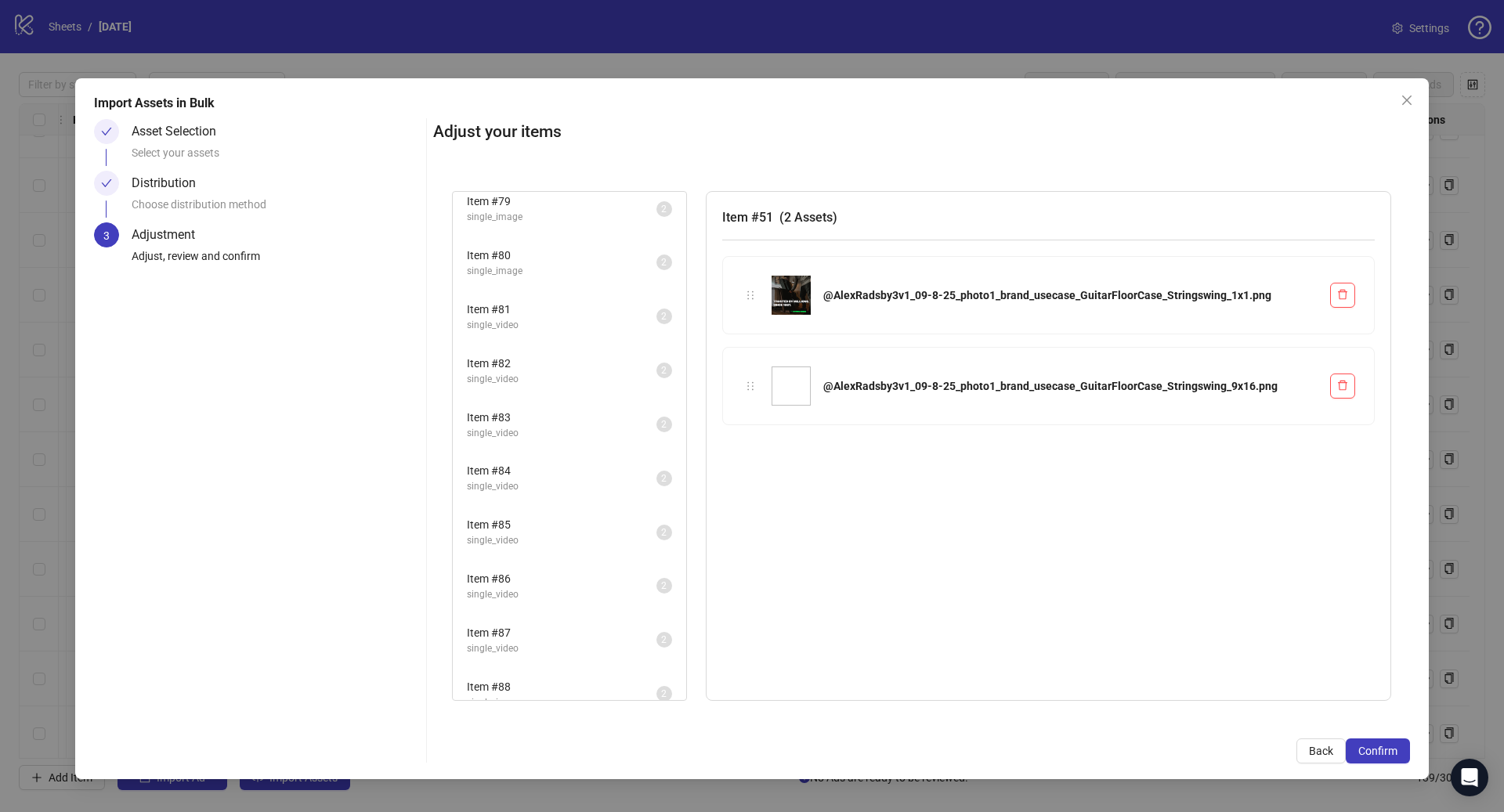
scroll to position [2186, 0]
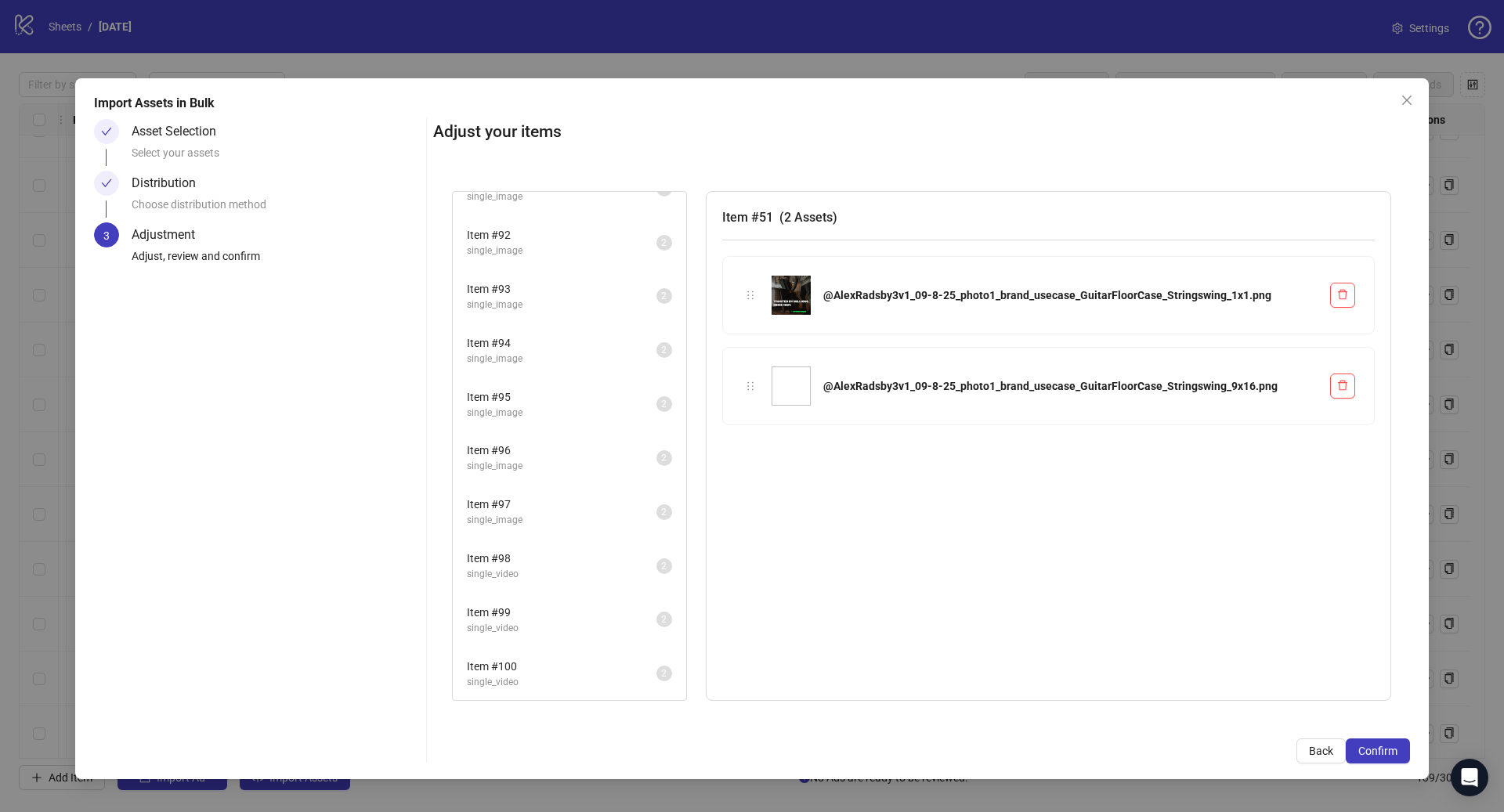
click at [542, 683] on span "single_video" at bounding box center [561, 682] width 190 height 15
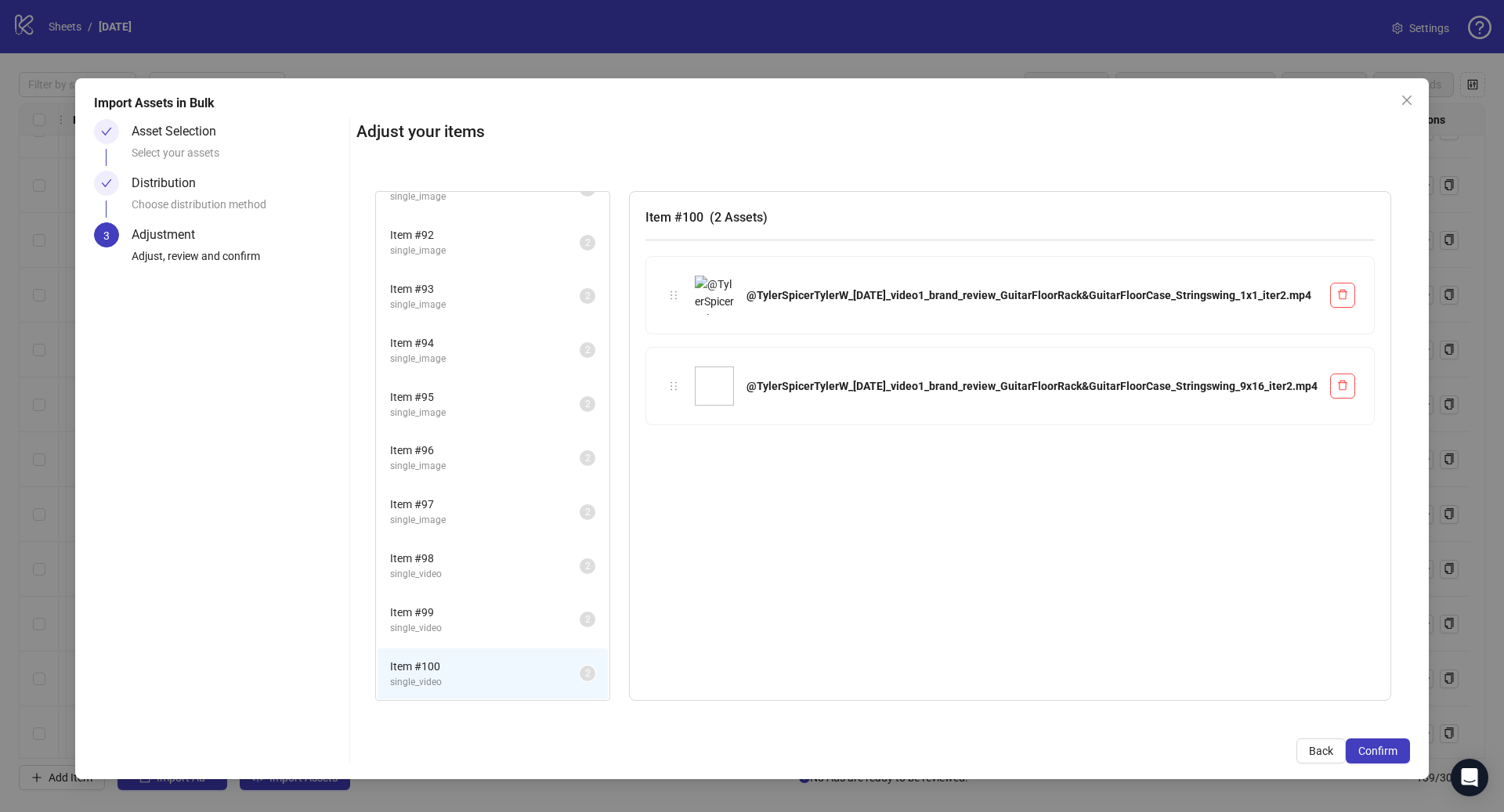
click at [544, 623] on span "single_video" at bounding box center [485, 628] width 190 height 15
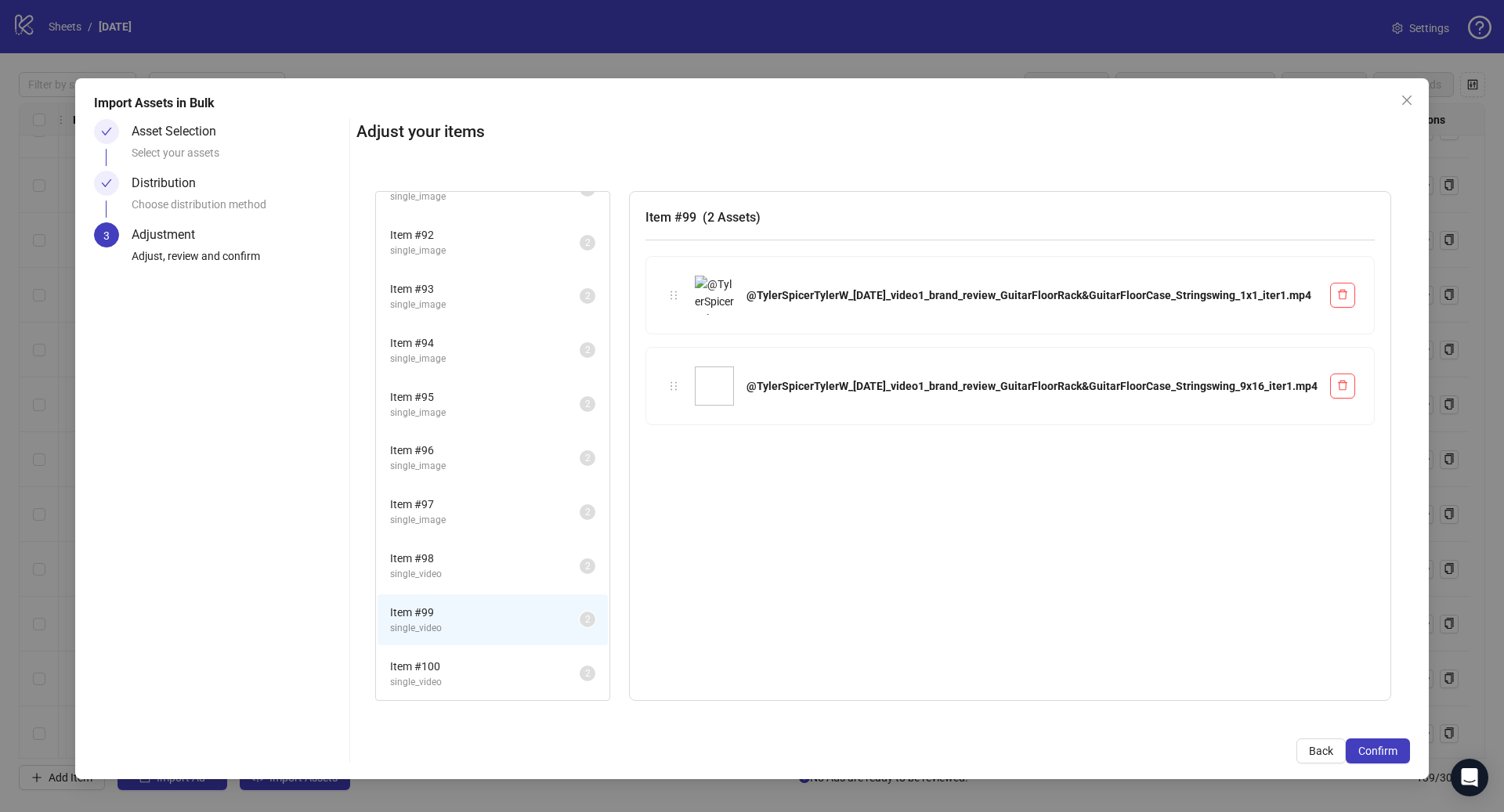
click at [541, 571] on span "single_video" at bounding box center [485, 574] width 190 height 15
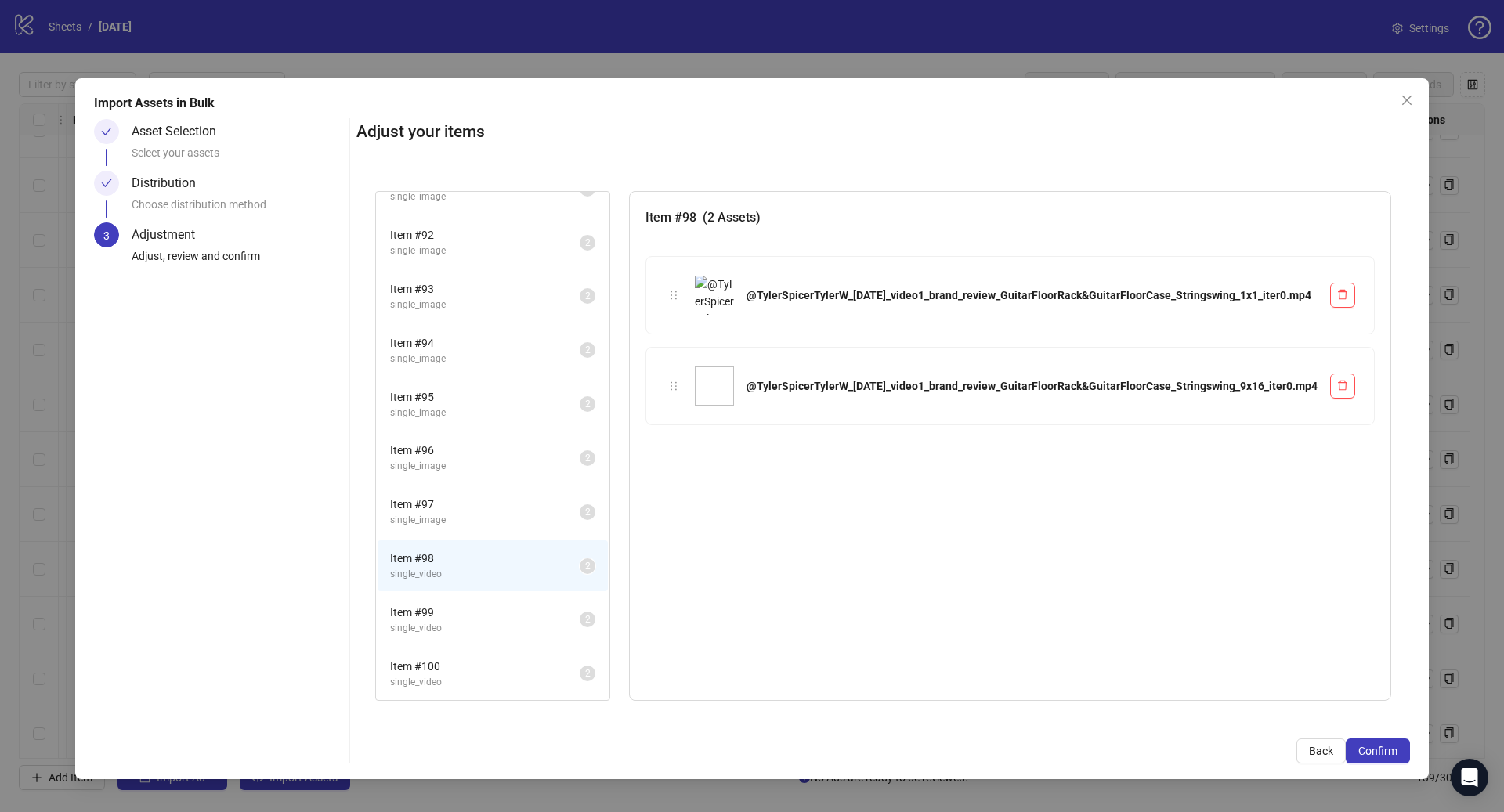
click at [554, 523] on span "single_image" at bounding box center [485, 520] width 190 height 15
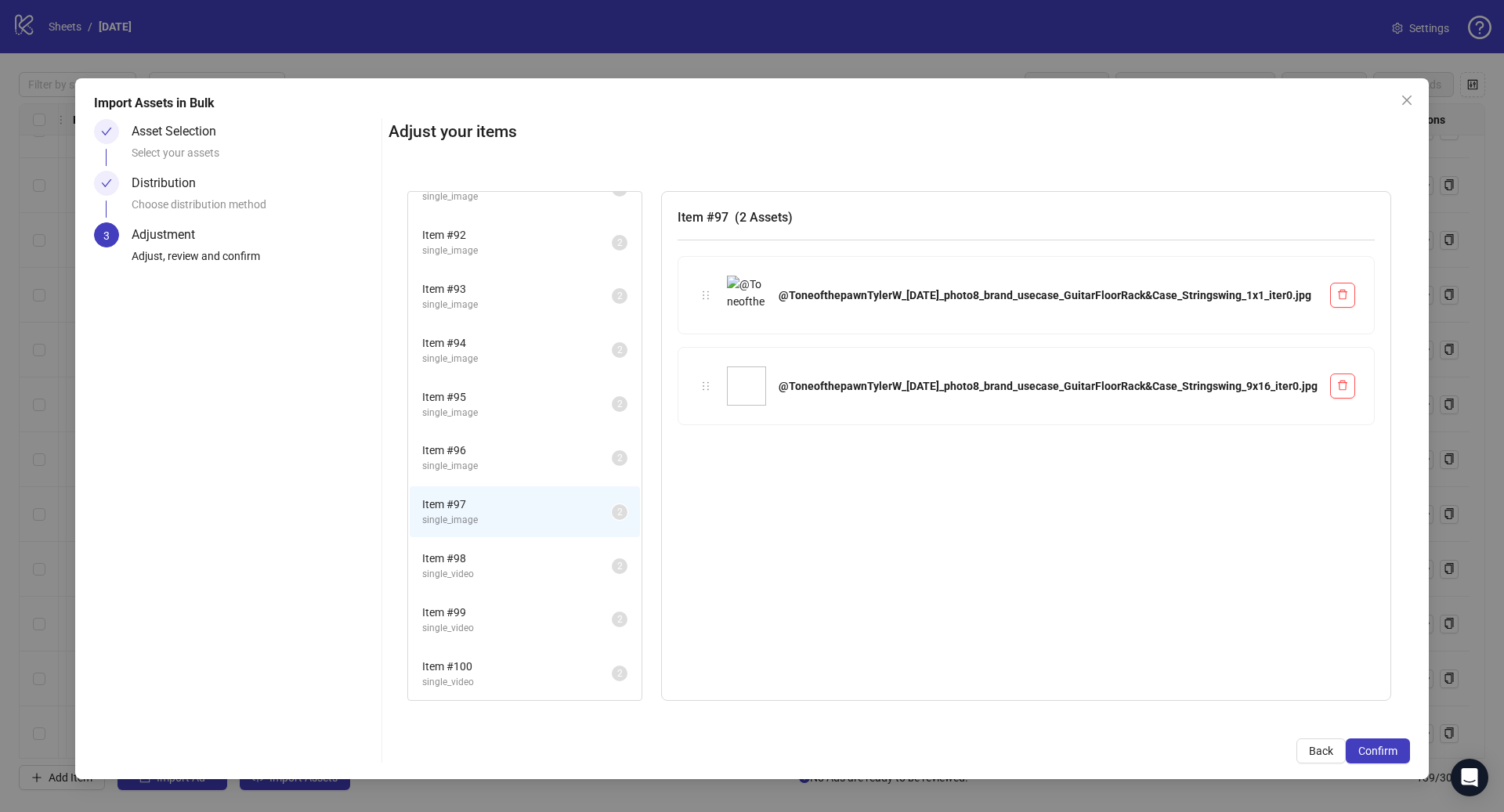
click at [542, 457] on span "Item # 96" at bounding box center [517, 451] width 190 height 17
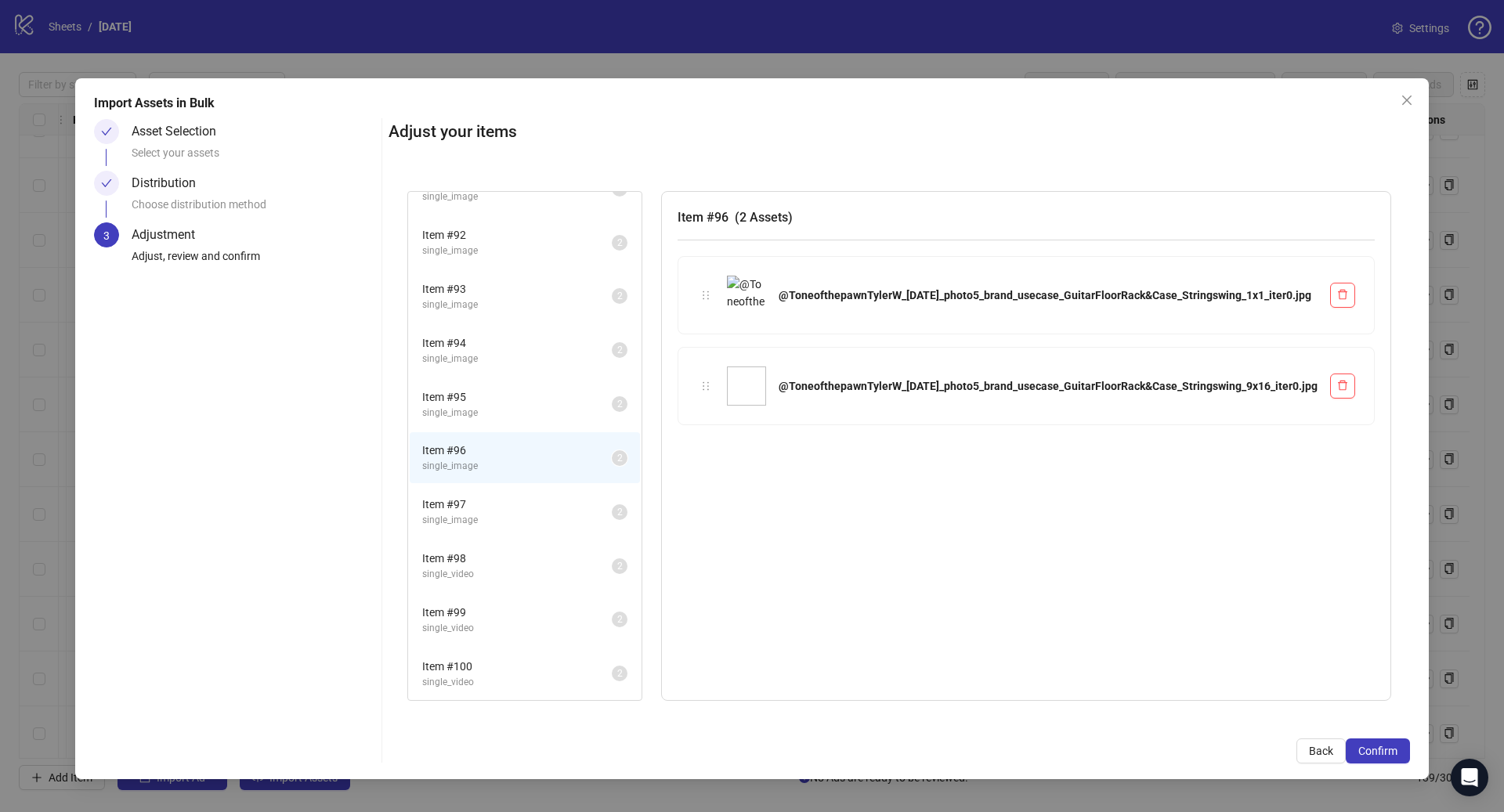
click at [557, 404] on span "Item # 95" at bounding box center [517, 397] width 190 height 17
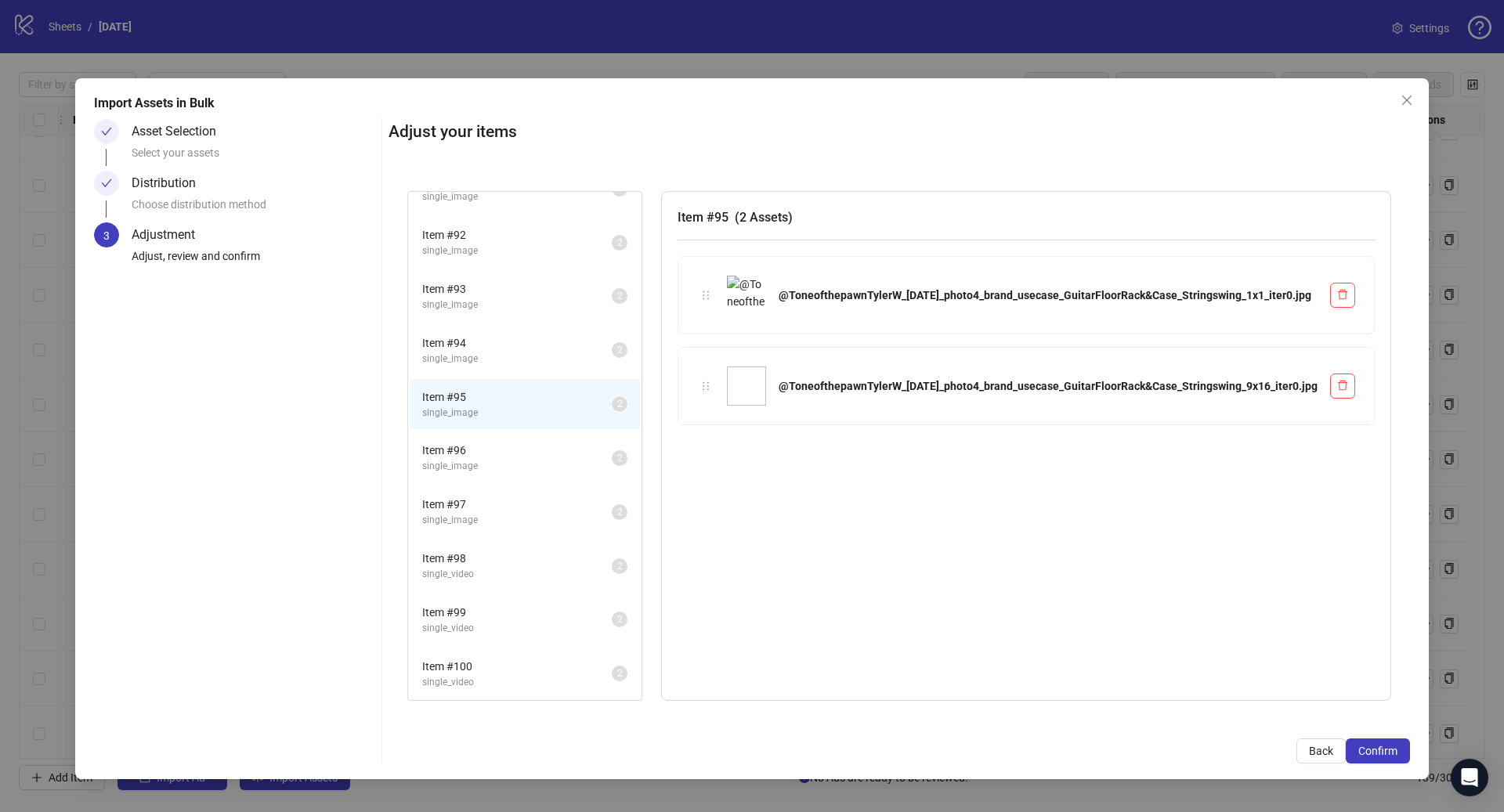
click at [550, 344] on span "Item # 94" at bounding box center [517, 343] width 190 height 17
click at [535, 306] on span "single_image" at bounding box center [517, 304] width 190 height 15
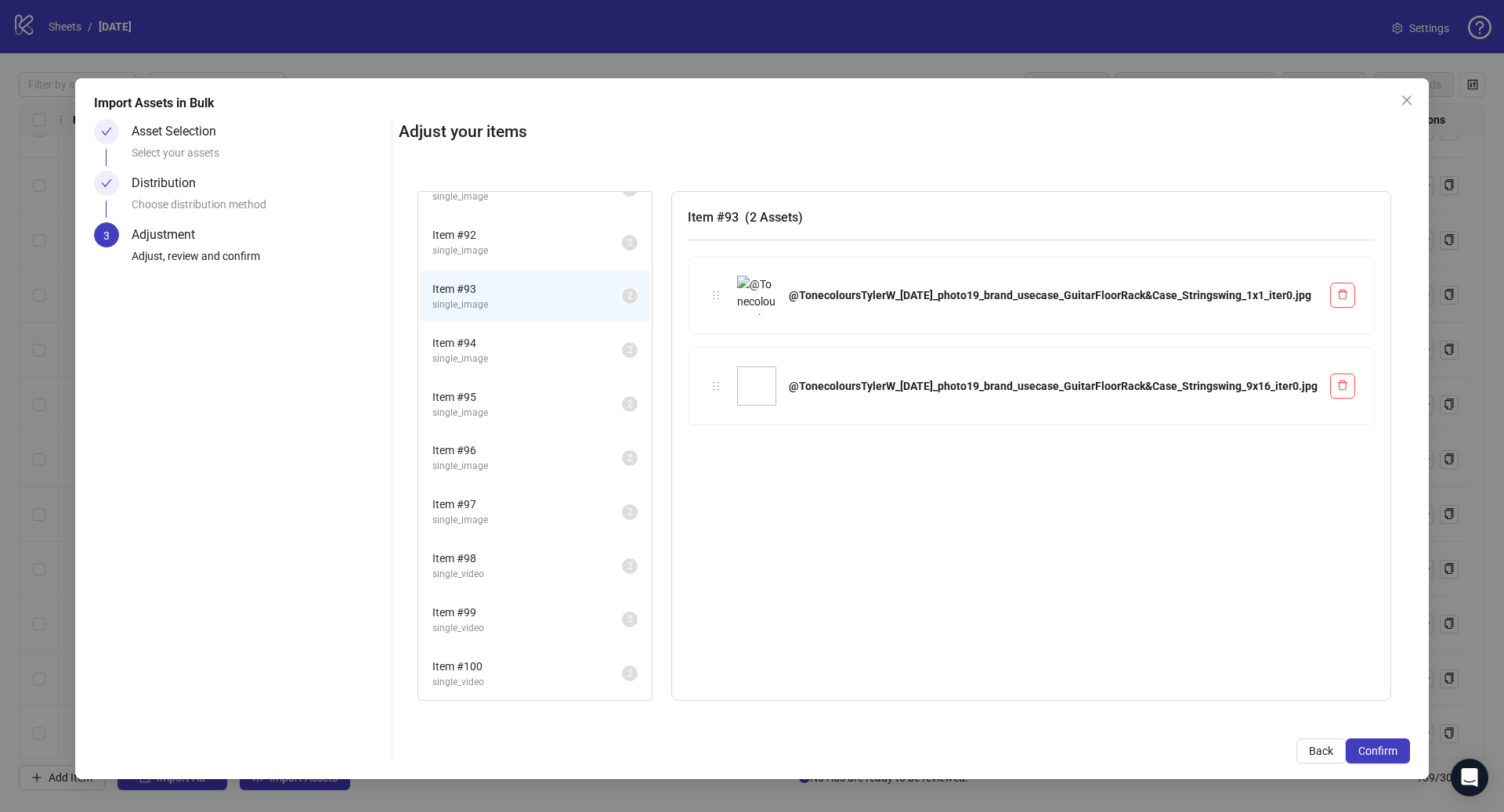
click at [540, 249] on span "single_image" at bounding box center [527, 251] width 190 height 15
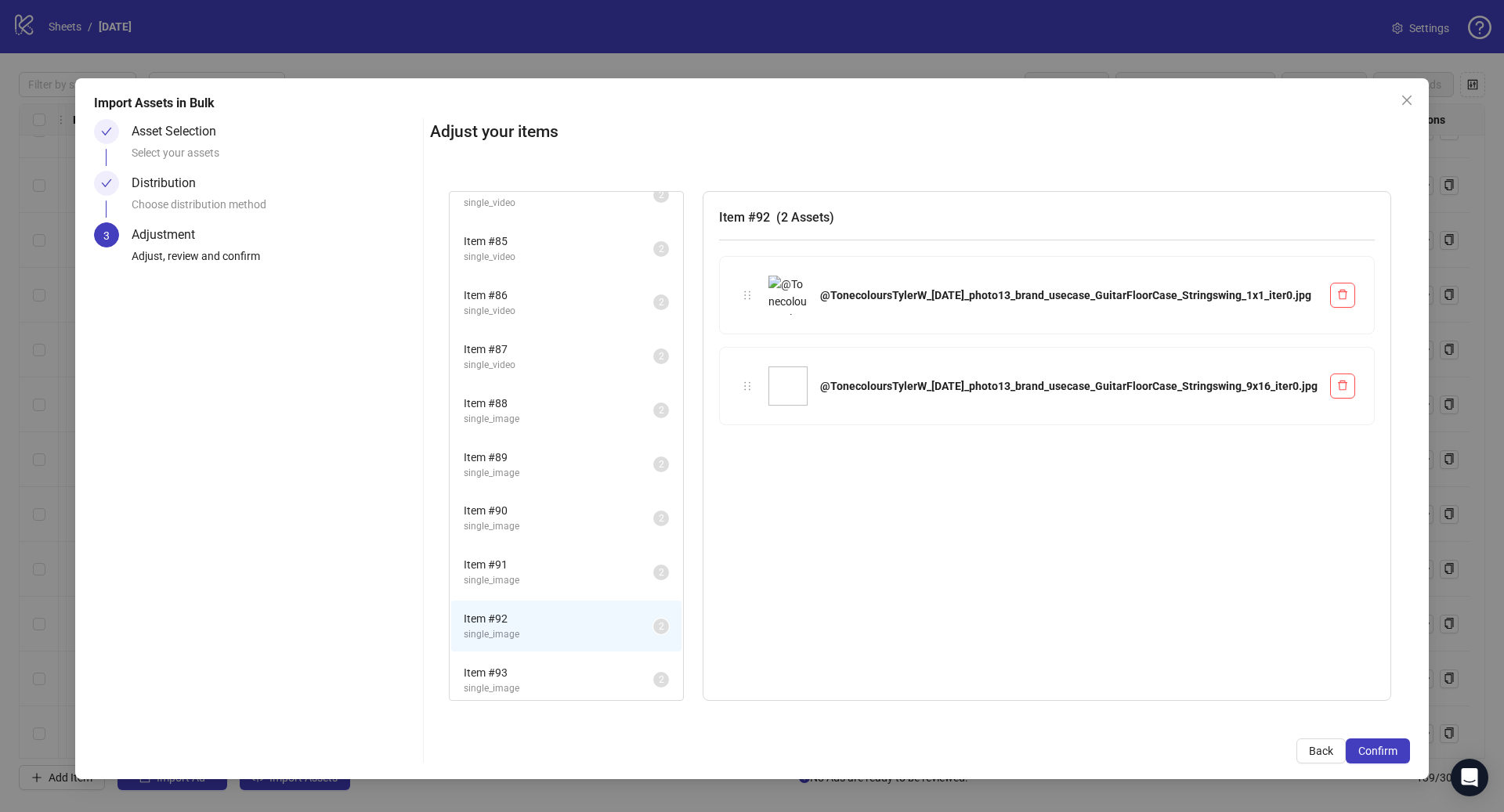
scroll to position [1737, 0]
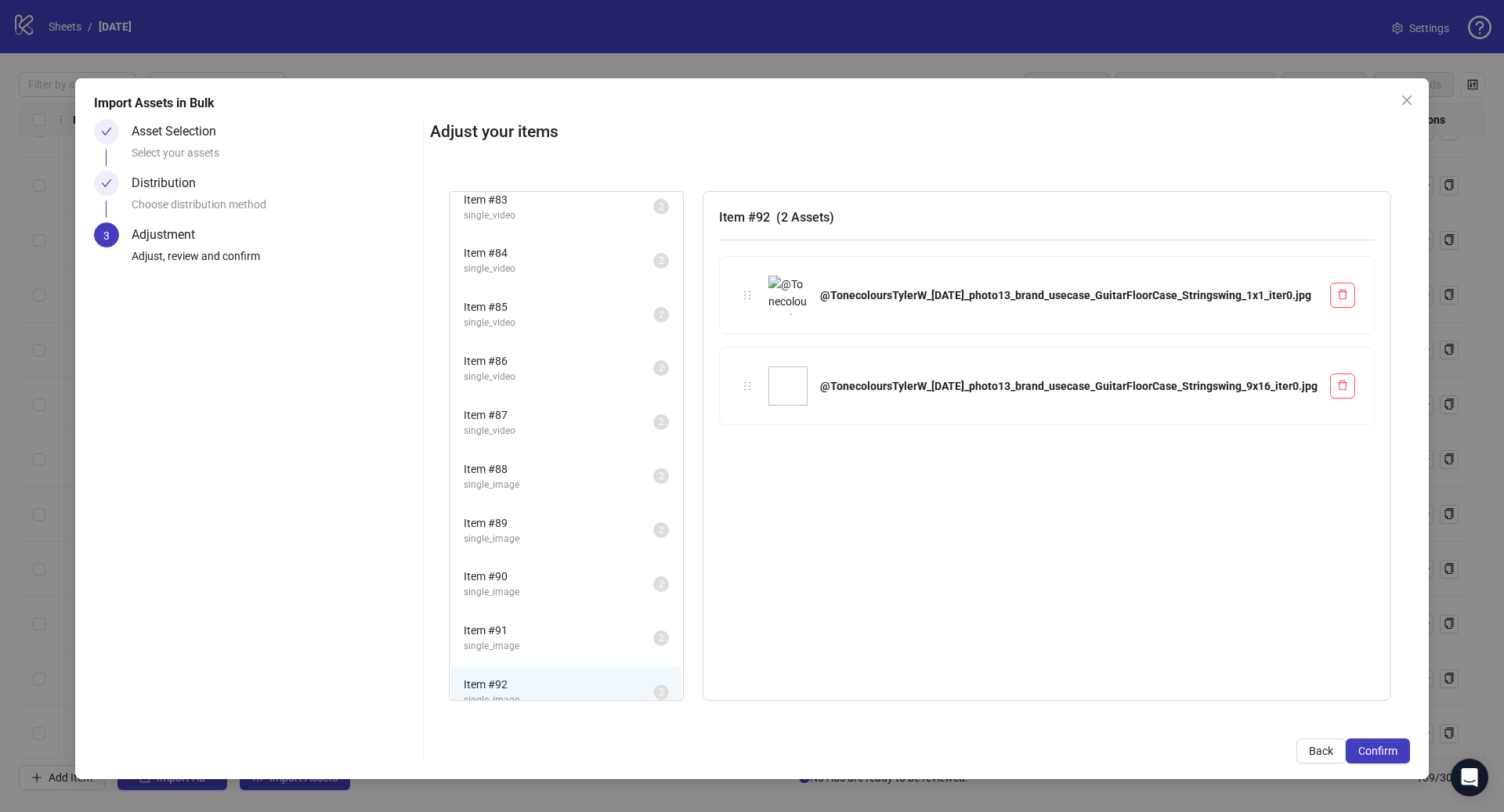
click at [546, 640] on span "single_image" at bounding box center [558, 646] width 190 height 15
click at [555, 586] on span "single_image" at bounding box center [558, 592] width 190 height 15
click at [545, 538] on span "single_image" at bounding box center [558, 539] width 190 height 15
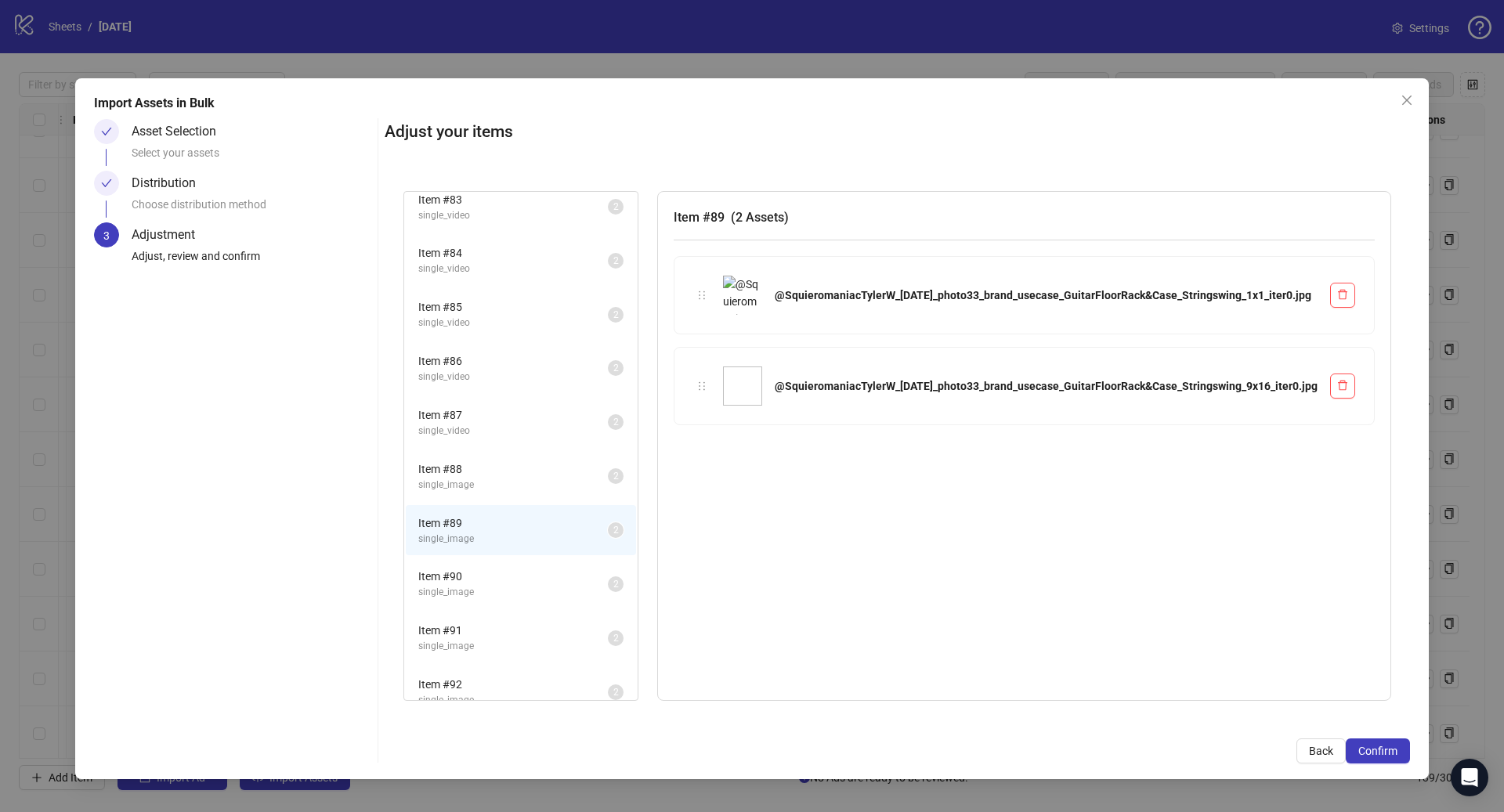
click at [557, 478] on span "single_image" at bounding box center [513, 485] width 190 height 15
click at [550, 400] on li "Item # 87 single_video 2" at bounding box center [520, 422] width 230 height 51
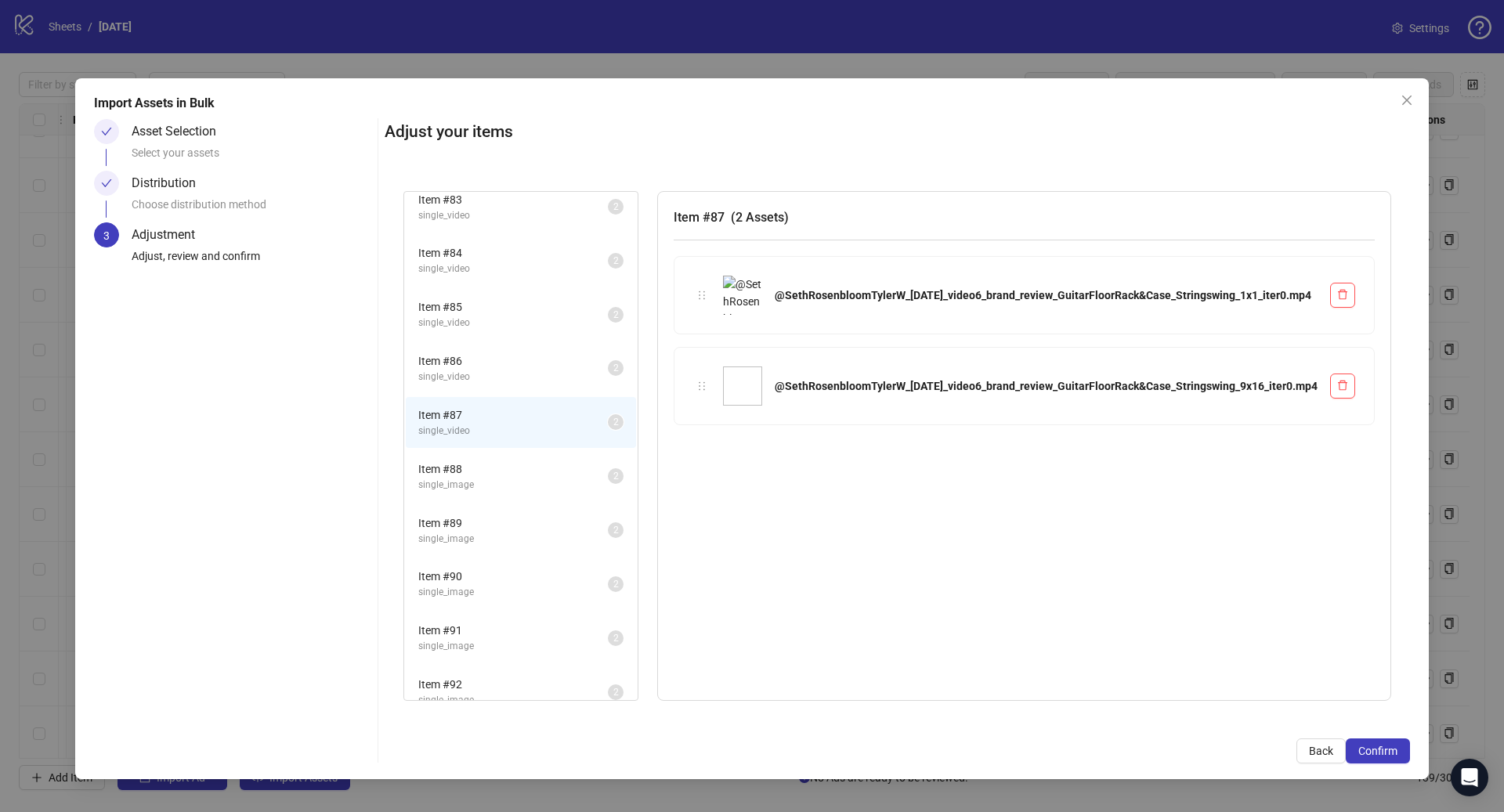
click at [550, 359] on span "Item # 86" at bounding box center [513, 361] width 190 height 17
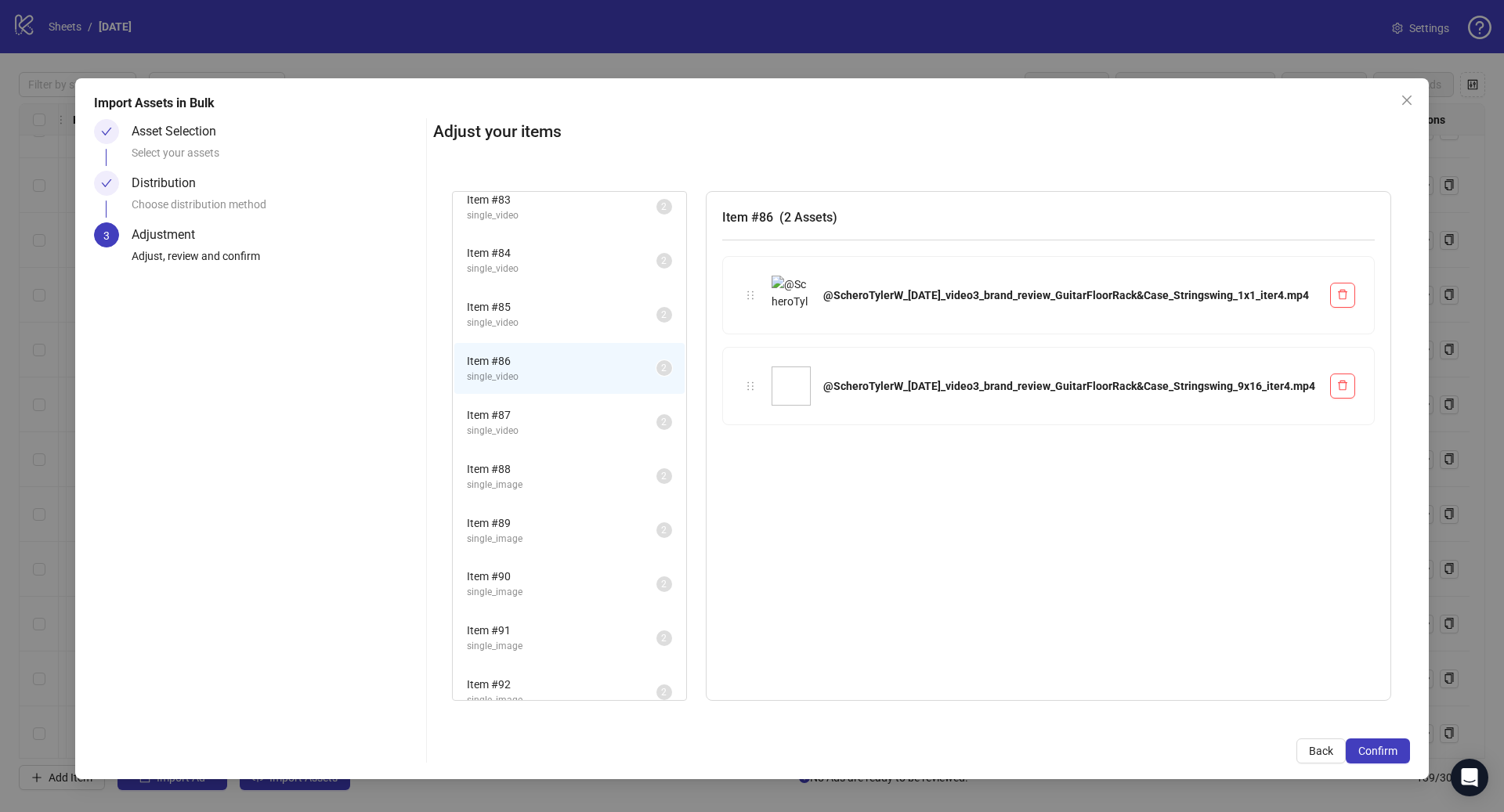
click at [562, 309] on span "Item # 85" at bounding box center [561, 307] width 190 height 17
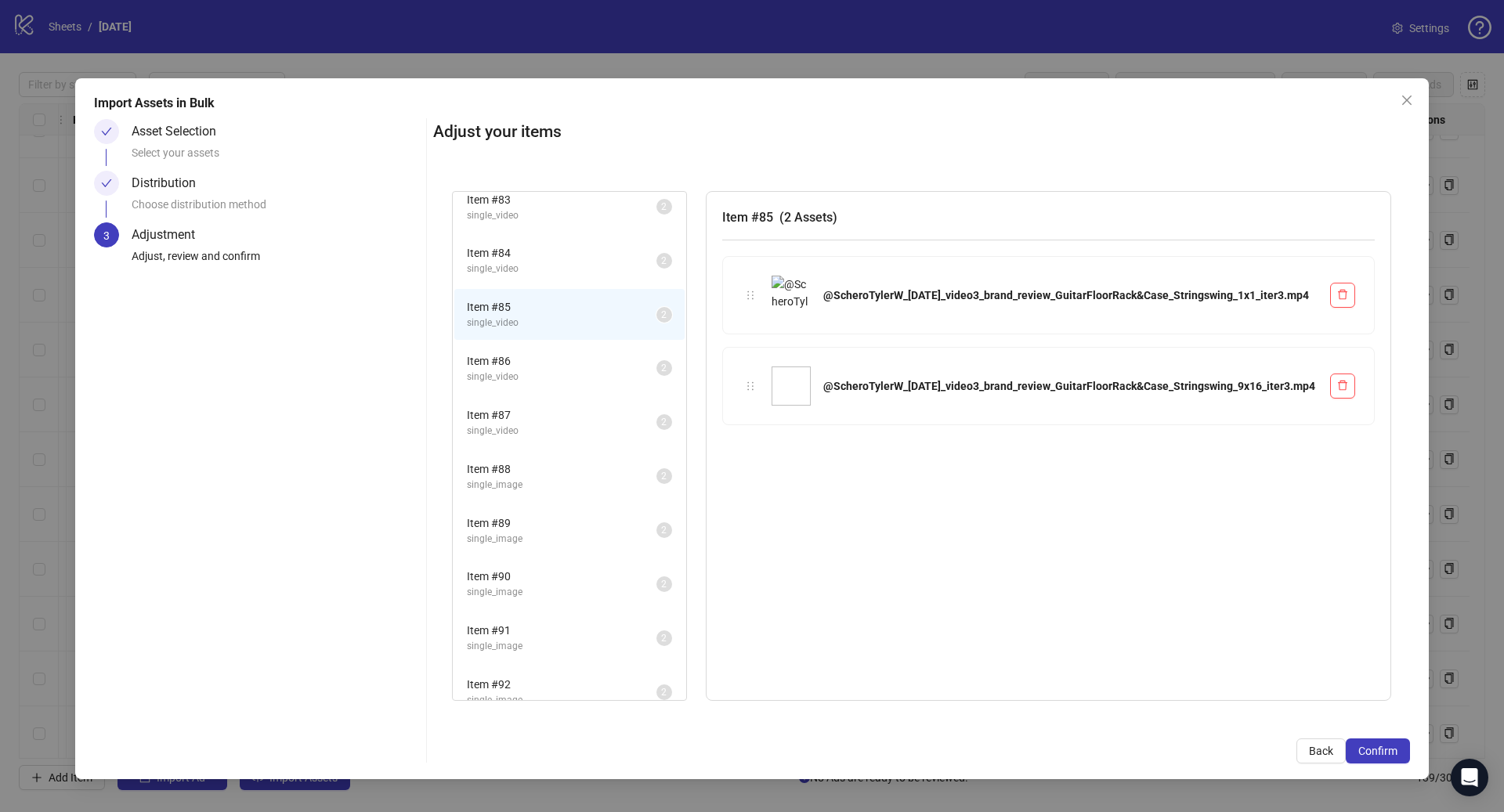
click at [545, 242] on li "Item # 84 single_video 2" at bounding box center [569, 260] width 230 height 51
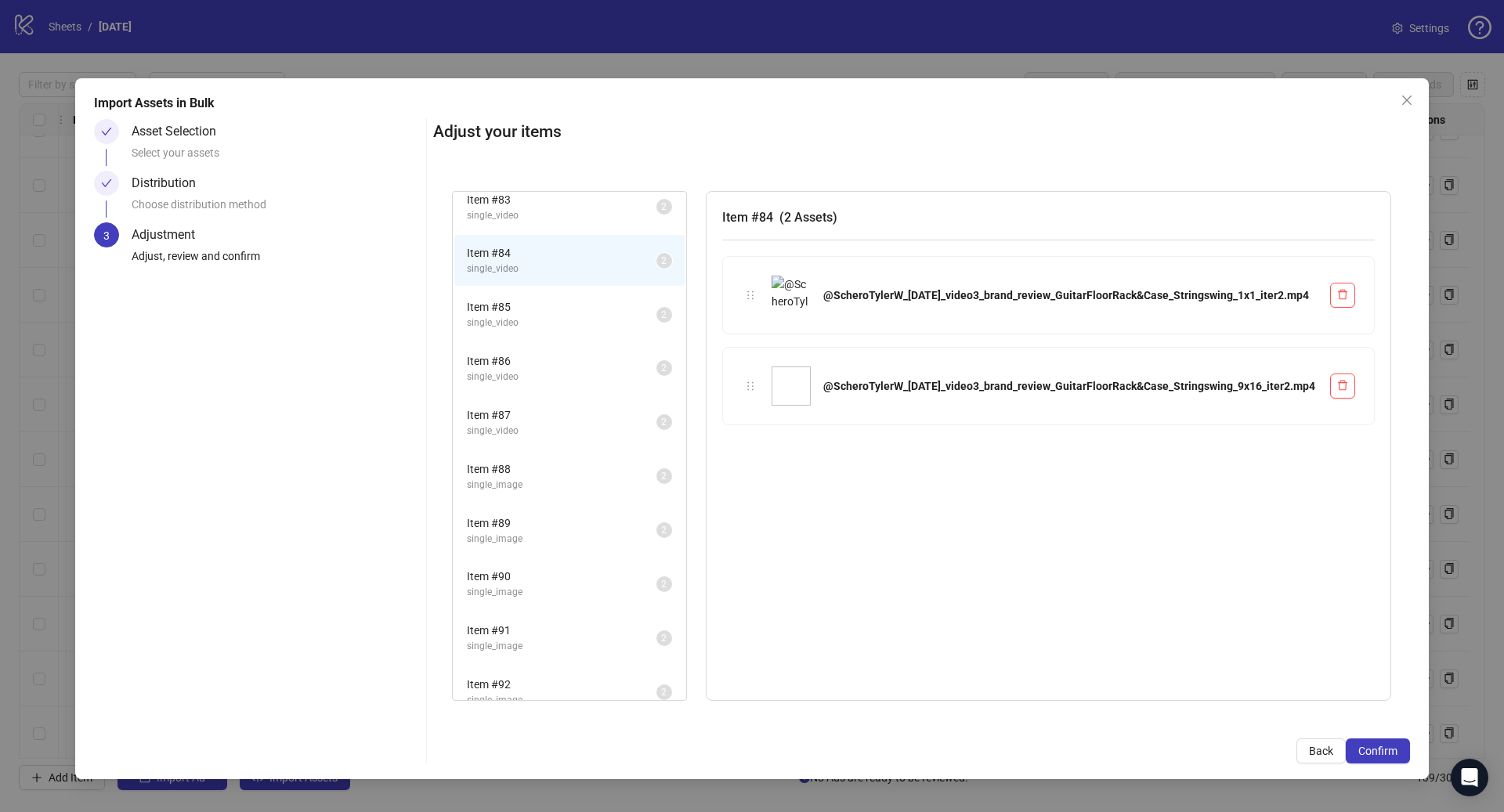
click at [551, 206] on span "Item # 83" at bounding box center [561, 200] width 190 height 17
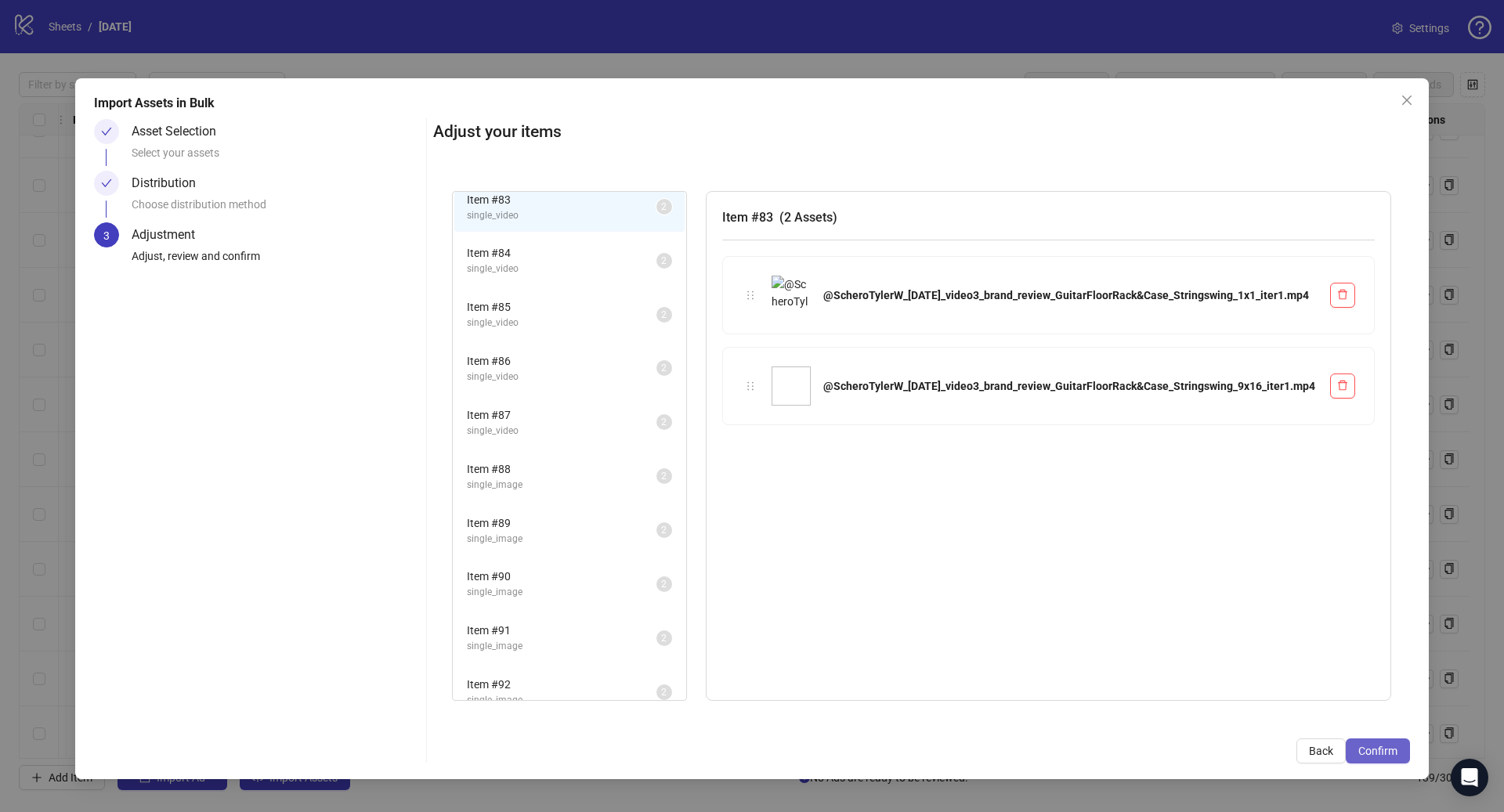
click at [1380, 756] on span "Confirm" at bounding box center [1377, 751] width 40 height 13
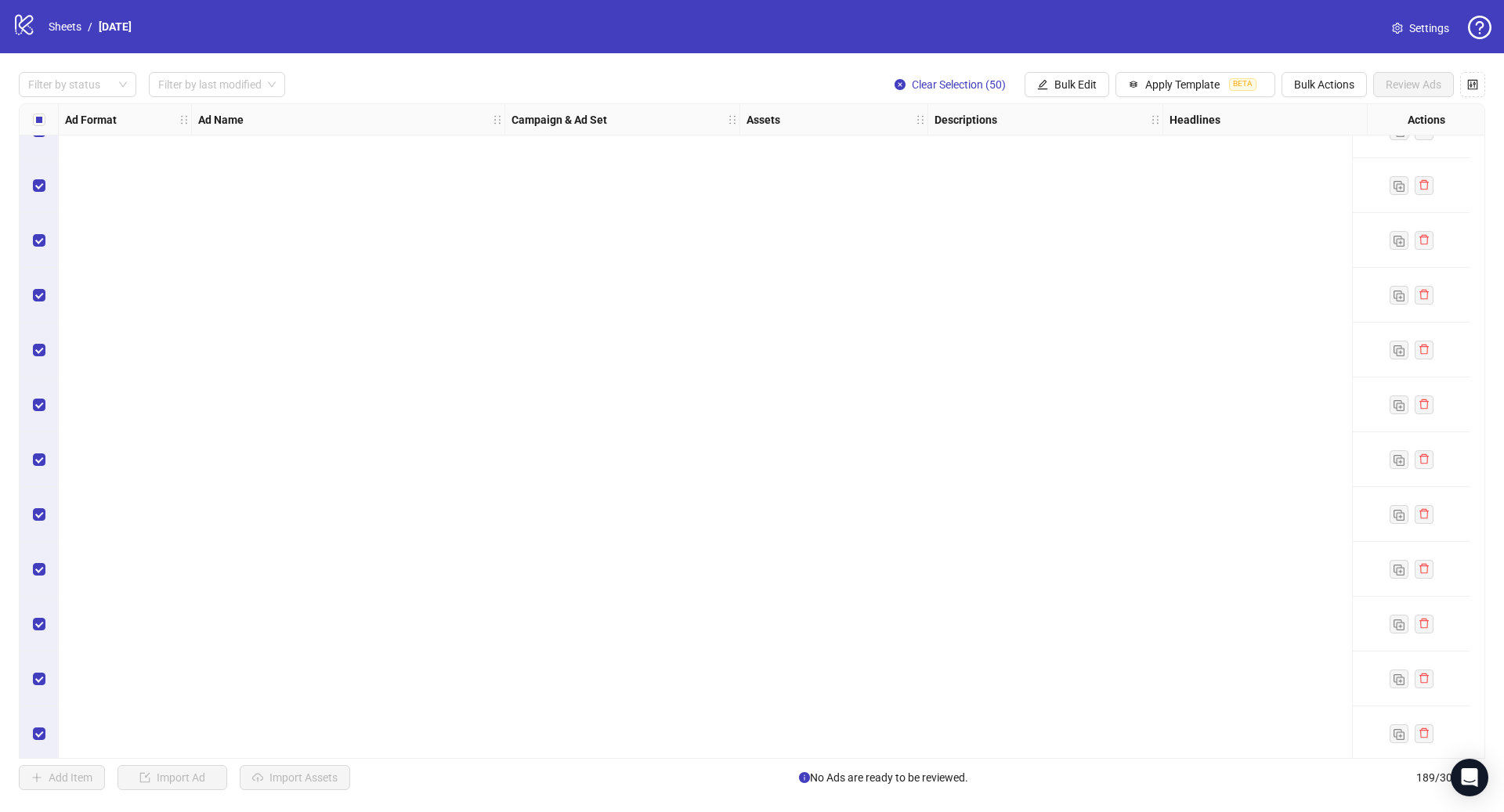
scroll to position [7344, 0]
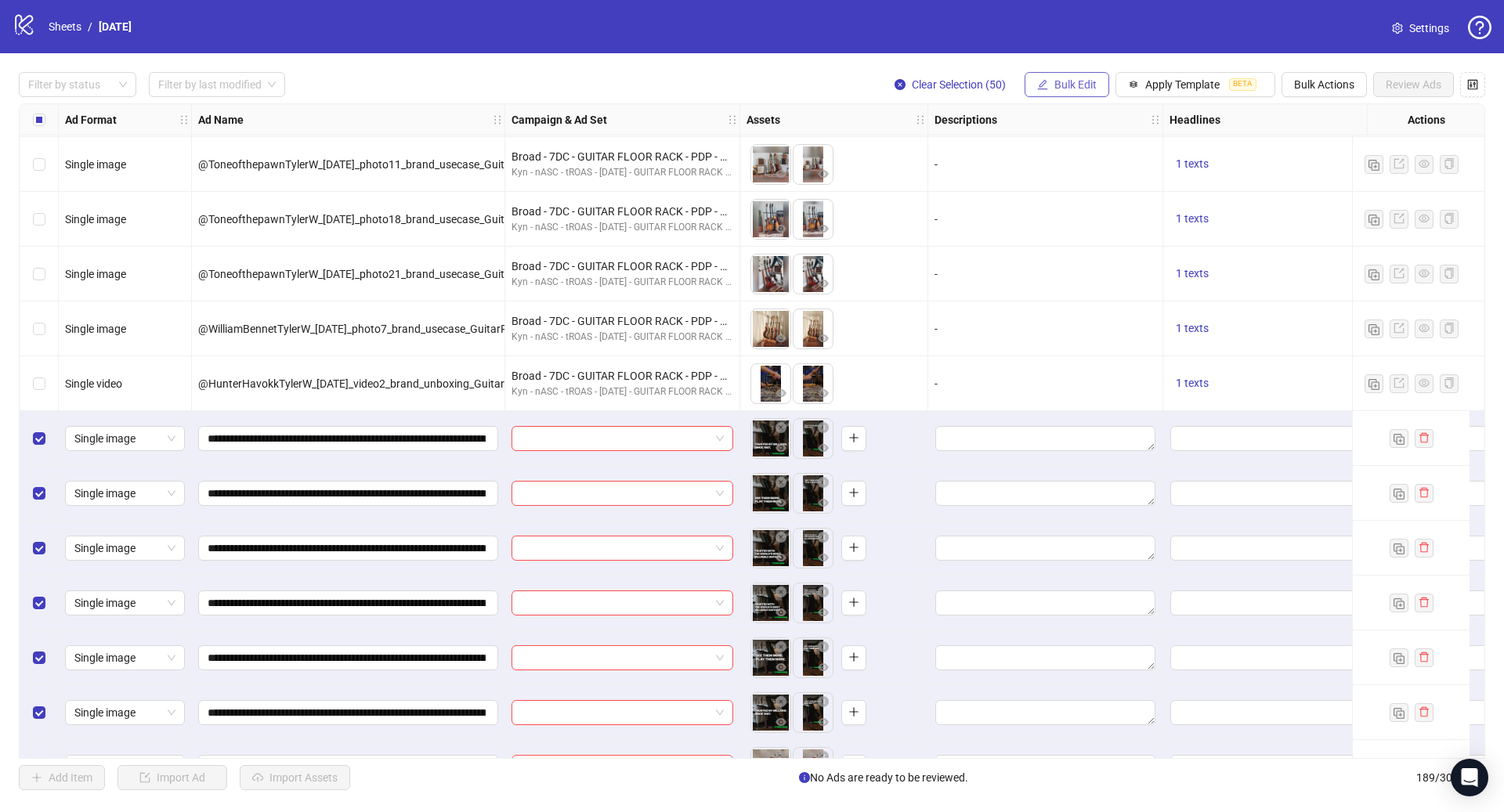
click at [1083, 74] on button "Bulk Edit" at bounding box center [1067, 85] width 85 height 25
click at [1087, 328] on li "Product Set ID" at bounding box center [1083, 317] width 112 height 25
click at [1088, 332] on li "Call to Action" at bounding box center [1083, 342] width 112 height 25
click at [1078, 158] on input "search" at bounding box center [1015, 153] width 281 height 24
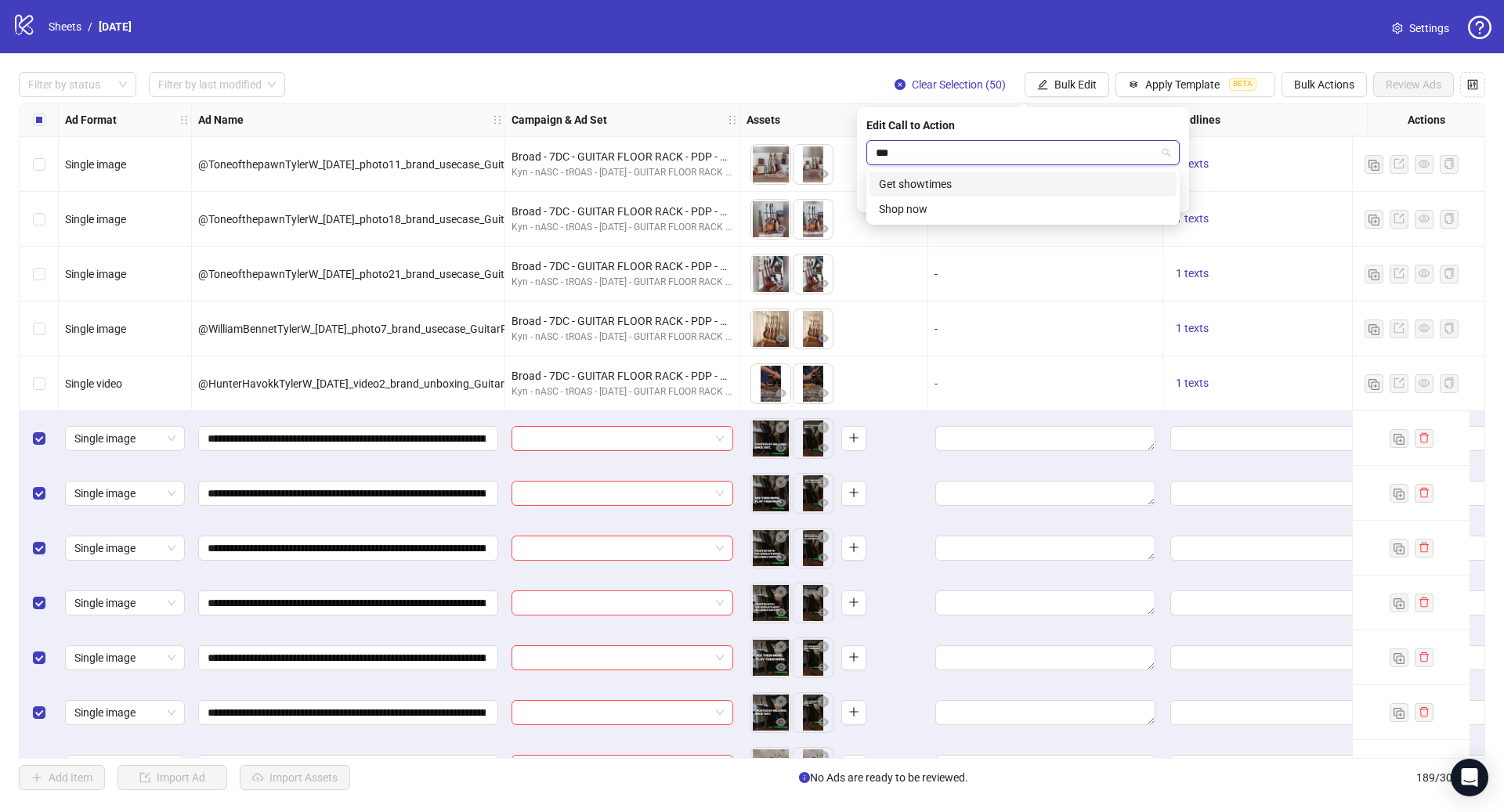
type input "****"
click at [1057, 191] on div "Shop now" at bounding box center [1022, 184] width 288 height 17
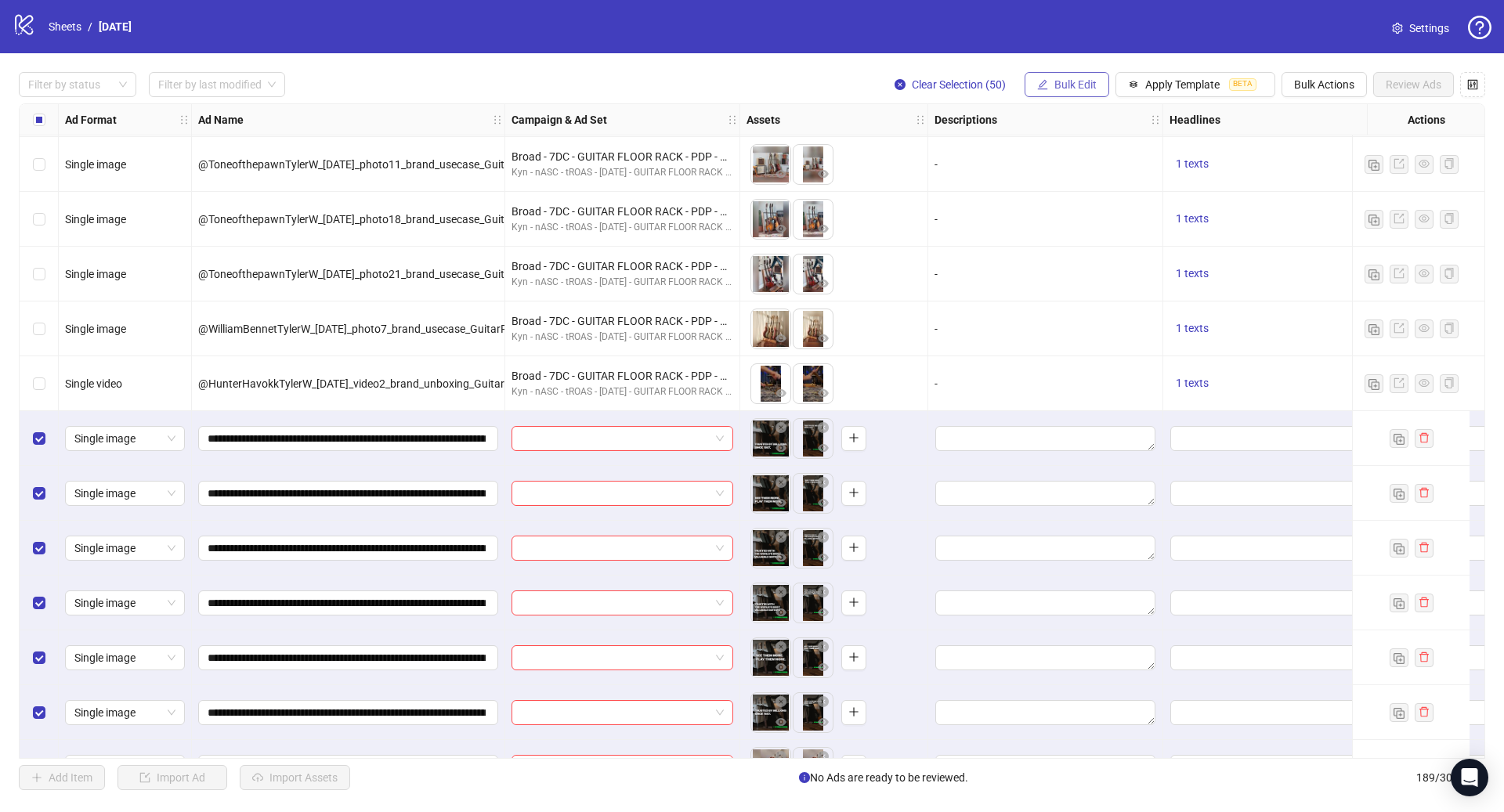
click at [1071, 89] on span "Bulk Edit" at bounding box center [1075, 85] width 42 height 13
click at [1083, 164] on span "Campaign & Ad Set" at bounding box center [1082, 167] width 93 height 17
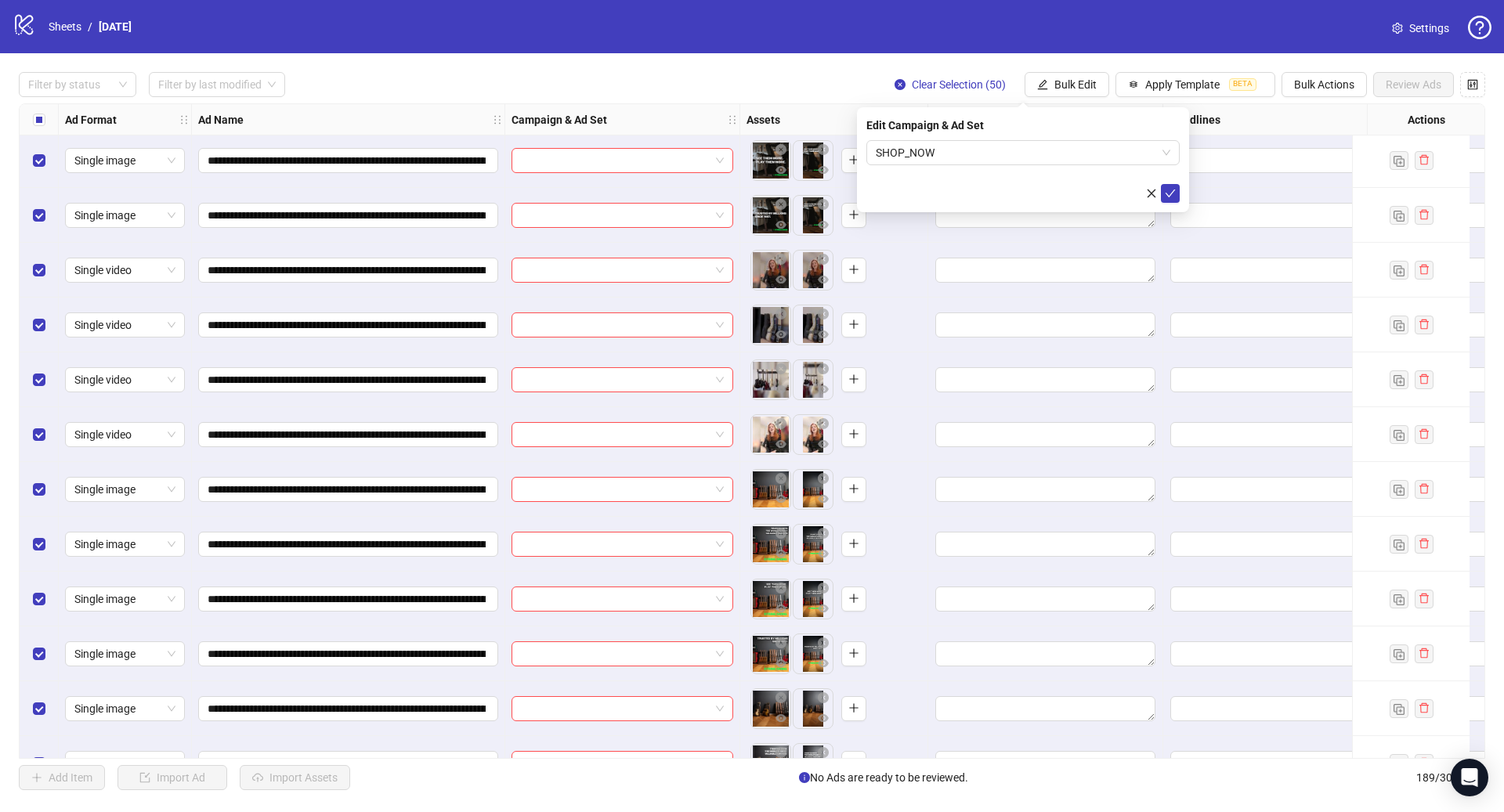
scroll to position [7839, 0]
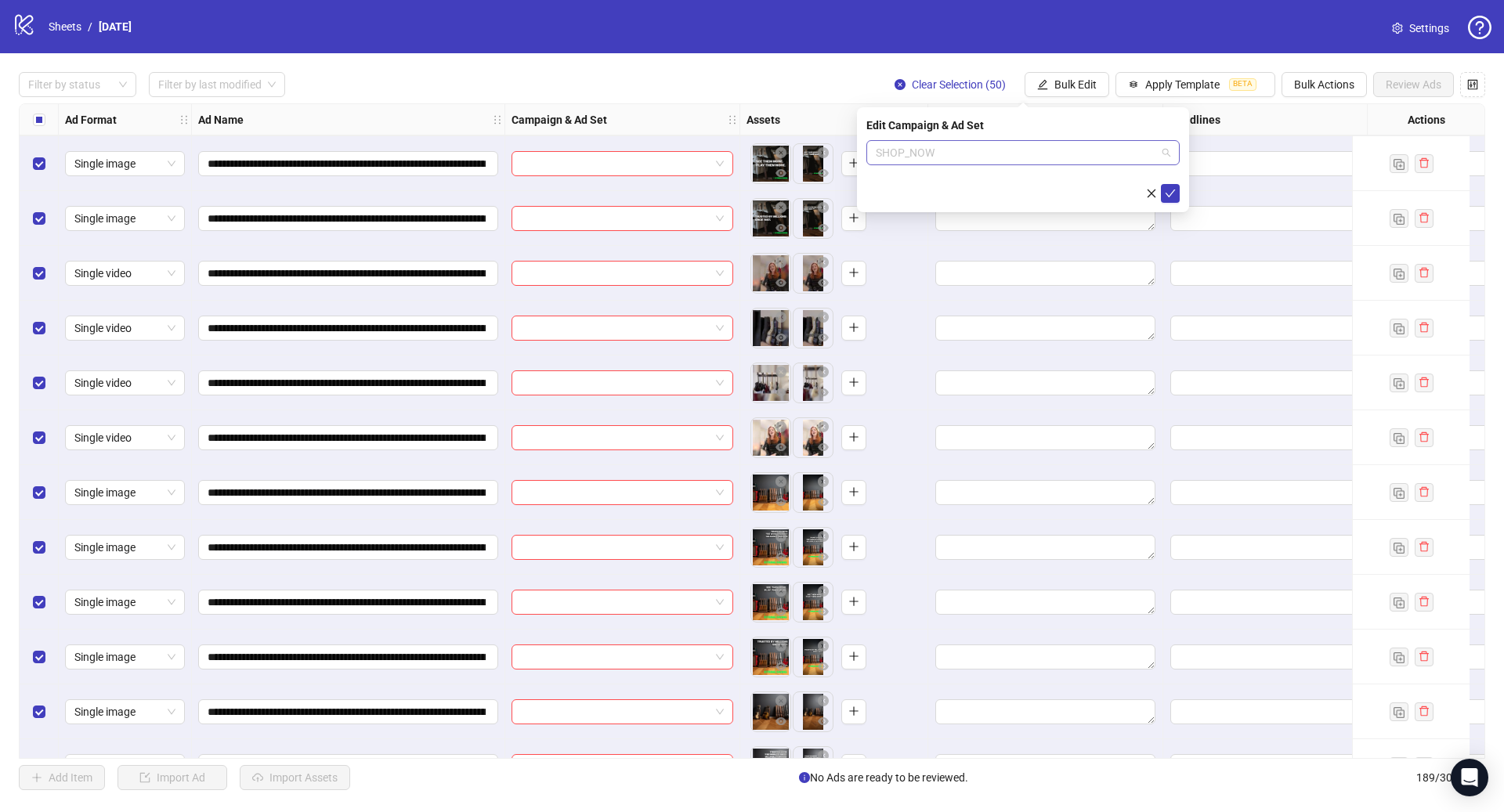
click at [954, 143] on span "SHOP_NOW" at bounding box center [1022, 153] width 294 height 24
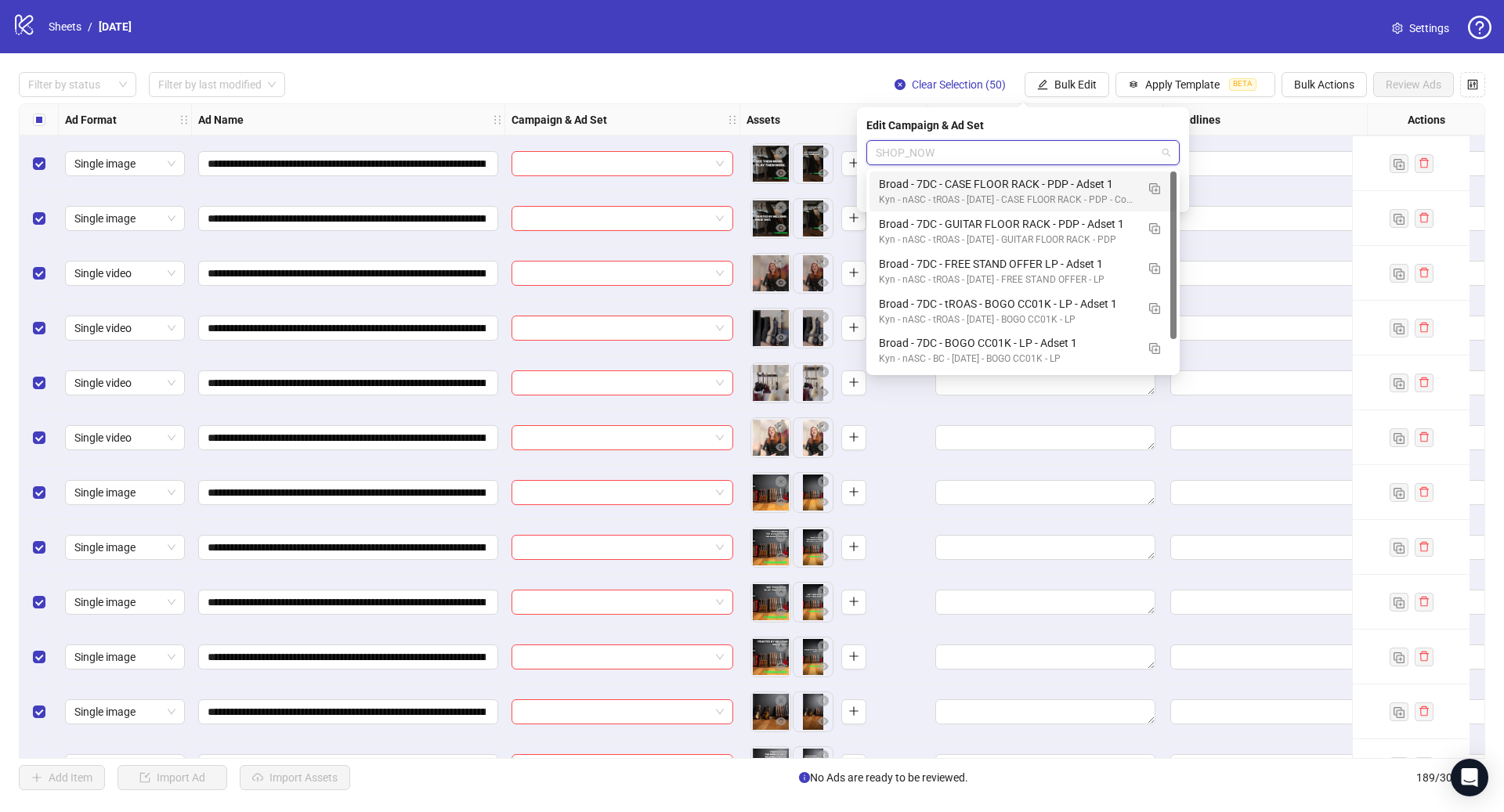
paste input "**********"
type input "**********"
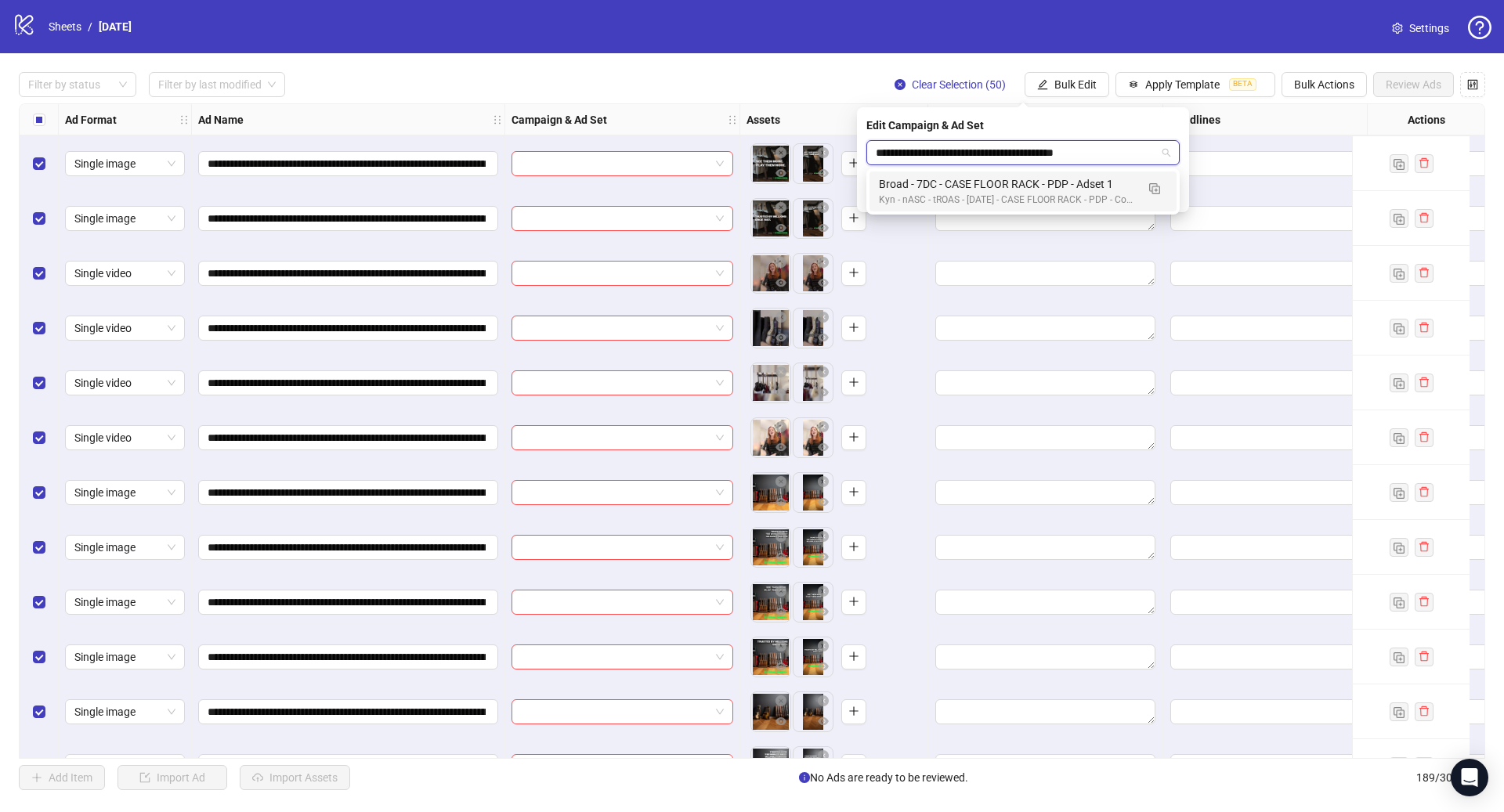
click at [991, 183] on div "Broad - 7DC - CASE FLOOR RACK - PDP - Adset 1" at bounding box center [1007, 184] width 257 height 17
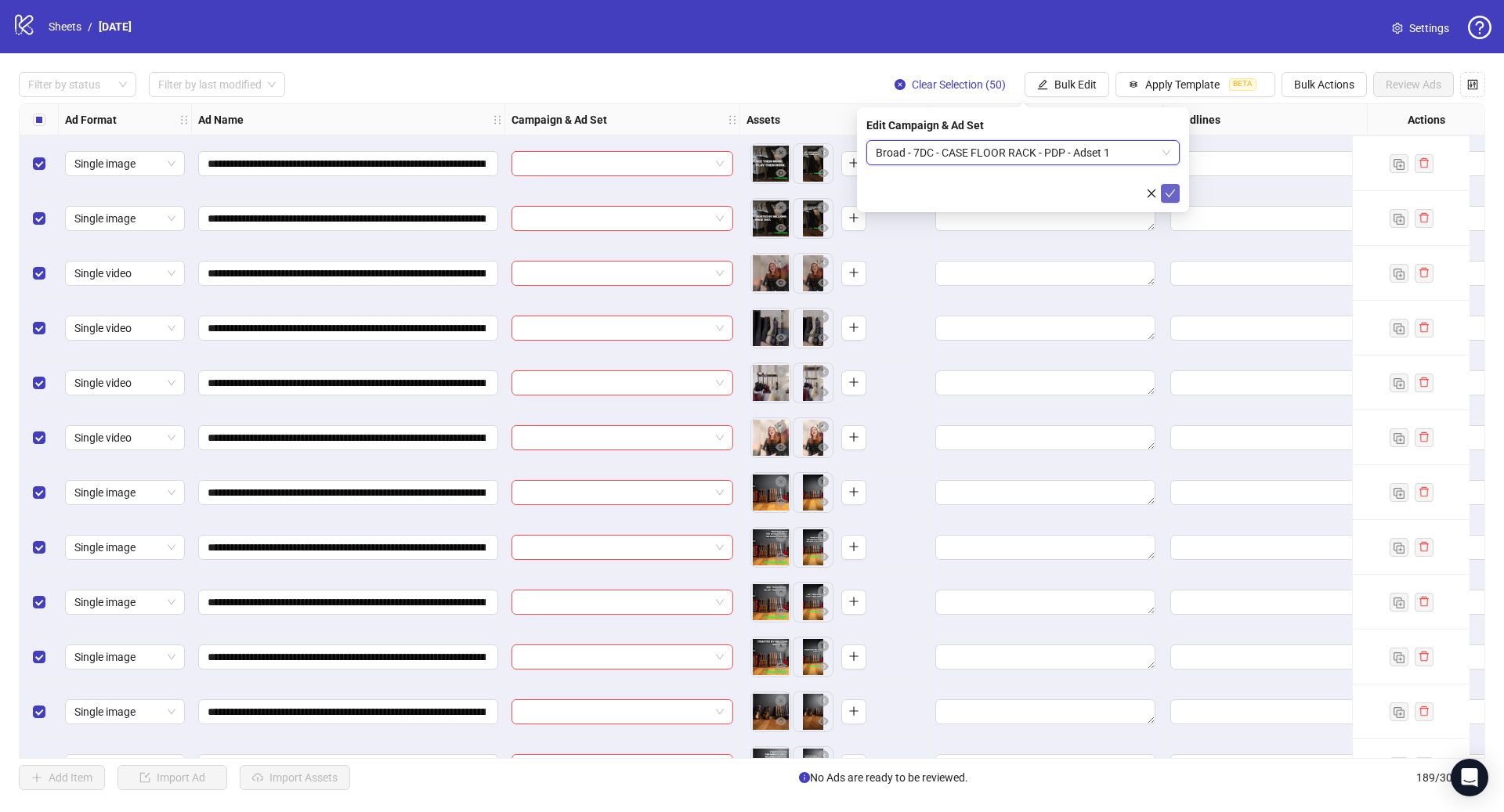
click at [1166, 189] on icon "check" at bounding box center [1170, 194] width 11 height 11
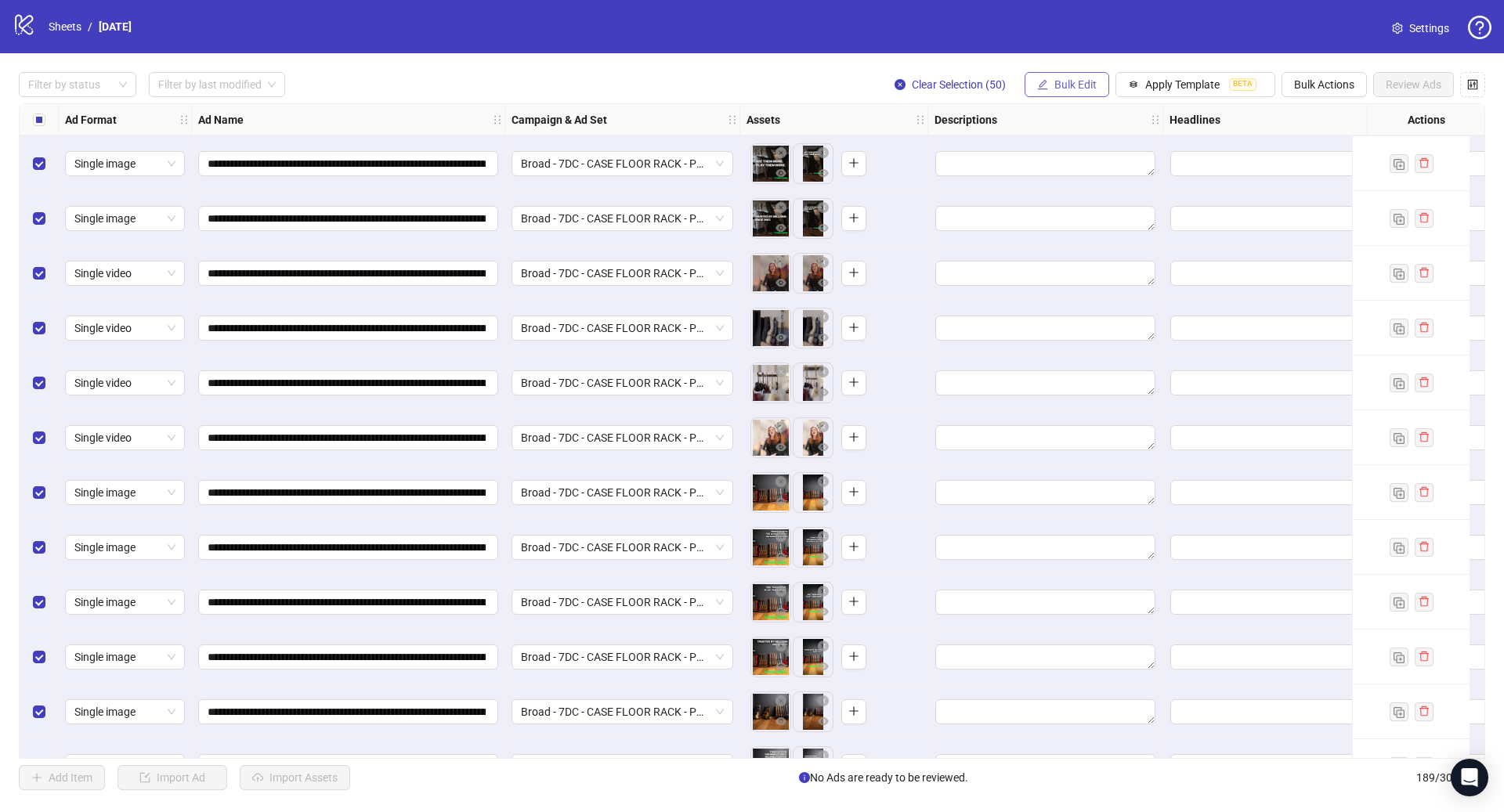
click at [1067, 83] on span "Bulk Edit" at bounding box center [1075, 85] width 42 height 13
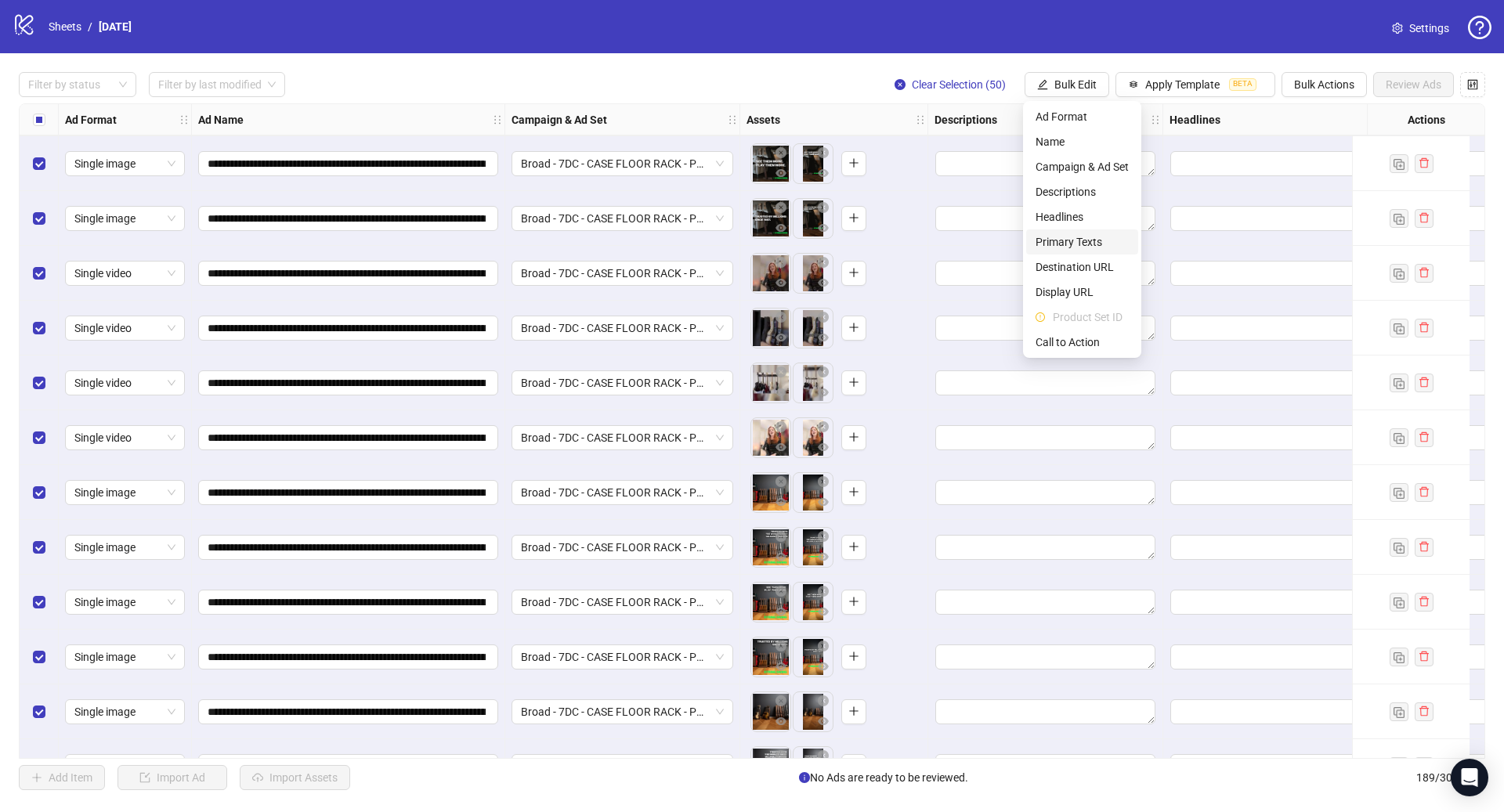
click at [1079, 236] on span "Primary Texts" at bounding box center [1082, 242] width 93 height 17
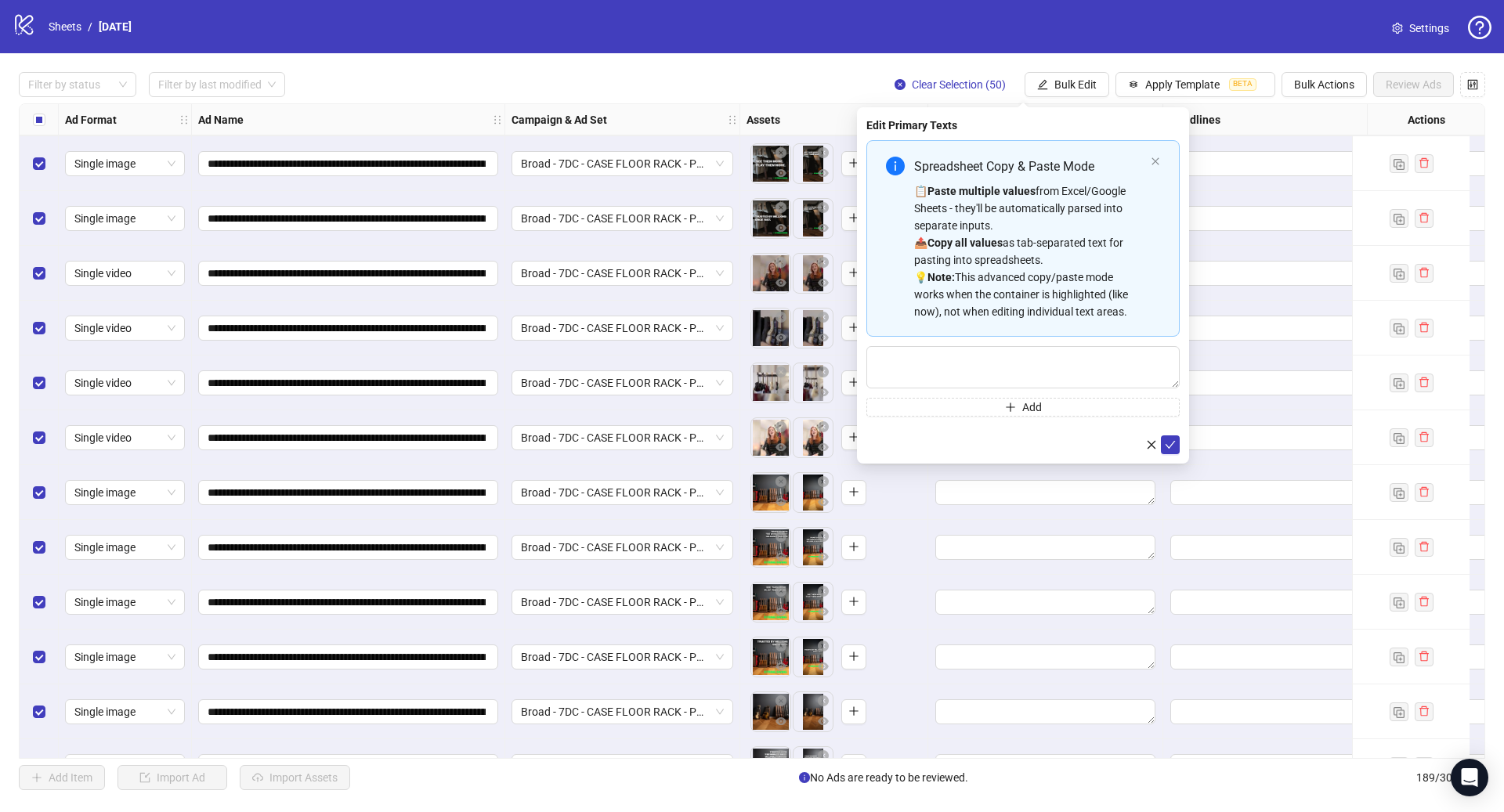
click at [1011, 242] on div "📋 Paste multiple values from Excel/Google Sheets - they'll be automatically par…" at bounding box center [1029, 251] width 230 height 138
type textarea "**********"
click at [1166, 439] on icon "check" at bounding box center [1170, 444] width 11 height 11
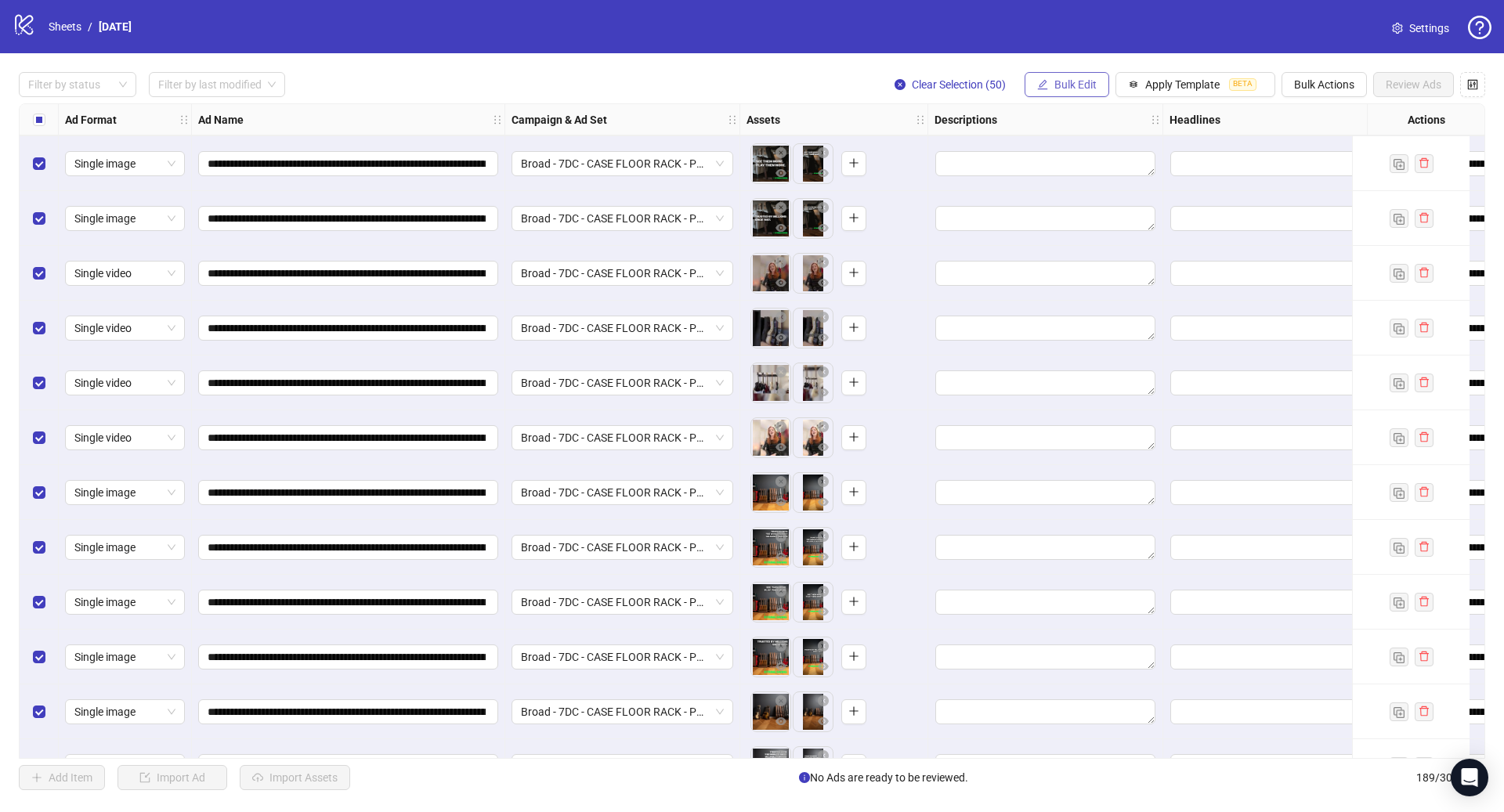
click at [1070, 87] on span "Bulk Edit" at bounding box center [1075, 85] width 42 height 13
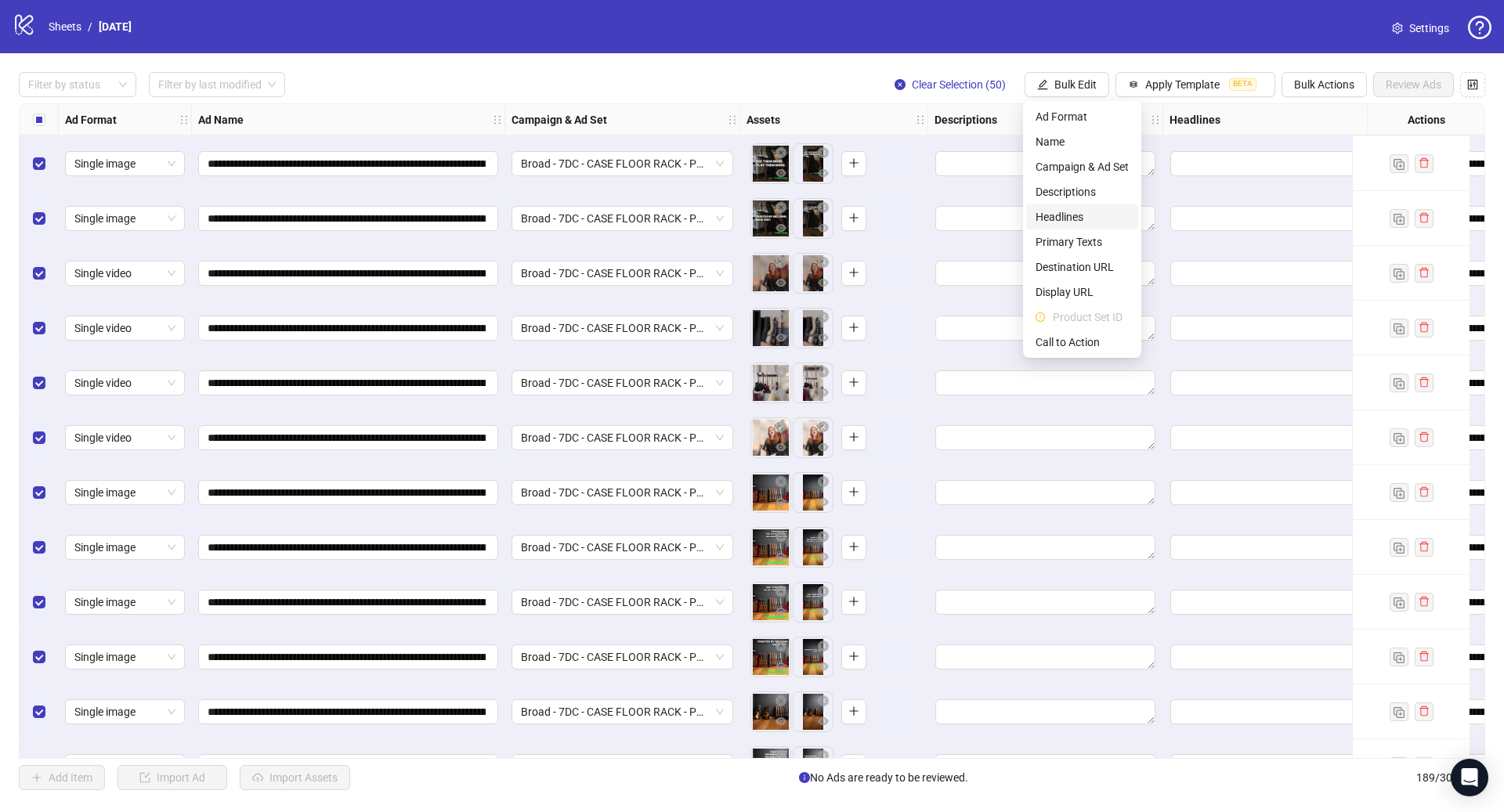
click at [1075, 217] on span "Headlines" at bounding box center [1082, 217] width 93 height 17
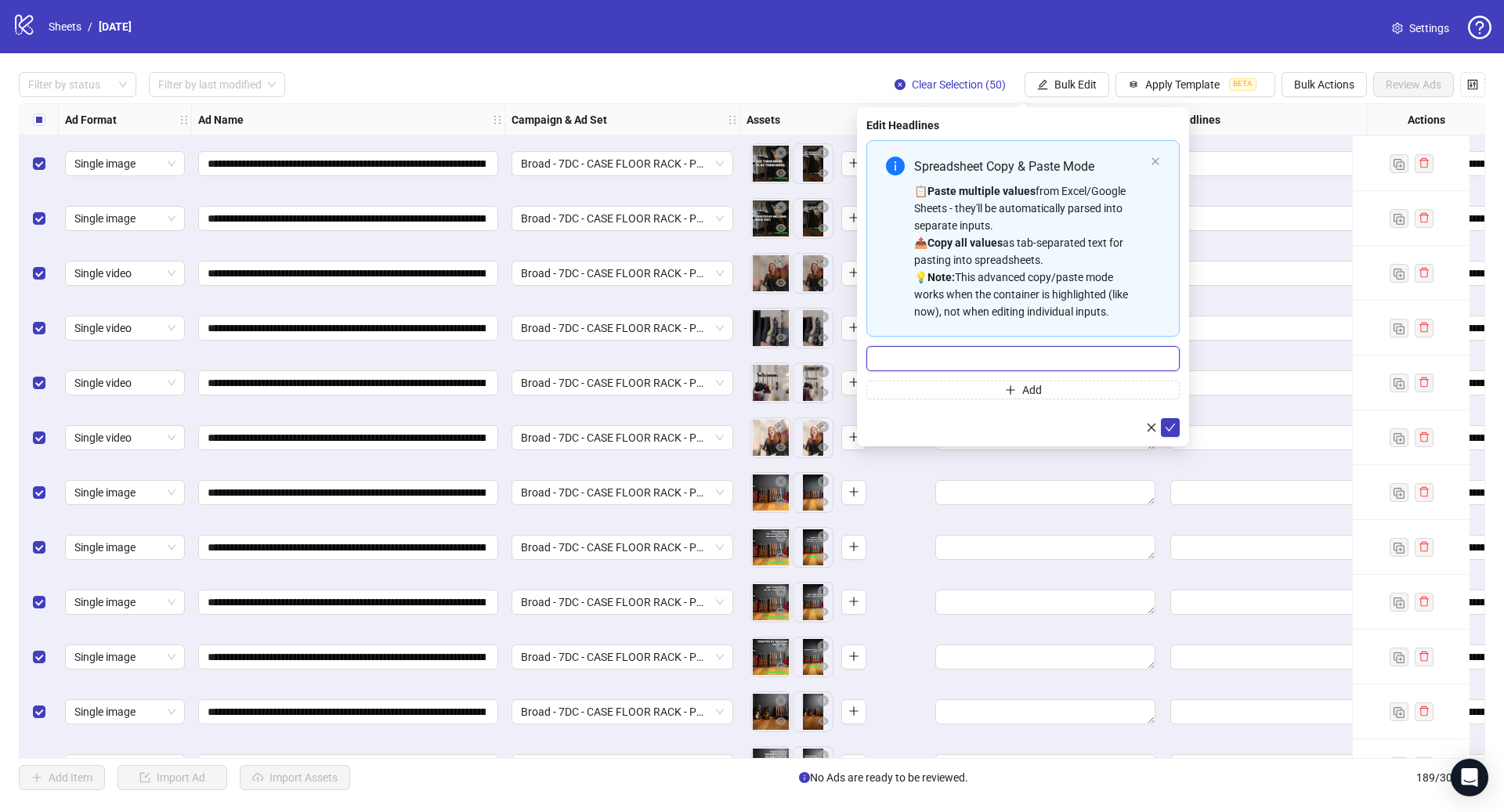
click at [981, 357] on input "Multi-input container - paste or copy values" at bounding box center [1022, 359] width 313 height 25
drag, startPoint x: 1035, startPoint y: 358, endPoint x: 816, endPoint y: 357, distance: 219.0
click at [817, 357] on body "**********" at bounding box center [752, 406] width 1504 height 812
type input "**********"
click at [1171, 431] on icon "check" at bounding box center [1170, 428] width 11 height 11
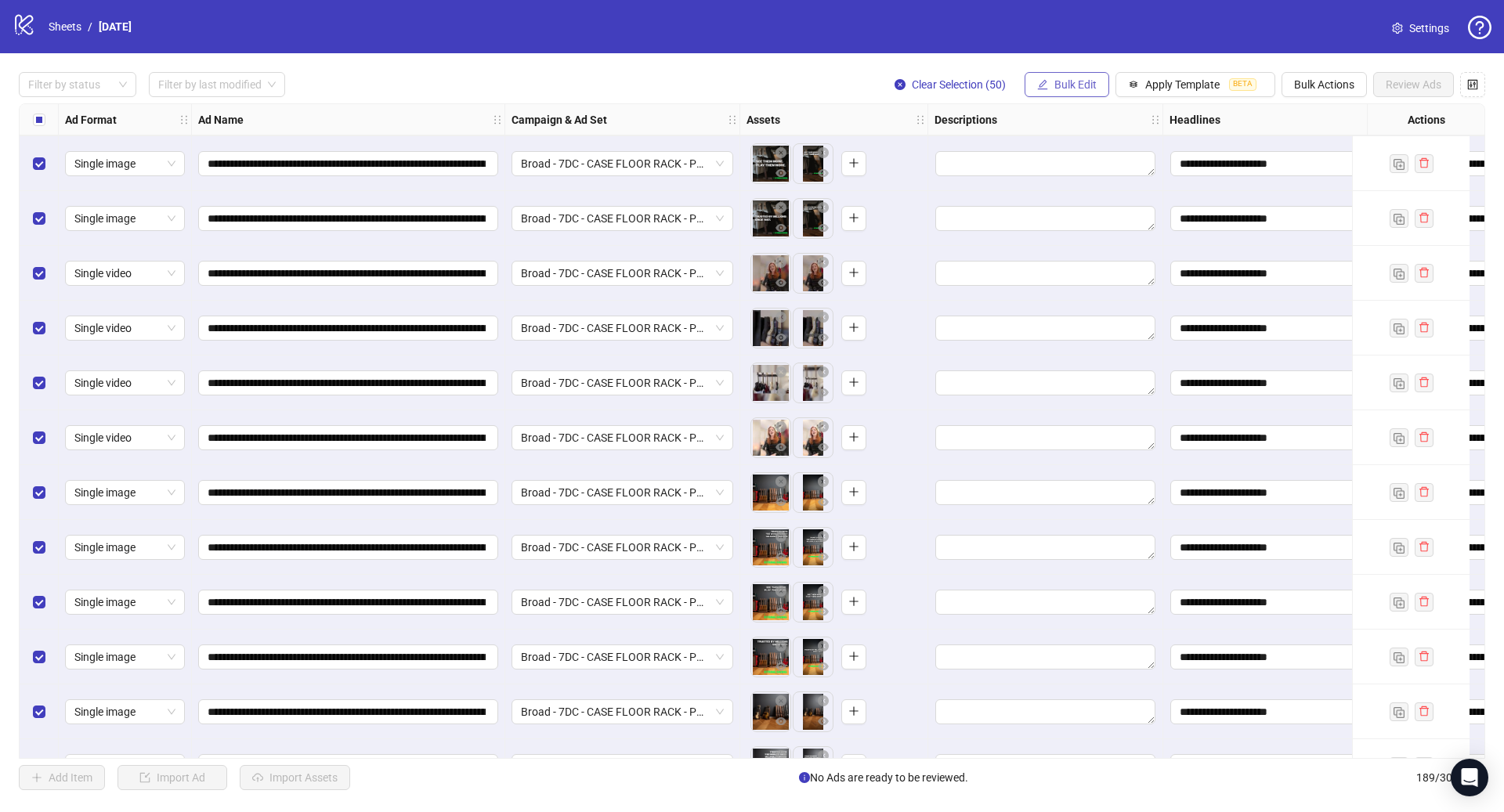
click at [1081, 86] on span "Bulk Edit" at bounding box center [1075, 85] width 42 height 13
click at [1073, 85] on span "Bulk Edit" at bounding box center [1075, 85] width 42 height 13
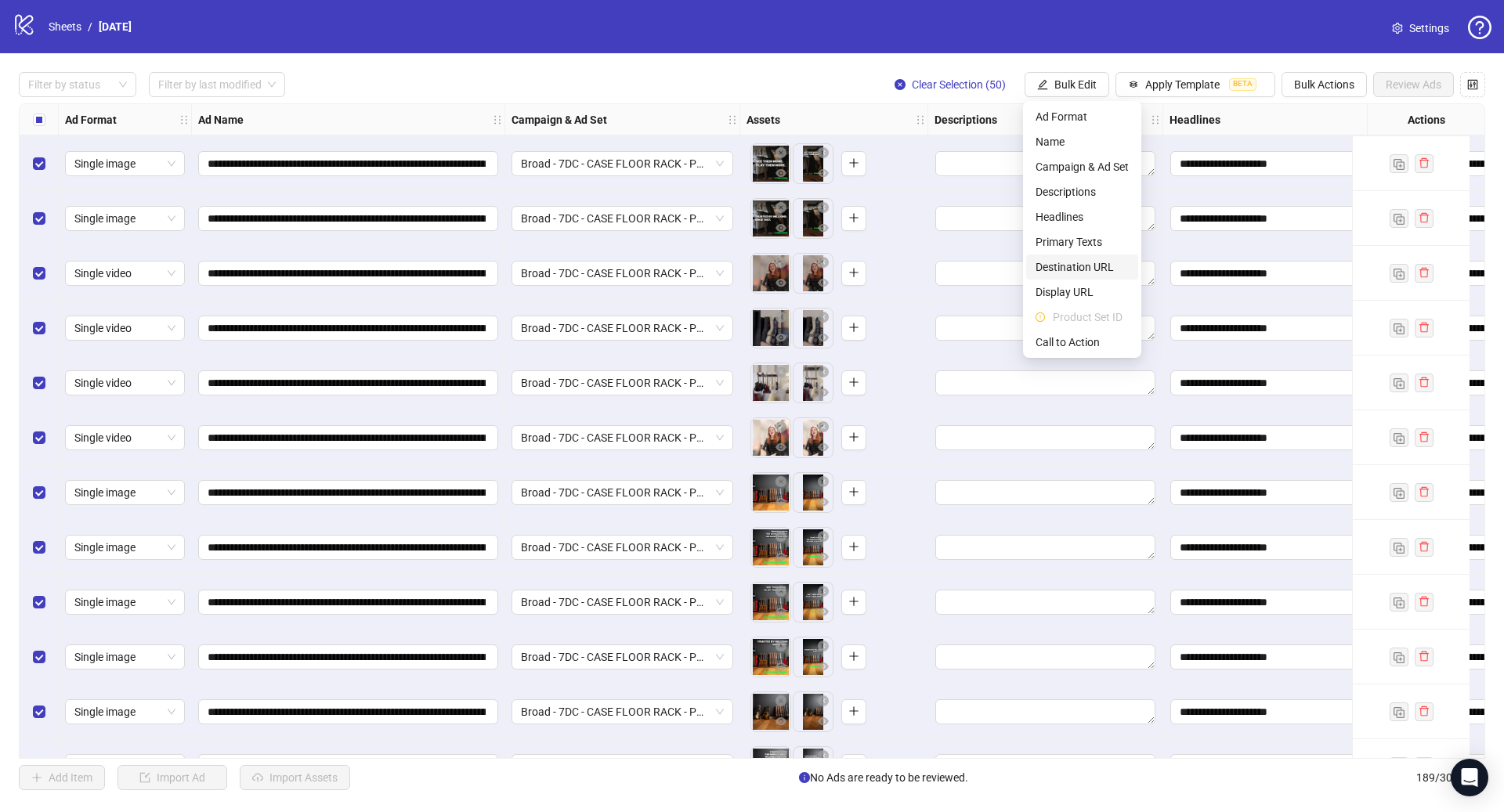
click at [1100, 270] on span "Destination URL" at bounding box center [1082, 267] width 93 height 17
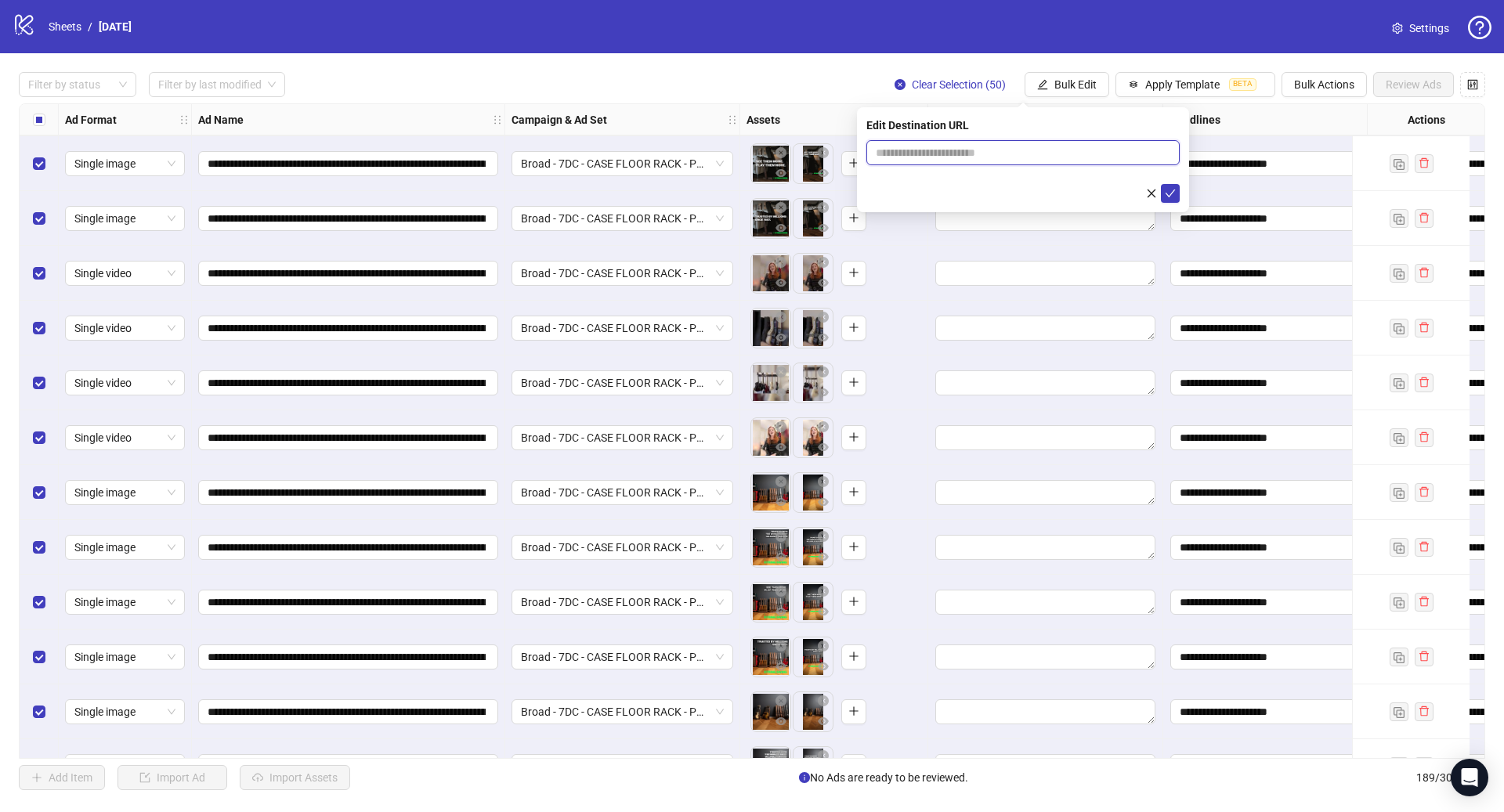
click at [1003, 145] on input "text" at bounding box center [1016, 153] width 282 height 17
paste input "**********"
type input "**********"
click at [1173, 191] on icon "check" at bounding box center [1170, 194] width 10 height 8
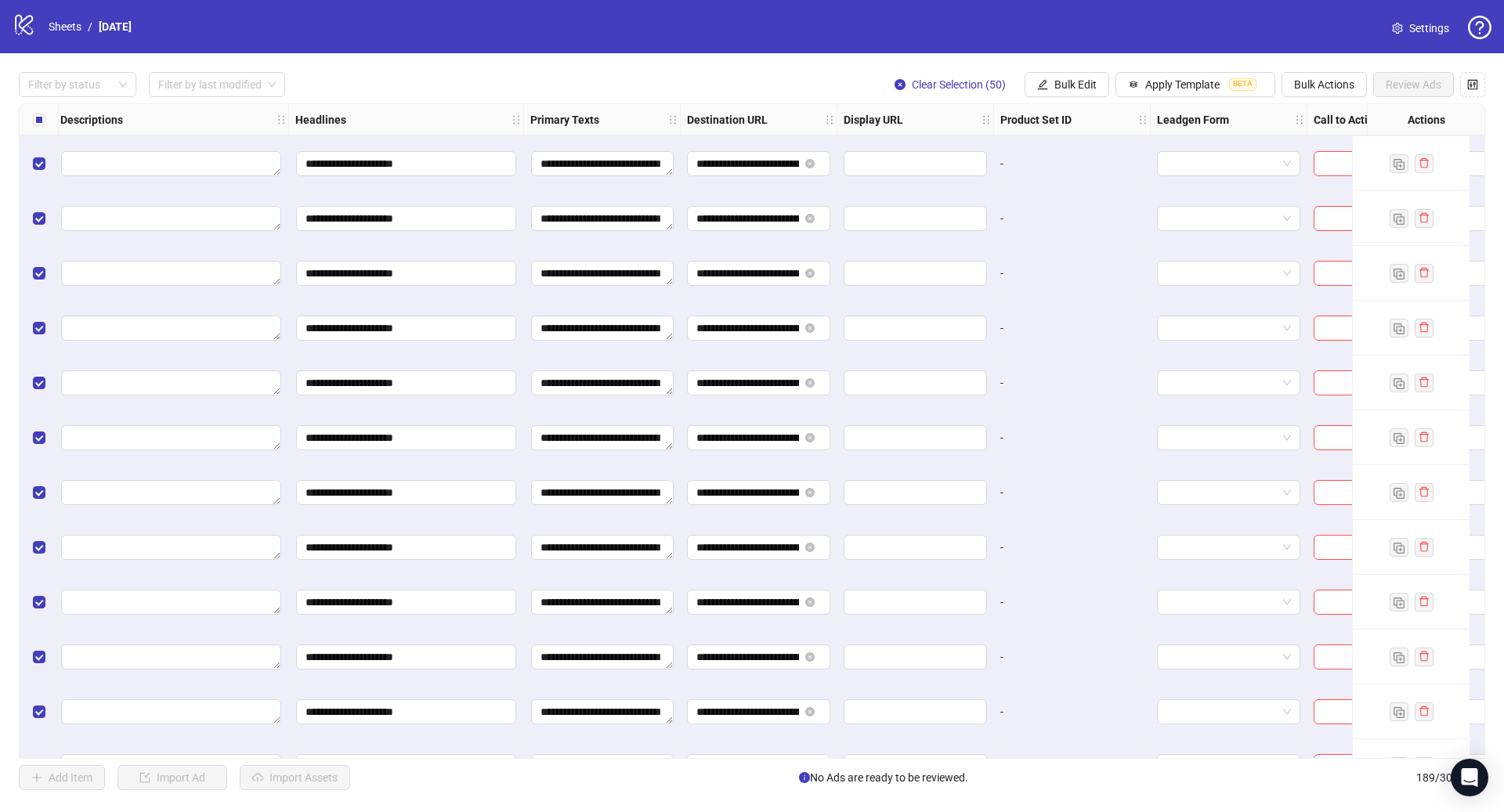
scroll to position [7839, 972]
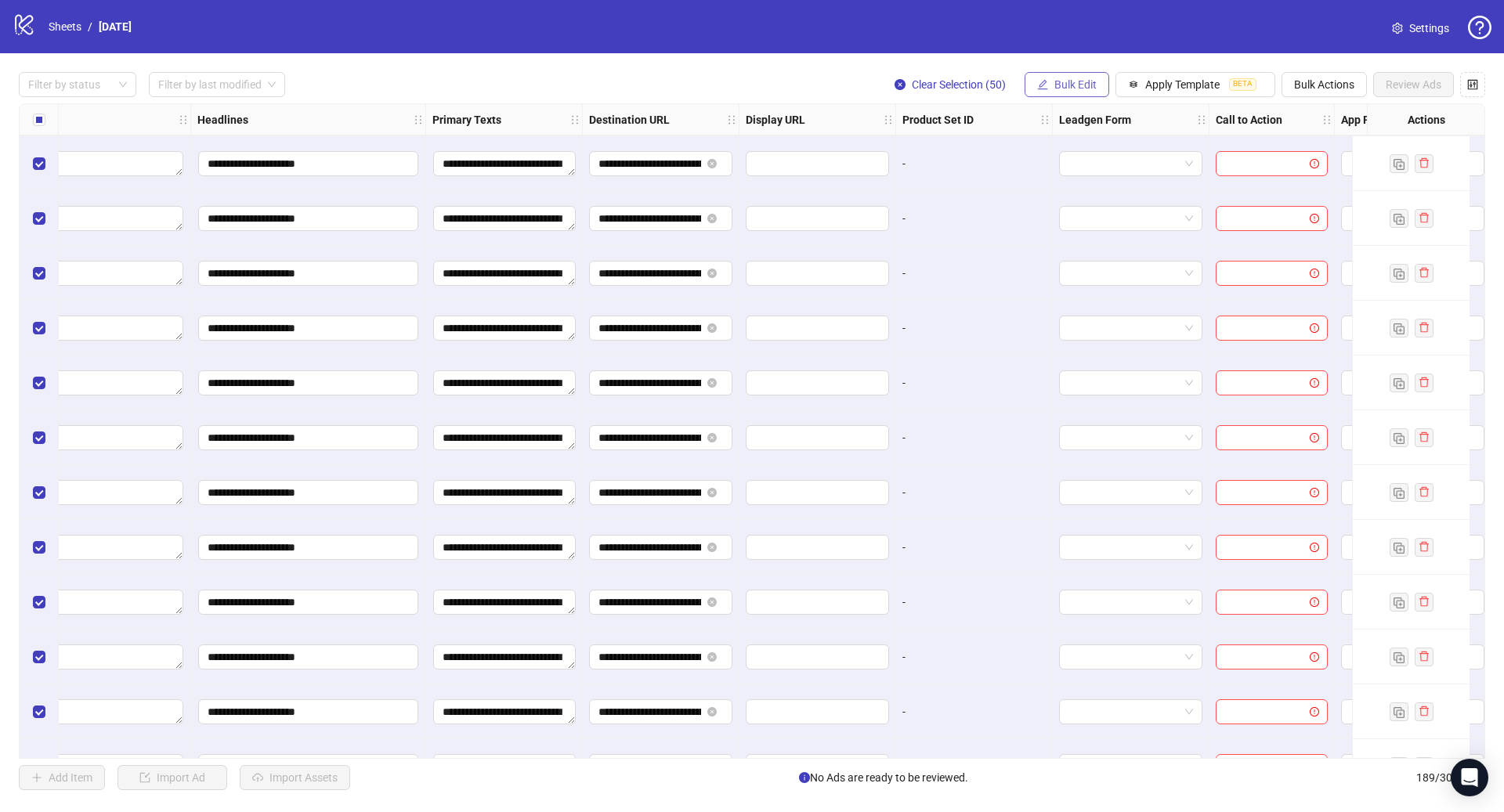
click at [1080, 84] on span "Bulk Edit" at bounding box center [1075, 85] width 42 height 13
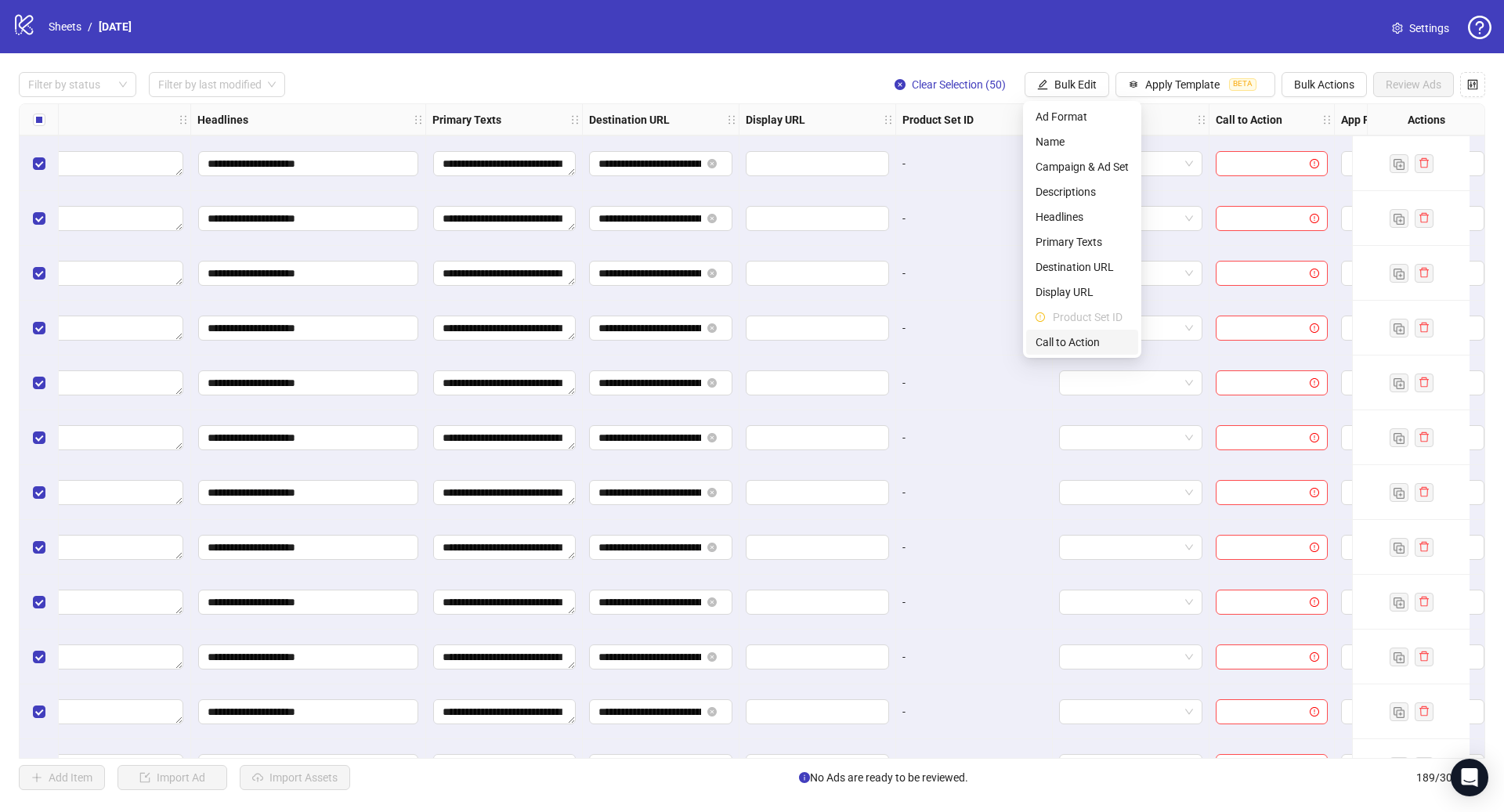
click at [1075, 346] on span "Call to Action" at bounding box center [1082, 342] width 93 height 17
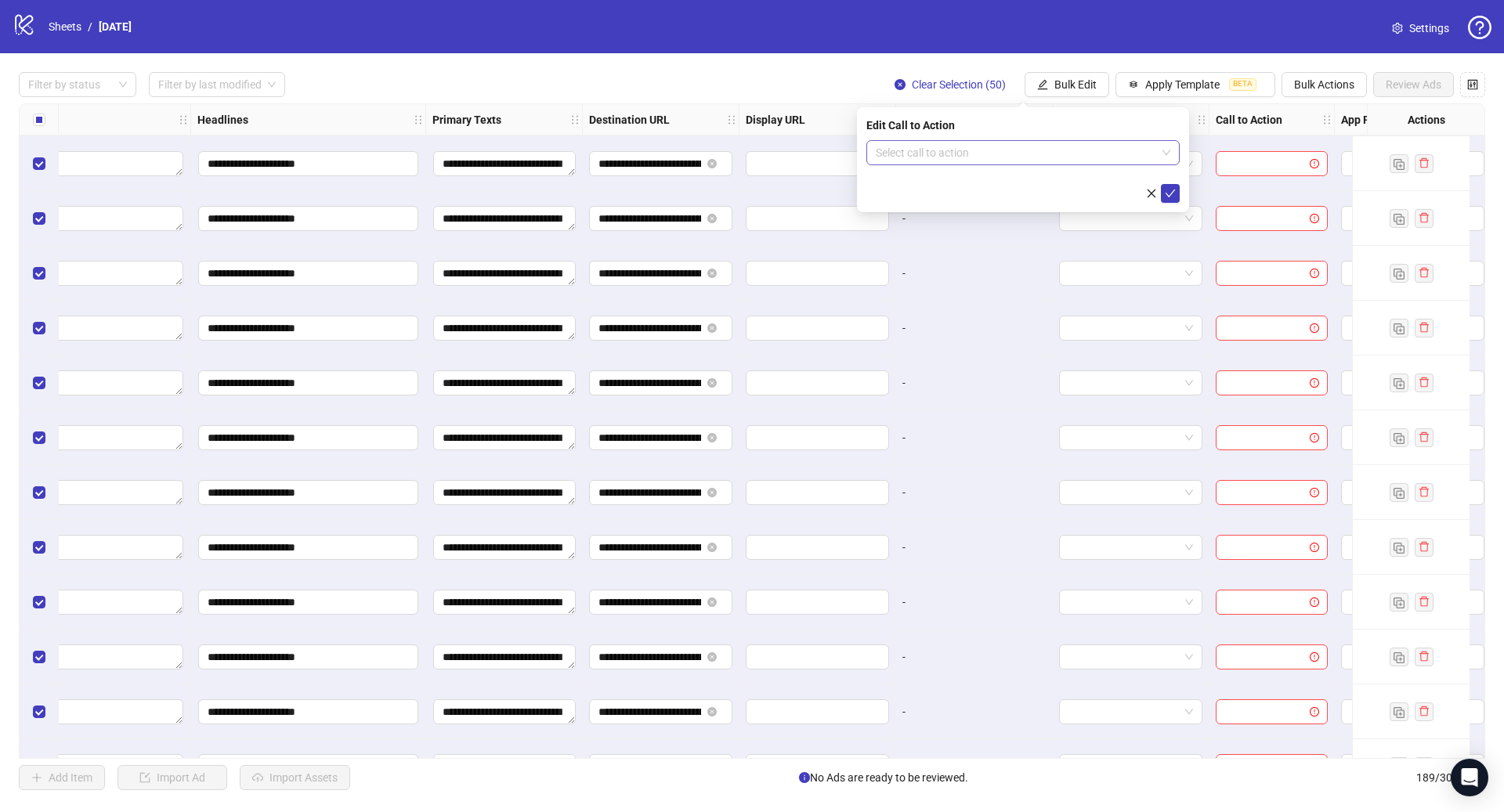
click at [970, 163] on input "search" at bounding box center [1015, 153] width 281 height 24
type input "****"
click at [996, 180] on div "Shop now" at bounding box center [1022, 184] width 288 height 17
click at [1175, 185] on button "submit" at bounding box center [1170, 194] width 19 height 19
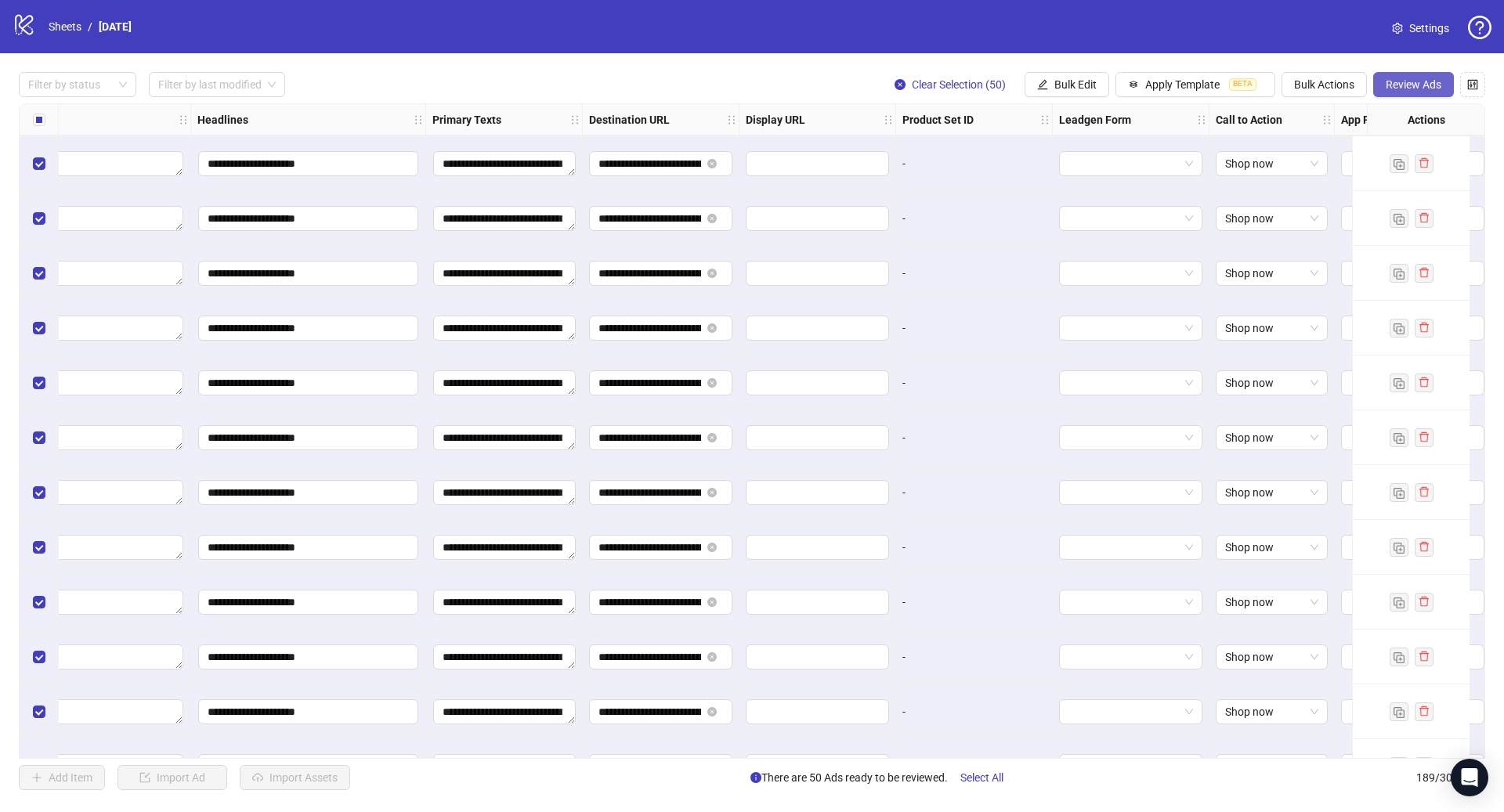
click at [1422, 86] on span "Review Ads" at bounding box center [1413, 85] width 55 height 13
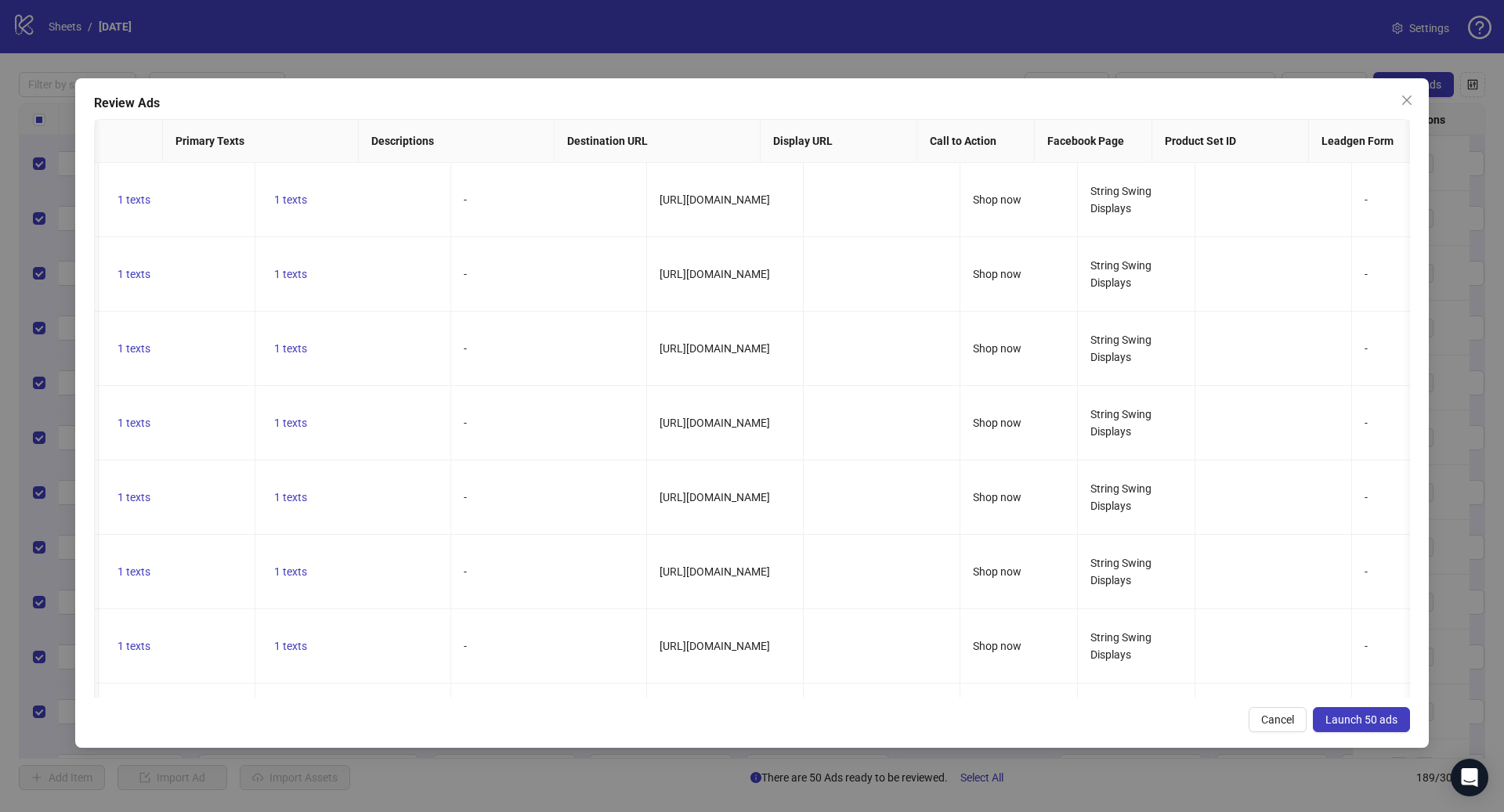
scroll to position [0, 981]
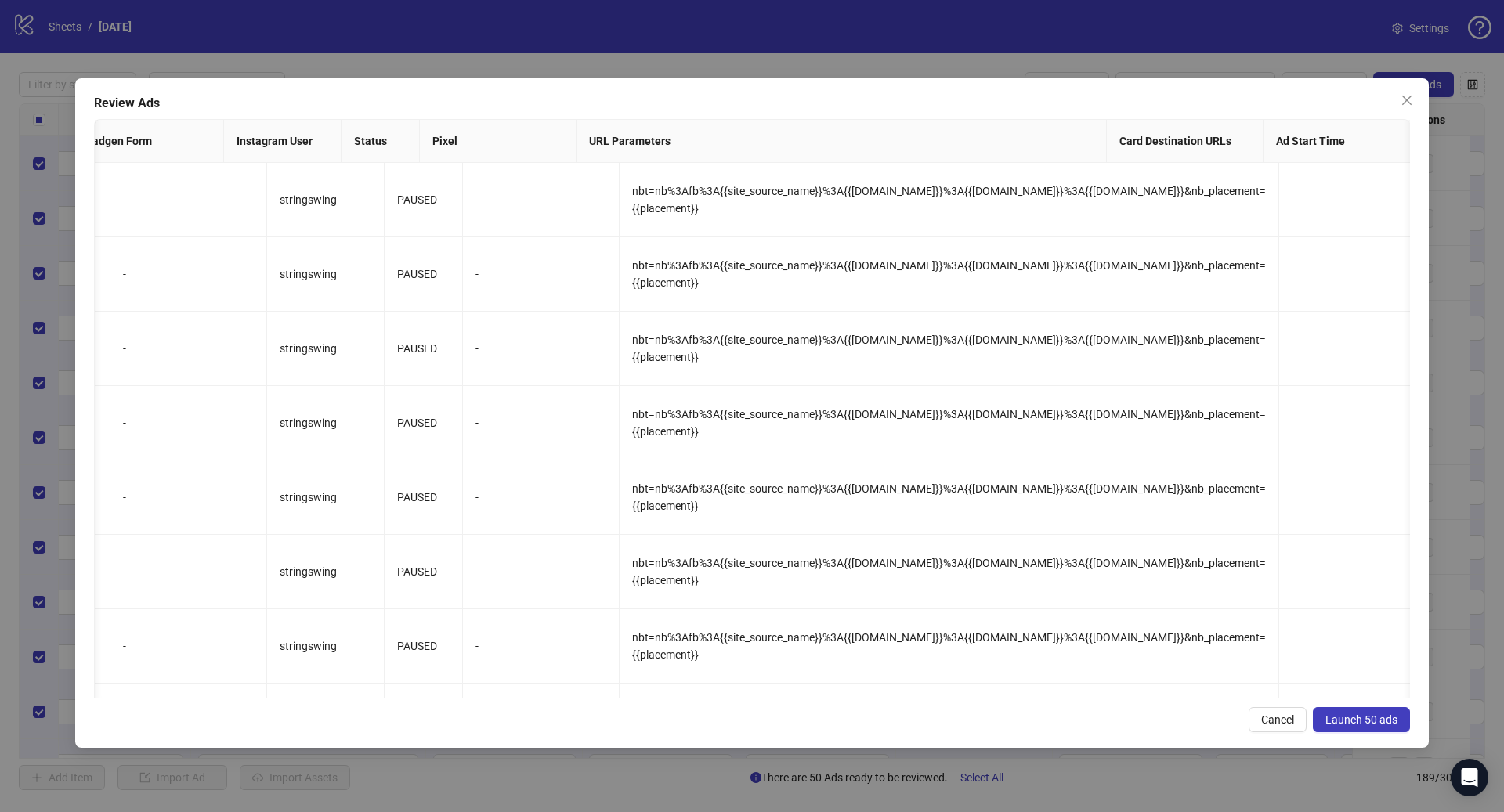
click at [1376, 716] on span "Launch 50 ads" at bounding box center [1361, 719] width 72 height 13
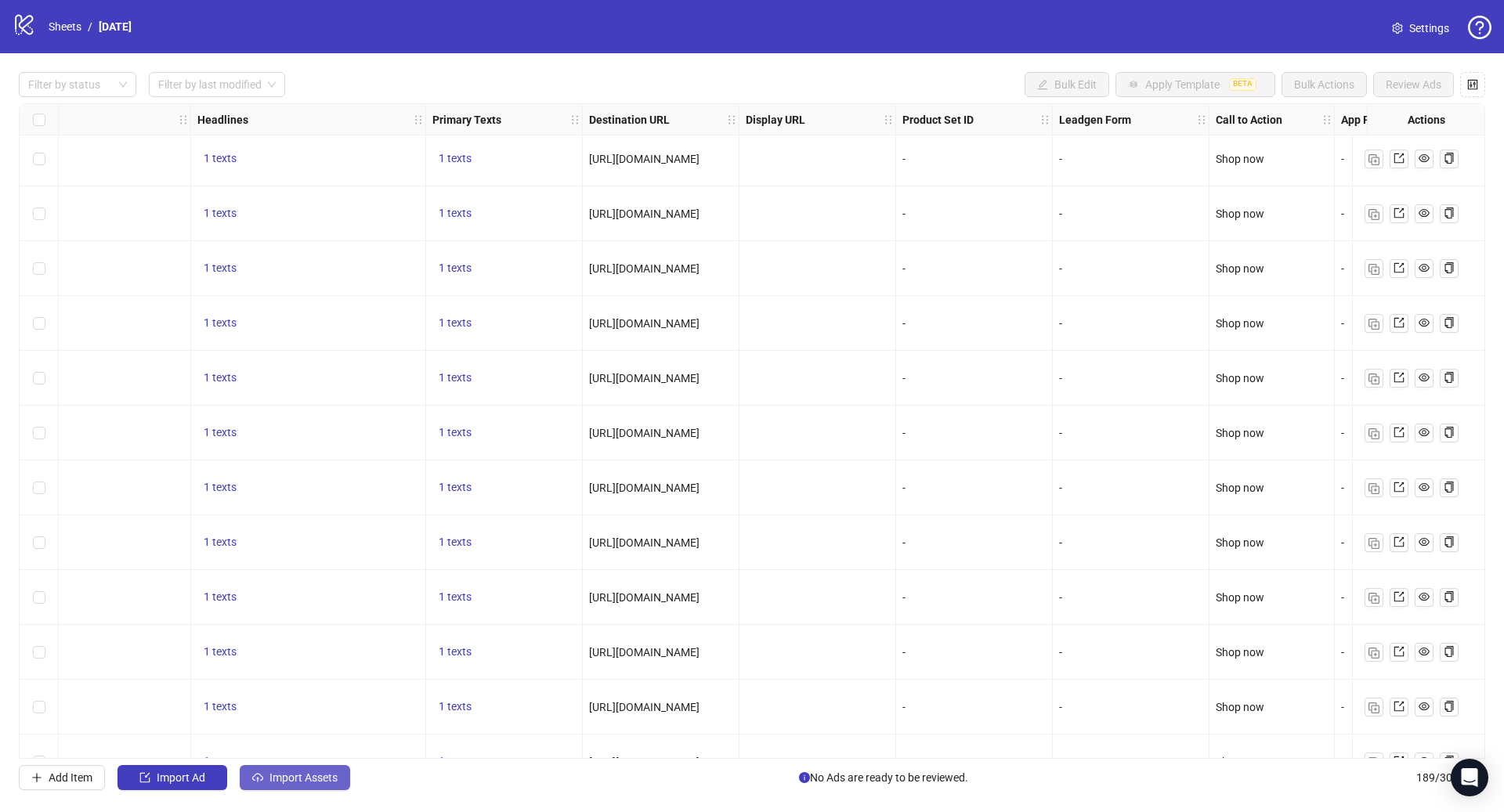
click at [307, 781] on span "Import Assets" at bounding box center [304, 778] width 68 height 13
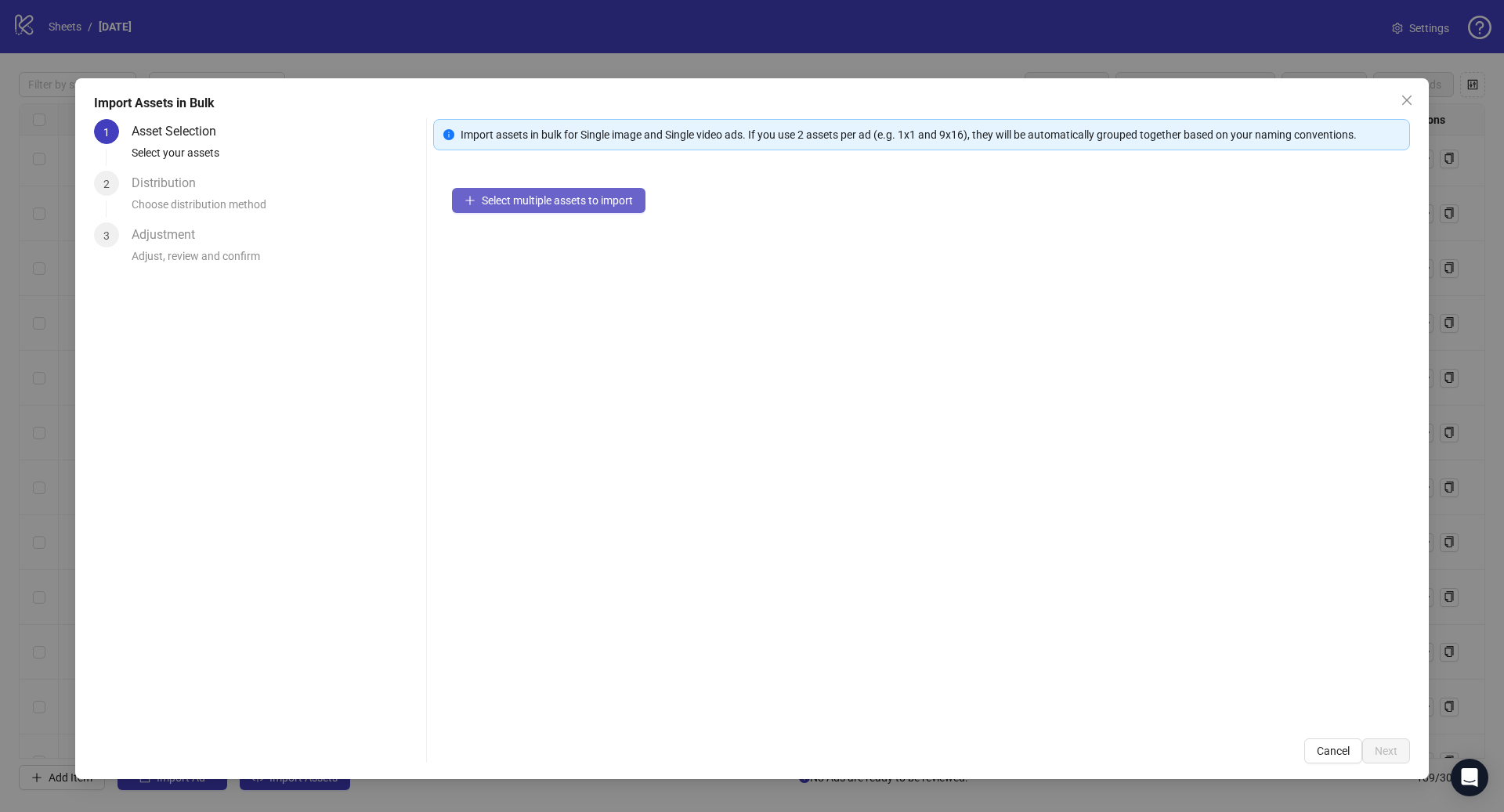
click at [518, 200] on span "Select multiple assets to import" at bounding box center [557, 201] width 151 height 13
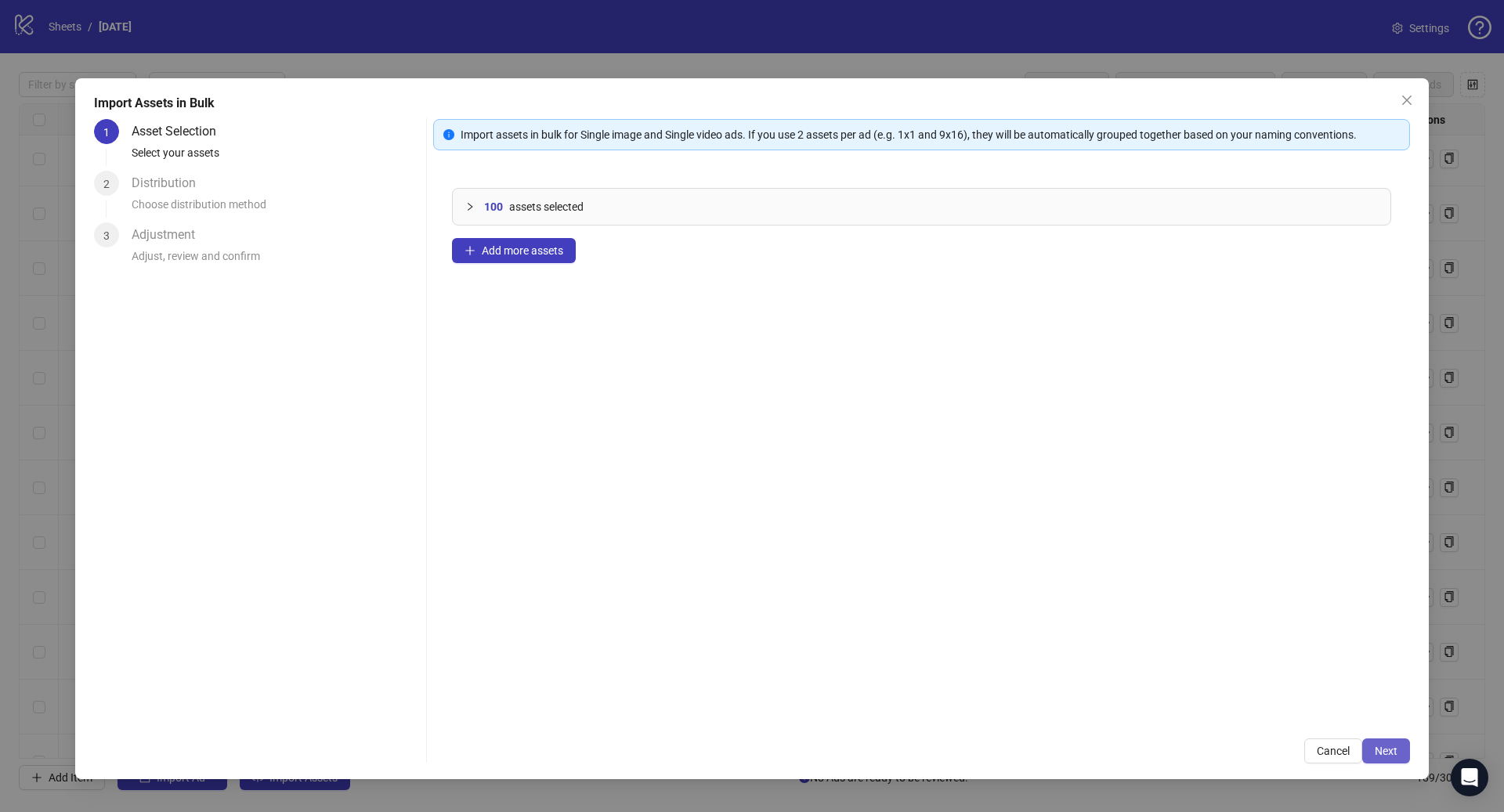
click at [1396, 754] on span "Next" at bounding box center [1385, 751] width 23 height 13
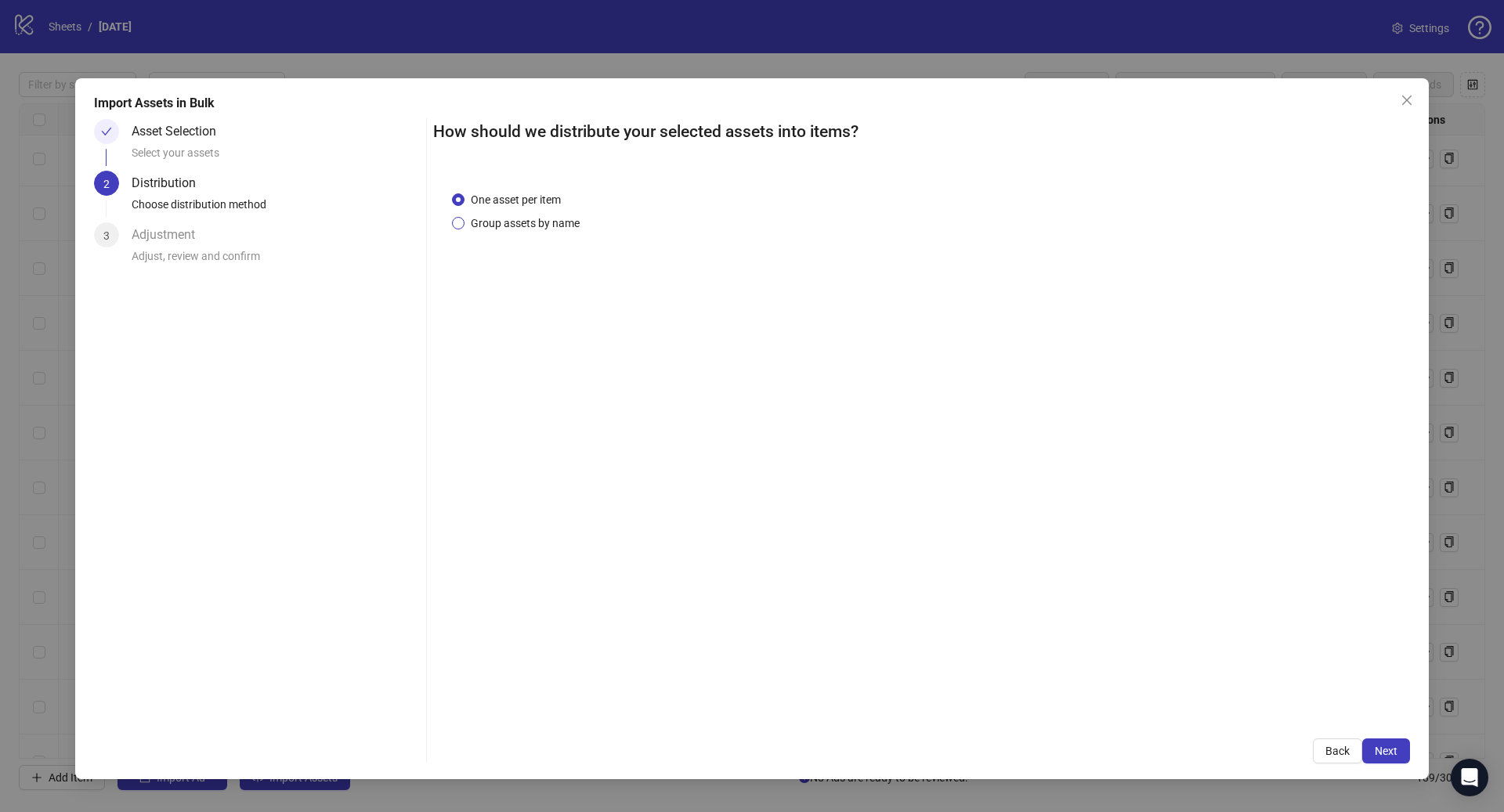
click at [543, 217] on span "Group assets by name" at bounding box center [525, 223] width 122 height 17
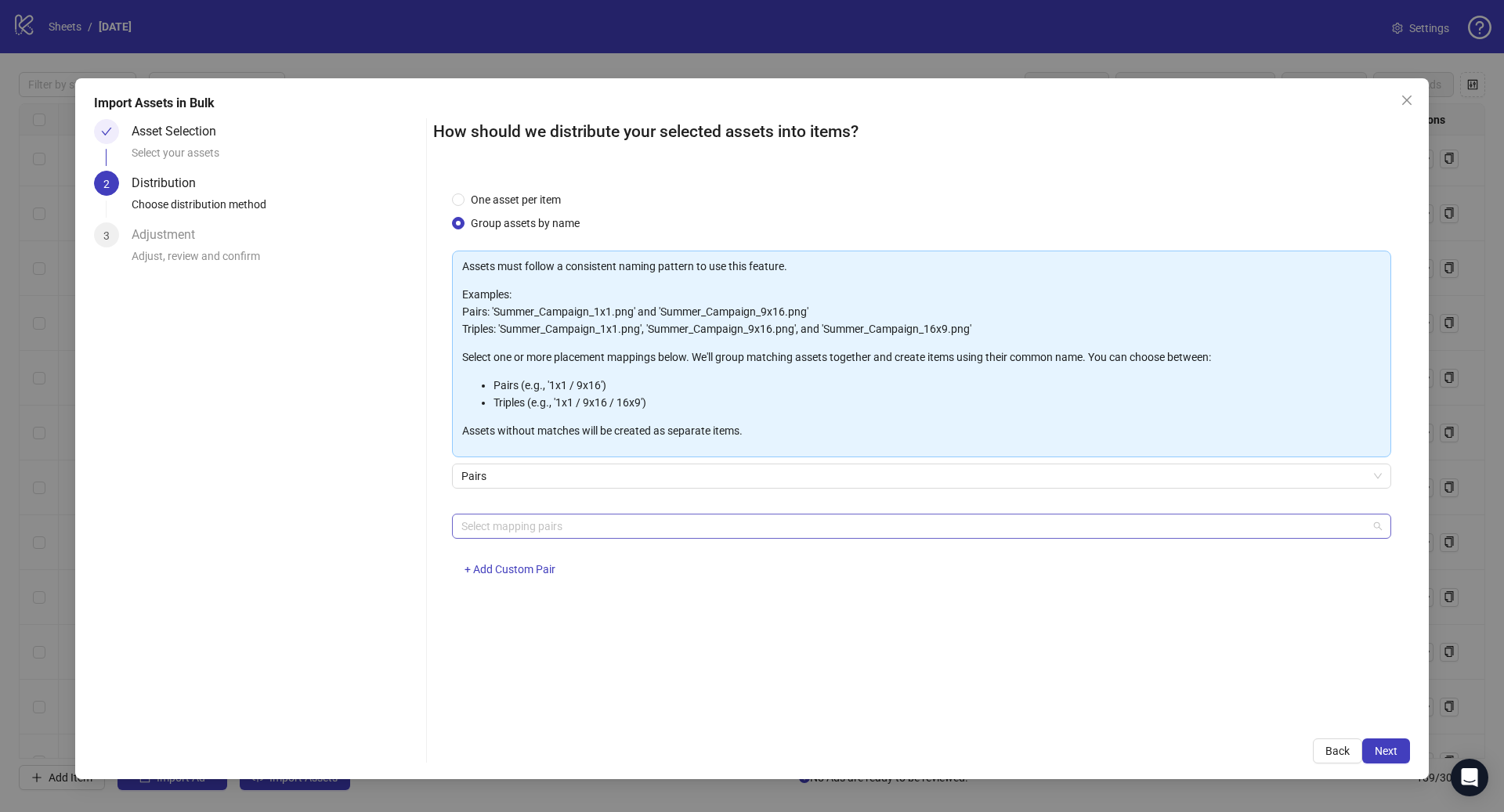
click at [527, 518] on div at bounding box center [913, 527] width 916 height 22
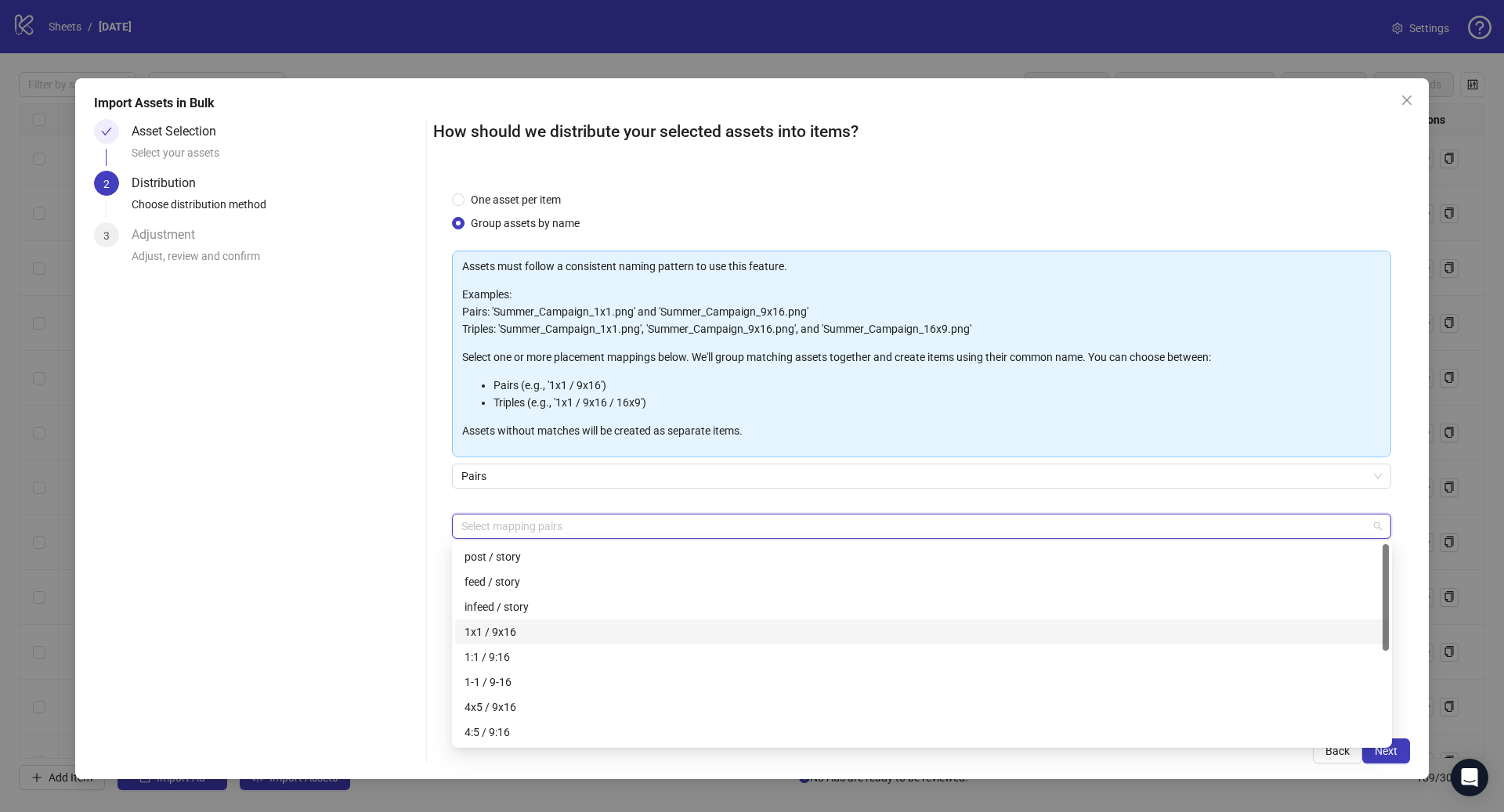
click at [542, 628] on div "1x1 / 9x16" at bounding box center [921, 632] width 915 height 17
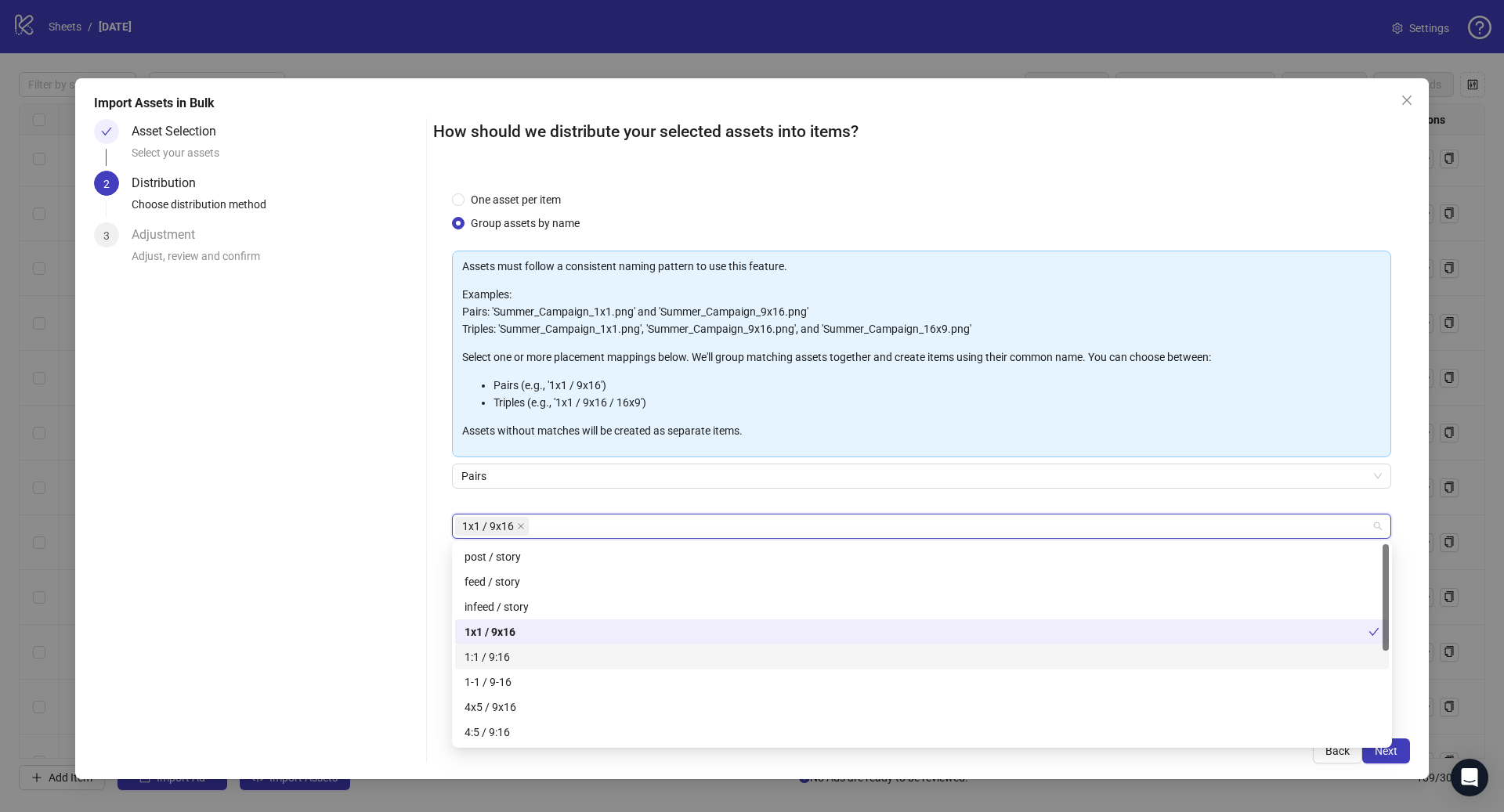
click at [530, 662] on div "1:1 / 9:16" at bounding box center [921, 657] width 915 height 17
click at [531, 705] on div "4x5 / 9x16" at bounding box center [921, 708] width 915 height 17
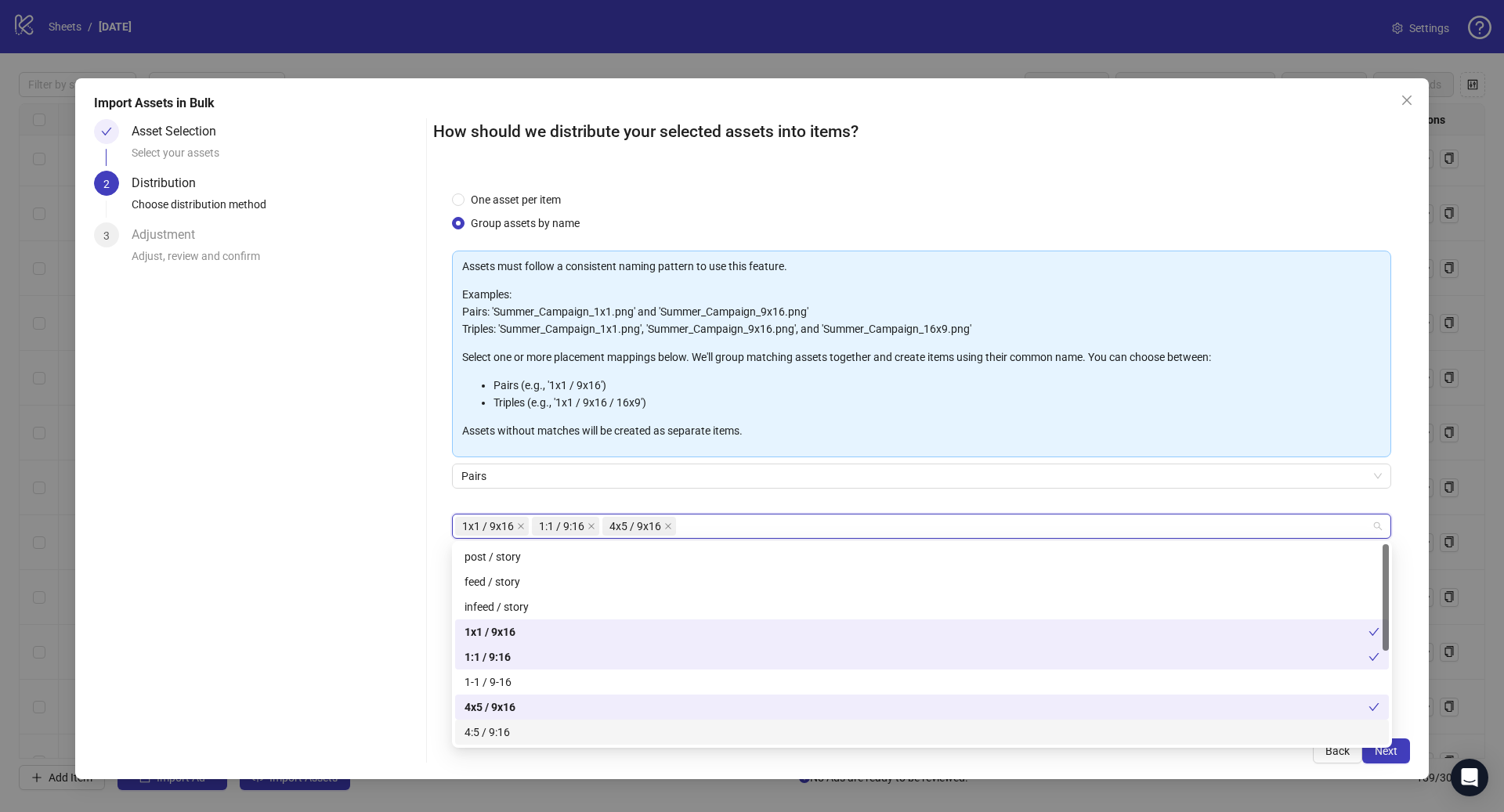
click at [538, 735] on div "4:5 / 9:16" at bounding box center [921, 732] width 915 height 17
click at [1397, 754] on span "Next" at bounding box center [1385, 751] width 23 height 13
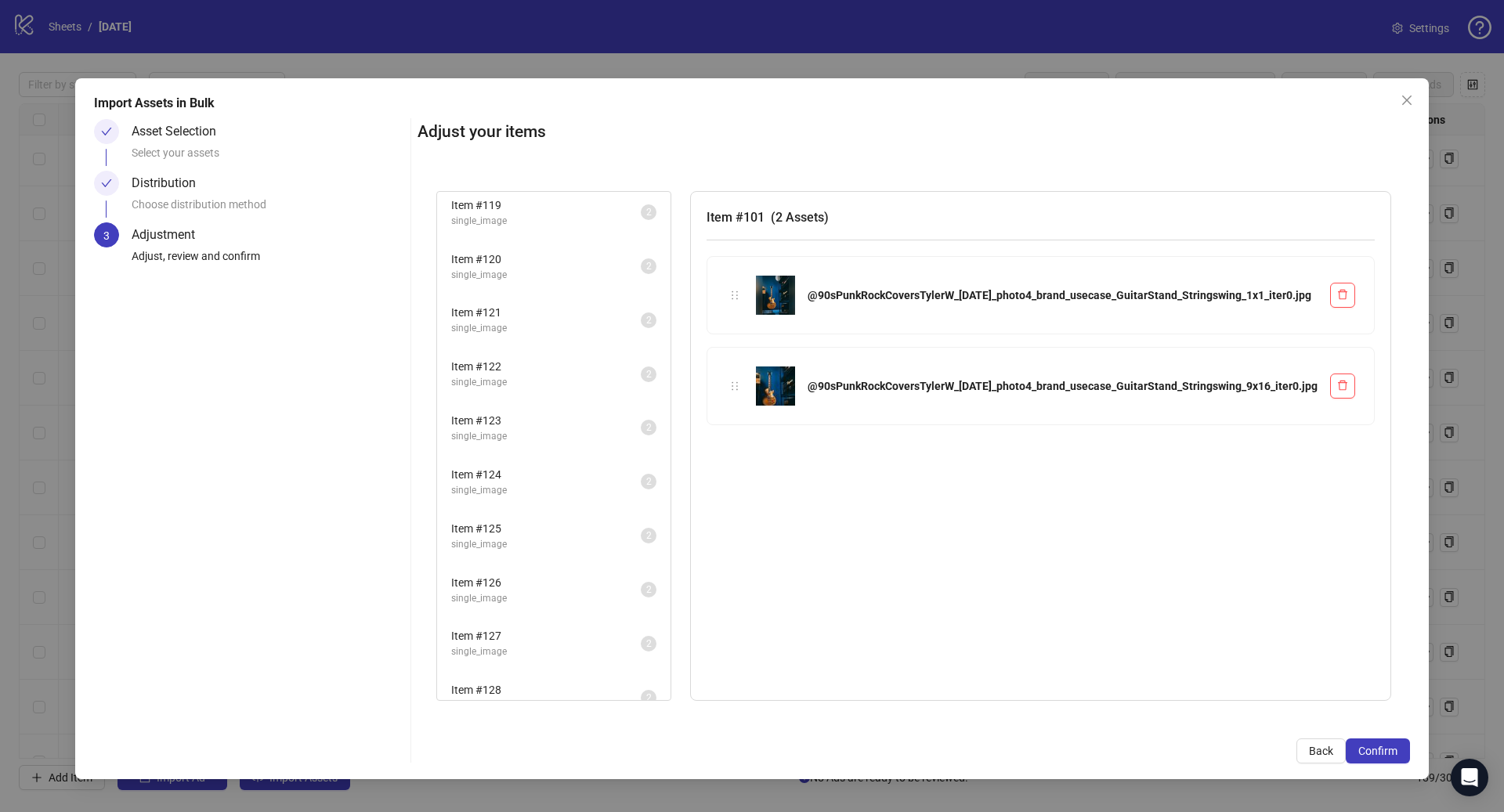
scroll to position [2294, 0]
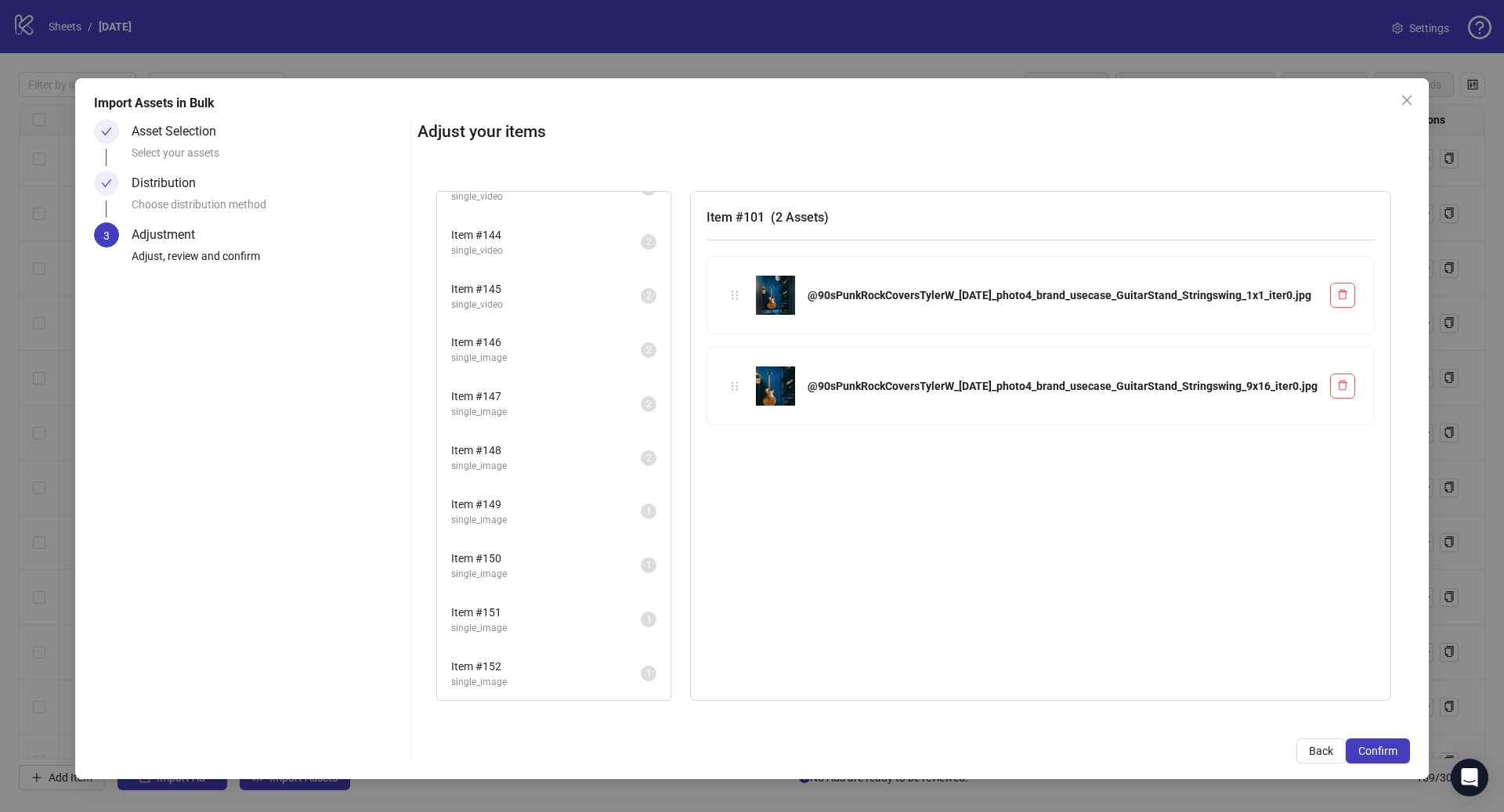
click at [542, 683] on span "single_image" at bounding box center [546, 682] width 190 height 15
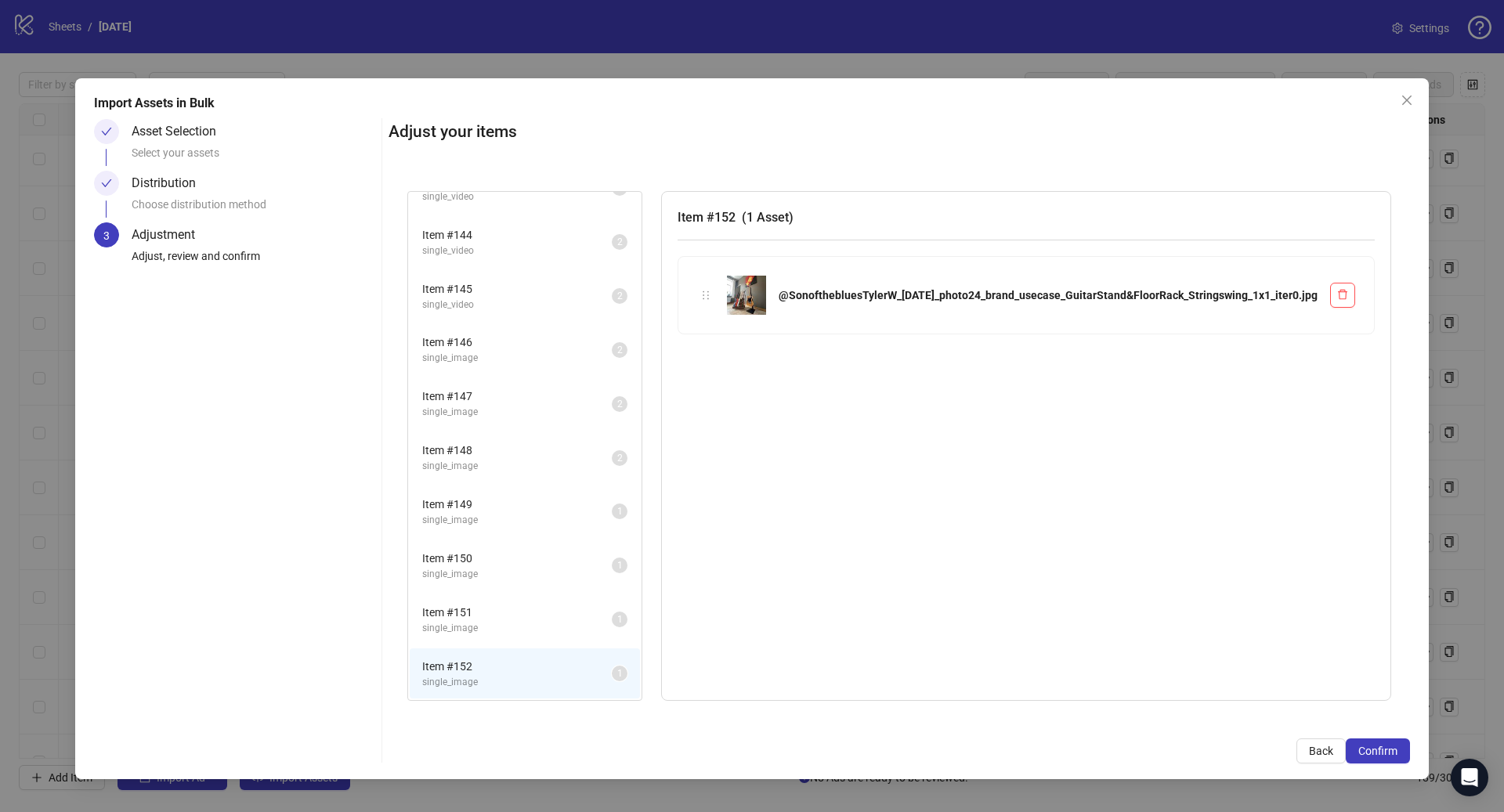
click at [547, 626] on span "single_image" at bounding box center [517, 628] width 190 height 15
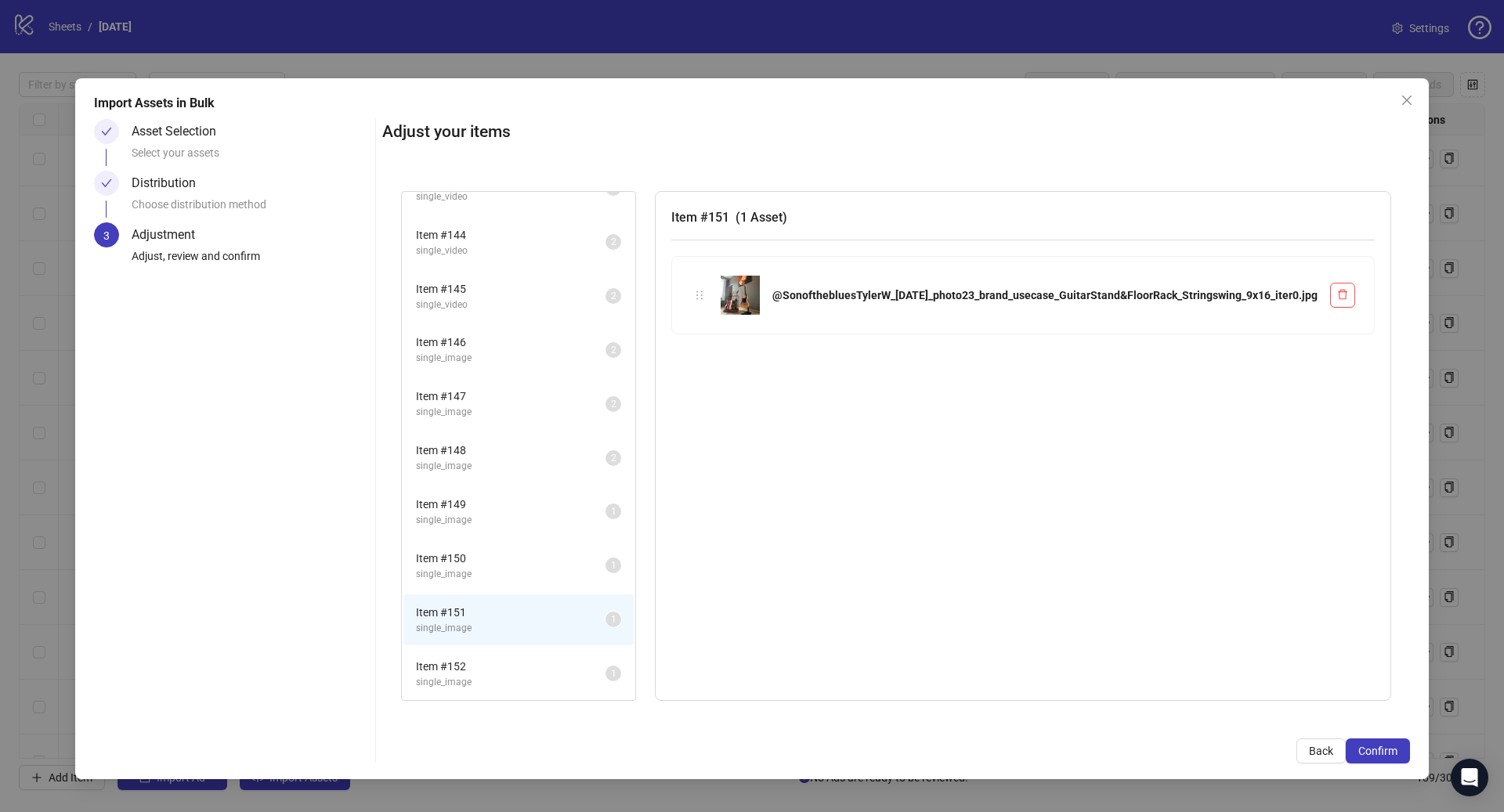
click at [568, 675] on span "single_image" at bounding box center [511, 682] width 190 height 15
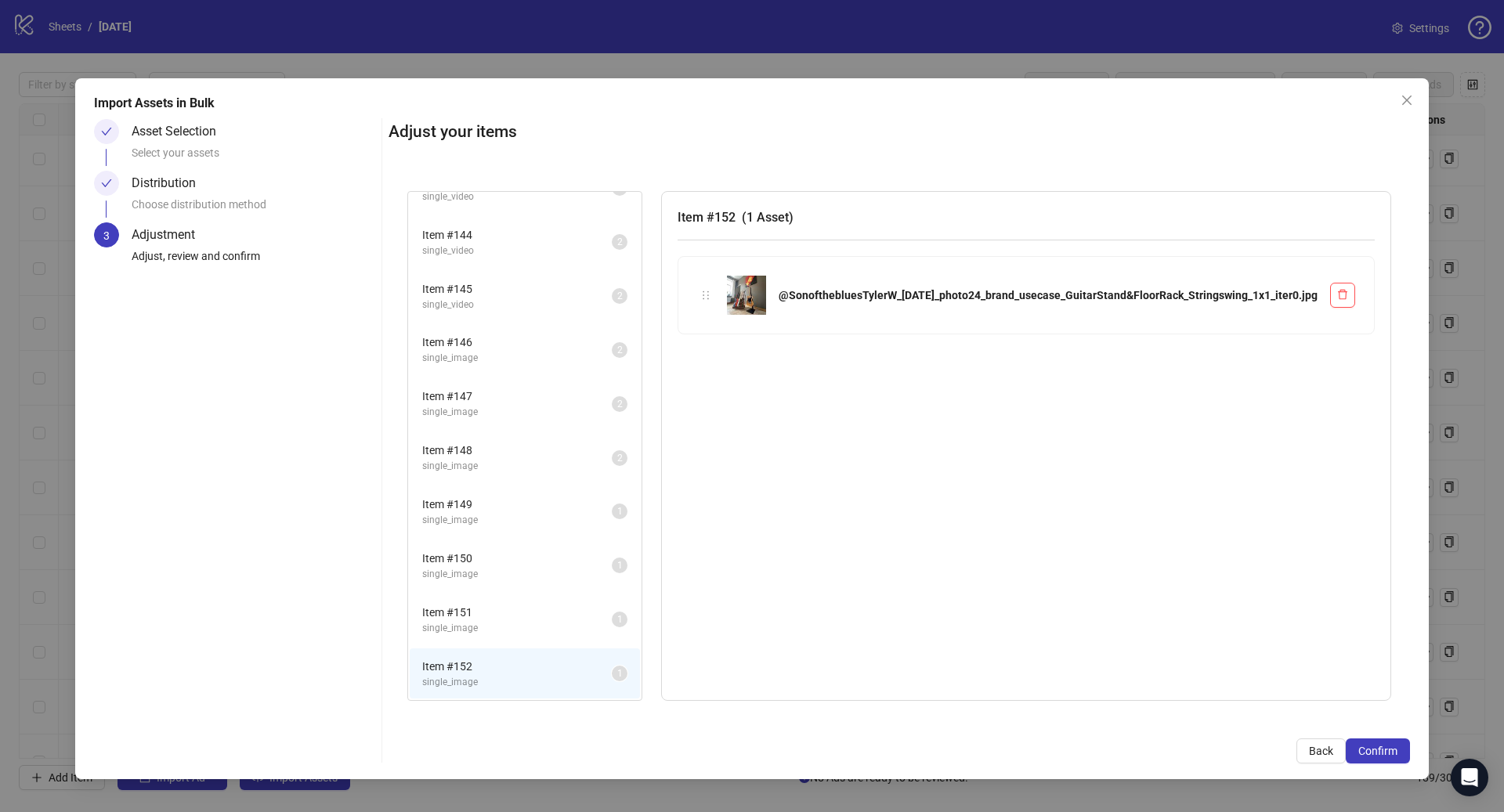
click at [565, 617] on span "Item # 151" at bounding box center [517, 613] width 190 height 17
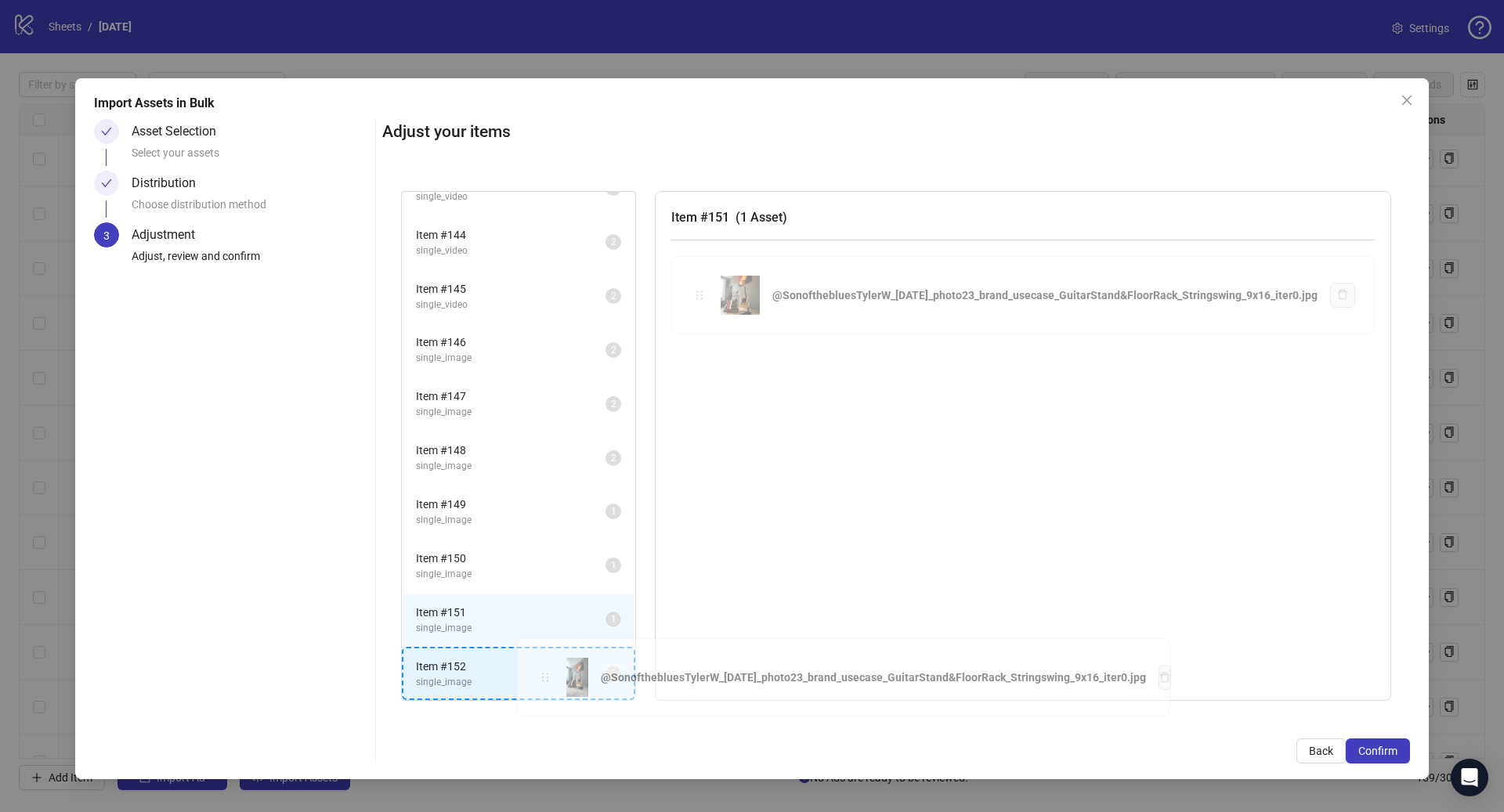
drag, startPoint x: 750, startPoint y: 288, endPoint x: 546, endPoint y: 671, distance: 433.9
click at [546, 671] on div "Item # 101 single_image 2 Item # 102 single_image 2 Item # 103 single_image 2 I…" at bounding box center [896, 446] width 1028 height 548
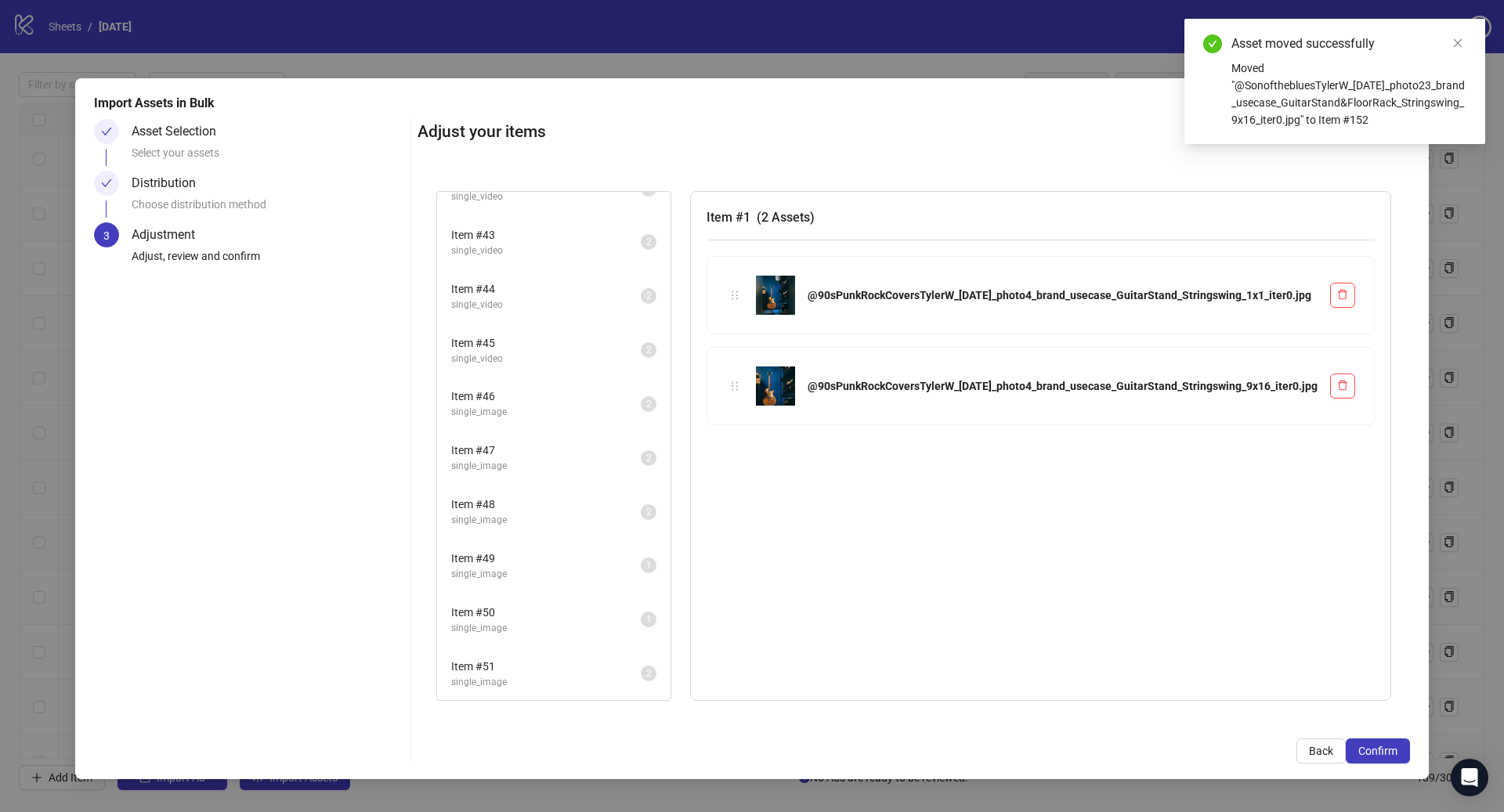
scroll to position [2240, 0]
click at [532, 666] on span "Item # 51" at bounding box center [546, 667] width 190 height 17
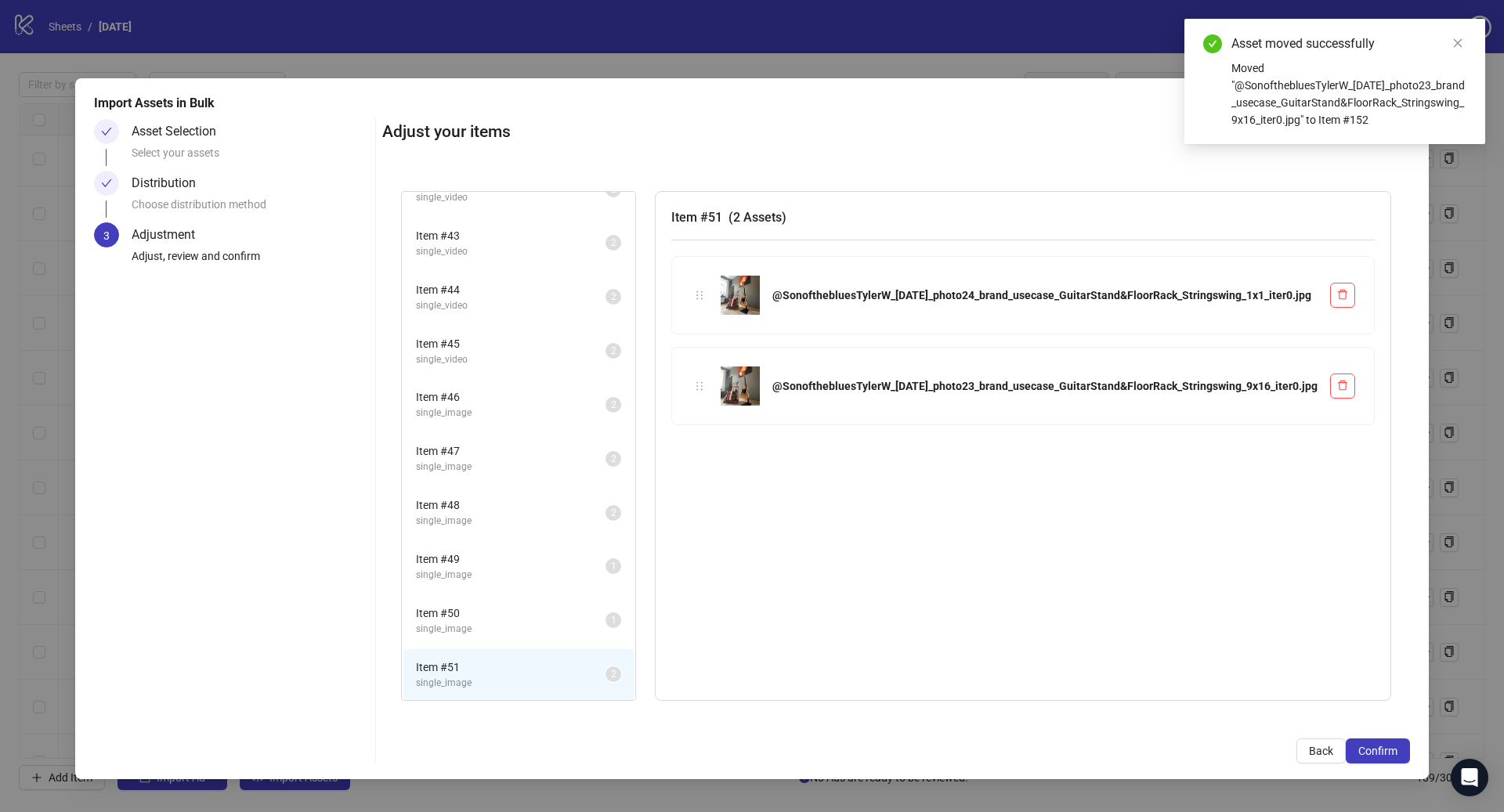
click at [553, 630] on span "single_image" at bounding box center [511, 629] width 190 height 15
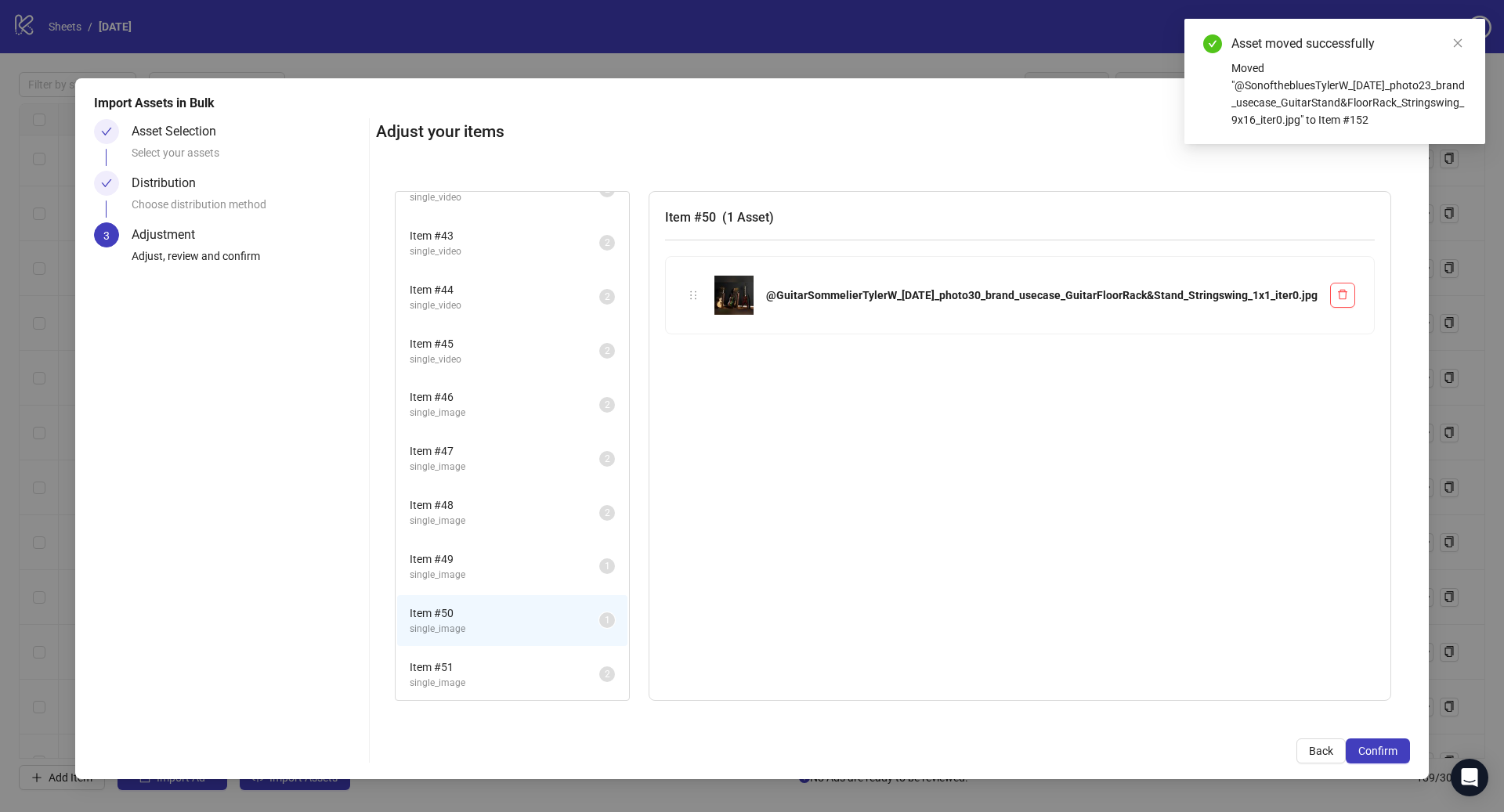
click at [554, 679] on span "single_image" at bounding box center [504, 683] width 190 height 15
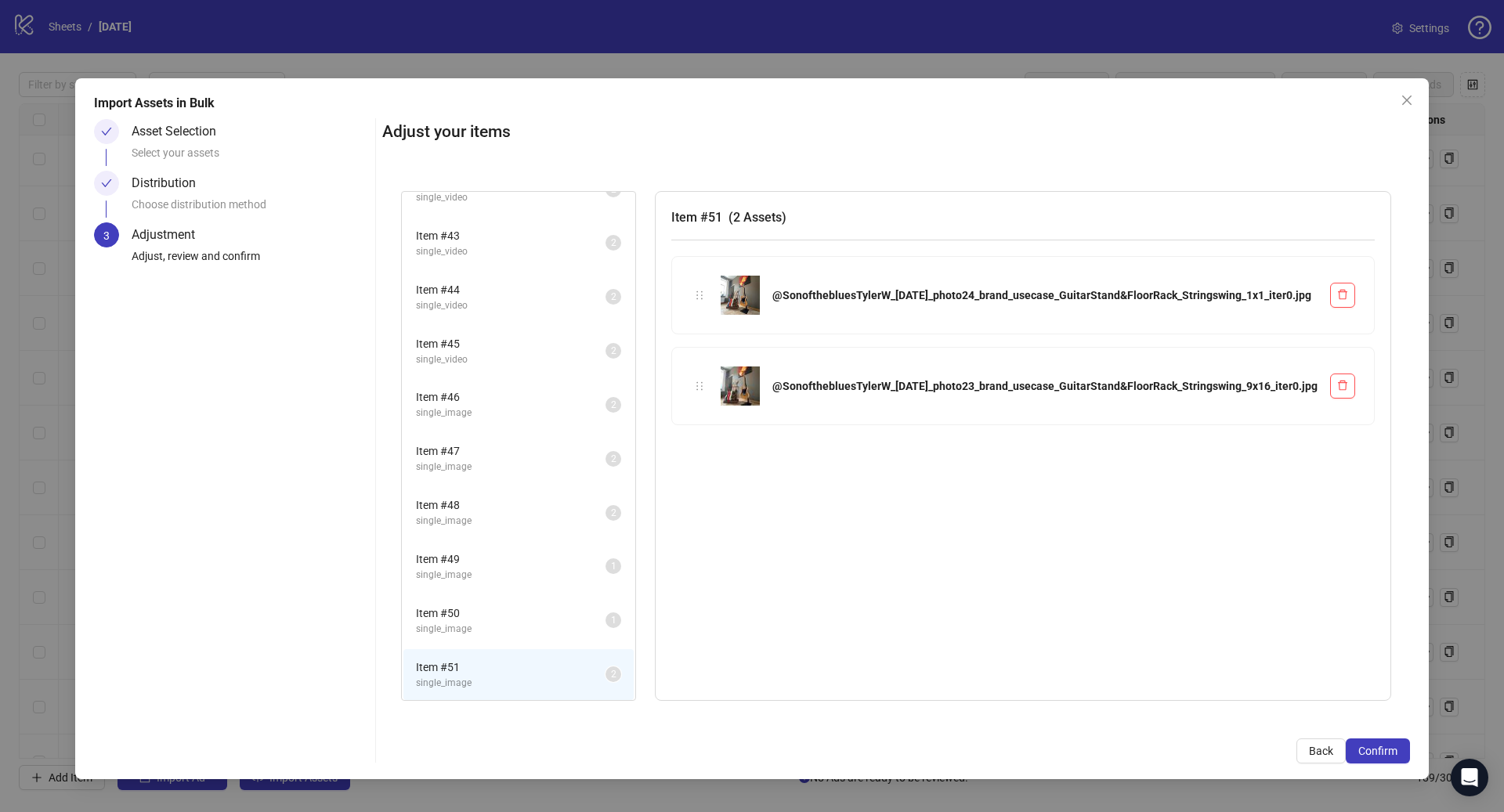
click at [550, 645] on div "Item # 50 single_image 1" at bounding box center [518, 621] width 233 height 54
click at [526, 621] on span "single_image" at bounding box center [511, 629] width 190 height 15
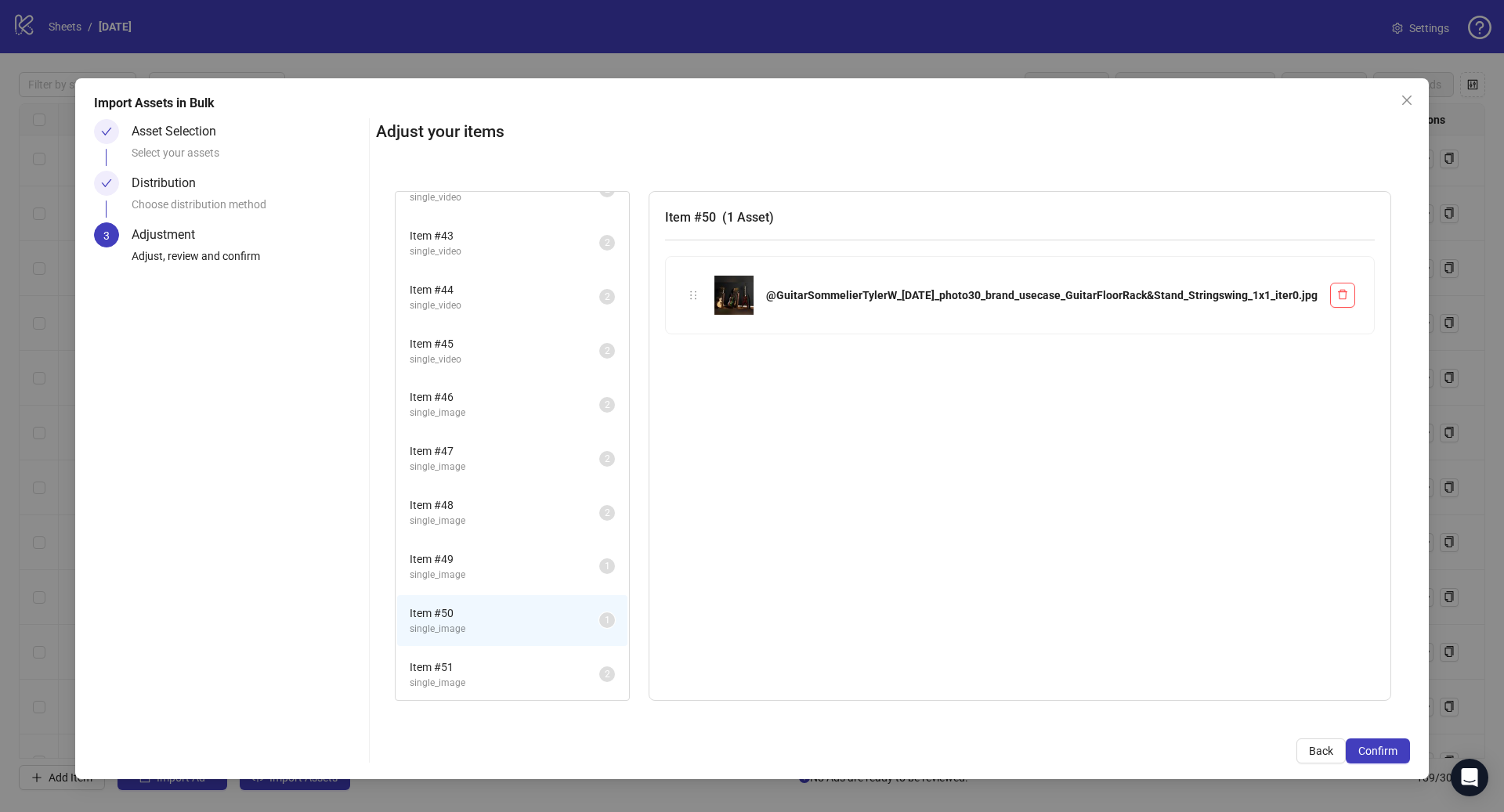
click at [549, 556] on span "Item # 49" at bounding box center [504, 559] width 190 height 17
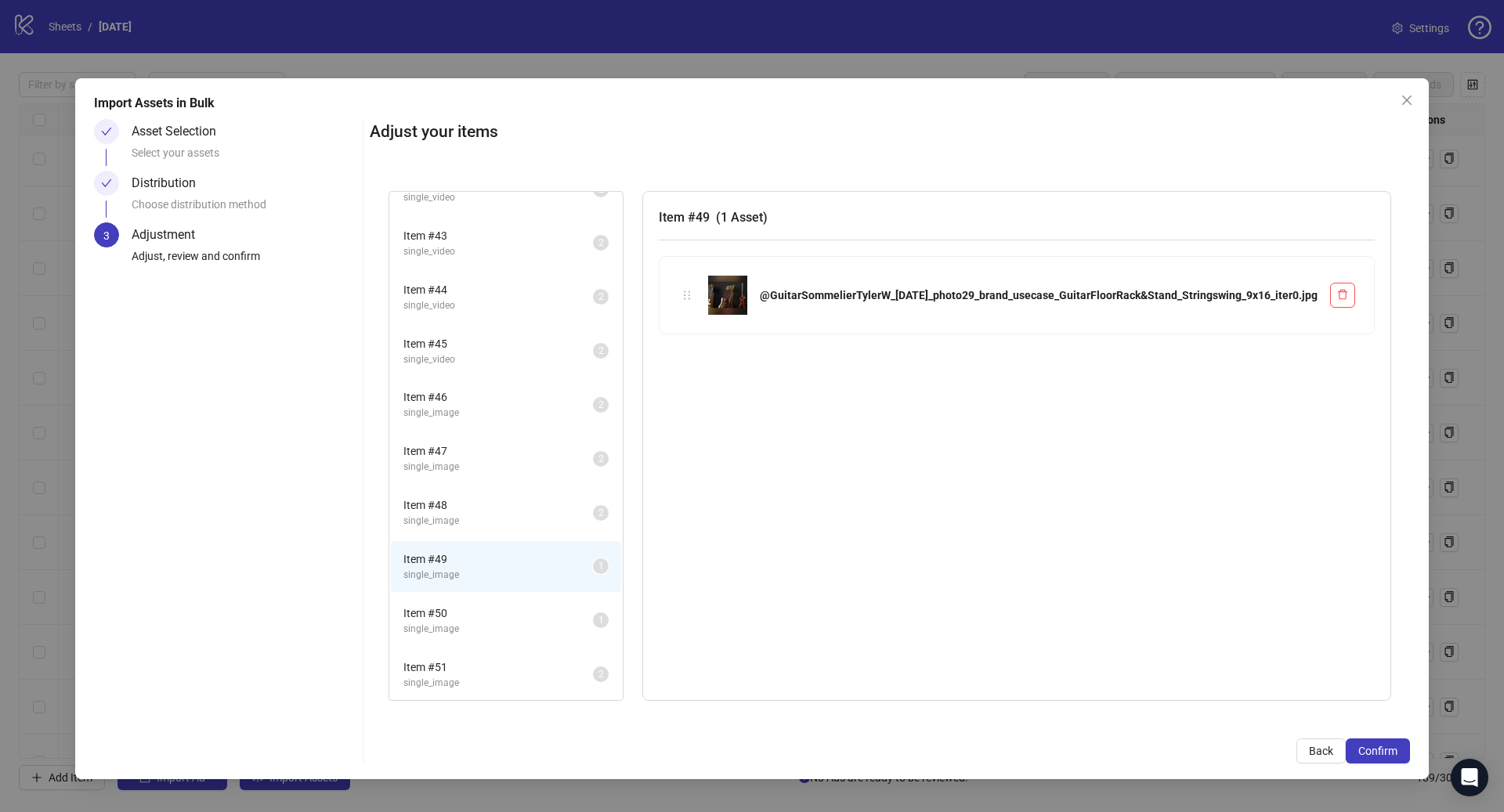
click at [534, 621] on span "single_image" at bounding box center [498, 629] width 190 height 15
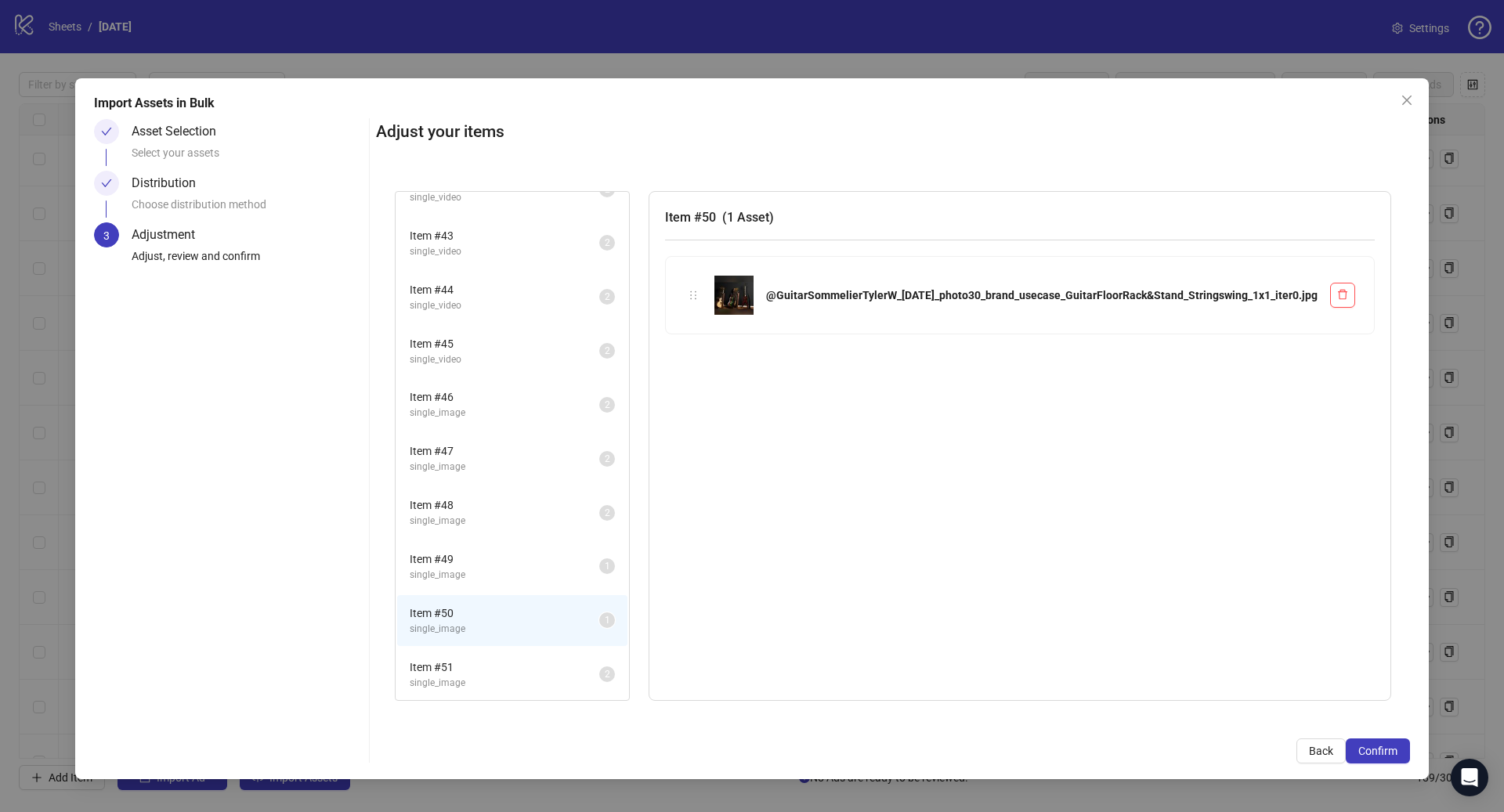
click at [543, 563] on span "Item # 49" at bounding box center [504, 559] width 190 height 17
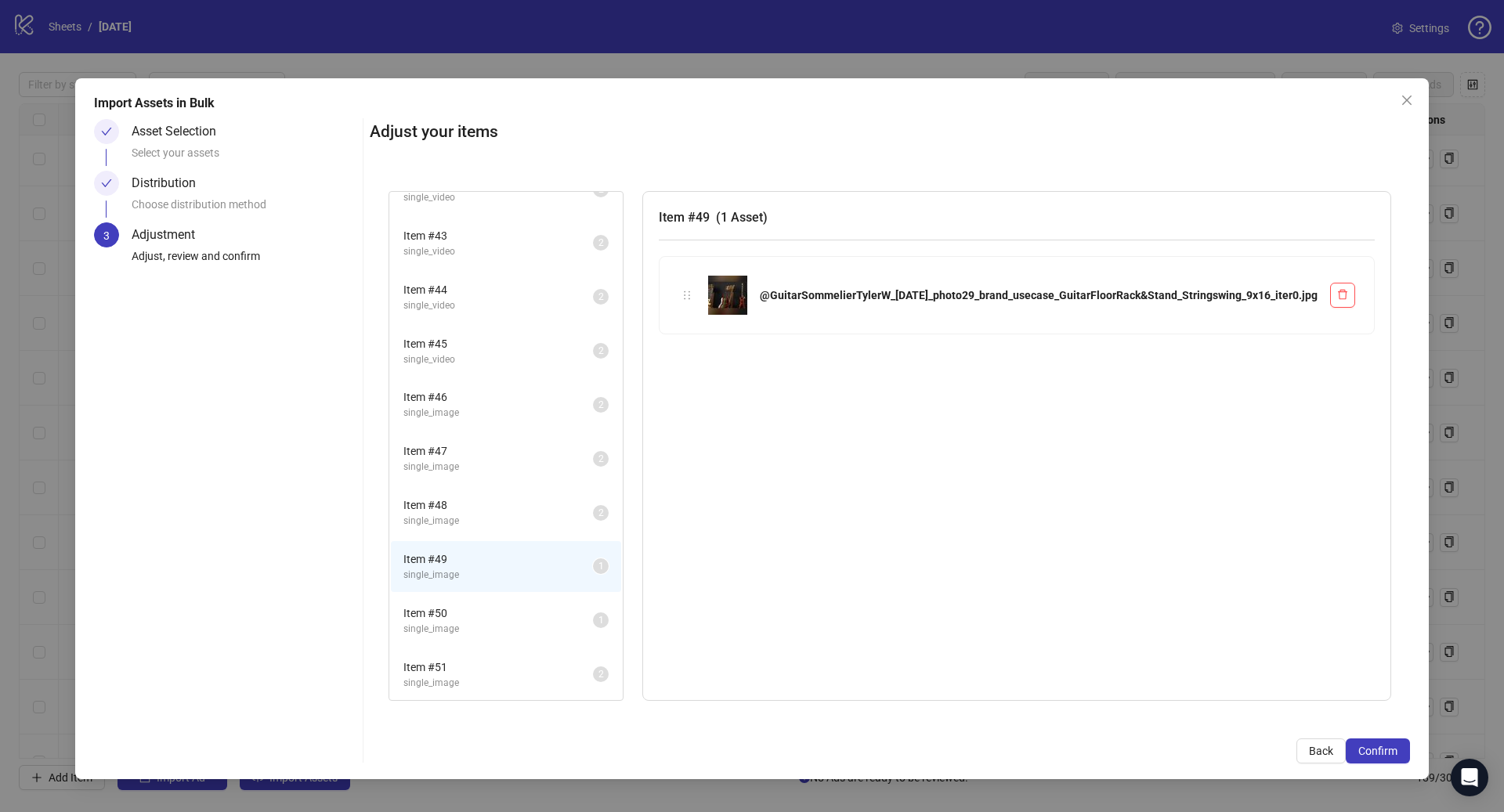
click at [561, 504] on span "Item # 48" at bounding box center [498, 505] width 190 height 17
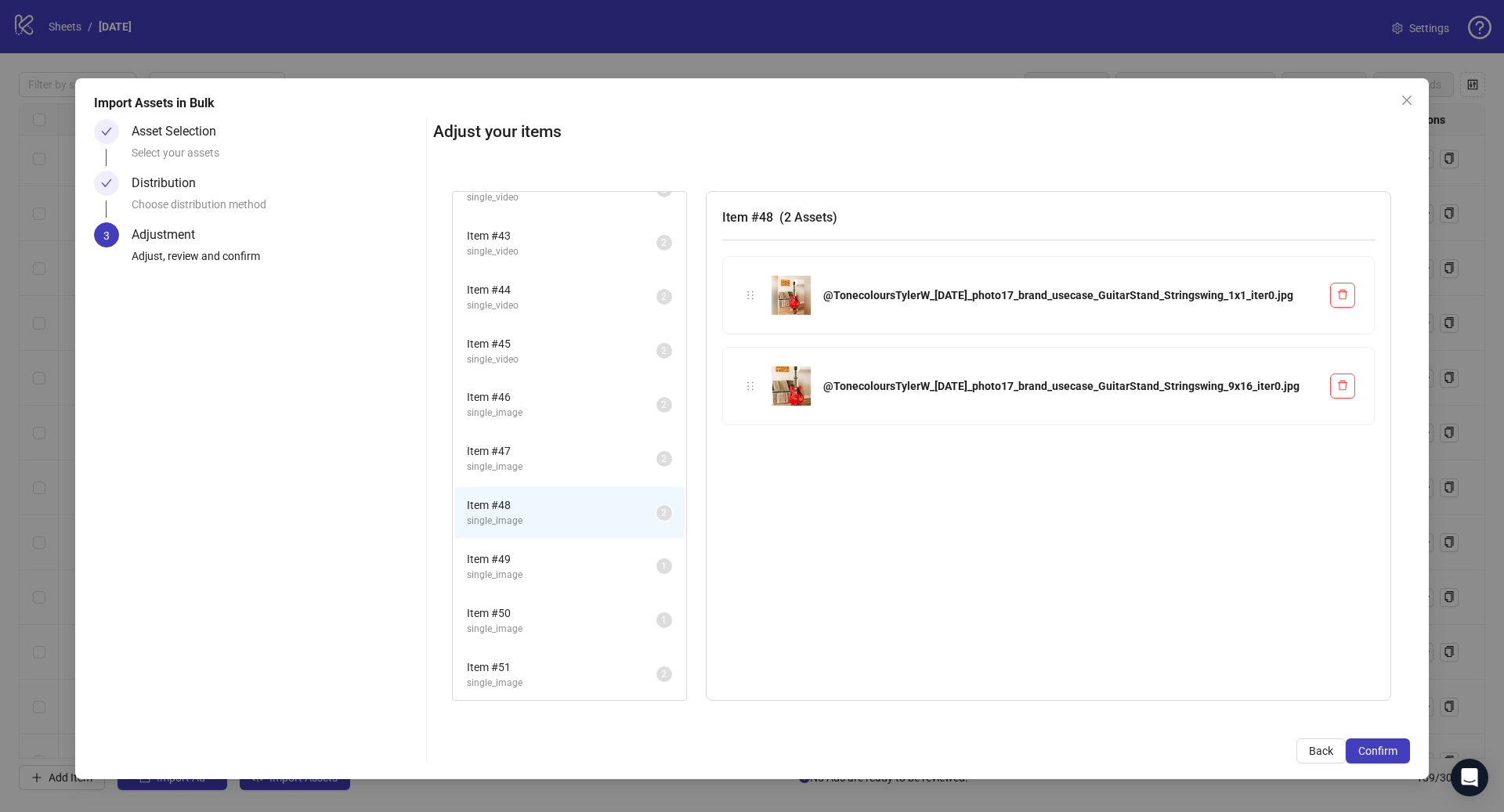
click at [546, 559] on span "Item # 49" at bounding box center [561, 559] width 190 height 17
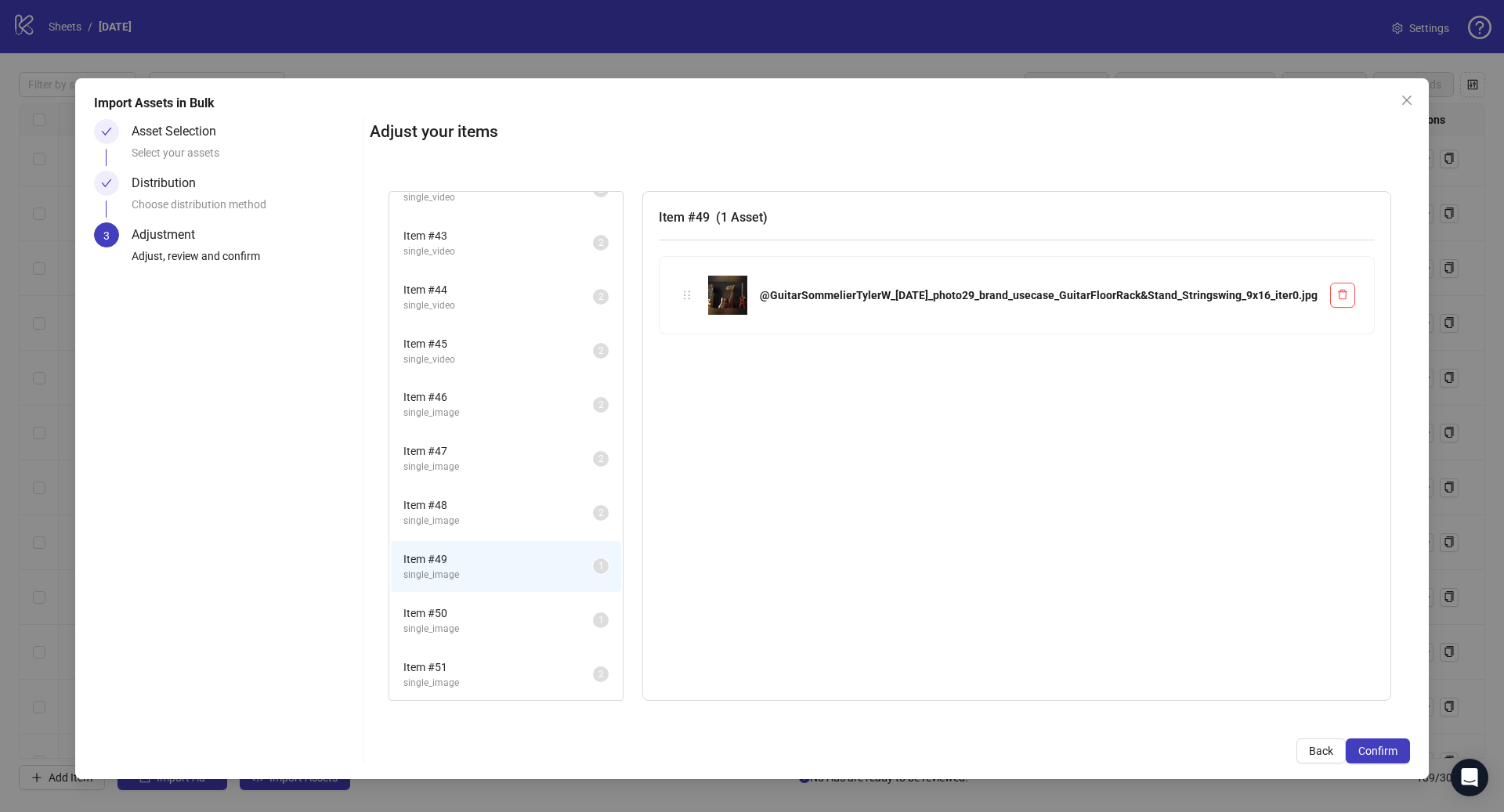
click at [546, 614] on span "Item # 50" at bounding box center [498, 614] width 190 height 17
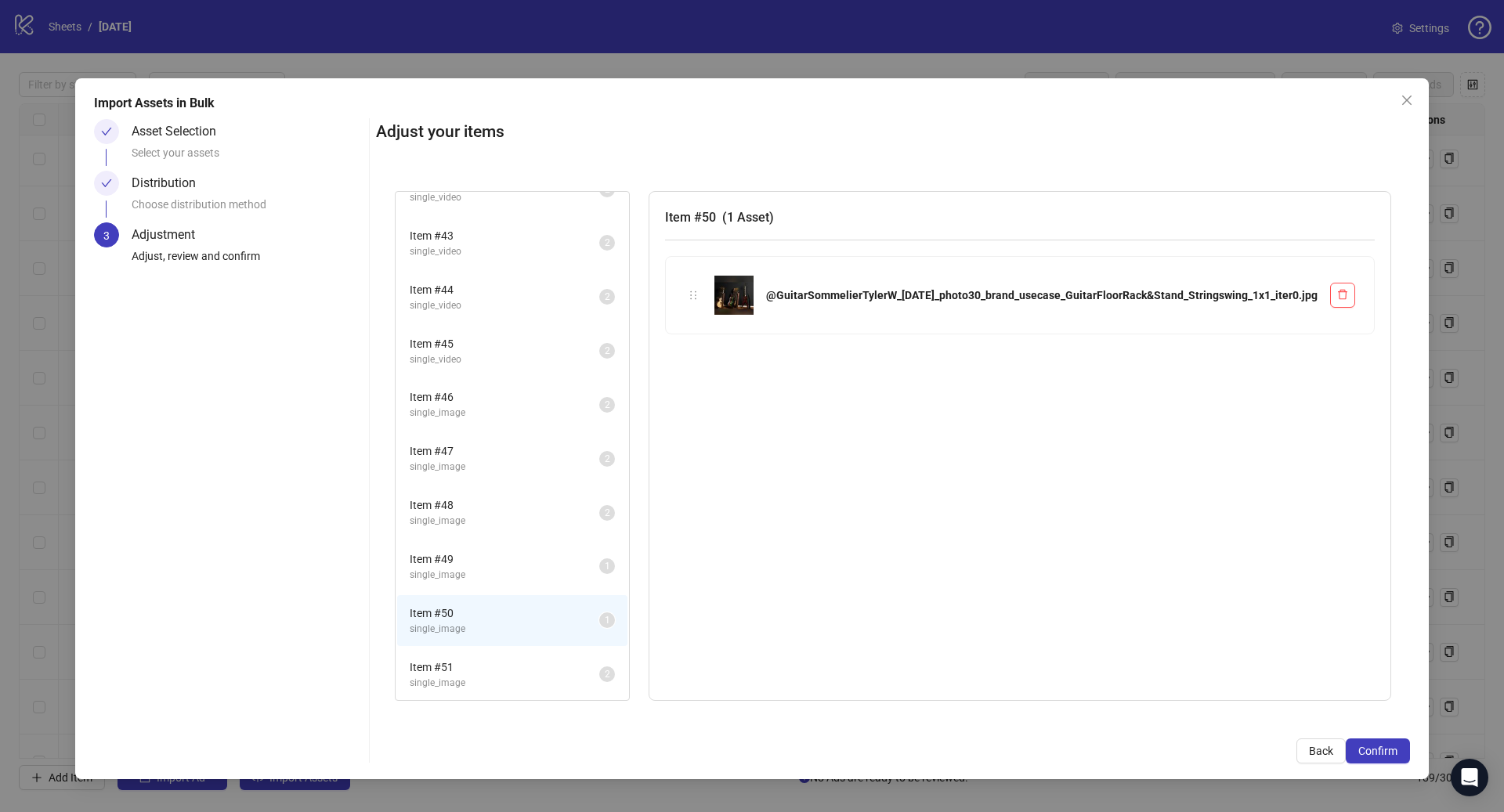
click at [549, 568] on span "single_image" at bounding box center [504, 575] width 190 height 15
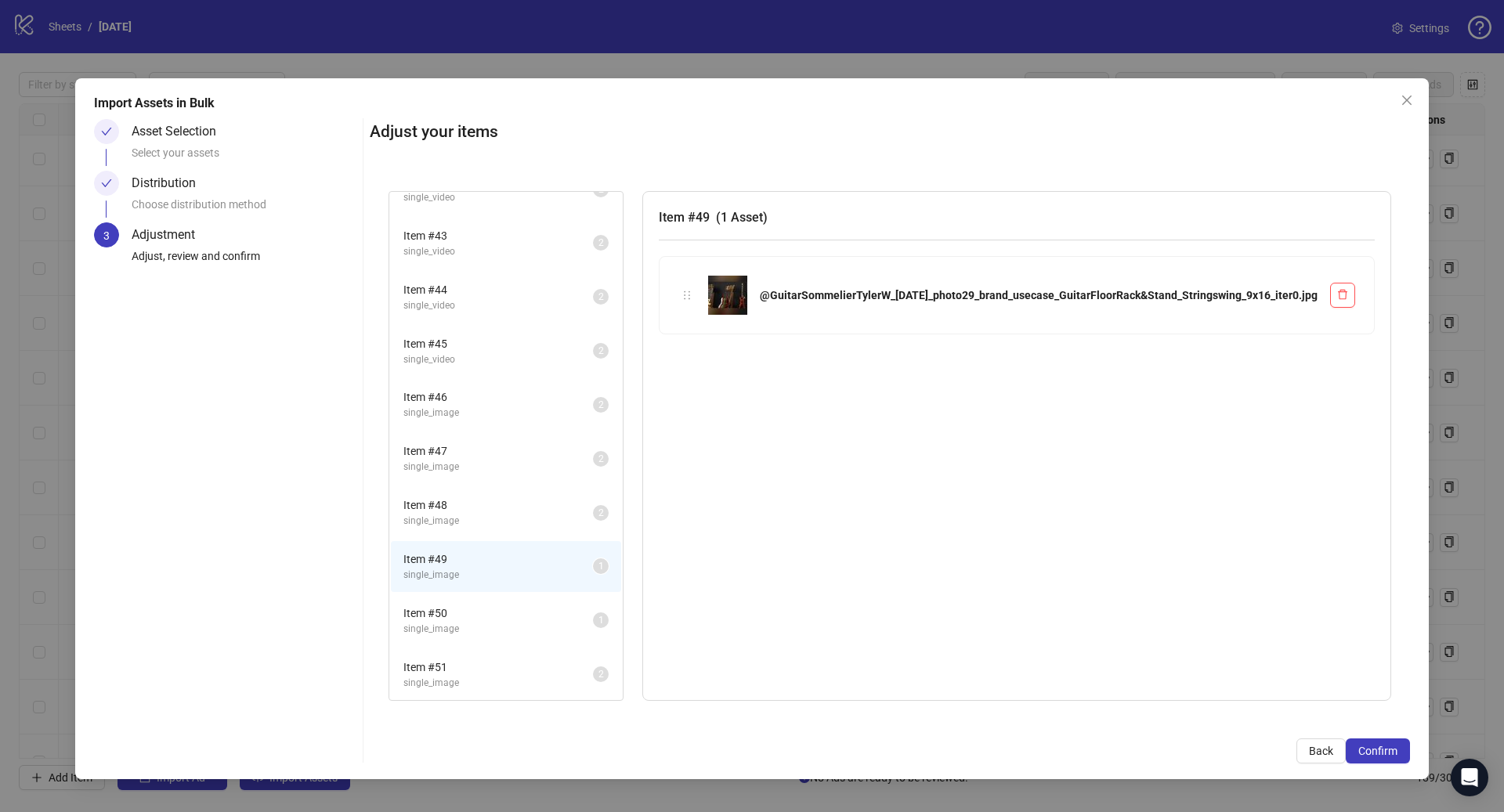
click at [747, 303] on img at bounding box center [727, 296] width 40 height 40
click at [542, 609] on span "Item # 50" at bounding box center [498, 614] width 190 height 17
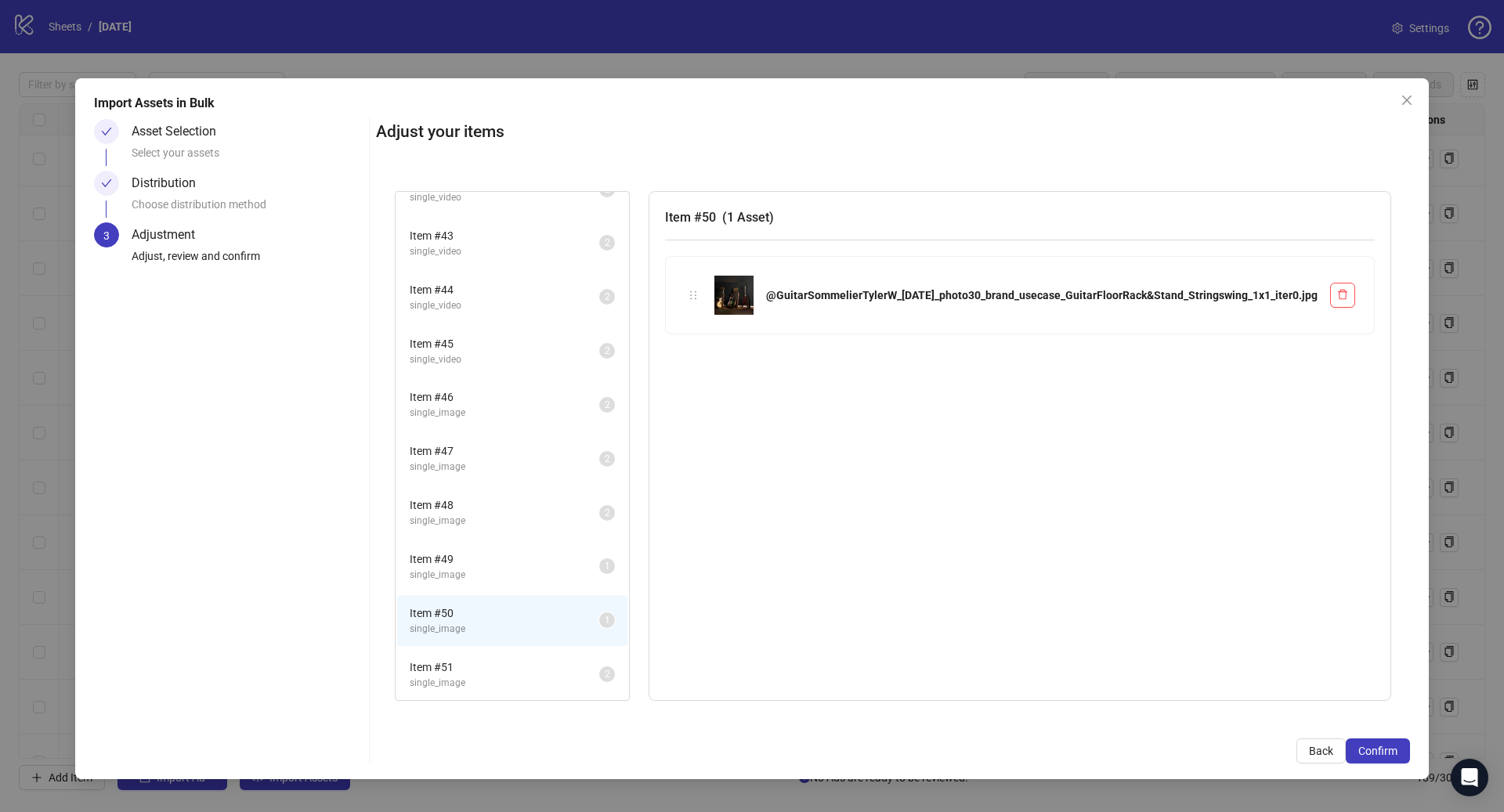
click at [531, 682] on span "single_image" at bounding box center [504, 683] width 190 height 15
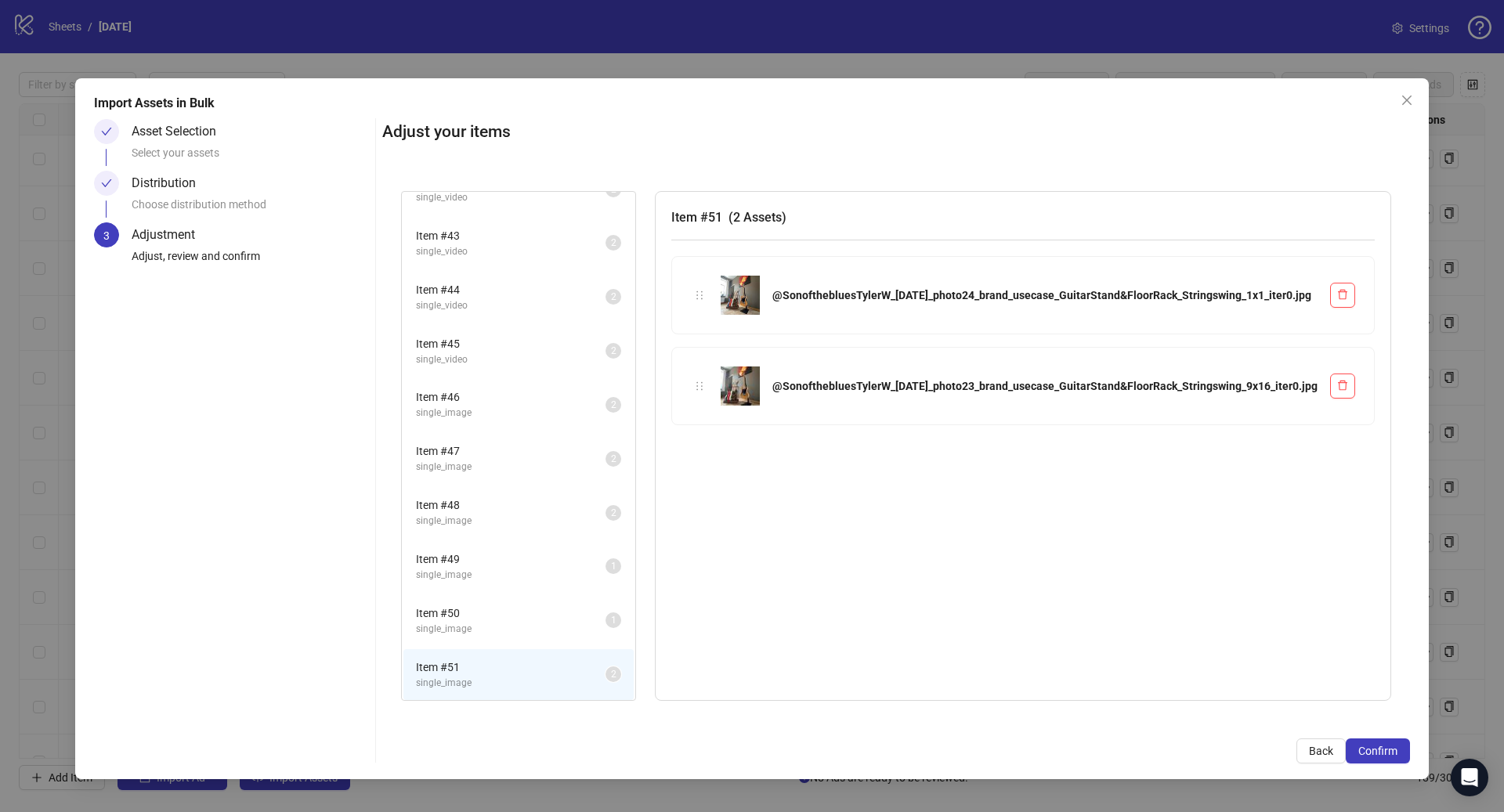
click at [541, 620] on span "Item # 50" at bounding box center [511, 614] width 190 height 17
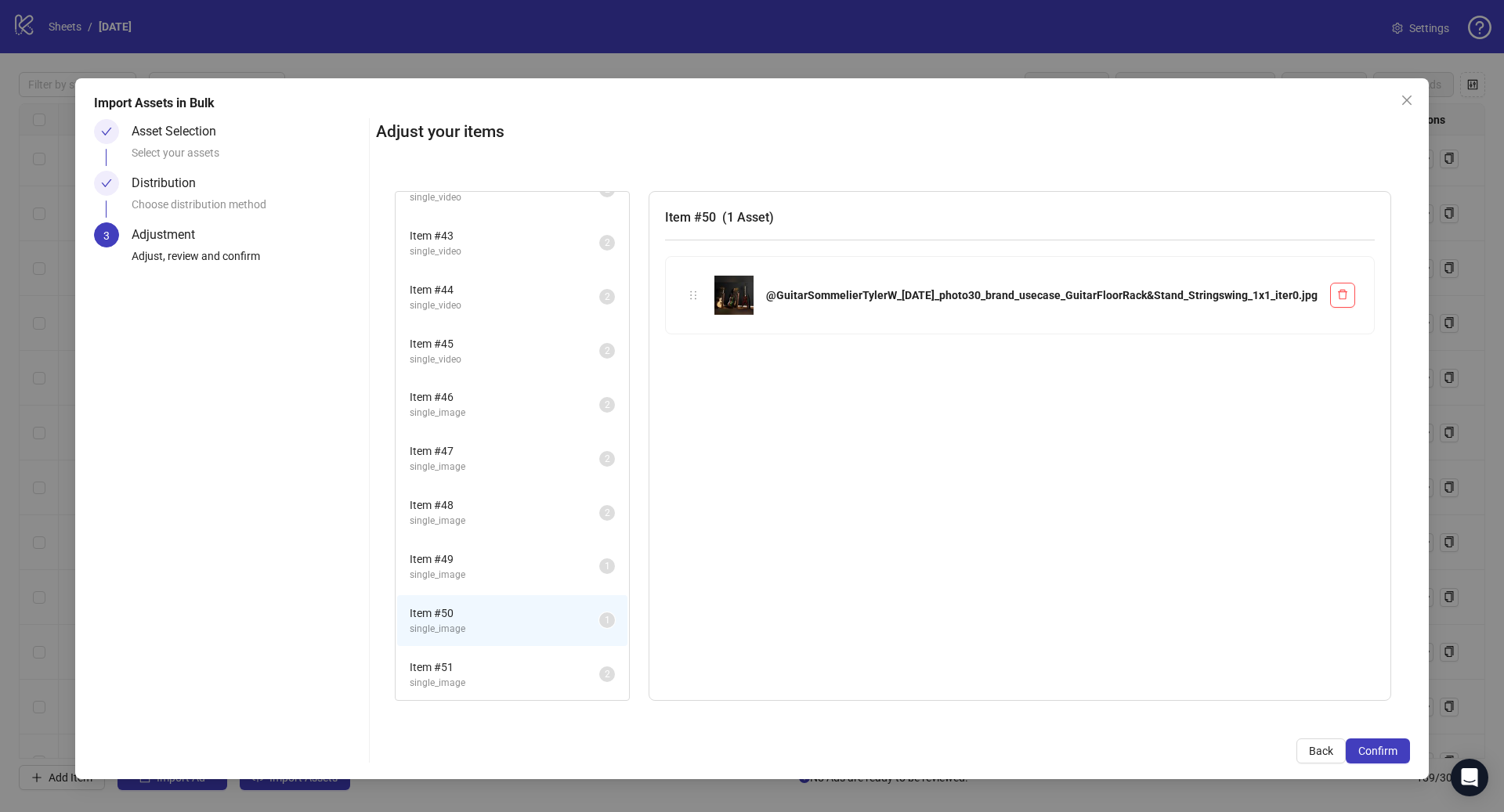
click at [557, 560] on span "Item # 49" at bounding box center [504, 559] width 190 height 17
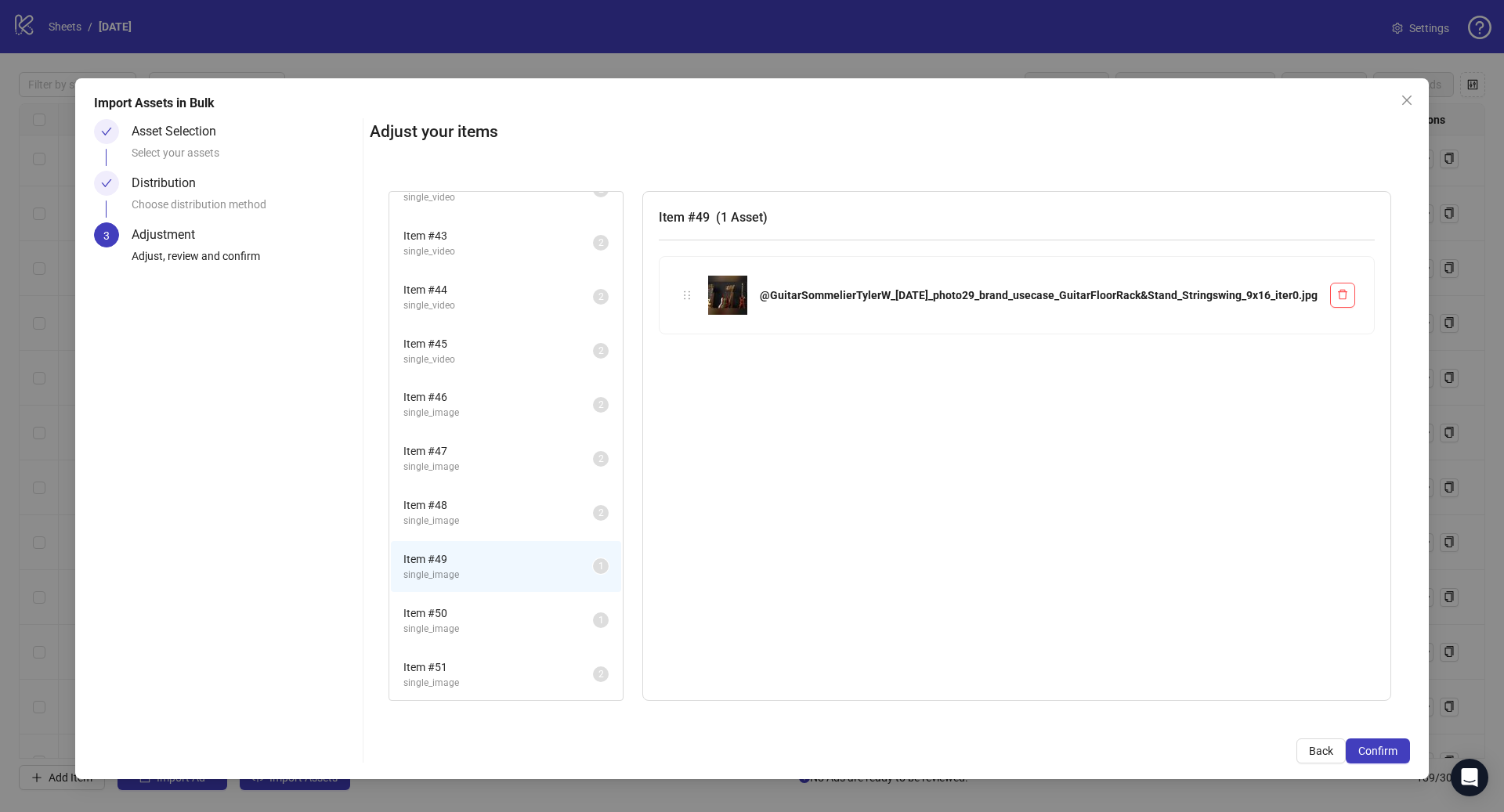
drag, startPoint x: 811, startPoint y: 295, endPoint x: 803, endPoint y: 294, distance: 8.1
click at [808, 295] on div "@GuitarSommelierTylerW_[DATE]_photo29_brand_usecase_GuitarFloorRack&Stand_Strin…" at bounding box center [1017, 296] width 677 height 40
click at [747, 294] on img at bounding box center [727, 296] width 40 height 40
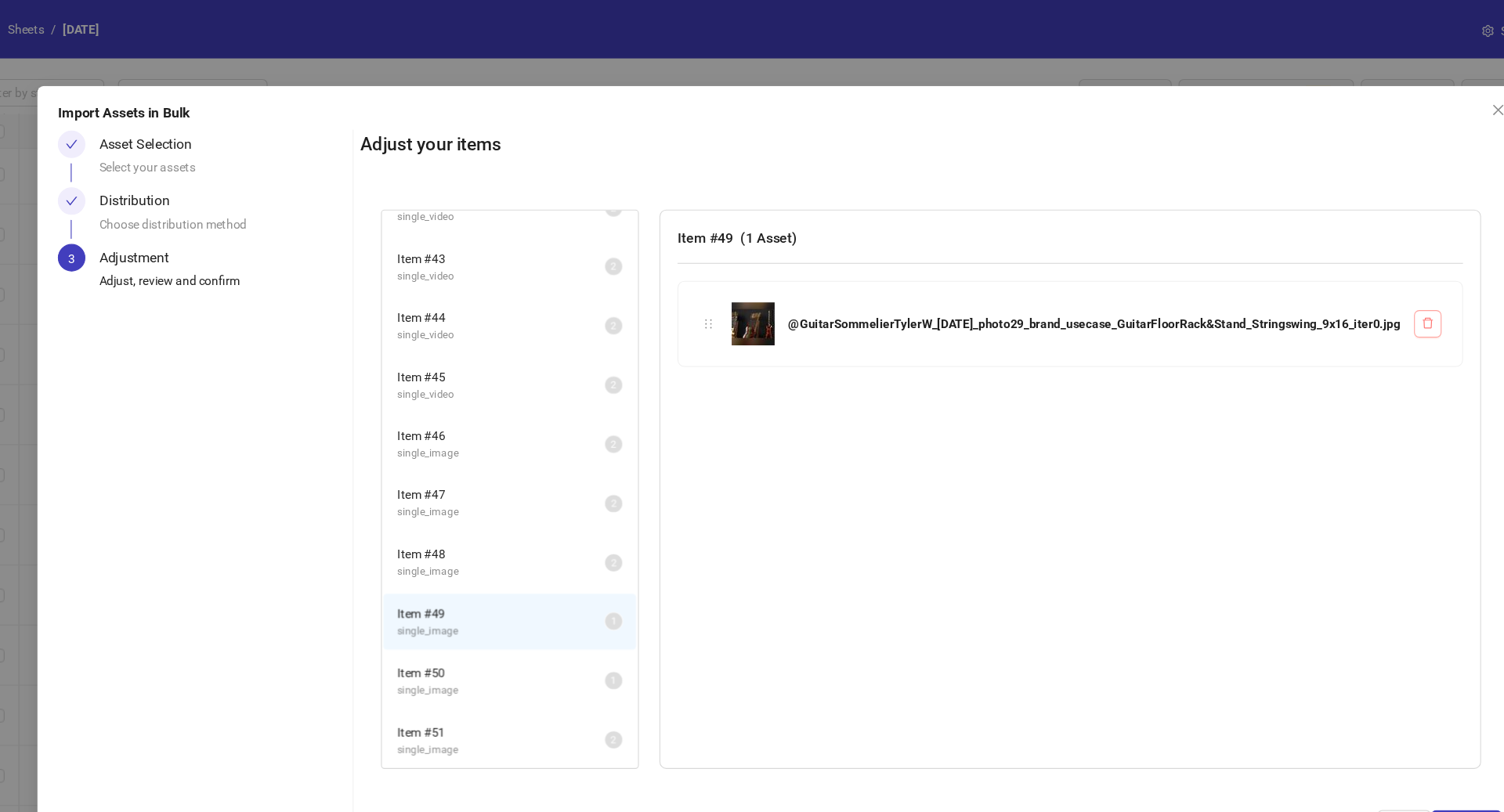
click at [1347, 297] on icon "delete" at bounding box center [1343, 294] width 11 height 11
click at [525, 614] on span "Item # 50" at bounding box center [498, 614] width 190 height 17
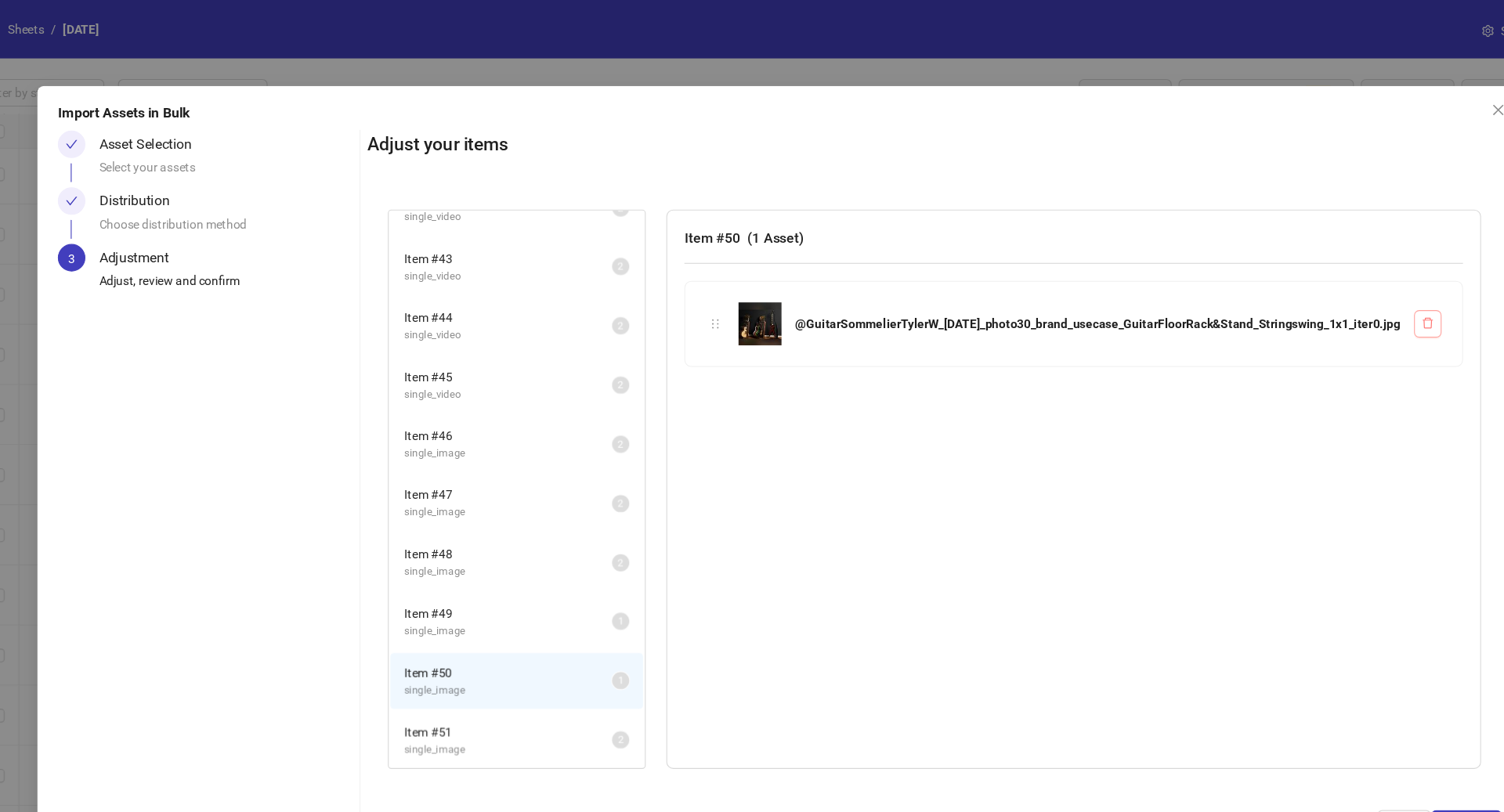
click at [1351, 288] on button "button" at bounding box center [1343, 296] width 25 height 25
click at [1341, 295] on icon "delete" at bounding box center [1343, 294] width 11 height 11
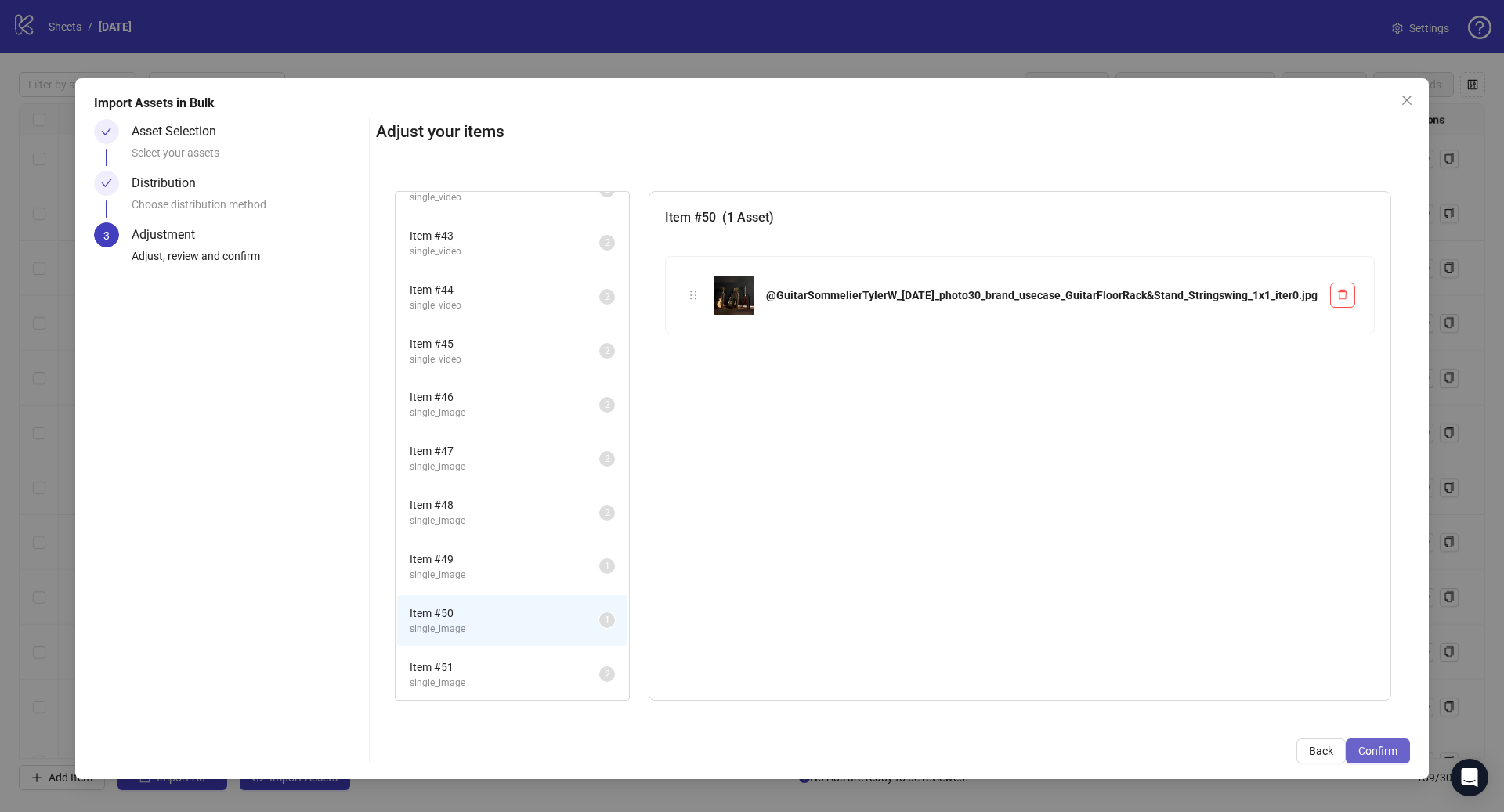
click at [1377, 757] on span "Confirm" at bounding box center [1377, 751] width 40 height 13
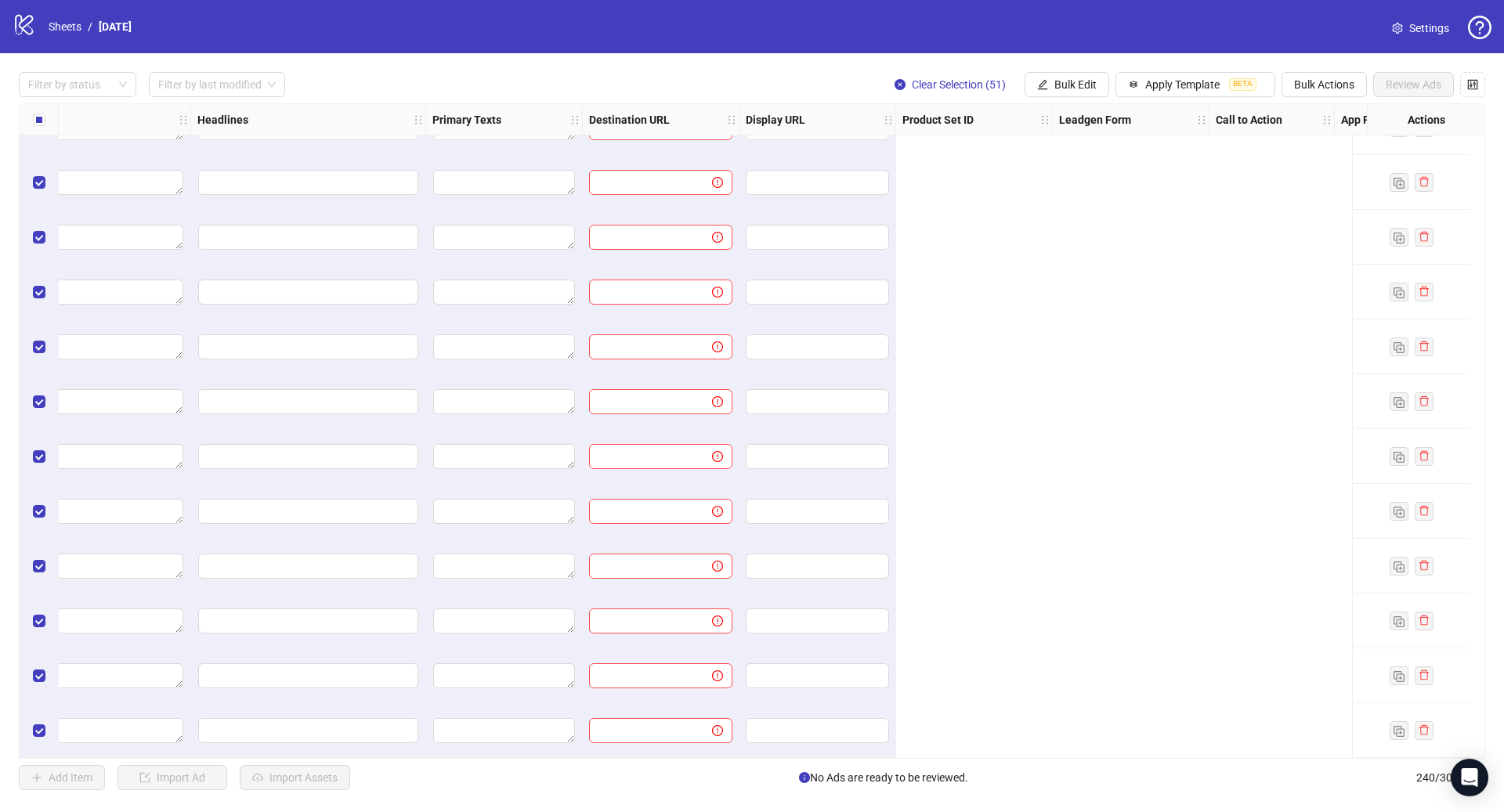
scroll to position [12540, 0]
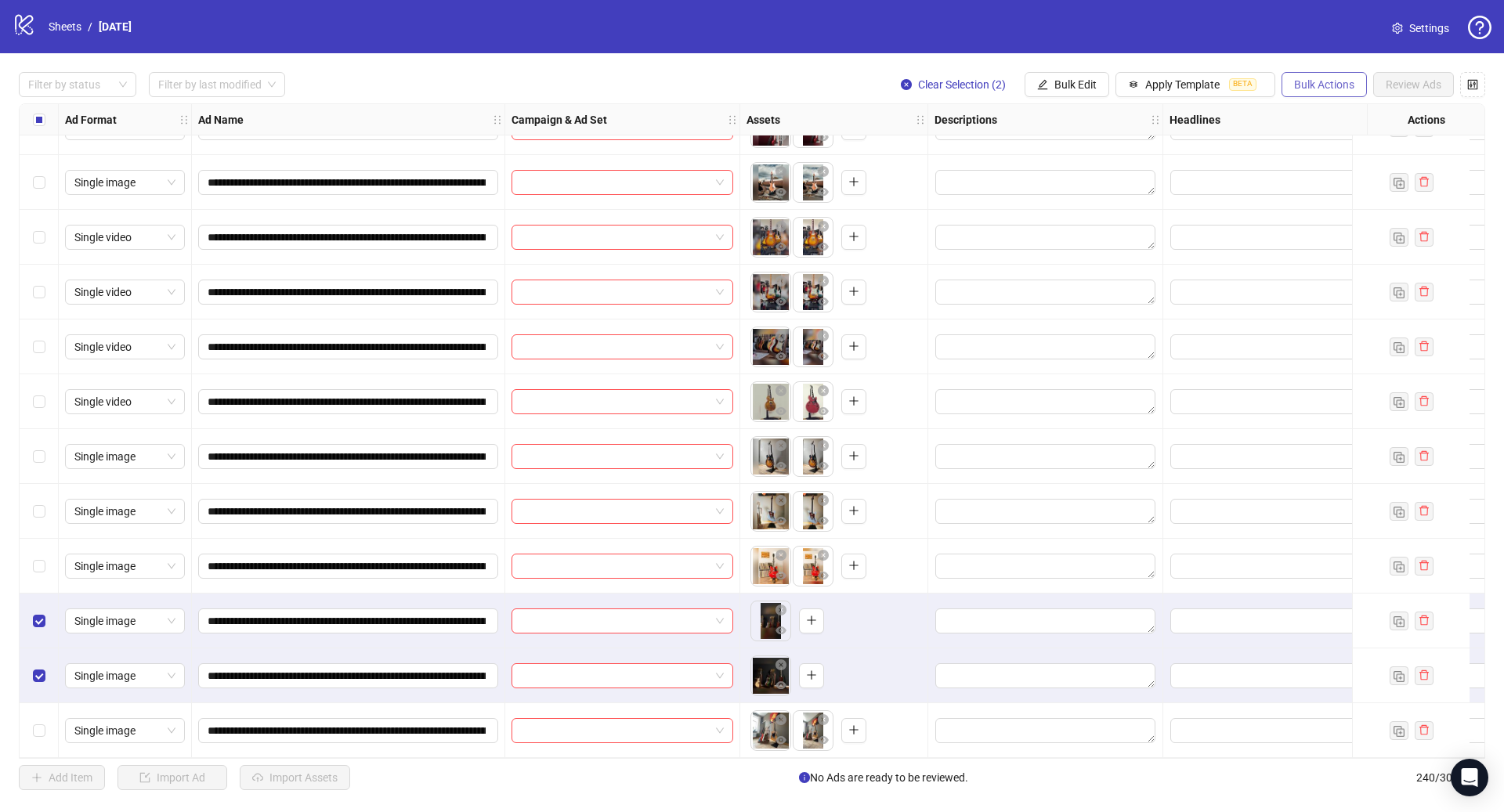
click at [1300, 79] on span "Bulk Actions" at bounding box center [1324, 85] width 60 height 13
click at [1307, 115] on span "Delete" at bounding box center [1346, 117] width 108 height 17
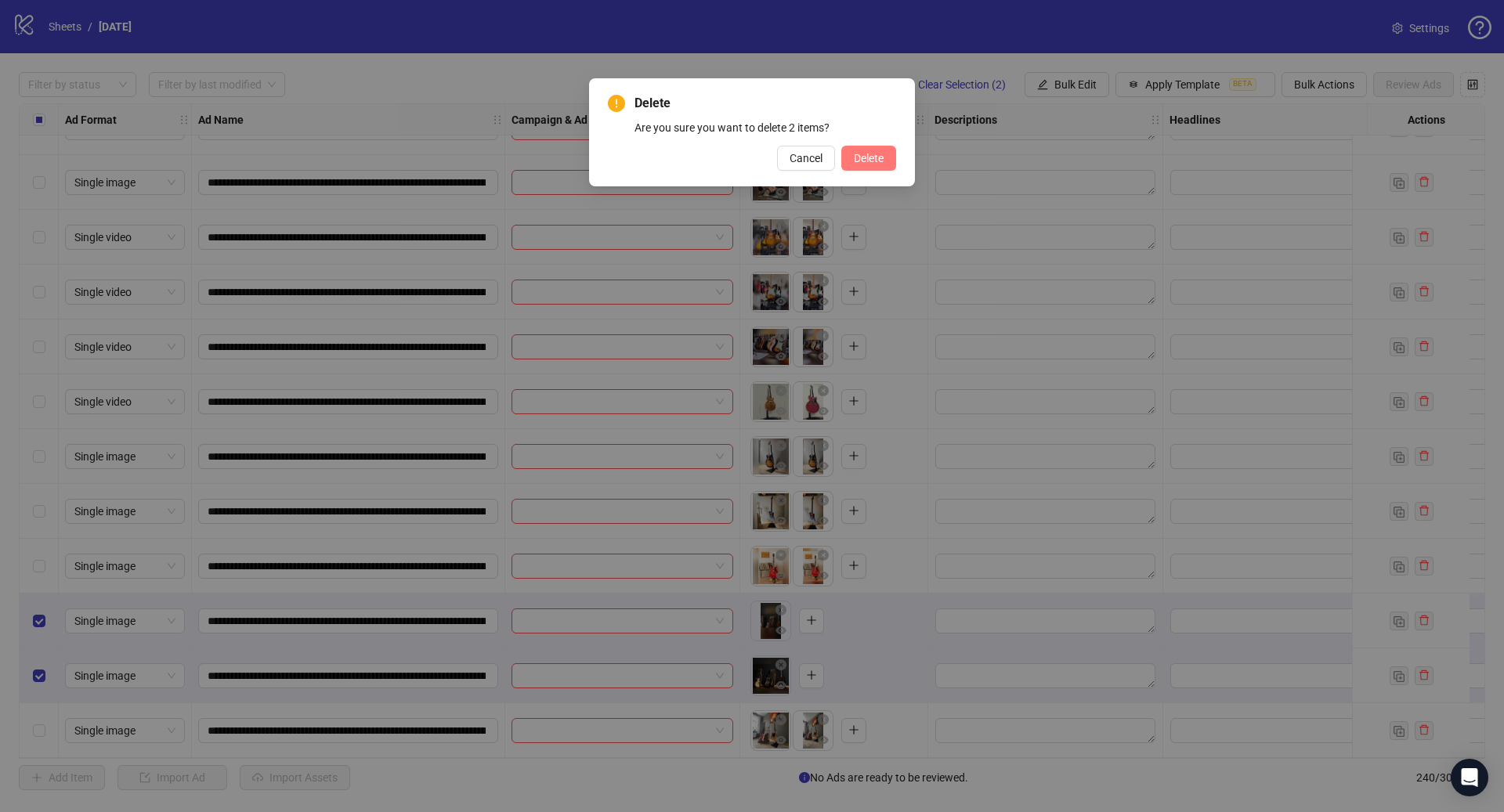
click at [854, 159] on span "Delete" at bounding box center [869, 158] width 30 height 13
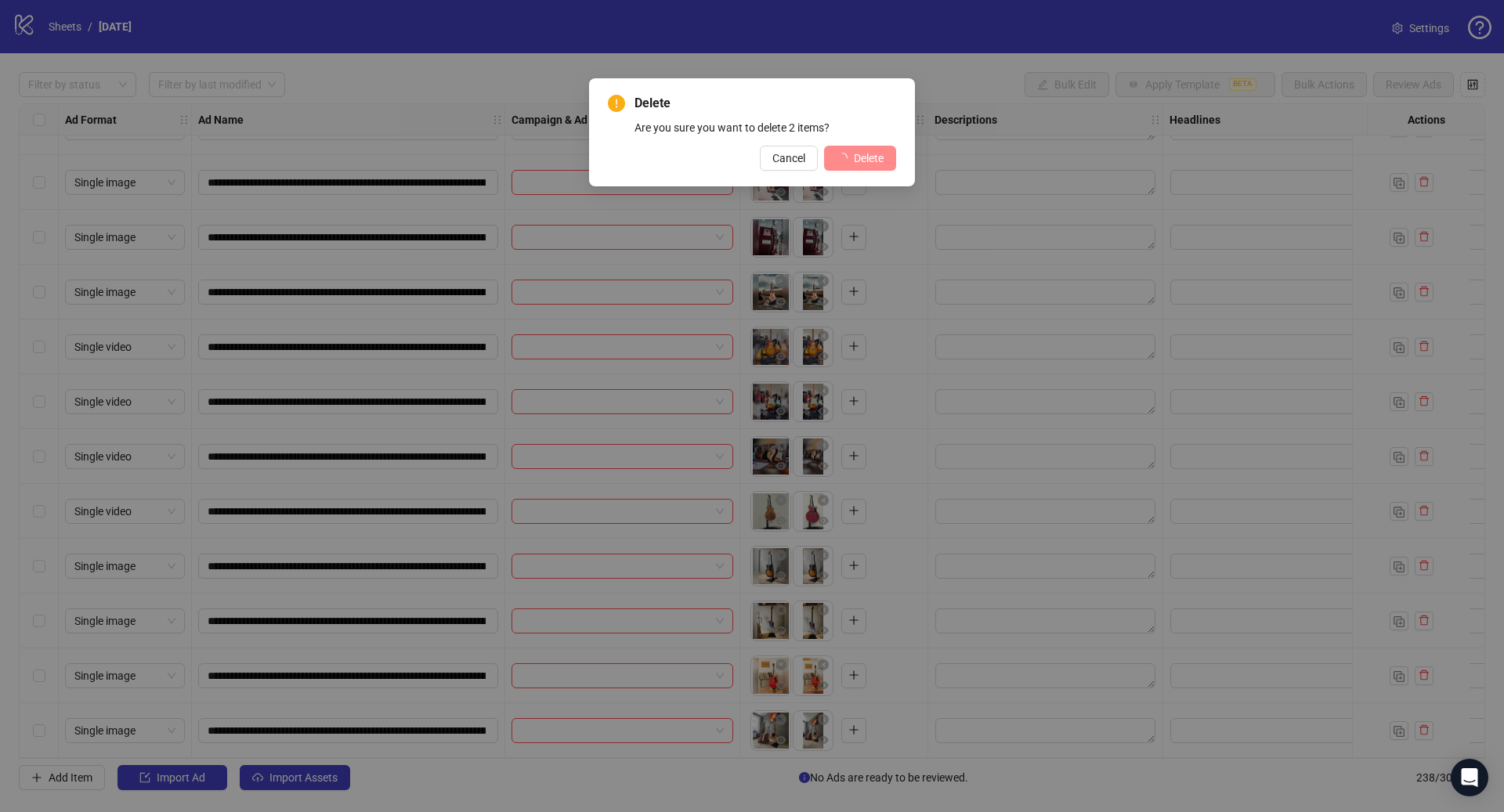
scroll to position [12430, 0]
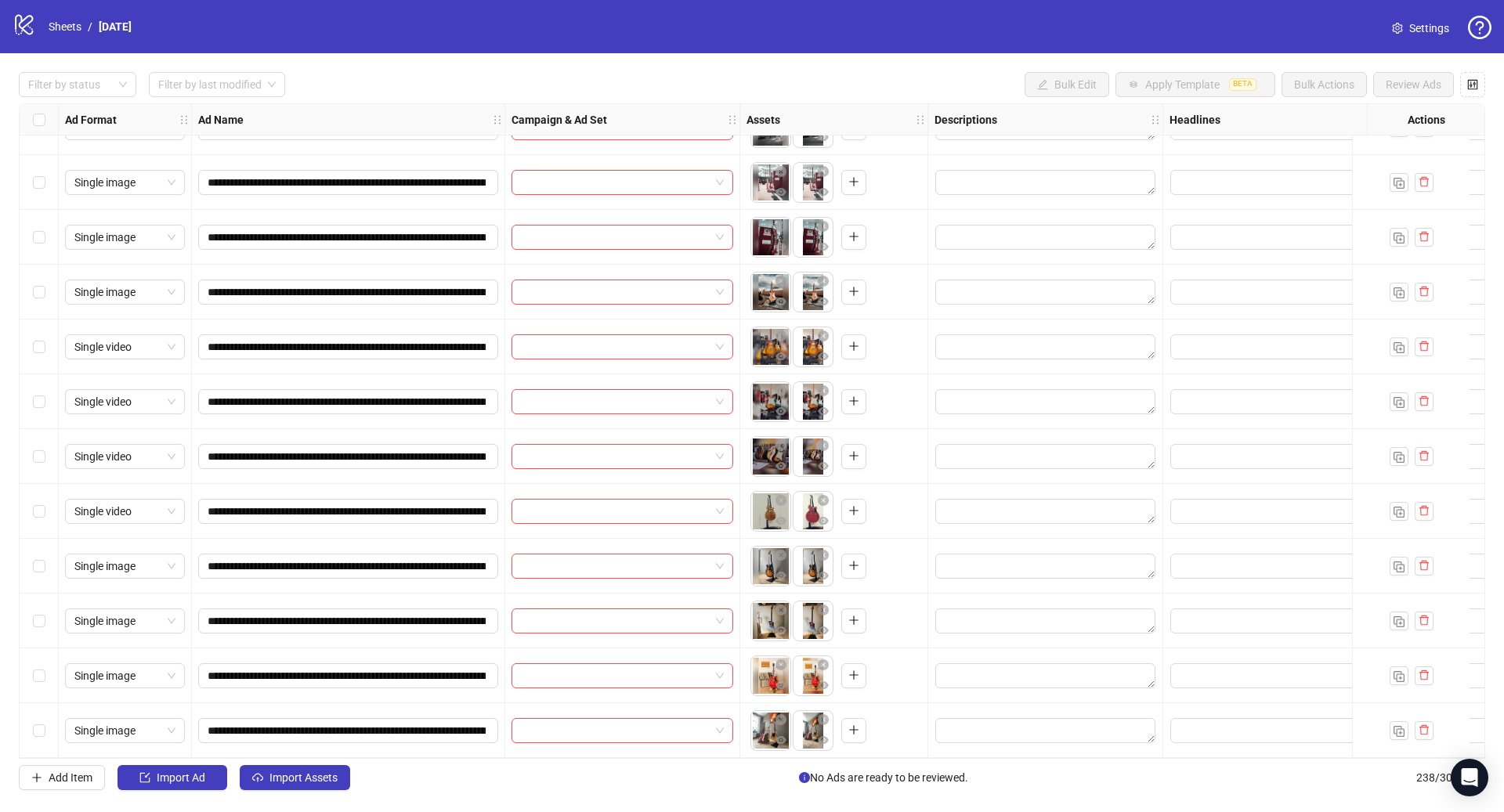
click at [312, 783] on span "Import Assets" at bounding box center [304, 778] width 68 height 13
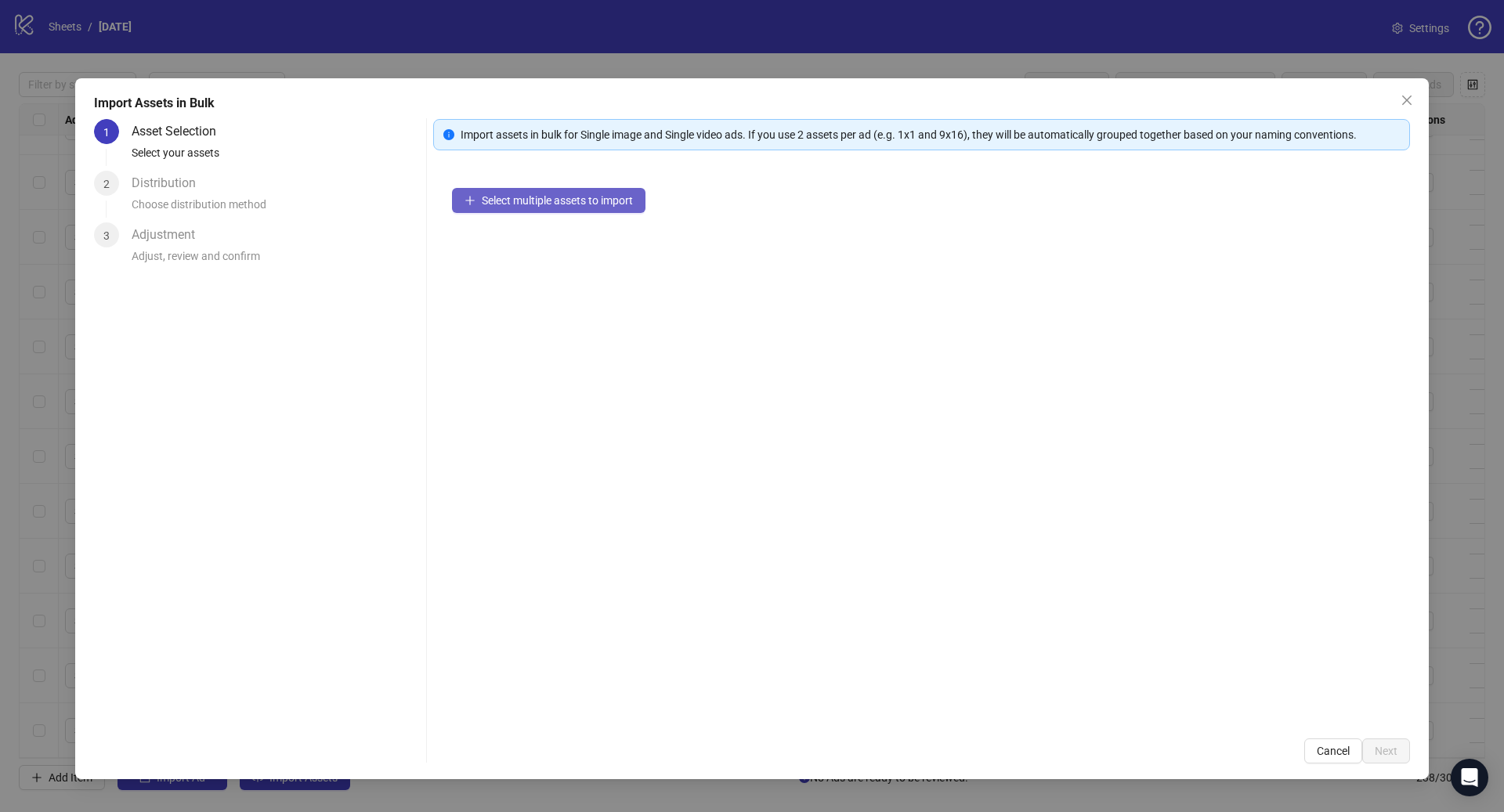
click at [565, 201] on span "Select multiple assets to import" at bounding box center [557, 201] width 151 height 13
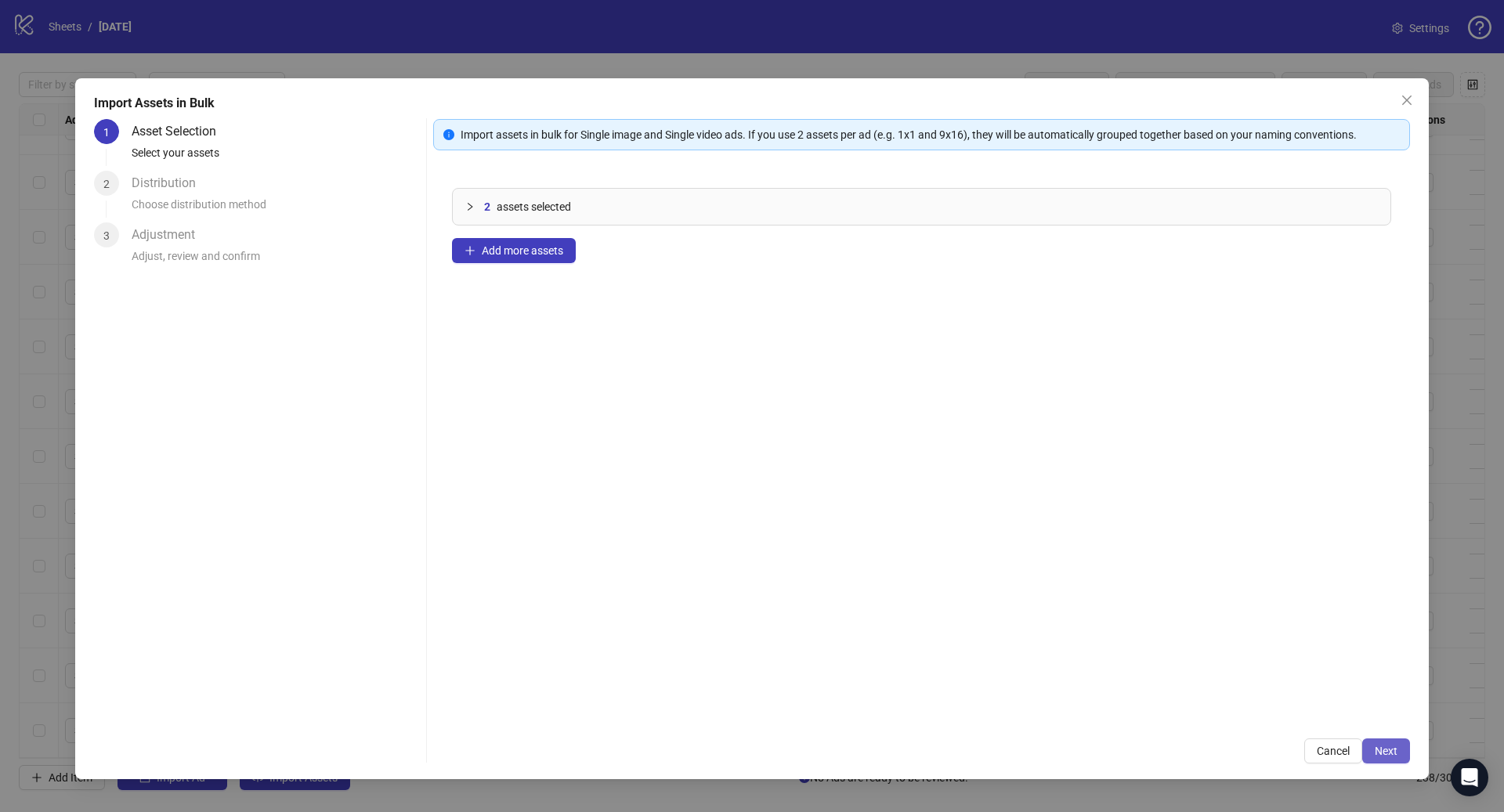
click at [1389, 749] on span "Next" at bounding box center [1385, 751] width 23 height 13
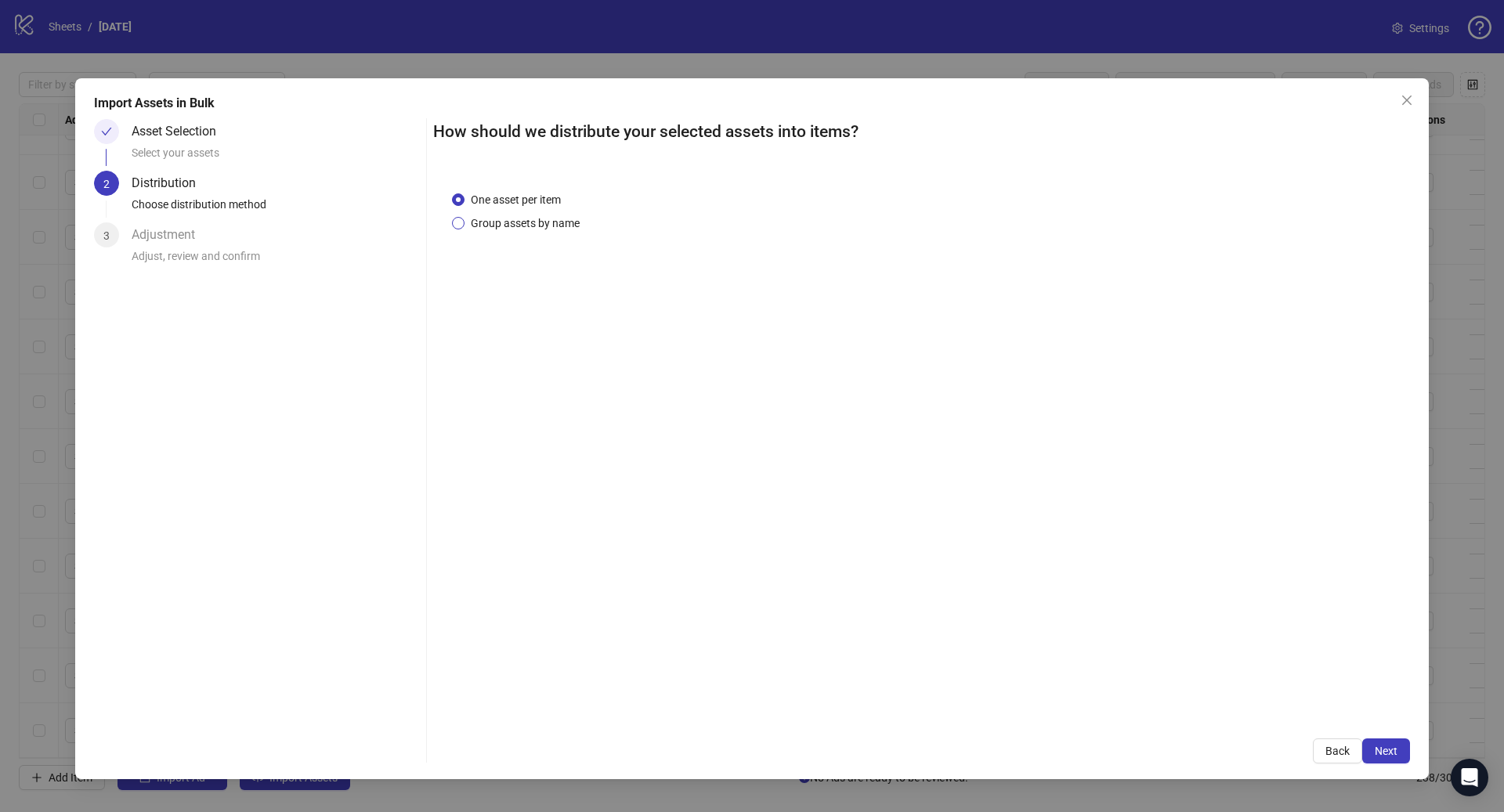
click at [555, 225] on span "Group assets by name" at bounding box center [525, 223] width 122 height 17
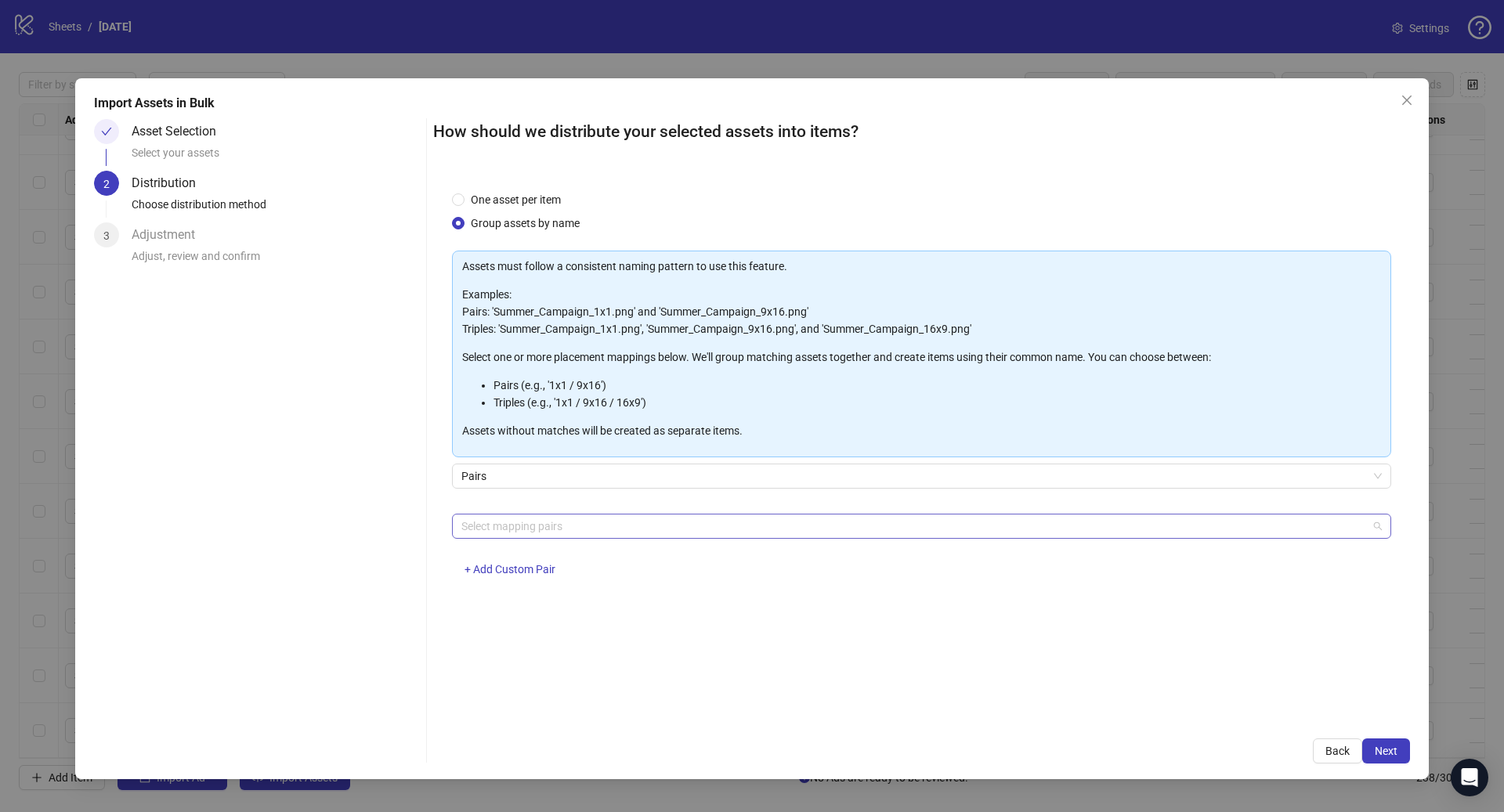
click at [647, 516] on div at bounding box center [913, 527] width 916 height 22
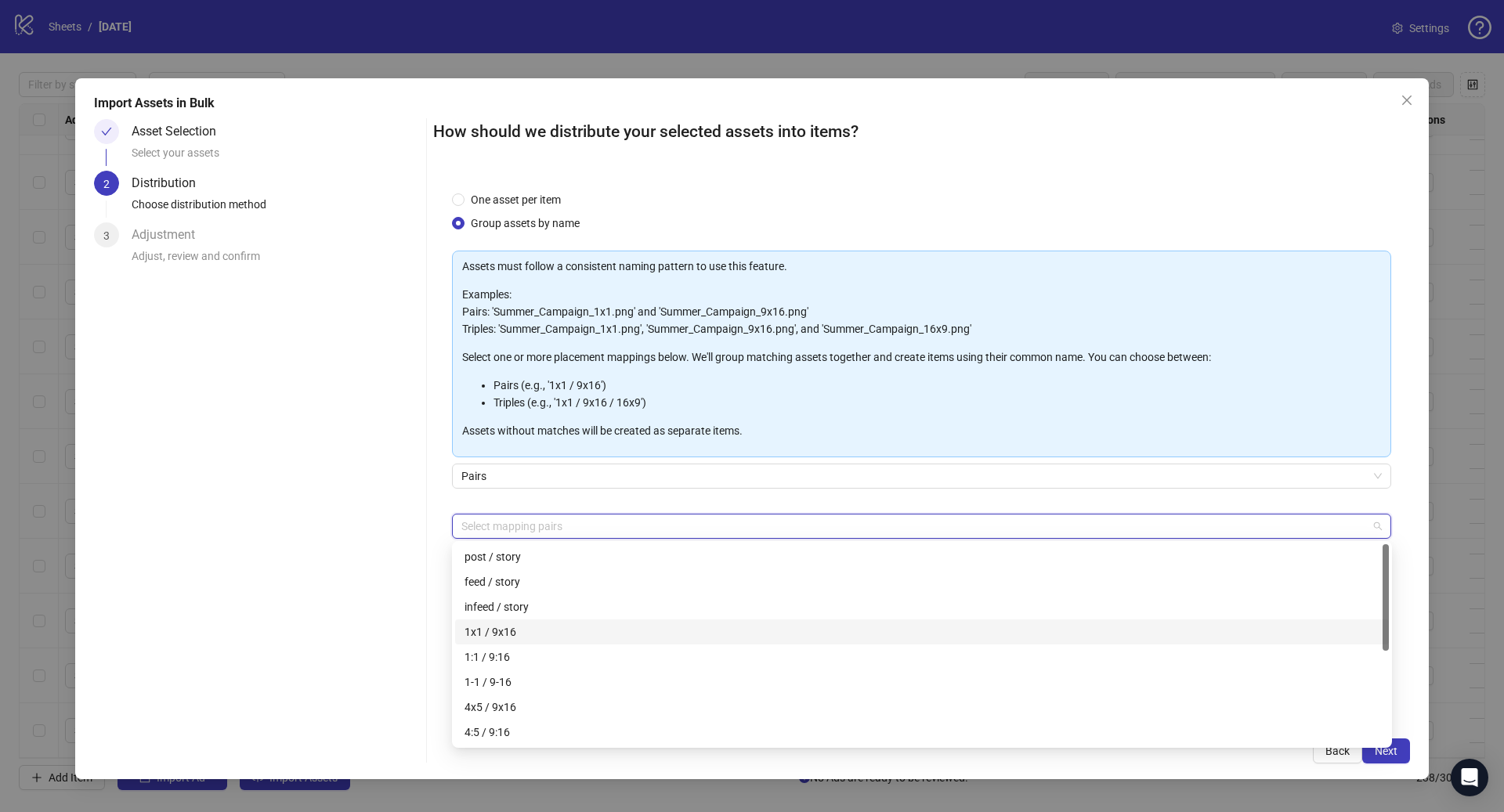
click at [532, 634] on div "1x1 / 9x16" at bounding box center [921, 632] width 915 height 17
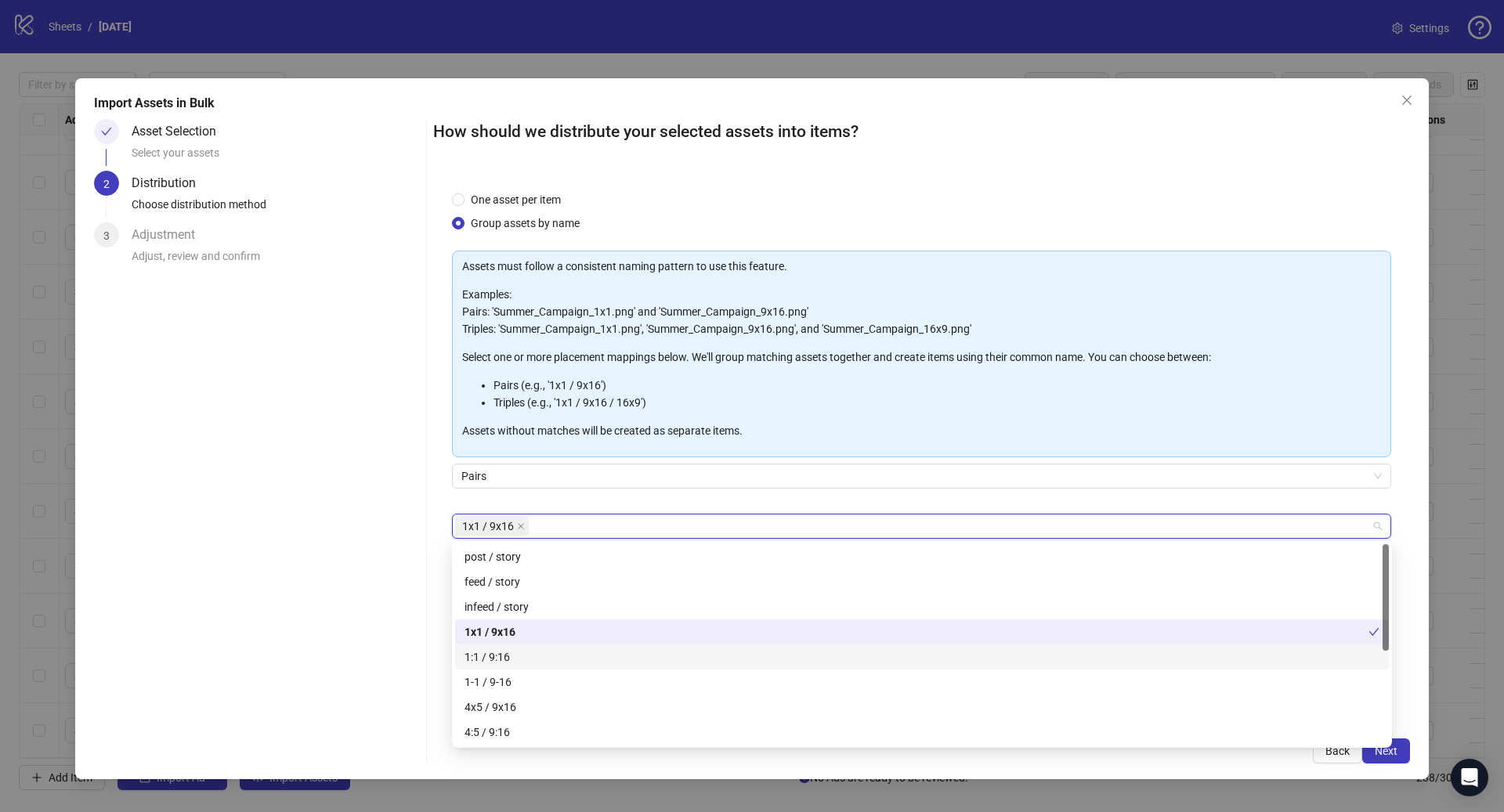
drag, startPoint x: 530, startPoint y: 650, endPoint x: 544, endPoint y: 697, distance: 49.0
click at [530, 650] on div "1:1 / 9:16" at bounding box center [921, 657] width 915 height 17
drag, startPoint x: 544, startPoint y: 711, endPoint x: 544, endPoint y: 727, distance: 16.0
click at [544, 712] on div "4x5 / 9x16" at bounding box center [921, 708] width 915 height 17
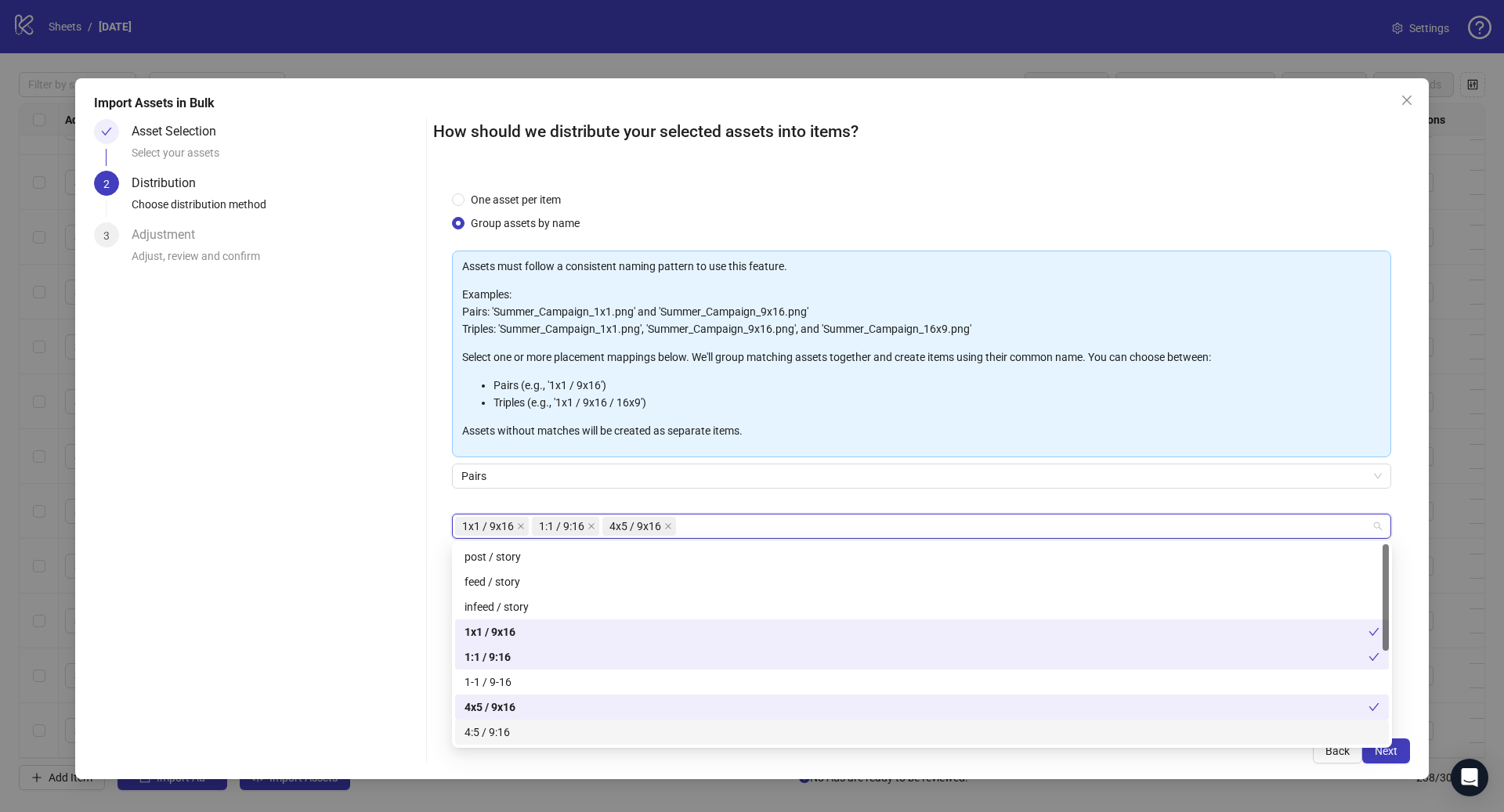
click at [545, 728] on div "4:5 / 9:16" at bounding box center [921, 732] width 915 height 17
click at [1387, 753] on span "Next" at bounding box center [1385, 751] width 23 height 13
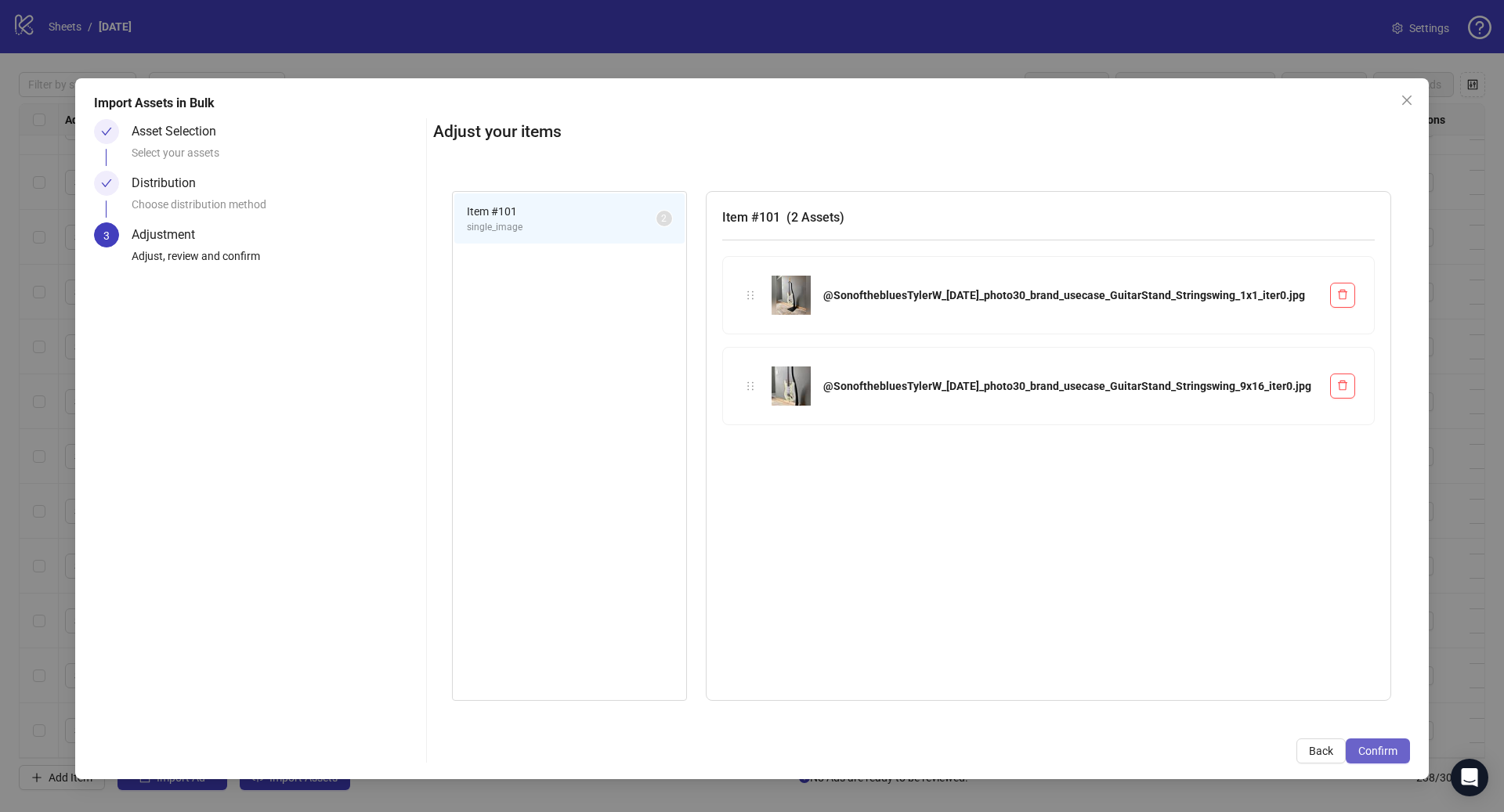
click at [1375, 753] on span "Confirm" at bounding box center [1377, 751] width 40 height 13
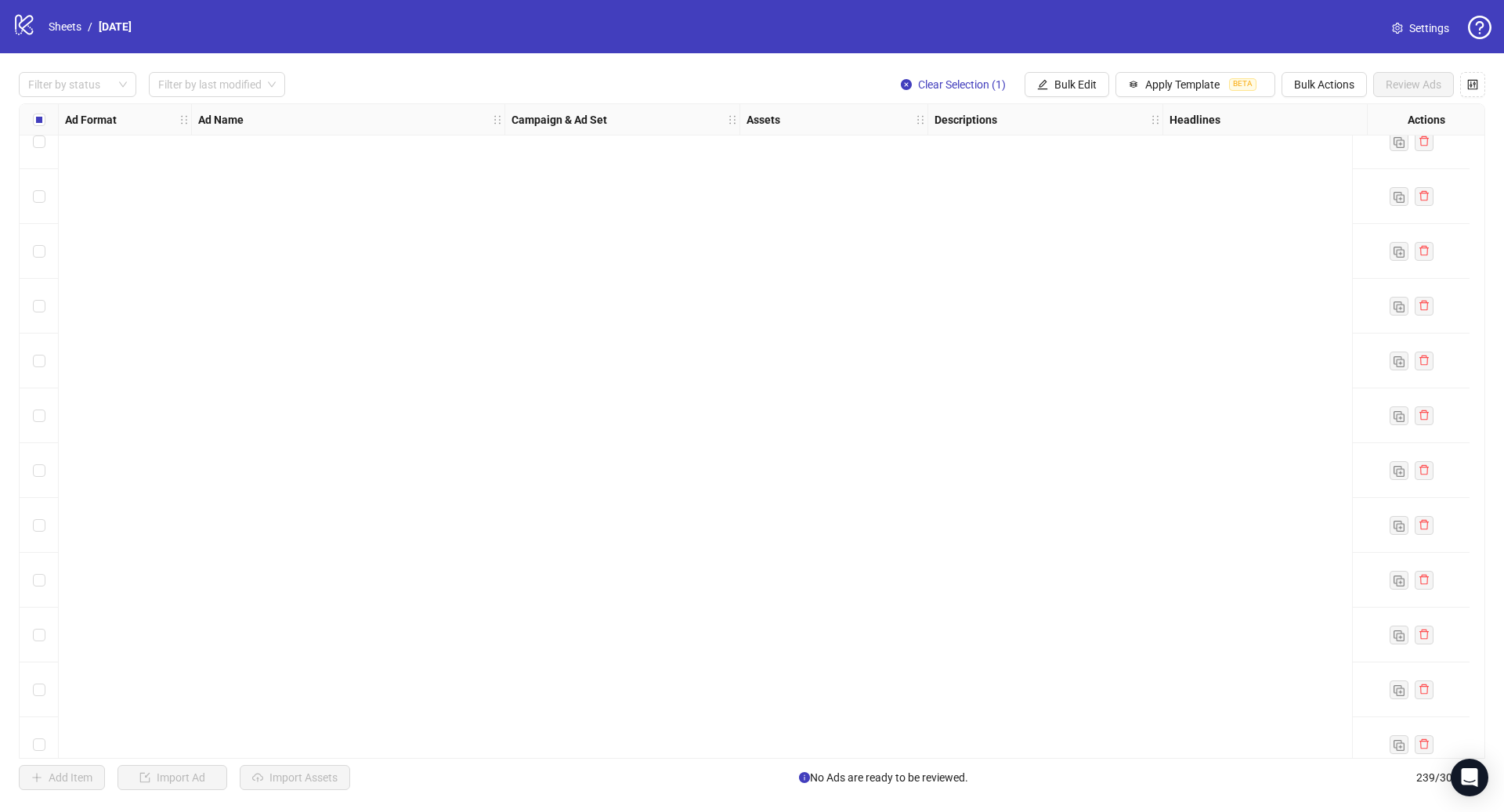
scroll to position [10108, 0]
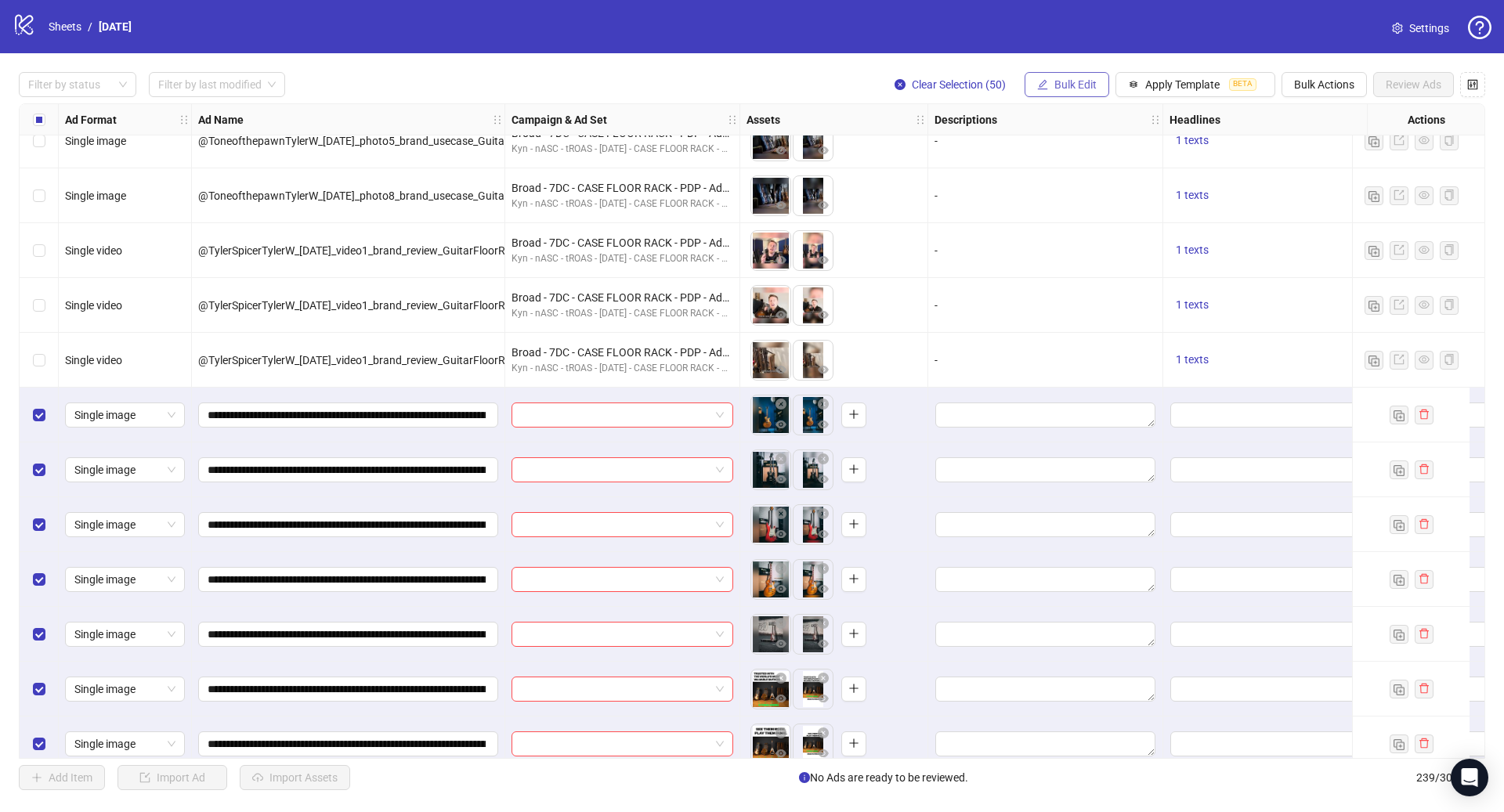
click at [1081, 79] on span "Bulk Edit" at bounding box center [1075, 85] width 42 height 13
click at [1069, 341] on span "Call to Action" at bounding box center [1082, 342] width 93 height 17
click at [1030, 146] on input "search" at bounding box center [1015, 153] width 281 height 24
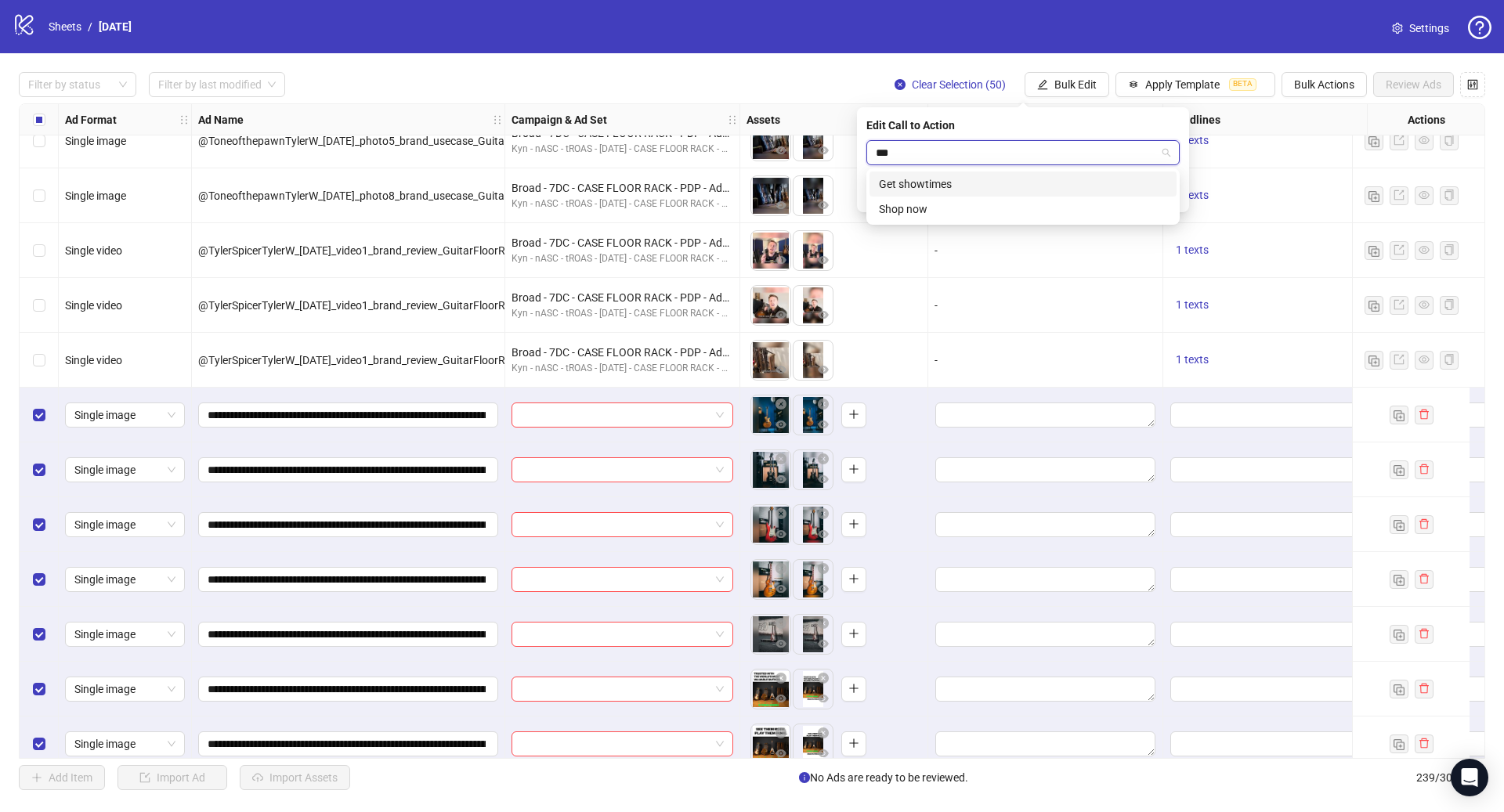
type input "****"
click at [1105, 183] on div "Shop now" at bounding box center [1022, 184] width 288 height 17
drag, startPoint x: 1168, startPoint y: 191, endPoint x: 1071, endPoint y: 129, distance: 115.1
click at [1167, 191] on icon "check" at bounding box center [1170, 194] width 11 height 11
click at [1060, 88] on span "Bulk Edit" at bounding box center [1075, 85] width 42 height 13
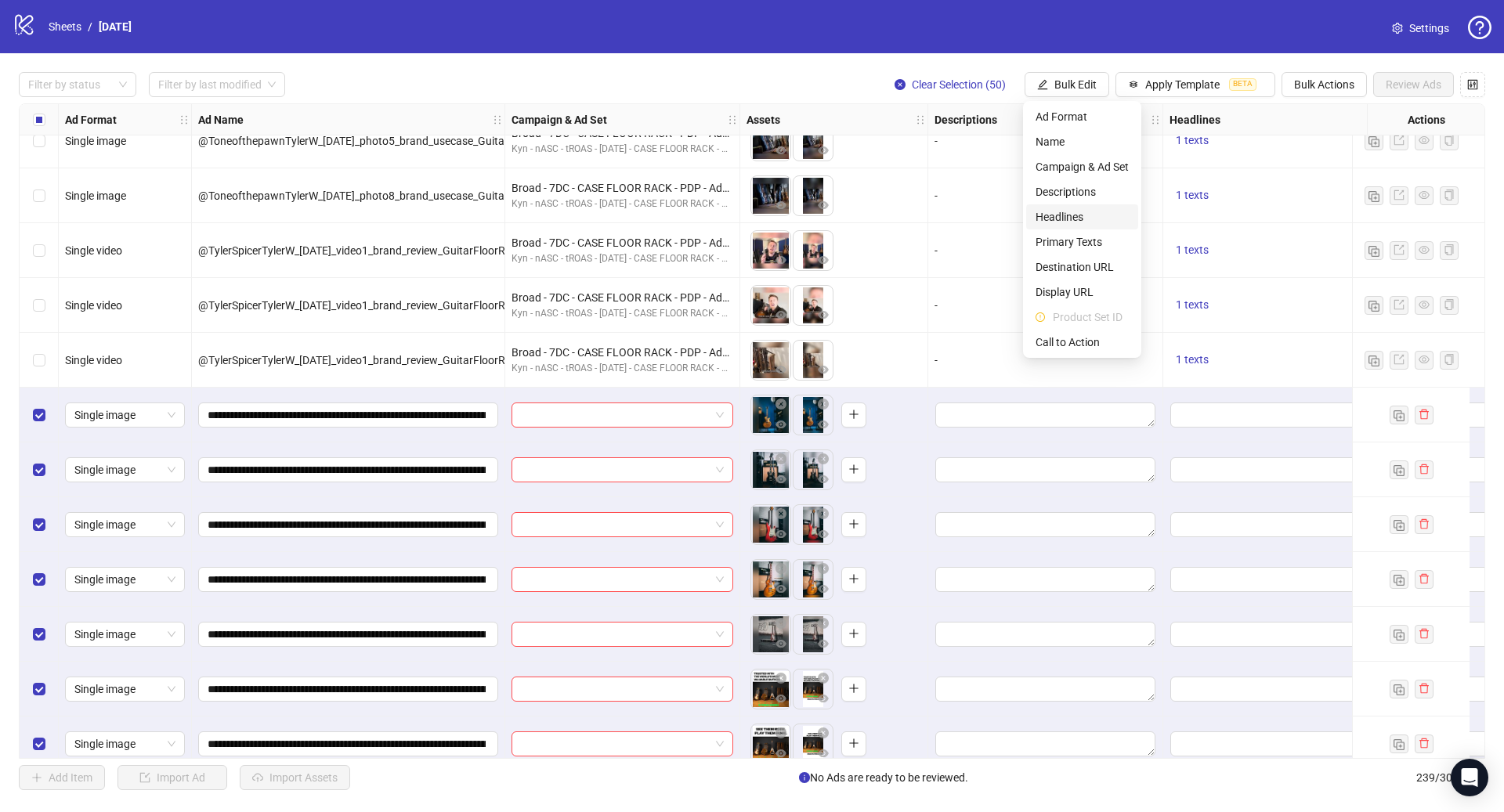
click at [1056, 224] on span "Headlines" at bounding box center [1082, 217] width 93 height 17
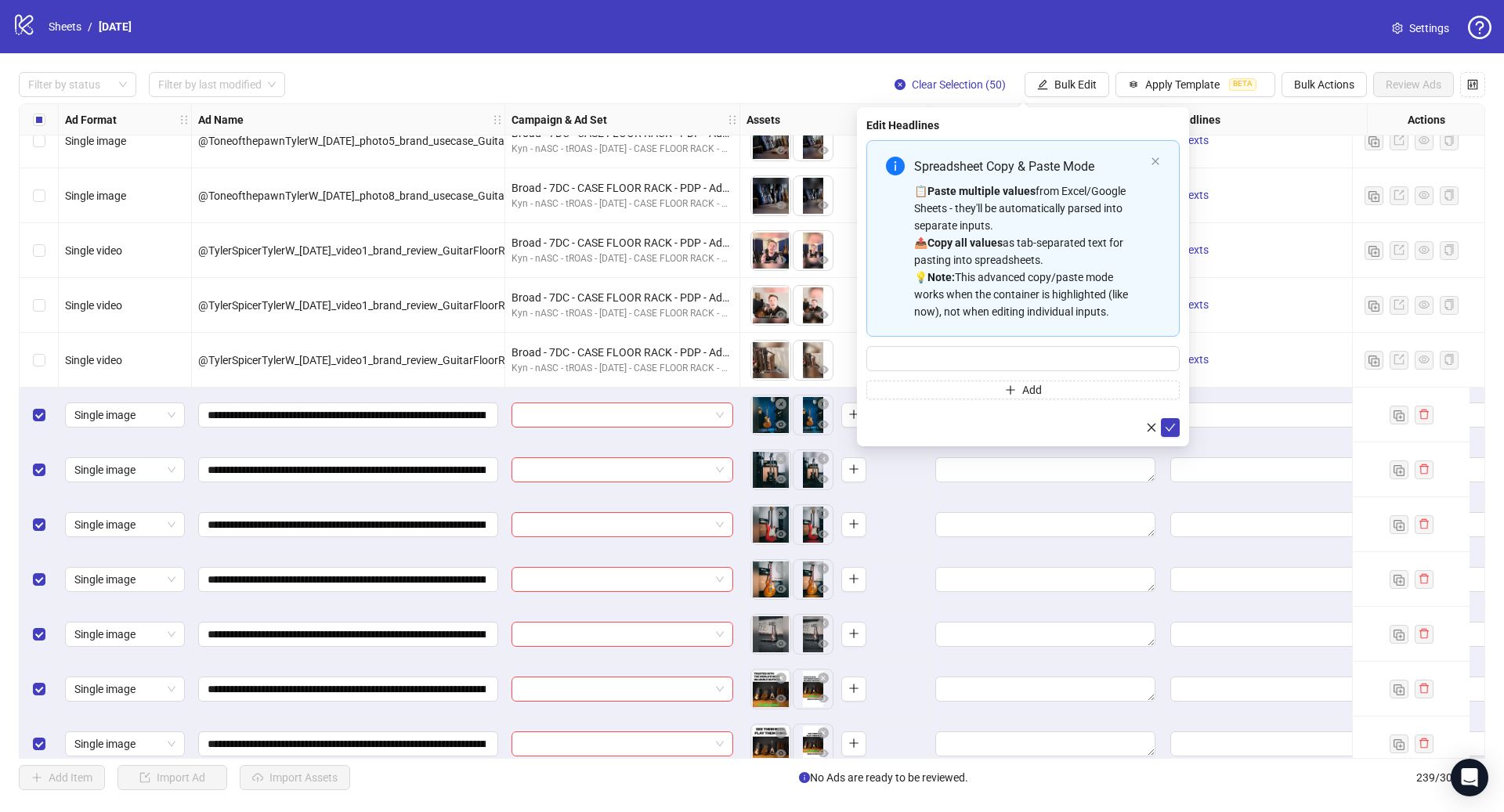
click at [1012, 255] on div "📋 Paste multiple values from Excel/Google Sheets - they'll be automatically par…" at bounding box center [1029, 251] width 230 height 138
type input "**********"
click at [1173, 425] on icon "check" at bounding box center [1170, 428] width 11 height 11
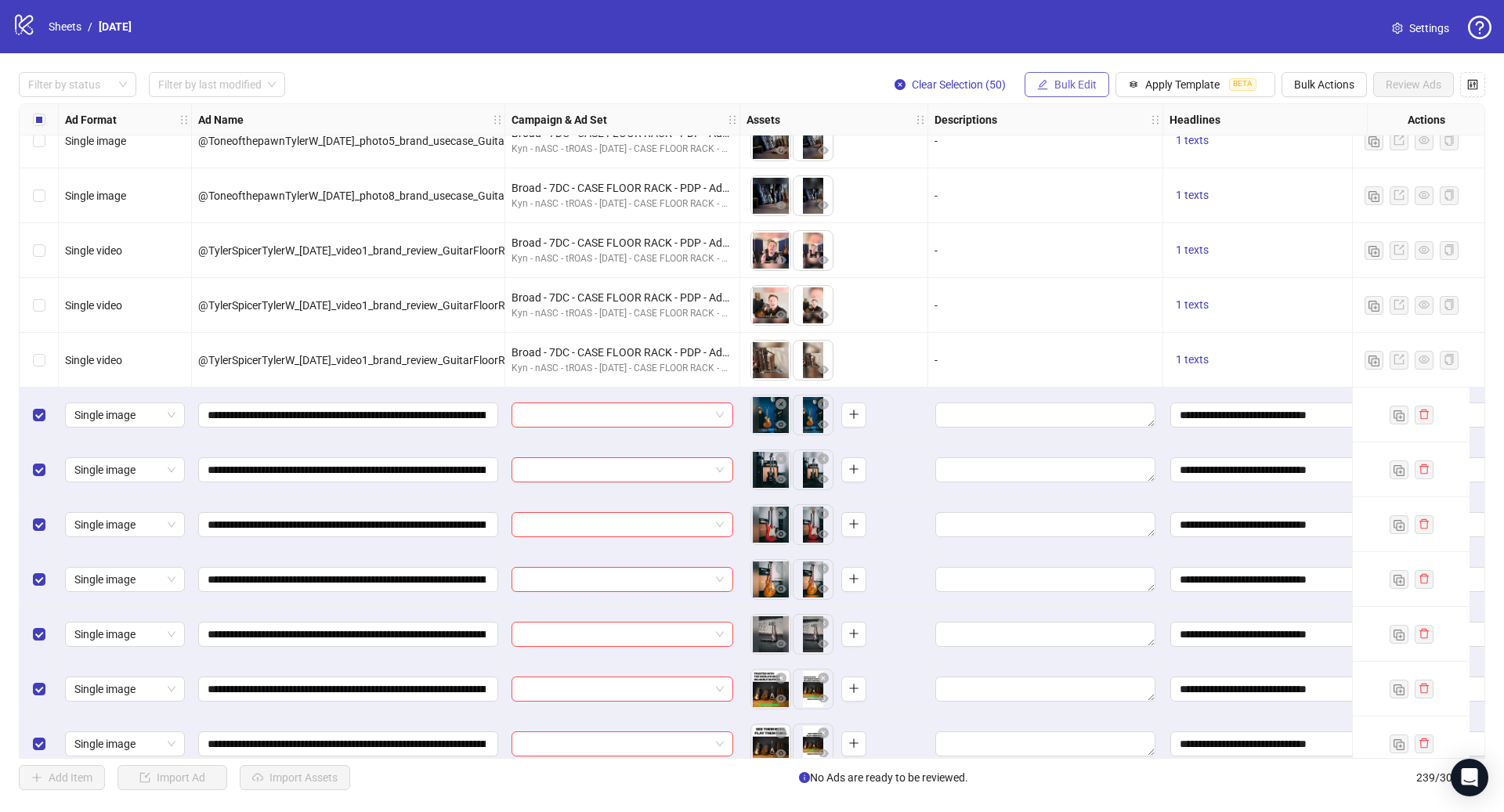
click at [1083, 85] on span "Bulk Edit" at bounding box center [1075, 85] width 42 height 13
click at [1092, 241] on span "Primary Texts" at bounding box center [1082, 242] width 93 height 17
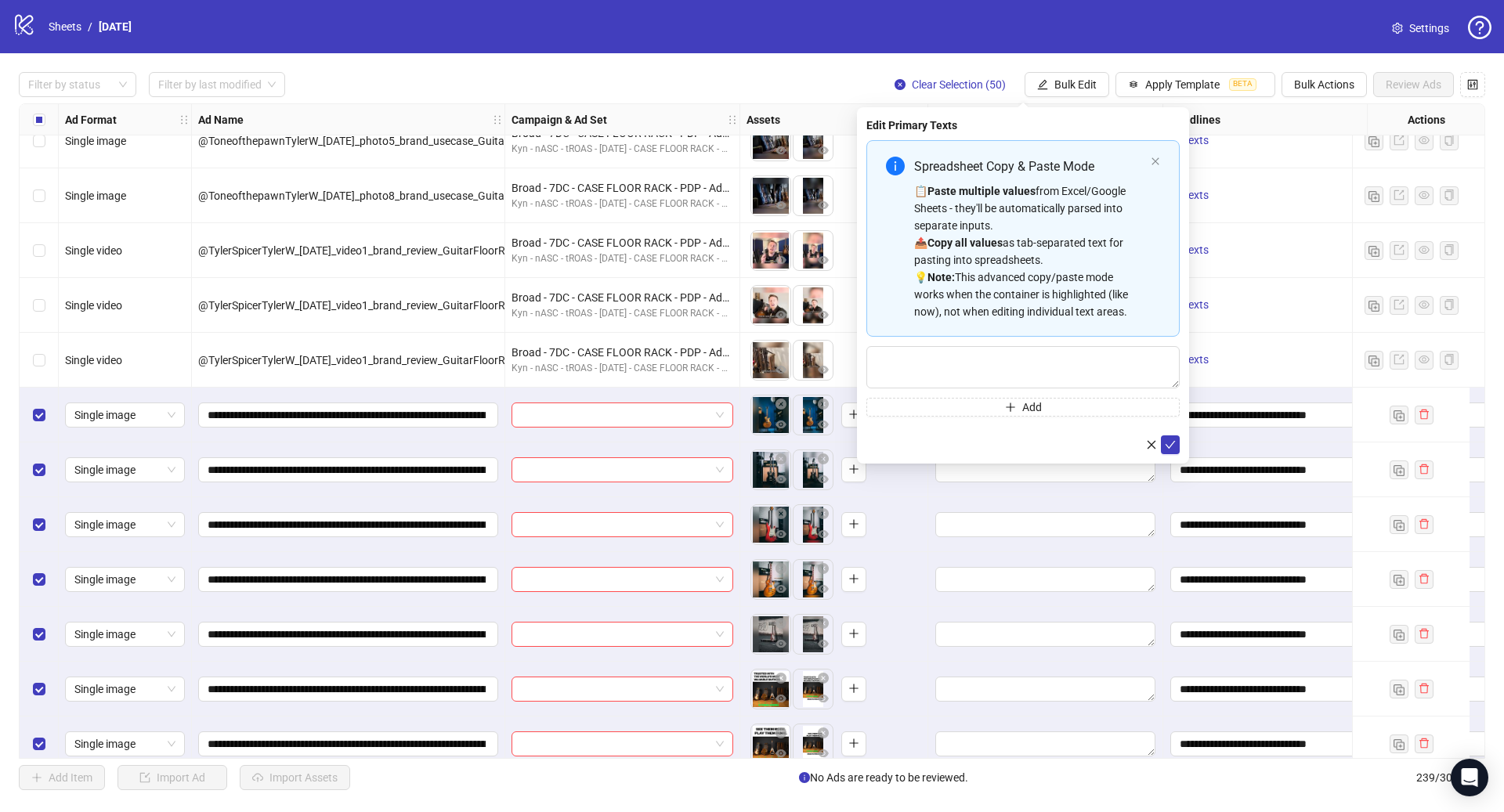
click at [1019, 253] on div "📋 Paste multiple values from Excel/Google Sheets - they'll be automatically par…" at bounding box center [1029, 251] width 230 height 138
click at [984, 359] on textarea "**********" at bounding box center [1022, 367] width 313 height 41
type textarea "**********"
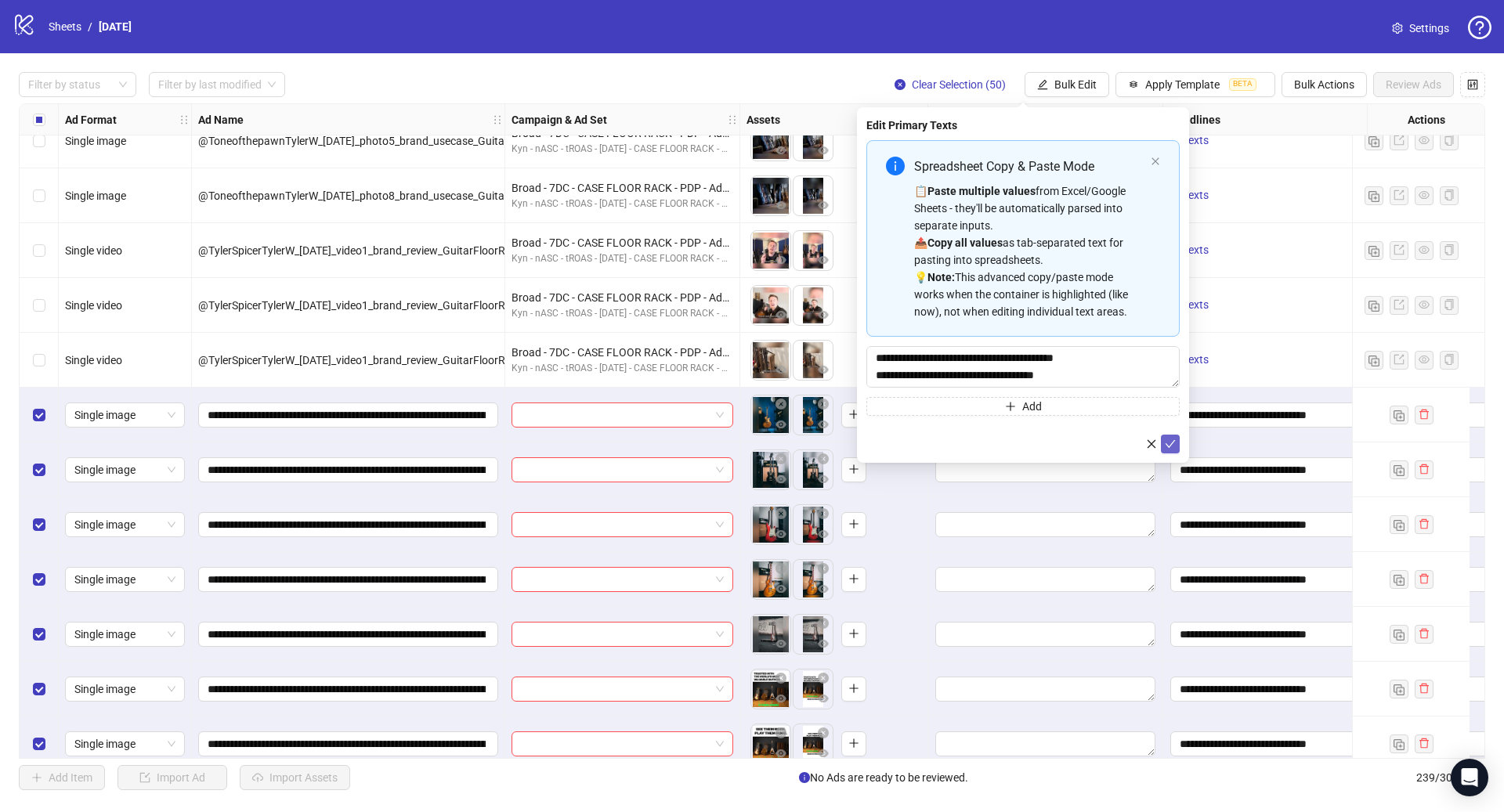
click at [1170, 446] on icon "check" at bounding box center [1170, 444] width 10 height 8
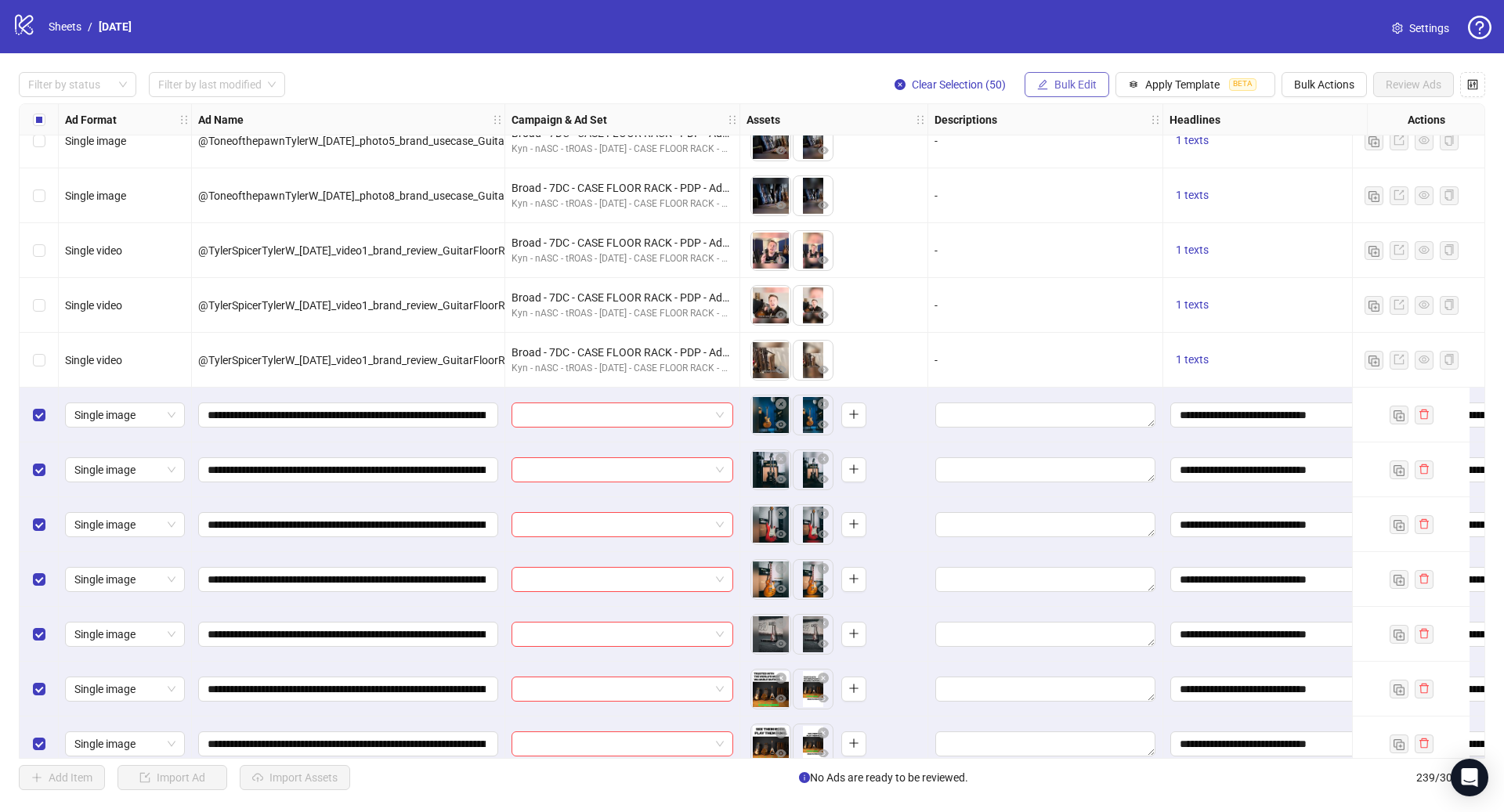
click at [1083, 82] on span "Bulk Edit" at bounding box center [1075, 85] width 42 height 13
click at [1089, 271] on span "Destination URL" at bounding box center [1082, 267] width 93 height 17
click at [913, 151] on input "text" at bounding box center [1016, 153] width 282 height 17
paste input "**********"
type input "**********"
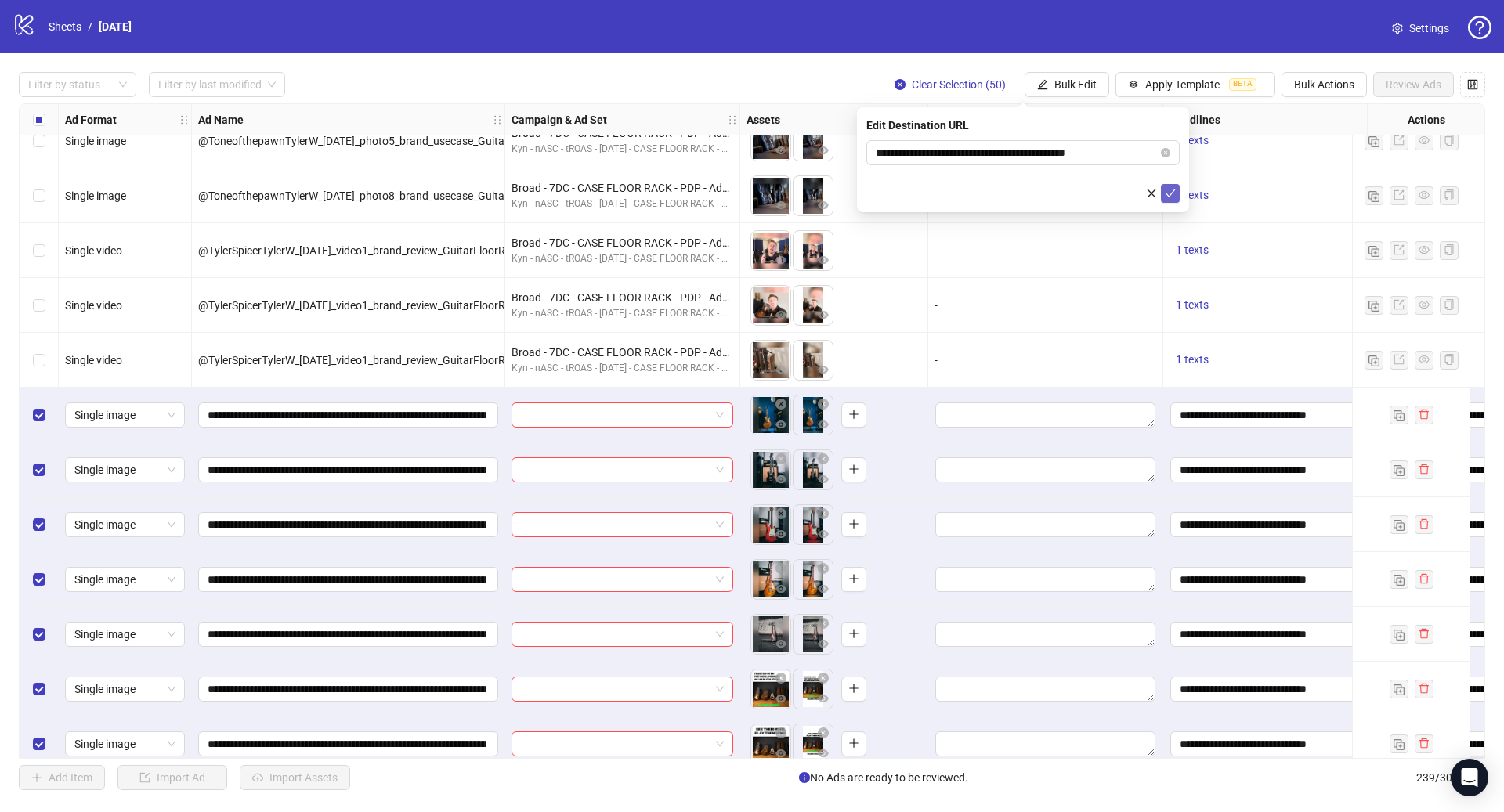
click at [1170, 194] on icon "check" at bounding box center [1170, 194] width 11 height 11
click at [1092, 81] on span "Bulk Edit" at bounding box center [1075, 85] width 42 height 13
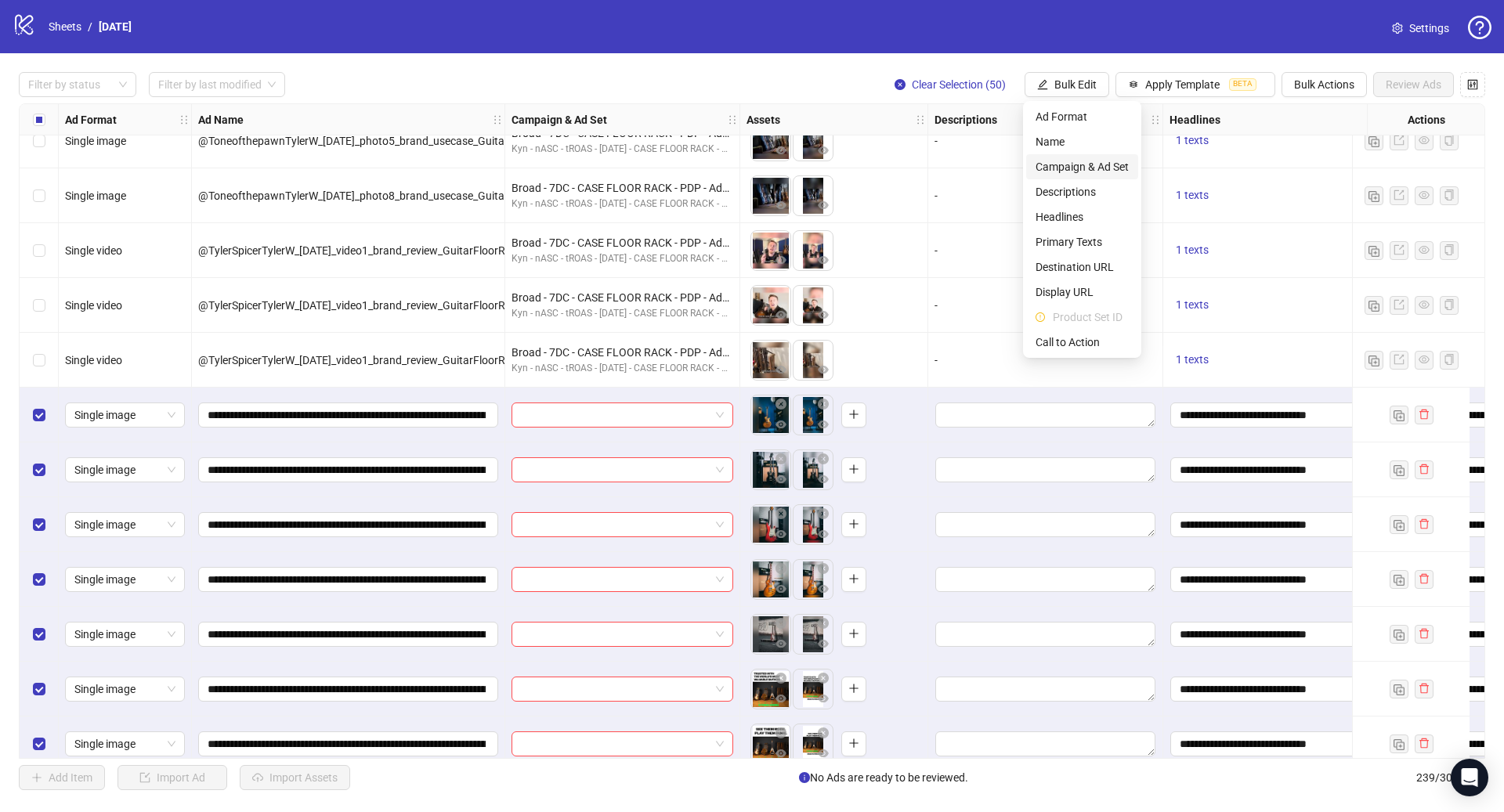
click at [1091, 170] on span "Campaign & Ad Set" at bounding box center [1082, 167] width 93 height 17
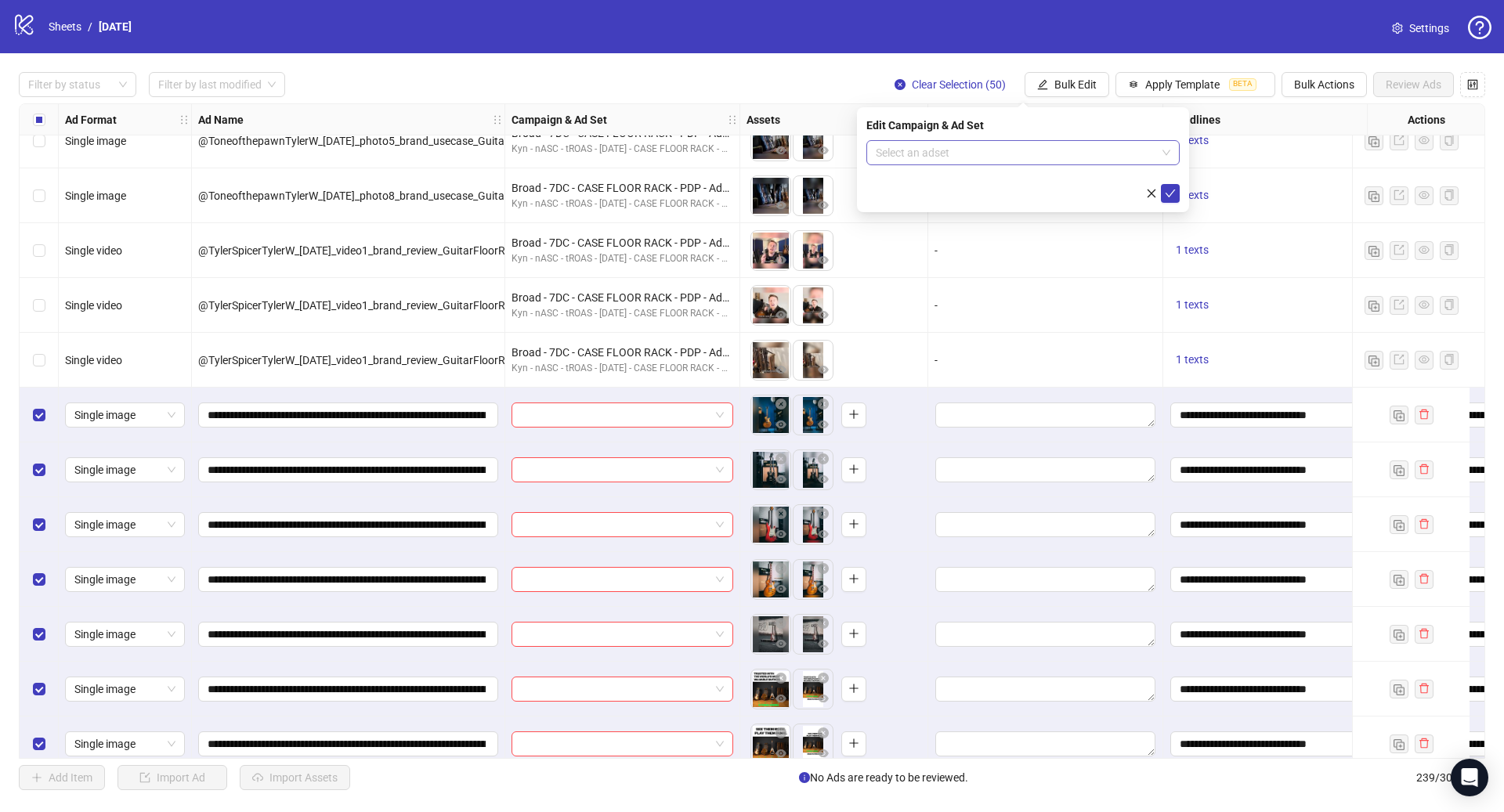
click at [951, 153] on input "search" at bounding box center [1015, 153] width 281 height 24
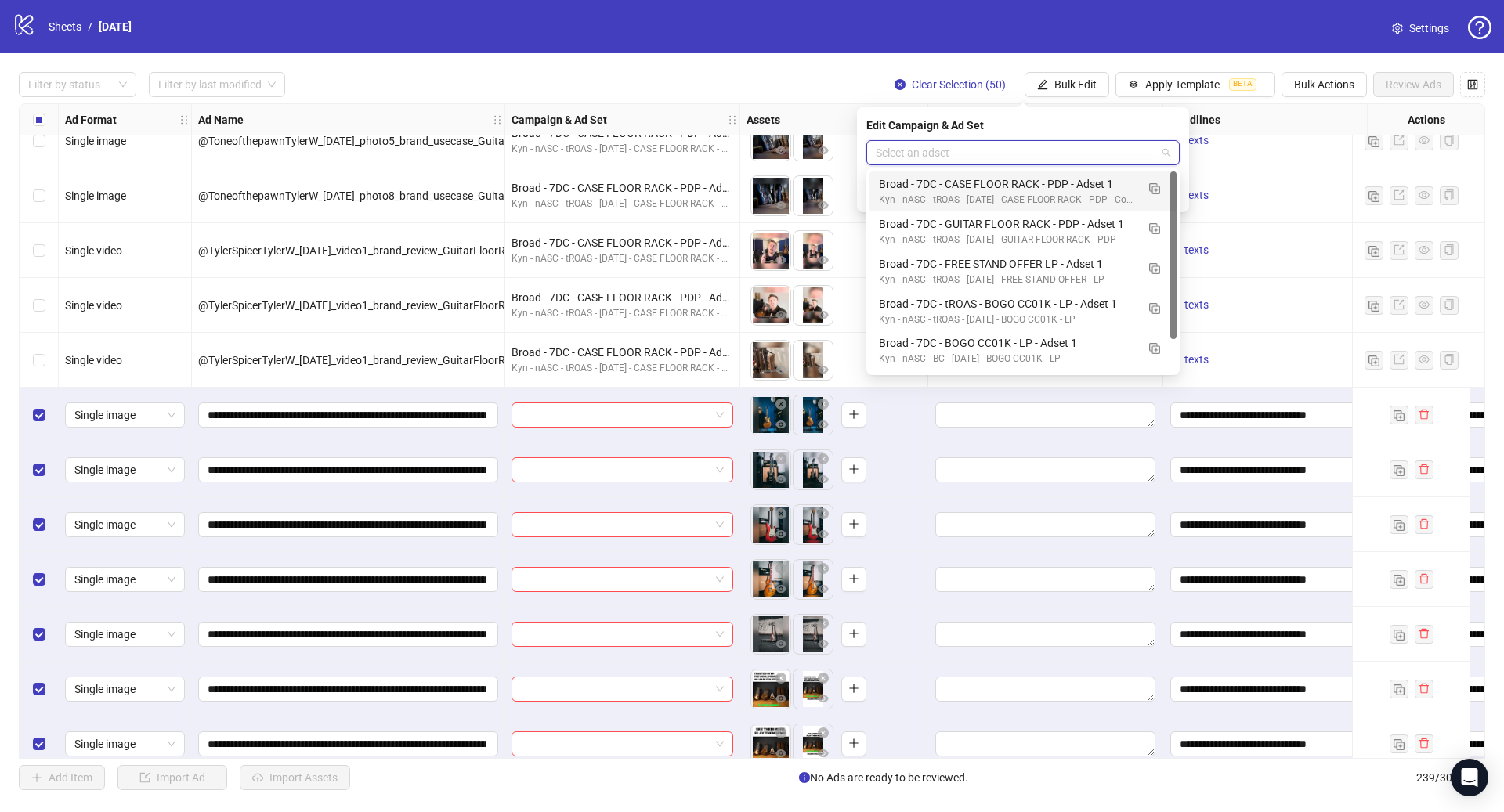
paste input "**********"
type input "**********"
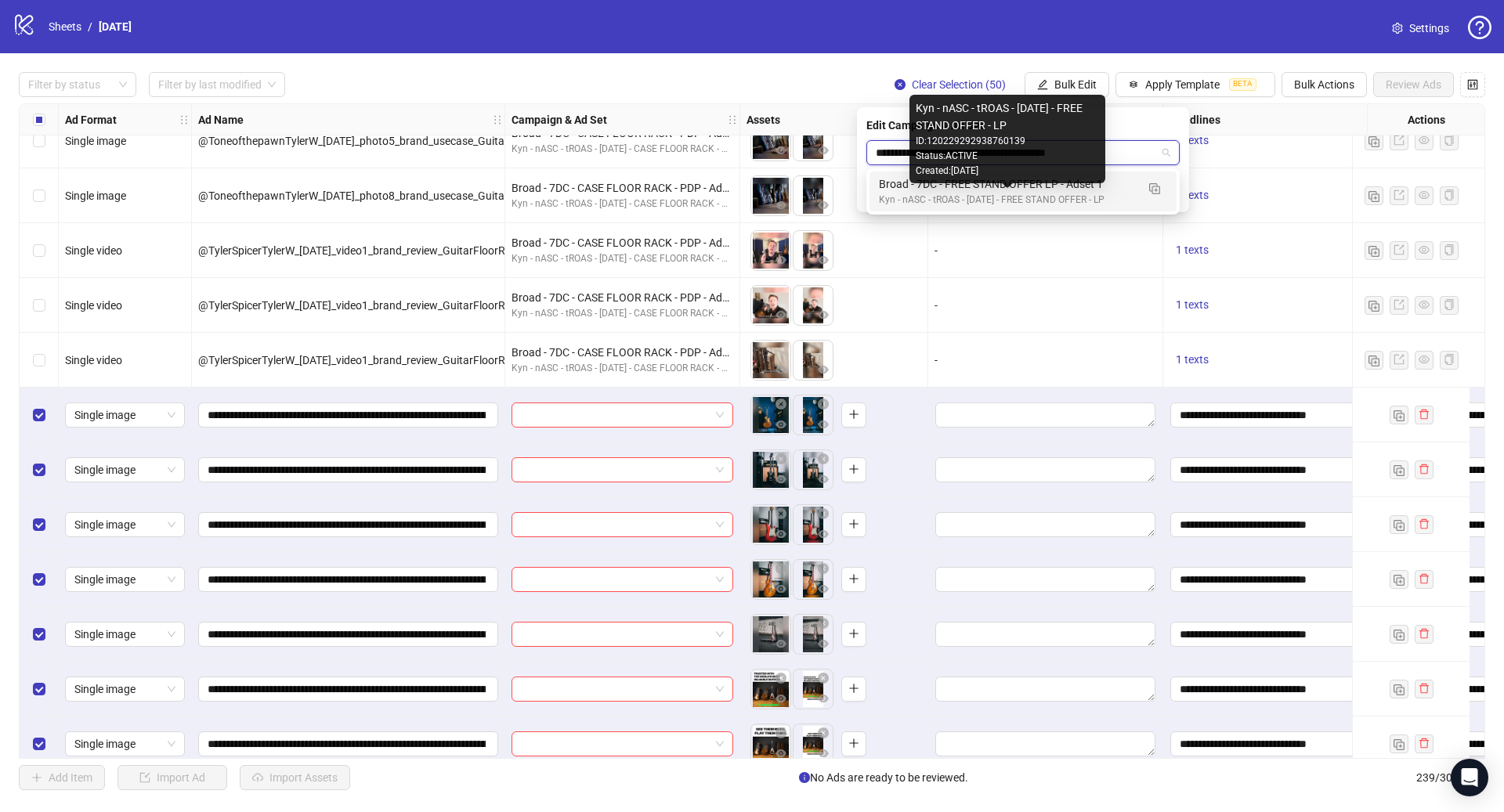
click at [1068, 204] on div "Kyn - nASC - tROAS - [DATE] - FREE STAND OFFER - LP" at bounding box center [1007, 200] width 257 height 15
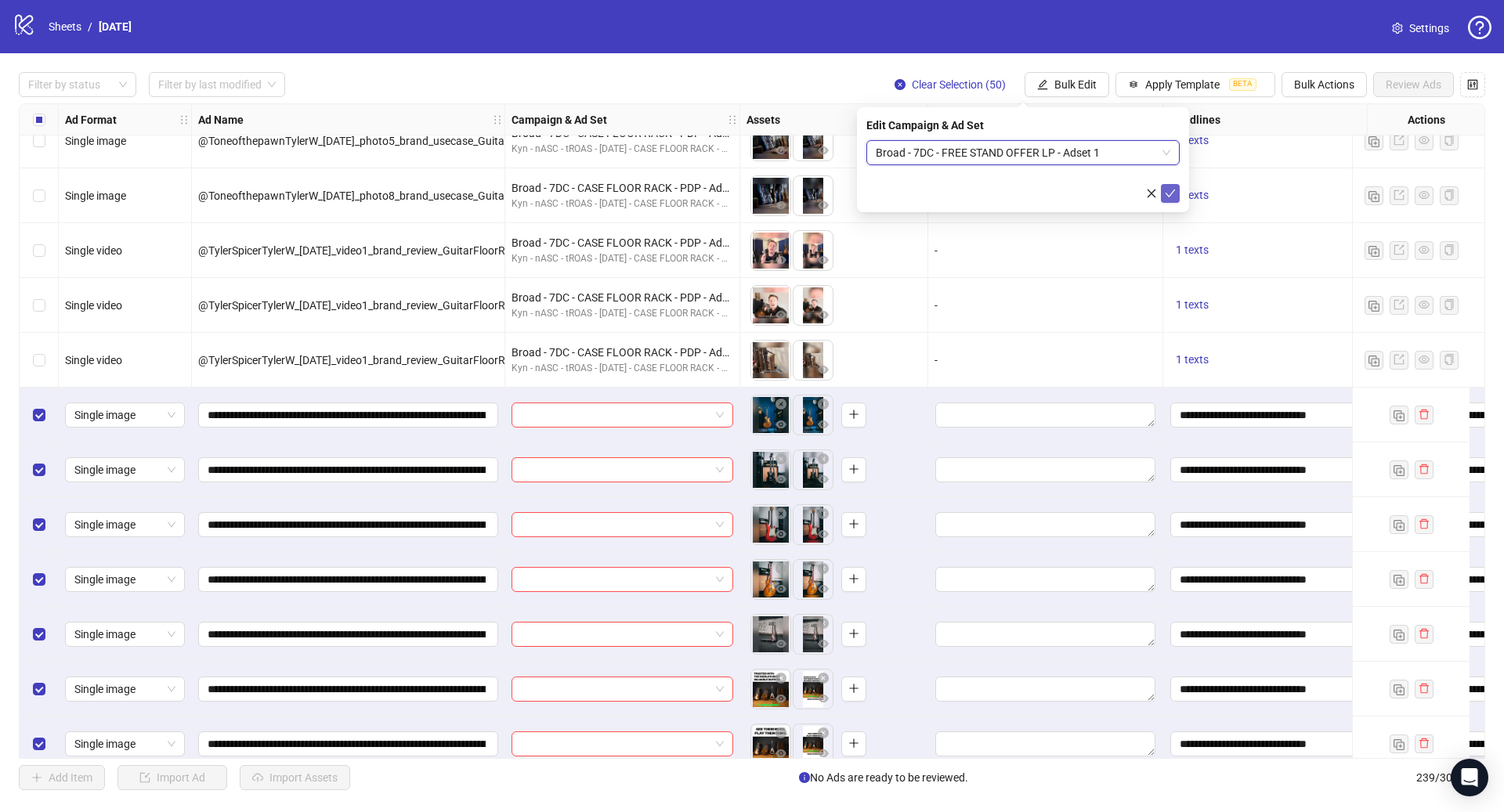
click at [1166, 198] on span "submit" at bounding box center [1170, 194] width 11 height 13
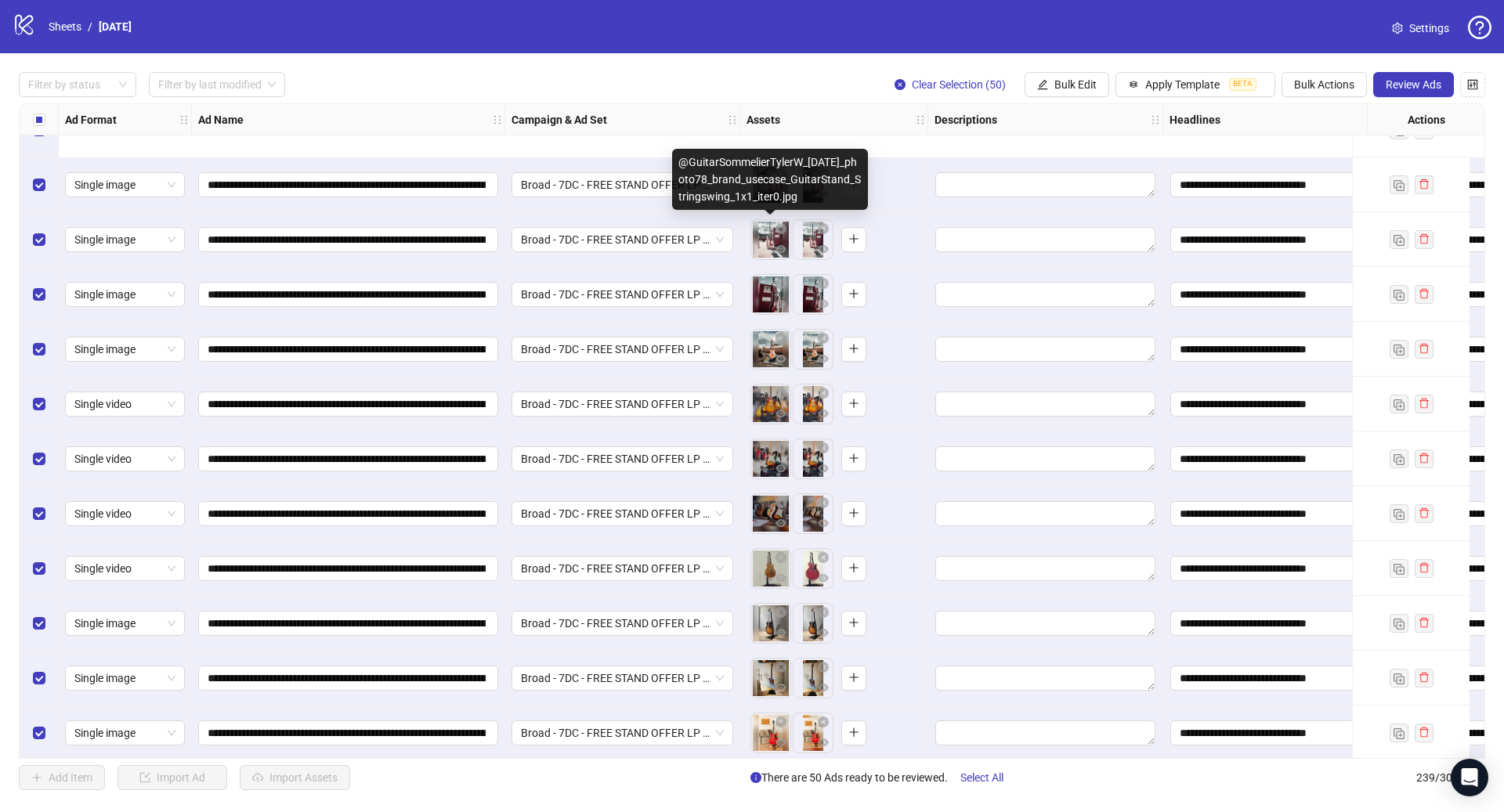
scroll to position [12484, 0]
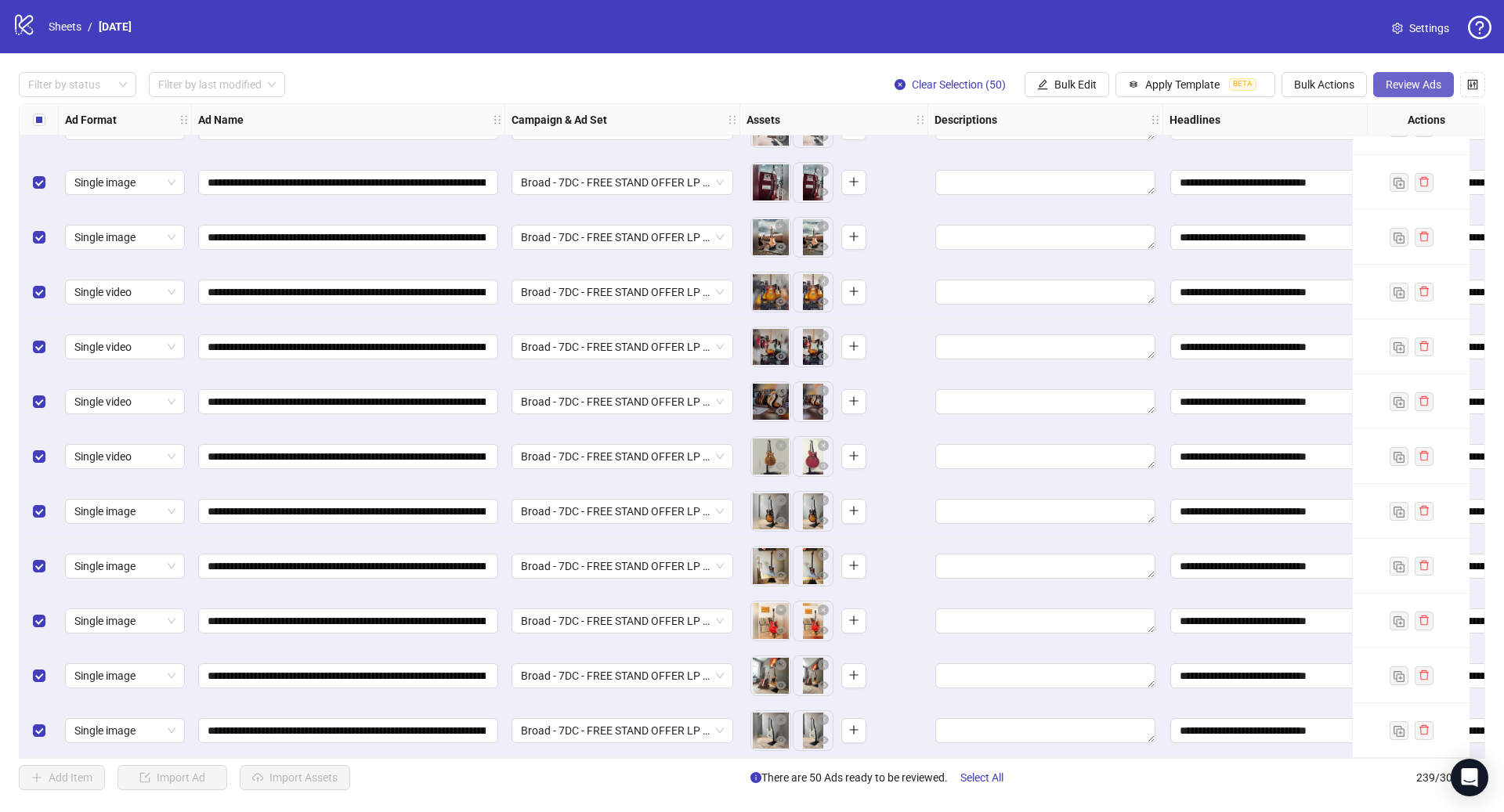
click at [1413, 89] on span "Review Ads" at bounding box center [1413, 85] width 55 height 13
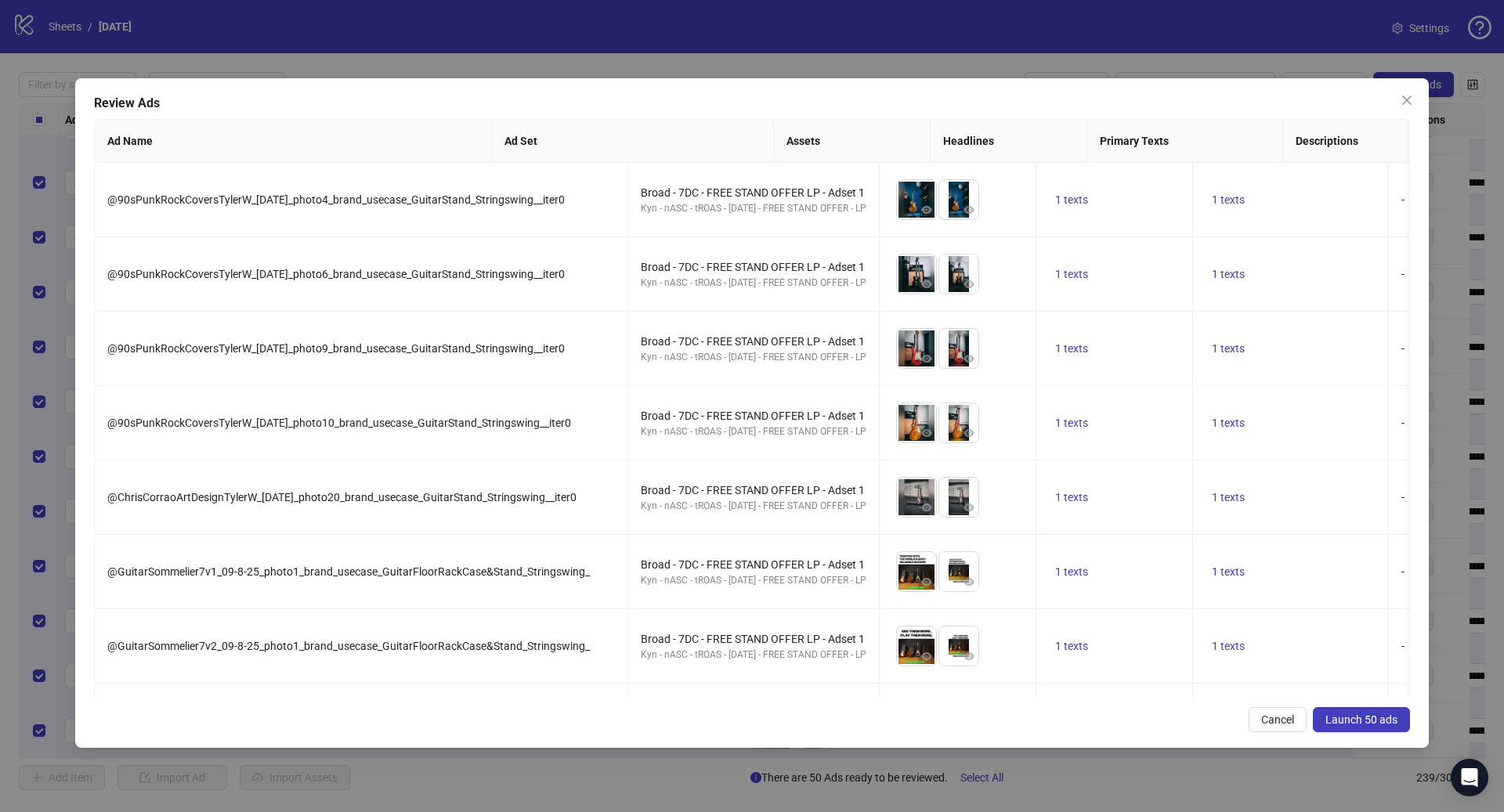
click at [1343, 710] on button "Launch 50 ads" at bounding box center [1361, 719] width 97 height 25
